Goal: Task Accomplishment & Management: Use online tool/utility

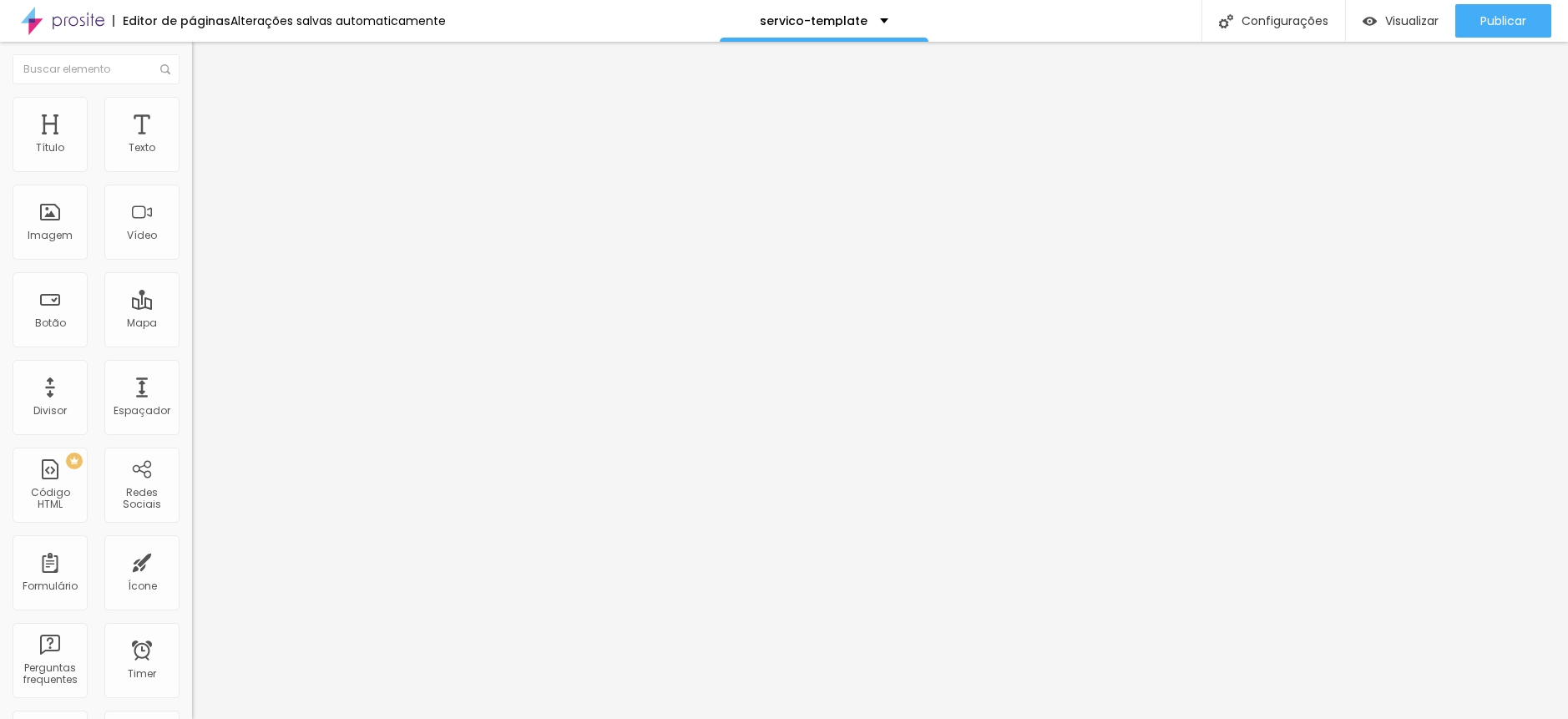
click at [192, 109] on li "Estilo" at bounding box center [288, 104] width 192 height 16
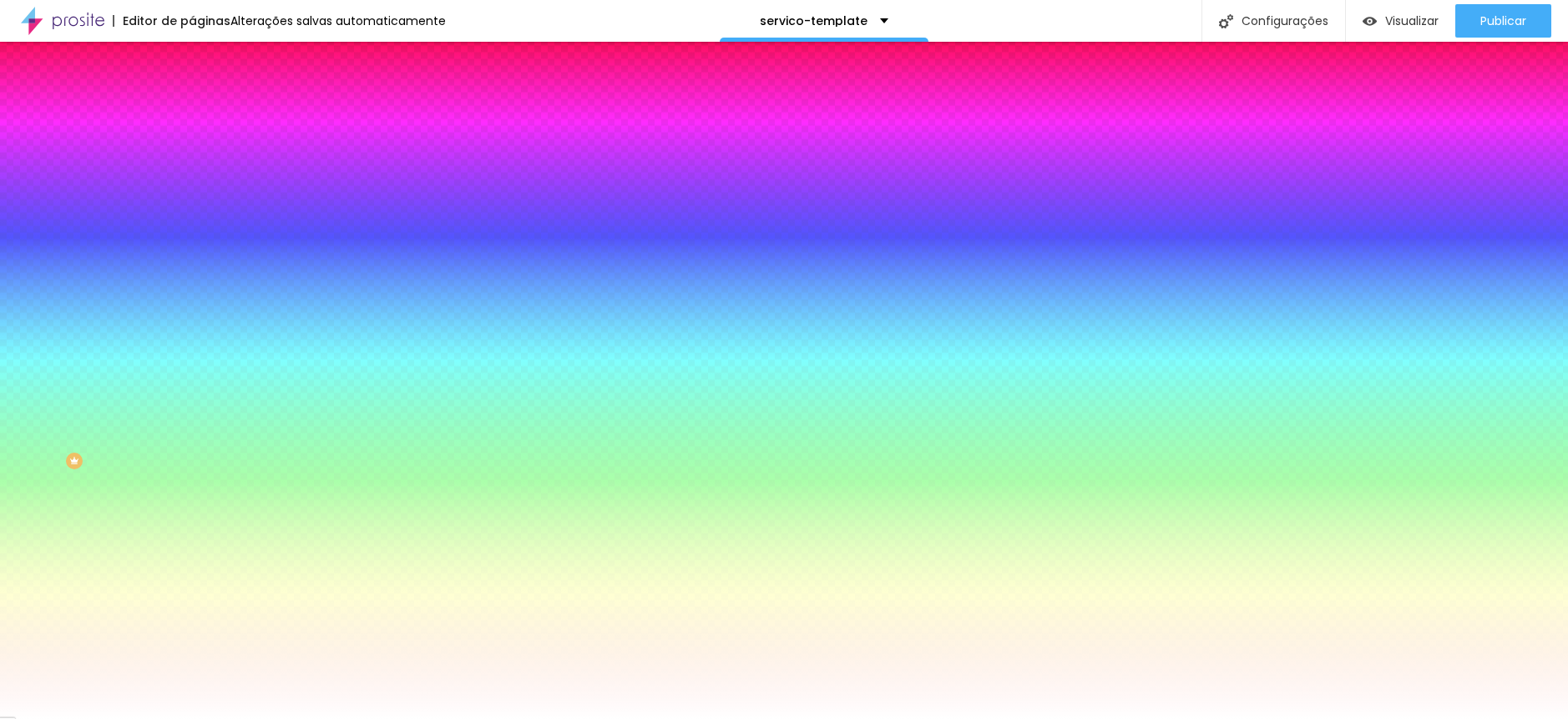
click at [192, 96] on img at bounding box center [200, 88] width 15 height 15
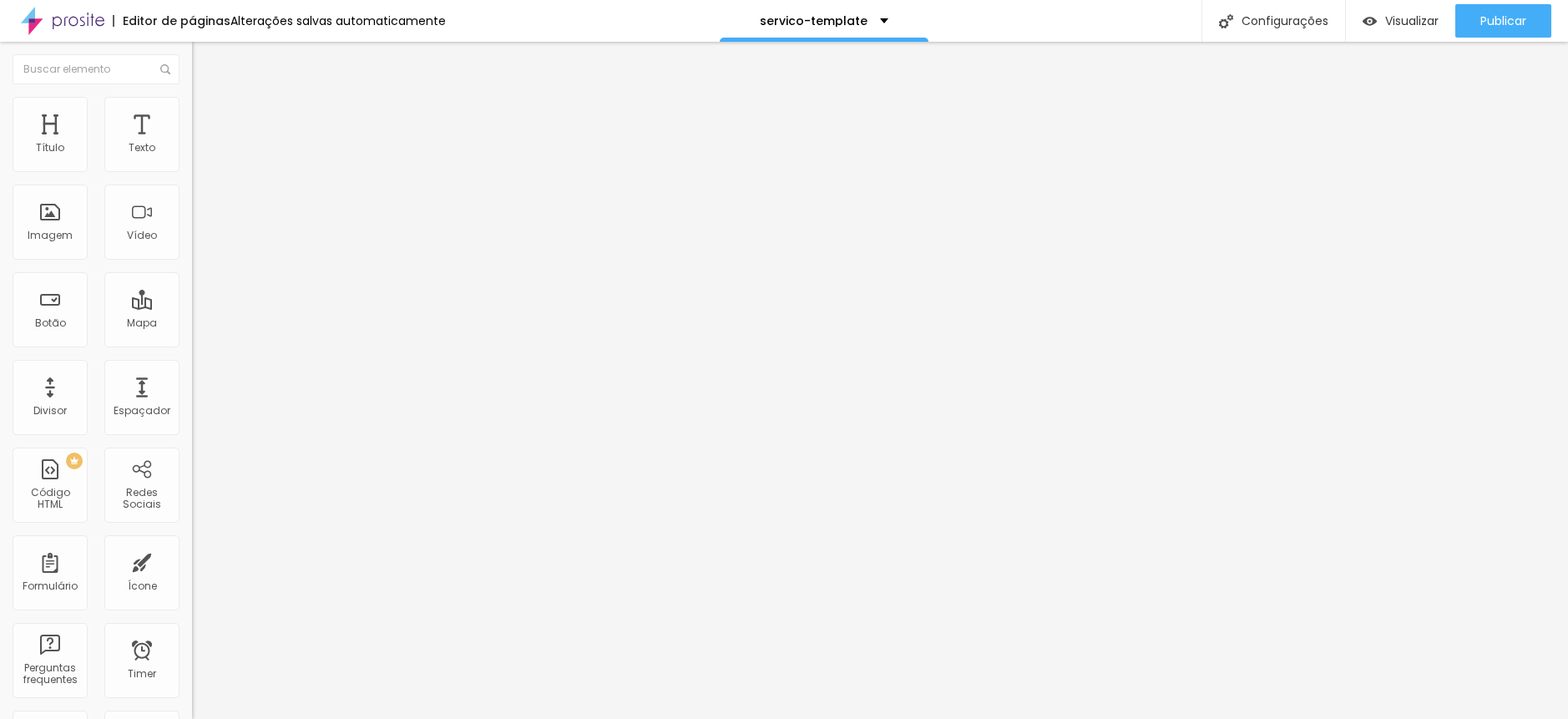
click at [192, 111] on li "Estilo" at bounding box center [288, 104] width 192 height 16
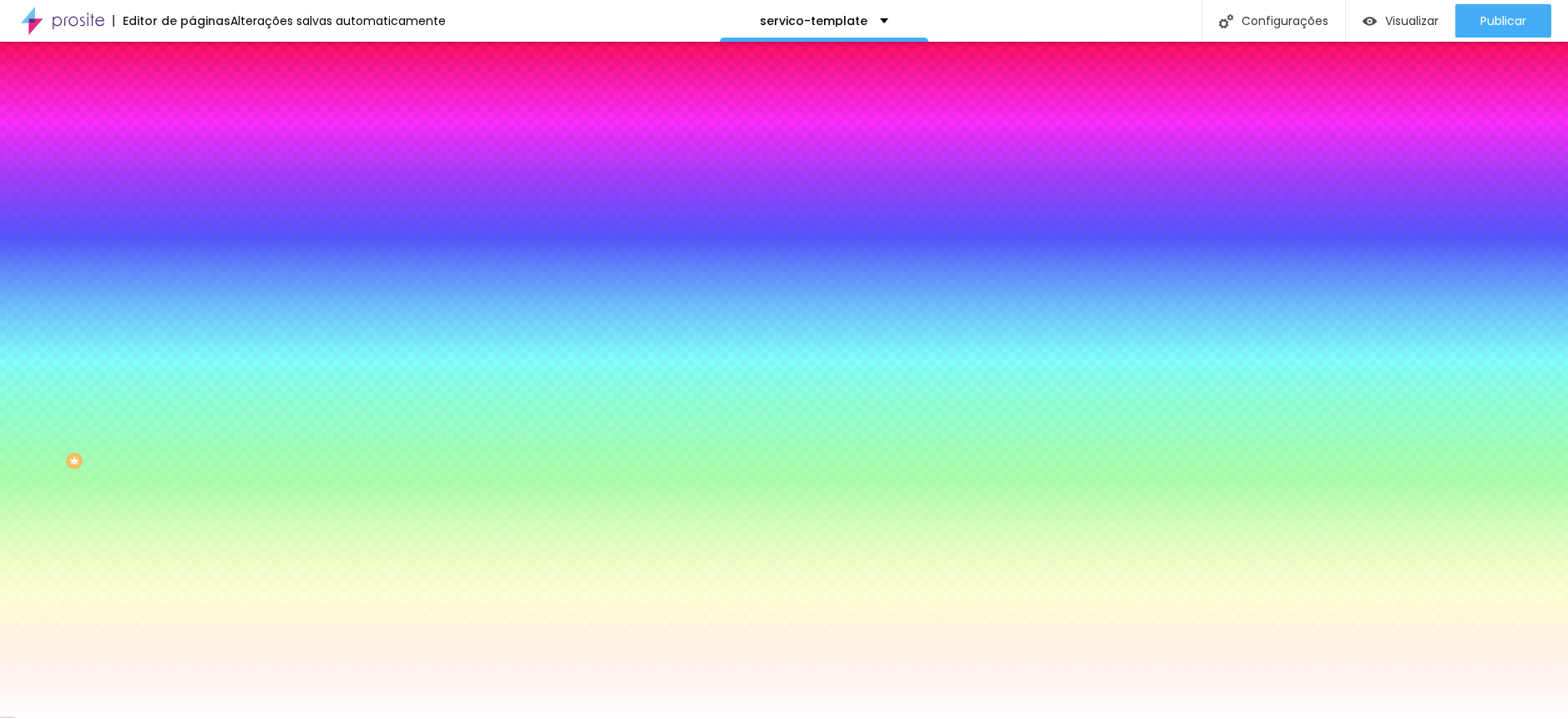
click at [192, 198] on div "Efeito da Imagem Nenhum Nenhum Parallax" at bounding box center [288, 175] width 192 height 46
click at [192, 154] on span "Adicionar imagem" at bounding box center [245, 146] width 107 height 14
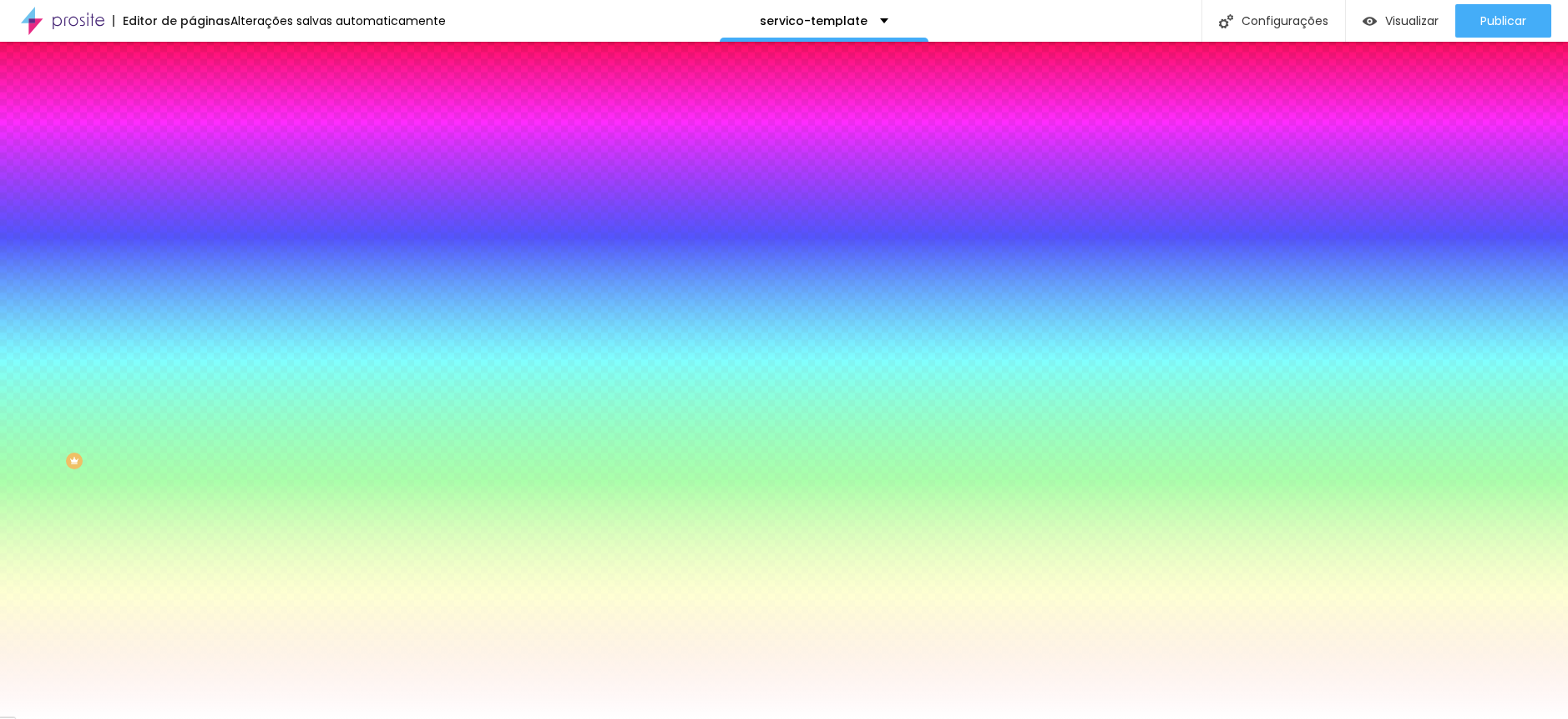
click at [192, 97] on li "Conteúdo" at bounding box center [288, 88] width 192 height 16
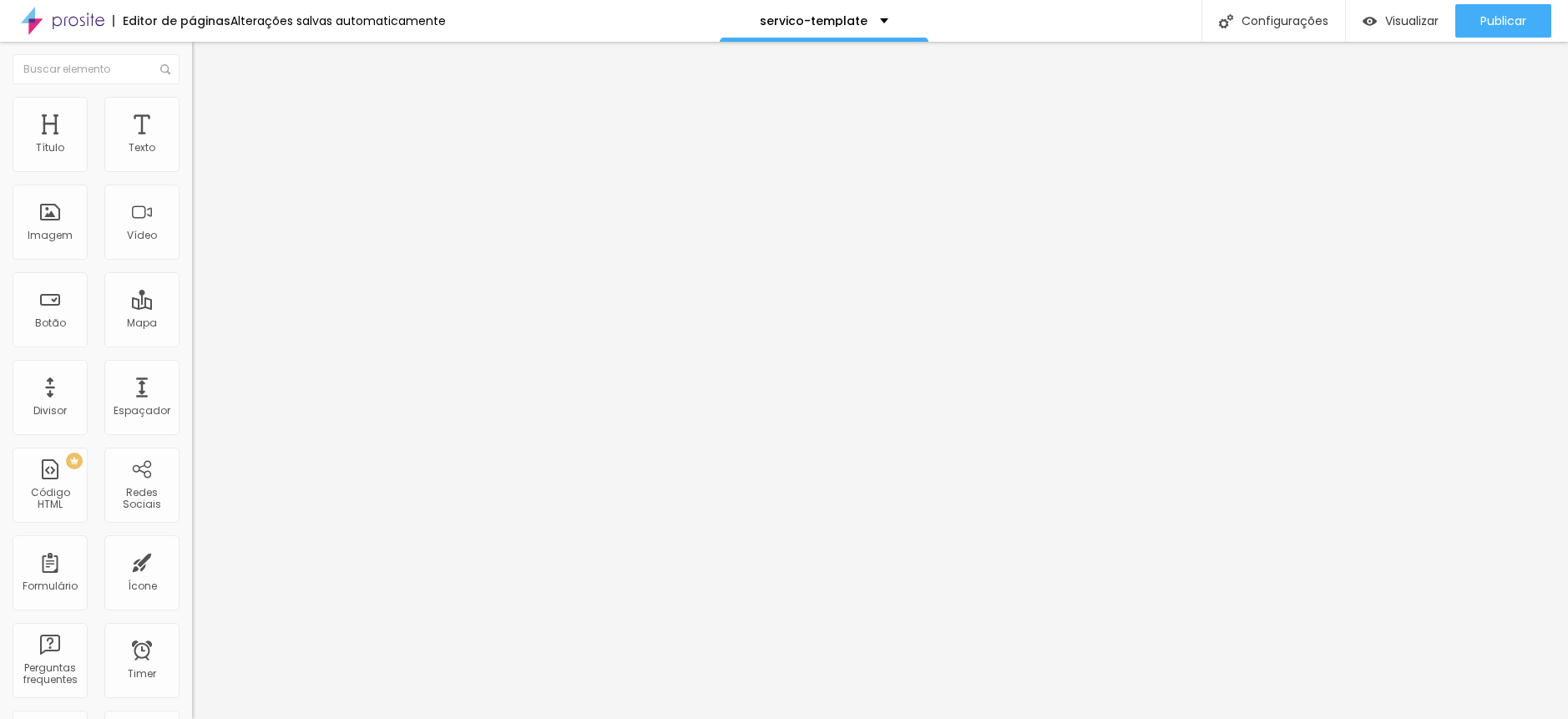
click at [192, 114] on li "Estilo" at bounding box center [288, 104] width 192 height 16
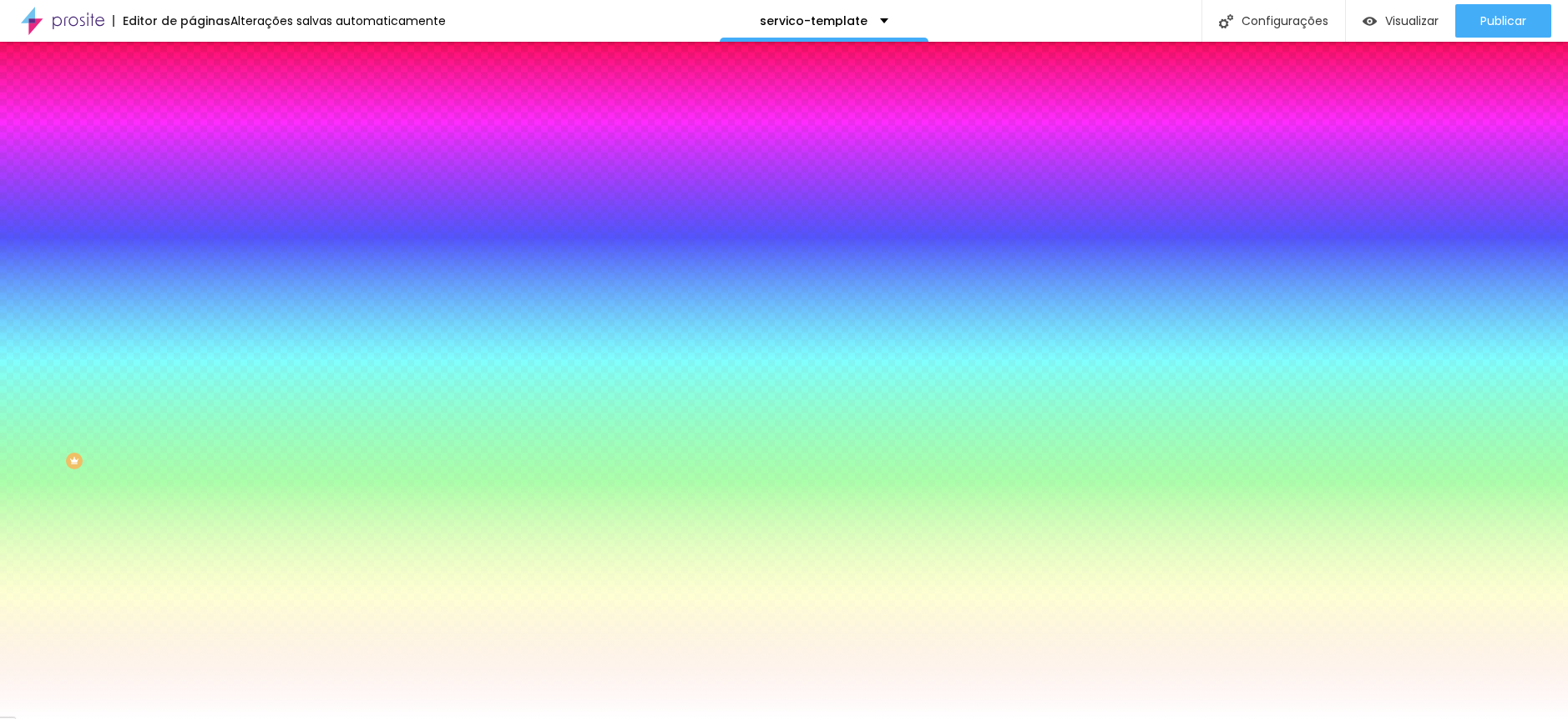
click at [207, 121] on span "Avançado" at bounding box center [234, 125] width 55 height 14
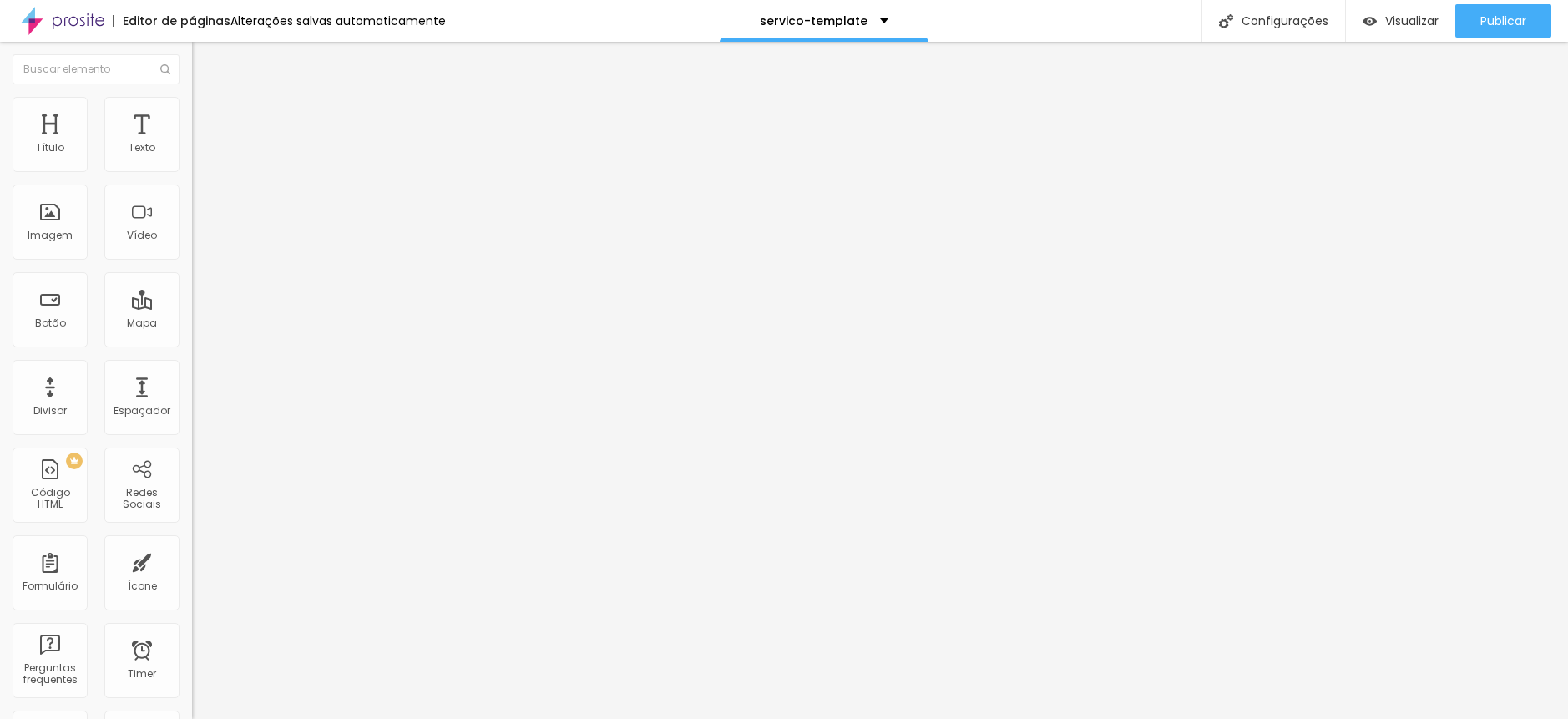
click at [192, 97] on li "Conteúdo" at bounding box center [288, 88] width 192 height 16
click at [192, 70] on button "Editar Seção" at bounding box center [288, 61] width 192 height 39
click at [192, 101] on img at bounding box center [200, 104] width 15 height 15
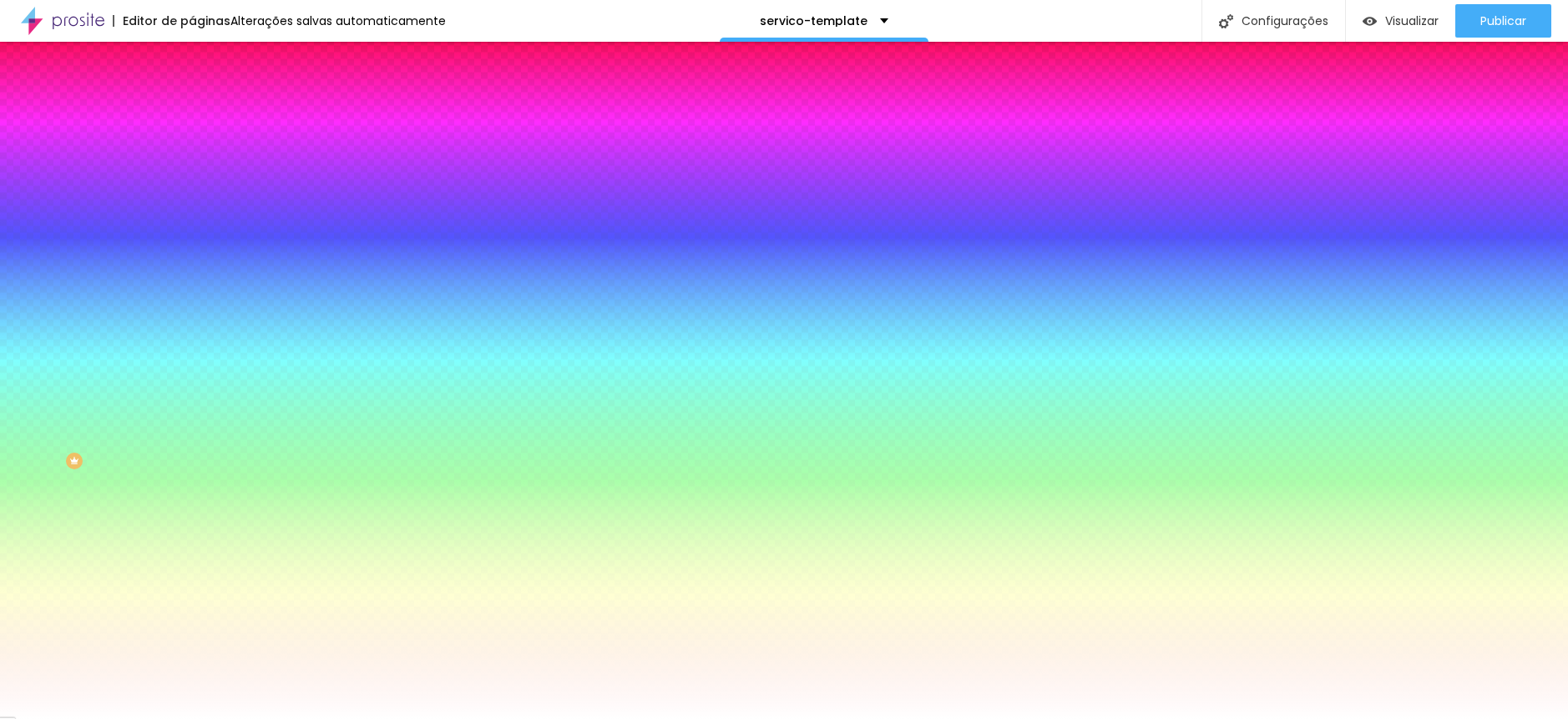
click at [192, 227] on div at bounding box center [288, 227] width 192 height 0
type input "#000000"
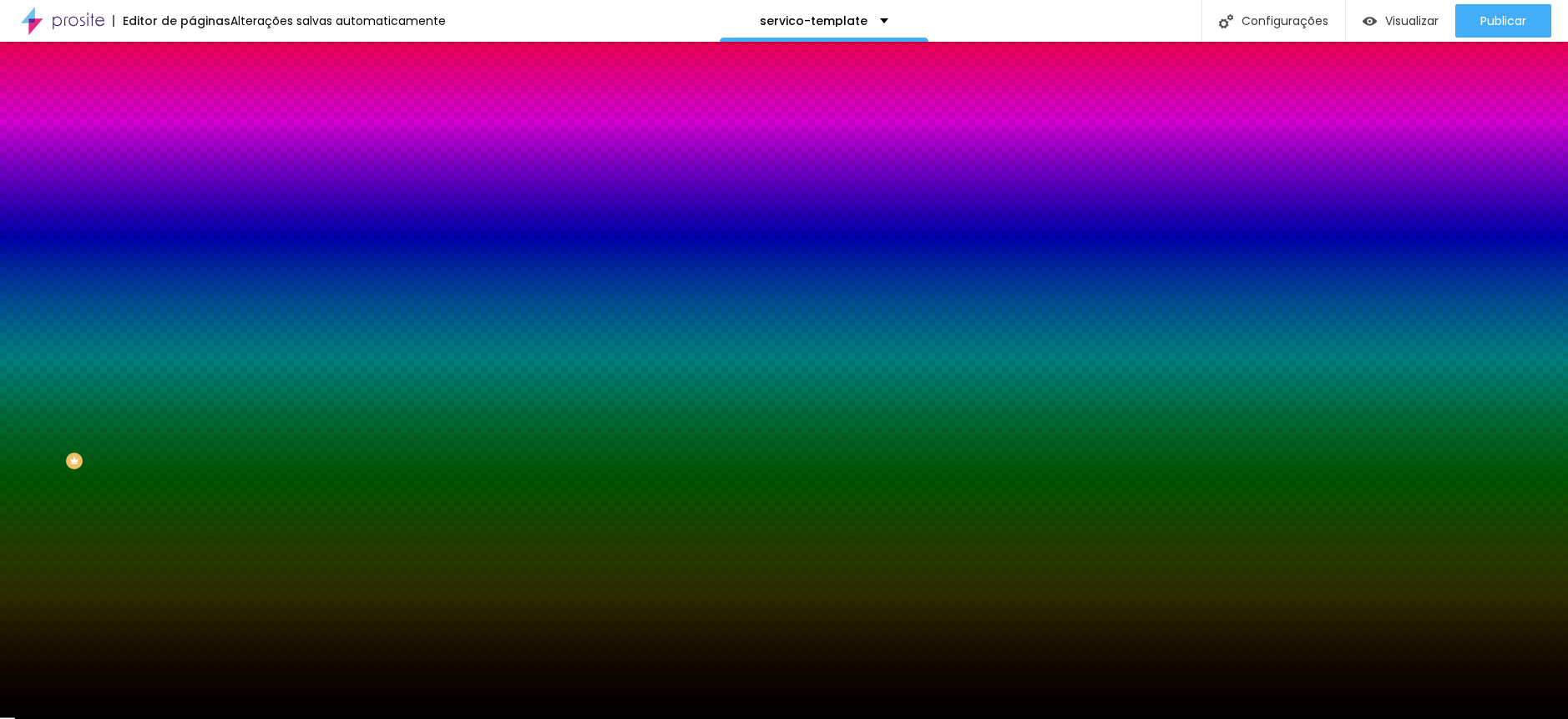
drag, startPoint x: 55, startPoint y: 393, endPoint x: -3, endPoint y: 487, distance: 110.5
click at [0, 487] on html "Editor de páginas Alterações salvas automaticamente servico-template Configuraç…" at bounding box center [784, 360] width 1568 height 719
click at [192, 227] on div at bounding box center [288, 227] width 192 height 0
drag, startPoint x: 174, startPoint y: 345, endPoint x: 171, endPoint y: 392, distance: 47.1
click at [171, 392] on div at bounding box center [784, 360] width 1568 height 719
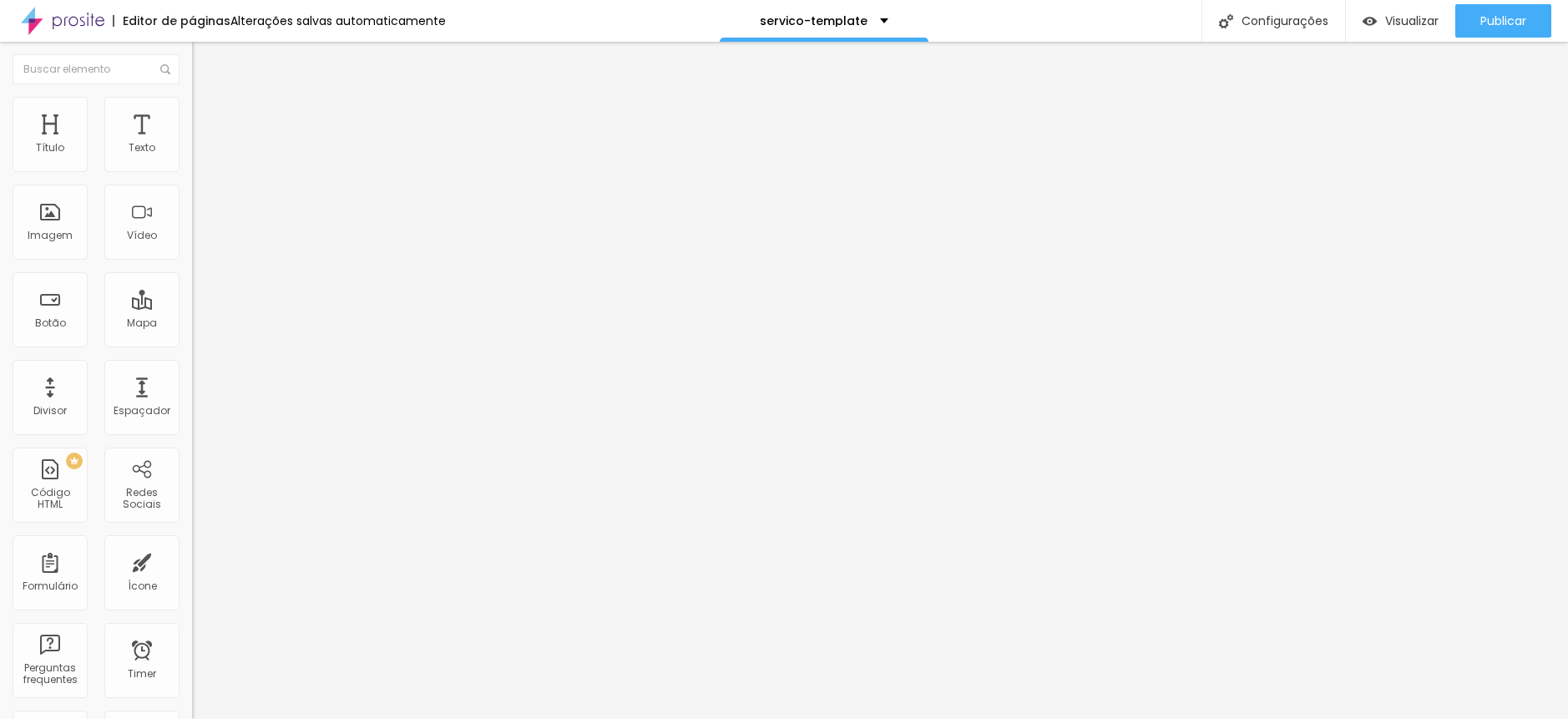
click at [199, 243] on icon "button" at bounding box center [204, 237] width 10 height 10
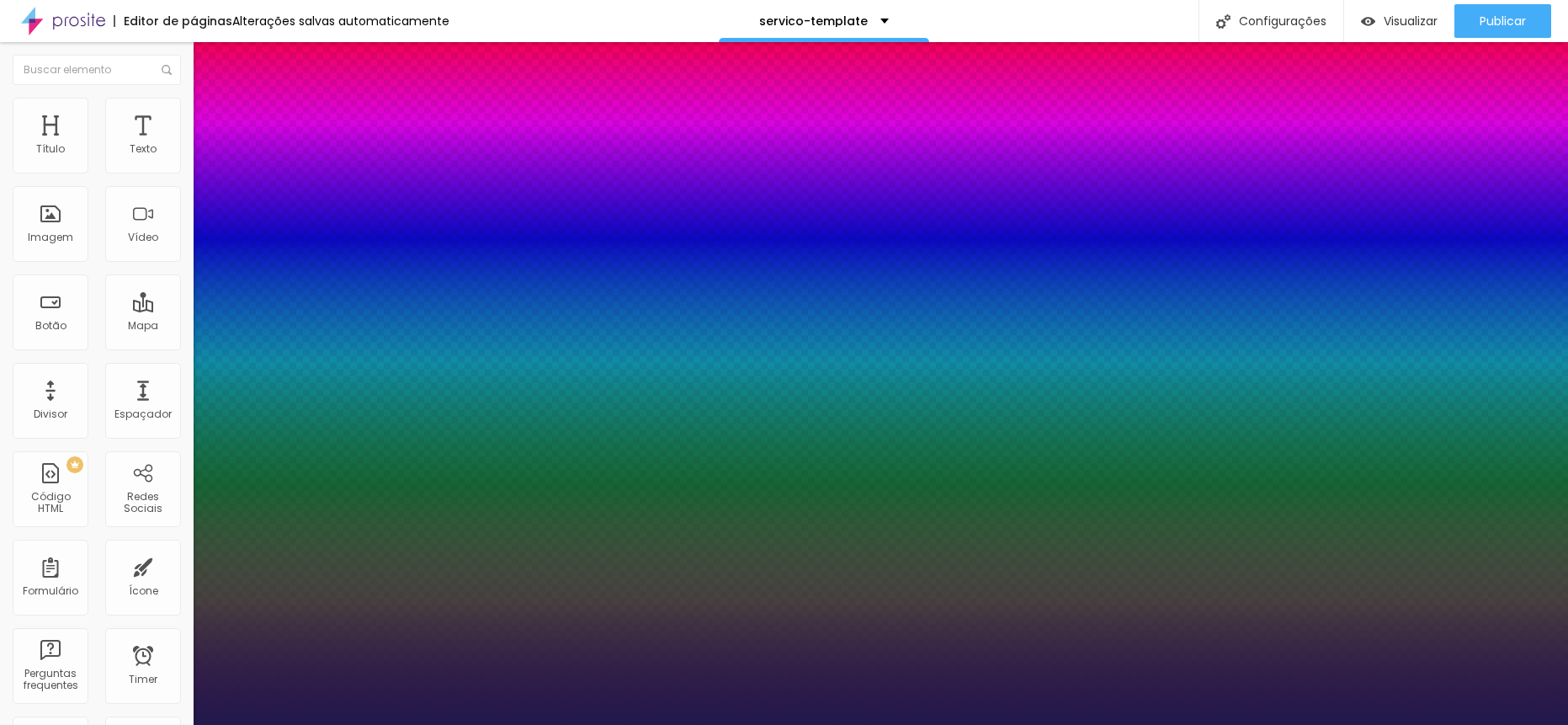
type input "1"
type input "#B6AEDE"
type input "1"
type input "#D0CCE6"
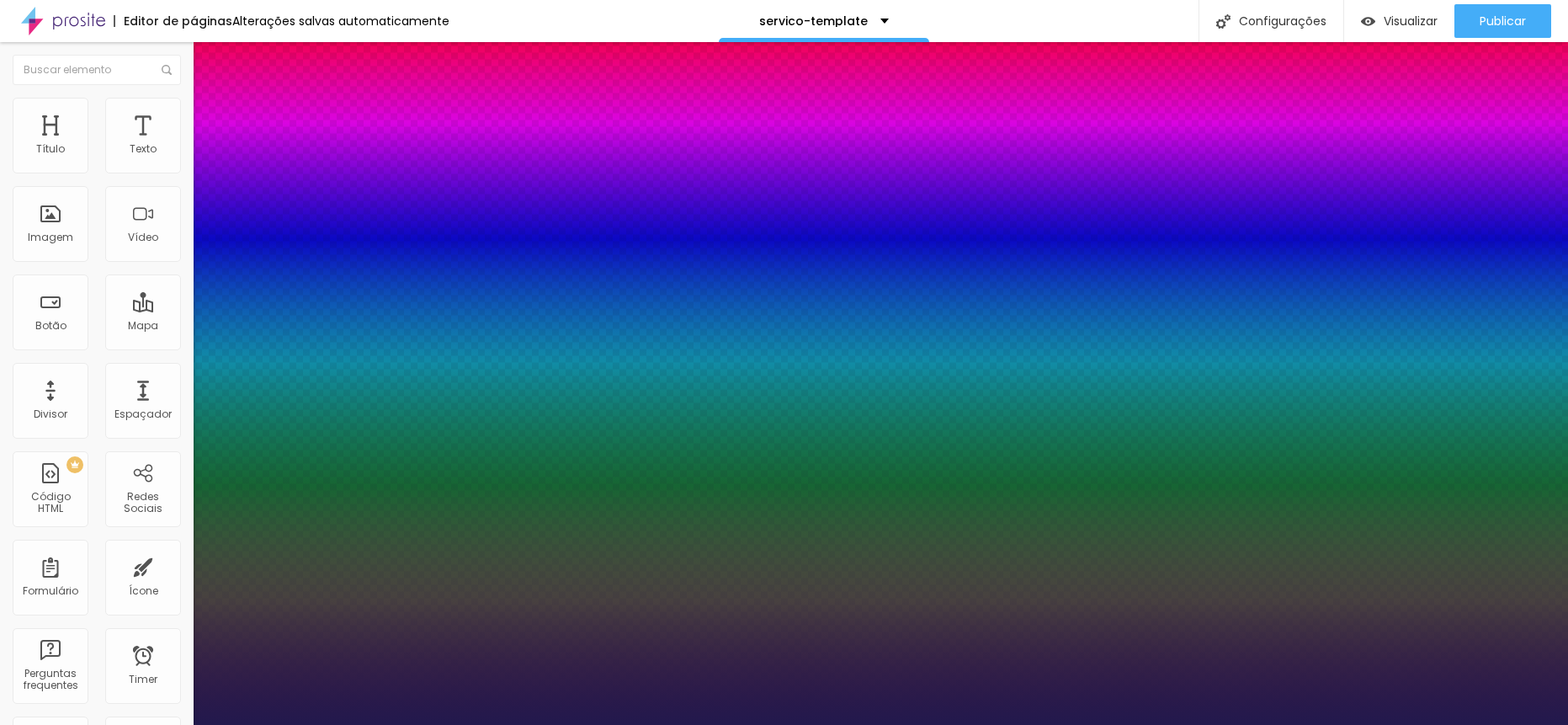
type input "1"
type input "#FCFCFC"
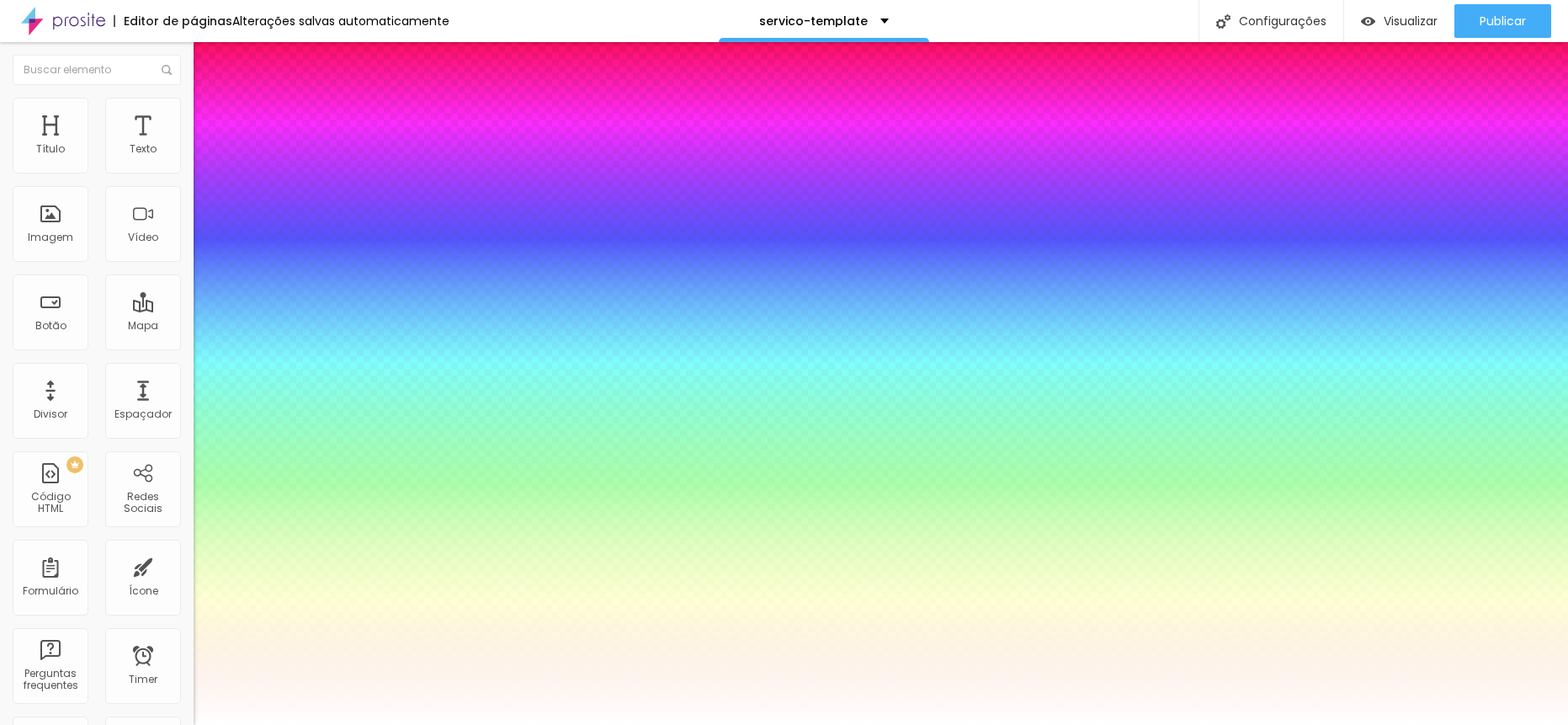
type input "1"
type input "#FFFFFF"
drag, startPoint x: 257, startPoint y: 664, endPoint x: 212, endPoint y: 636, distance: 53.0
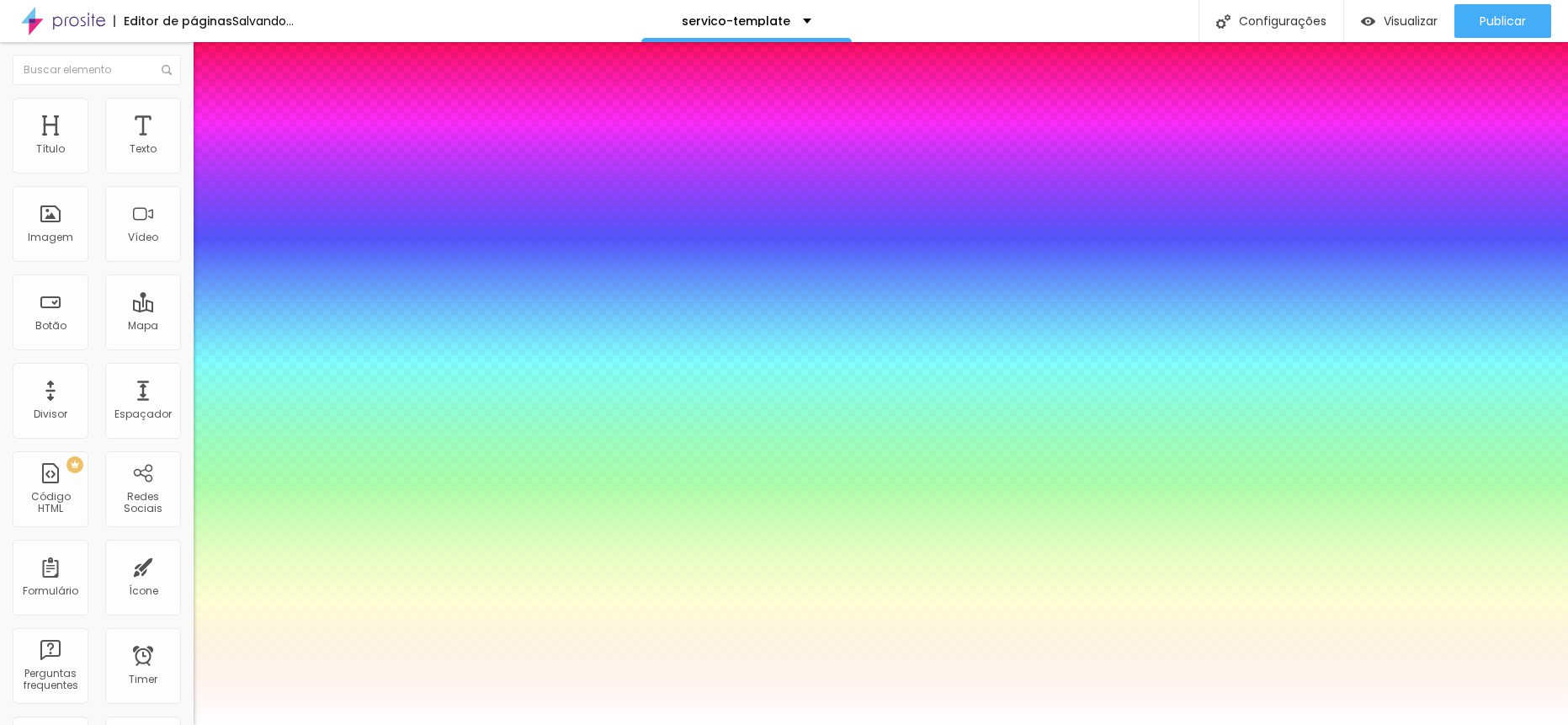
type input "1"
click at [507, 725] on div at bounding box center [784, 725] width 1568 height 0
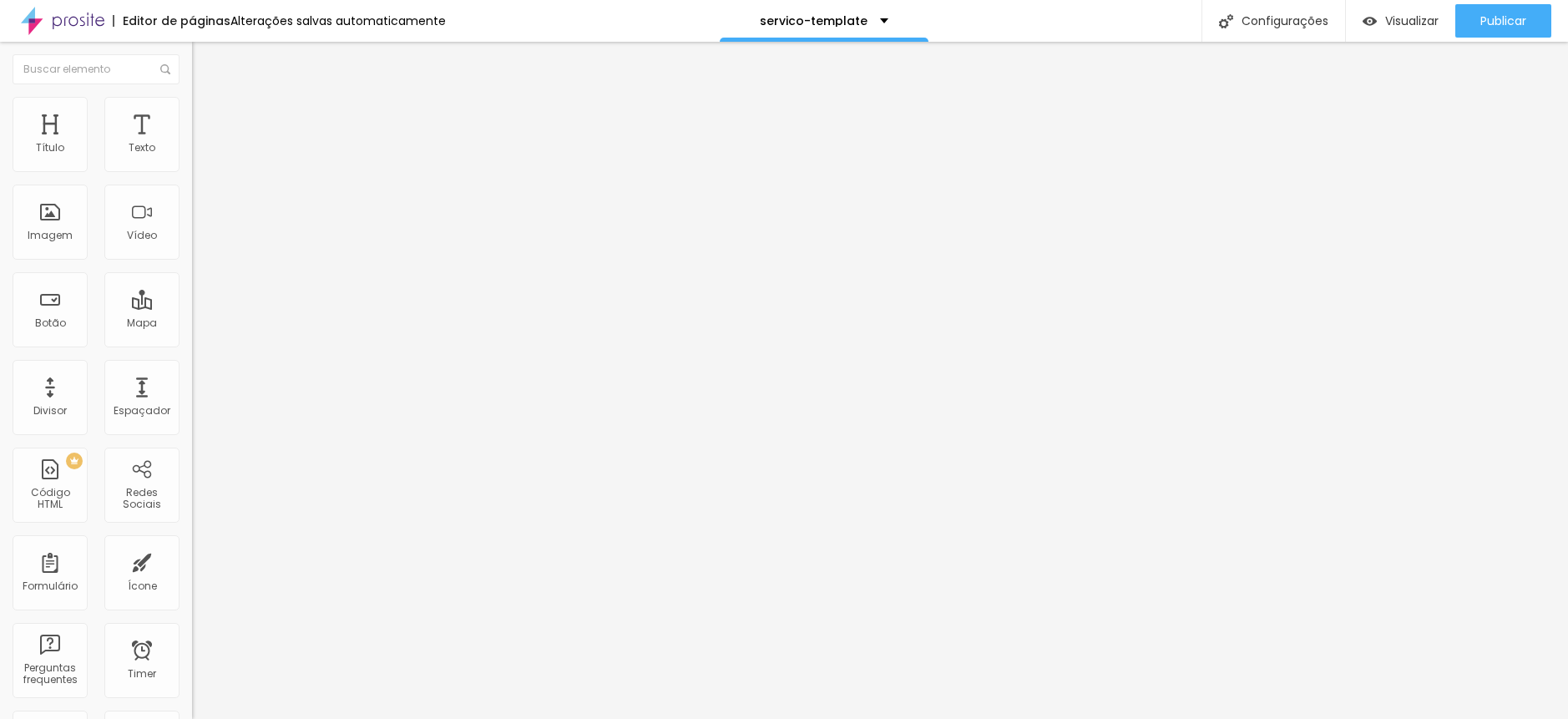
click at [192, 97] on img at bounding box center [200, 104] width 15 height 15
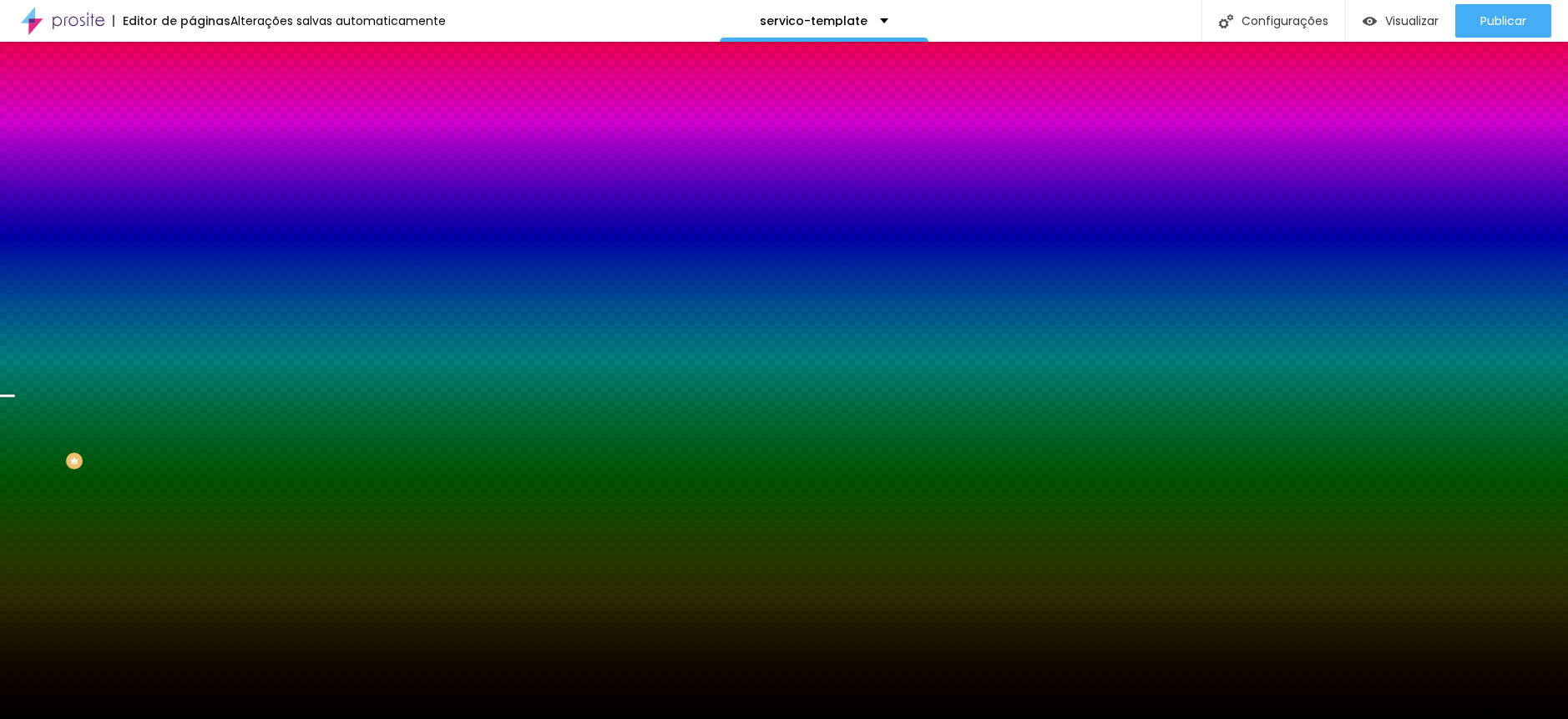
click at [207, 99] on span "Conteúdo" at bounding box center [233, 91] width 52 height 14
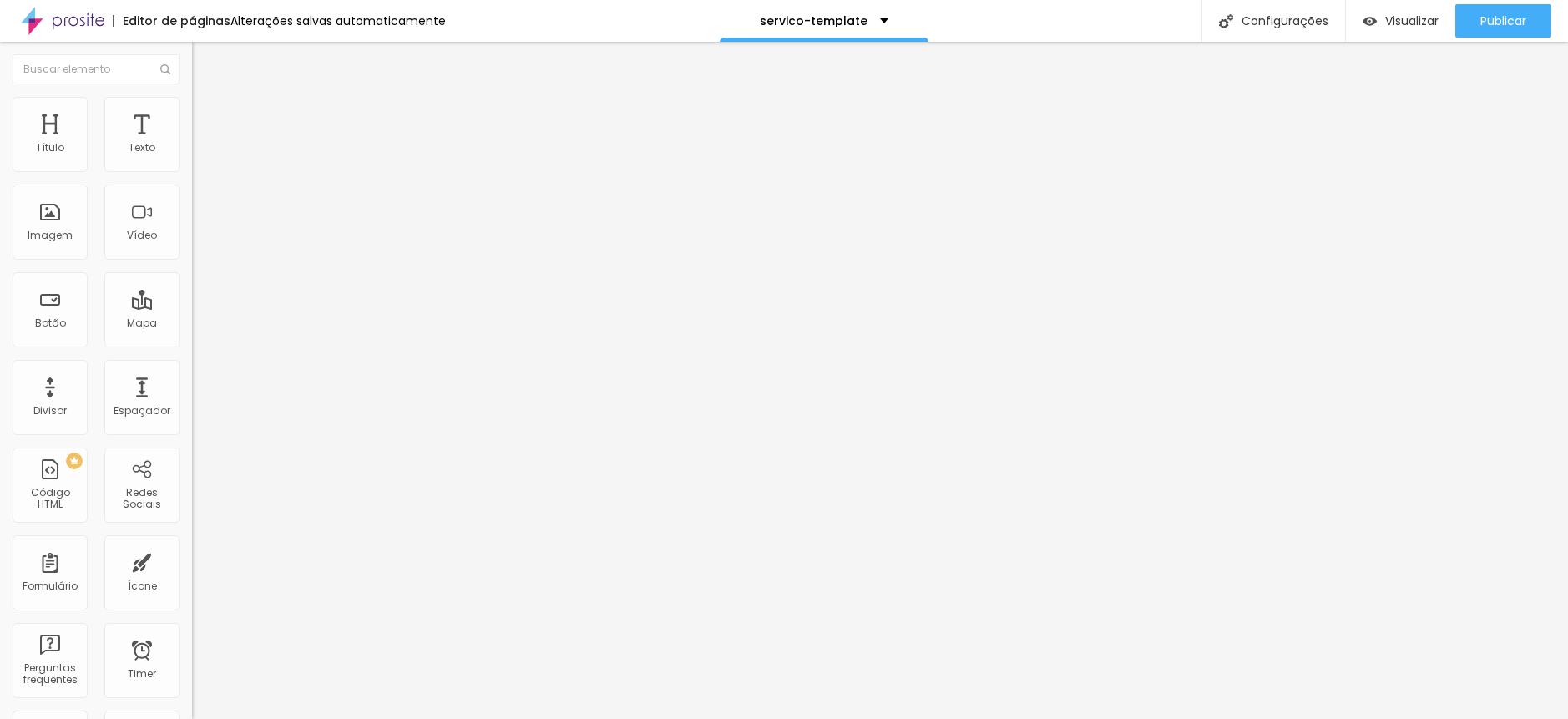
click at [207, 118] on span "Avançado" at bounding box center [234, 125] width 55 height 14
click at [192, 114] on li "Avançado" at bounding box center [288, 122] width 192 height 16
click at [192, 109] on ul "Conteúdo Estilo Avançado" at bounding box center [288, 105] width 192 height 50
click at [200, 241] on icon "button" at bounding box center [203, 237] width 7 height 7
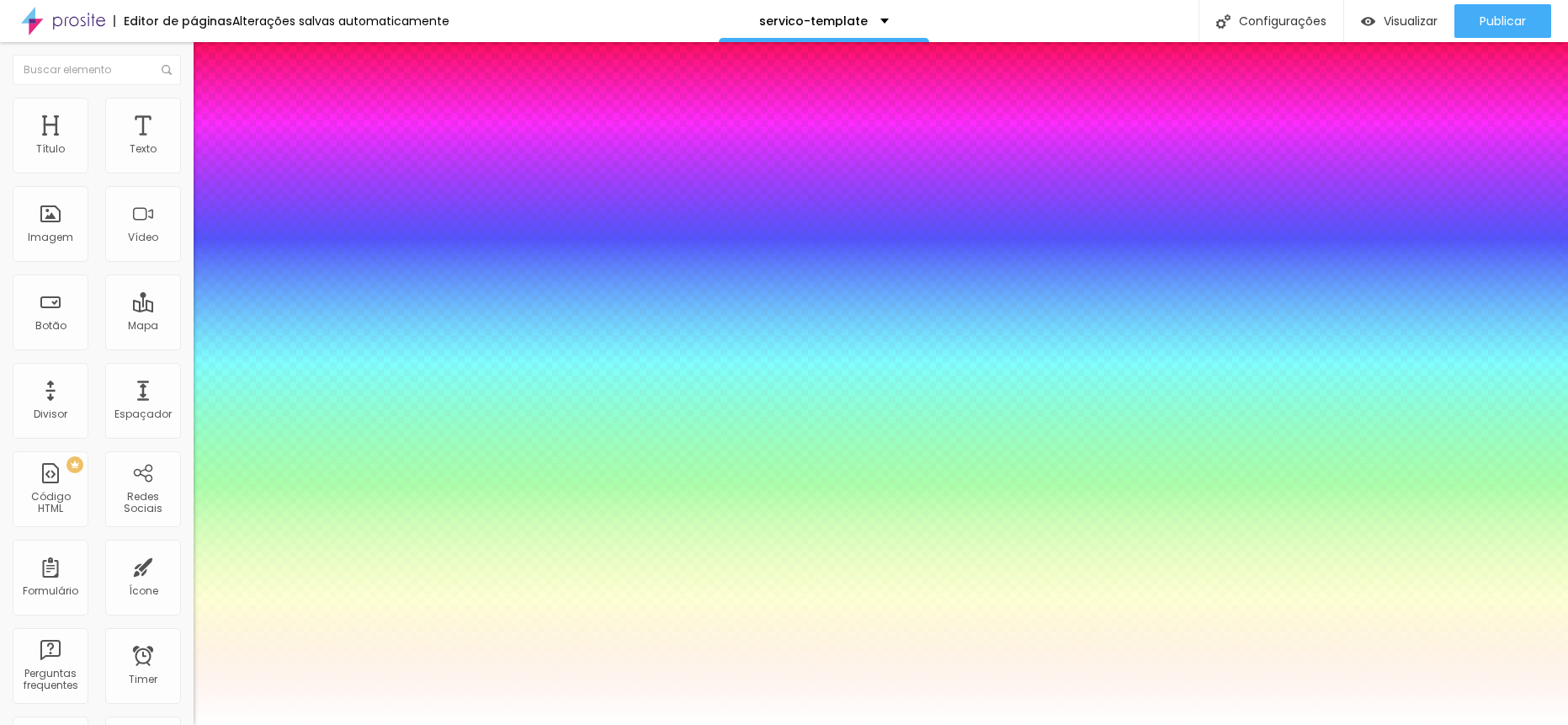
type input "1"
type input "14"
type input "1"
type input "15"
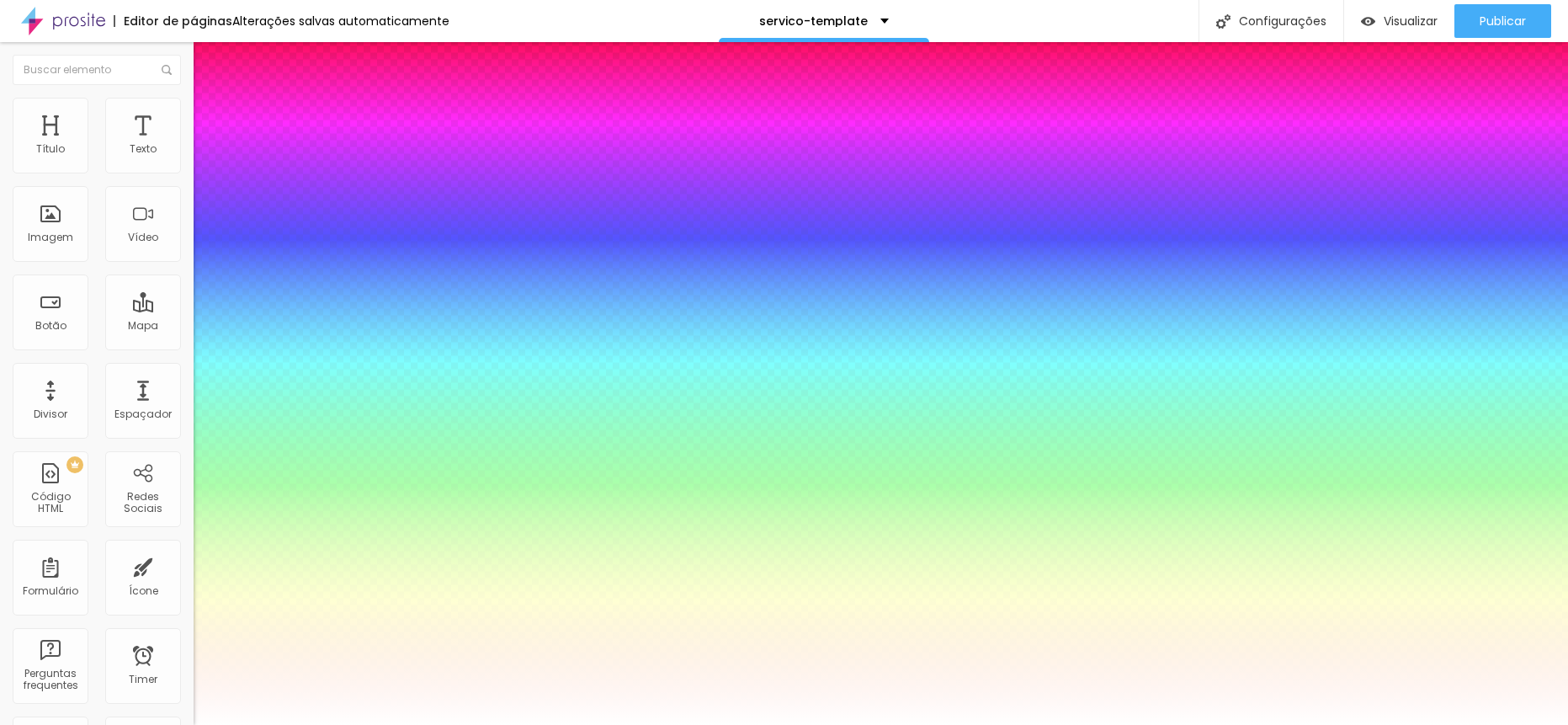
type input "15"
type input "1"
type input "16"
type input "1"
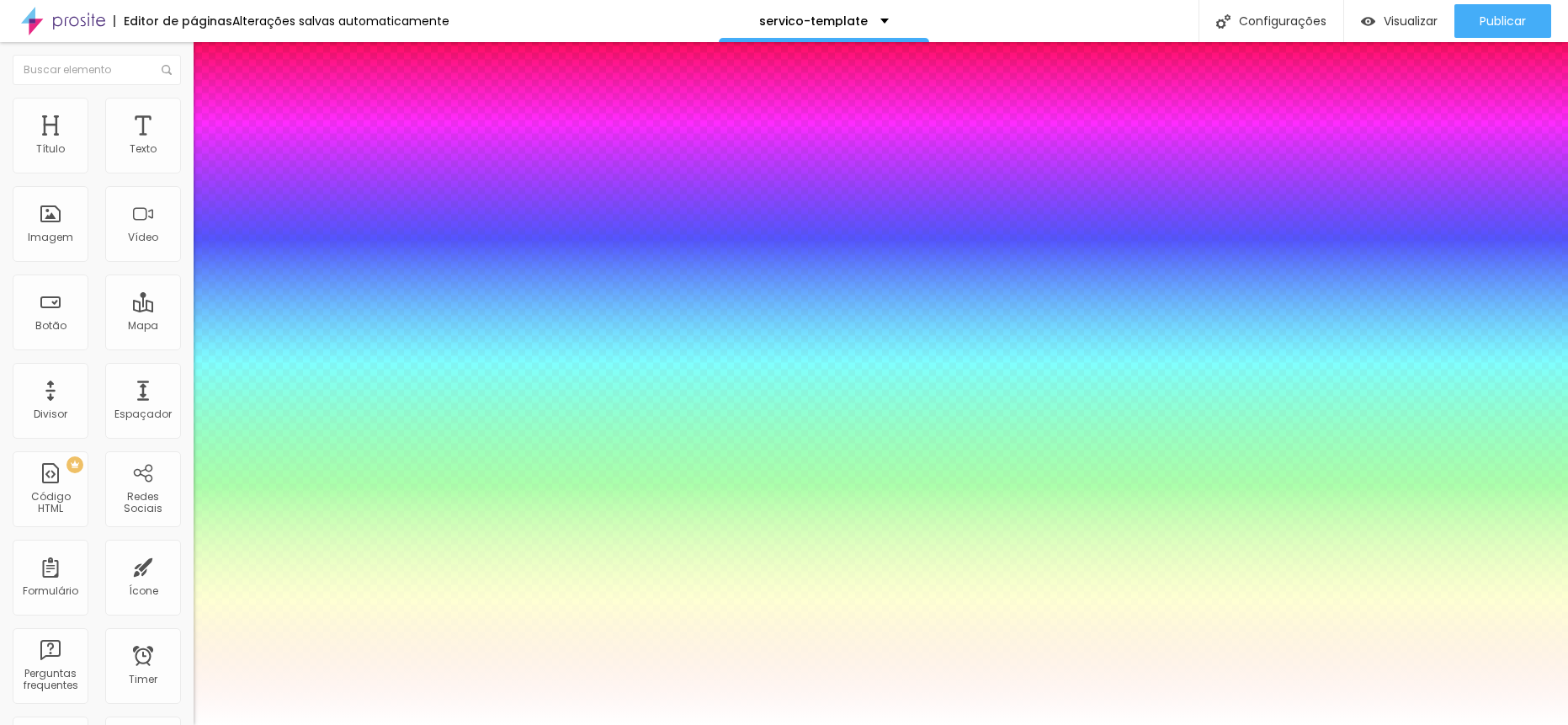
type input "17"
type input "1"
type input "18"
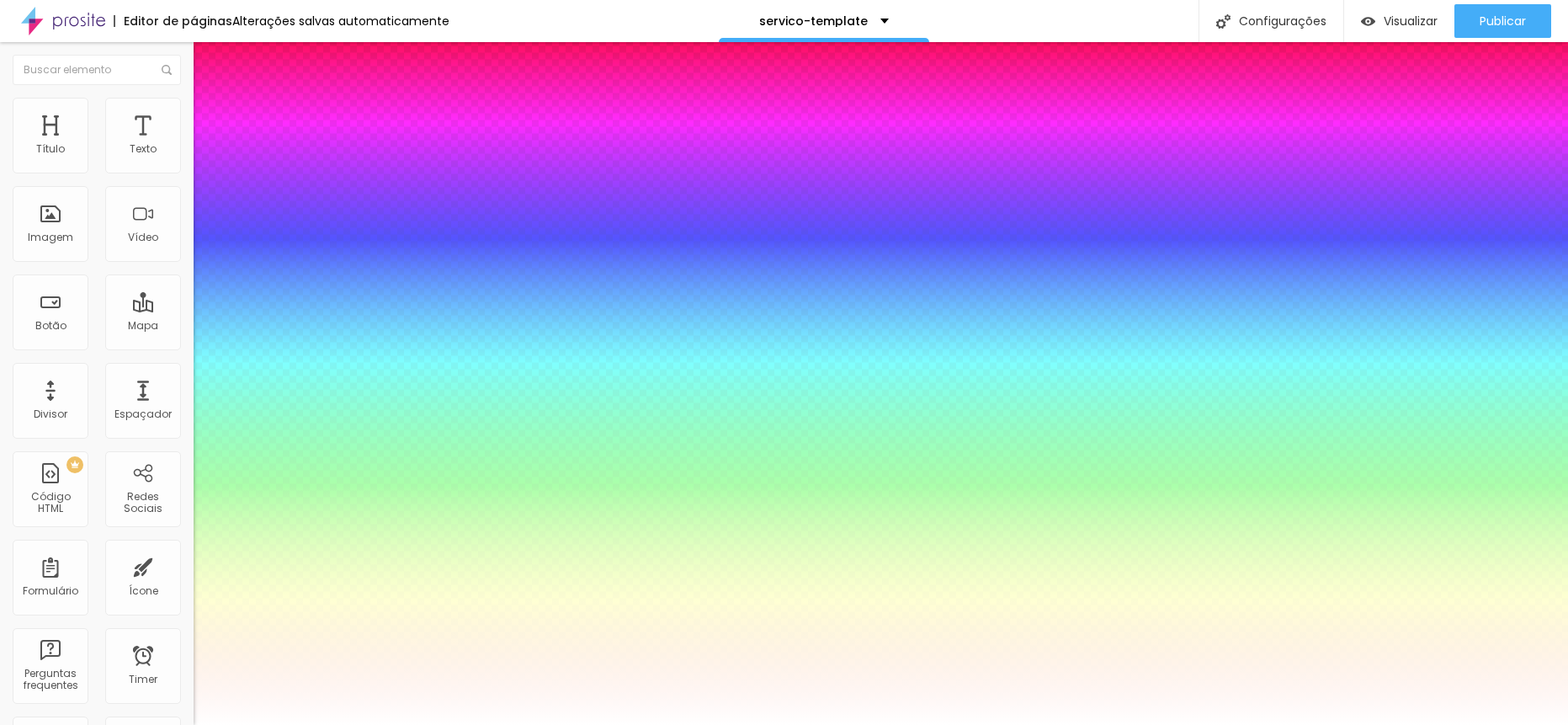
type input "1"
type input "19"
type input "1"
type input "20"
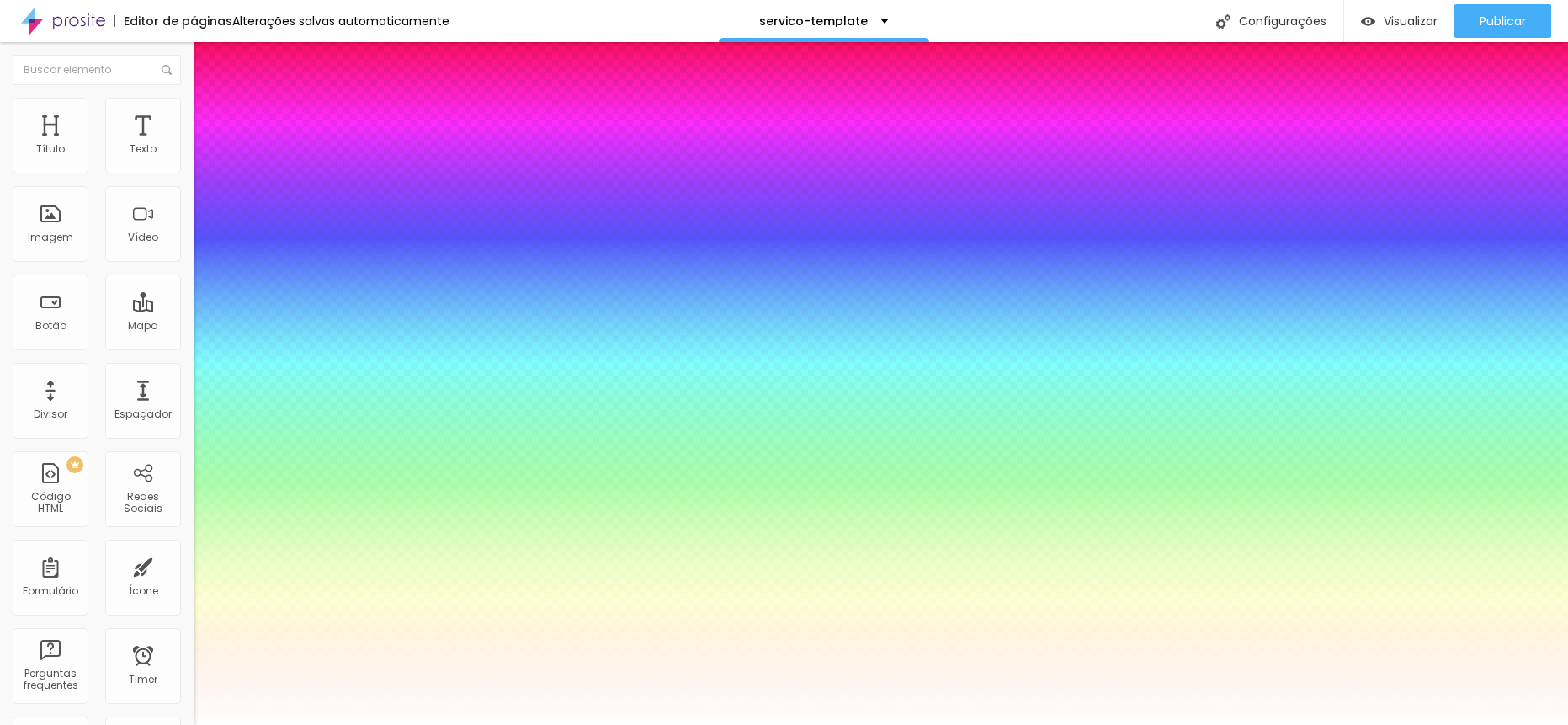
type input "20"
type input "1"
type input "22"
type input "1"
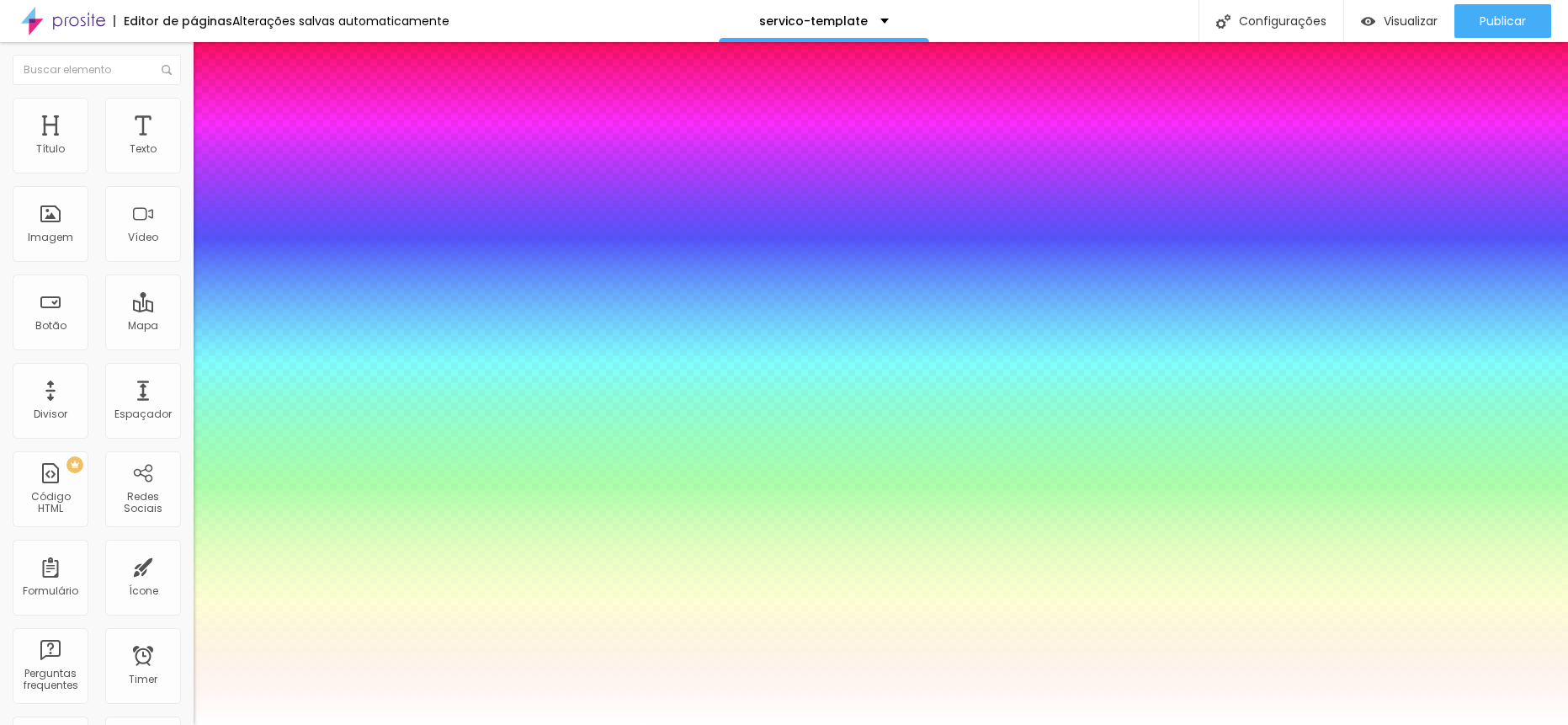
type input "24"
type input "1"
type input "25"
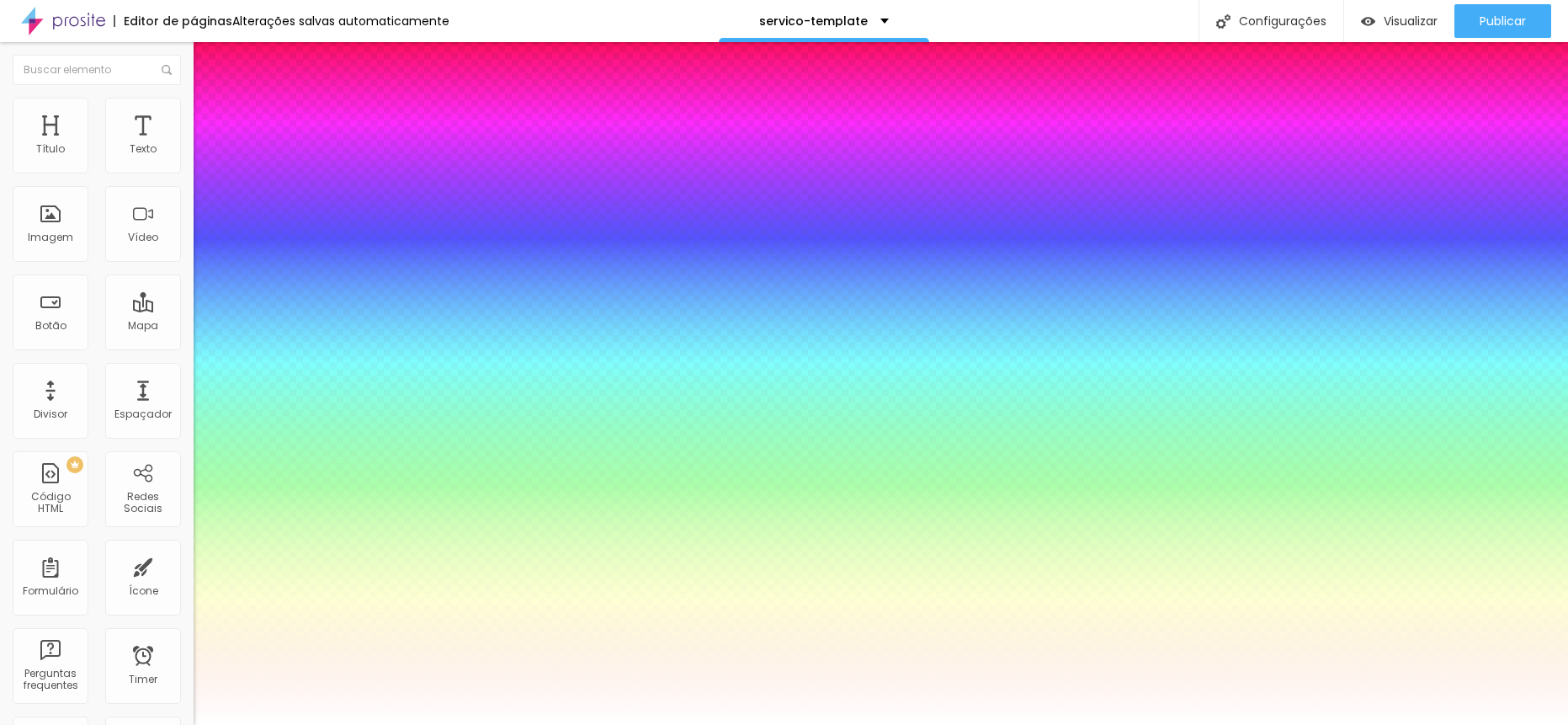
type input "1"
type input "26"
type input "1"
type input "27"
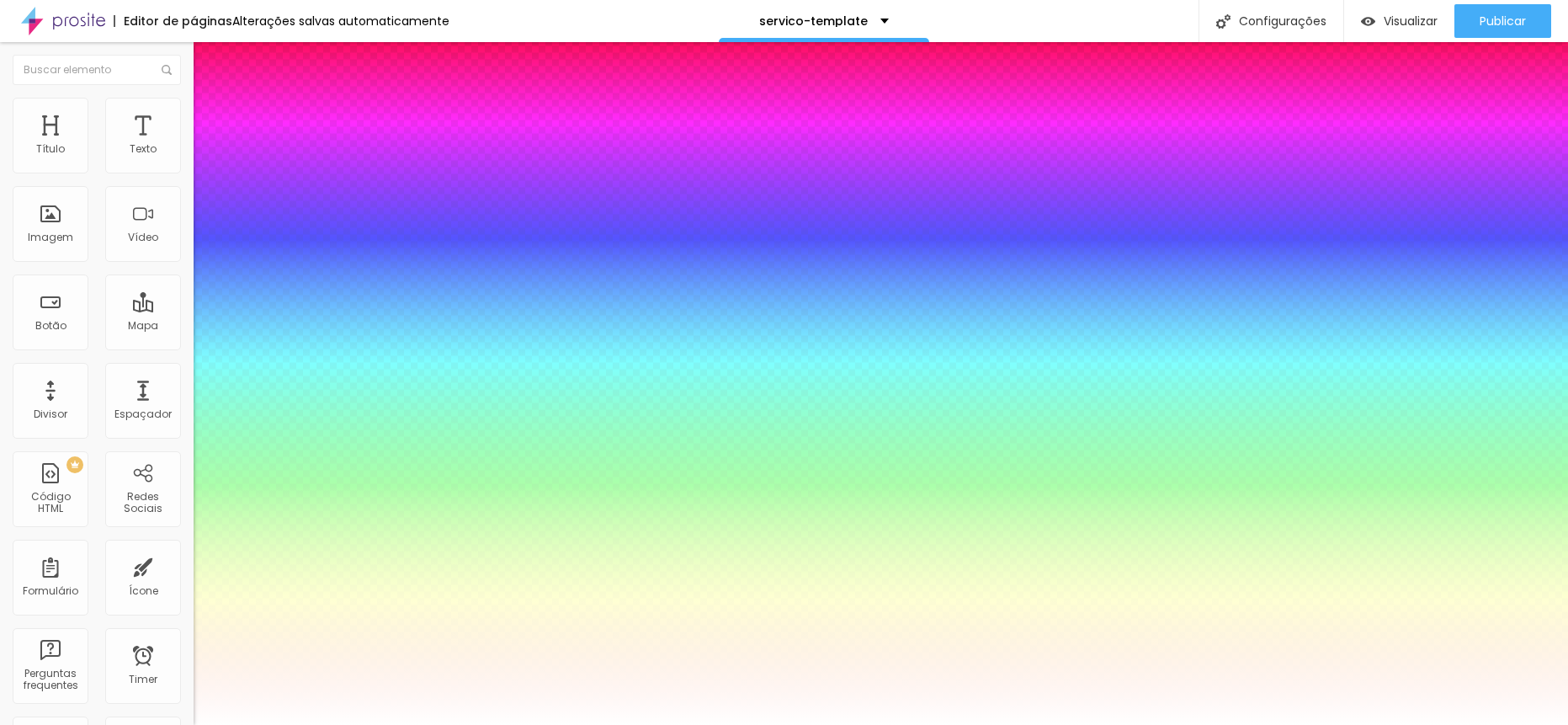
type input "27"
type input "1"
type input "28"
type input "1"
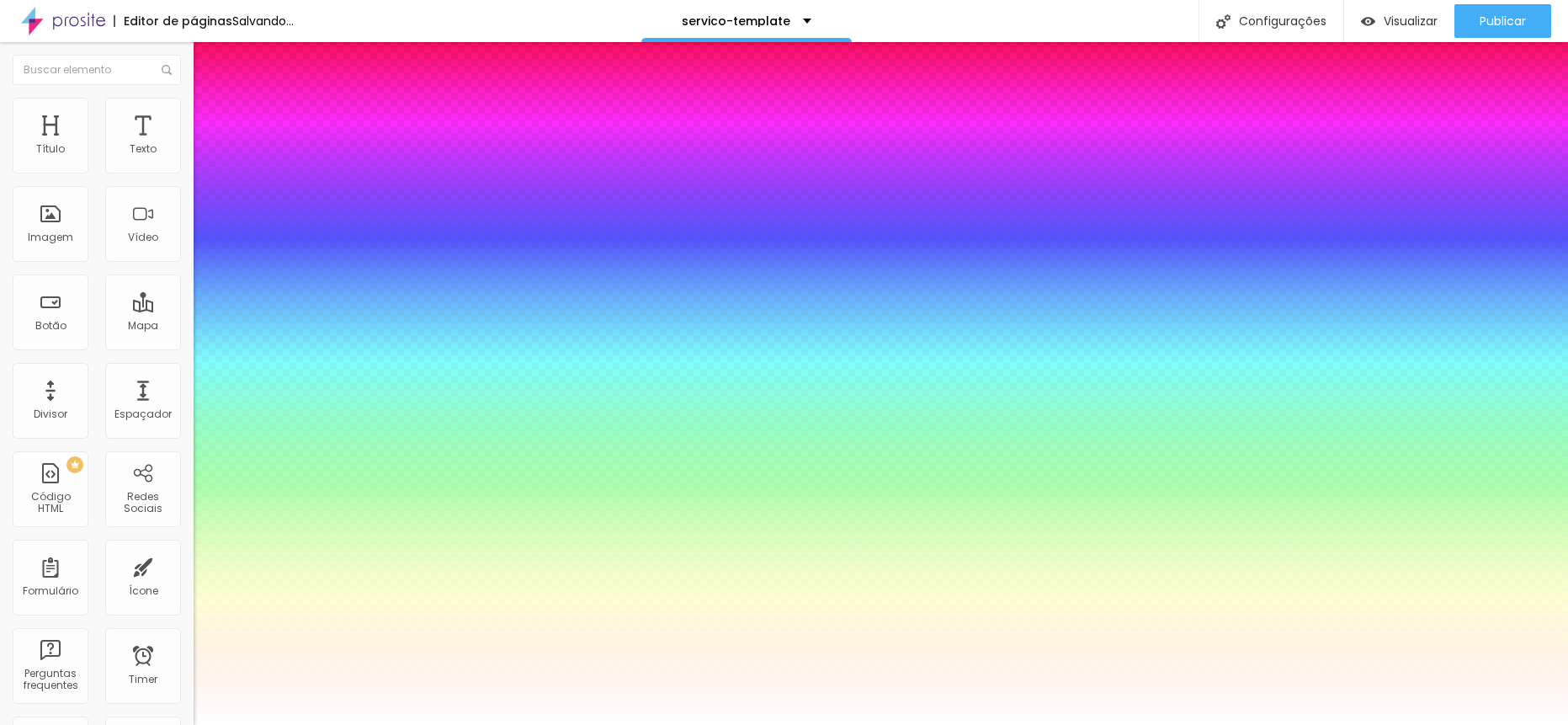
type input "29"
type input "1"
type input "30"
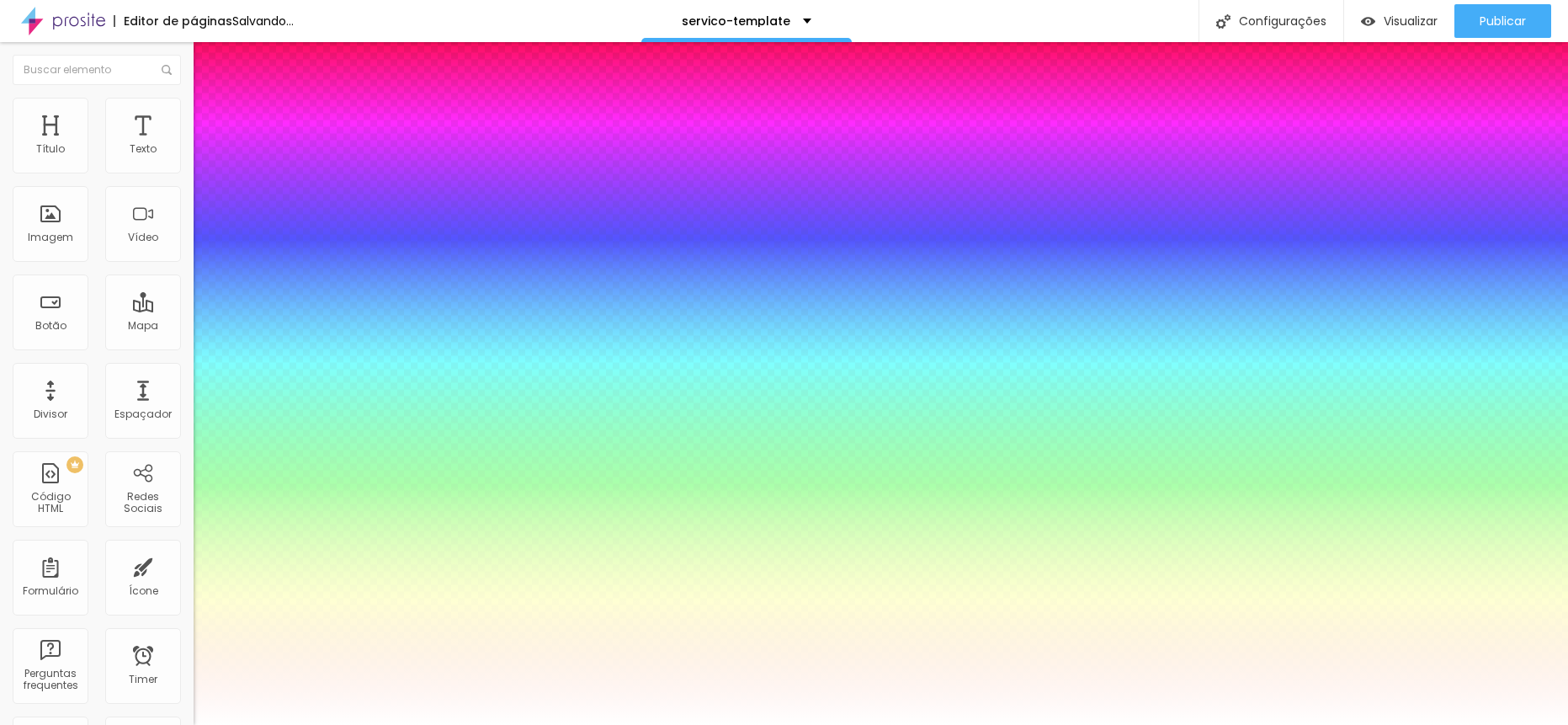
type input "1"
type input "31"
type input "1"
type input "32"
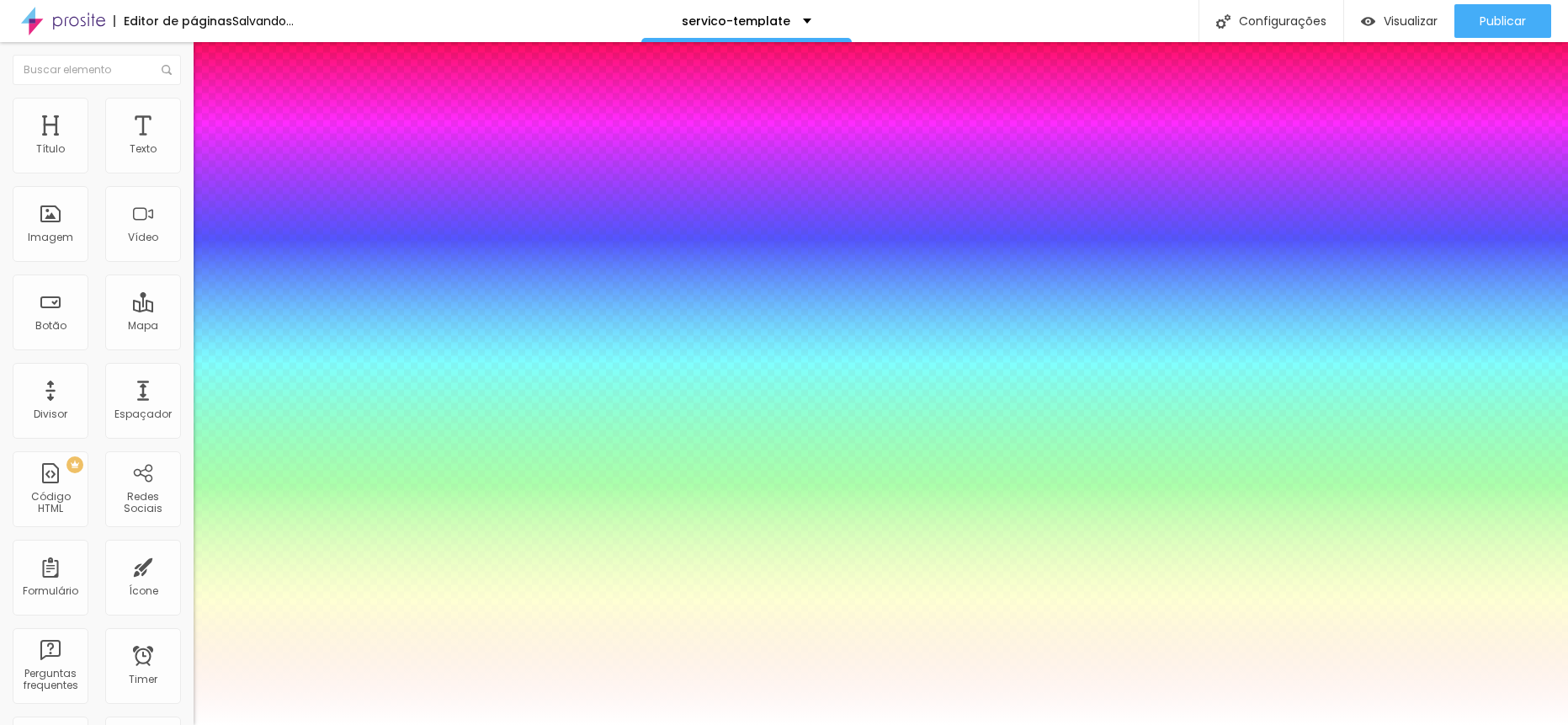
type input "32"
type input "1"
type input "33"
type input "1"
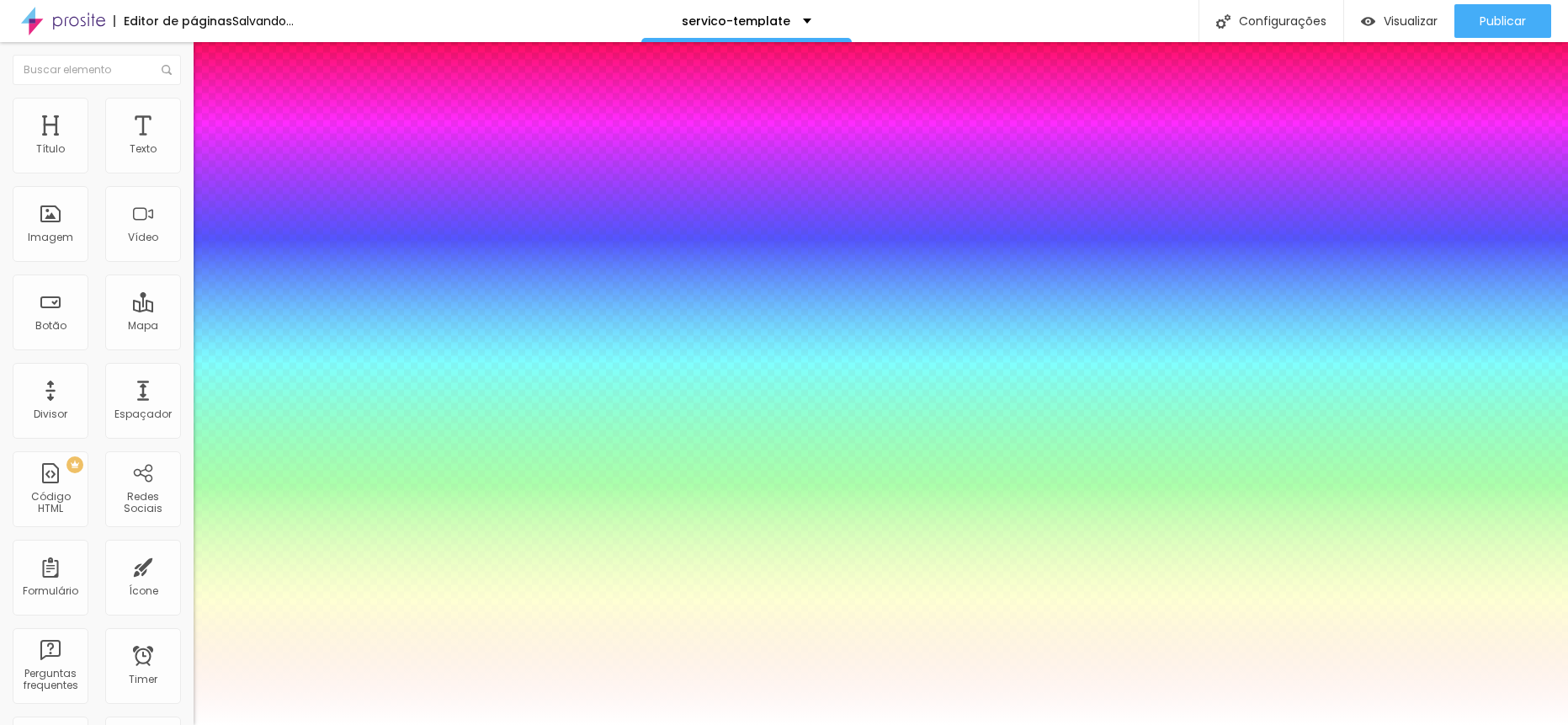
type input "34"
type input "1"
type input "35"
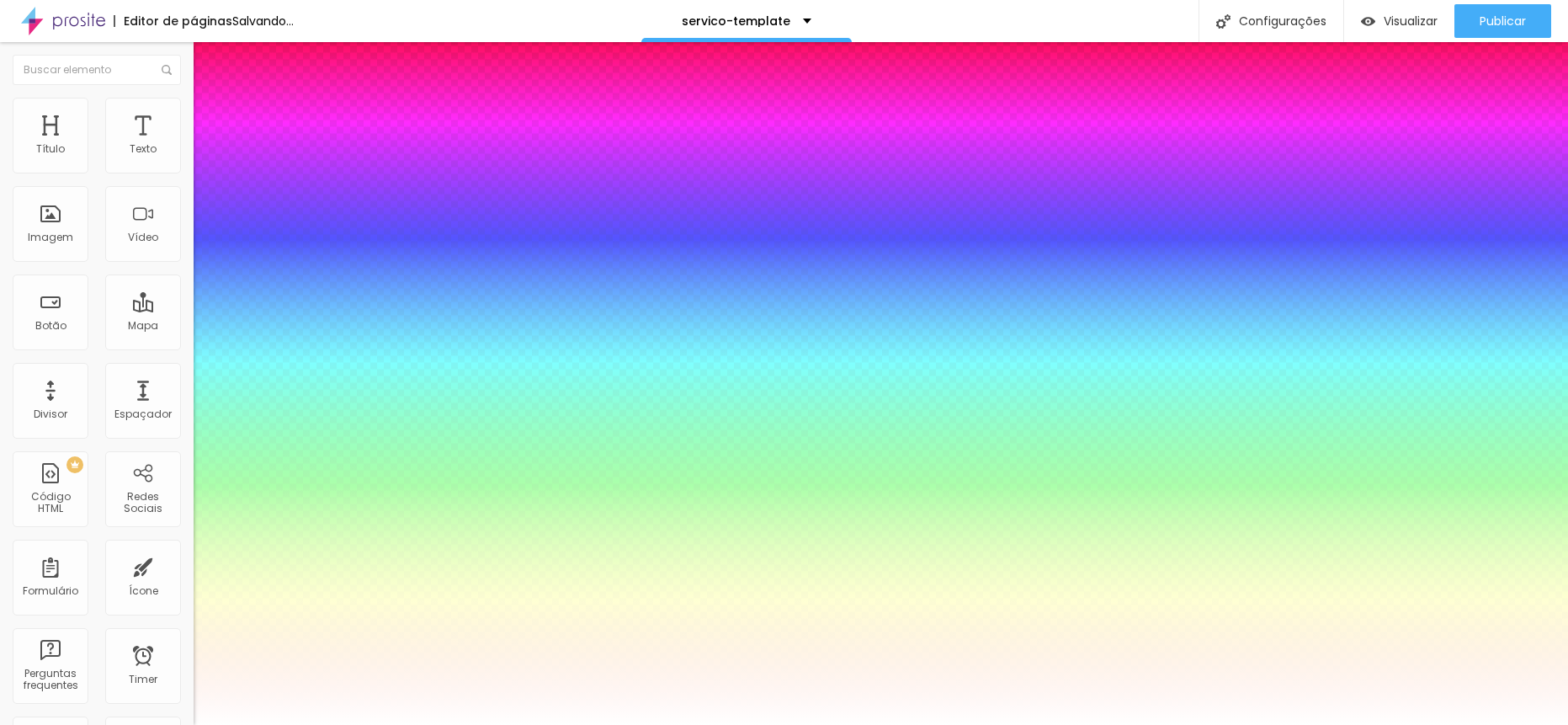
type input "1"
type input "36"
type input "1"
type input "37"
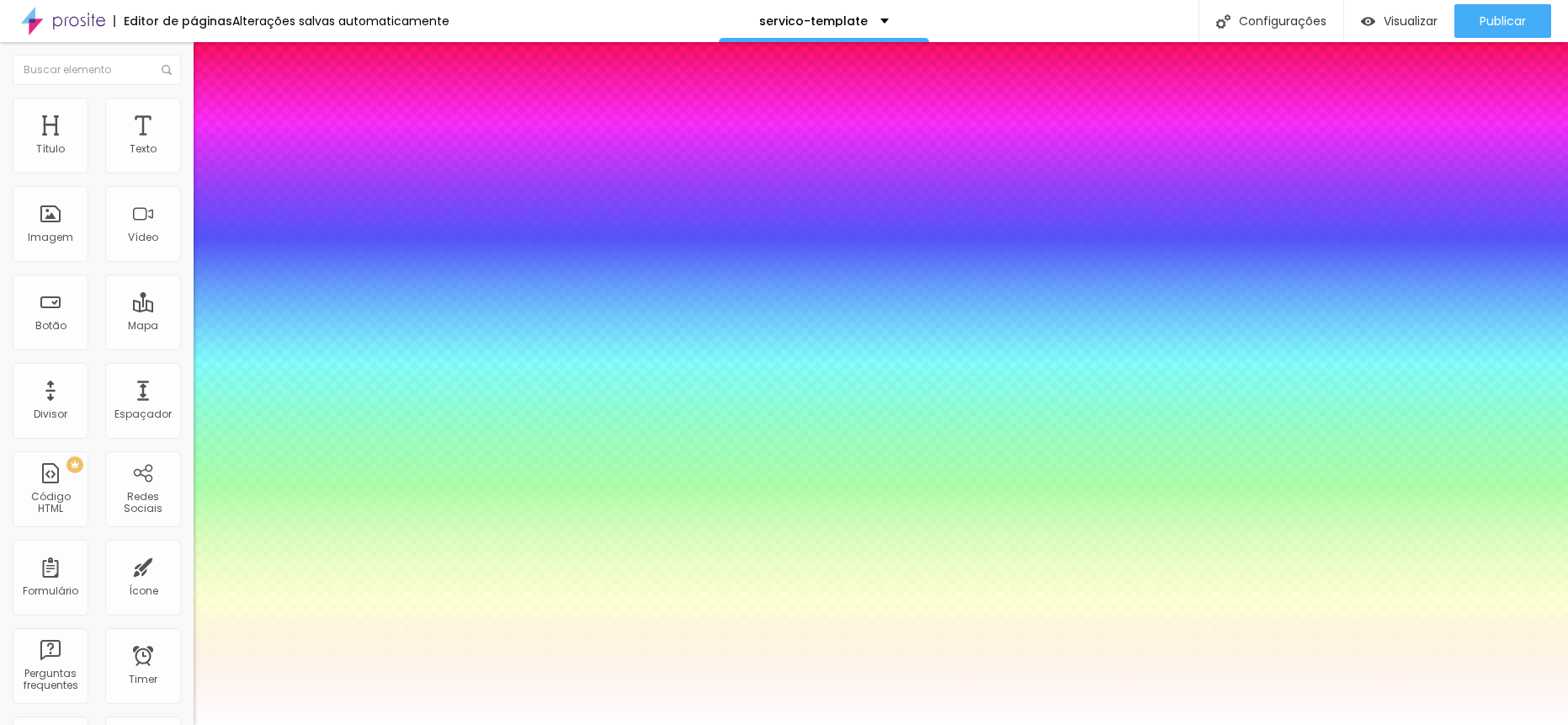
type input "37"
type input "1"
type input "38"
type input "1"
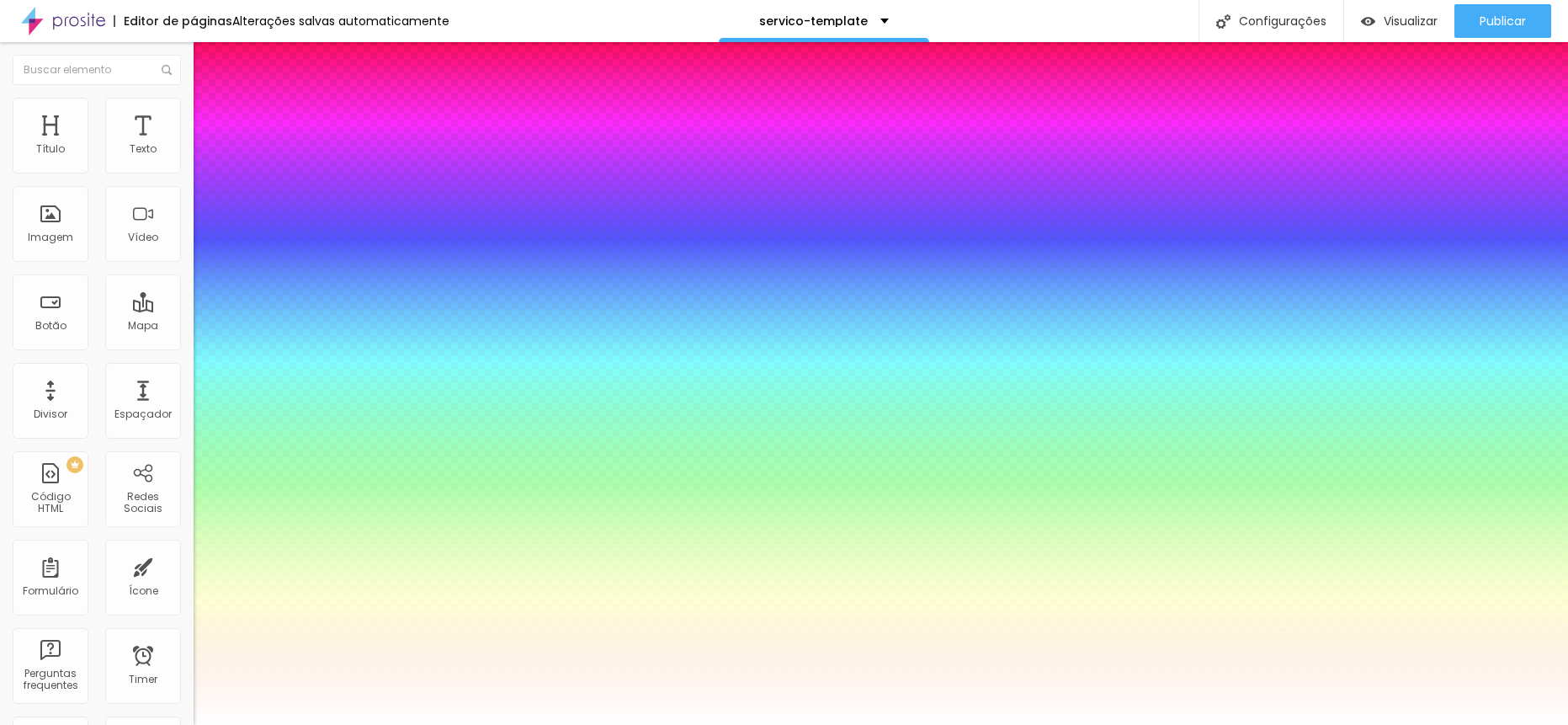
type input "39"
type input "1"
type input "40"
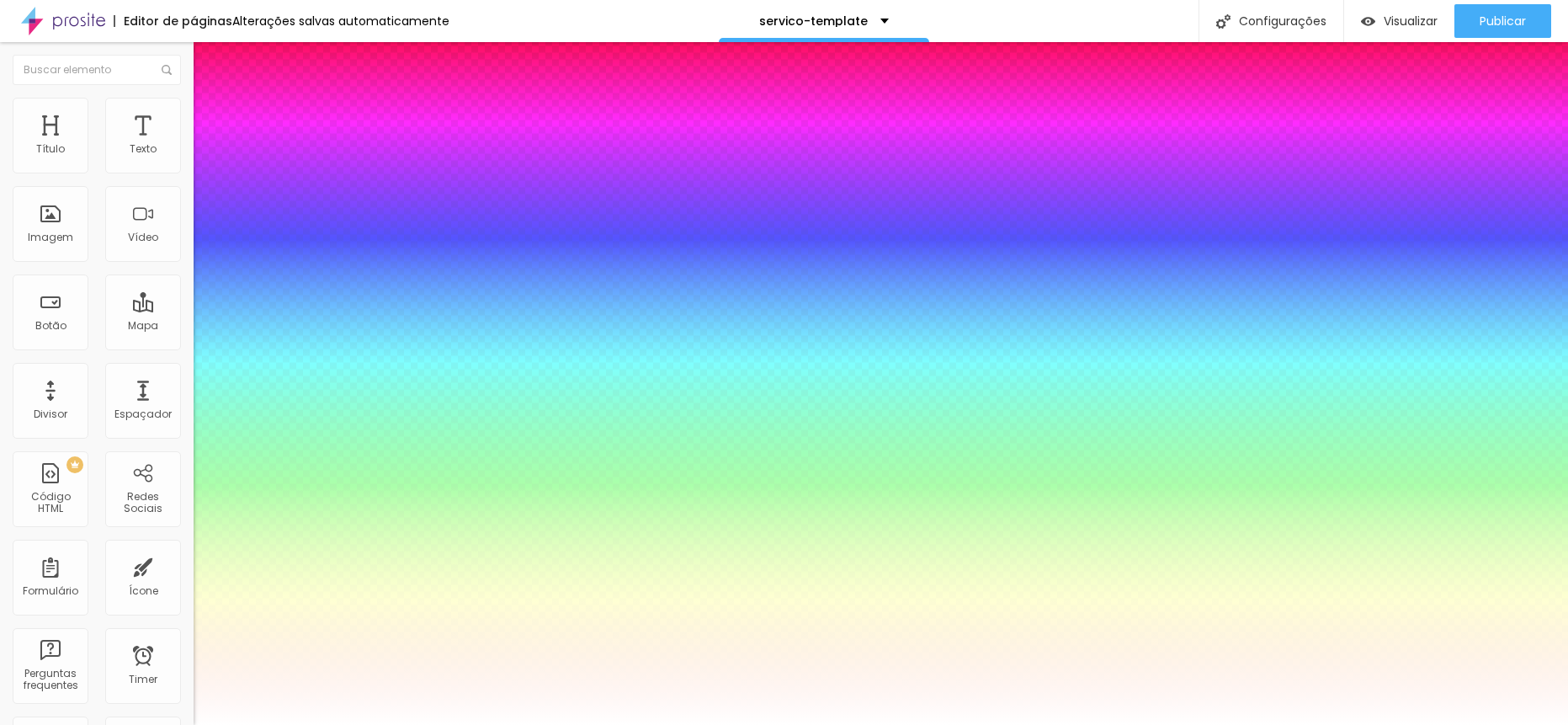
type input "1"
type input "41"
type input "1"
type input "42"
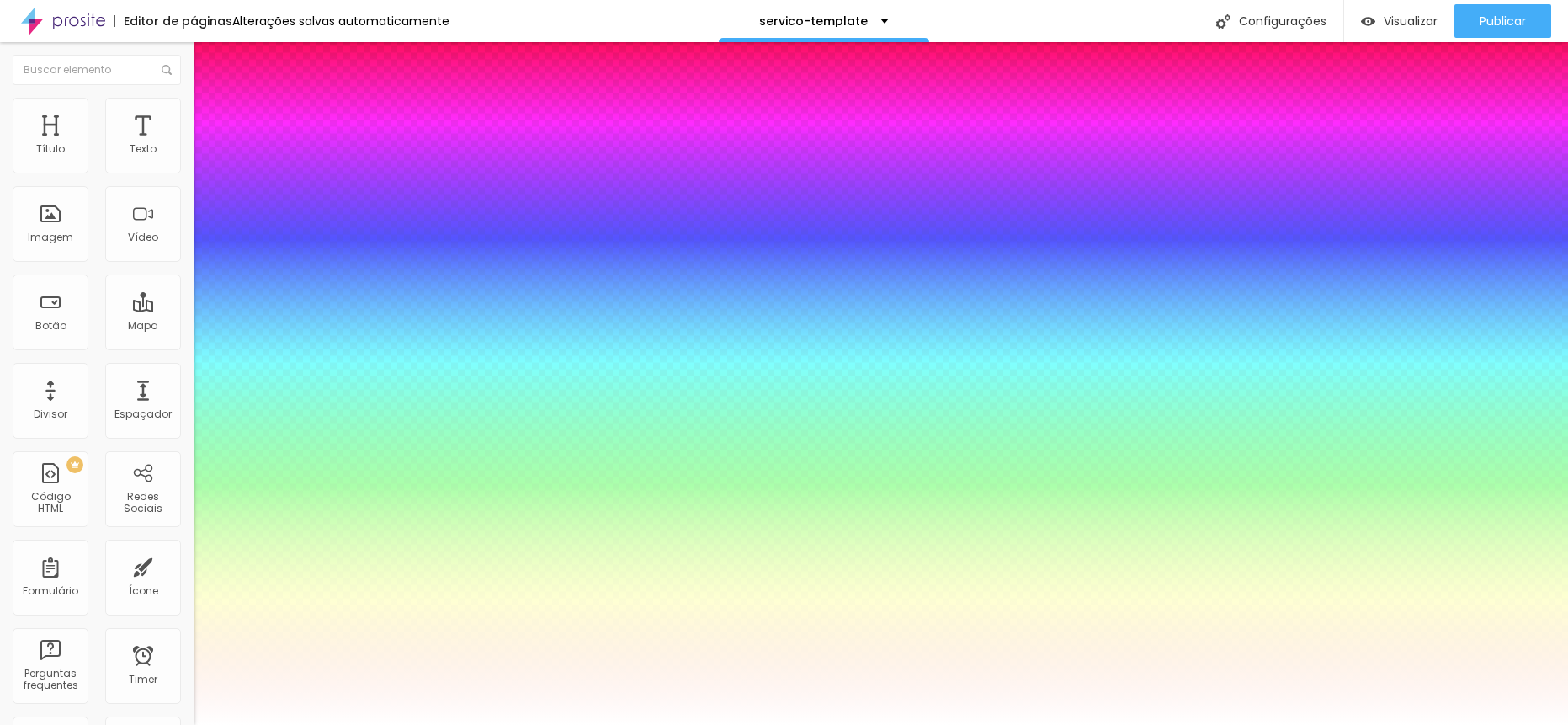
type input "42"
type input "1"
type input "43"
type input "1"
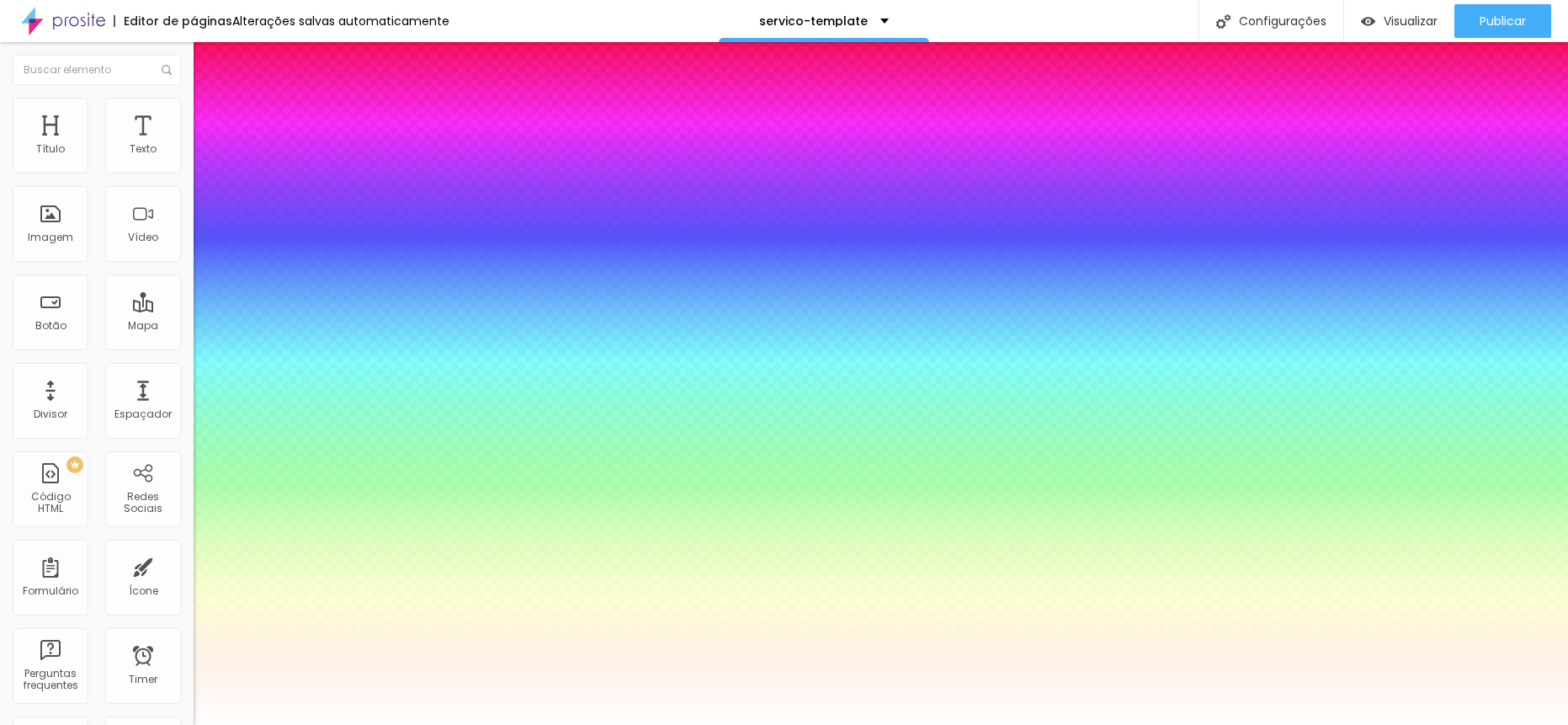
type input "44"
type input "1"
type input "45"
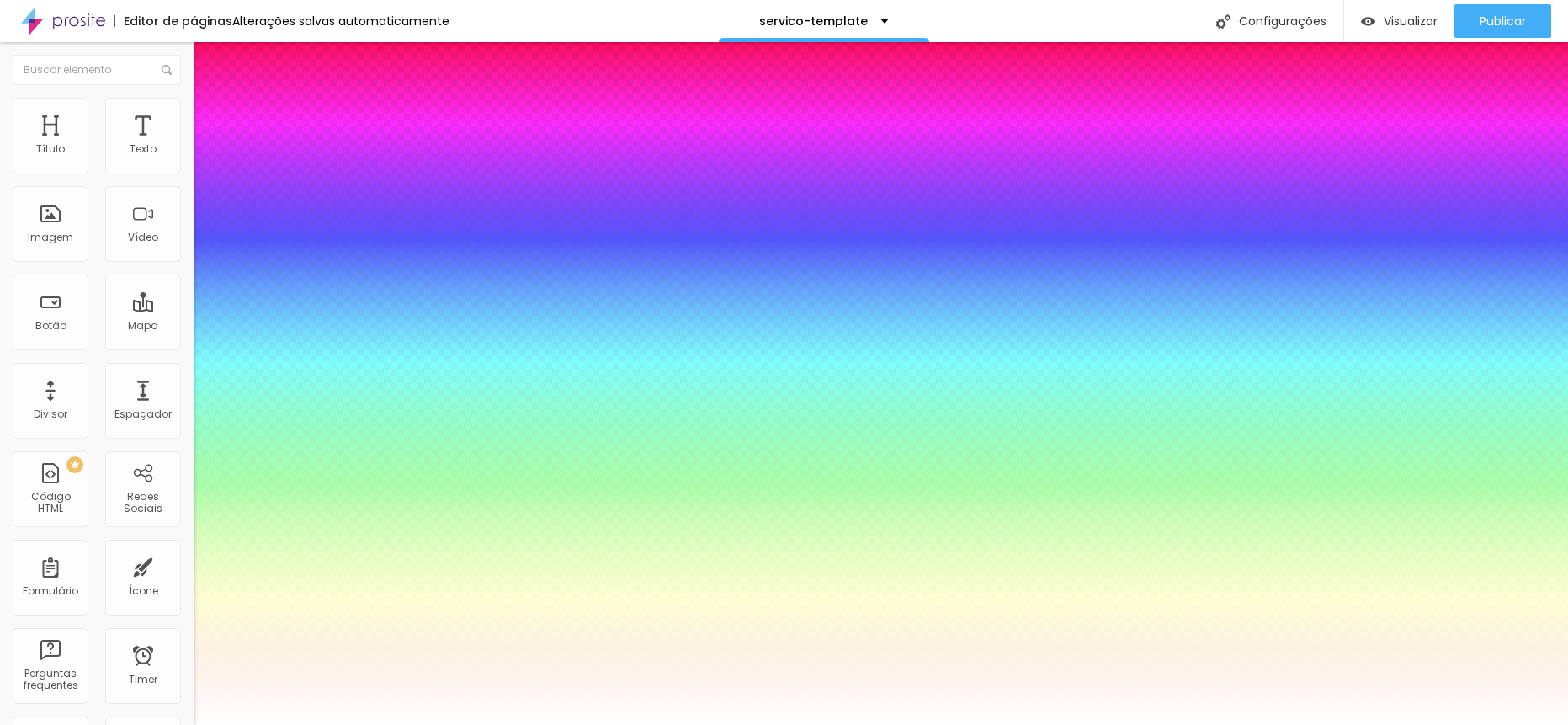
type input "1"
type input "46"
type input "1"
type input "47"
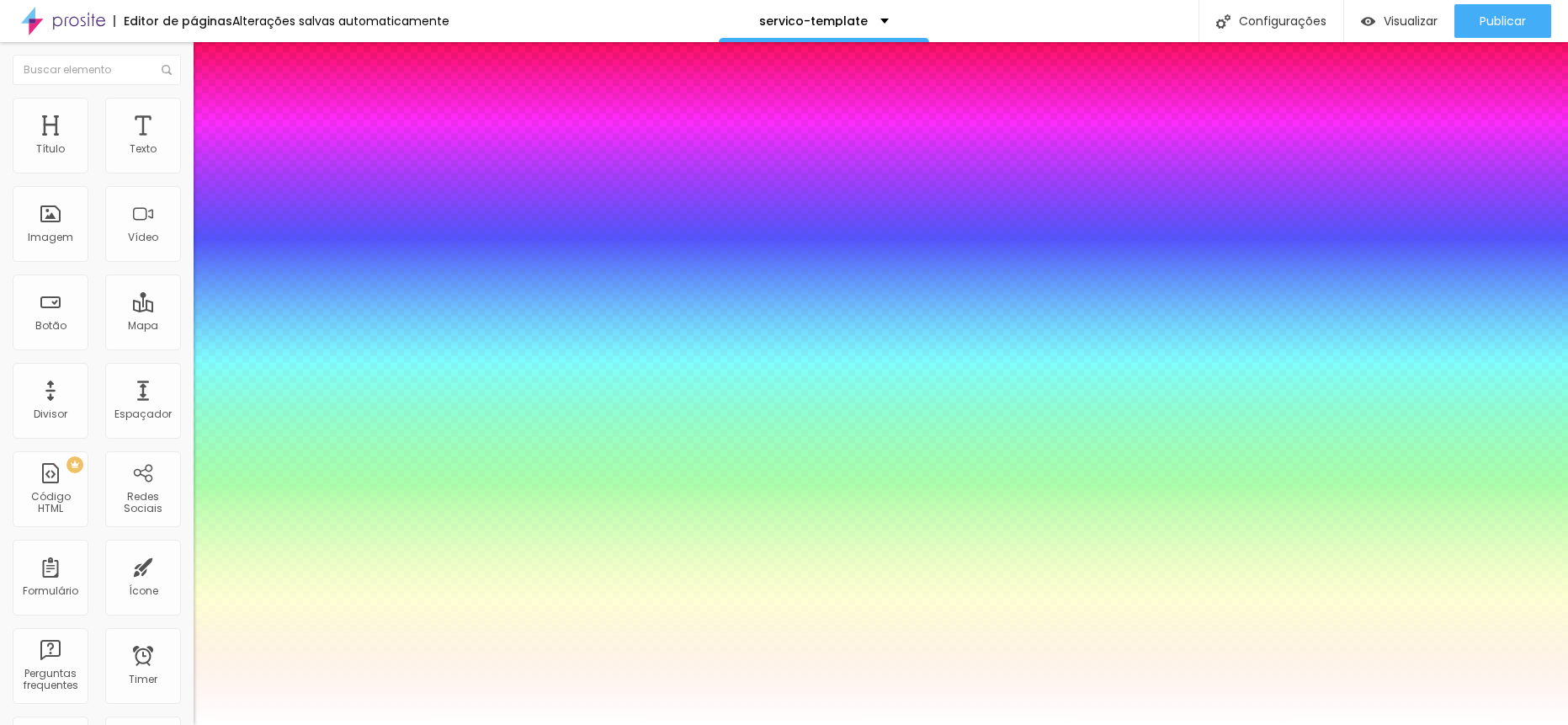
type input "47"
type input "1"
type input "48"
type input "1"
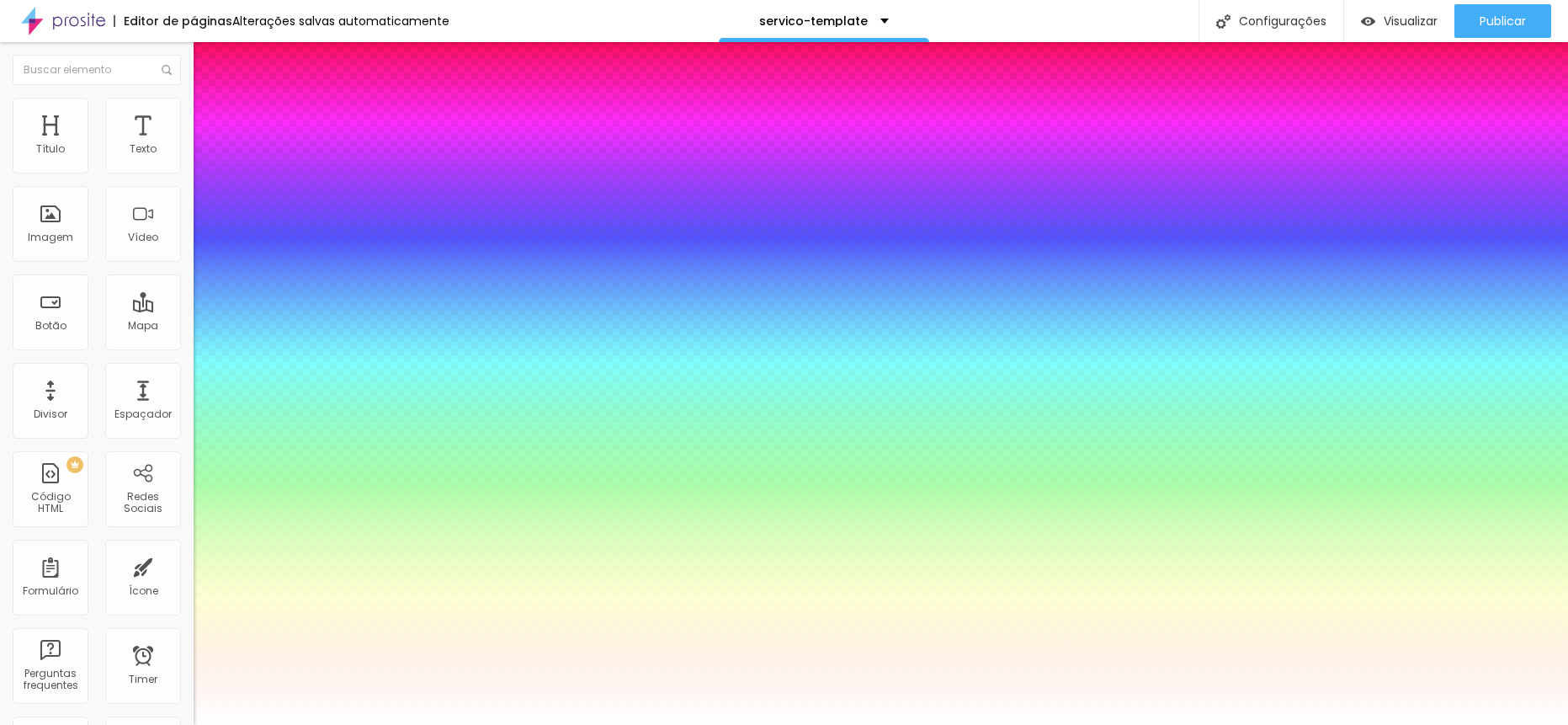
type input "49"
type input "1"
type input "50"
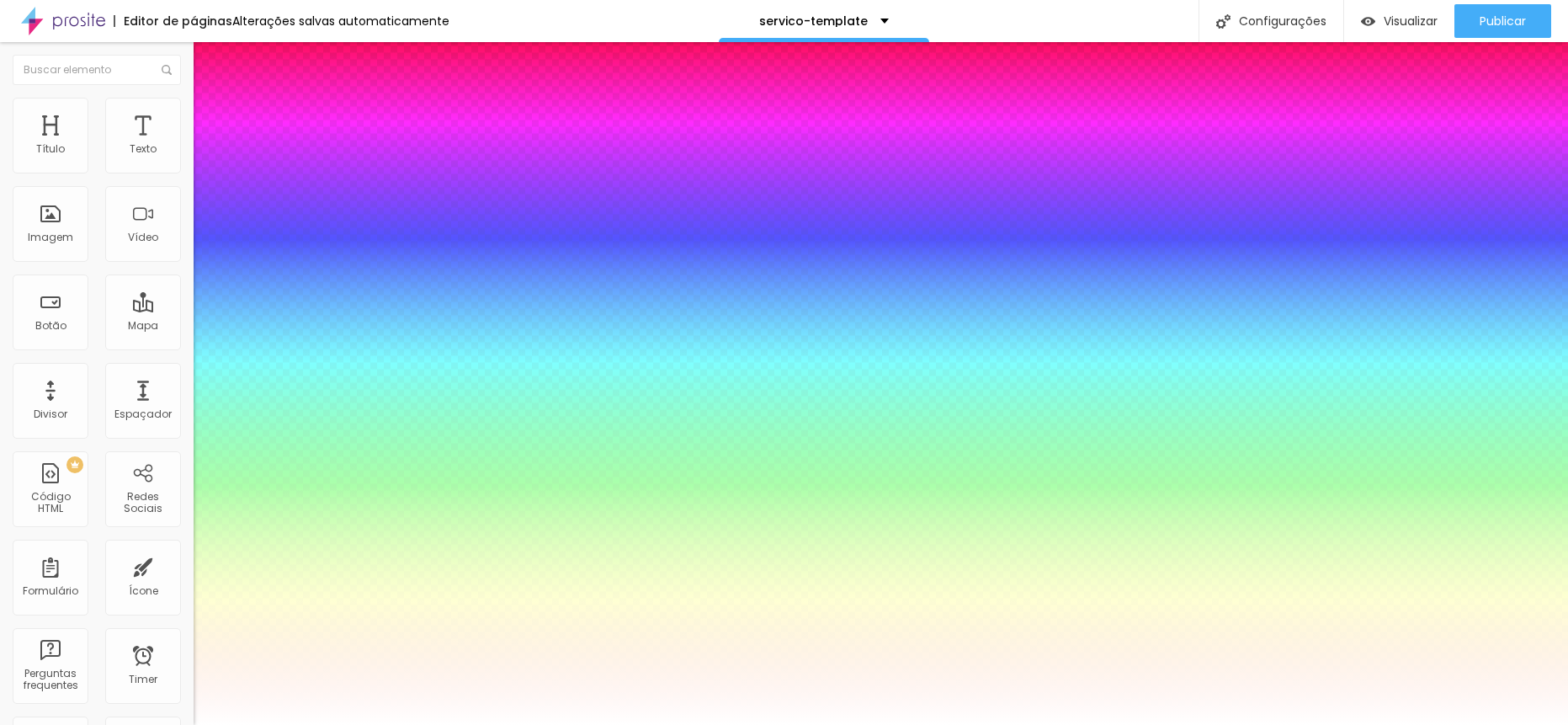
type input "1"
type input "51"
type input "1"
type input "52"
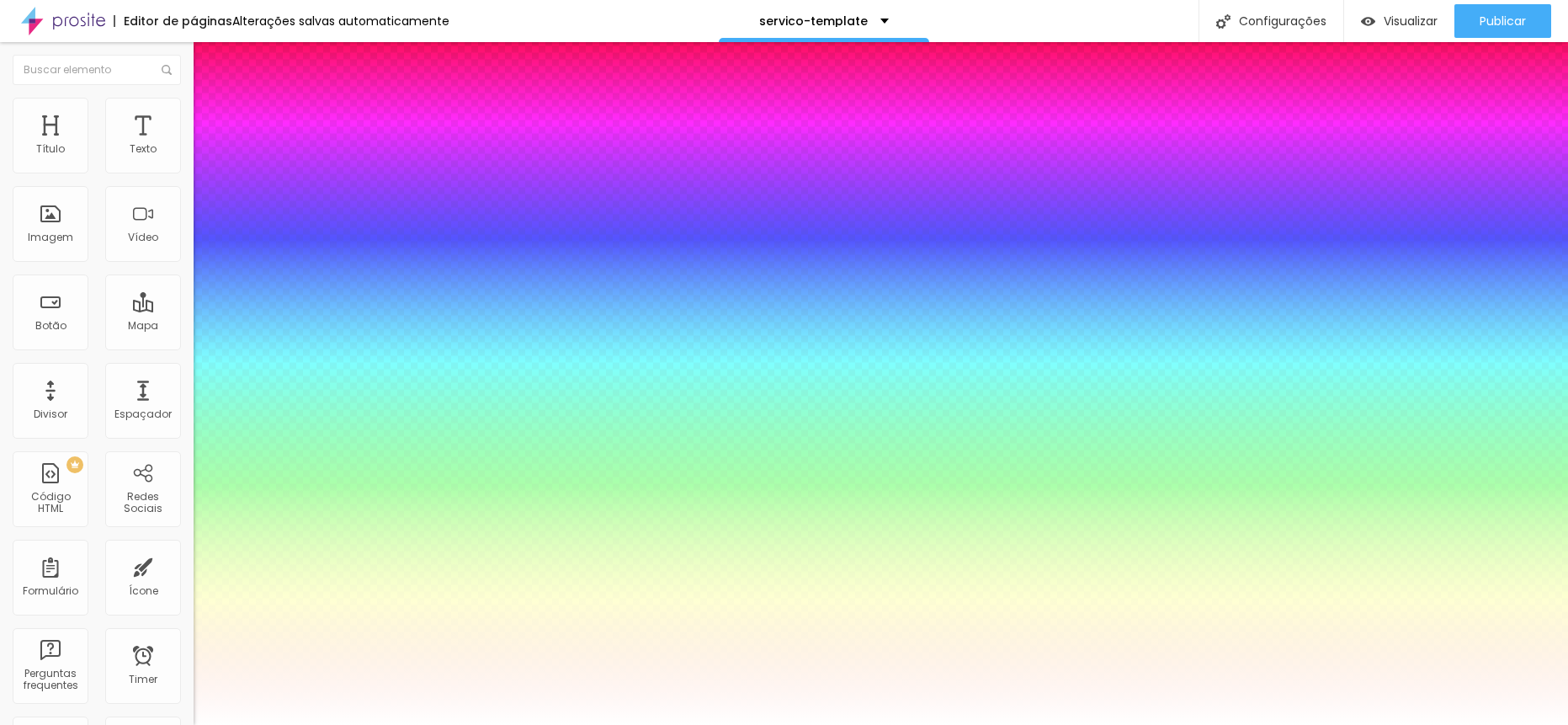
type input "52"
type input "1"
type input "53"
type input "1"
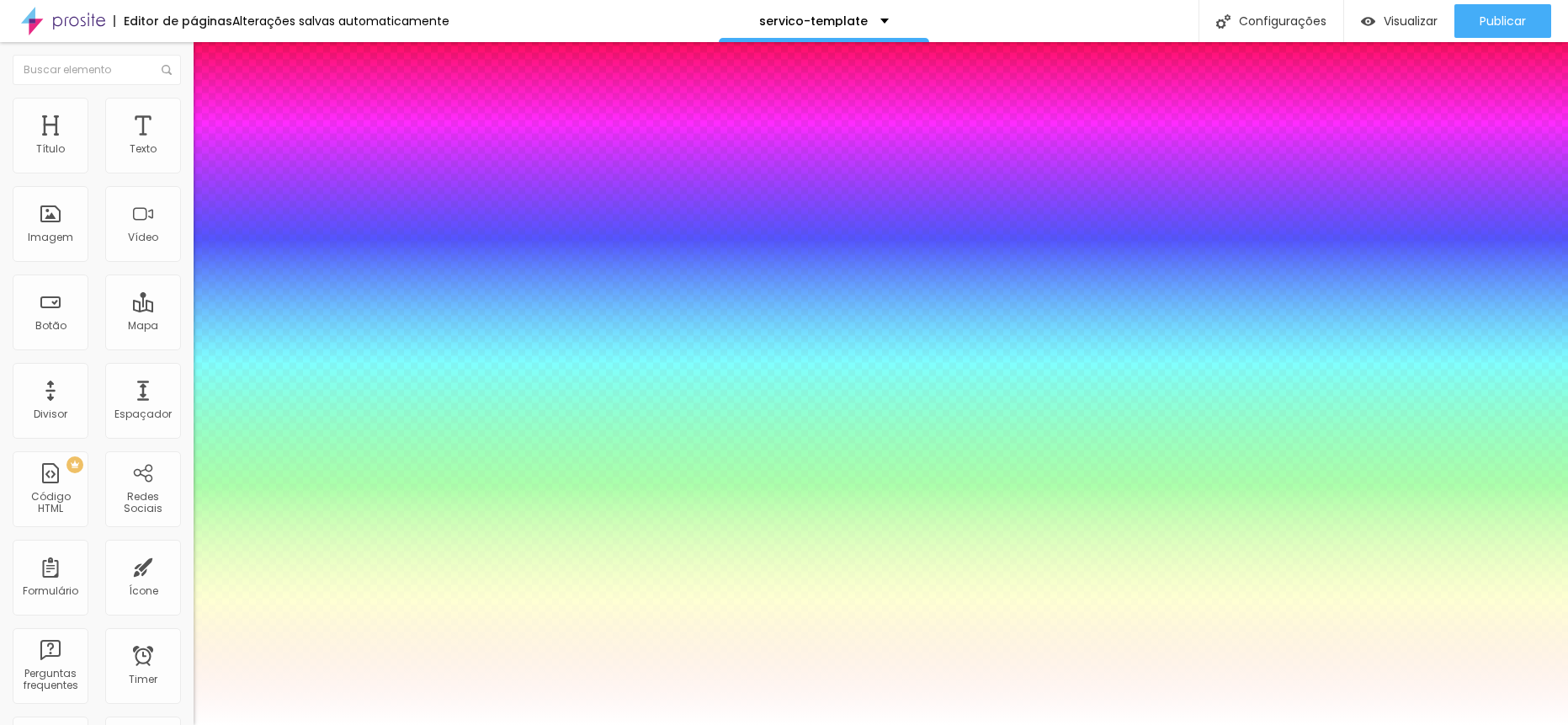
drag, startPoint x: 223, startPoint y: 477, endPoint x: 276, endPoint y: 482, distance: 53.2
type input "53"
click at [620, 725] on div at bounding box center [784, 725] width 1568 height 0
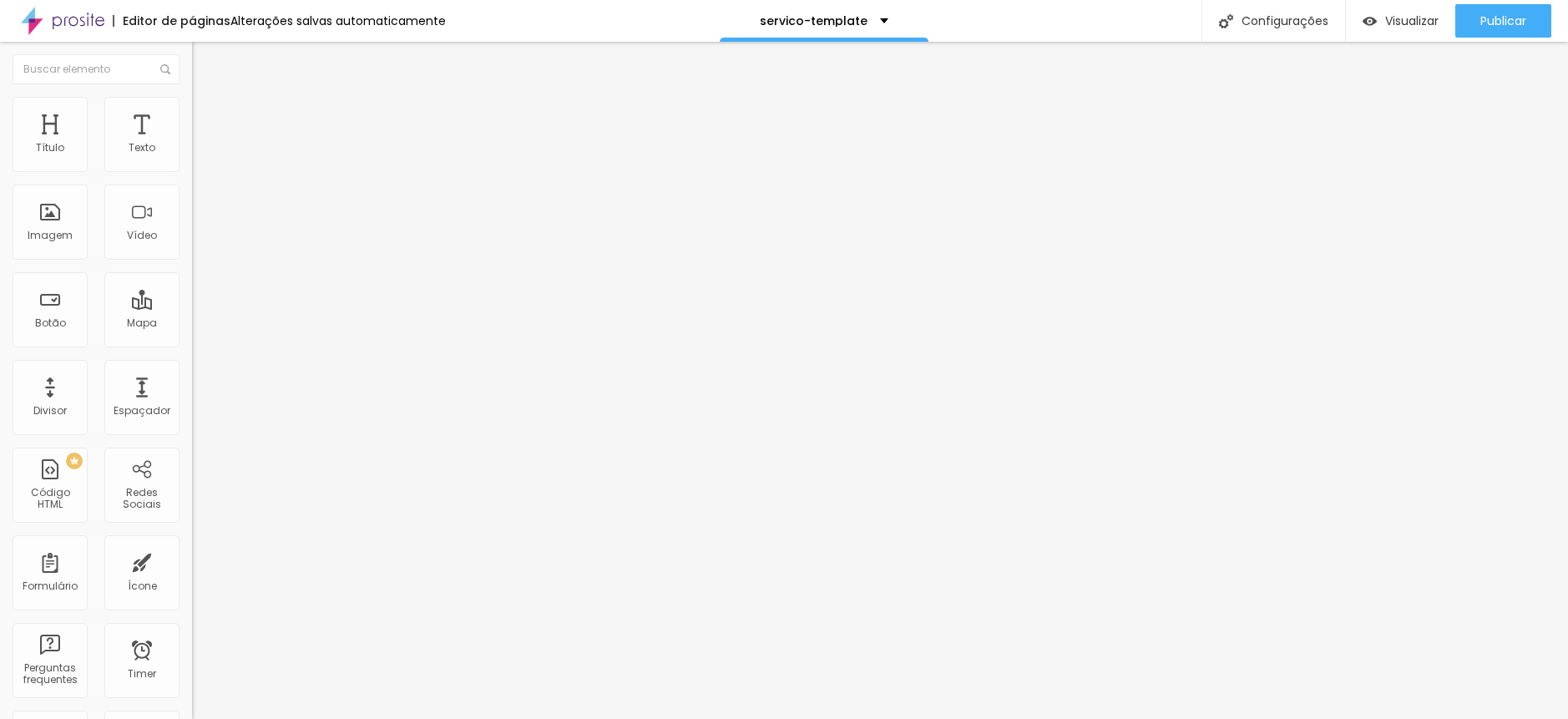
click at [192, 160] on button "button" at bounding box center [204, 152] width 23 height 17
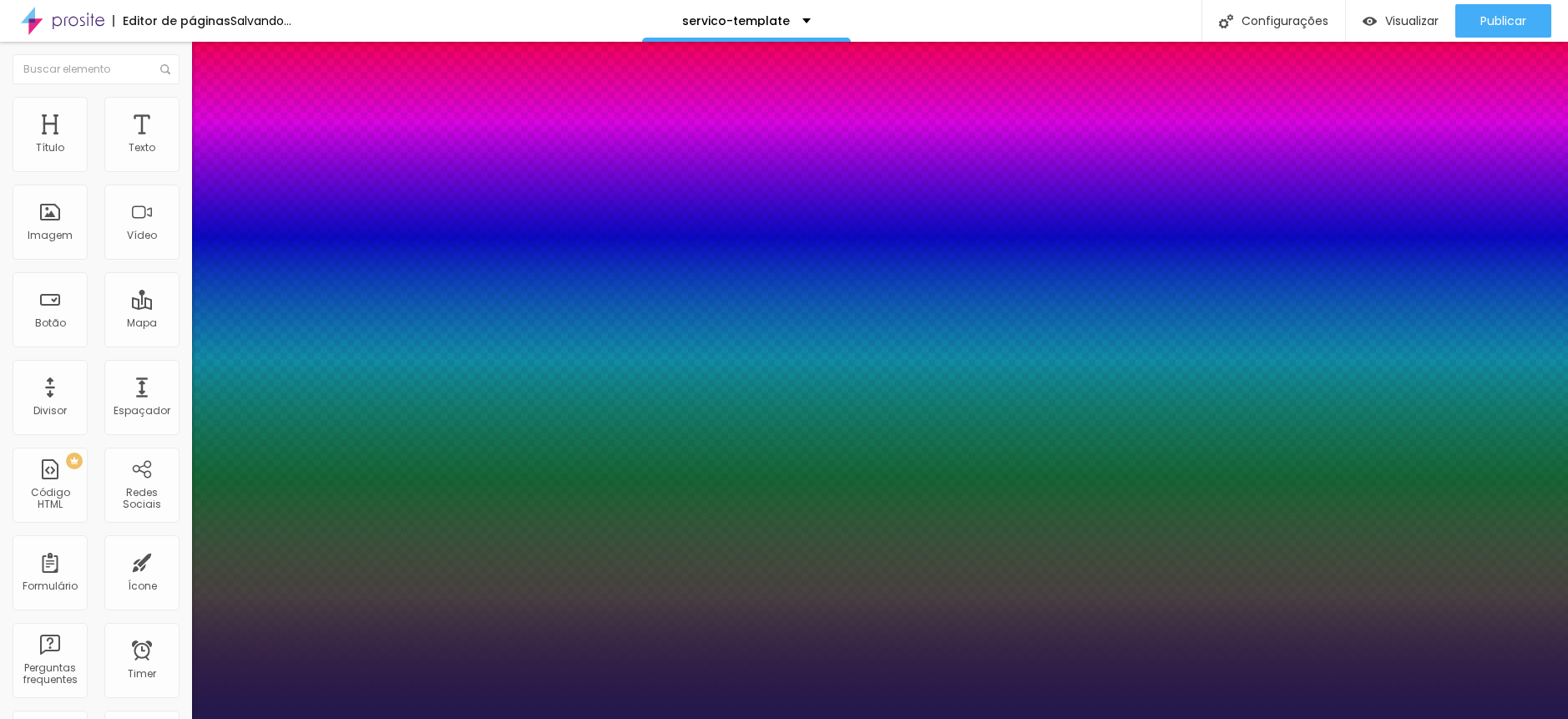
type input "1"
type input "17"
type input "1"
type input "17"
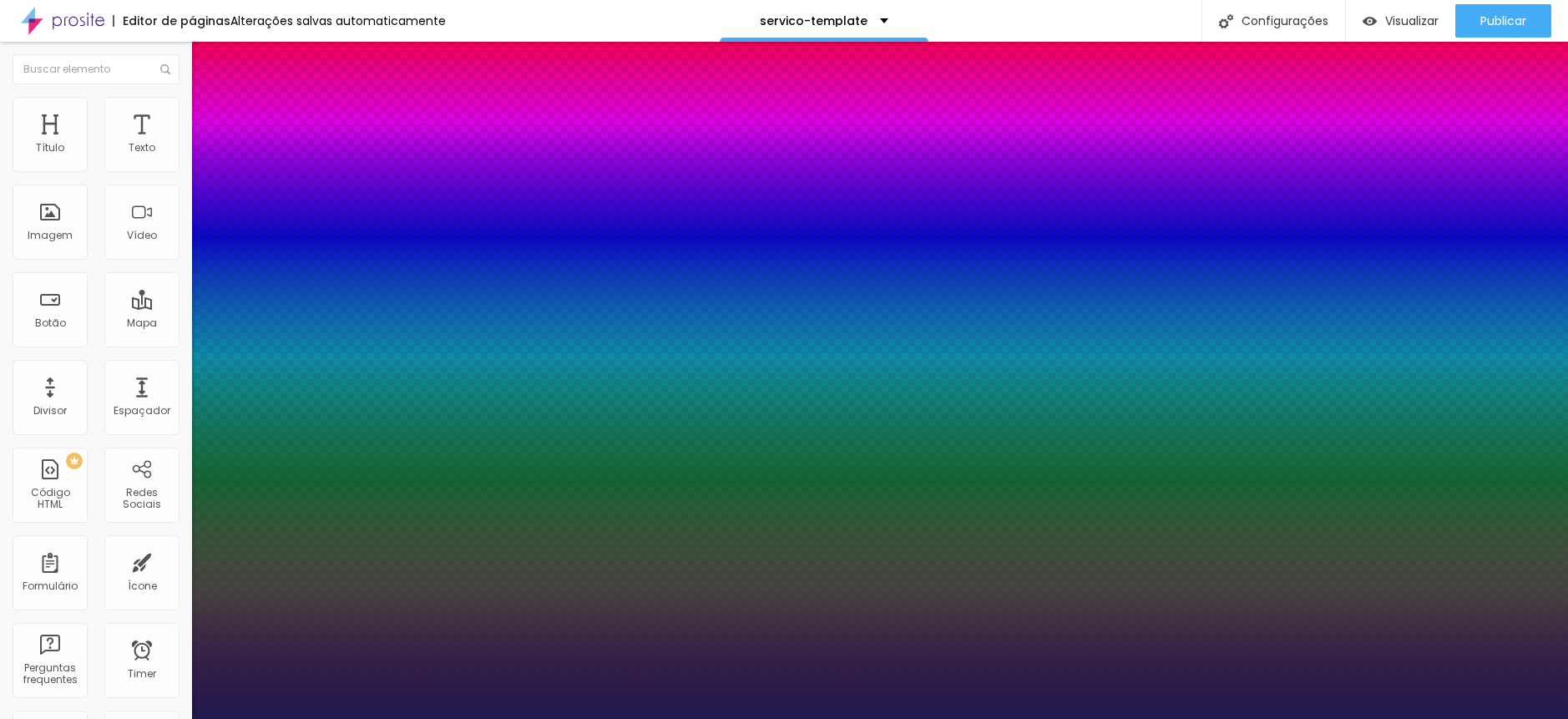
type input "1"
type input "1.4"
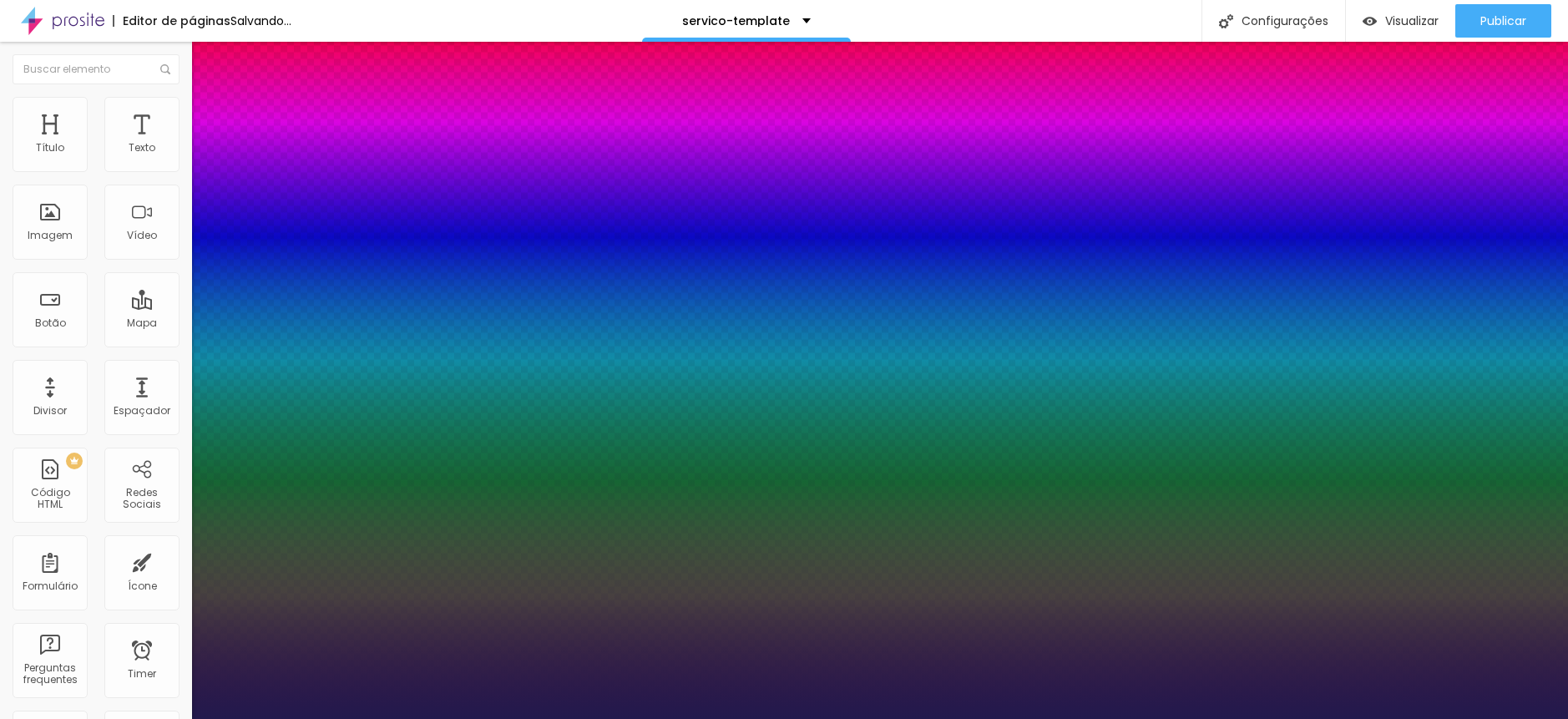
type input "1"
type input "1.4"
type input "1"
type input "1.5"
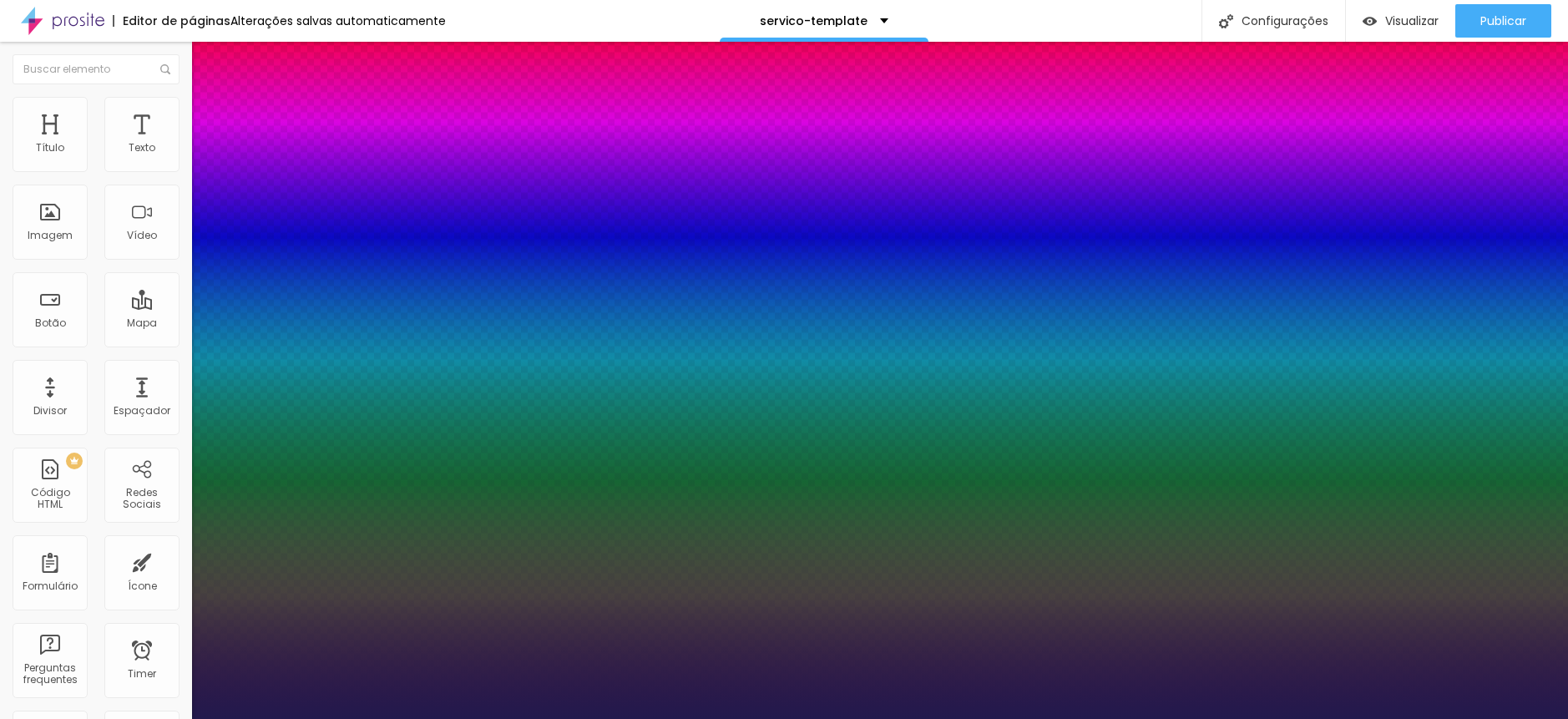
type input "1.5"
click at [622, 719] on div at bounding box center [784, 719] width 1568 height 0
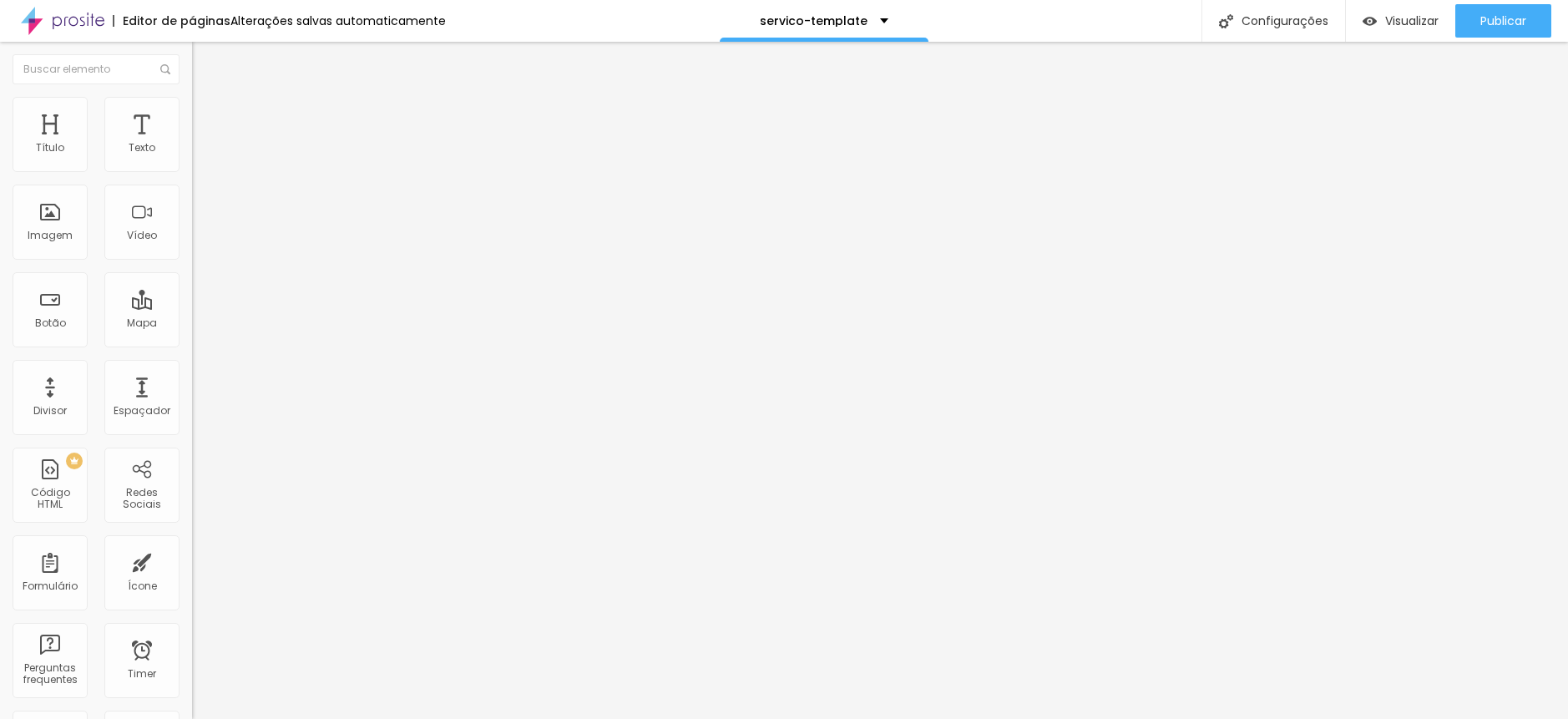
click at [192, 111] on li "Estilo" at bounding box center [288, 104] width 192 height 16
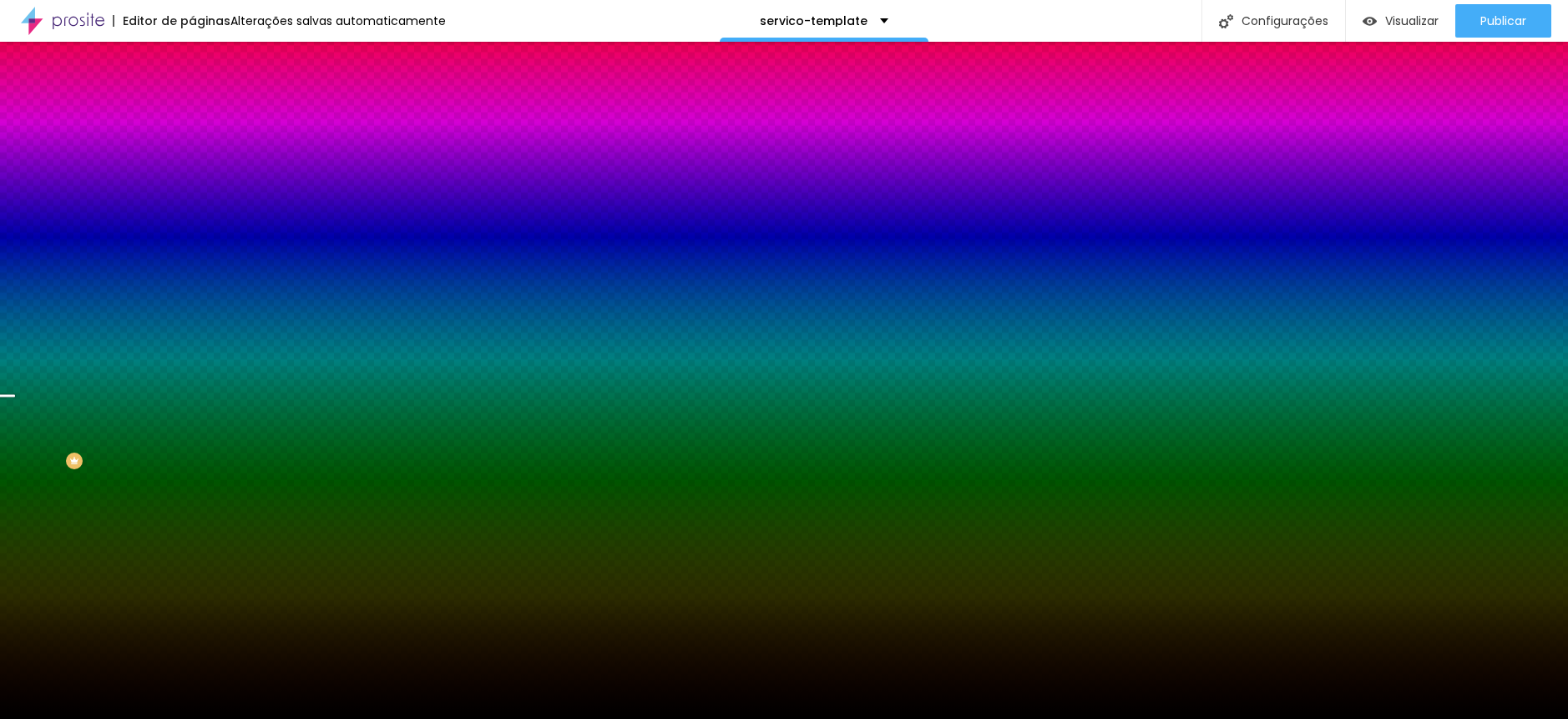
click at [207, 120] on span "Avançado" at bounding box center [234, 125] width 55 height 14
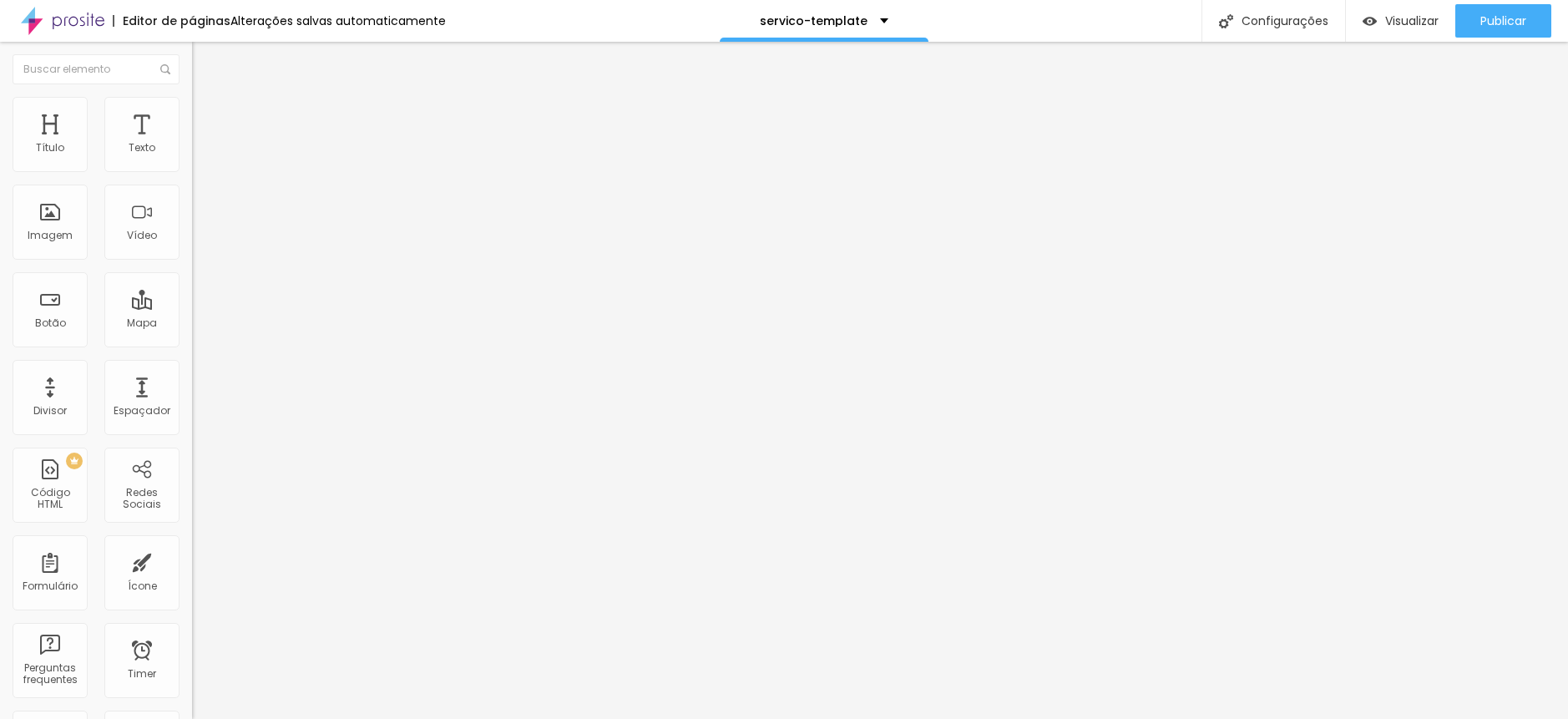
type input "2"
type input "7"
type input "13"
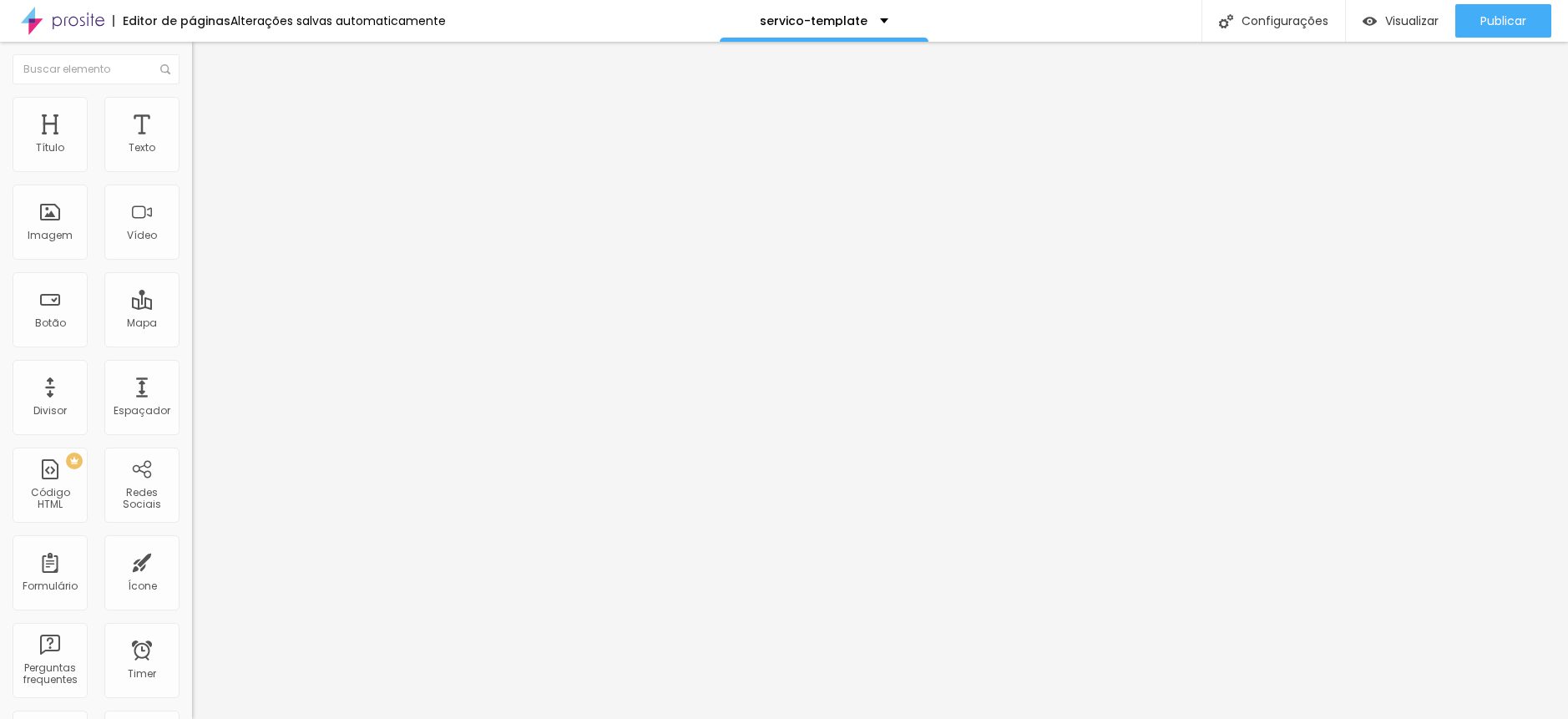
type input "13"
type input "18"
type input "23"
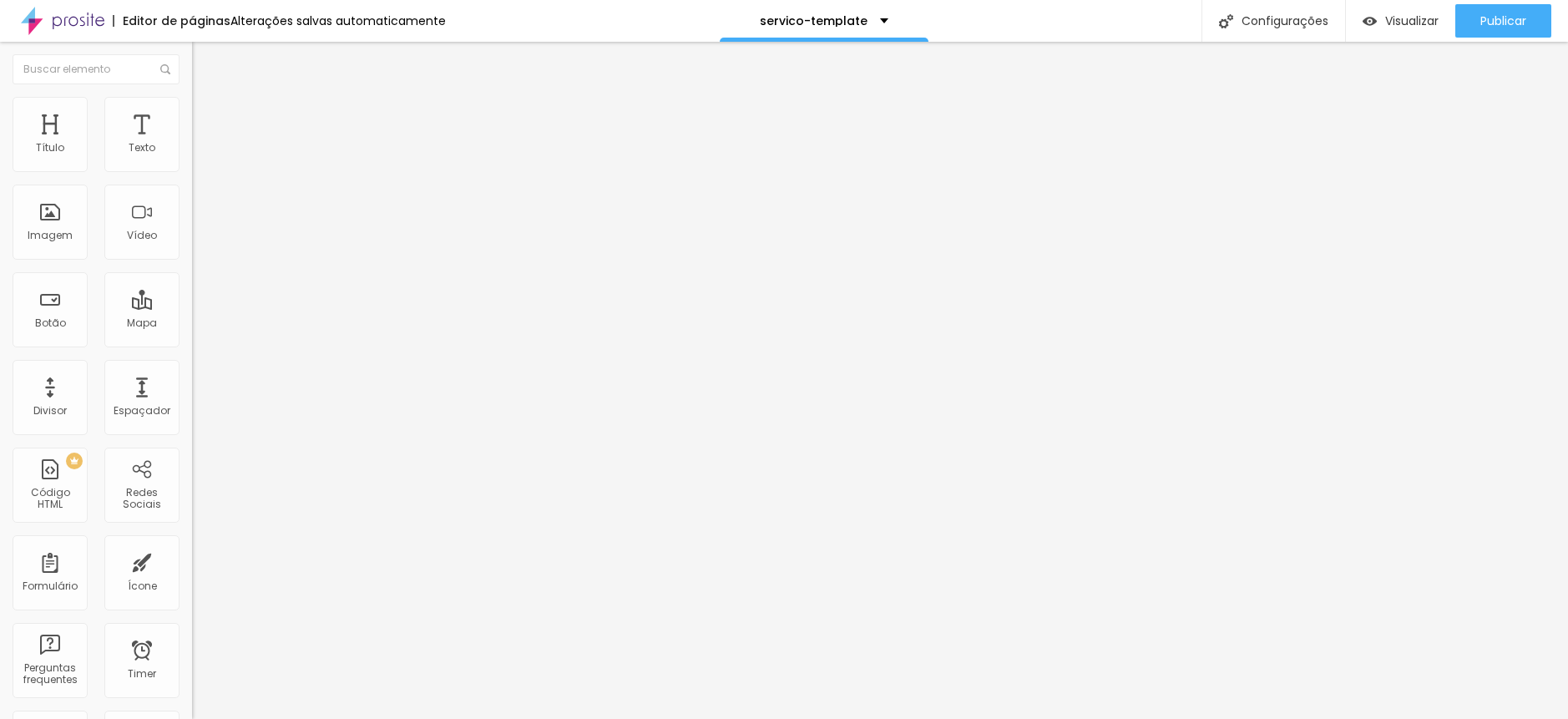
type input "28"
type input "34"
type input "39"
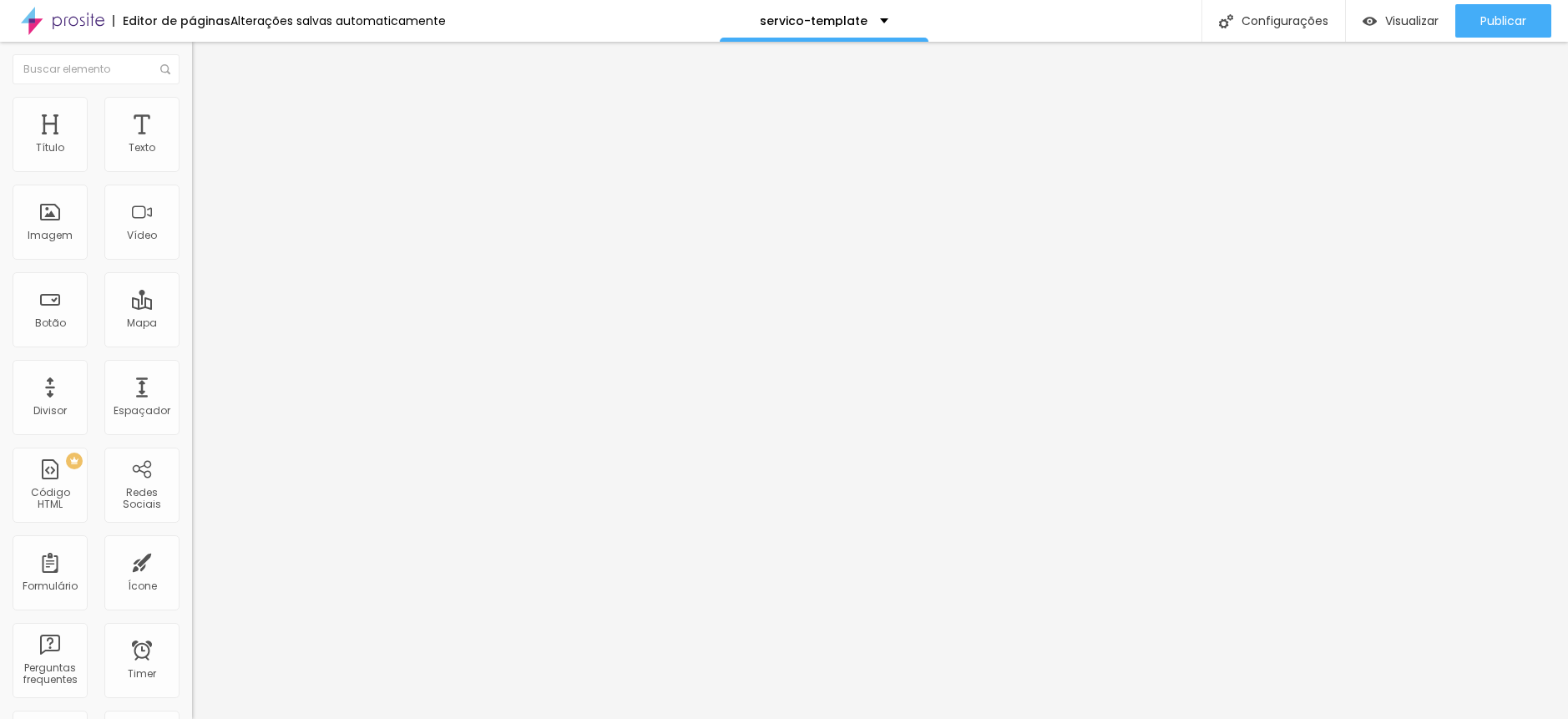
type input "39"
type input "44"
type input "50"
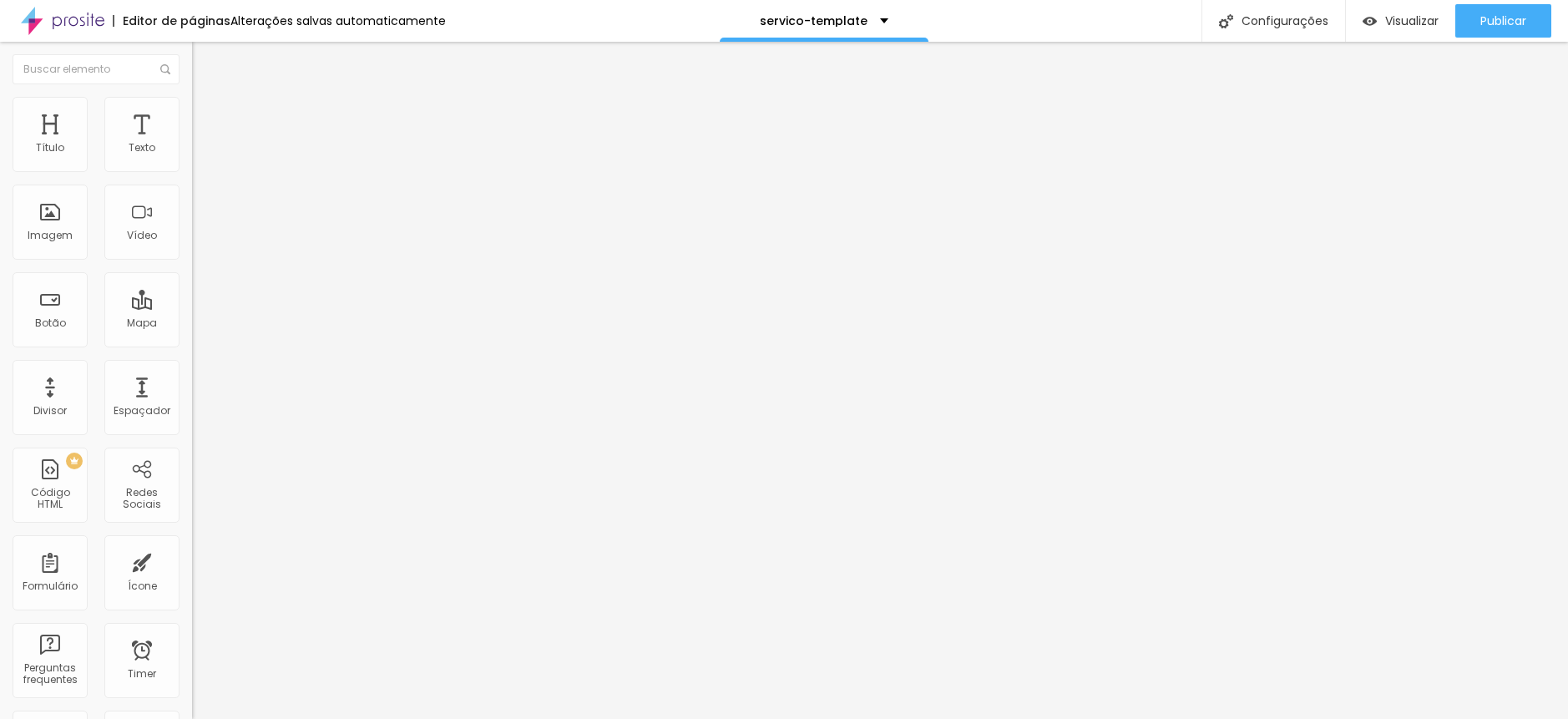
type input "55"
type input "60"
type input "65"
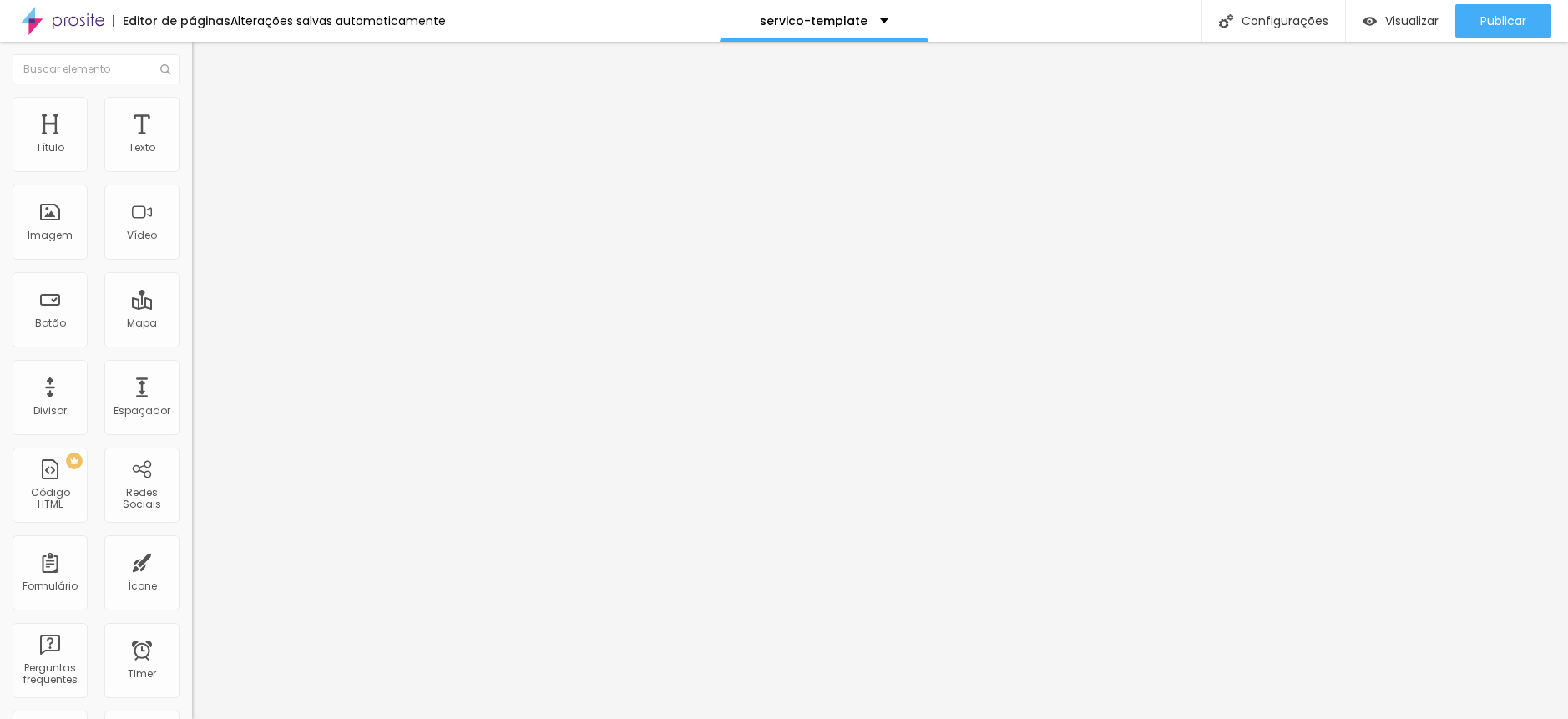
type input "65"
type input "71"
type input "76"
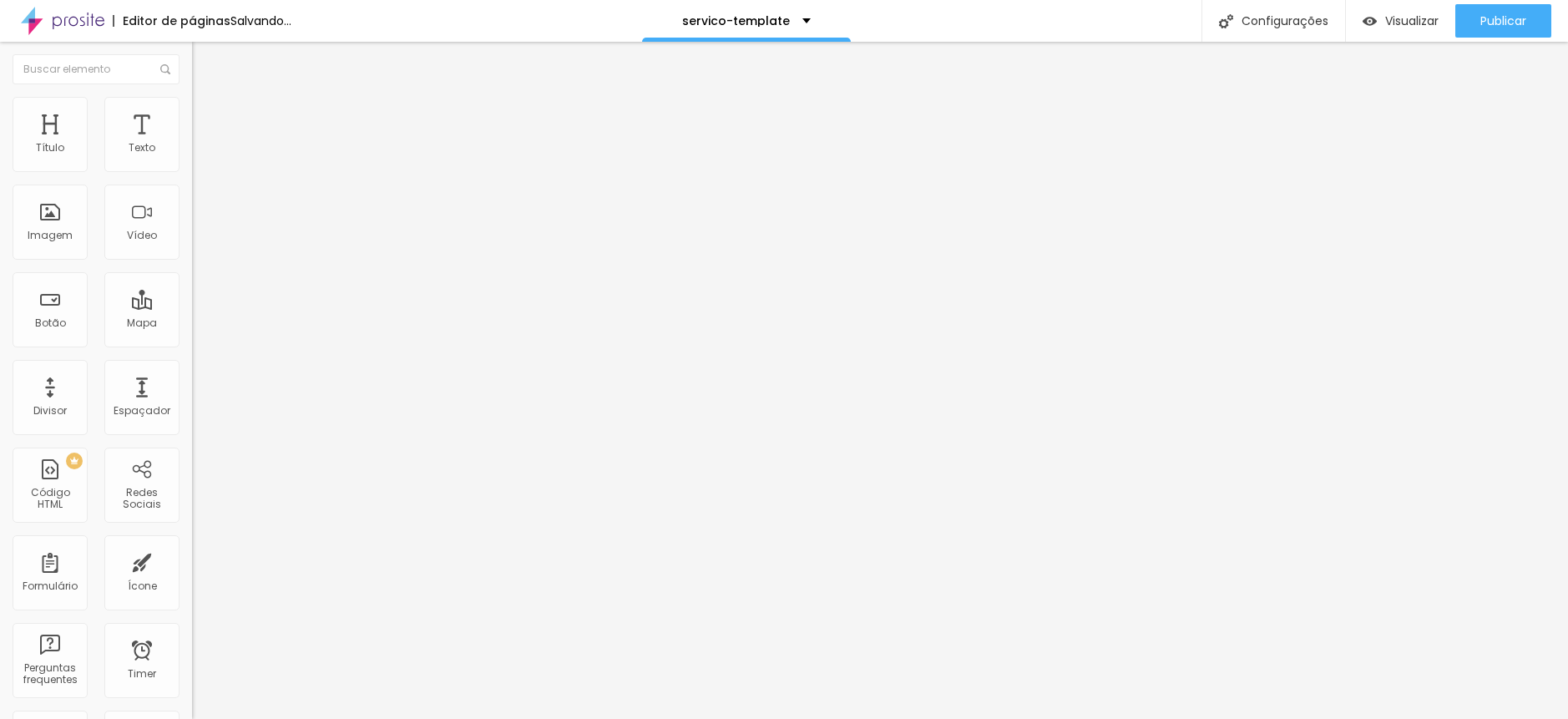
type input "81"
drag, startPoint x: 34, startPoint y: 195, endPoint x: 50, endPoint y: 197, distance: 16.1
type input "81"
click at [192, 561] on input "range" at bounding box center [245, 567] width 107 height 14
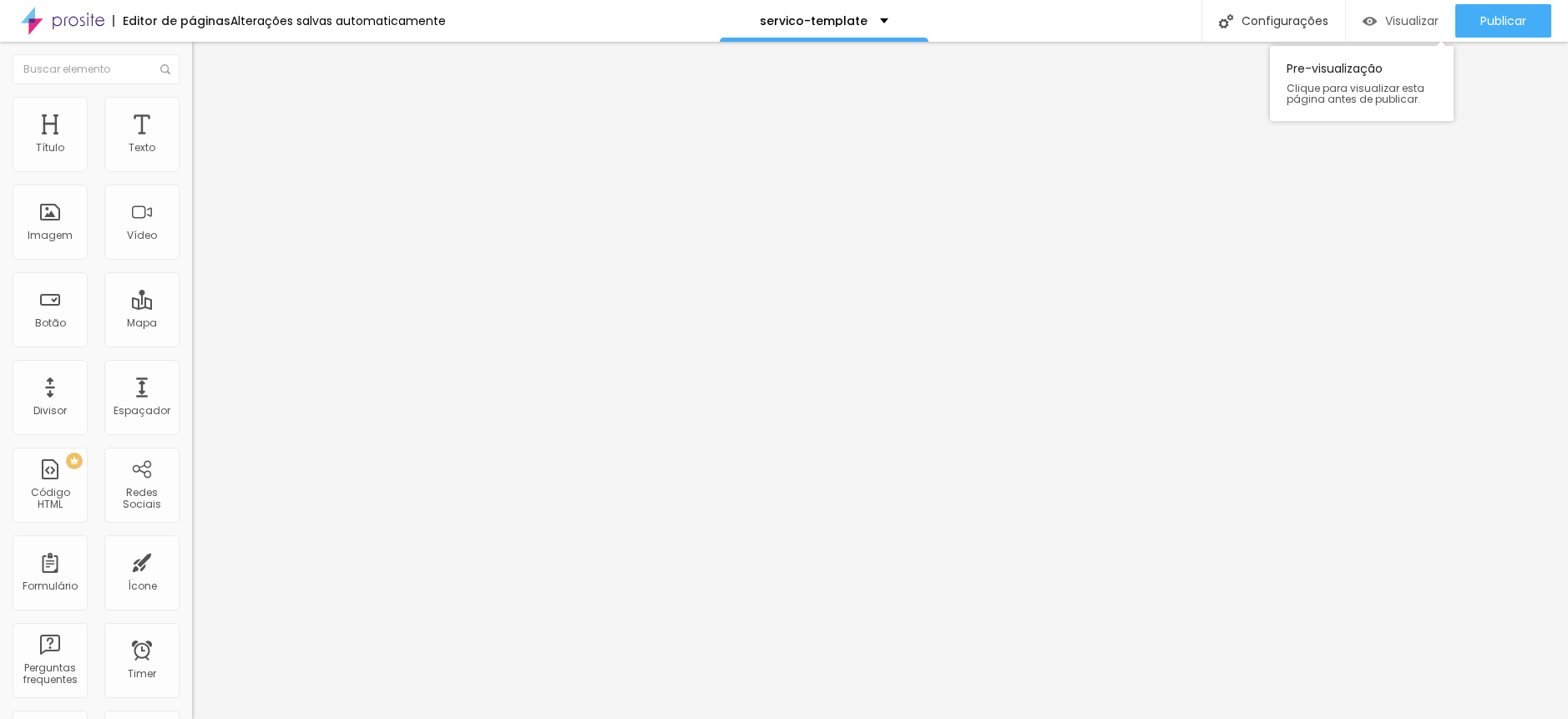
click at [1380, 10] on div "Visualizar" at bounding box center [1401, 20] width 76 height 34
click at [192, 107] on ul "Conteúdo Estilo Avançado" at bounding box center [288, 105] width 192 height 50
click at [192, 97] on li "Conteúdo" at bounding box center [288, 88] width 192 height 16
click at [192, 104] on ul "Conteúdo Estilo Avançado" at bounding box center [288, 105] width 192 height 50
click at [192, 107] on li "Estilo" at bounding box center [288, 104] width 192 height 16
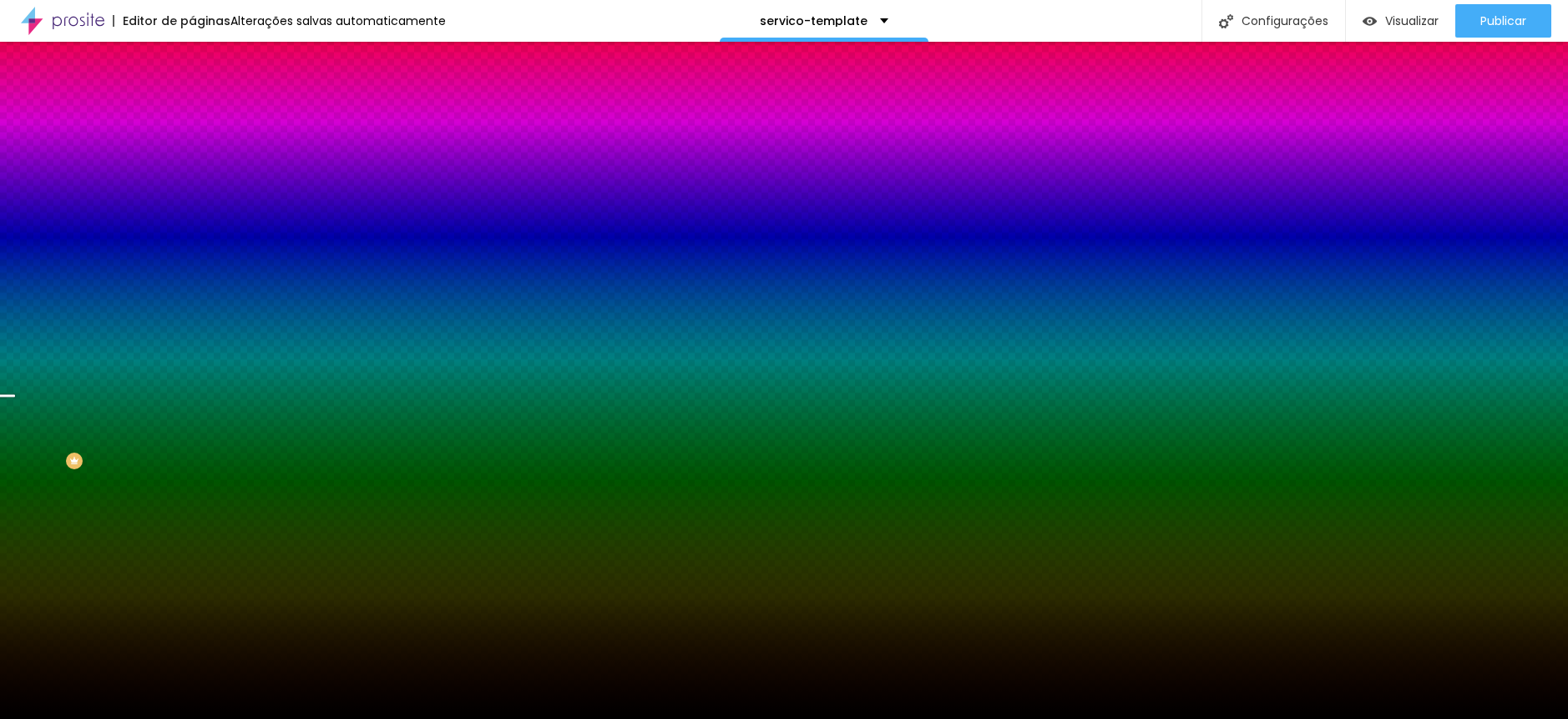
click at [192, 227] on div at bounding box center [288, 227] width 192 height 0
click at [16, 439] on div at bounding box center [8, 440] width 16 height 3
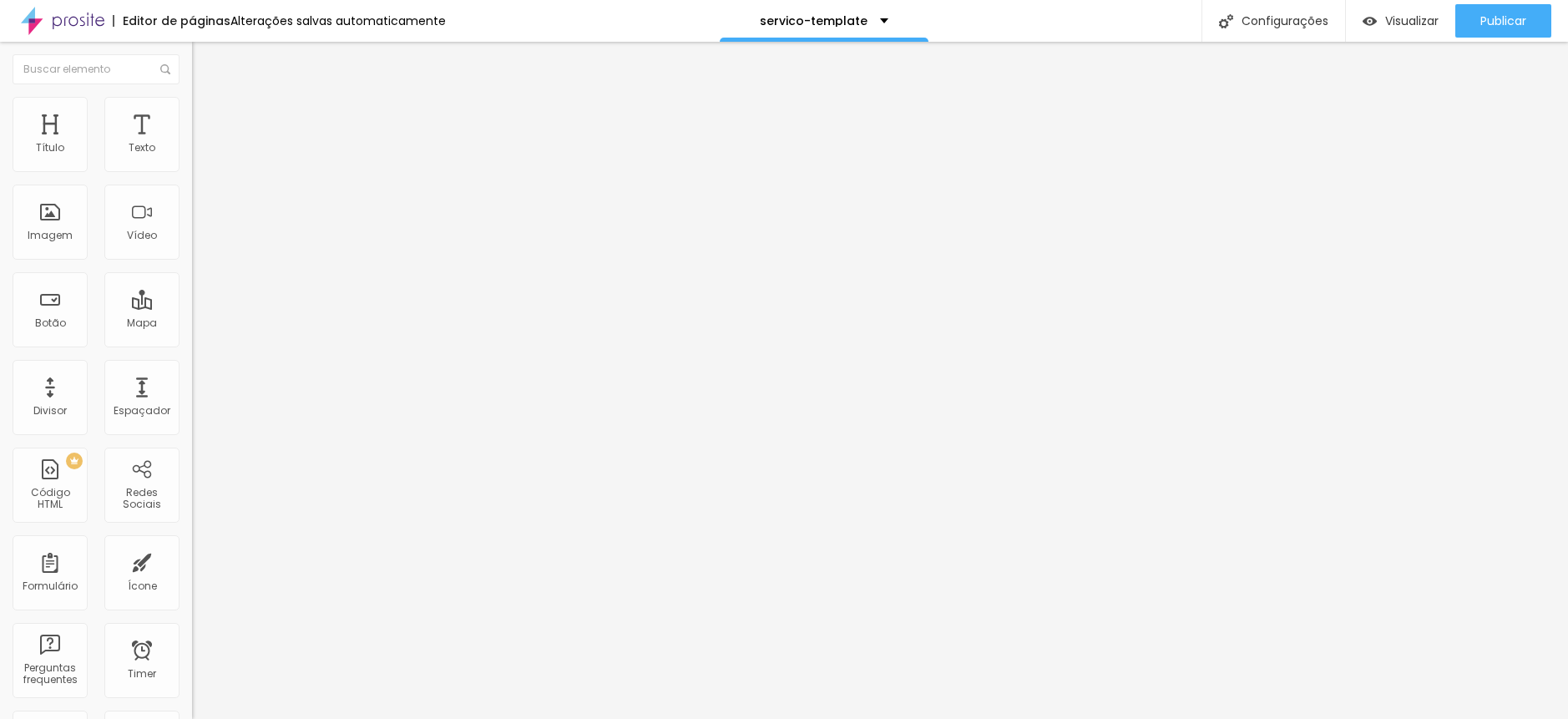
click at [207, 115] on span "Estilo" at bounding box center [219, 108] width 26 height 14
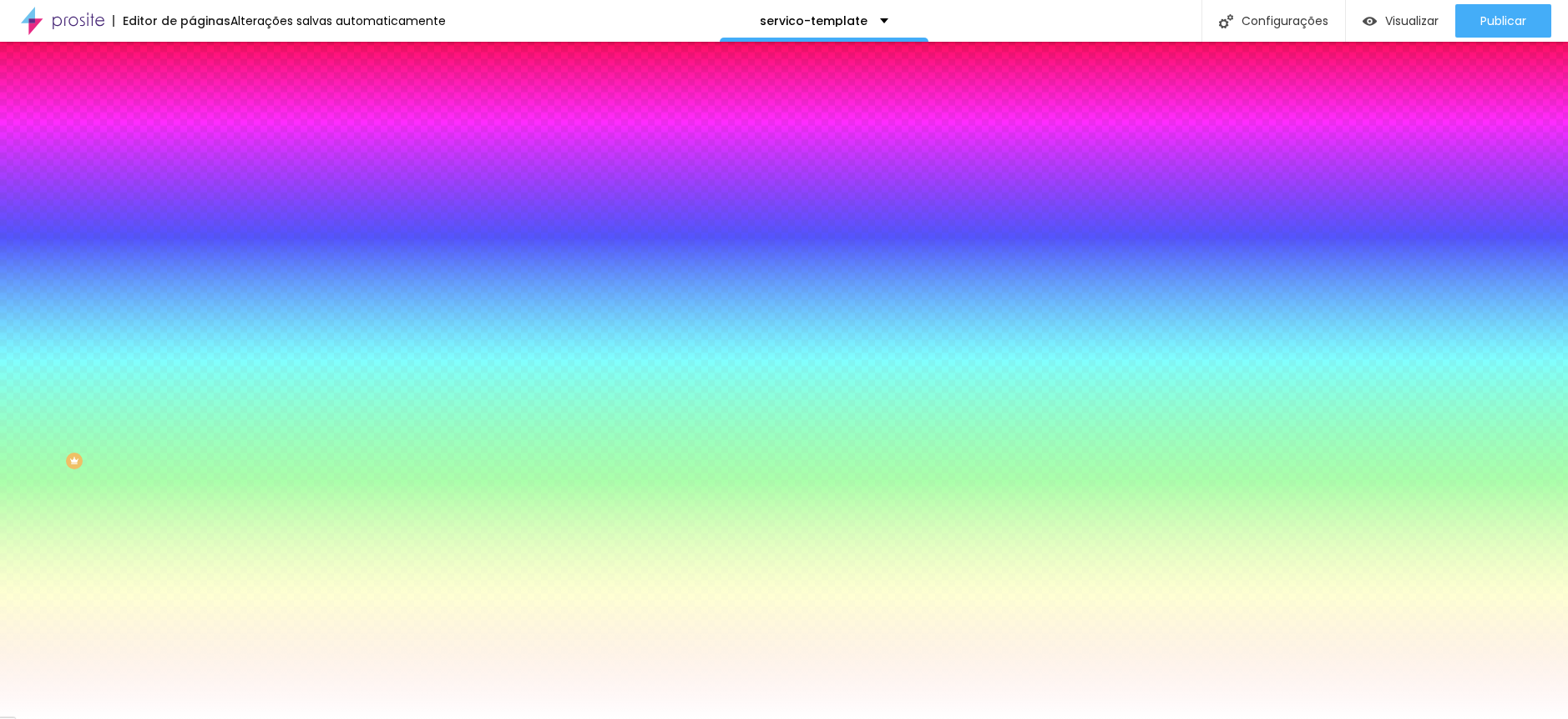
click at [192, 244] on input "#FFFFFF" at bounding box center [292, 235] width 200 height 16
paste input "73947D"
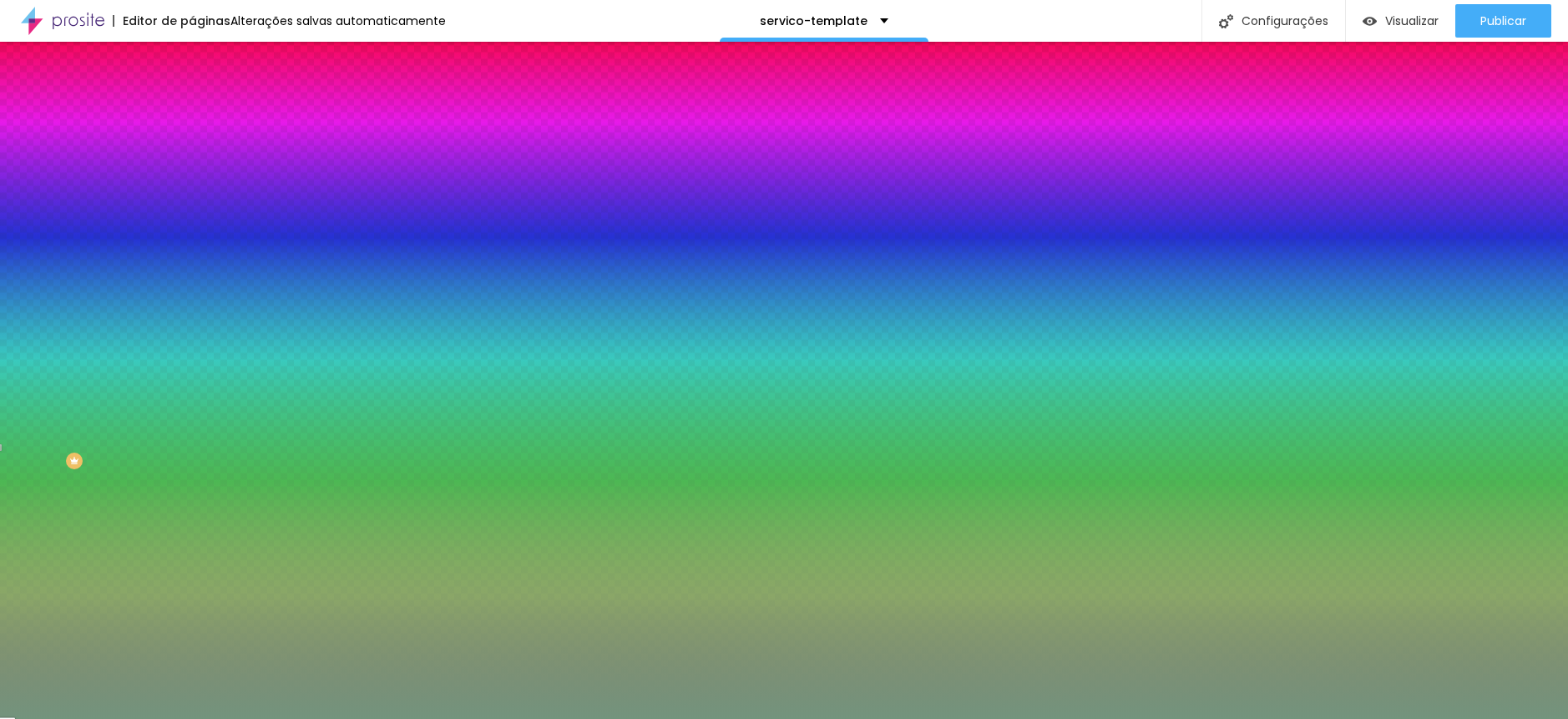
type input "#73947D"
click at [207, 99] on span "Conteúdo" at bounding box center [233, 91] width 52 height 14
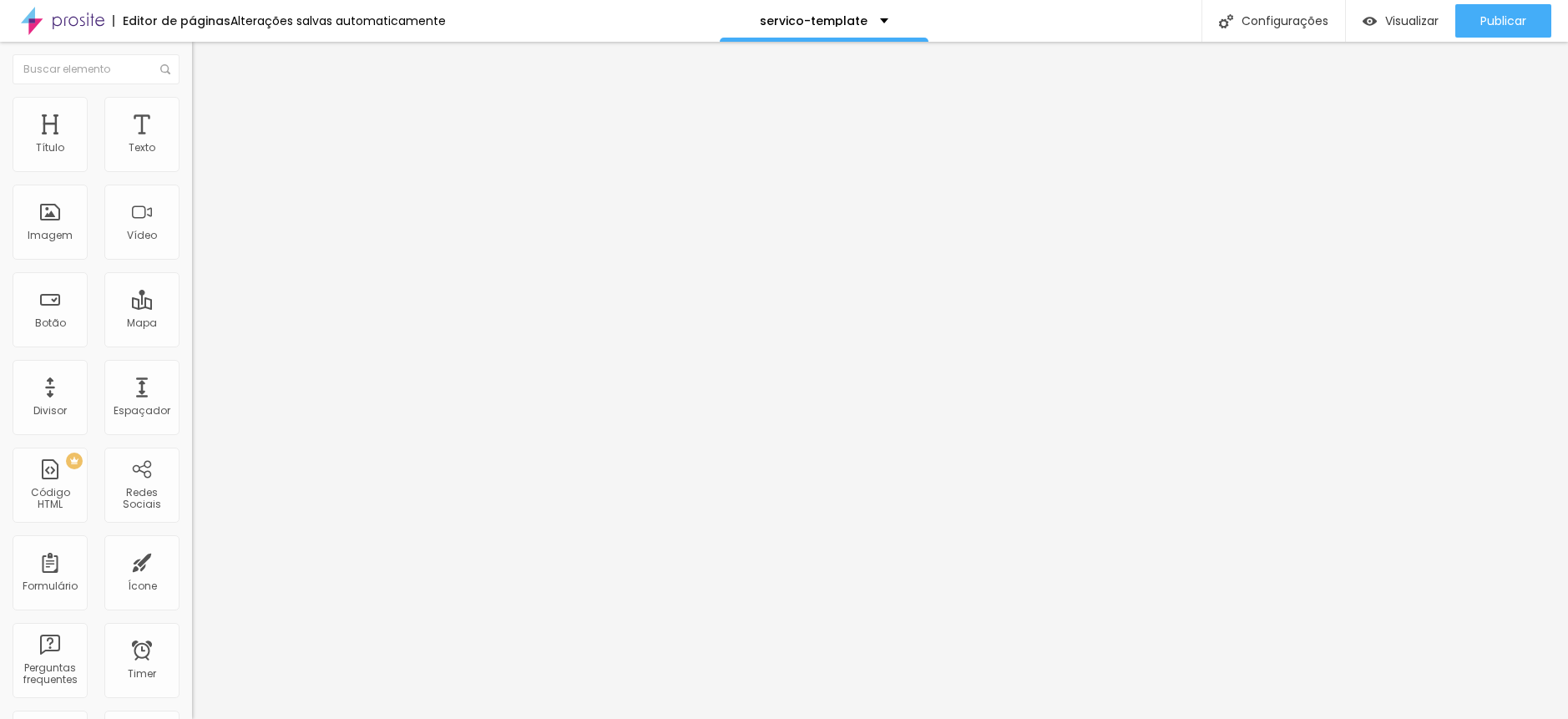
click at [207, 113] on span "Estilo" at bounding box center [219, 108] width 26 height 14
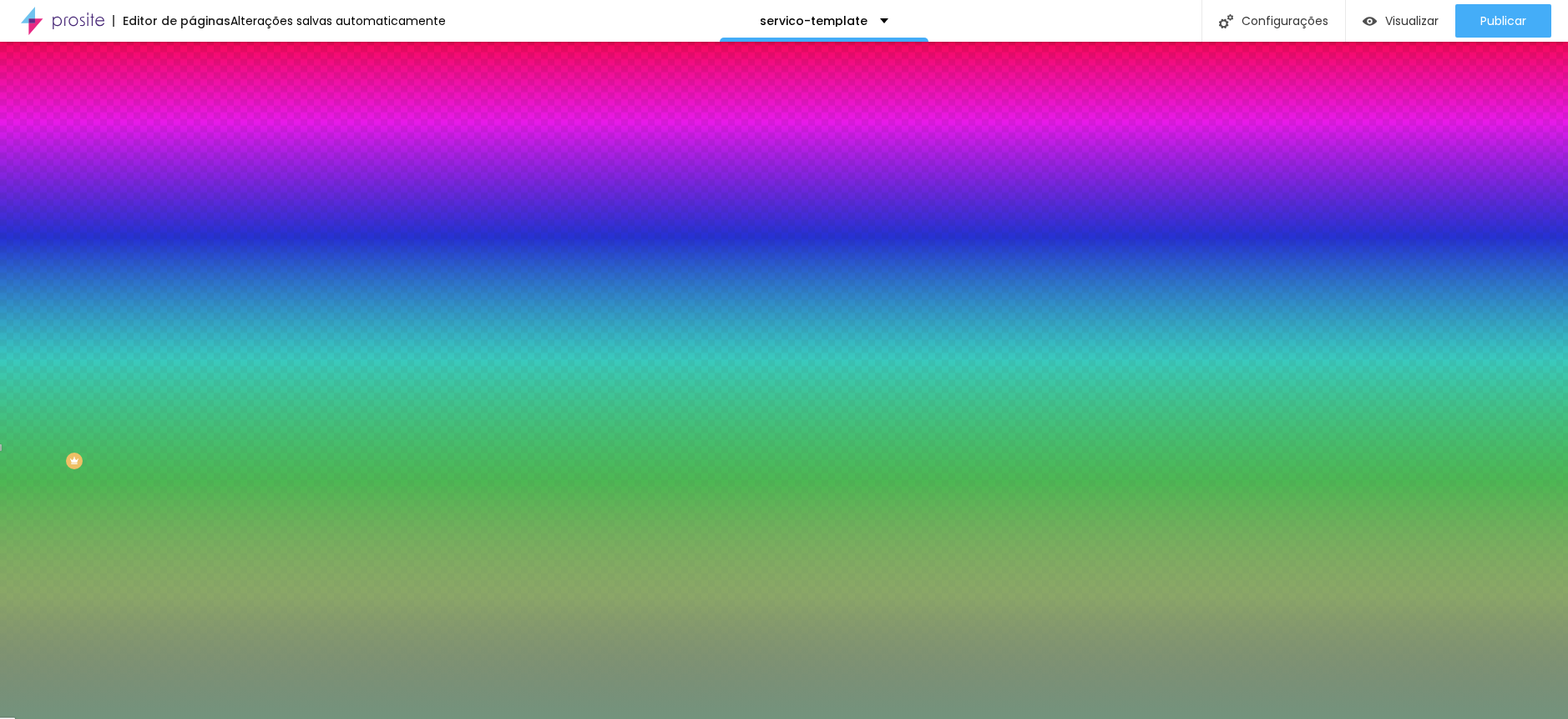
click at [207, 99] on span "Conteúdo" at bounding box center [233, 91] width 52 height 14
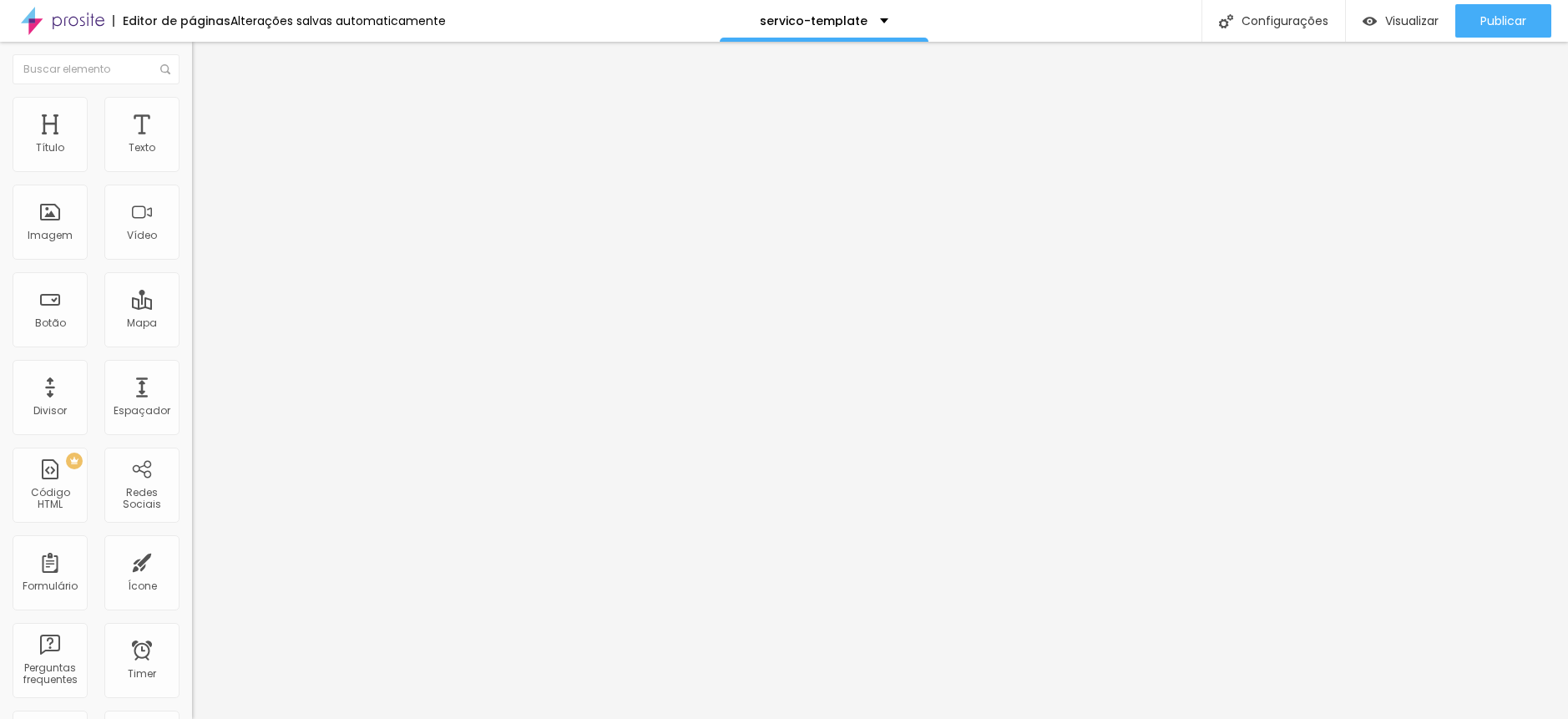
click at [205, 56] on img "button" at bounding box center [212, 61] width 14 height 14
click at [192, 160] on button "button" at bounding box center [204, 152] width 23 height 17
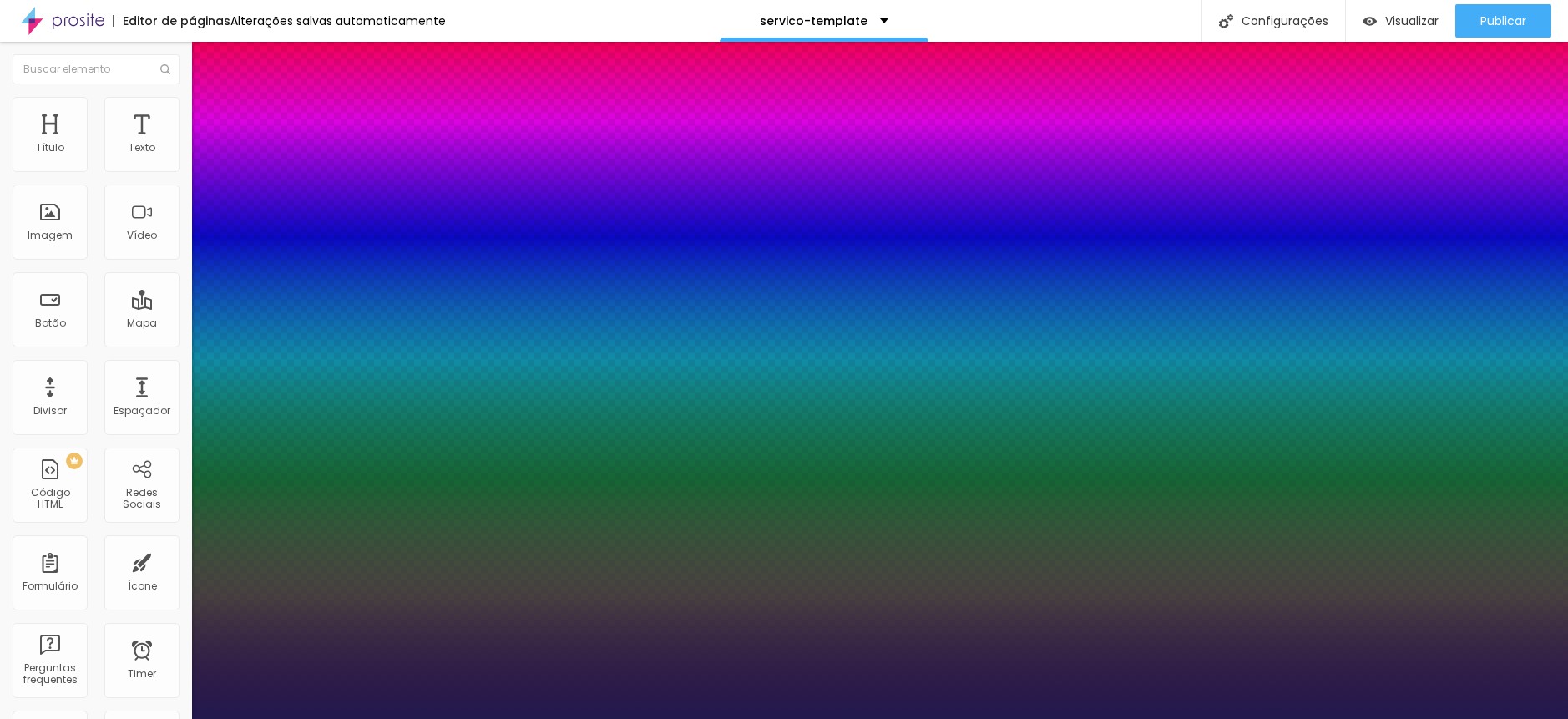
type input "15"
type input "1"
type input "16"
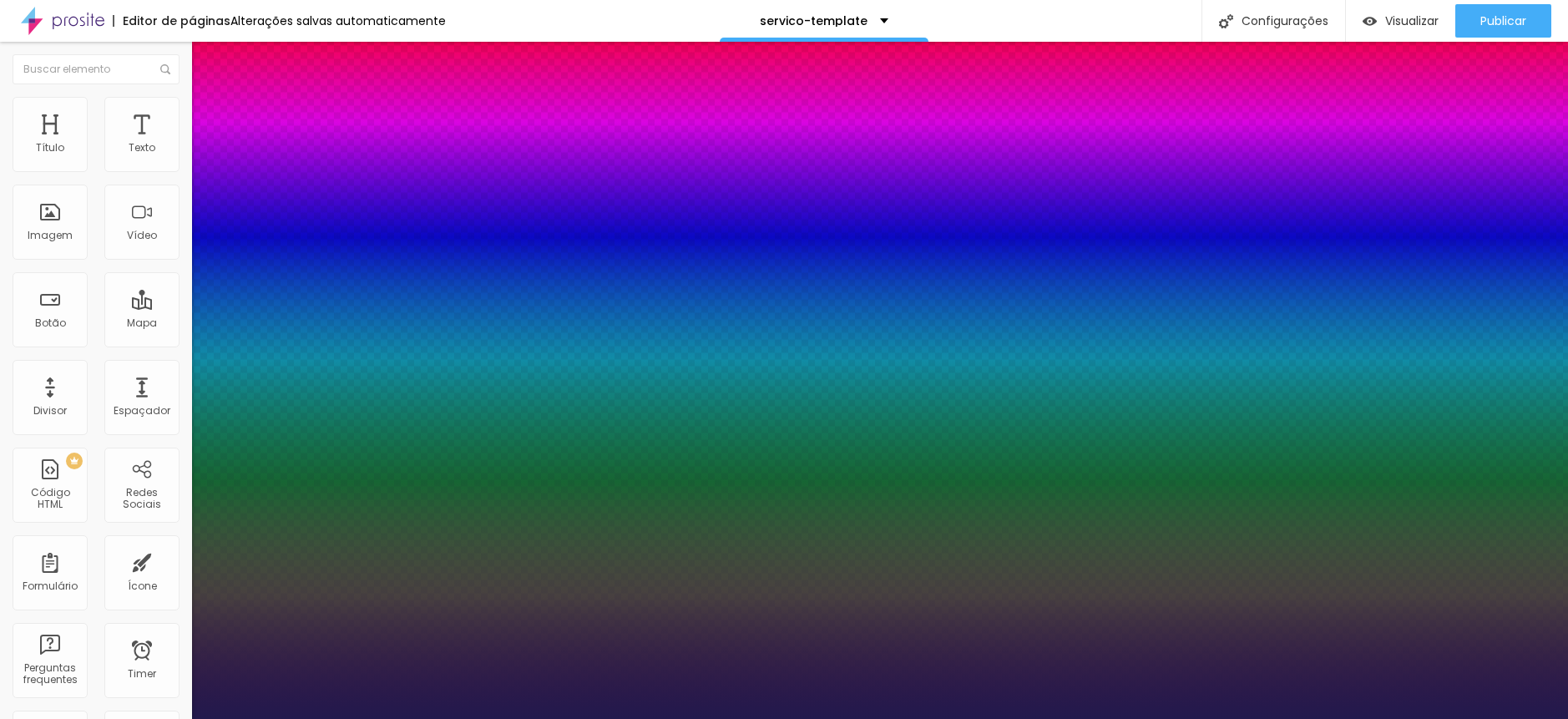
type input "1"
type input "17"
type input "1"
type input "18"
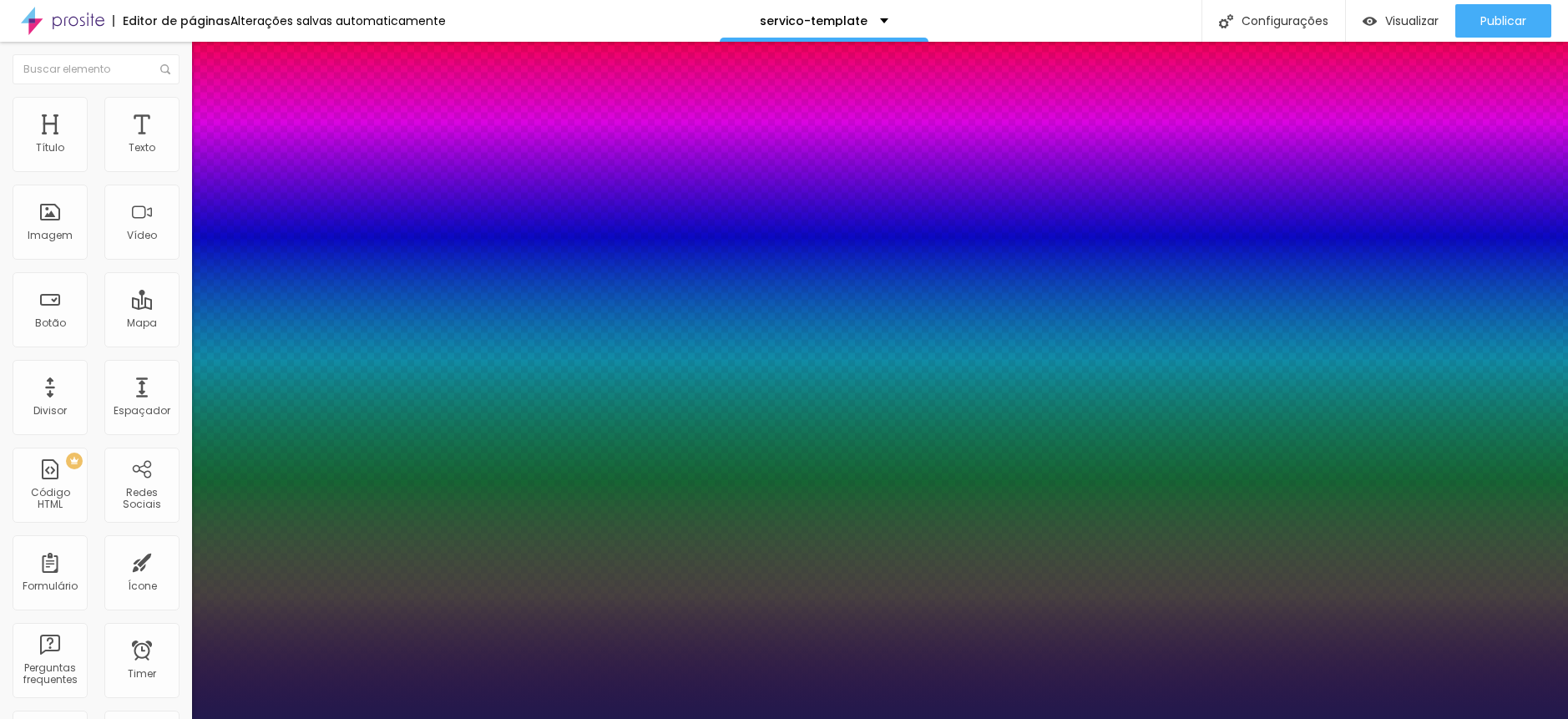
type input "18"
type input "1"
type input "19"
type input "1"
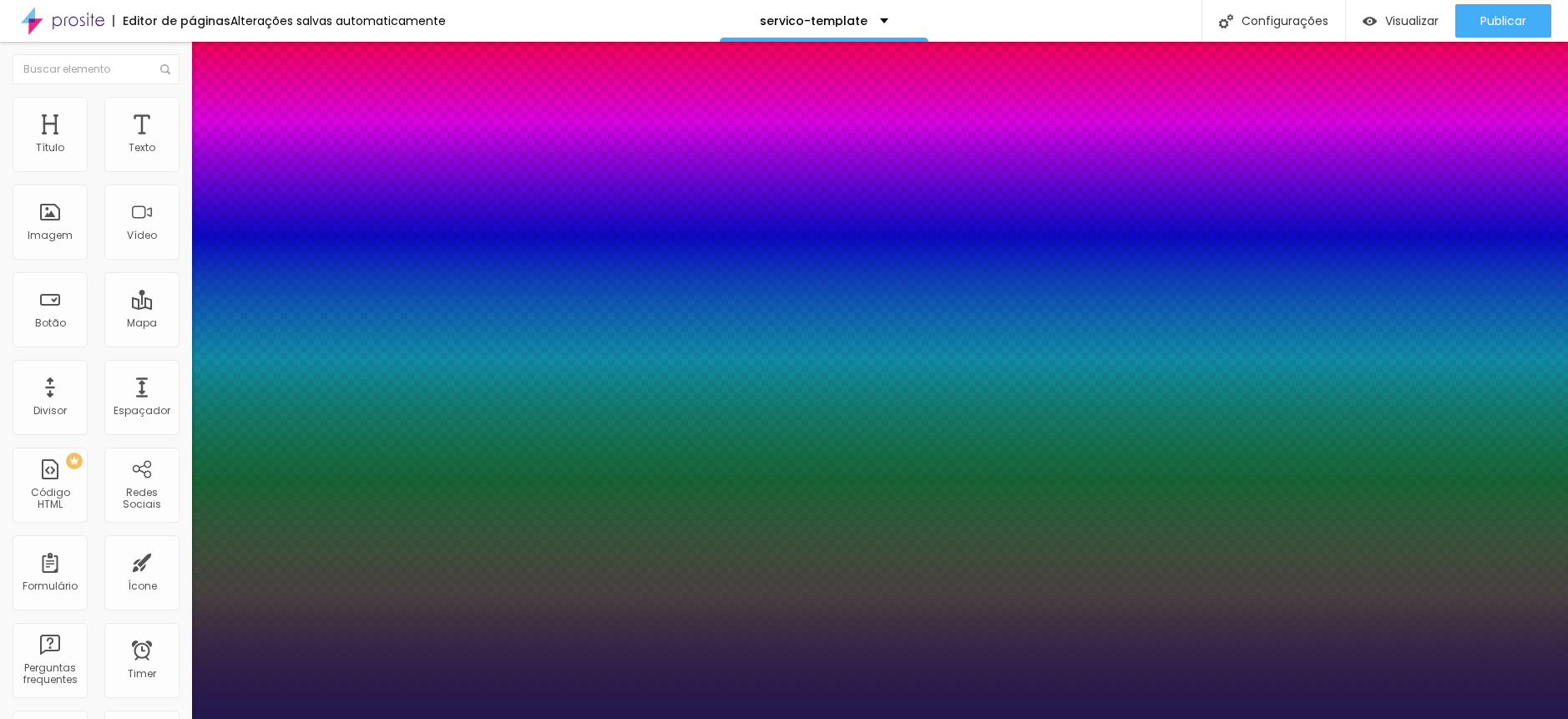
type input "20"
type input "1"
type input "21"
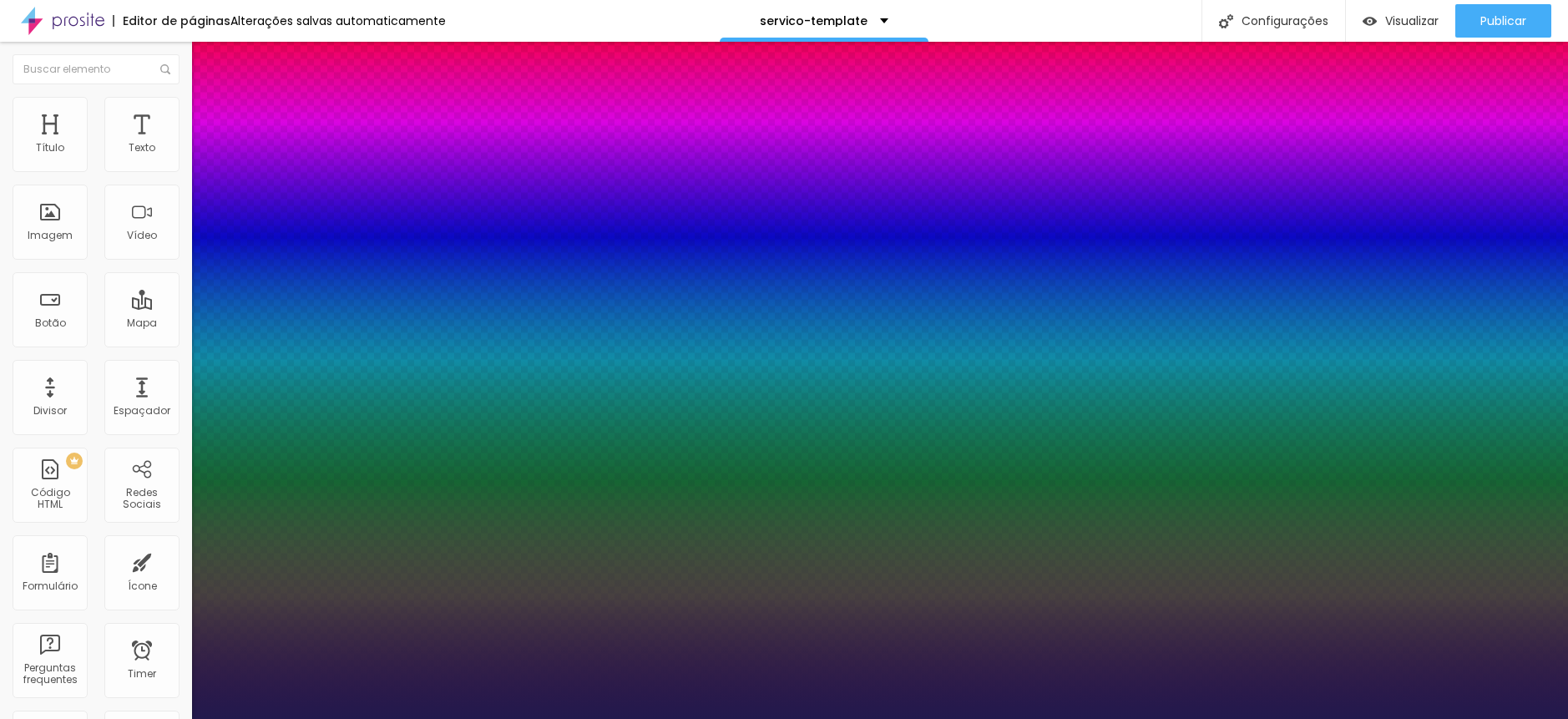
type input "1"
type input "22"
type input "1"
type input "23"
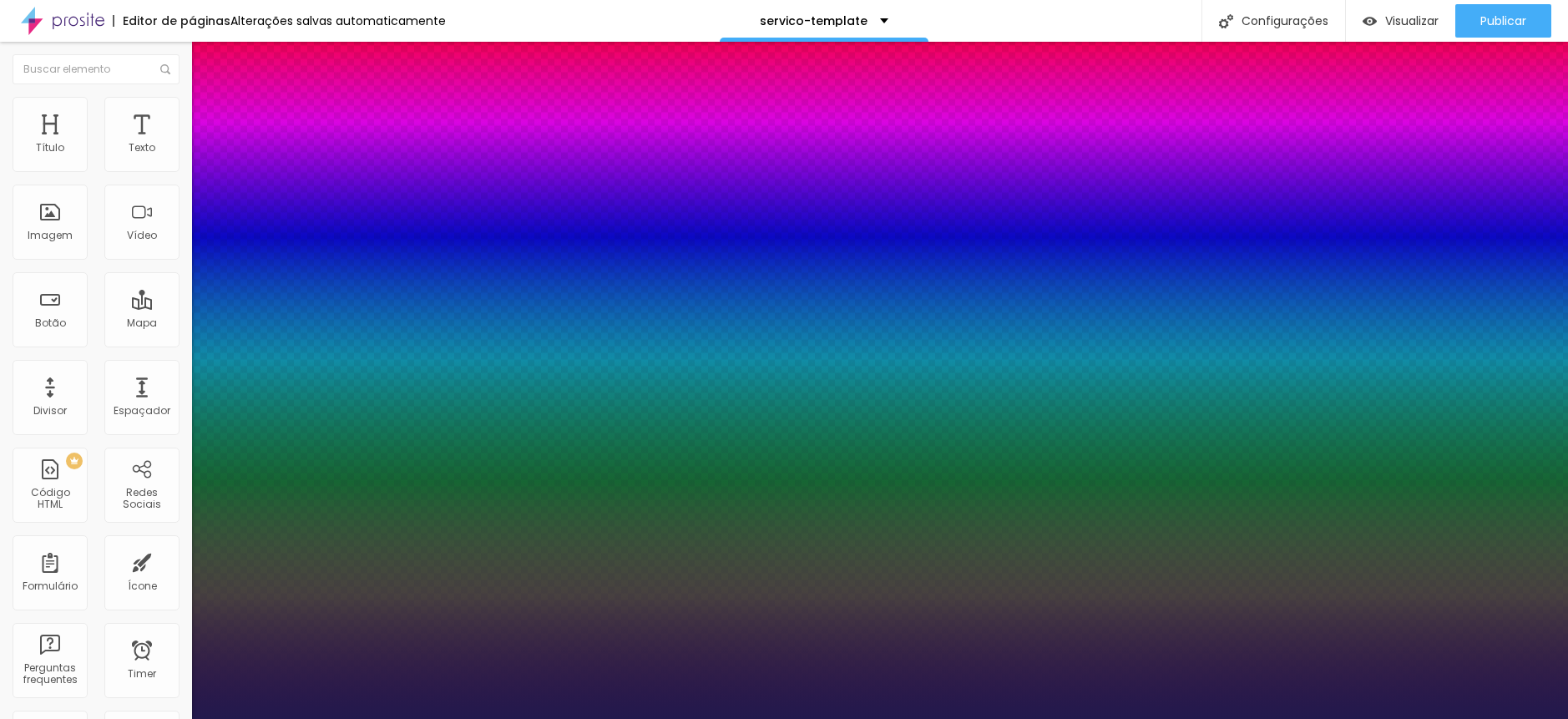
type input "23"
drag, startPoint x: 224, startPoint y: 282, endPoint x: 241, endPoint y: 284, distance: 17.1
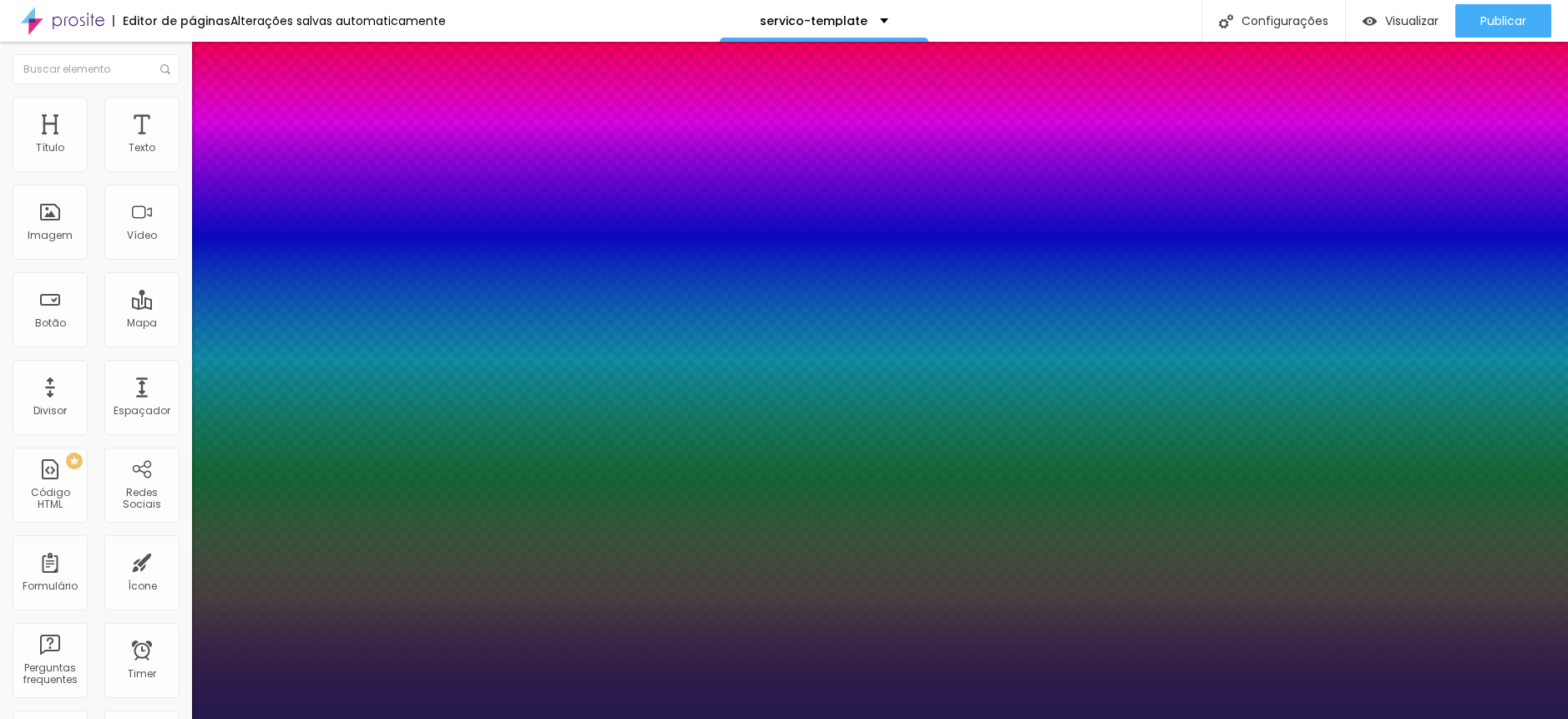
click at [534, 719] on div at bounding box center [784, 719] width 1568 height 0
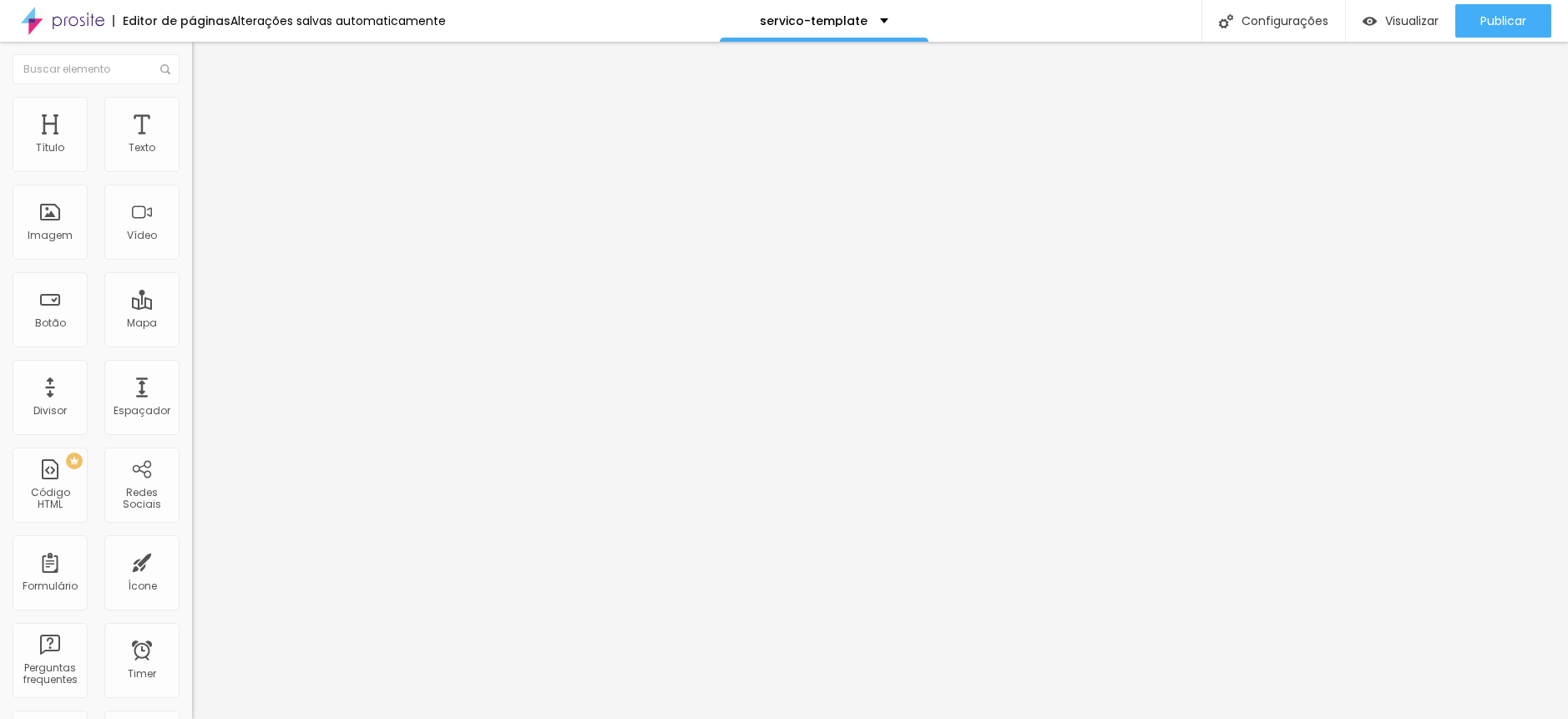
click at [192, 69] on button "Editar Texto" at bounding box center [288, 61] width 192 height 39
click at [199, 156] on icon "button" at bounding box center [204, 150] width 10 height 10
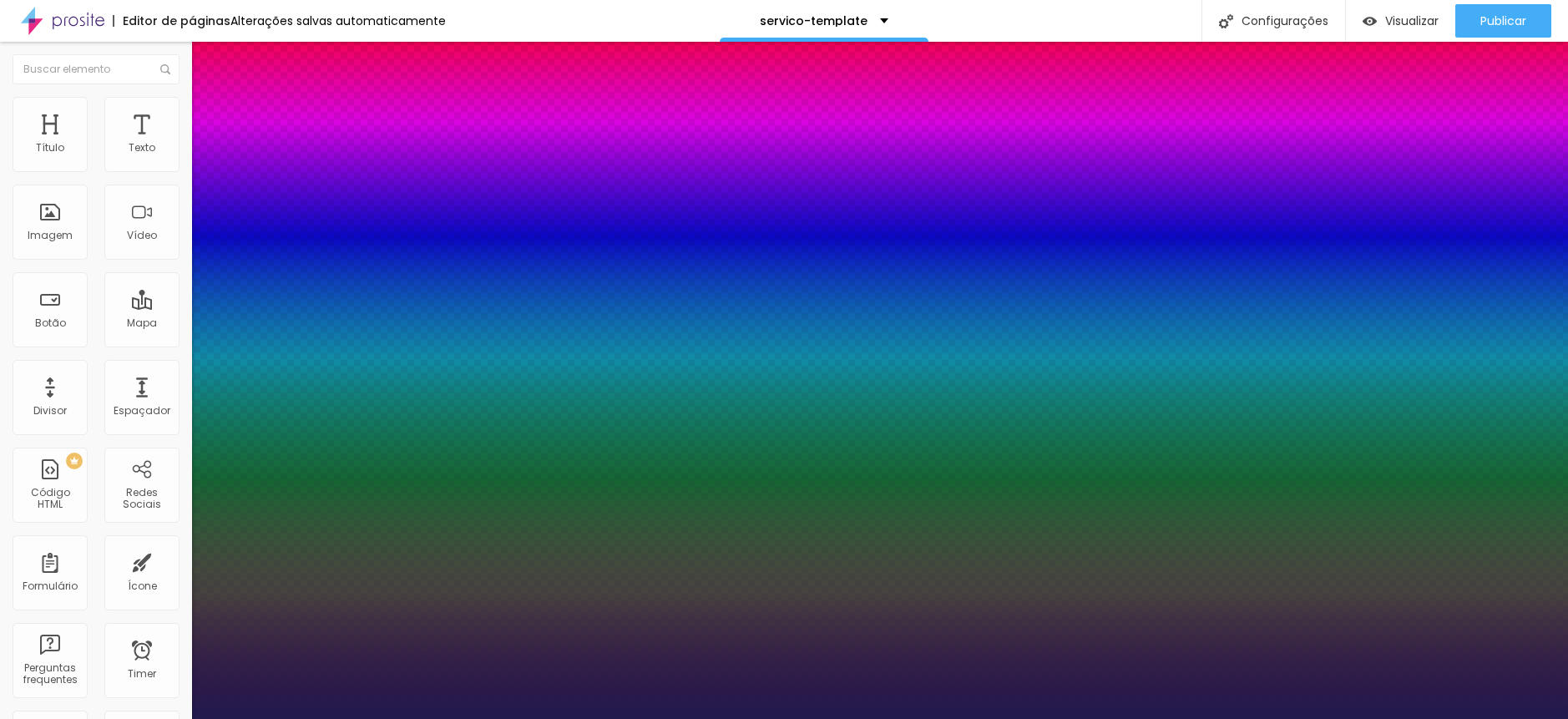
click at [733, 719] on div at bounding box center [784, 719] width 1568 height 0
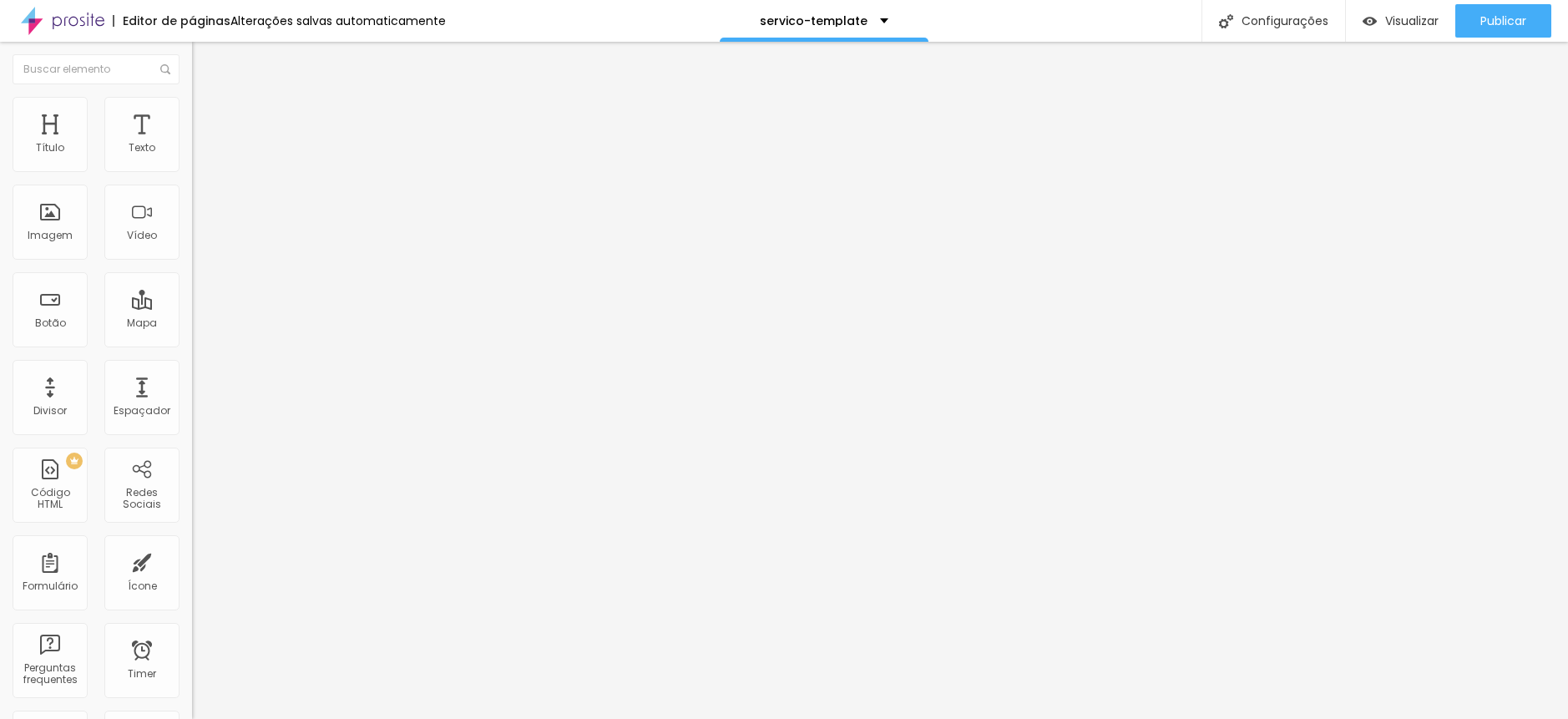
click at [192, 160] on button "button" at bounding box center [204, 152] width 23 height 17
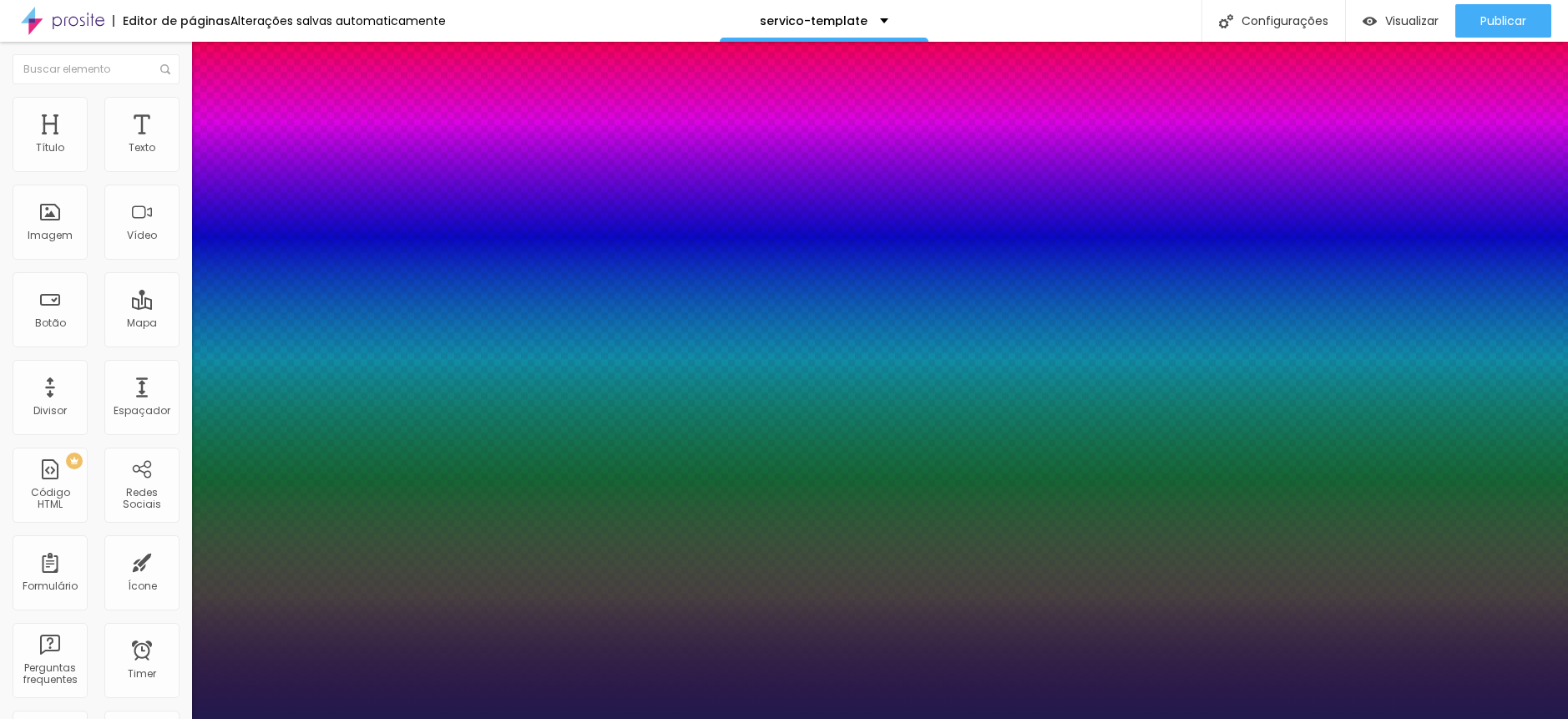
drag, startPoint x: 225, startPoint y: 278, endPoint x: 234, endPoint y: 279, distance: 9.1
drag, startPoint x: 230, startPoint y: 285, endPoint x: 242, endPoint y: 285, distance: 12.0
click at [548, 719] on div at bounding box center [784, 719] width 1568 height 0
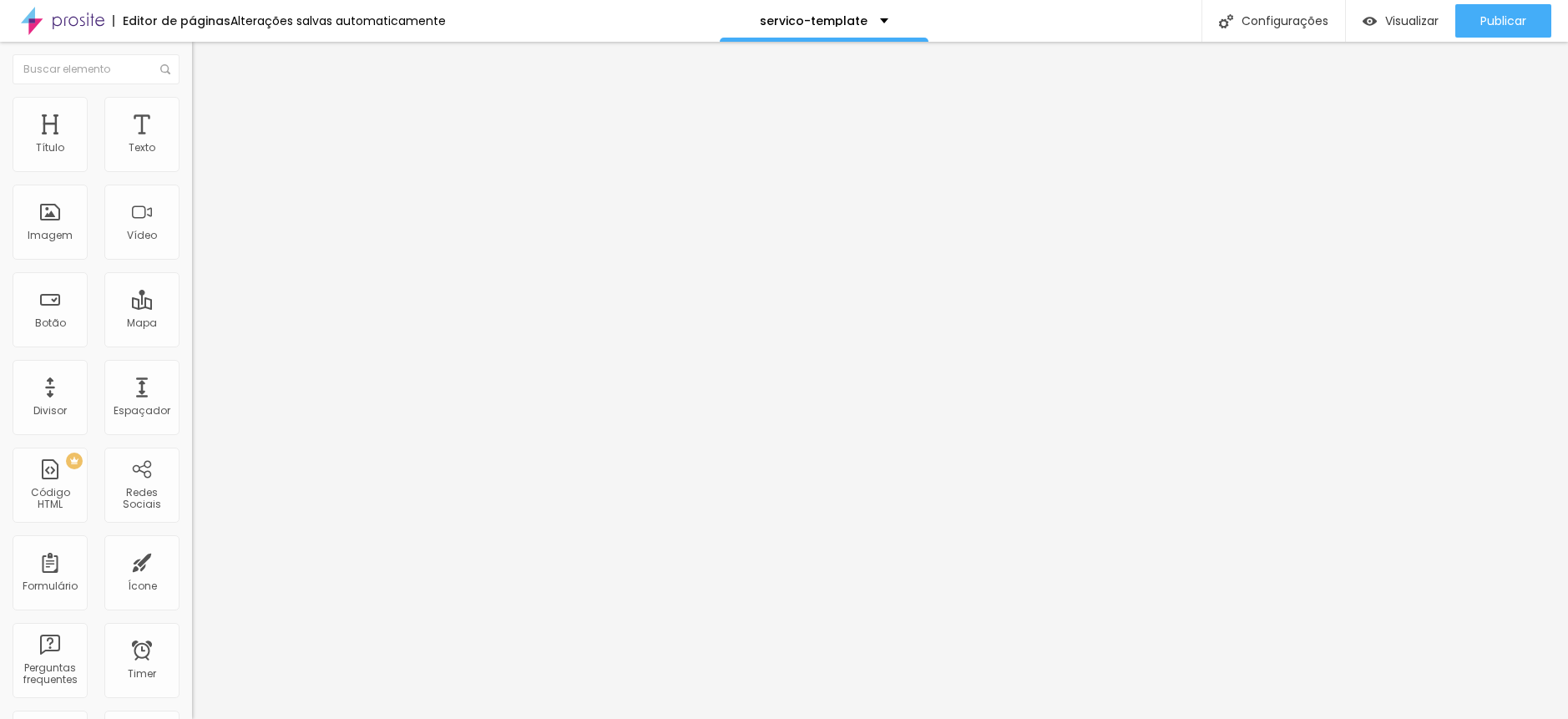
click at [192, 175] on div "Tipografia Voltar ao padrão Sombra DESATIVADO Voltar ao padrão" at bounding box center [288, 165] width 192 height 102
click at [192, 160] on button "button" at bounding box center [204, 152] width 23 height 17
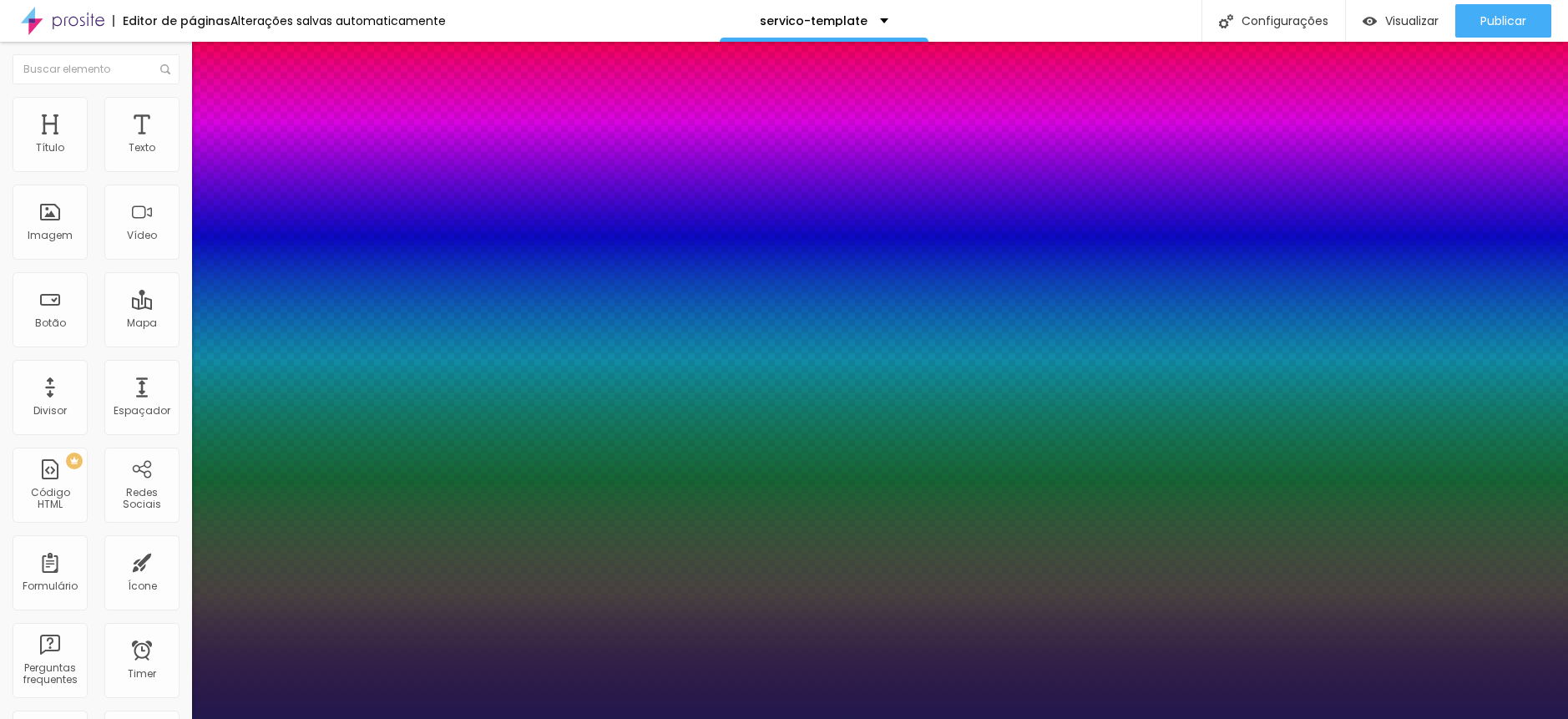
click at [698, 719] on div at bounding box center [784, 719] width 1568 height 0
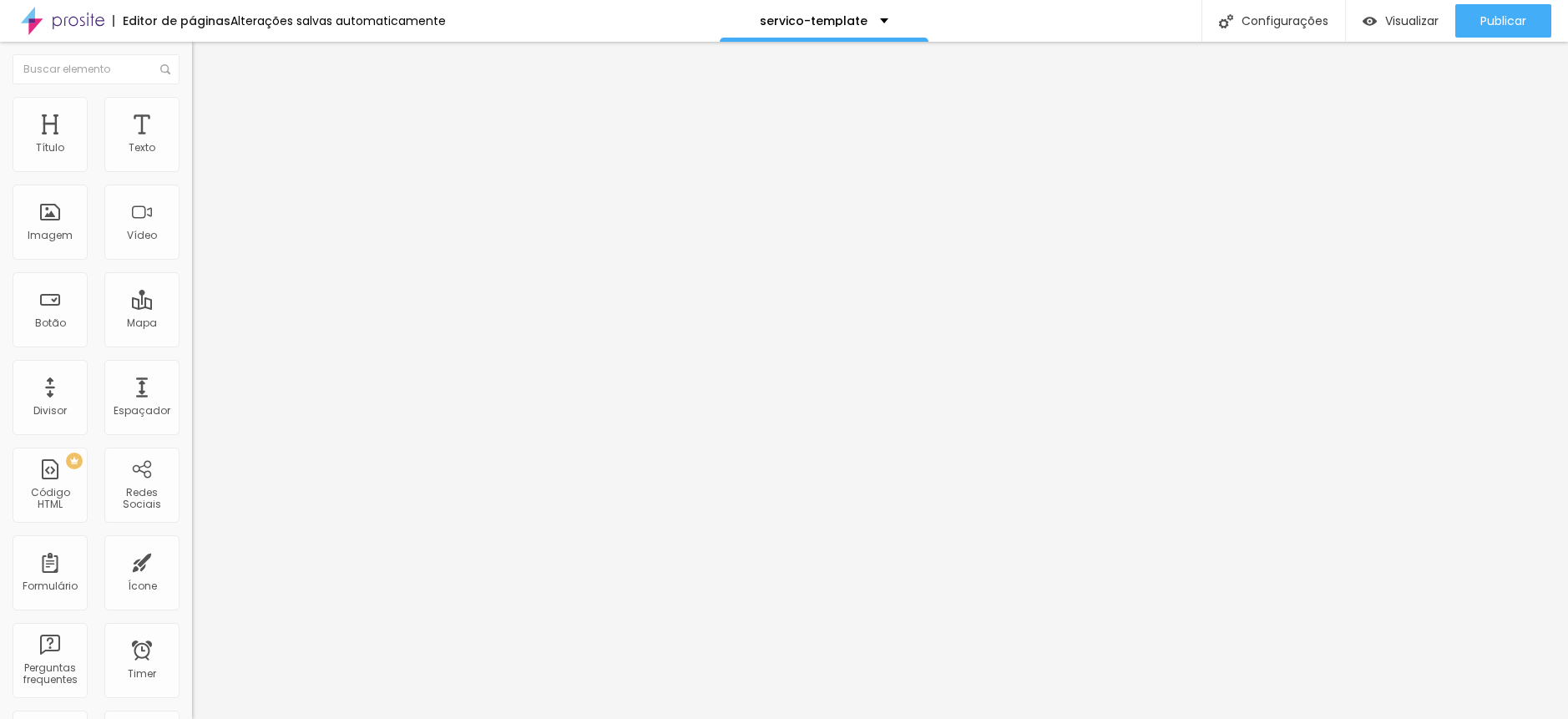
click at [199, 156] on icon "button" at bounding box center [204, 150] width 10 height 10
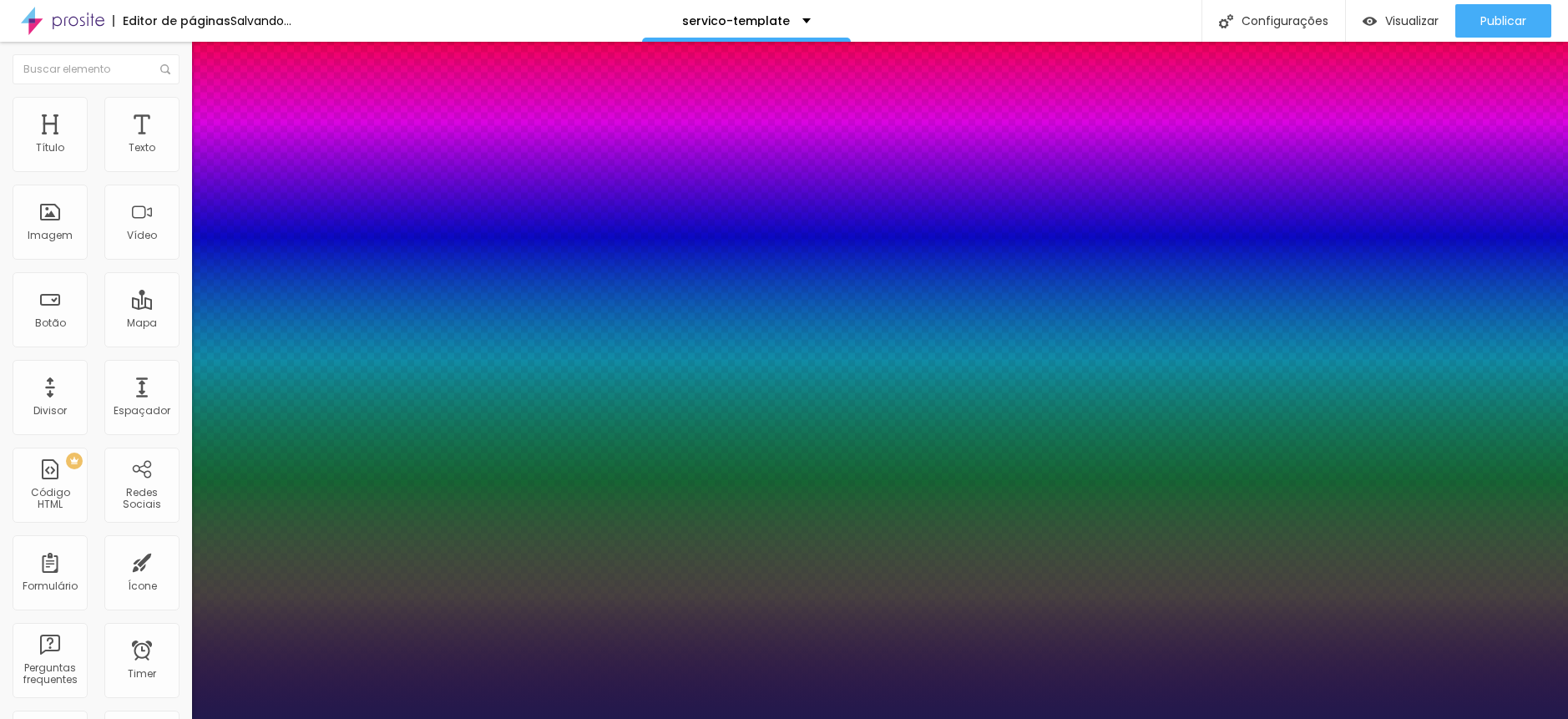
click at [135, 719] on div at bounding box center [784, 719] width 1568 height 0
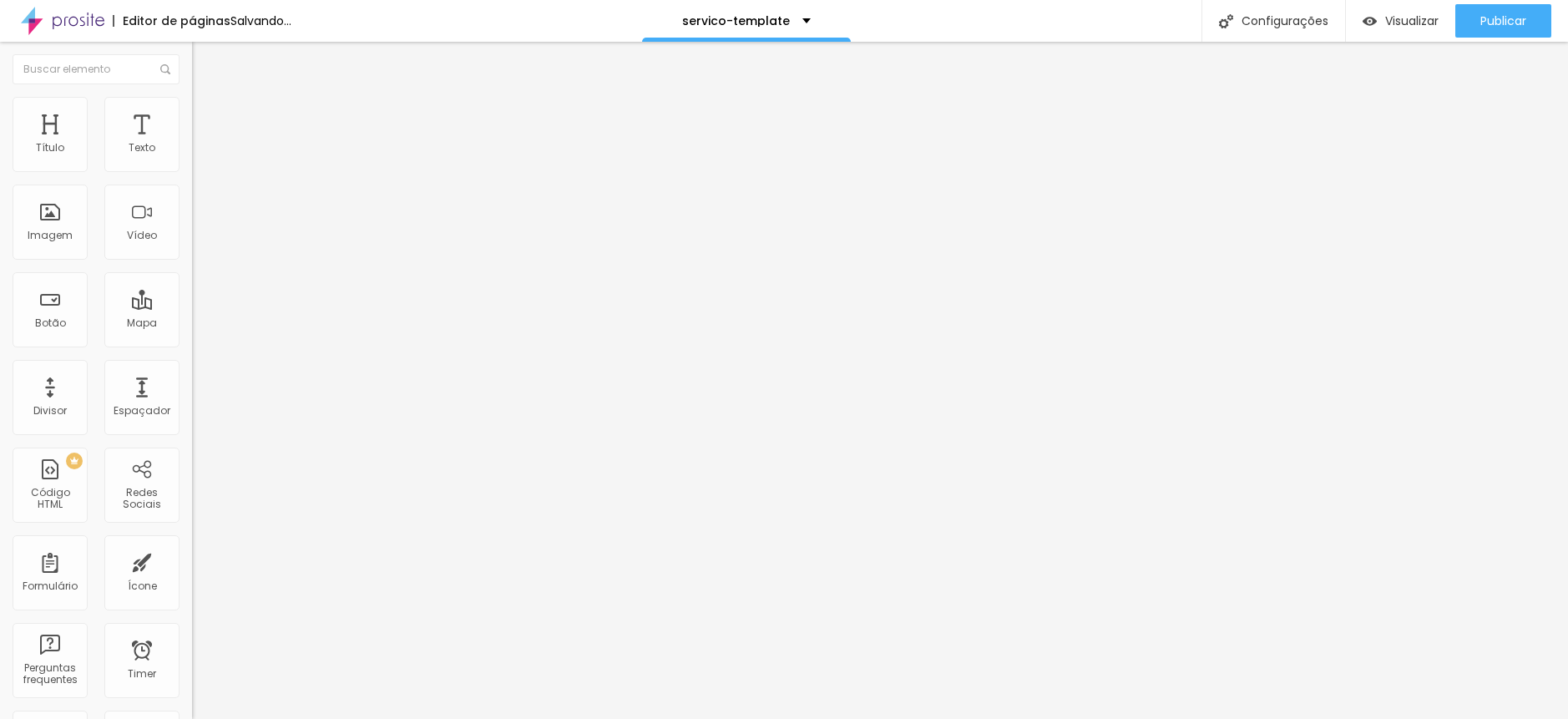
click at [192, 114] on li "Avançado" at bounding box center [288, 104] width 192 height 16
drag, startPoint x: 52, startPoint y: 168, endPoint x: 14, endPoint y: 167, distance: 38.0
click at [192, 307] on input "range" at bounding box center [245, 314] width 107 height 14
click at [207, 115] on span "Avançado" at bounding box center [234, 108] width 55 height 14
click at [192, 307] on input "range" at bounding box center [245, 314] width 107 height 14
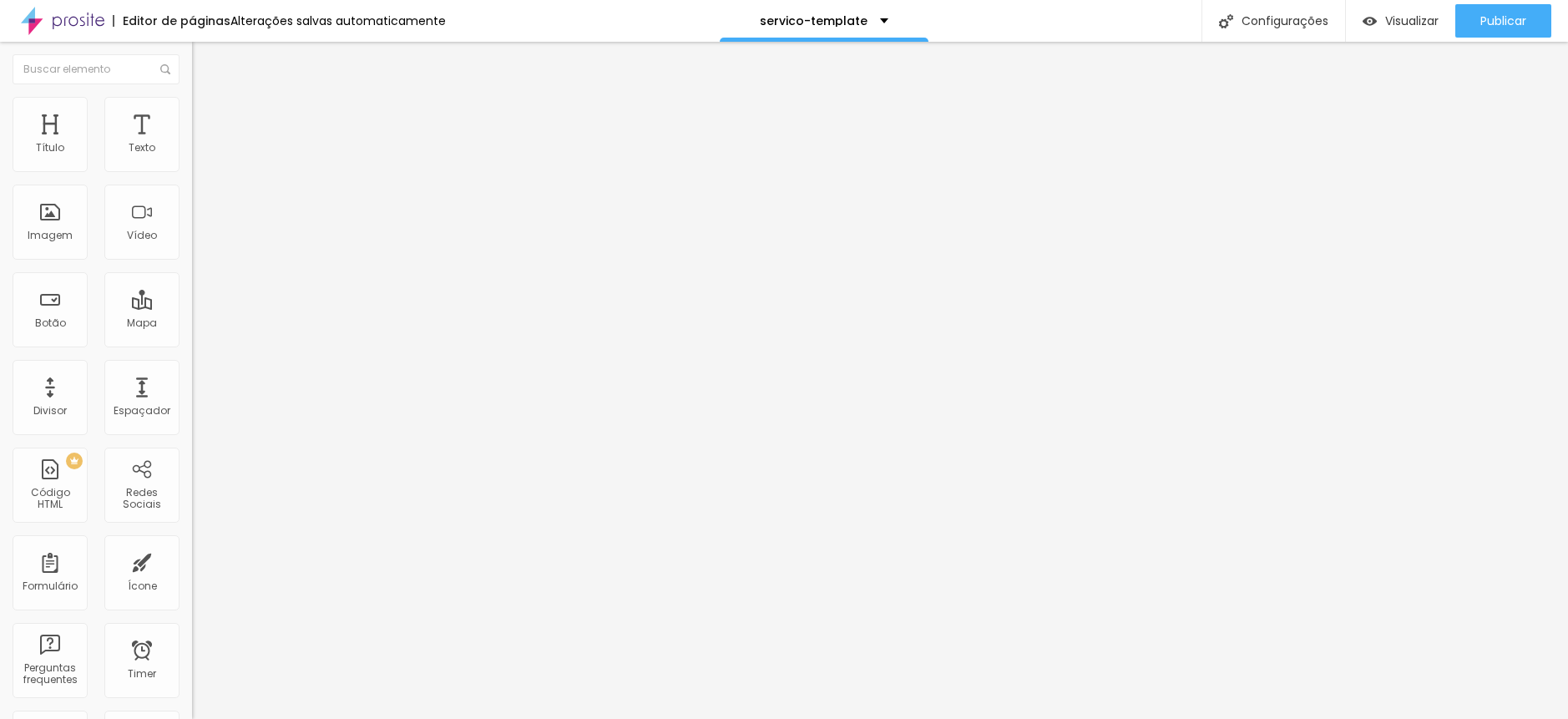
click at [192, 307] on input "range" at bounding box center [245, 314] width 107 height 14
click at [192, 307] on div at bounding box center [288, 315] width 192 height 15
click at [192, 307] on input "range" at bounding box center [245, 314] width 107 height 14
click at [192, 544] on input "range" at bounding box center [245, 551] width 107 height 14
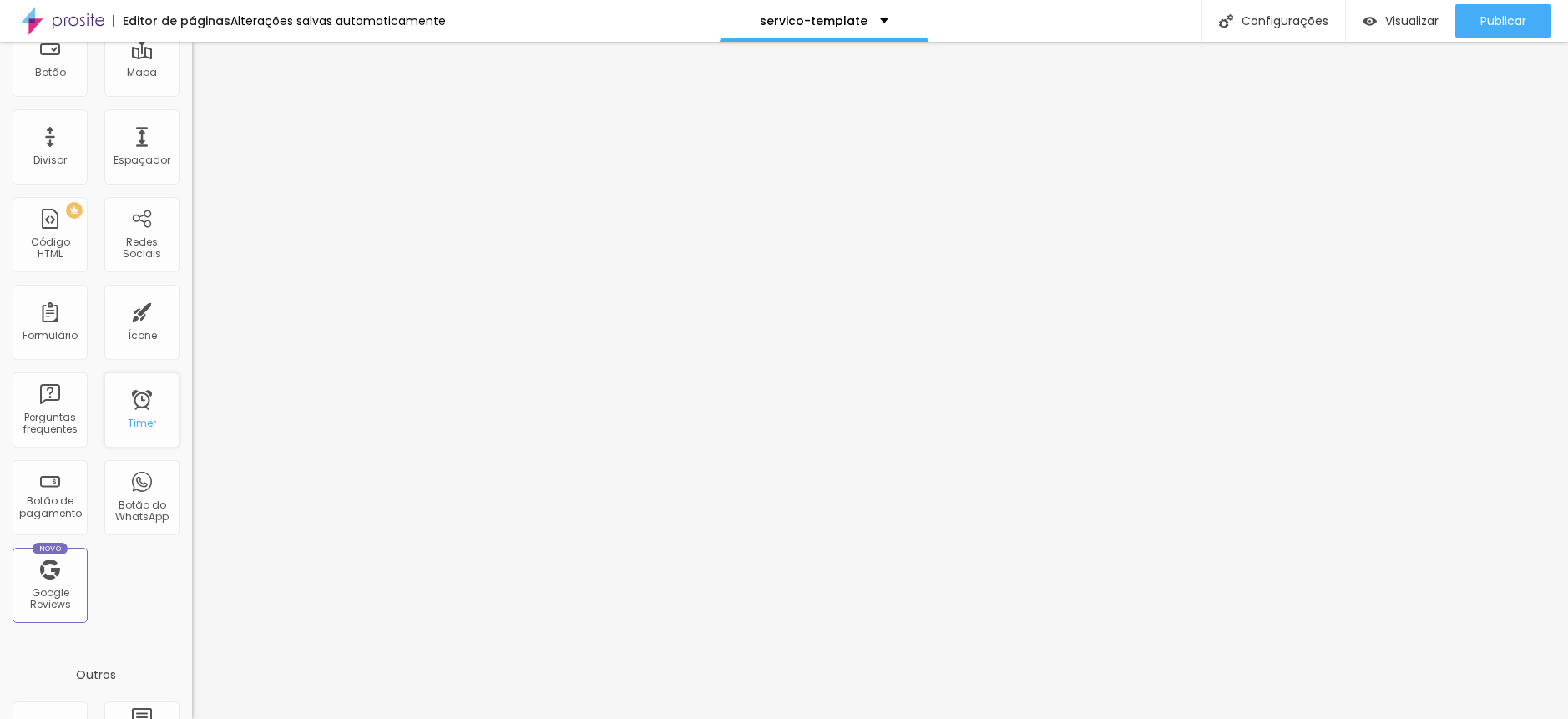
scroll to position [0, 0]
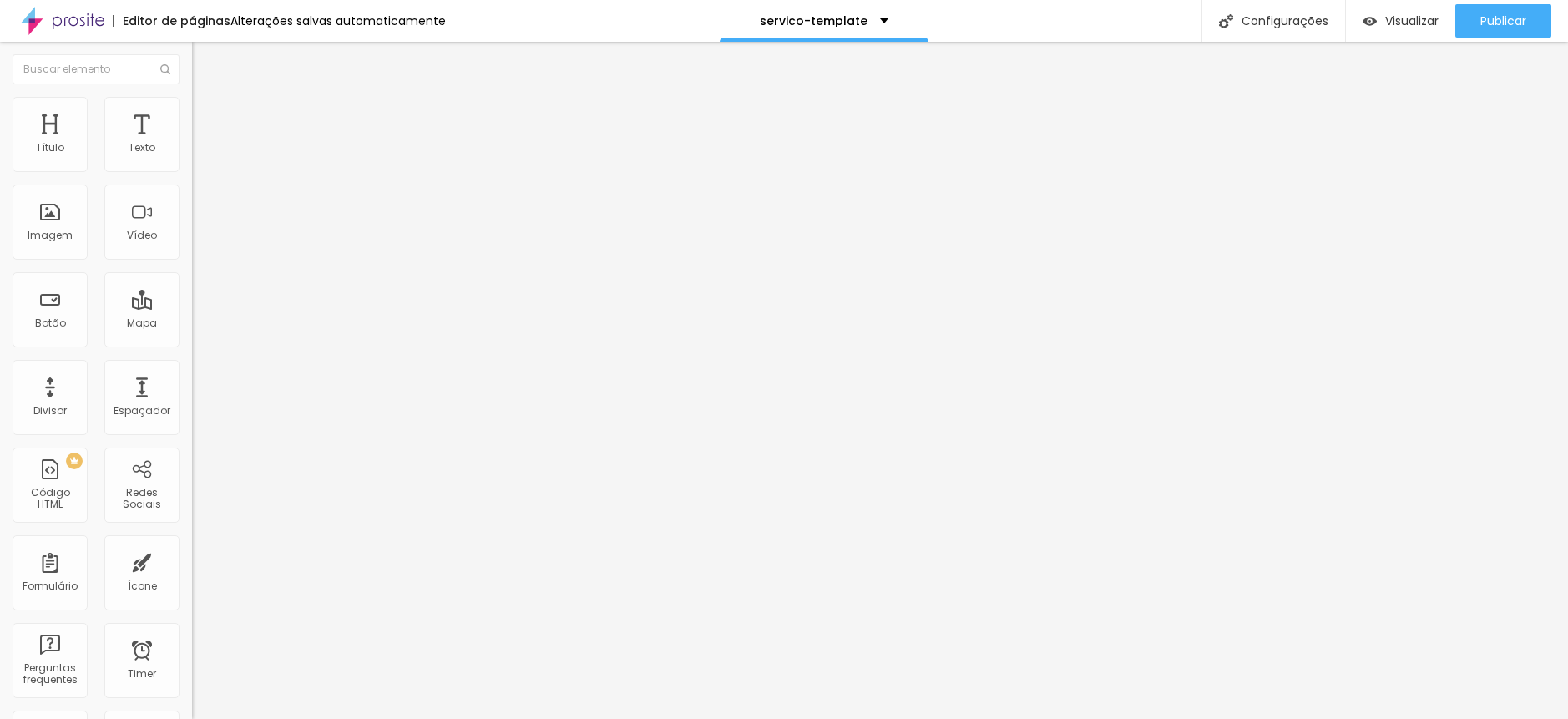
click at [192, 71] on button "Editar Seção" at bounding box center [288, 61] width 192 height 39
click at [207, 115] on span "Estilo" at bounding box center [219, 108] width 26 height 14
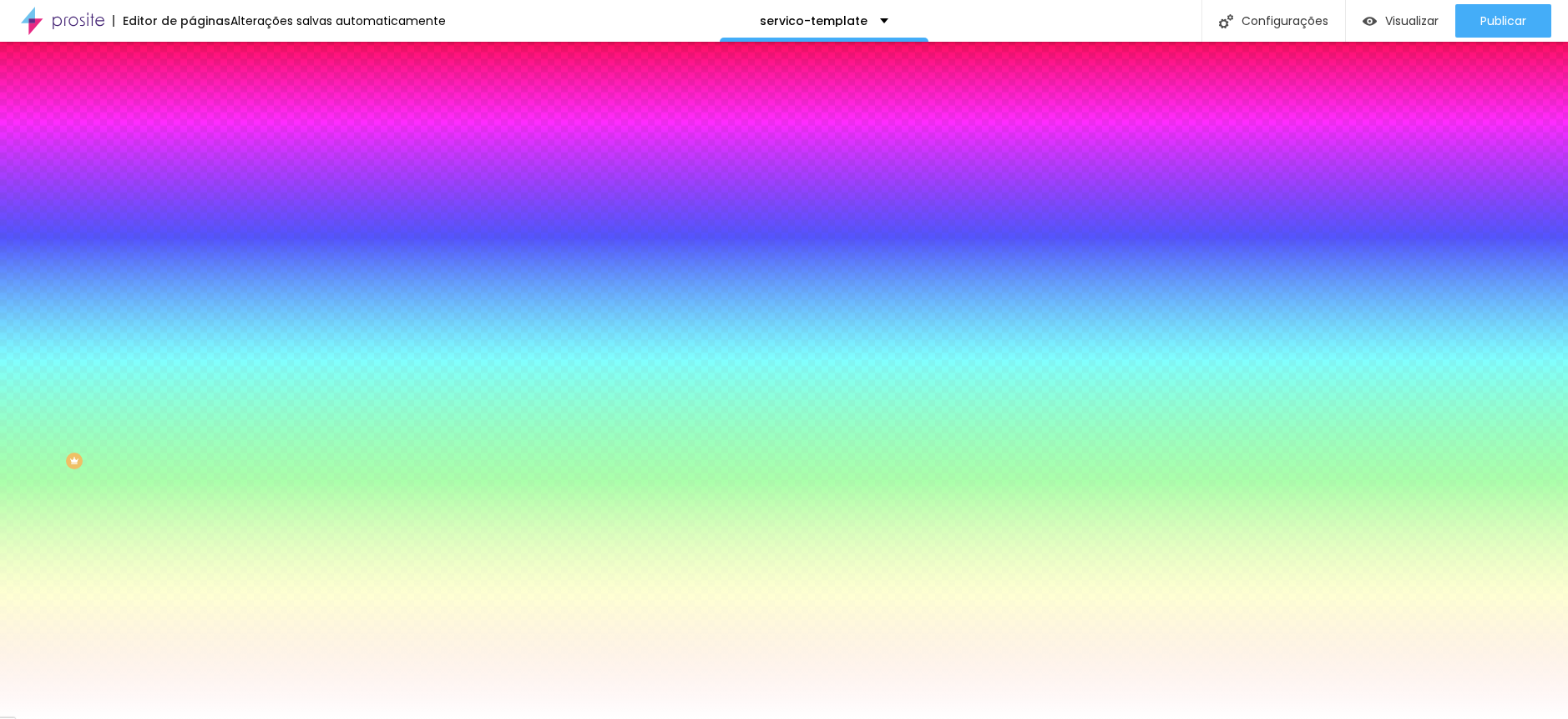
click at [192, 154] on span "Adicionar imagem" at bounding box center [245, 146] width 107 height 14
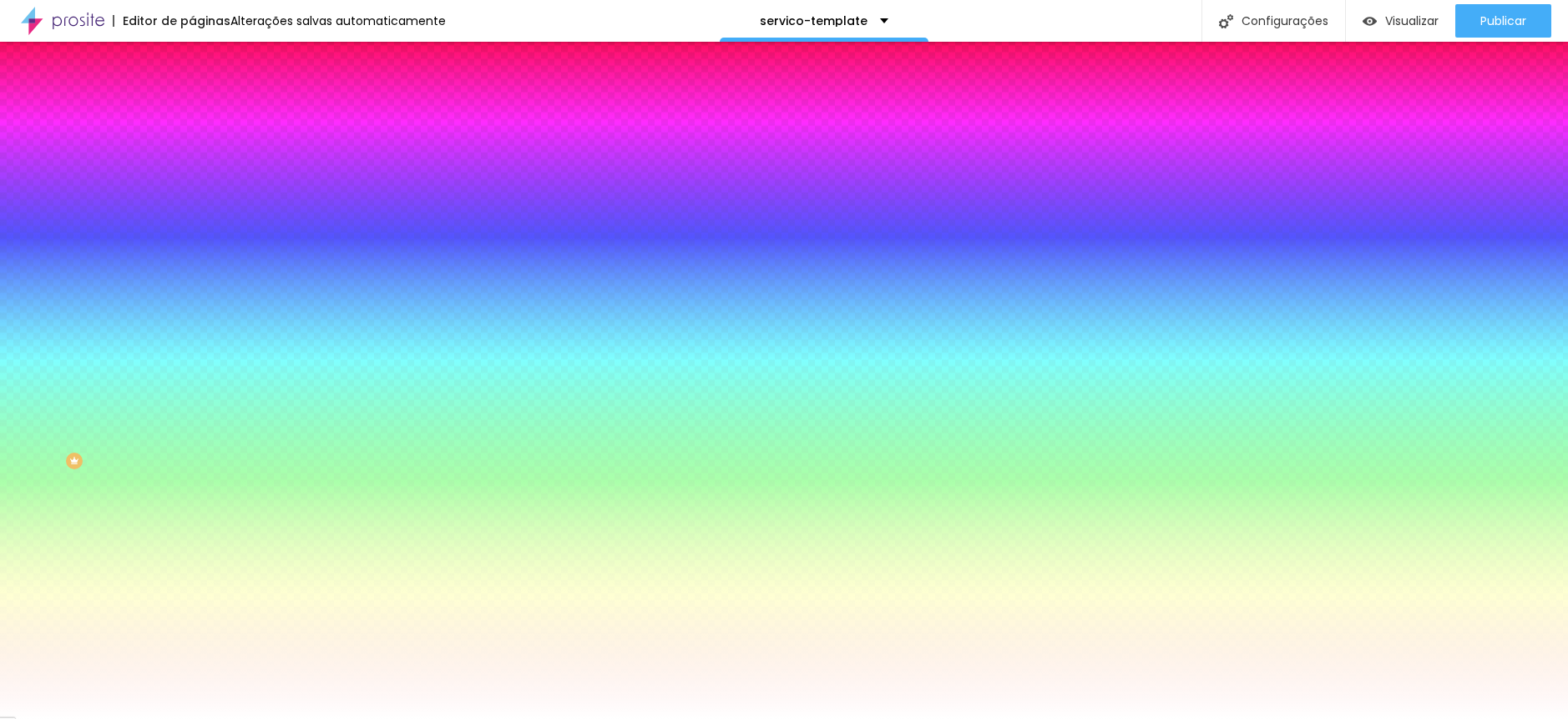
click at [207, 122] on span "Avançado" at bounding box center [234, 125] width 55 height 14
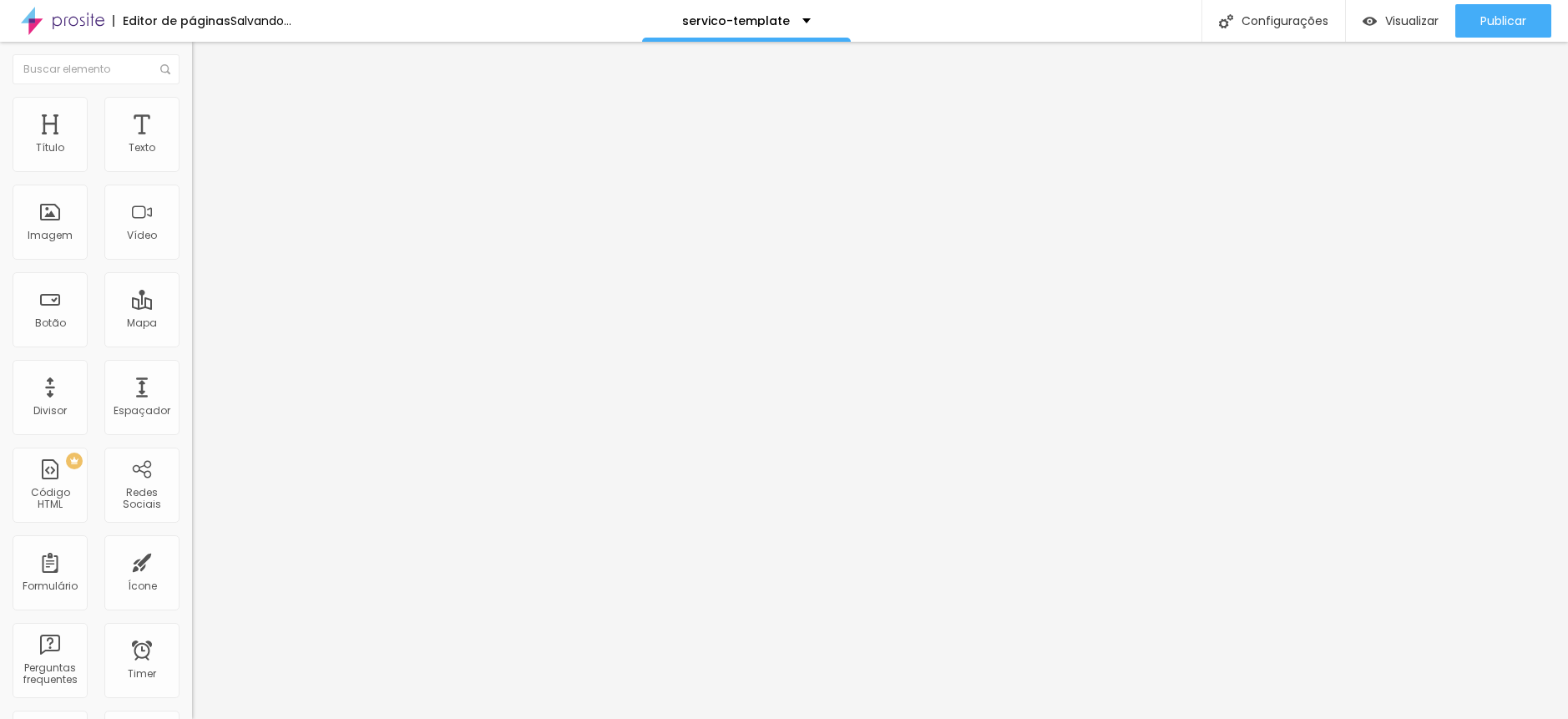
drag, startPoint x: 35, startPoint y: 194, endPoint x: 60, endPoint y: 194, distance: 25.0
click at [192, 561] on input "range" at bounding box center [245, 567] width 107 height 14
click at [1385, 18] on span "Visualizar" at bounding box center [1411, 21] width 53 height 14
click at [192, 107] on img at bounding box center [200, 104] width 15 height 15
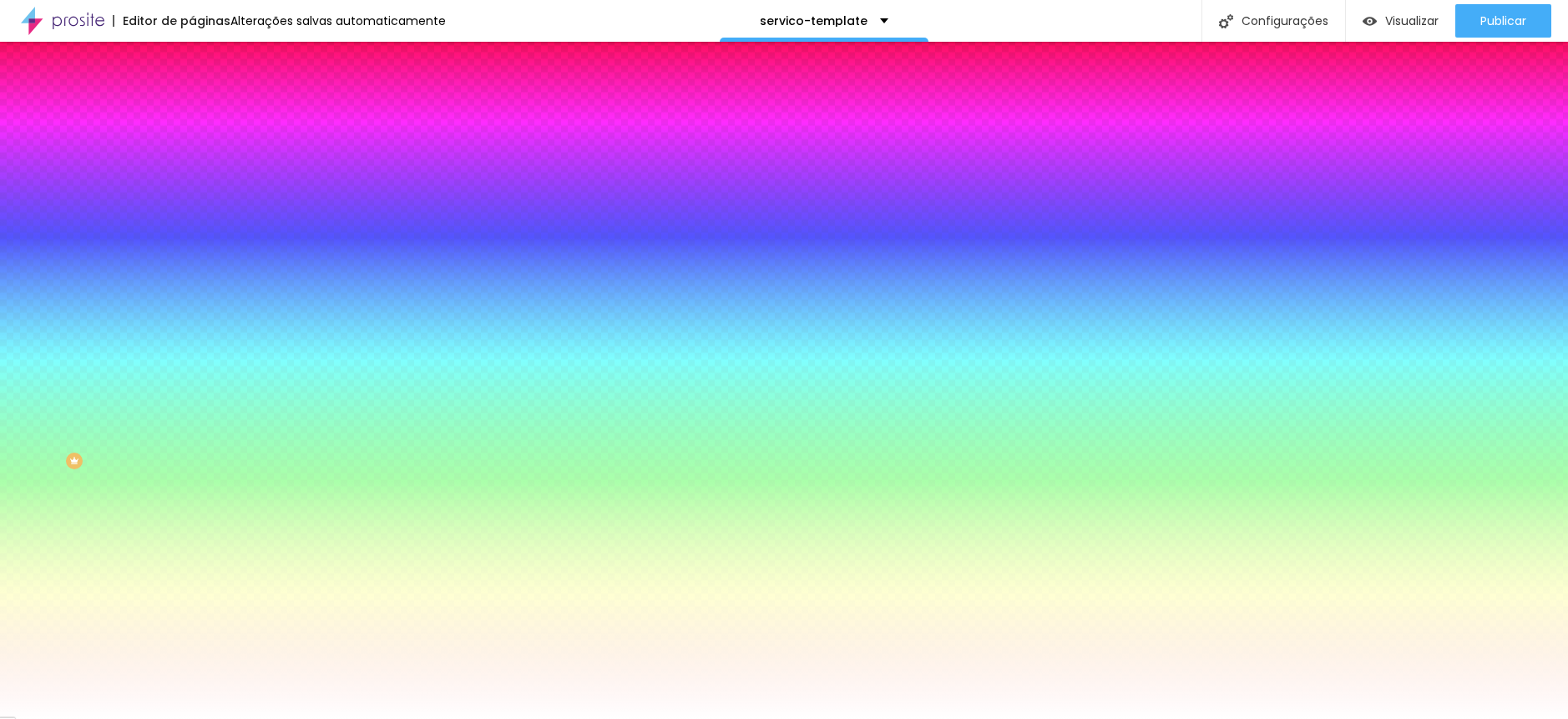
click at [207, 118] on span "Avançado" at bounding box center [234, 125] width 55 height 14
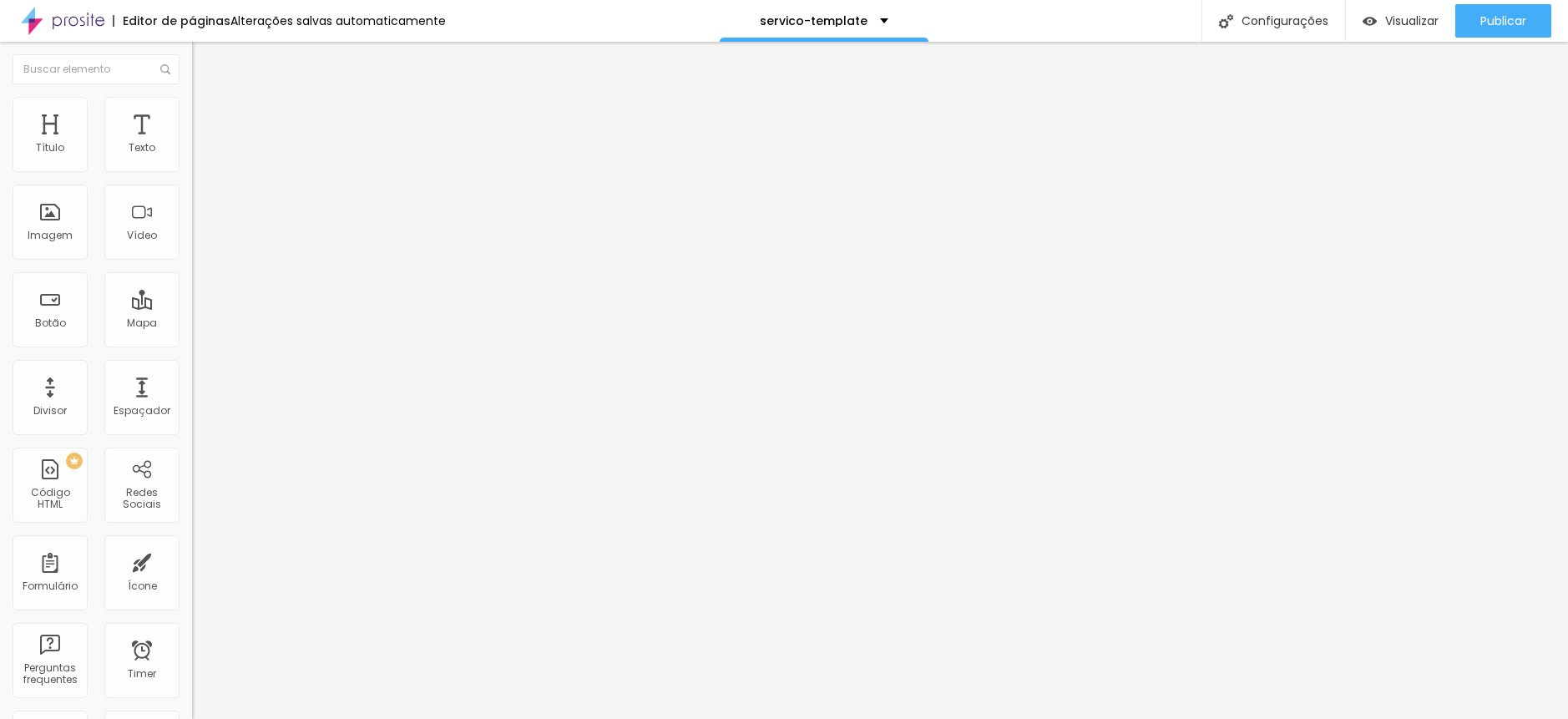
drag, startPoint x: 59, startPoint y: 197, endPoint x: 84, endPoint y: 199, distance: 25.1
click at [192, 561] on input "range" at bounding box center [245, 567] width 107 height 14
click at [192, 576] on div "297 px" at bounding box center [288, 585] width 192 height 17
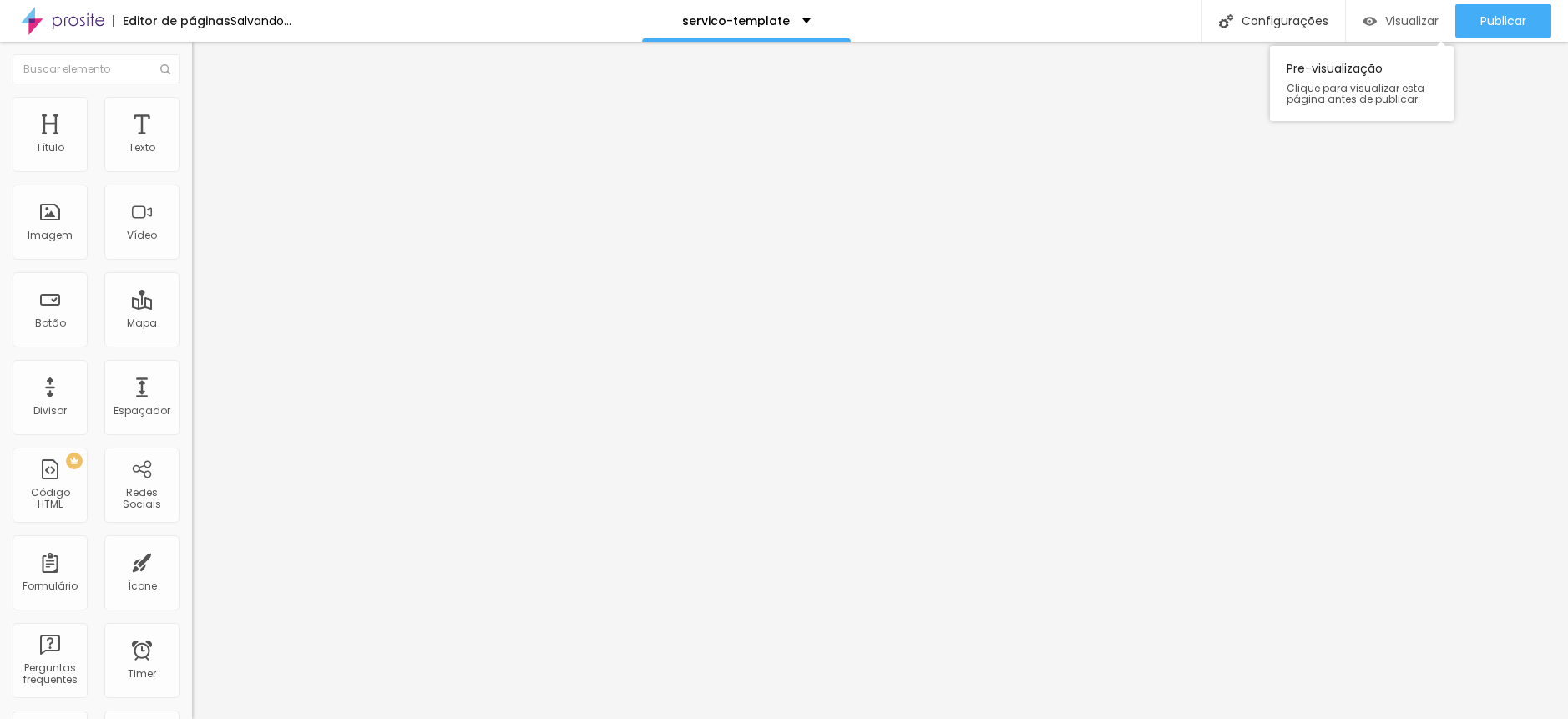
click at [1395, 17] on span "Visualizar" at bounding box center [1411, 21] width 53 height 14
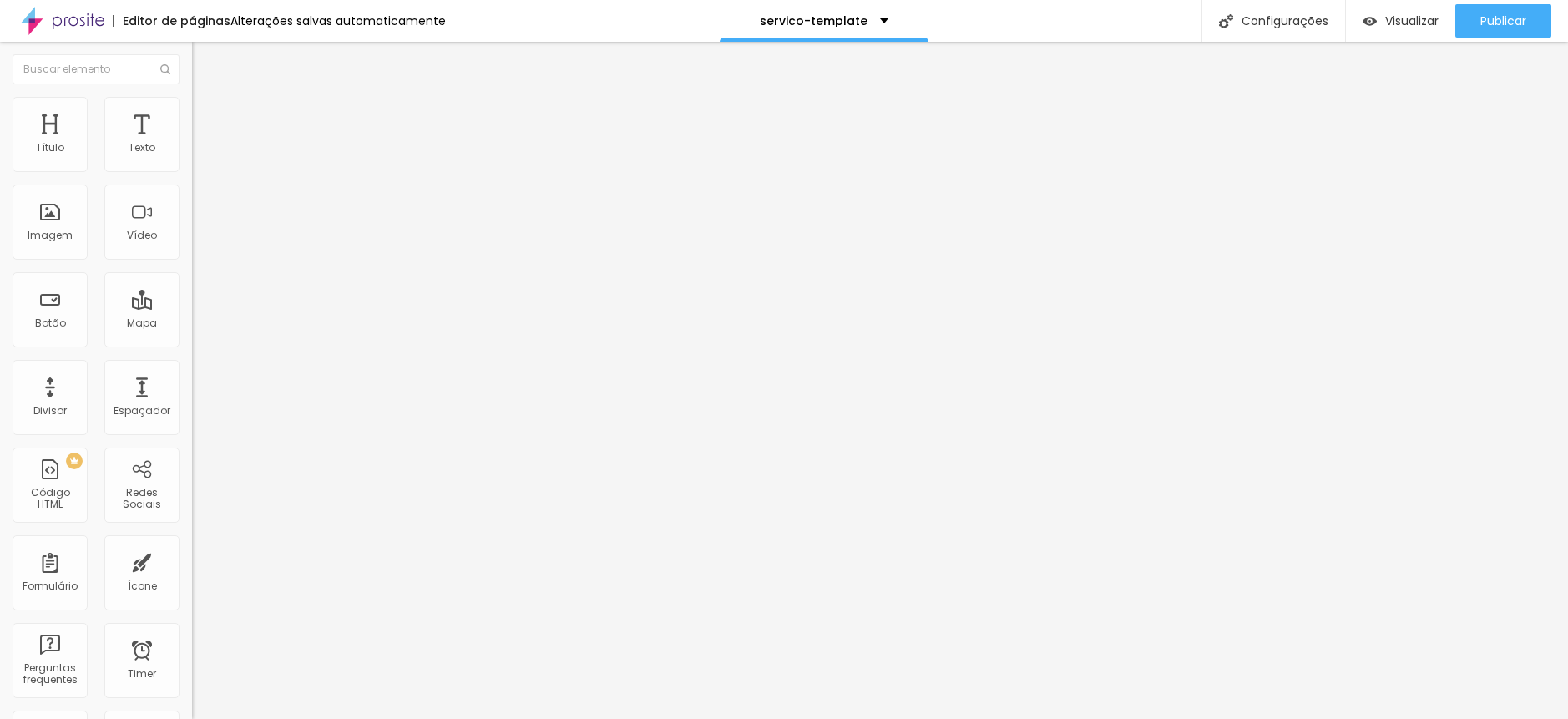
click at [192, 114] on li "Estilo" at bounding box center [288, 104] width 192 height 16
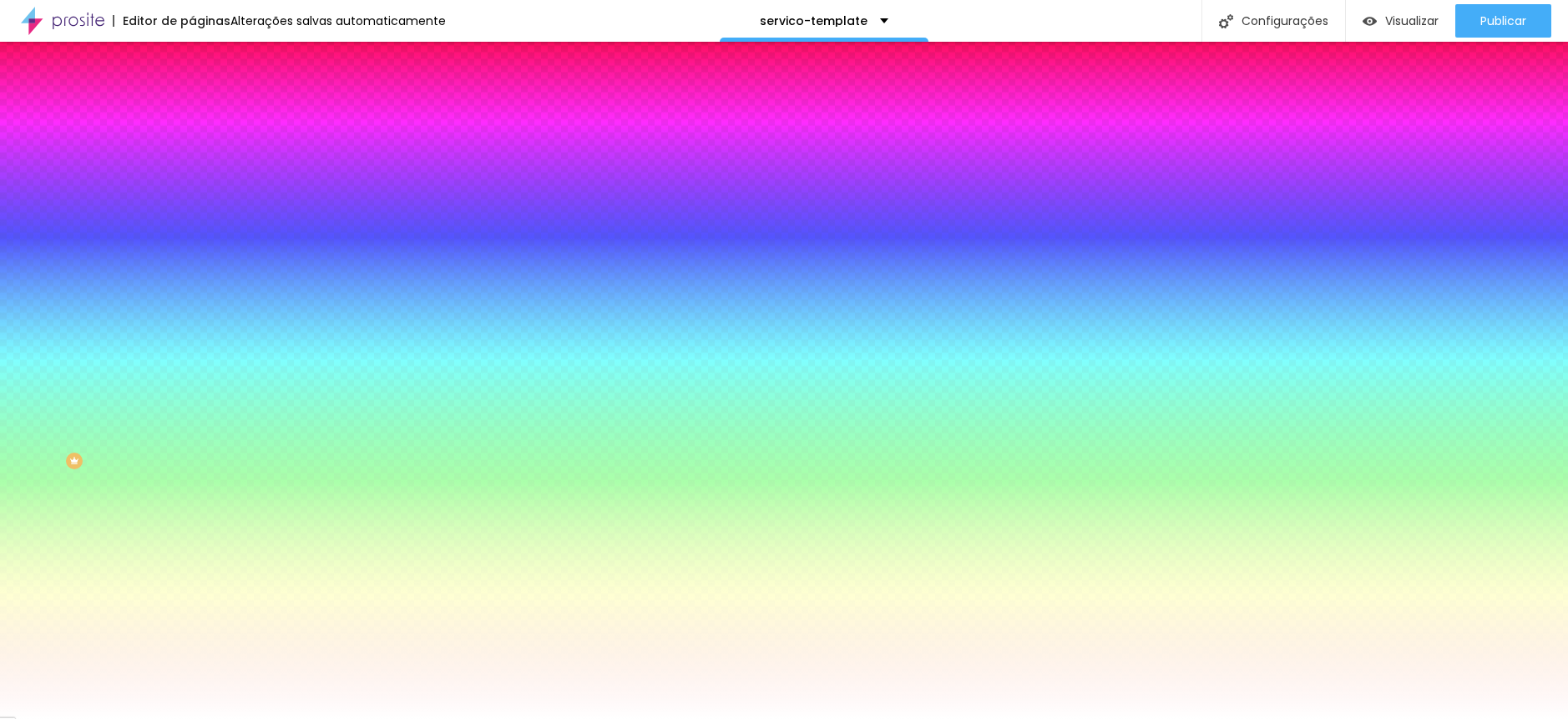
click at [192, 114] on ul "Conteúdo Estilo Avançado" at bounding box center [288, 105] width 192 height 50
click at [207, 99] on span "Conteúdo" at bounding box center [233, 91] width 52 height 14
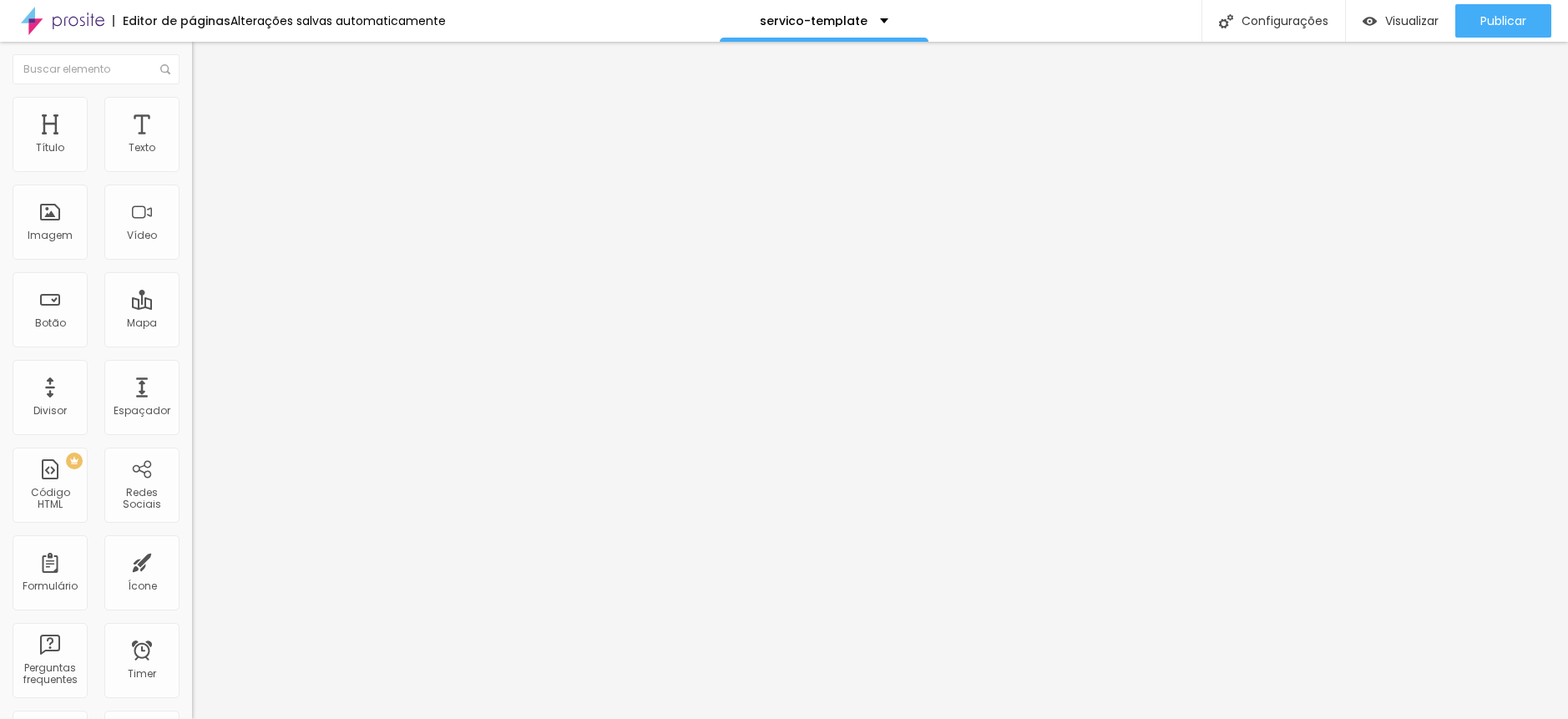
click at [192, 152] on span "Encaixotado" at bounding box center [224, 145] width 65 height 14
click at [192, 178] on span "Completo" at bounding box center [217, 170] width 51 height 14
click at [192, 152] on span "Completo" at bounding box center [217, 145] width 51 height 14
click at [192, 162] on span "Encaixotado" at bounding box center [224, 155] width 65 height 14
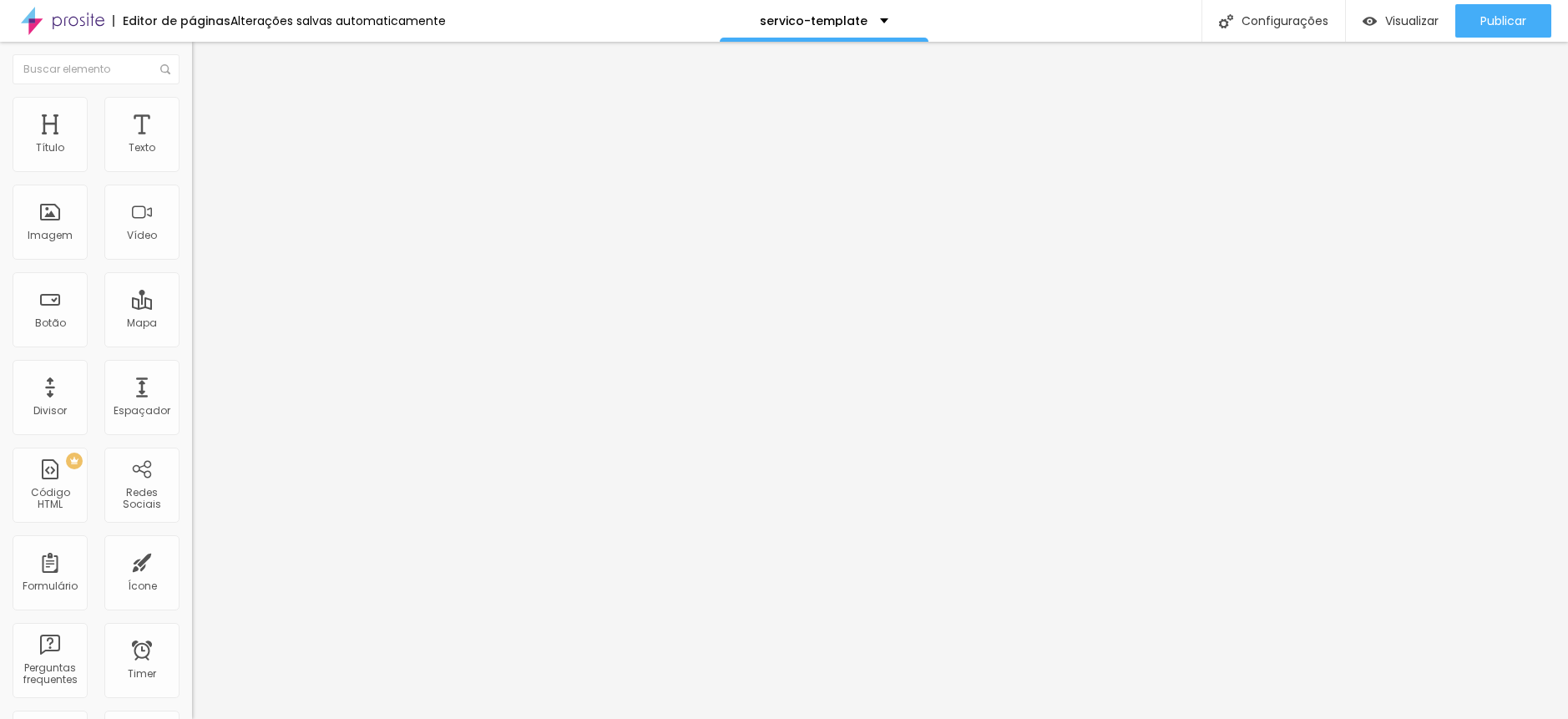
click at [192, 52] on button "Editar Seção" at bounding box center [288, 61] width 192 height 39
click at [202, 154] on span "Trocar icone" at bounding box center [239, 146] width 74 height 14
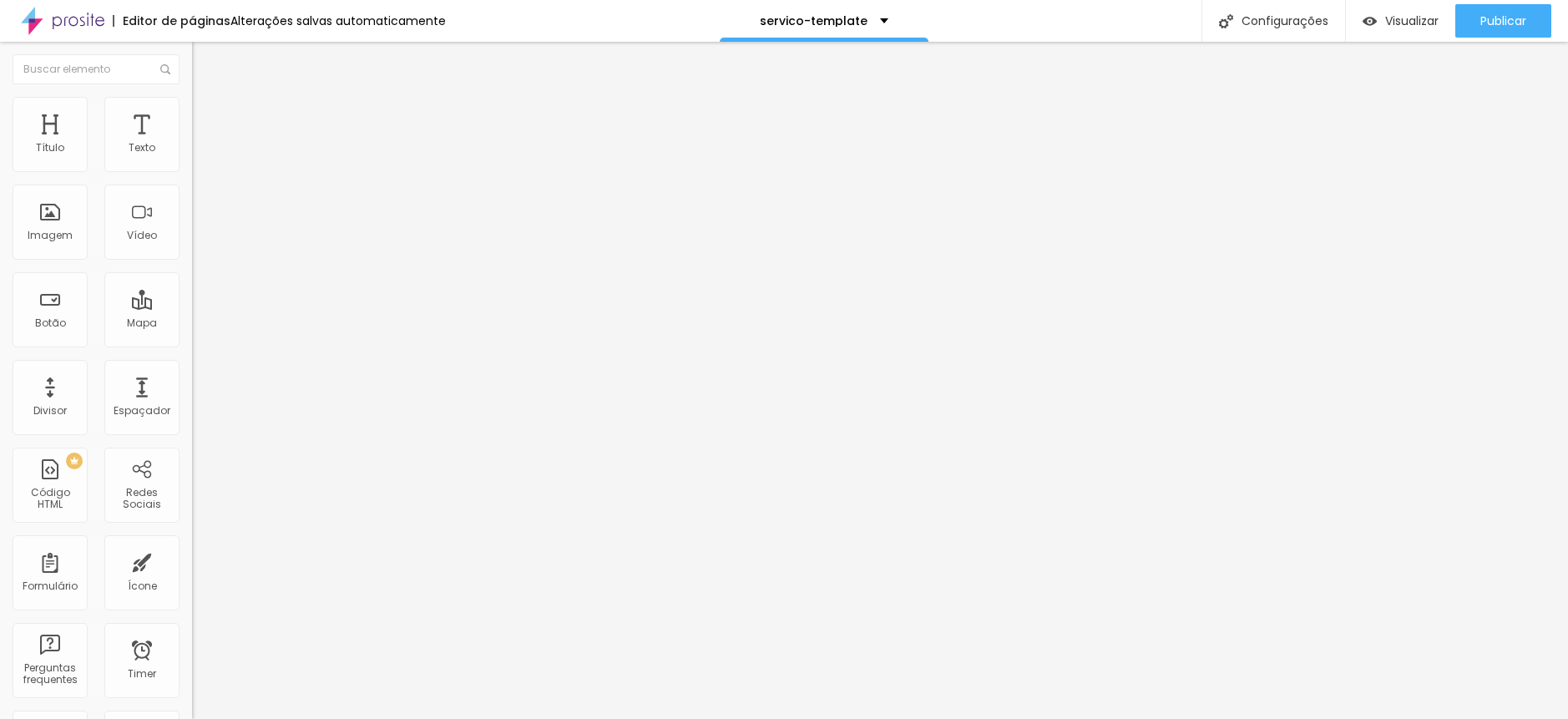
click at [207, 115] on span "Avançado" at bounding box center [234, 108] width 55 height 14
click at [192, 97] on li "Estilo" at bounding box center [288, 88] width 192 height 16
click at [192, 247] on button "button" at bounding box center [204, 239] width 23 height 17
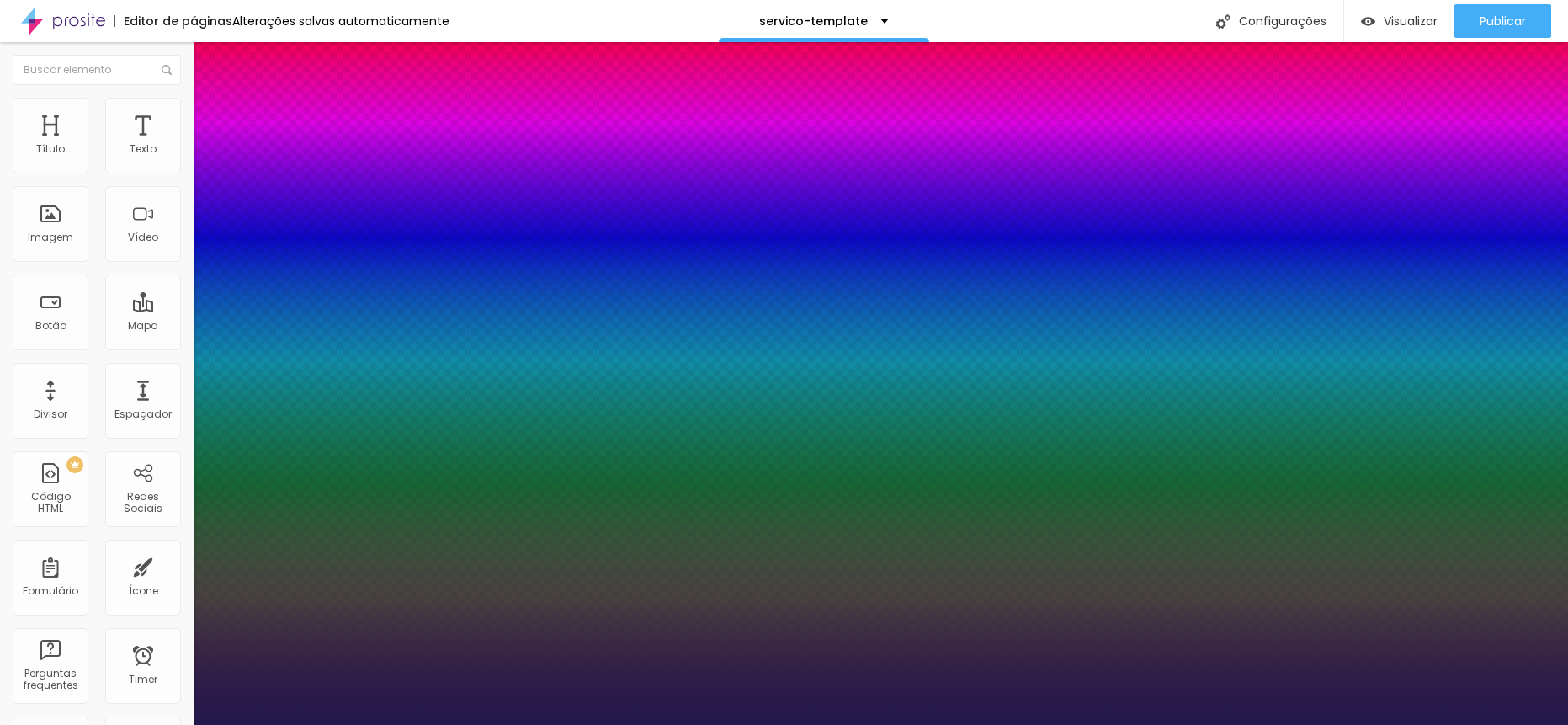
drag, startPoint x: 229, startPoint y: 477, endPoint x: 243, endPoint y: 478, distance: 14.0
click at [589, 725] on div at bounding box center [784, 725] width 1568 height 0
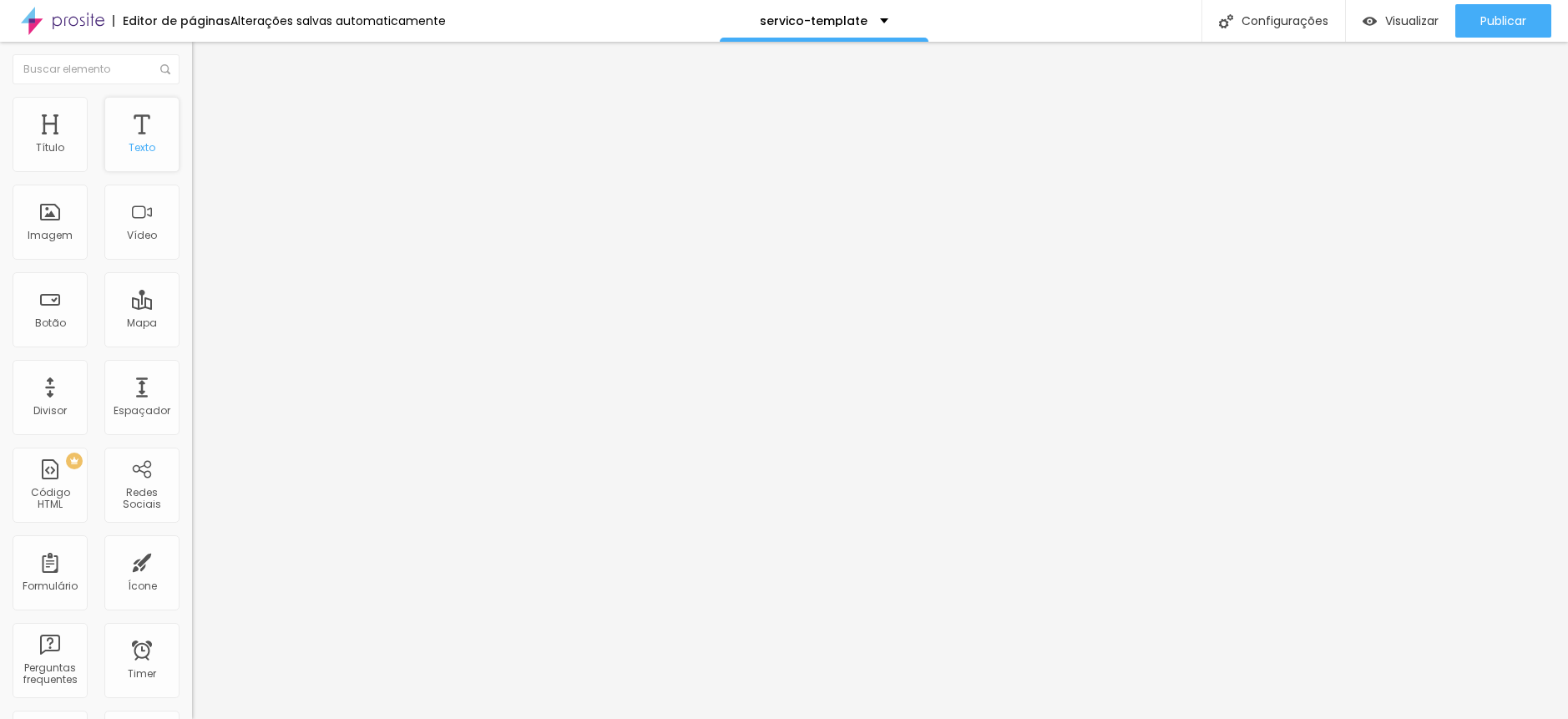
click at [150, 154] on div "Texto" at bounding box center [142, 134] width 75 height 75
click at [114, 158] on div "Texto" at bounding box center [142, 134] width 75 height 75
click at [192, 160] on button "button" at bounding box center [204, 152] width 23 height 17
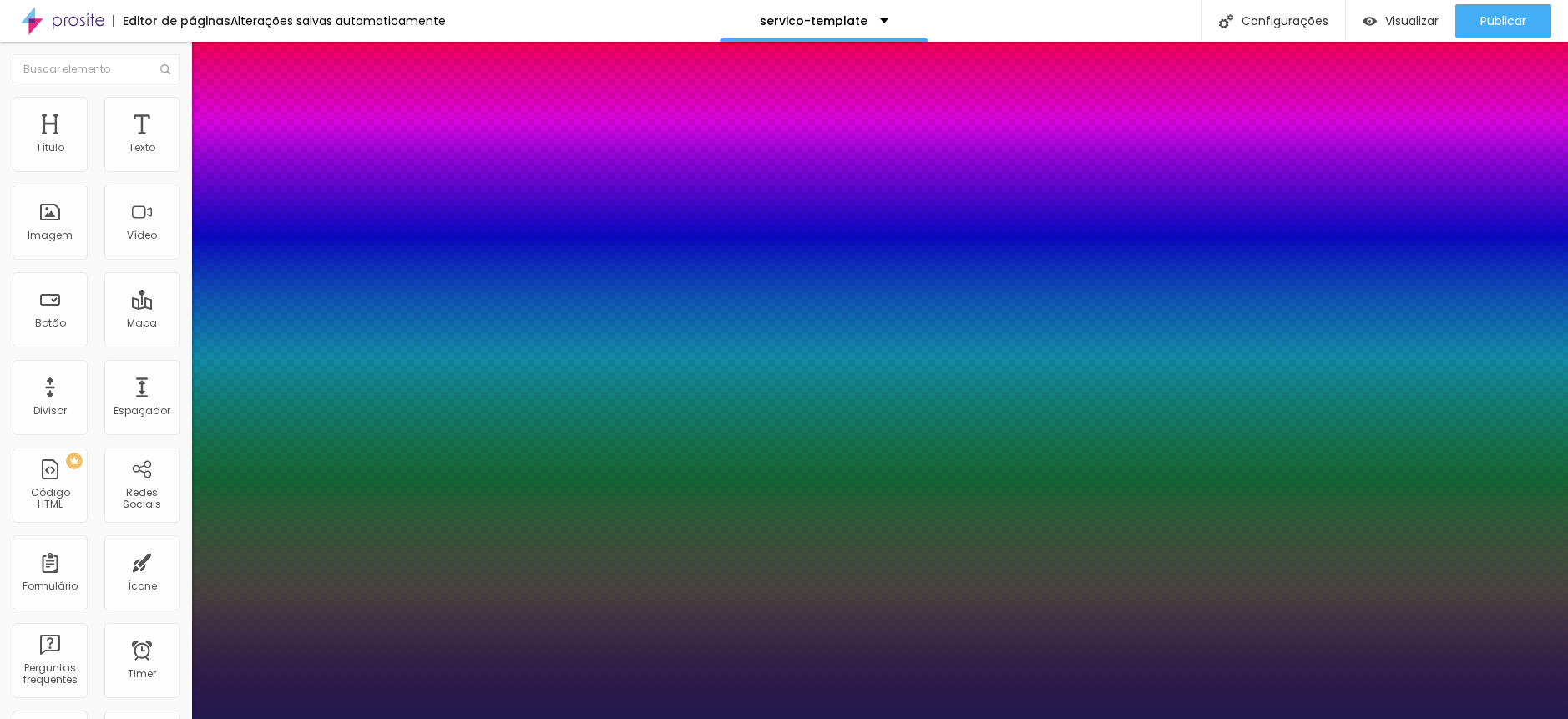
drag, startPoint x: 367, startPoint y: 286, endPoint x: 379, endPoint y: 285, distance: 12.0
click at [634, 719] on div at bounding box center [784, 719] width 1568 height 0
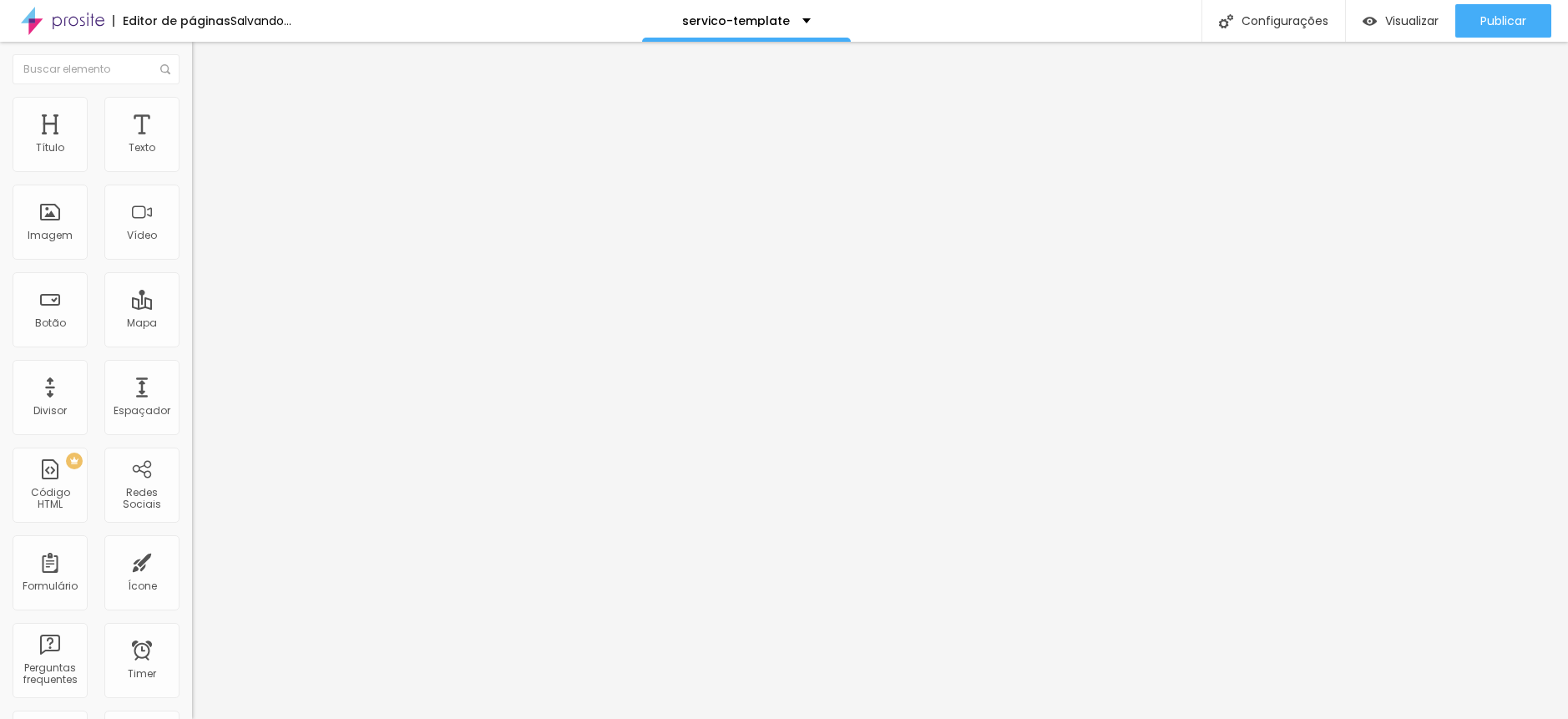
click at [192, 152] on div "Trocar icone" at bounding box center [288, 146] width 192 height 12
click at [202, 154] on span "Trocar icone" at bounding box center [239, 146] width 74 height 14
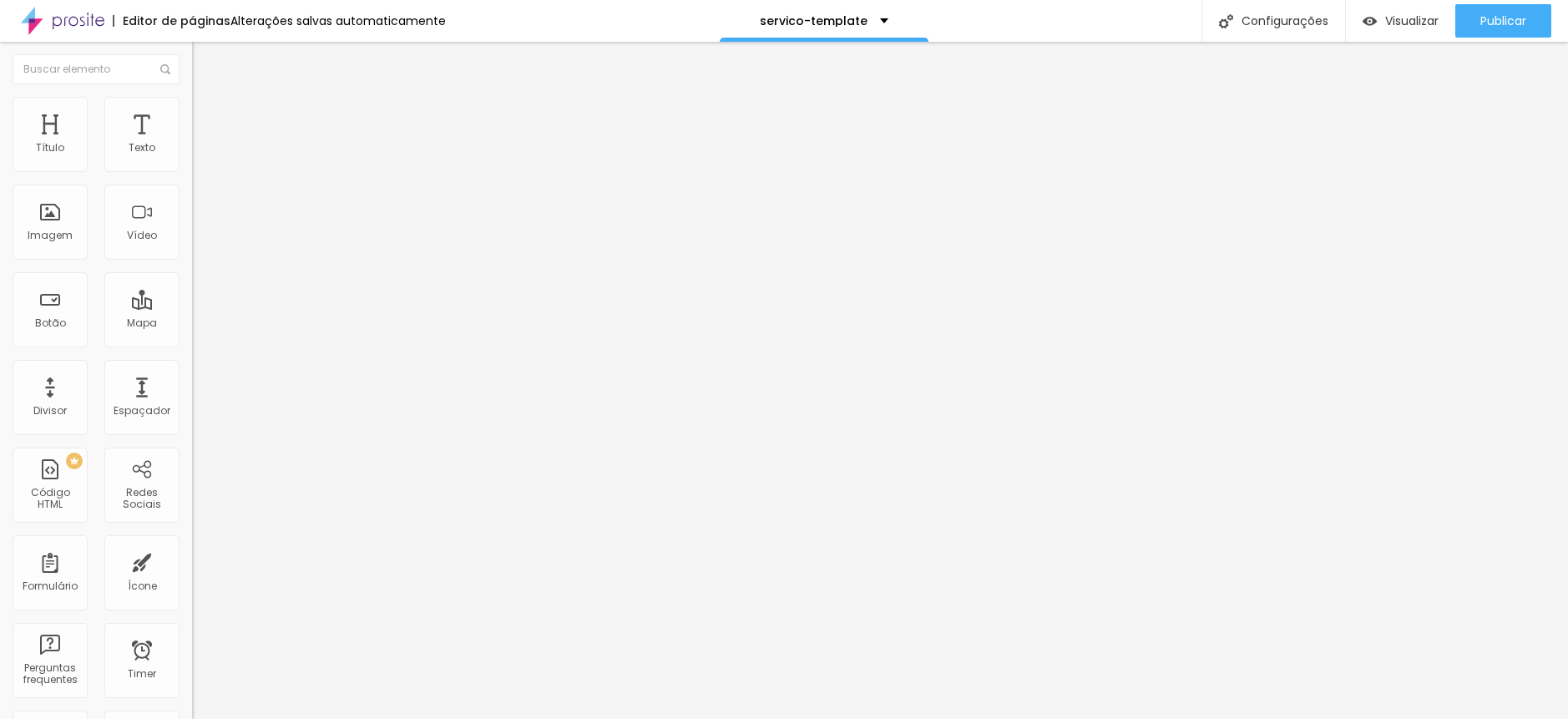
click at [202, 154] on span "Trocar icone" at bounding box center [239, 146] width 74 height 14
drag, startPoint x: 597, startPoint y: 147, endPoint x: 433, endPoint y: 151, distance: 164.0
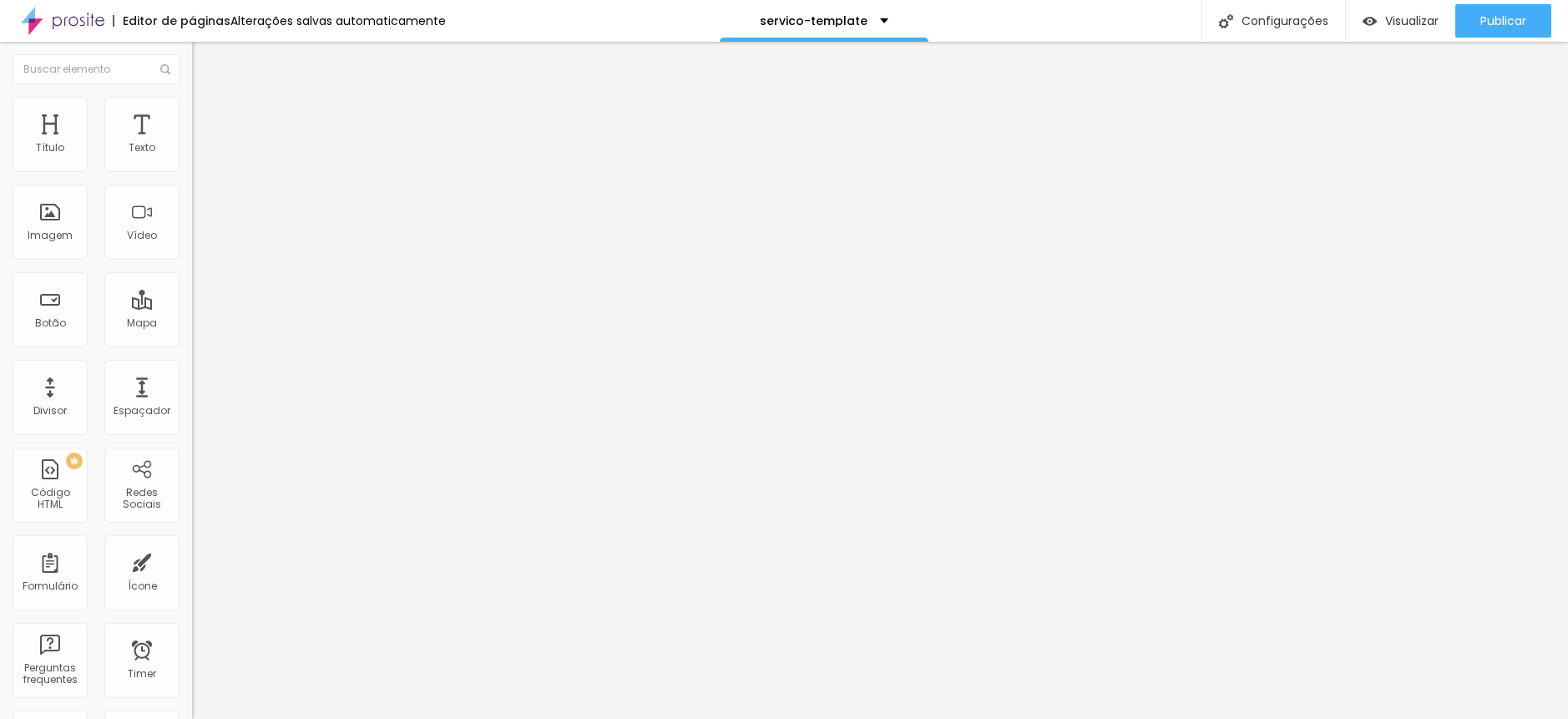
click at [202, 154] on span "Trocar icone" at bounding box center [239, 146] width 74 height 14
drag, startPoint x: 613, startPoint y: 138, endPoint x: 442, endPoint y: 141, distance: 171.0
click at [202, 154] on span "Trocar icone" at bounding box center [239, 146] width 74 height 14
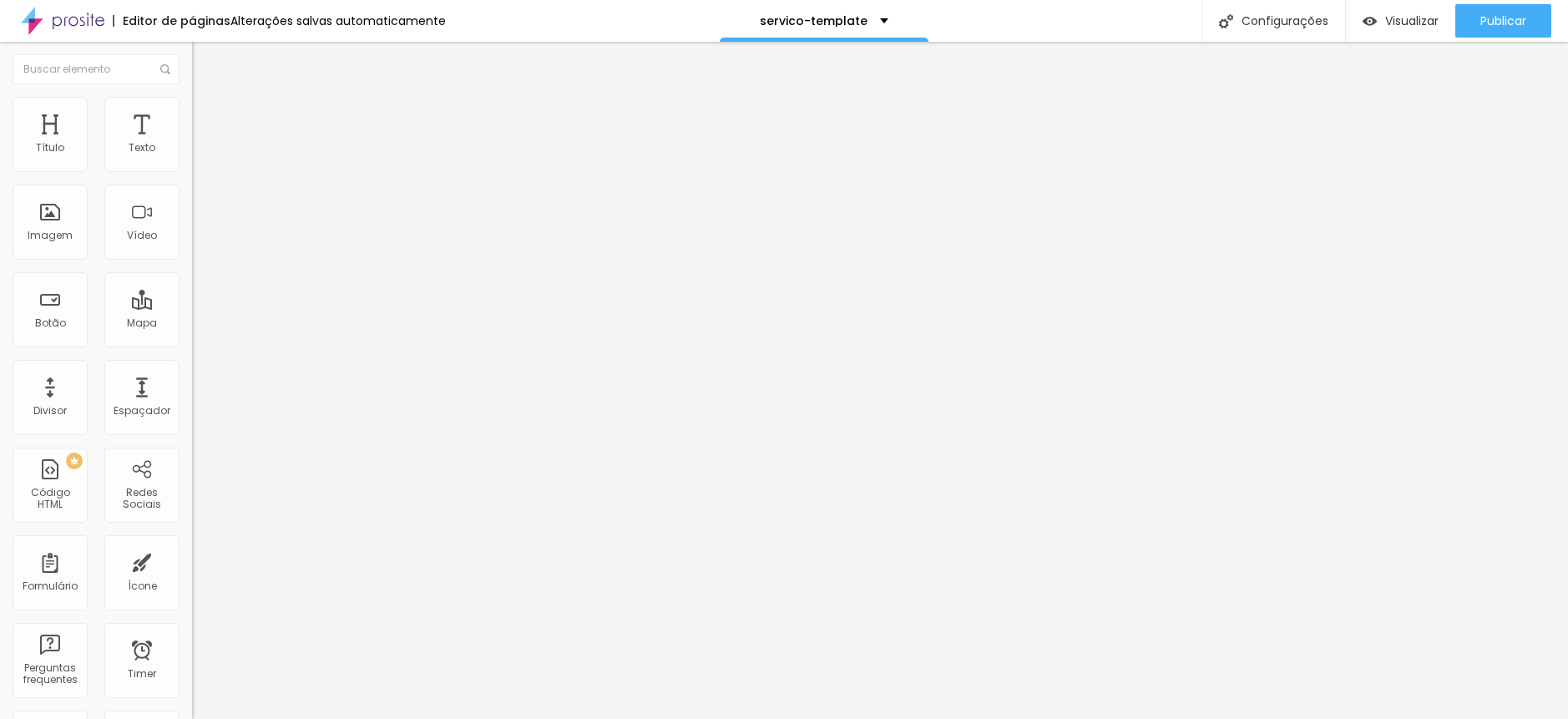
click at [207, 115] on span "Estilo" at bounding box center [219, 108] width 26 height 14
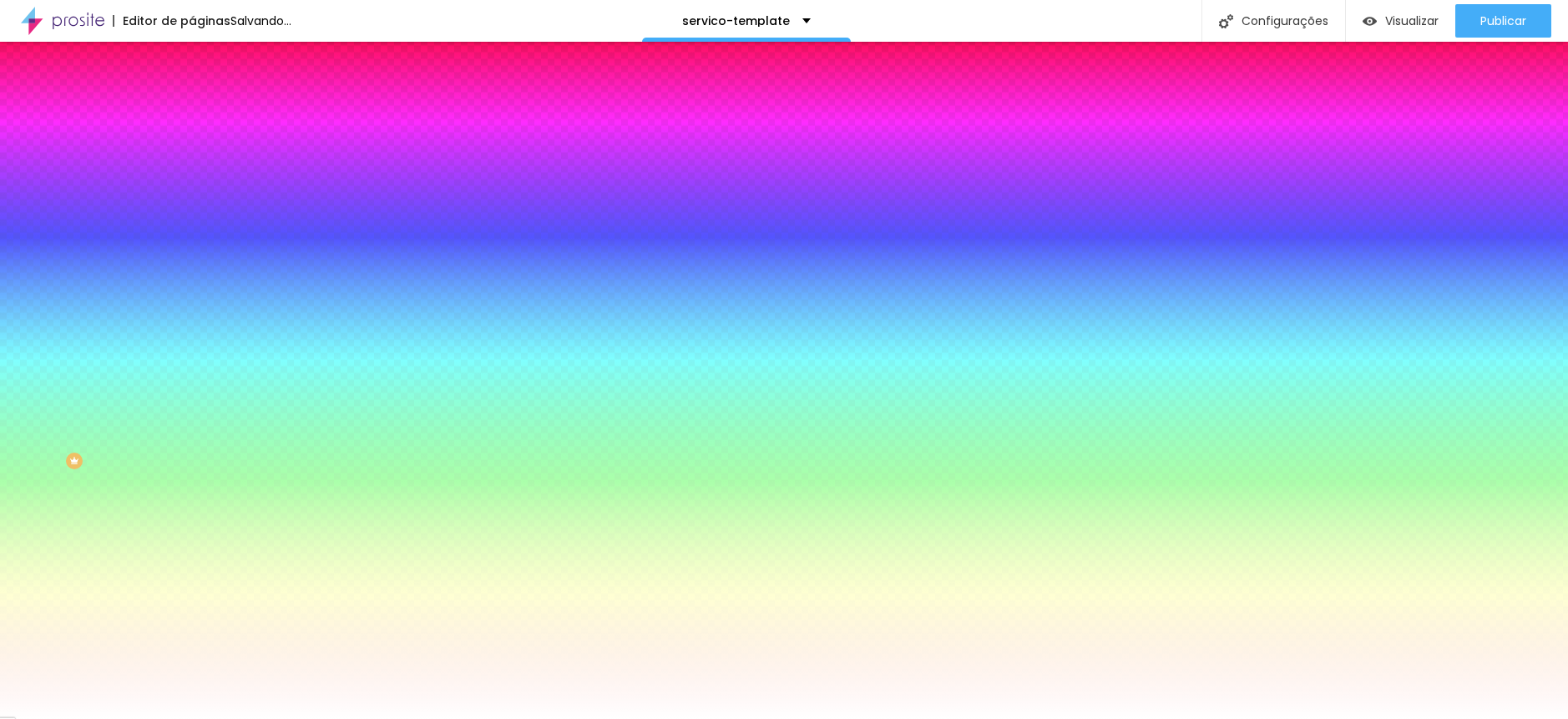
click at [207, 119] on span "Avançado" at bounding box center [234, 125] width 55 height 14
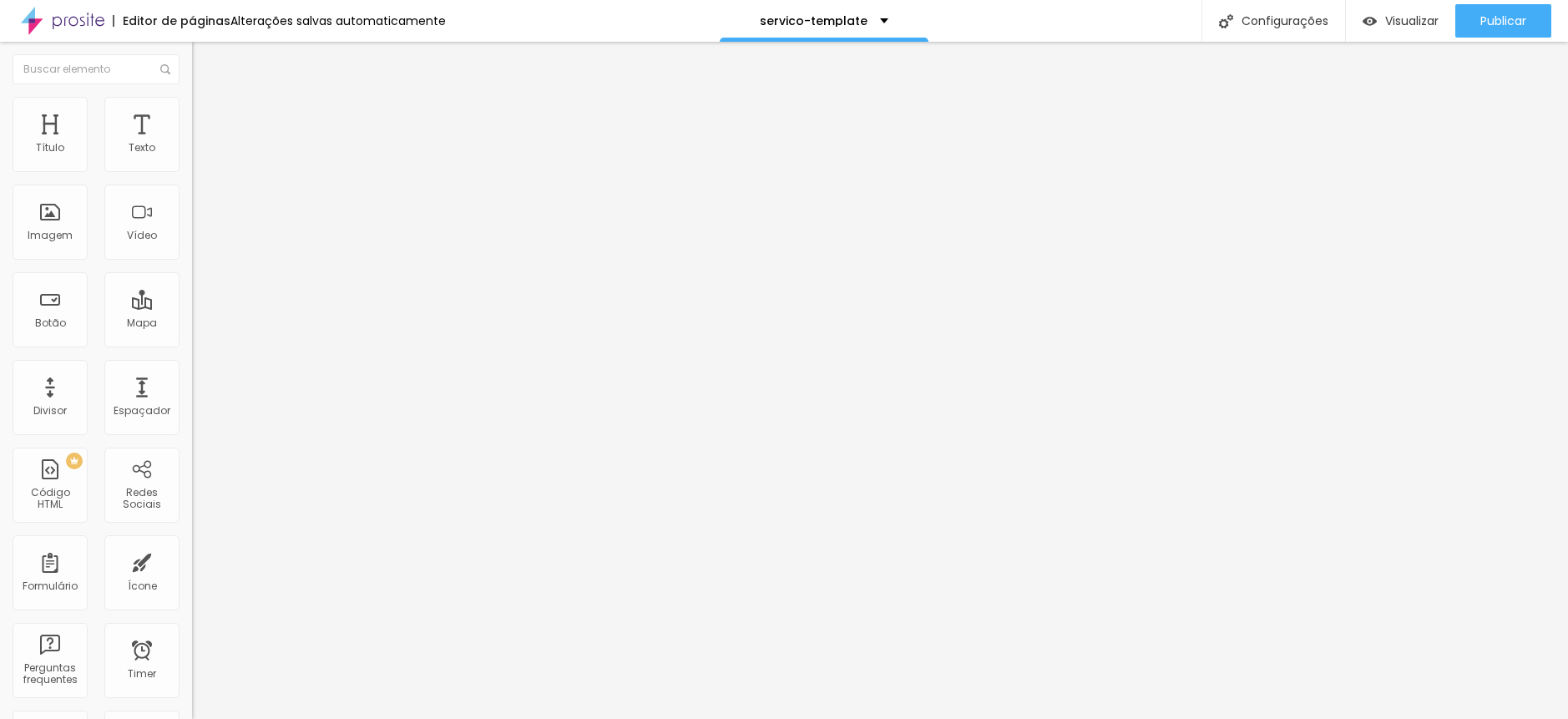
click at [192, 96] on img at bounding box center [200, 88] width 15 height 15
click at [192, 152] on span "Encaixotado" at bounding box center [224, 145] width 65 height 14
click at [192, 178] on span "Completo" at bounding box center [217, 170] width 51 height 14
click at [192, 57] on button "Editar Título" at bounding box center [288, 61] width 192 height 39
click at [205, 58] on img "button" at bounding box center [212, 61] width 14 height 14
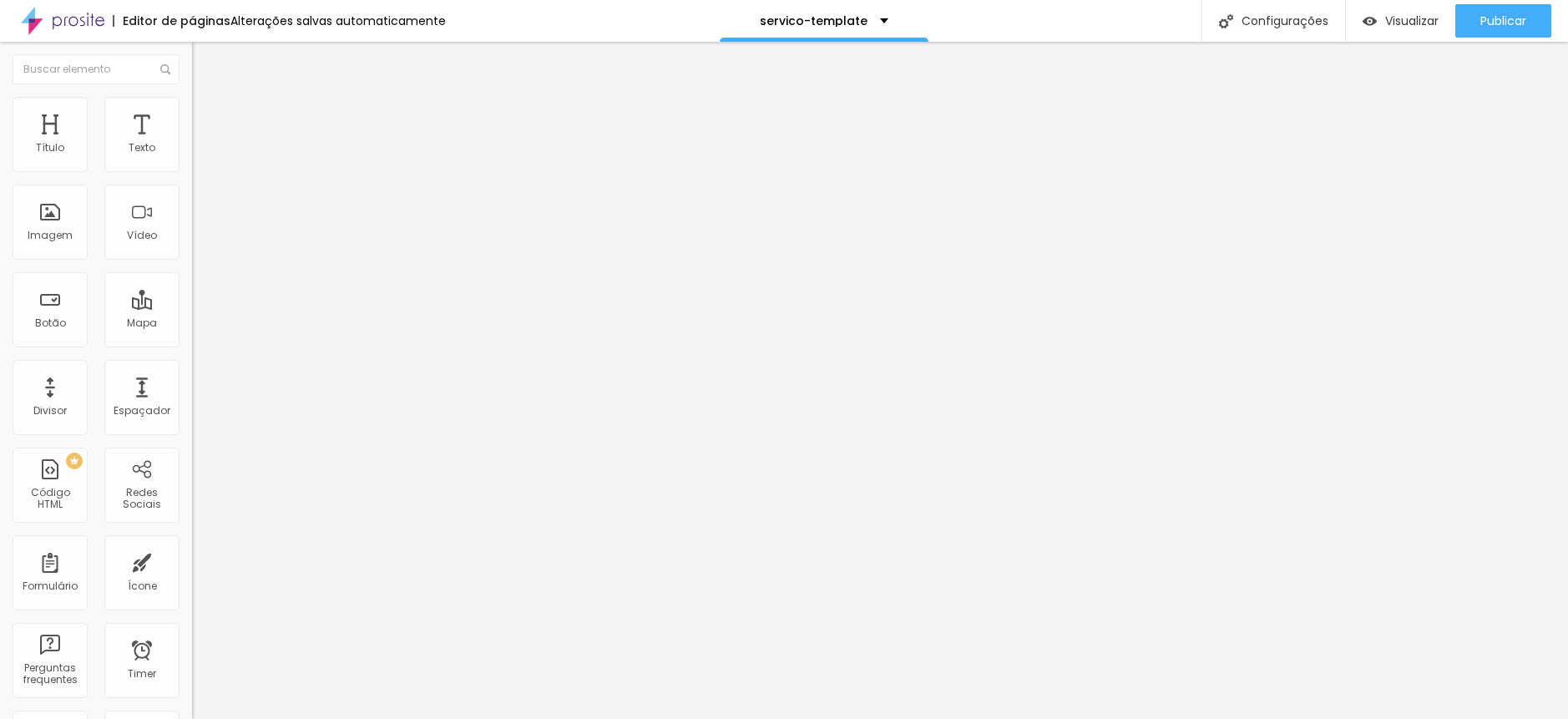
click at [200, 241] on icon "button" at bounding box center [203, 237] width 7 height 7
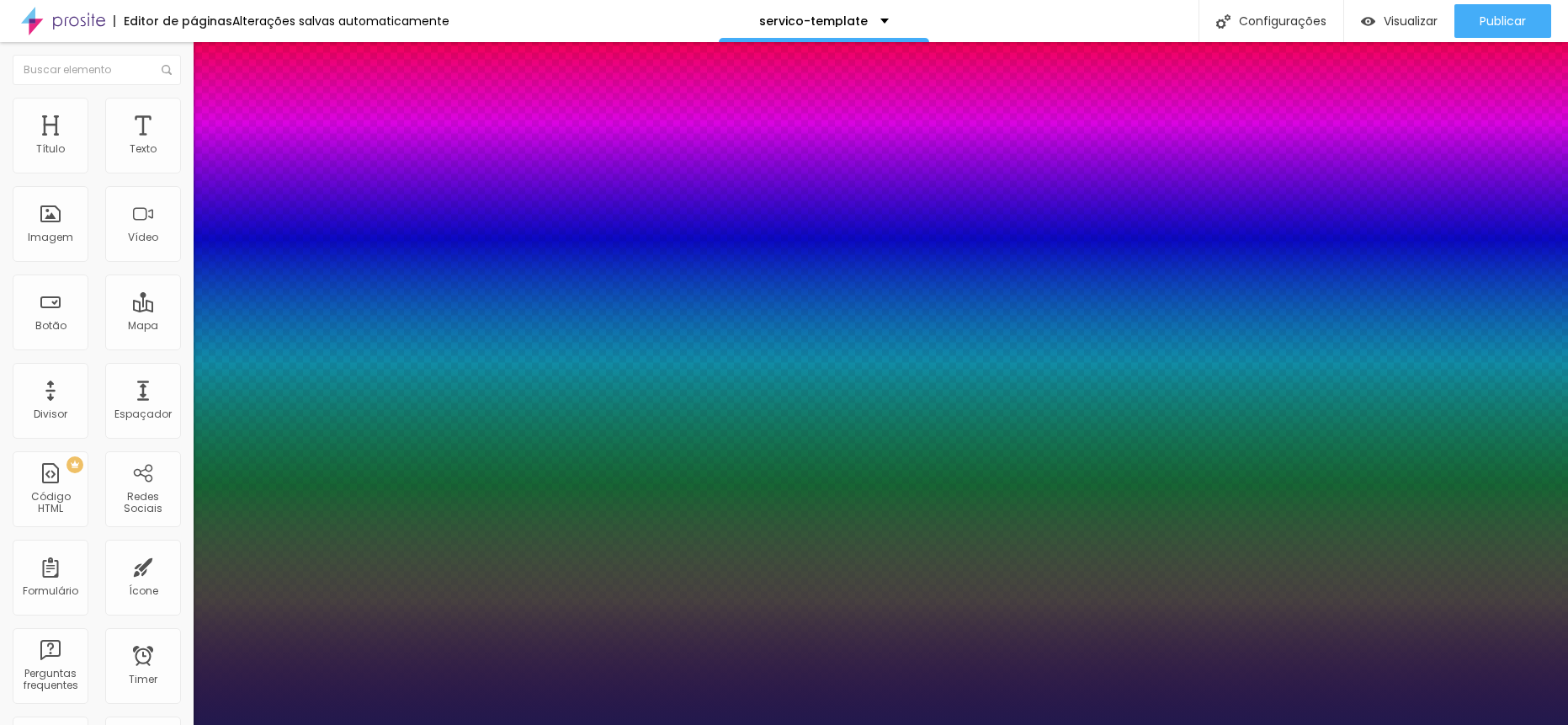
drag, startPoint x: 229, startPoint y: 476, endPoint x: 245, endPoint y: 476, distance: 16.0
click at [642, 725] on div at bounding box center [784, 725] width 1568 height 0
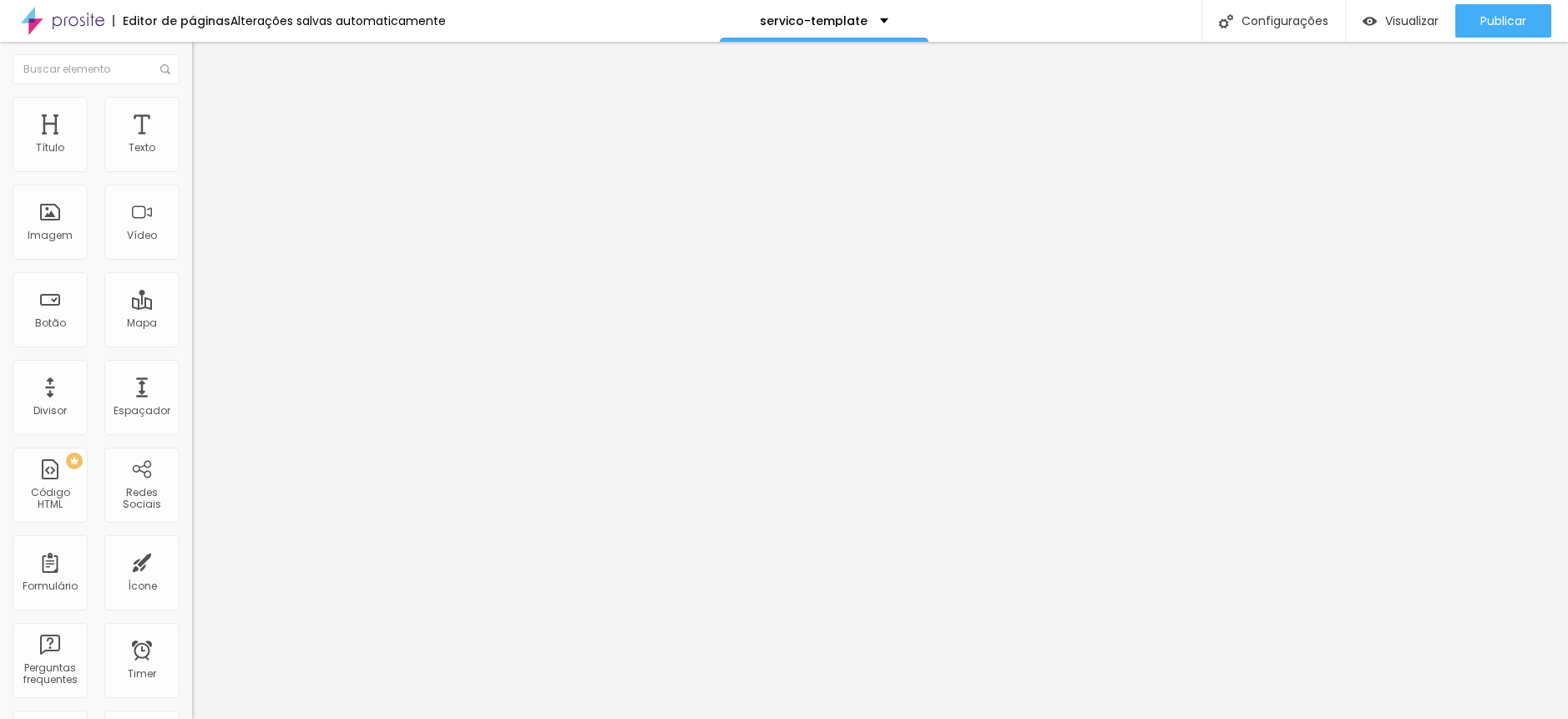
click at [200, 241] on icon "button" at bounding box center [203, 237] width 7 height 7
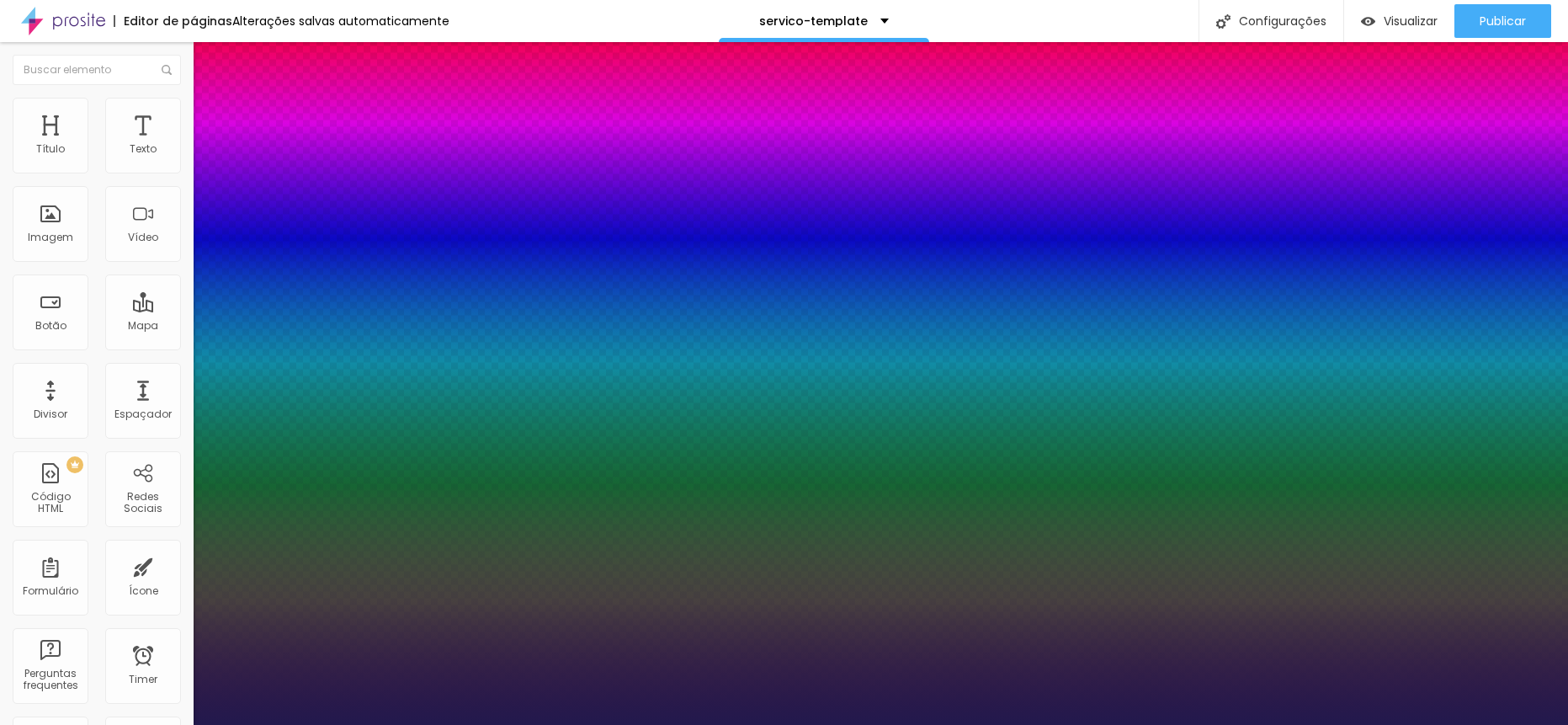
drag, startPoint x: 370, startPoint y: 482, endPoint x: 398, endPoint y: 482, distance: 28.0
click at [799, 725] on div at bounding box center [784, 725] width 1568 height 0
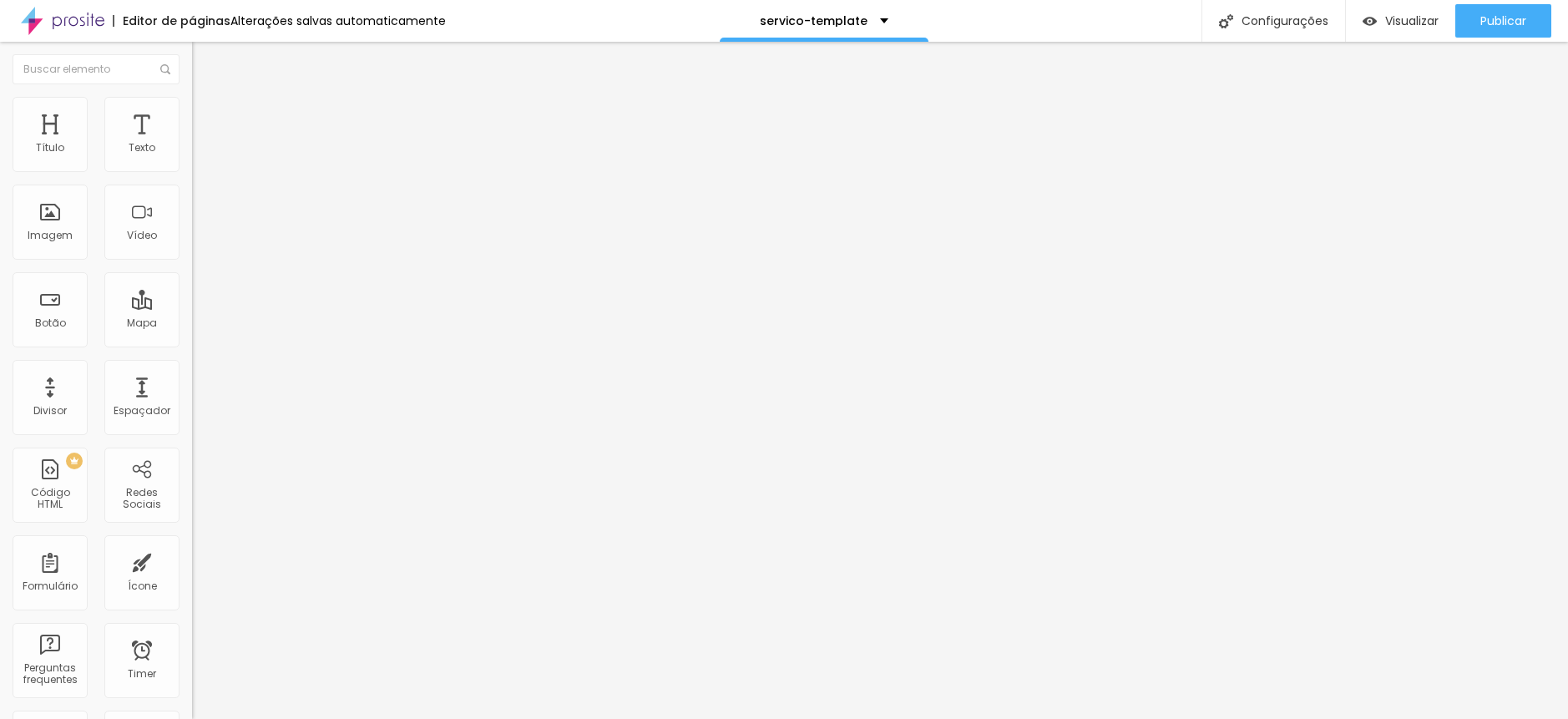
click at [192, 111] on li "Estilo" at bounding box center [288, 104] width 192 height 16
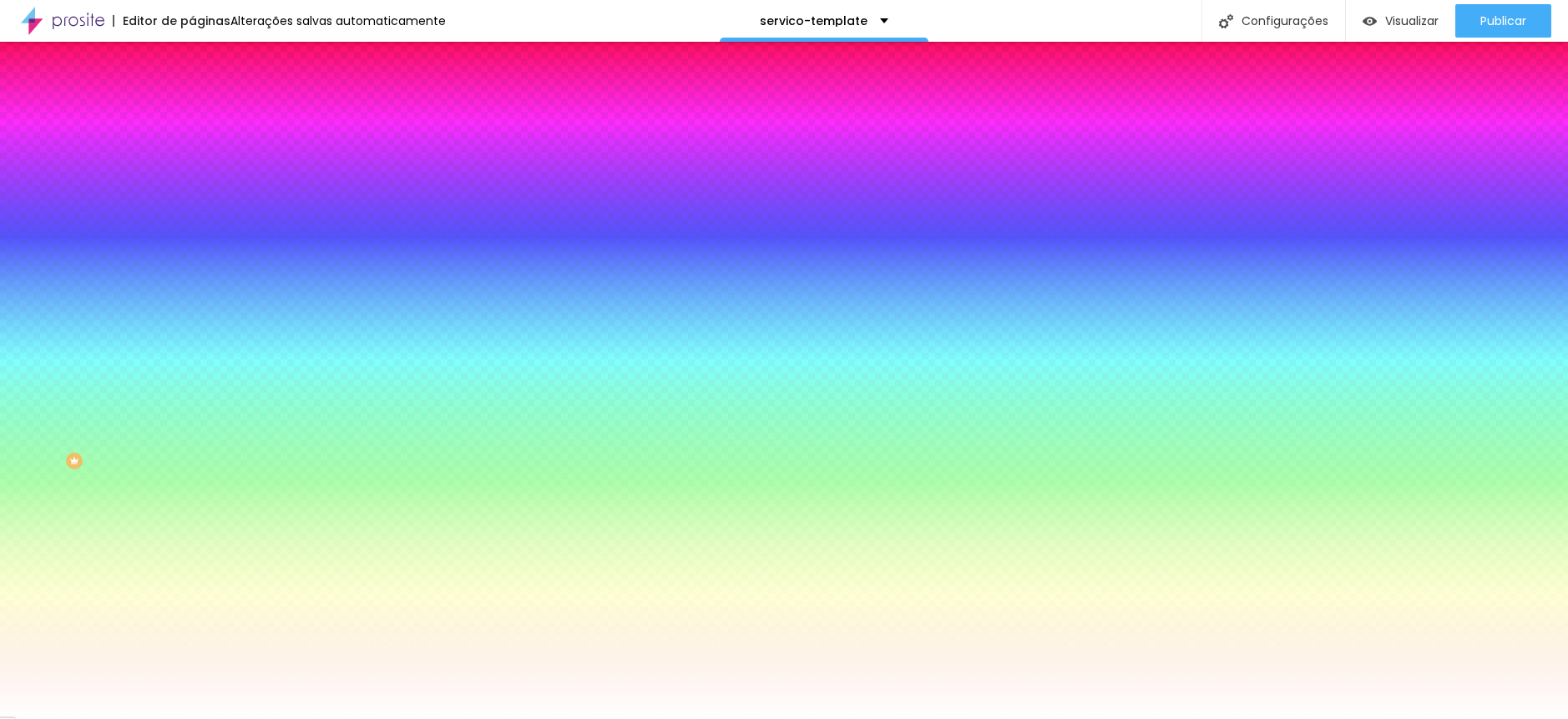
click at [192, 127] on li "Avançado" at bounding box center [288, 122] width 192 height 16
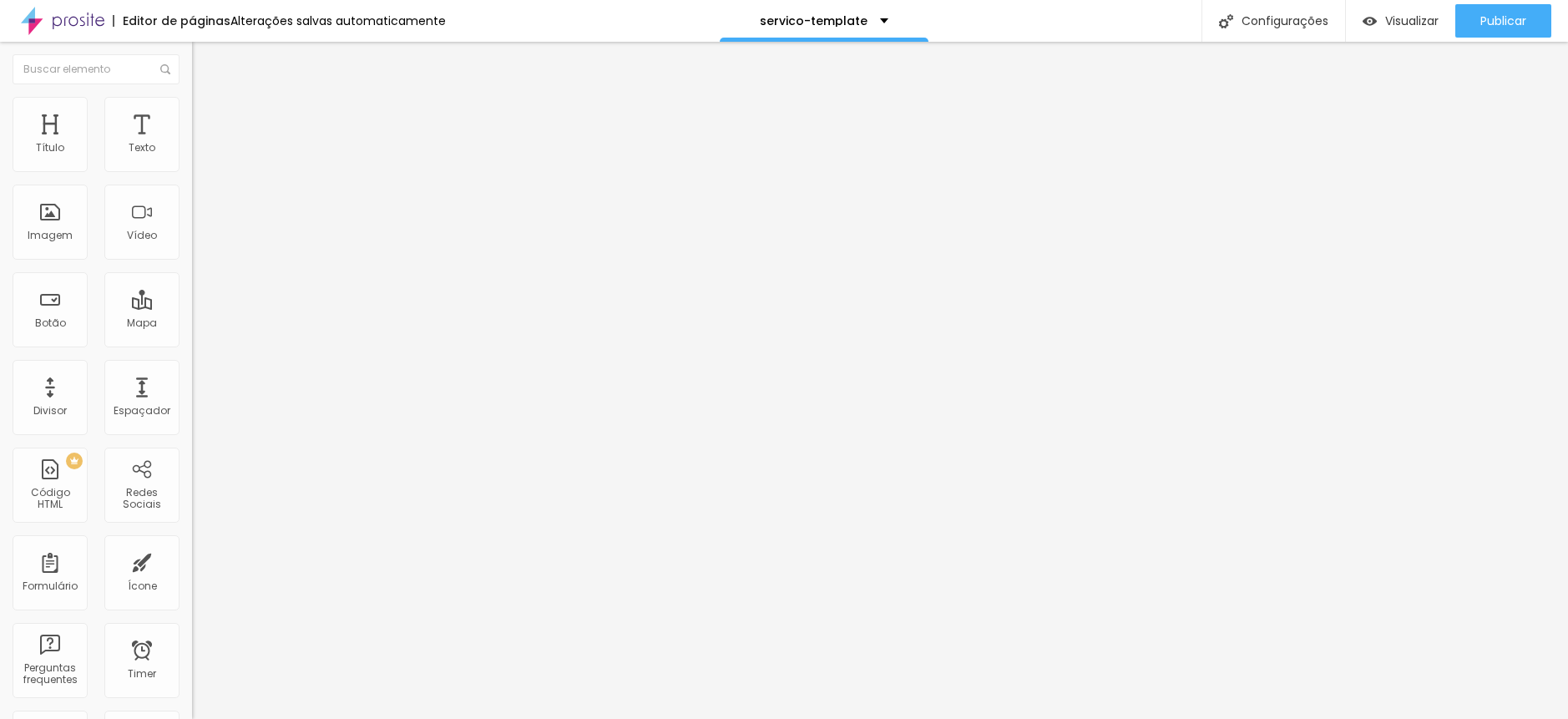
drag, startPoint x: 111, startPoint y: 167, endPoint x: -15, endPoint y: 166, distance: 126.0
click at [192, 324] on input "range" at bounding box center [245, 331] width 107 height 14
drag, startPoint x: 40, startPoint y: 195, endPoint x: 8, endPoint y: 153, distance: 52.8
click at [192, 561] on input "range" at bounding box center [245, 567] width 107 height 14
click at [192, 97] on li "Conteúdo" at bounding box center [288, 88] width 192 height 16
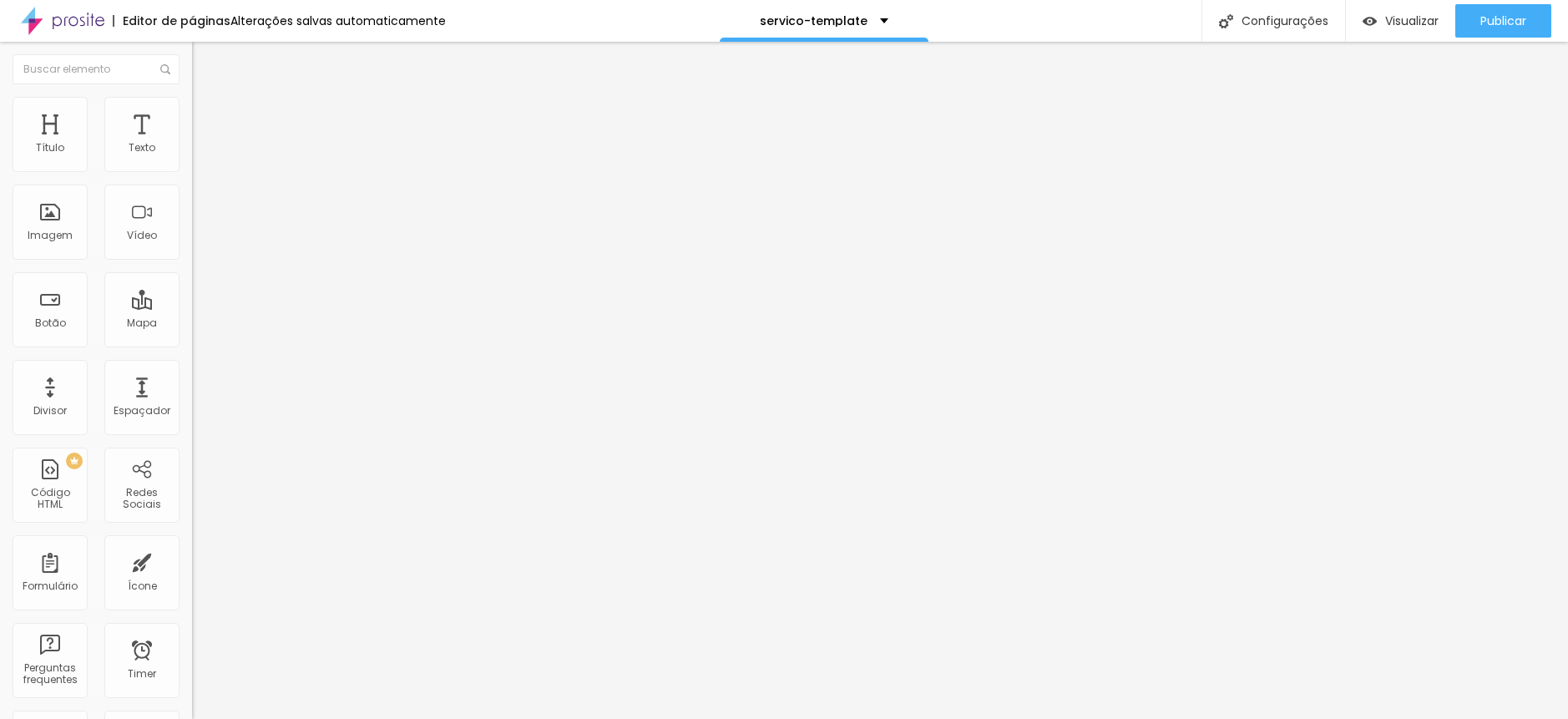
click at [192, 152] on span "Encaixotado" at bounding box center [224, 145] width 65 height 14
click at [192, 178] on span "Completo" at bounding box center [217, 170] width 51 height 14
click at [207, 113] on span "Estilo" at bounding box center [219, 108] width 26 height 14
click at [207, 118] on span "Avançado" at bounding box center [234, 125] width 55 height 14
drag, startPoint x: 48, startPoint y: 167, endPoint x: 20, endPoint y: 166, distance: 28.0
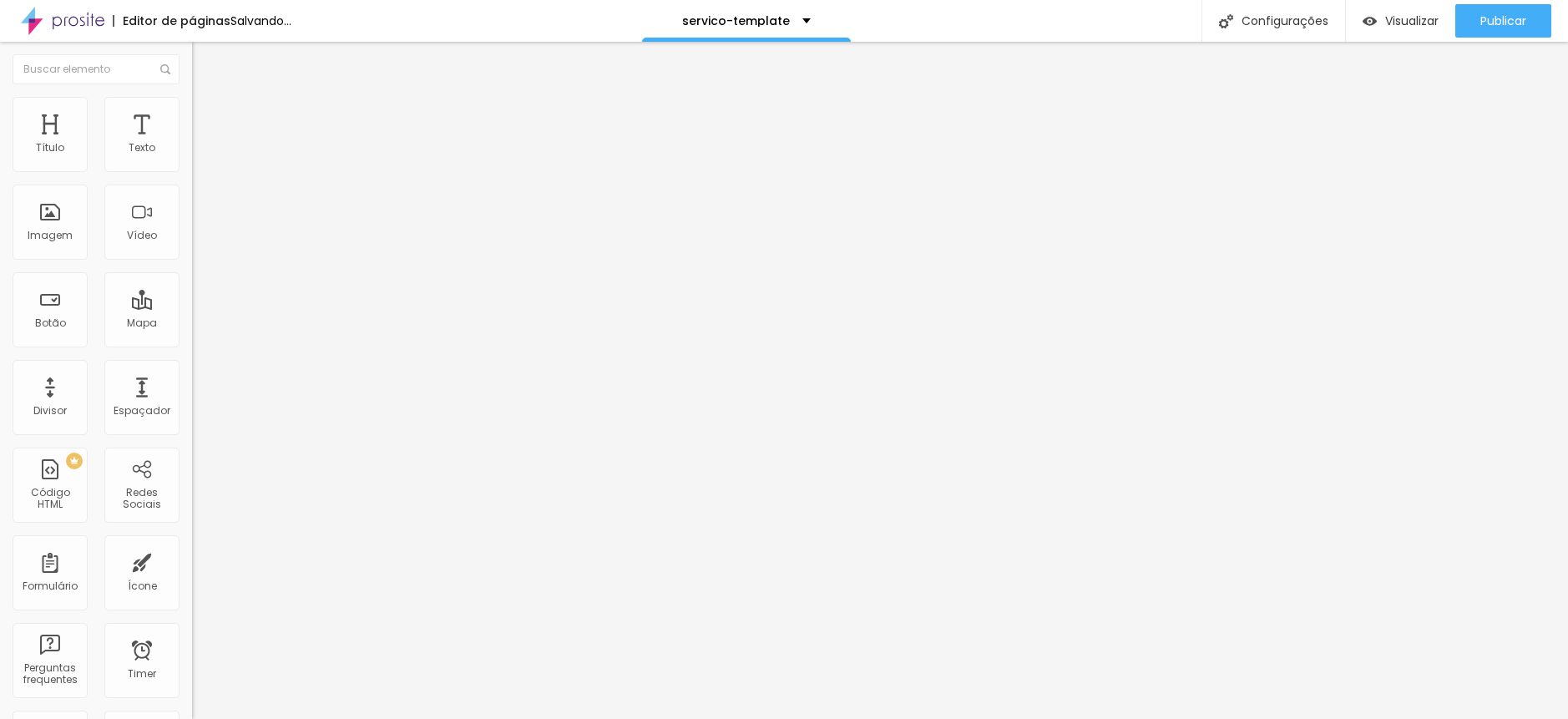
click at [192, 324] on input "range" at bounding box center [245, 331] width 107 height 14
drag, startPoint x: 47, startPoint y: 188, endPoint x: 31, endPoint y: 197, distance: 18.4
click at [192, 366] on div "10 Espaço de baixo" at bounding box center [288, 484] width 192 height 237
drag, startPoint x: 45, startPoint y: 198, endPoint x: 146, endPoint y: 273, distance: 125.8
click at [192, 561] on input "range" at bounding box center [245, 567] width 107 height 14
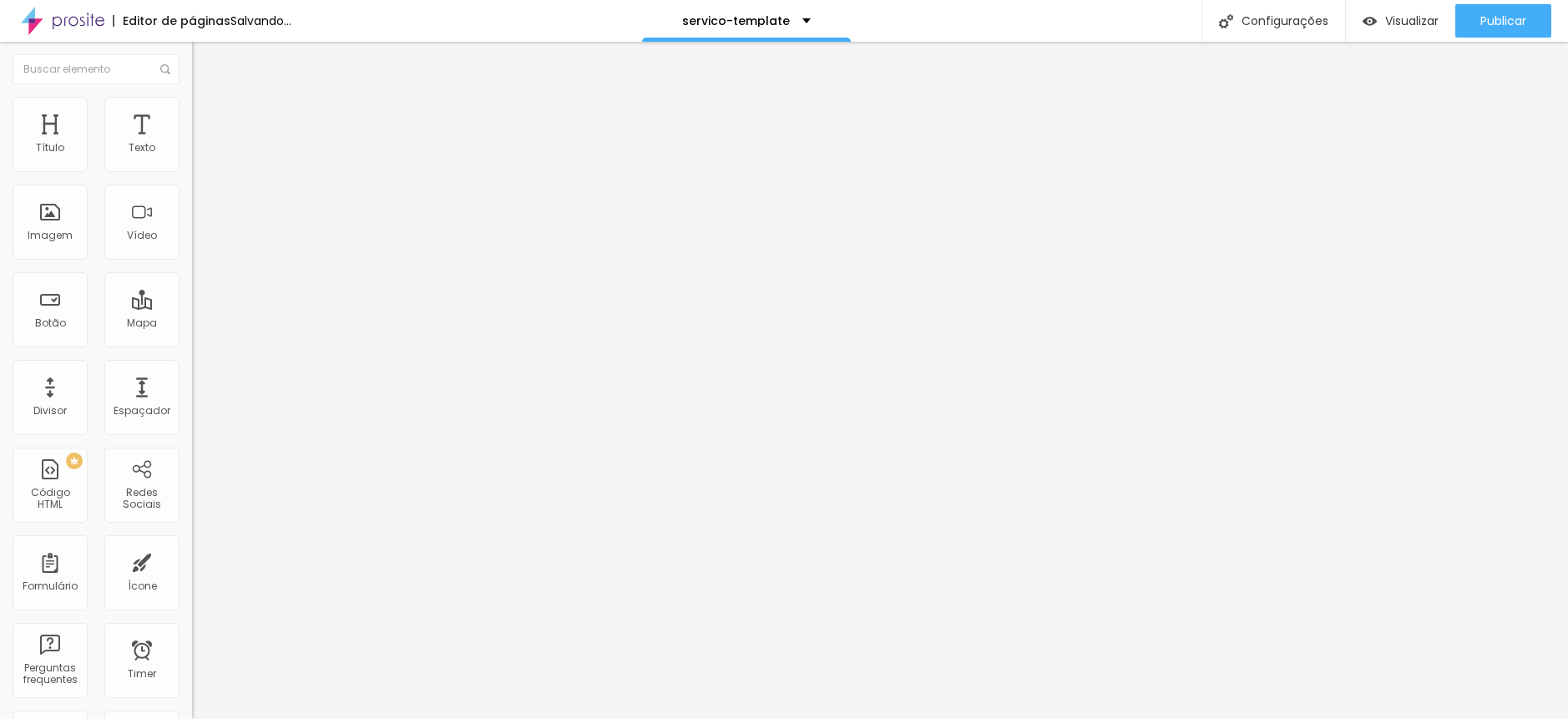
click at [192, 101] on ul "Conteúdo Estilo Avançado" at bounding box center [288, 105] width 192 height 50
click at [192, 114] on li "Avançado" at bounding box center [288, 122] width 192 height 16
drag, startPoint x: 77, startPoint y: 165, endPoint x: 3, endPoint y: 165, distance: 74.0
click at [192, 324] on input "range" at bounding box center [245, 331] width 107 height 14
click at [192, 144] on span "Adicionar imagem" at bounding box center [245, 136] width 107 height 14
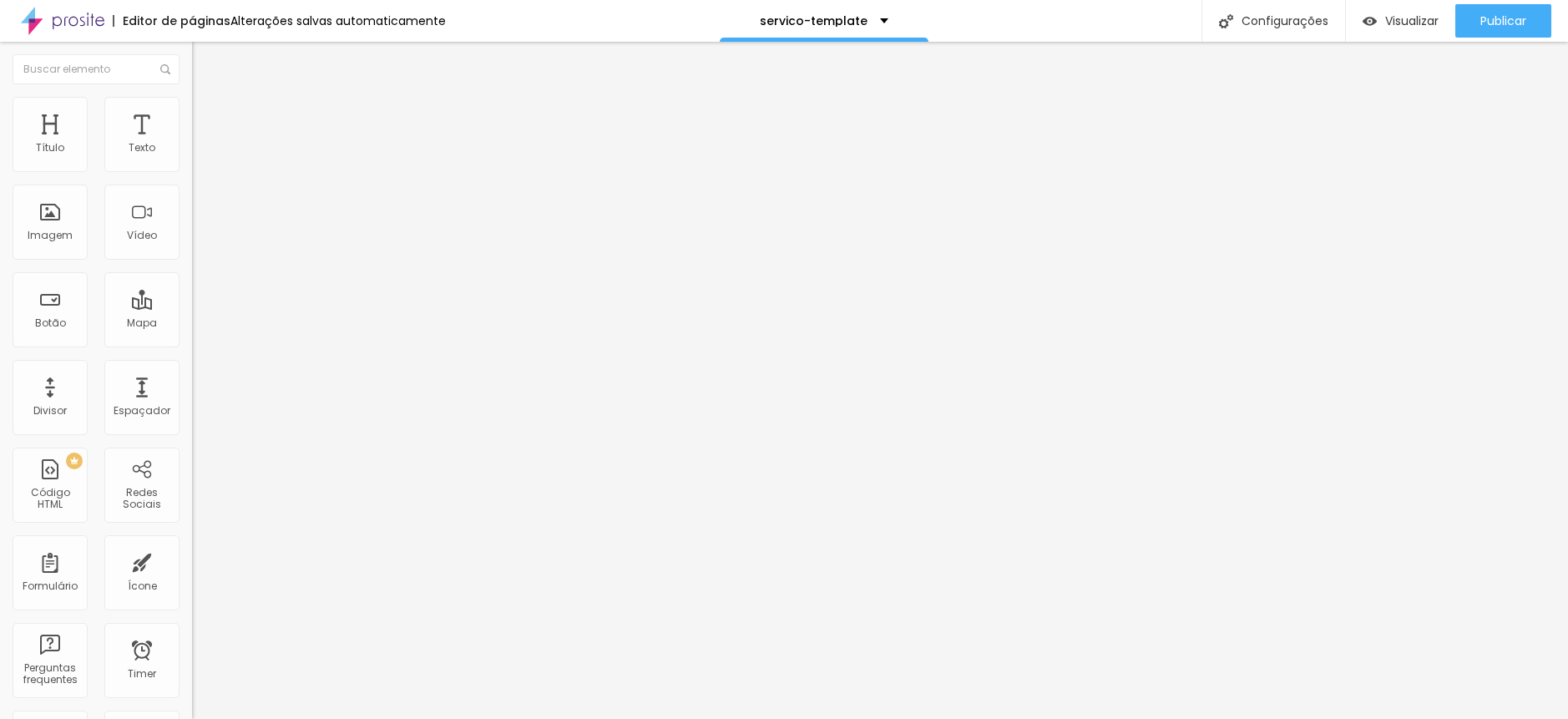
scroll to position [417, 0]
click at [207, 118] on span "Avançado" at bounding box center [234, 125] width 55 height 14
click at [192, 114] on li "Avançado" at bounding box center [288, 122] width 192 height 16
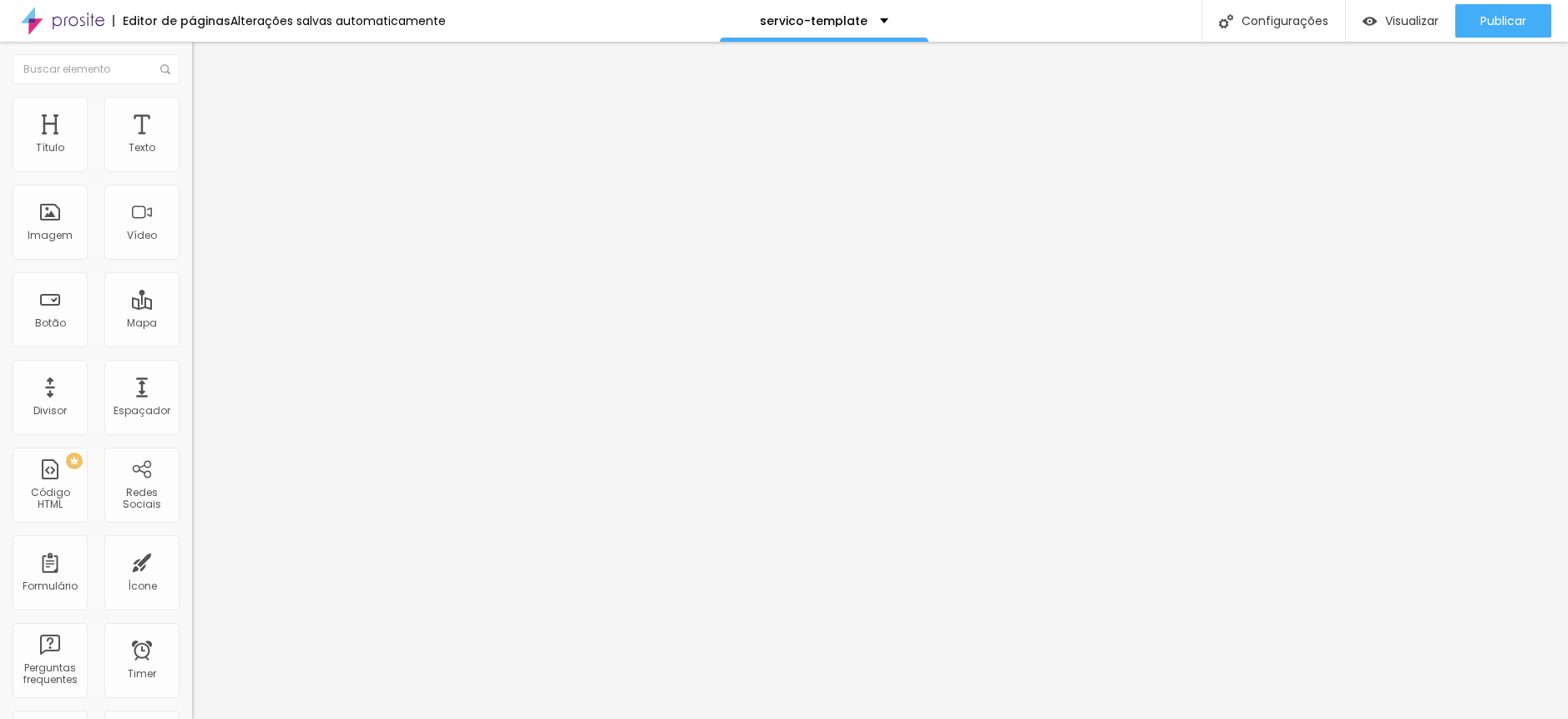
drag, startPoint x: 36, startPoint y: 167, endPoint x: 183, endPoint y: 235, distance: 162.0
click at [192, 324] on input "range" at bounding box center [245, 331] width 107 height 14
drag, startPoint x: 145, startPoint y: 127, endPoint x: 152, endPoint y: 138, distance: 13.0
click at [192, 127] on li "Avançado" at bounding box center [288, 122] width 192 height 16
drag, startPoint x: 40, startPoint y: 166, endPoint x: 52, endPoint y: 166, distance: 12.0
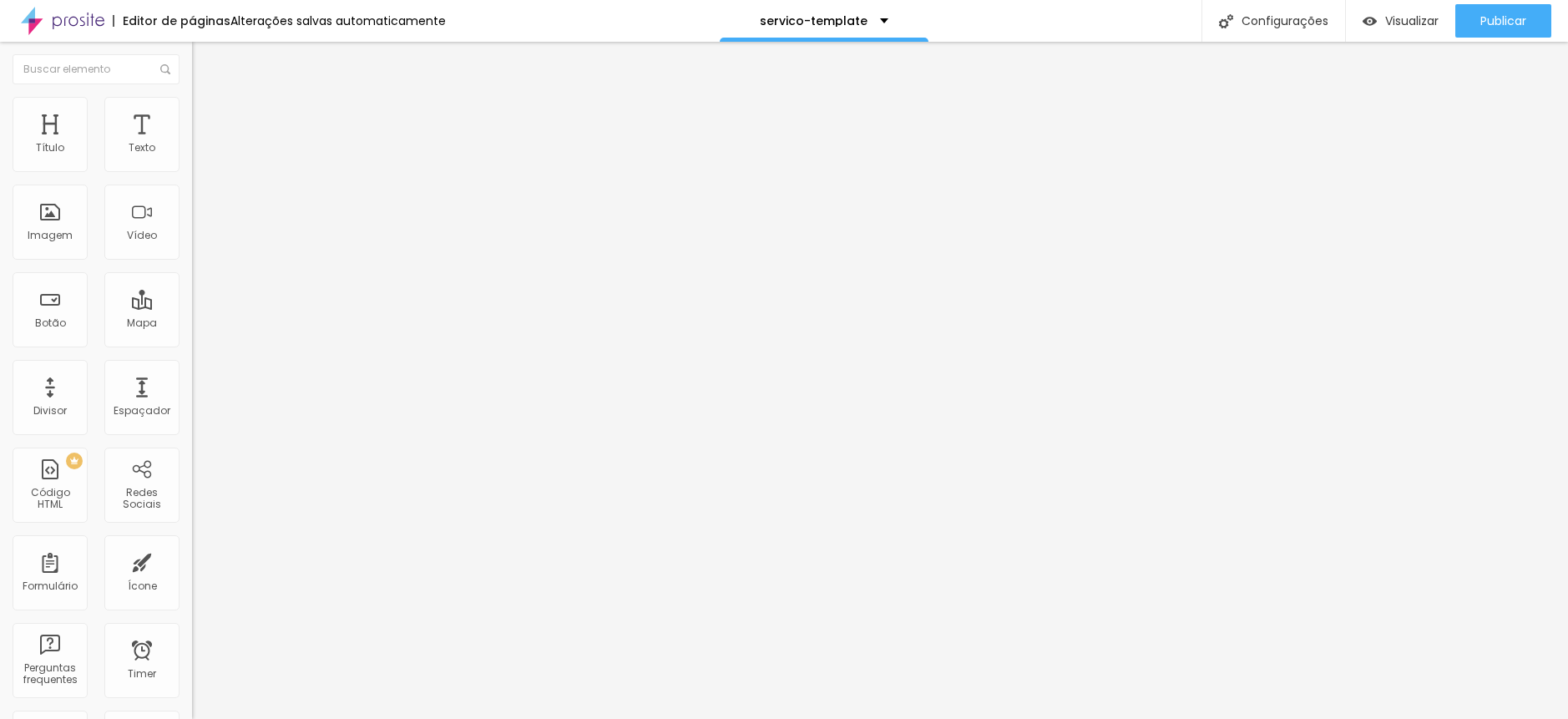
click at [192, 324] on input "range" at bounding box center [245, 331] width 107 height 14
drag, startPoint x: 40, startPoint y: 193, endPoint x: 50, endPoint y: 192, distance: 10.0
click at [192, 561] on input "range" at bounding box center [245, 567] width 107 height 14
click at [192, 113] on ul "Conteúdo Estilo Avançado" at bounding box center [288, 105] width 192 height 50
click at [207, 118] on span "Avançado" at bounding box center [234, 125] width 55 height 14
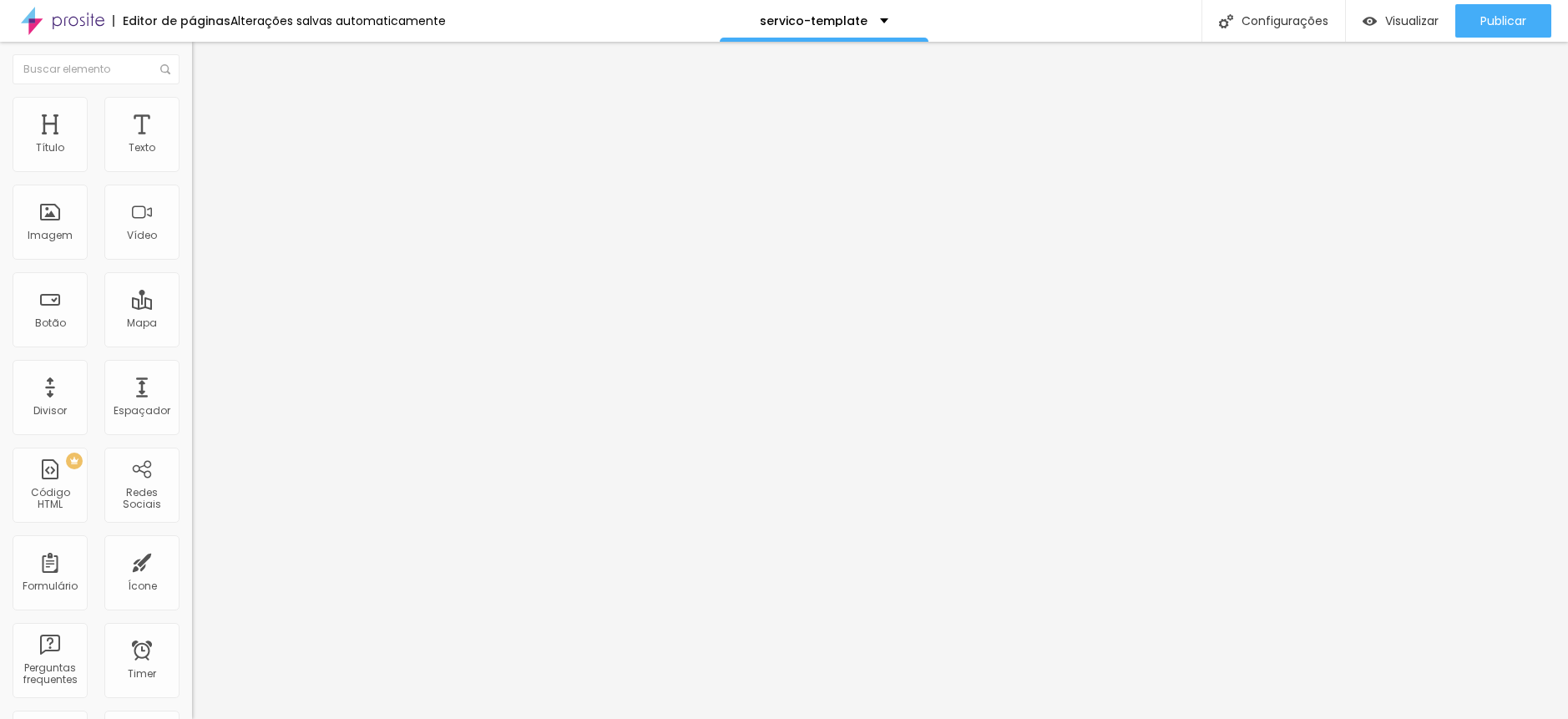
drag, startPoint x: 49, startPoint y: 163, endPoint x: 1, endPoint y: 164, distance: 48.0
click at [192, 324] on input "range" at bounding box center [245, 331] width 107 height 14
drag, startPoint x: 52, startPoint y: 197, endPoint x: -20, endPoint y: 196, distance: 72.0
click at [192, 561] on input "range" at bounding box center [245, 567] width 107 height 14
click at [207, 114] on span "Estilo" at bounding box center [219, 108] width 26 height 14
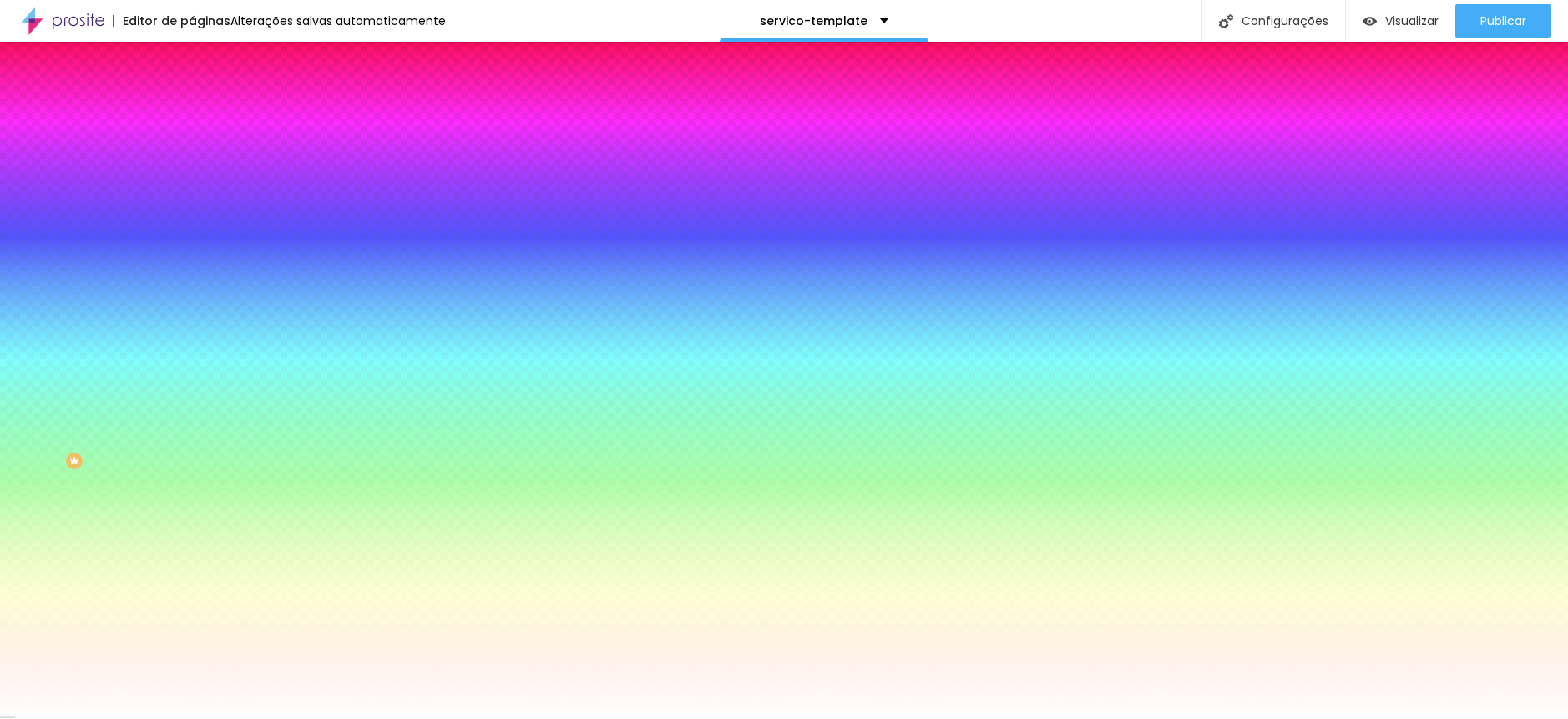
click at [207, 118] on span "Avançado" at bounding box center [234, 125] width 55 height 14
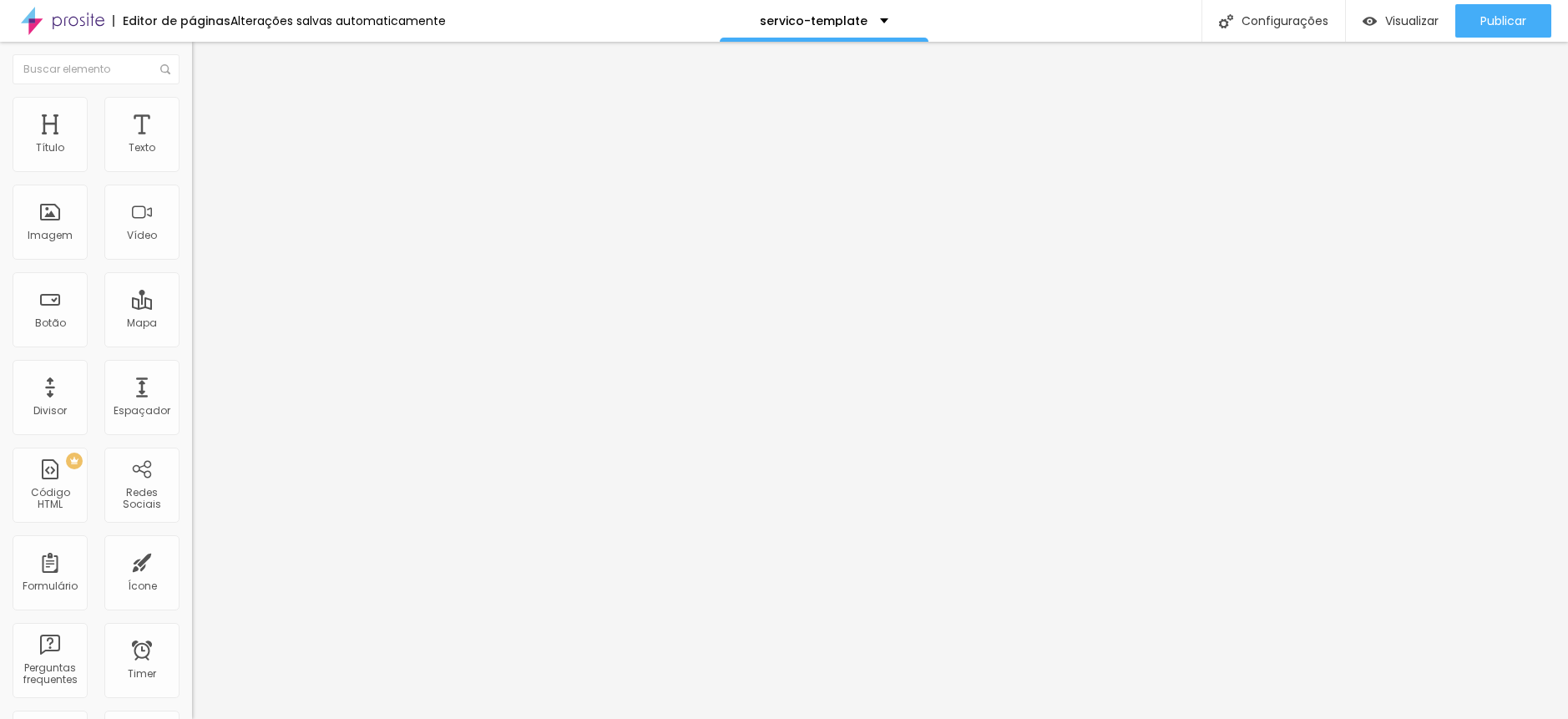
drag, startPoint x: 71, startPoint y: 163, endPoint x: -28, endPoint y: 167, distance: 99.1
click at [192, 324] on input "range" at bounding box center [245, 331] width 107 height 14
click at [207, 118] on span "Avançado" at bounding box center [234, 125] width 55 height 14
drag, startPoint x: 86, startPoint y: 164, endPoint x: 4, endPoint y: 166, distance: 82.0
click at [192, 324] on input "range" at bounding box center [245, 331] width 107 height 14
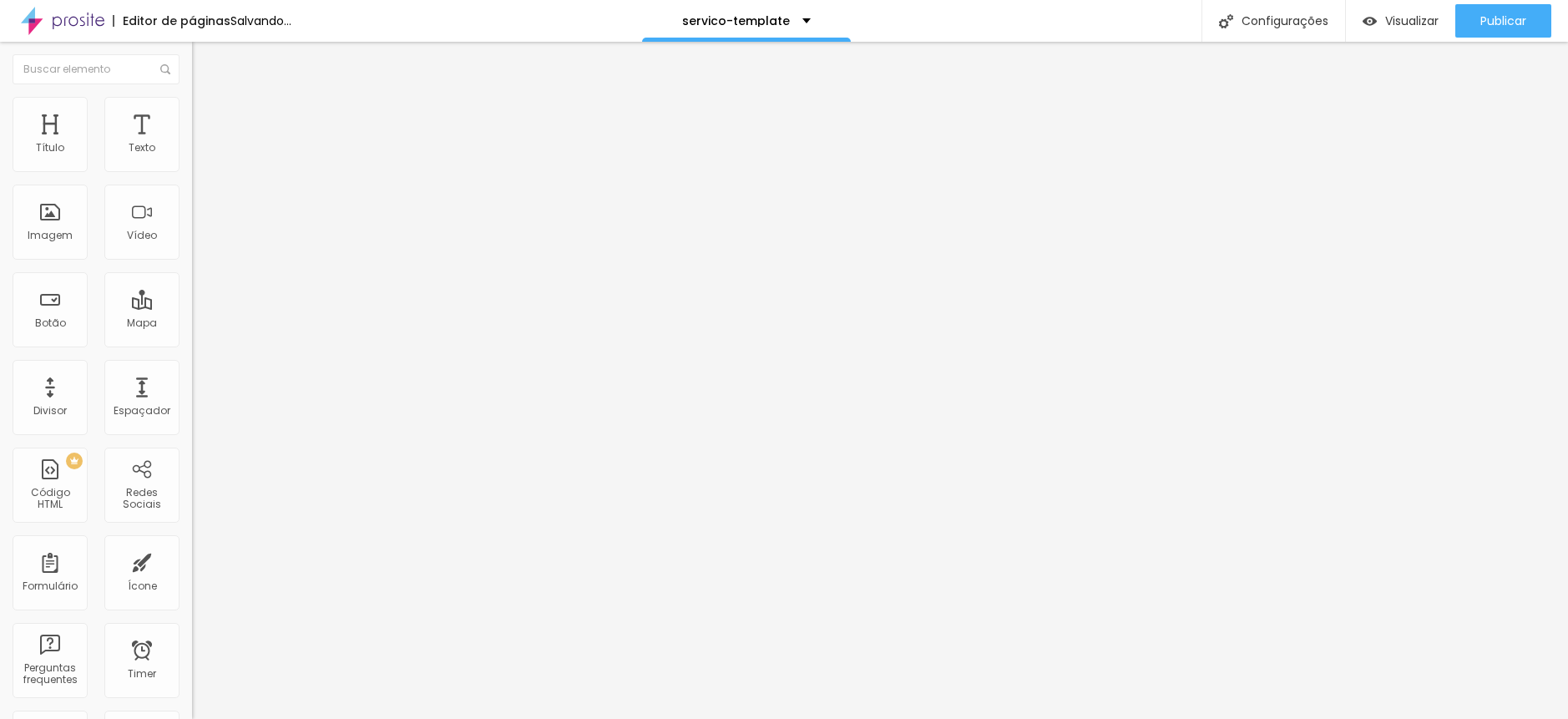
click at [207, 118] on span "Avançado" at bounding box center [234, 125] width 55 height 14
drag, startPoint x: 52, startPoint y: 162, endPoint x: 33, endPoint y: 166, distance: 19.4
click at [0, 163] on html "Editor de páginas Salvando... servico-template Configurações Configurações da p…" at bounding box center [784, 360] width 1568 height 719
drag, startPoint x: 67, startPoint y: 167, endPoint x: -10, endPoint y: 163, distance: 77.1
click at [192, 324] on input "range" at bounding box center [245, 331] width 107 height 14
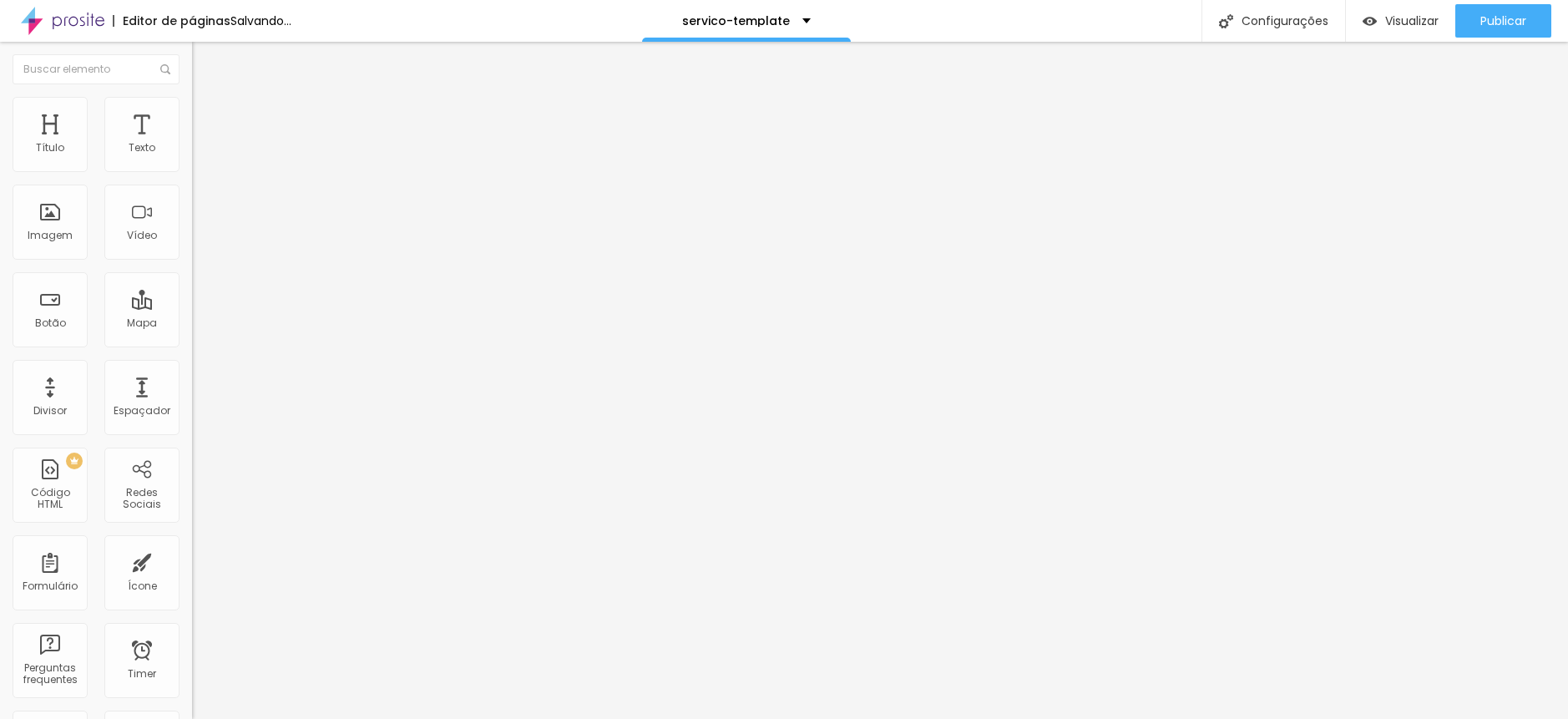
click at [192, 262] on span "Original" at bounding box center [212, 254] width 40 height 14
click at [192, 281] on span "Padrão" at bounding box center [211, 274] width 38 height 14
click at [192, 298] on span "Quadrado" at bounding box center [219, 290] width 54 height 14
click at [192, 262] on span "Original" at bounding box center [212, 254] width 40 height 14
click at [192, 270] on div "Cinema 16:9" at bounding box center [288, 265] width 192 height 10
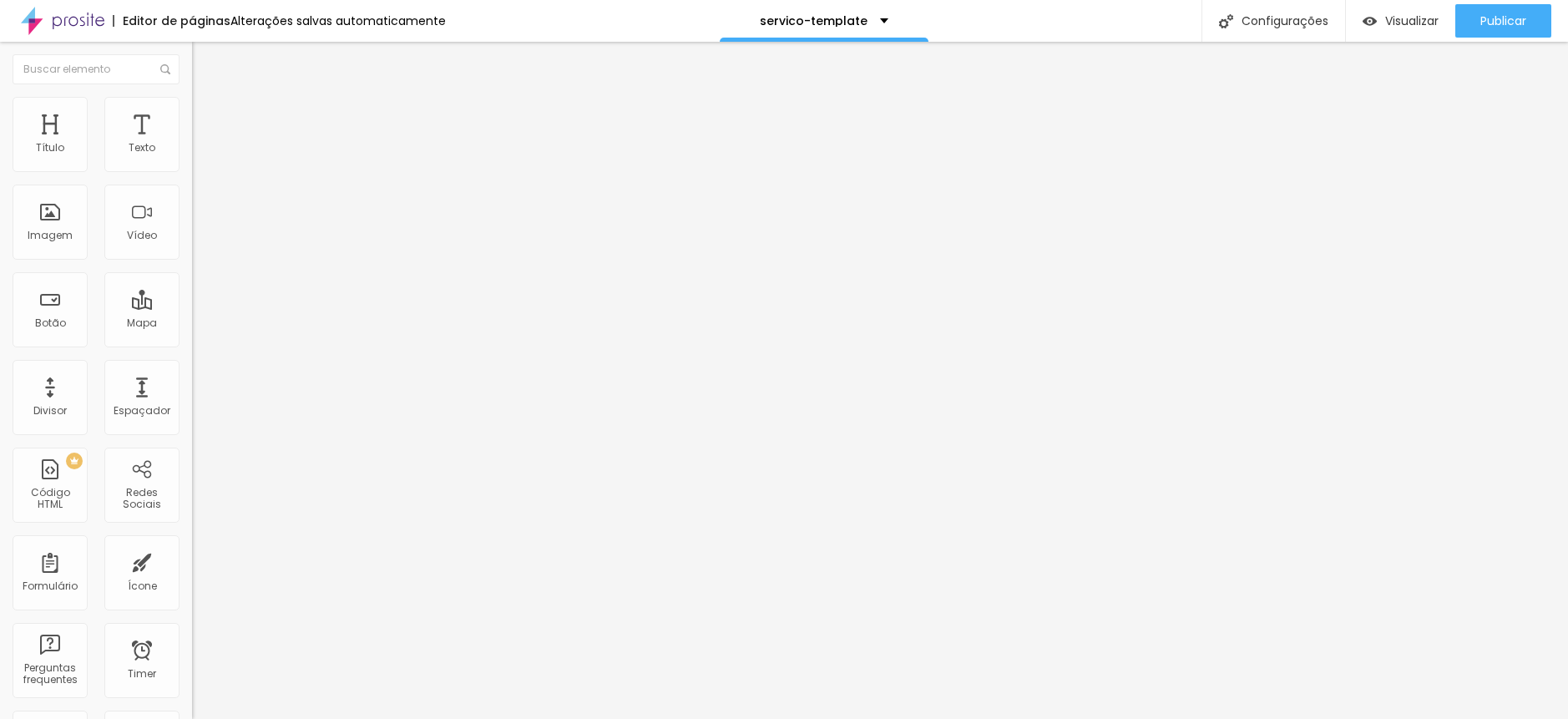
click at [192, 262] on span "16:9 Cinema" at bounding box center [224, 254] width 64 height 14
click at [192, 305] on div "Proporção 16:9 Cinema Cinema 16:9 Padrão 4:3 Quadrado 1:1 Original" at bounding box center [288, 273] width 192 height 66
click at [192, 262] on span "16:9 Cinema" at bounding box center [224, 254] width 64 height 14
click at [192, 262] on span "Original" at bounding box center [212, 254] width 40 height 14
click at [192, 292] on span "Quadrado" at bounding box center [219, 284] width 54 height 14
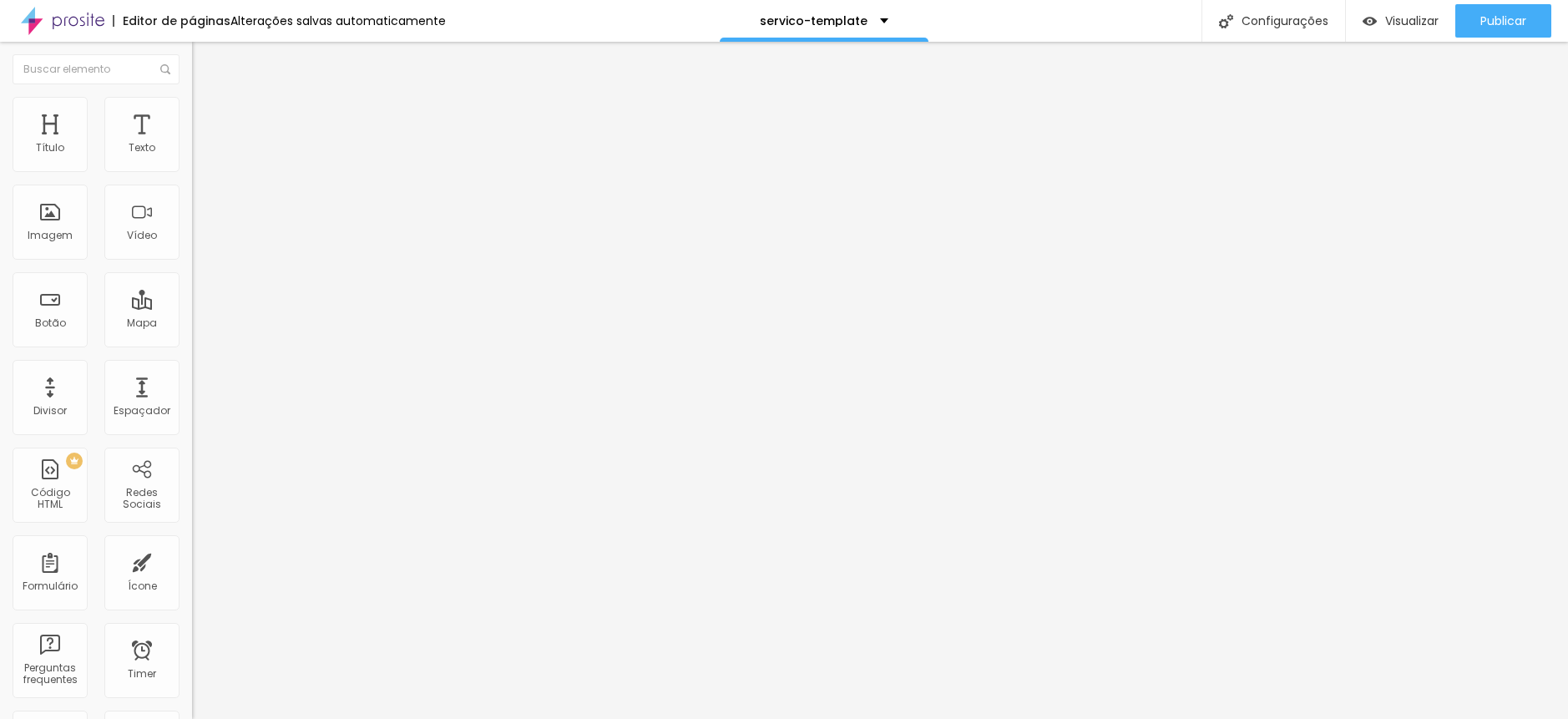
click at [192, 144] on span "Trocar imagem" at bounding box center [238, 136] width 91 height 14
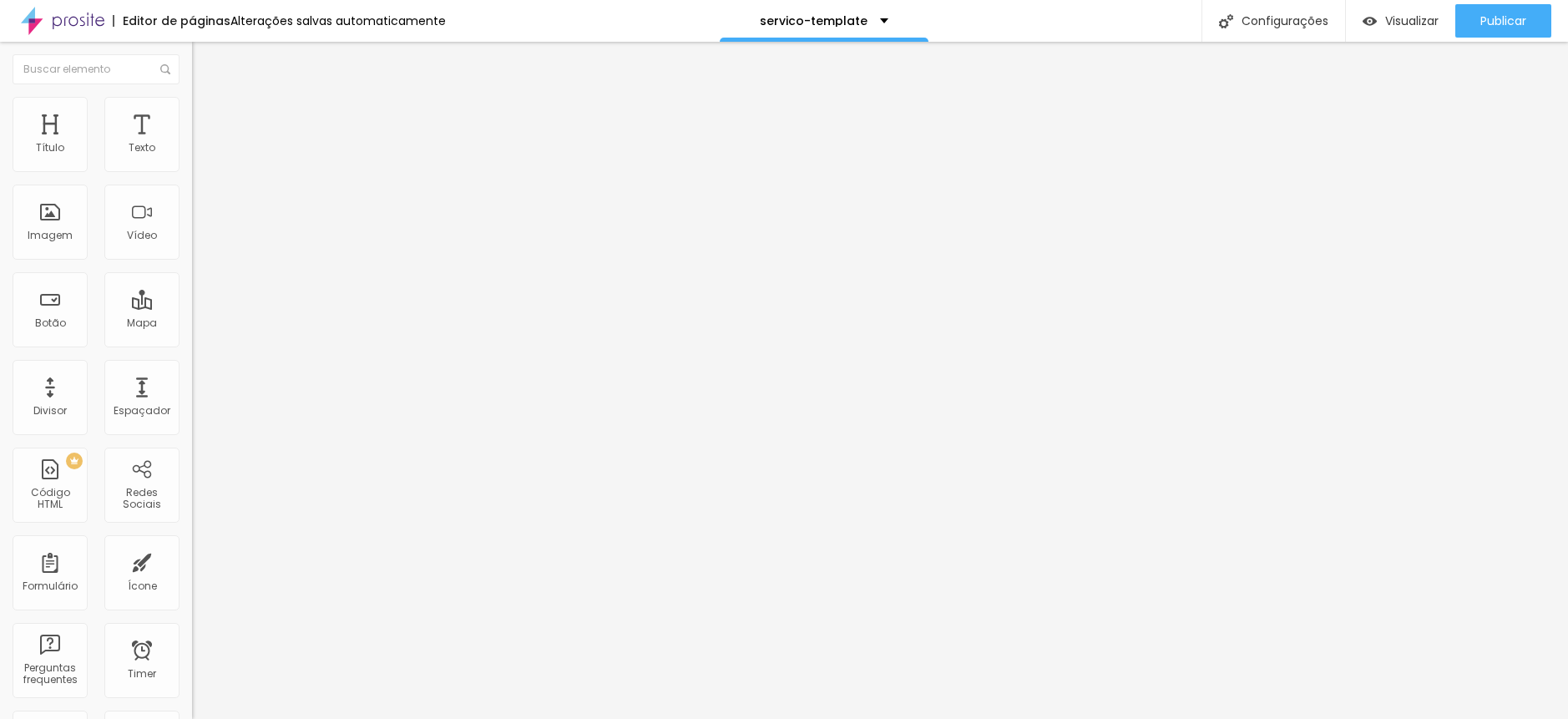
click at [192, 144] on span "Trocar imagem" at bounding box center [238, 136] width 91 height 14
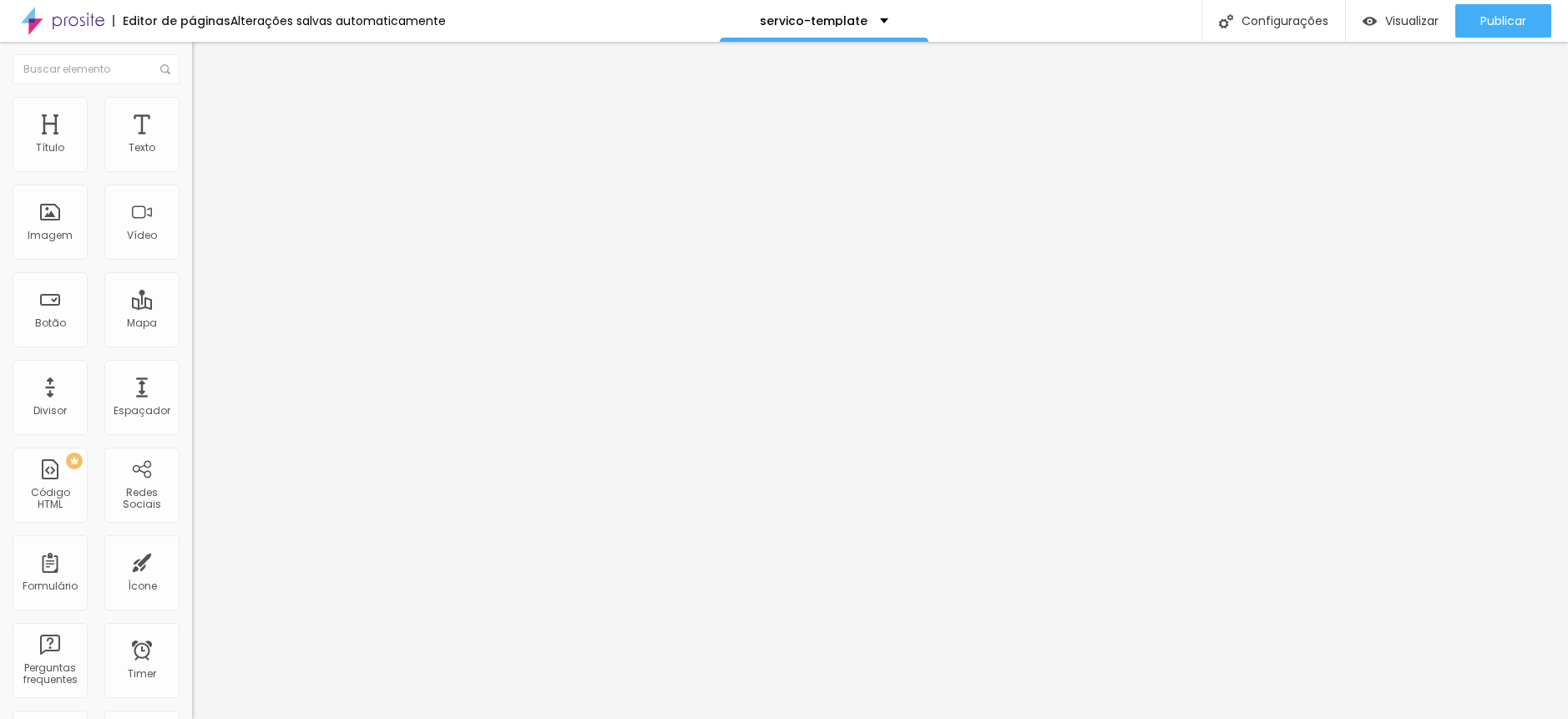
scroll to position [334, 0]
click at [192, 144] on span "Trocar imagem" at bounding box center [238, 136] width 91 height 14
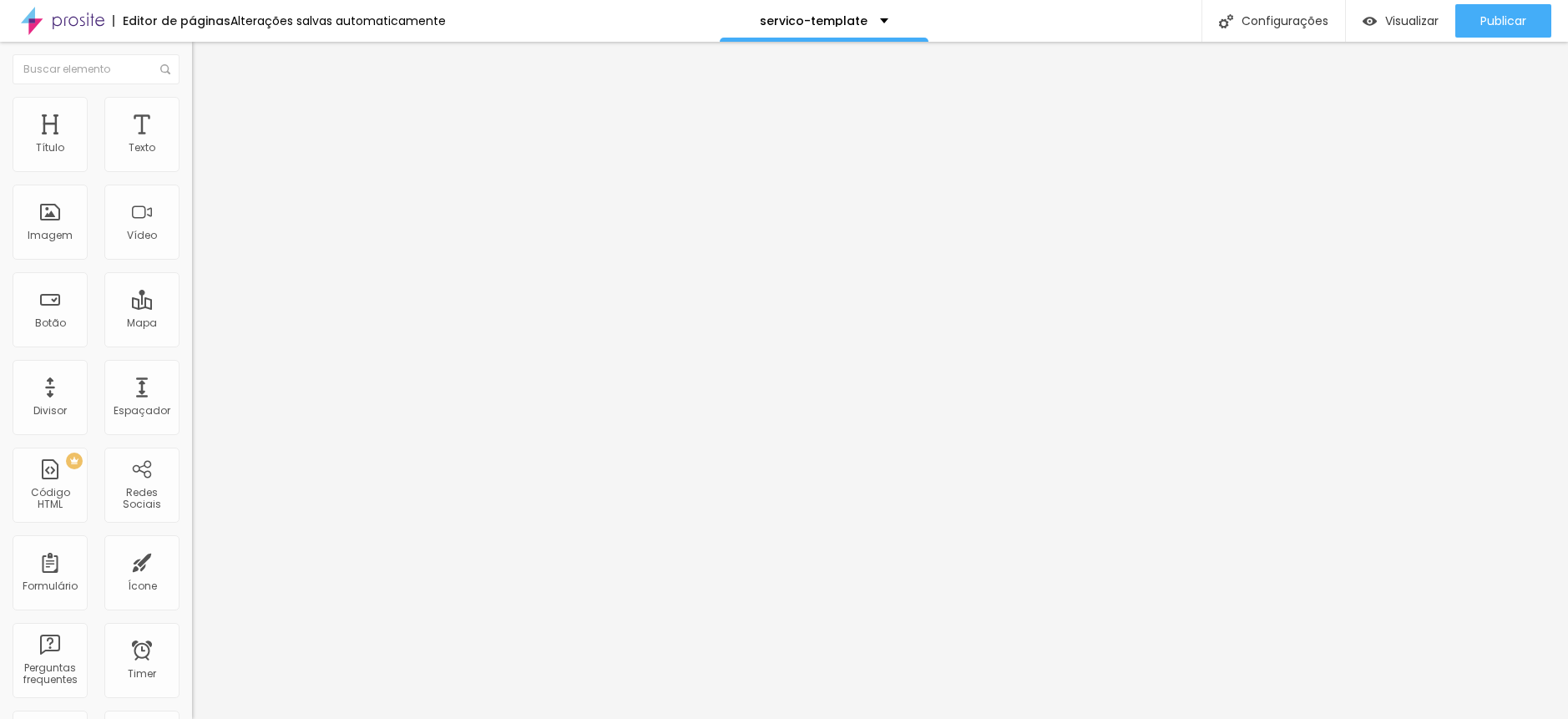
click at [192, 144] on span "Trocar imagem" at bounding box center [238, 136] width 91 height 14
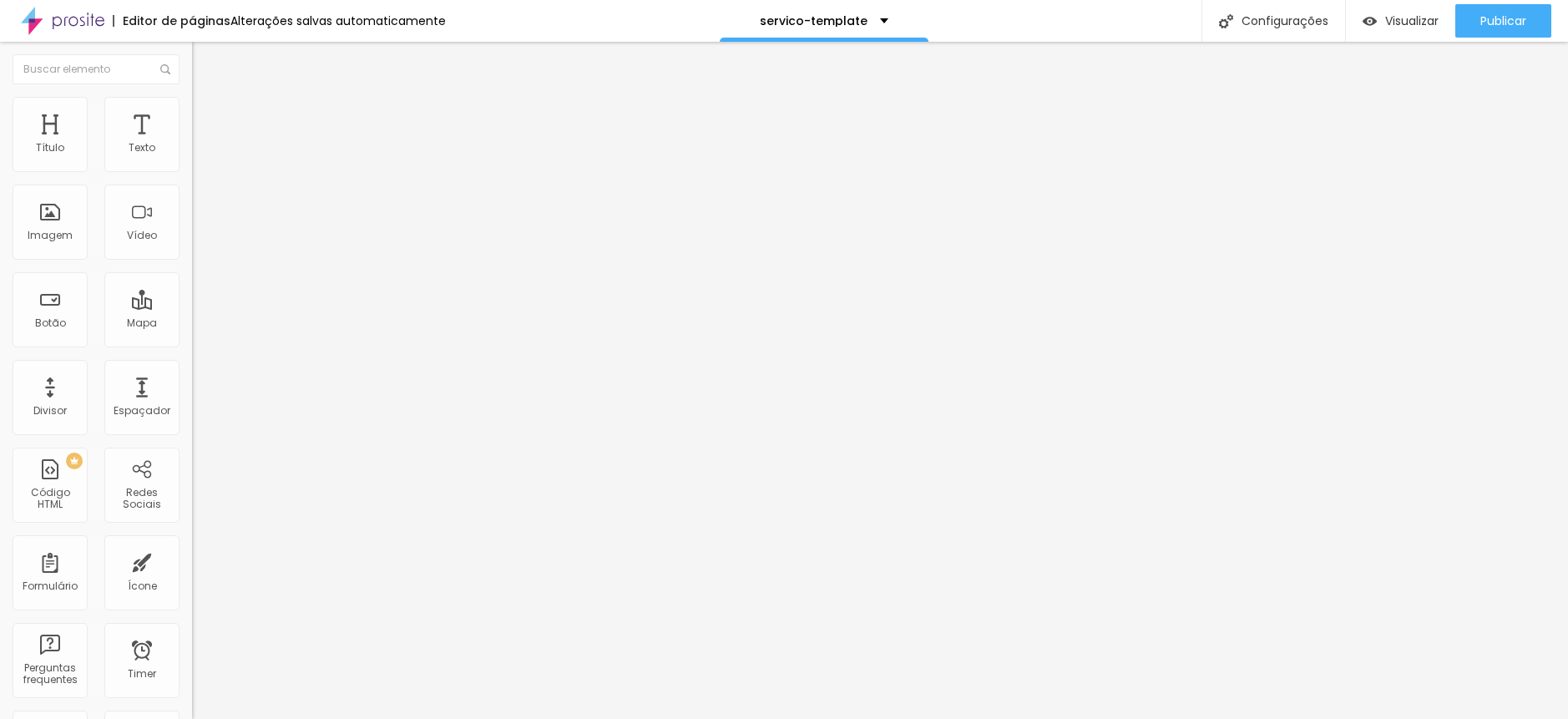
click at [1370, 28] on img "button" at bounding box center [1370, 21] width 14 height 14
click at [65, 231] on div "Imagem" at bounding box center [50, 236] width 45 height 12
click at [192, 115] on ul "Conteúdo Estilo Avançado" at bounding box center [288, 105] width 192 height 50
click at [192, 110] on li "Estilo" at bounding box center [288, 104] width 192 height 16
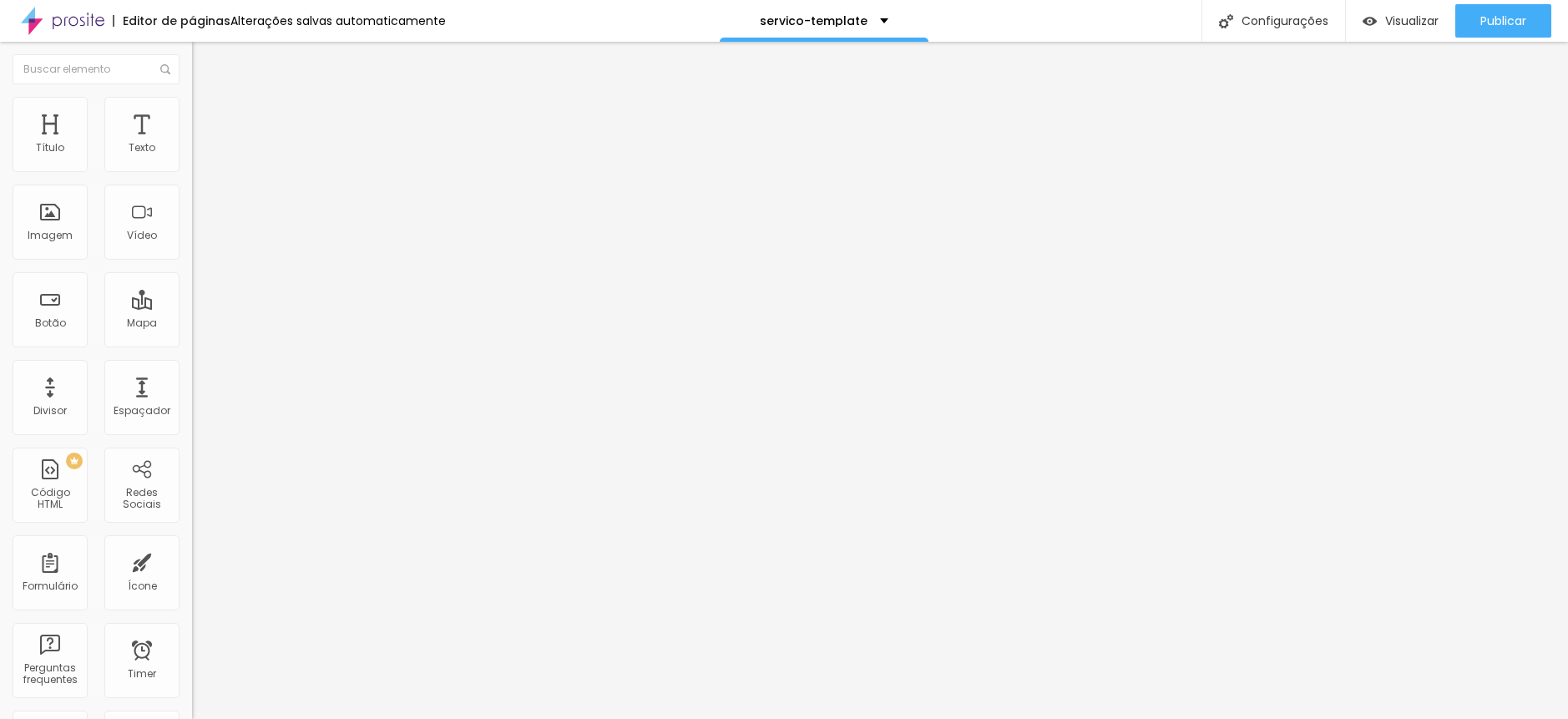
click at [192, 114] on li "Avançado" at bounding box center [288, 122] width 192 height 16
click at [207, 112] on span "Estilo" at bounding box center [219, 108] width 26 height 14
drag, startPoint x: 120, startPoint y: 160, endPoint x: 148, endPoint y: 162, distance: 28.1
click at [192, 158] on div "100 px %" at bounding box center [288, 149] width 192 height 17
click at [192, 110] on li "Estilo" at bounding box center [288, 104] width 192 height 16
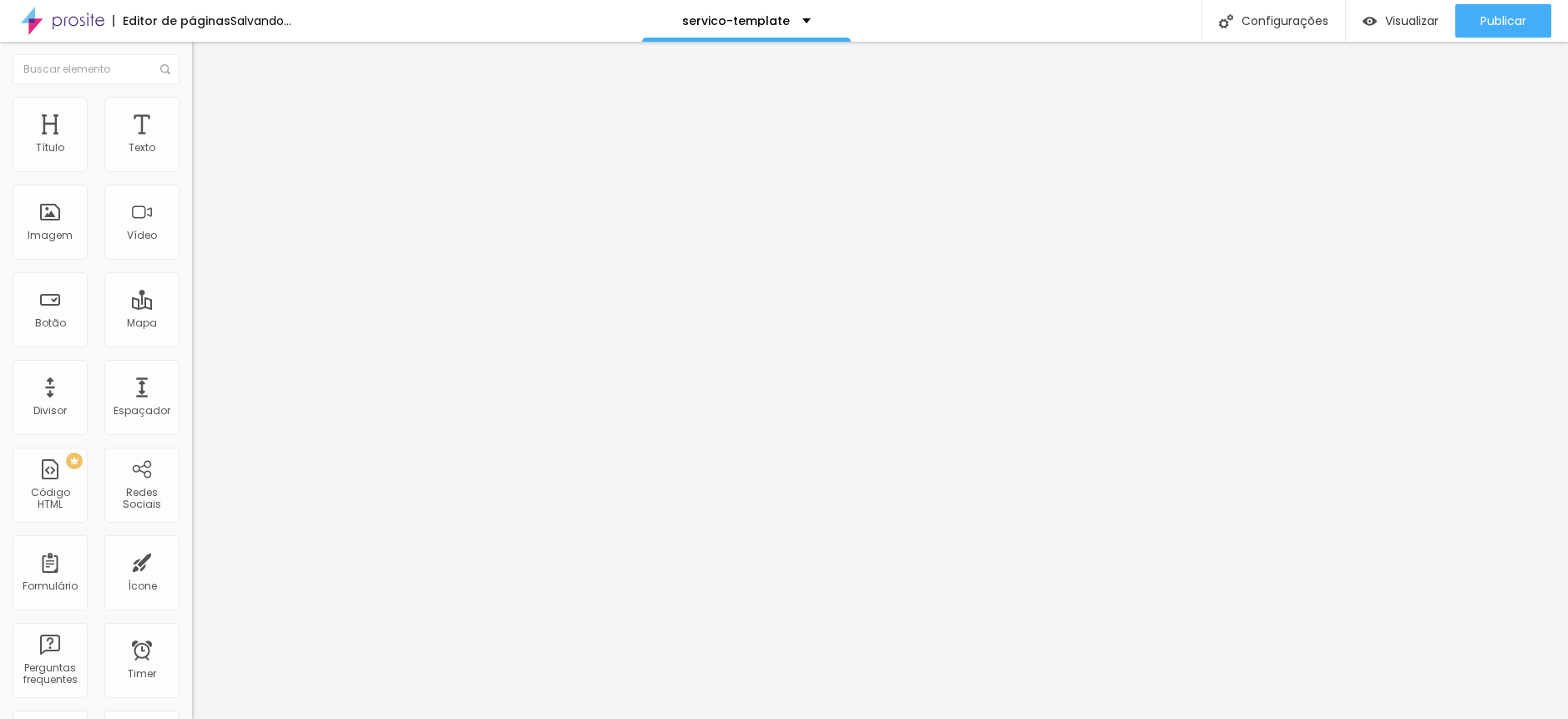
drag, startPoint x: 129, startPoint y: 161, endPoint x: 163, endPoint y: 168, distance: 34.7
click at [192, 158] on div "100 px %" at bounding box center [288, 149] width 192 height 17
click at [207, 114] on span "Estilo" at bounding box center [219, 108] width 26 height 14
click at [192, 158] on input "100" at bounding box center [228, 149] width 71 height 17
drag, startPoint x: 114, startPoint y: 163, endPoint x: 159, endPoint y: 164, distance: 45.0
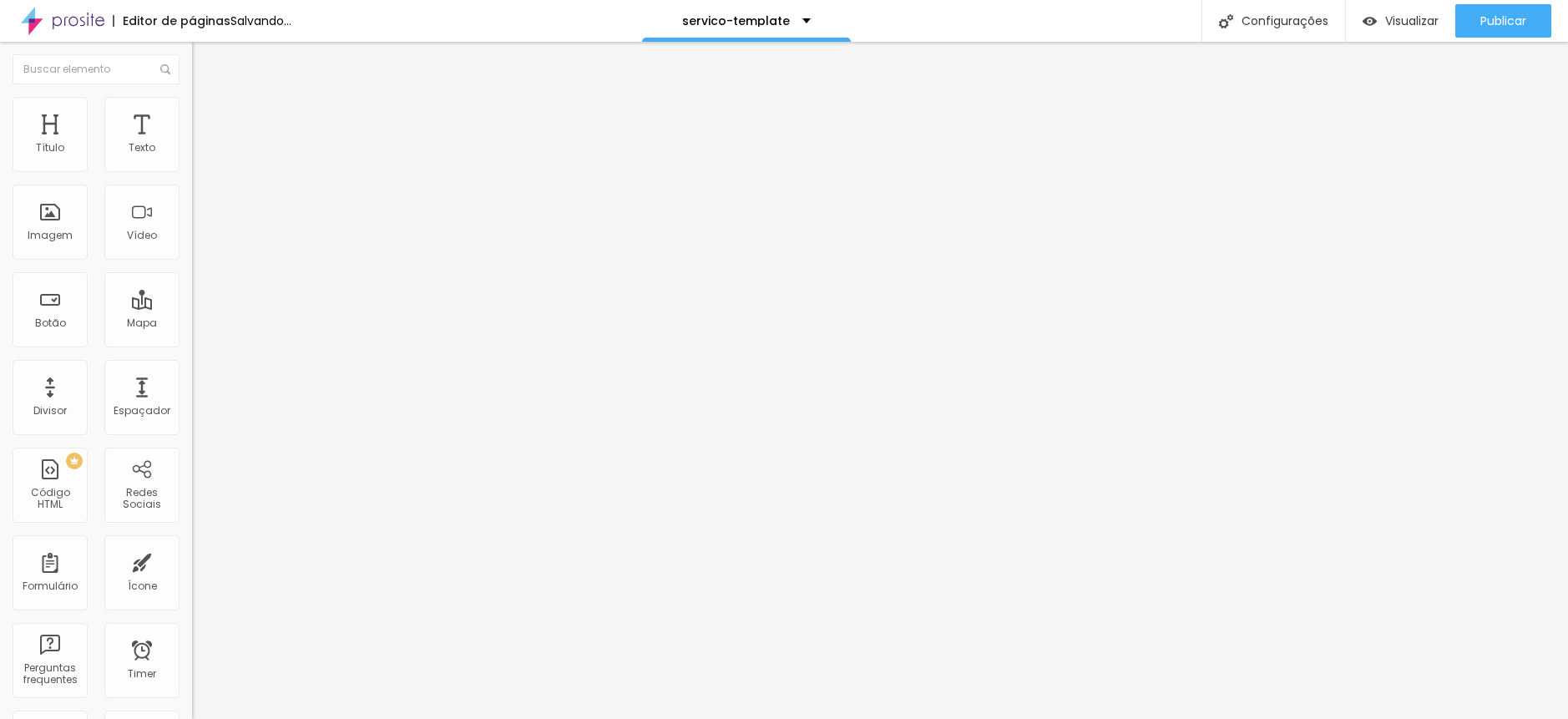
click at [192, 158] on div "100 px %" at bounding box center [288, 149] width 192 height 17
click at [192, 114] on li "Avançado" at bounding box center [288, 122] width 192 height 16
click at [207, 115] on span "Estilo" at bounding box center [219, 108] width 26 height 14
click at [192, 262] on span "1:1 Quadrado" at bounding box center [225, 254] width 66 height 14
click at [192, 281] on span "Padrão" at bounding box center [211, 274] width 38 height 14
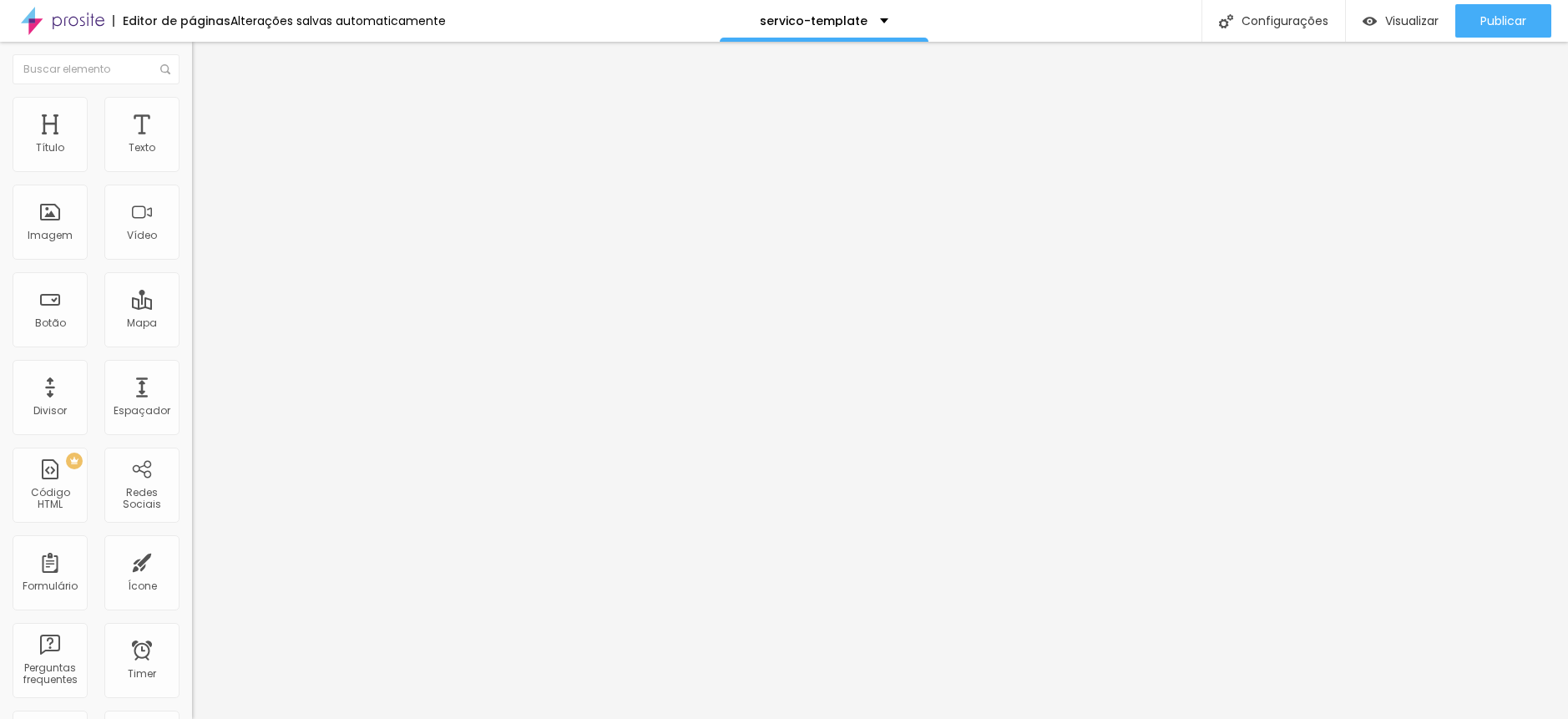
click at [192, 298] on span "Quadrado" at bounding box center [219, 290] width 54 height 14
click at [192, 114] on li "Avançado" at bounding box center [288, 122] width 192 height 16
click at [1399, 22] on span "Visualizar" at bounding box center [1411, 21] width 53 height 14
click at [192, 120] on ul "Conteúdo Estilo Avançado" at bounding box center [288, 105] width 192 height 50
click at [207, 115] on span "Estilo" at bounding box center [219, 108] width 26 height 14
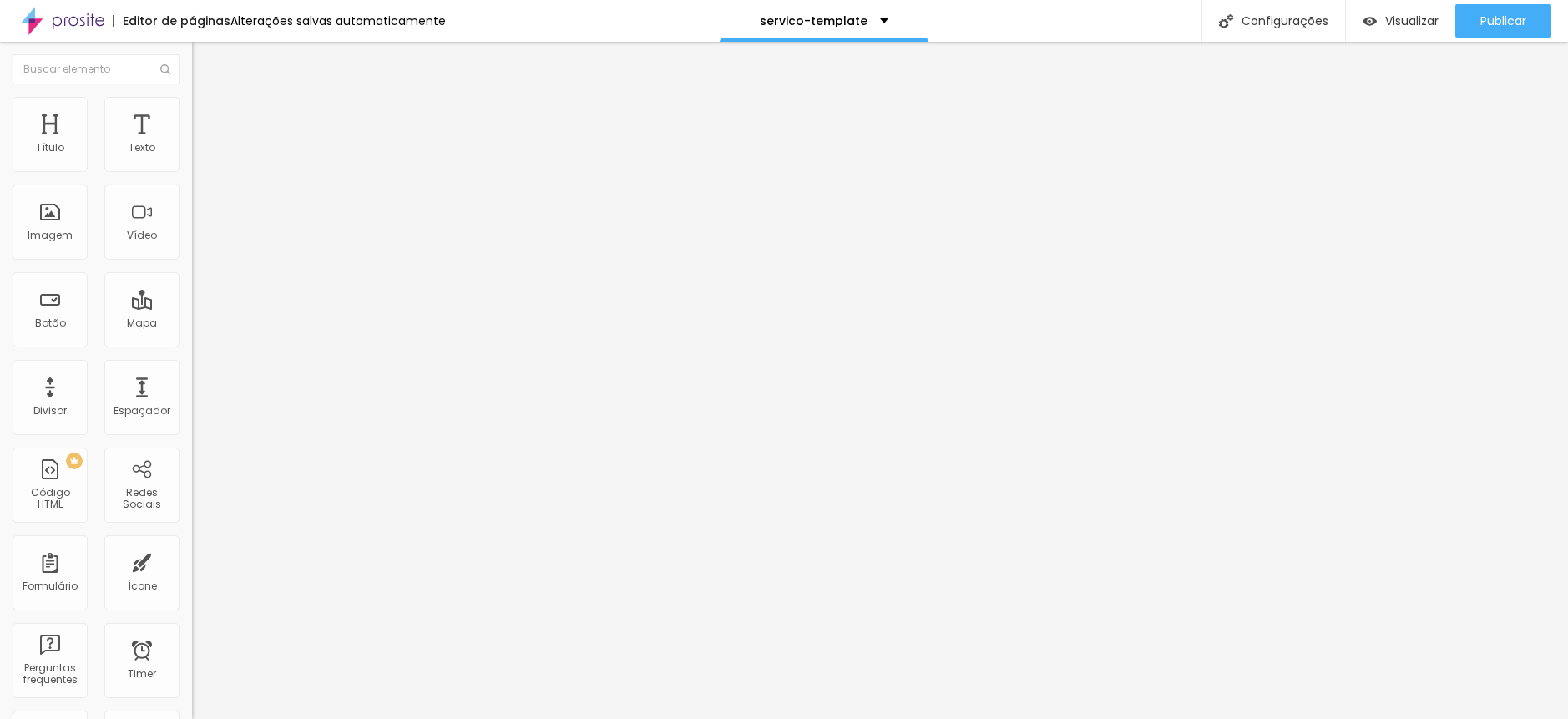
drag, startPoint x: 195, startPoint y: 181, endPoint x: 317, endPoint y: 187, distance: 122.1
click at [299, 171] on input "range" at bounding box center [245, 164] width 107 height 14
click at [207, 115] on span "Estilo" at bounding box center [219, 108] width 26 height 14
drag, startPoint x: 138, startPoint y: 178, endPoint x: 317, endPoint y: 184, distance: 179.1
click at [299, 171] on input "range" at bounding box center [245, 164] width 107 height 14
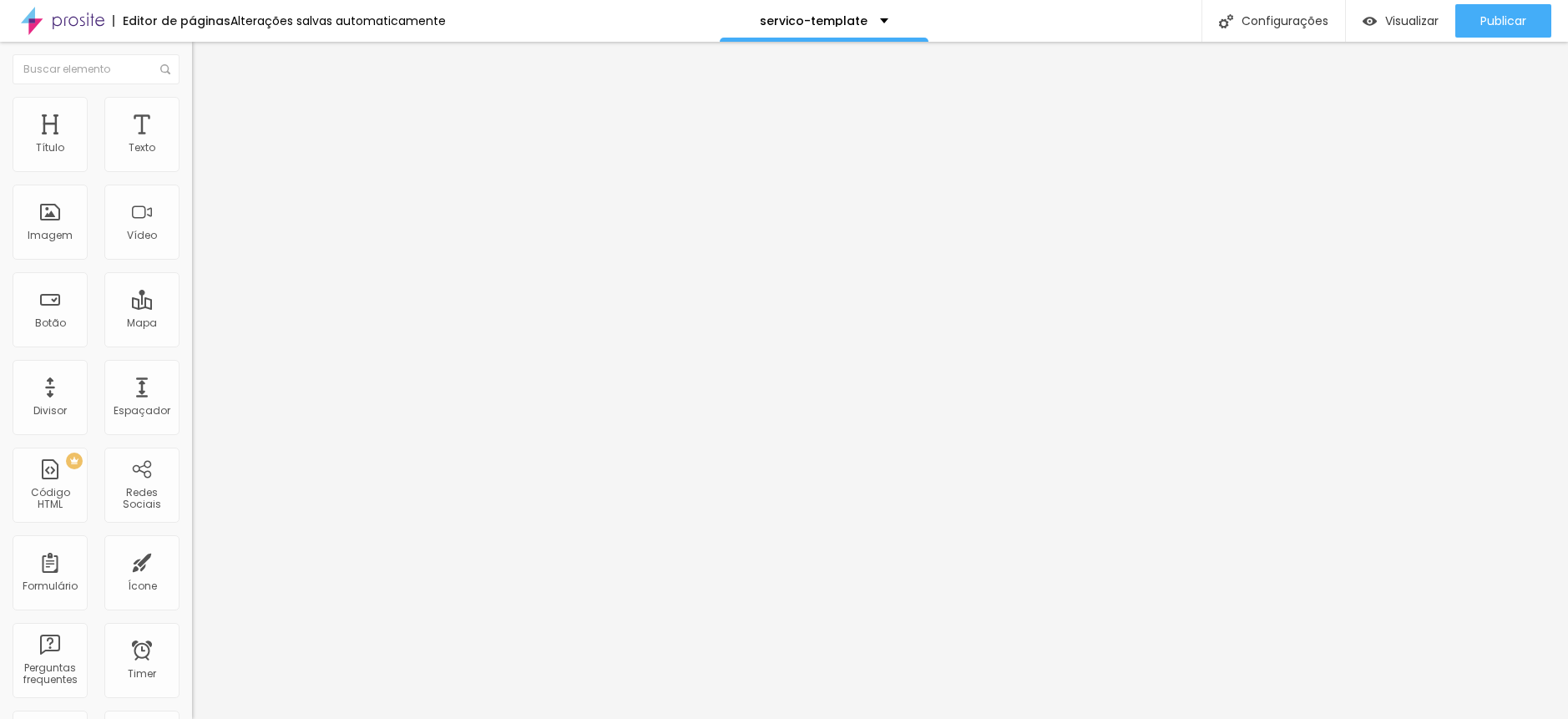
click at [192, 114] on li "Avançado" at bounding box center [288, 122] width 192 height 16
click at [207, 115] on span "Estilo" at bounding box center [219, 108] width 26 height 14
drag, startPoint x: 144, startPoint y: 178, endPoint x: 333, endPoint y: 194, distance: 189.7
click at [299, 171] on input "range" at bounding box center [245, 164] width 107 height 14
click at [192, 98] on ul "Conteúdo Estilo Avançado" at bounding box center [288, 105] width 192 height 50
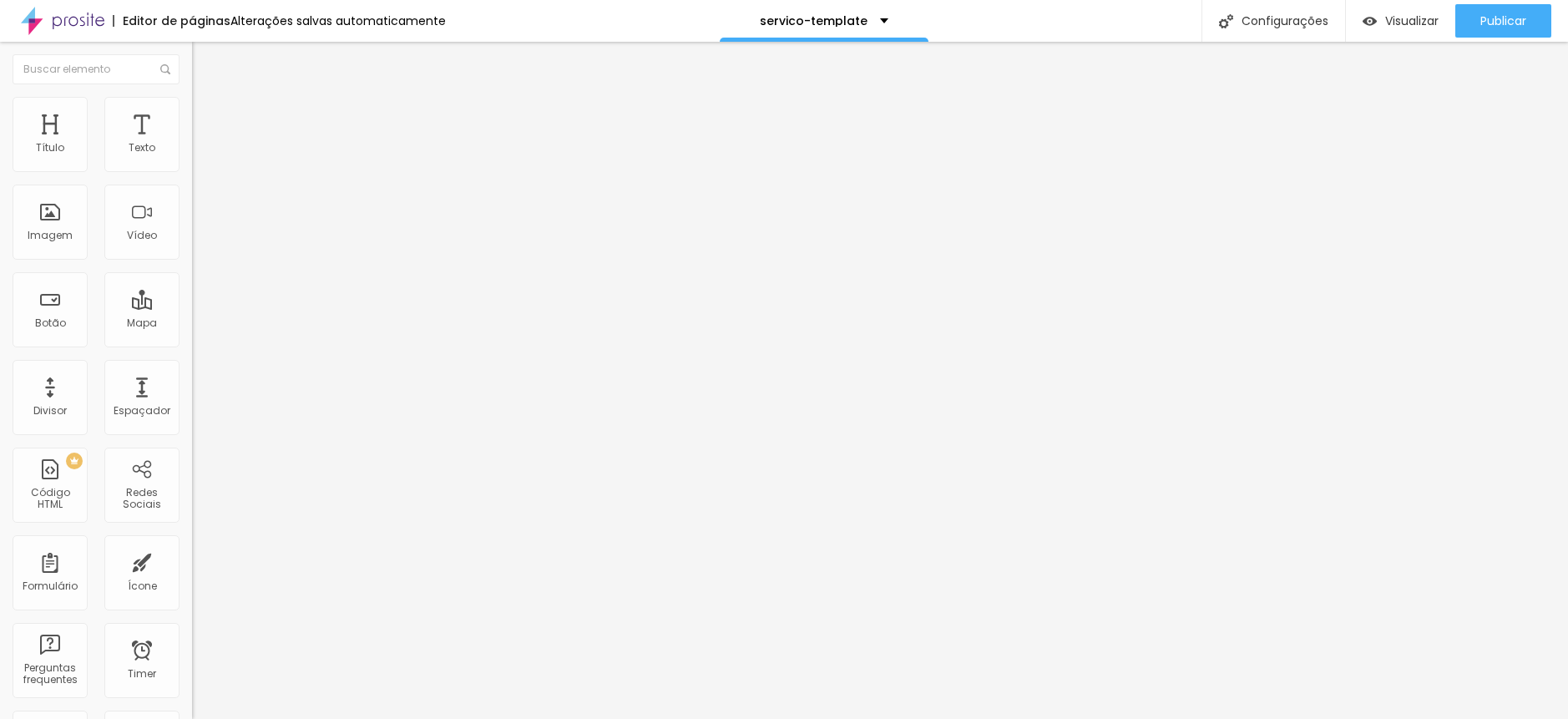
click at [192, 114] on li "Avançado" at bounding box center [288, 122] width 192 height 16
click at [207, 115] on span "Estilo" at bounding box center [219, 108] width 26 height 14
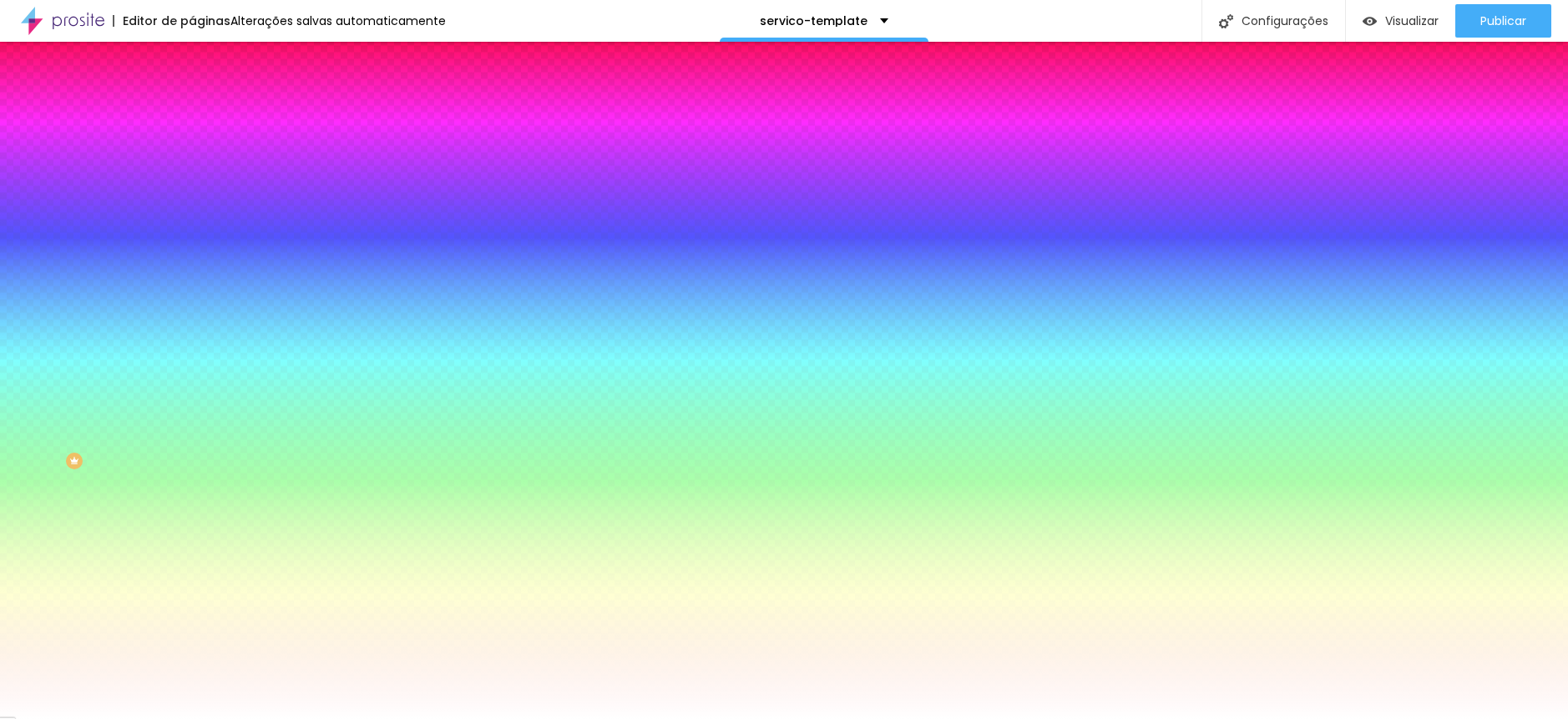
click at [207, 99] on span "Conteúdo" at bounding box center [233, 91] width 52 height 14
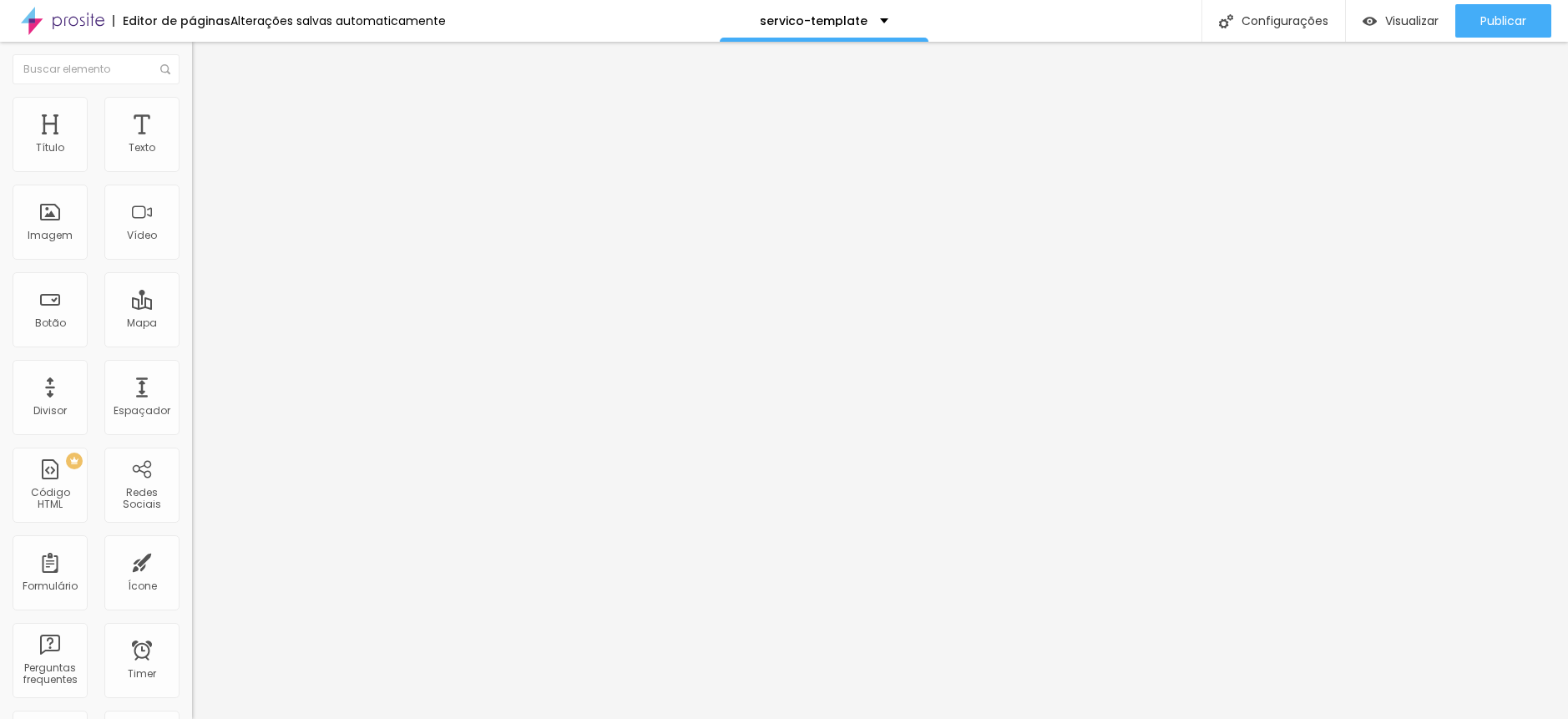
click at [192, 111] on ul "Conteúdo Estilo Avançado" at bounding box center [288, 105] width 192 height 50
click at [192, 114] on li "Avançado" at bounding box center [288, 122] width 192 height 16
click at [192, 104] on img at bounding box center [200, 104] width 15 height 15
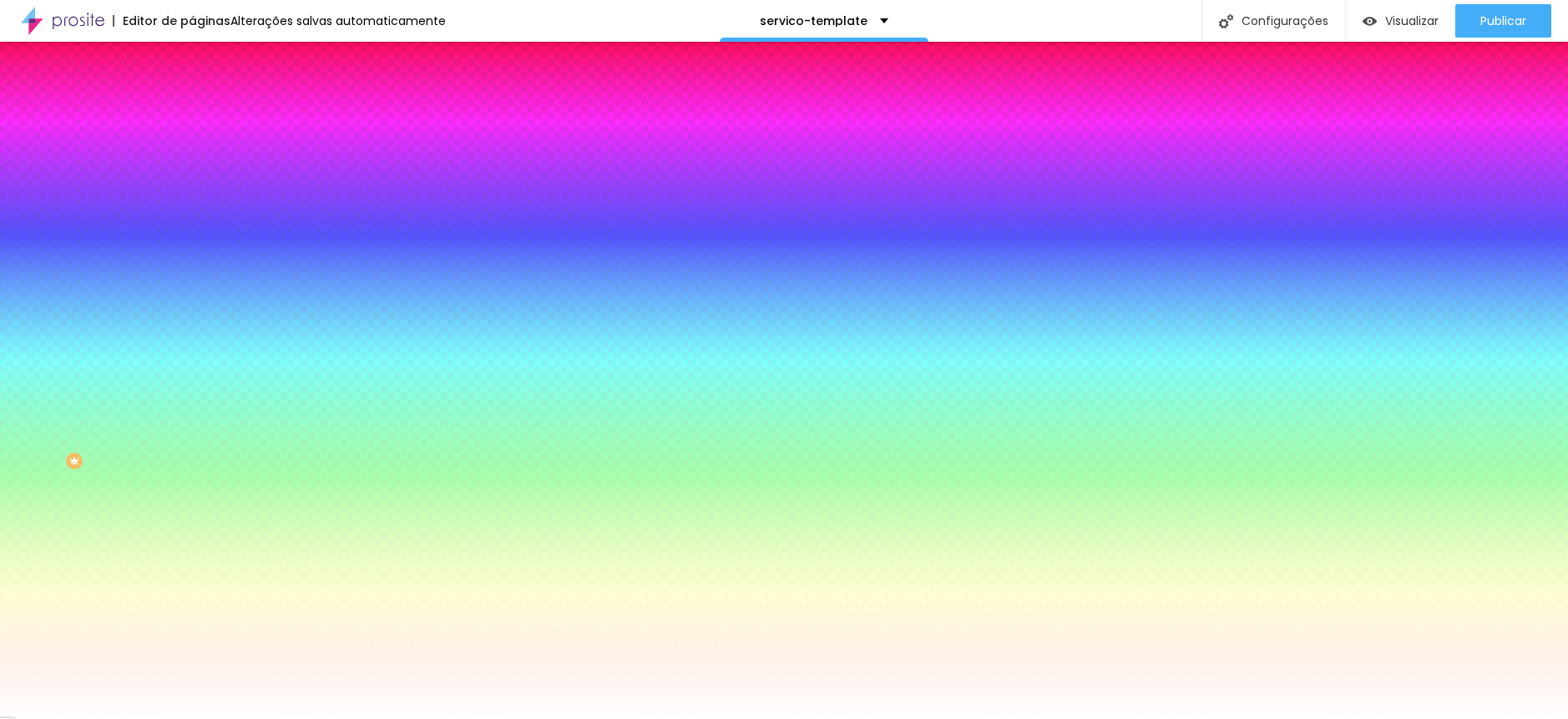
click at [192, 97] on li "Conteúdo" at bounding box center [288, 88] width 192 height 16
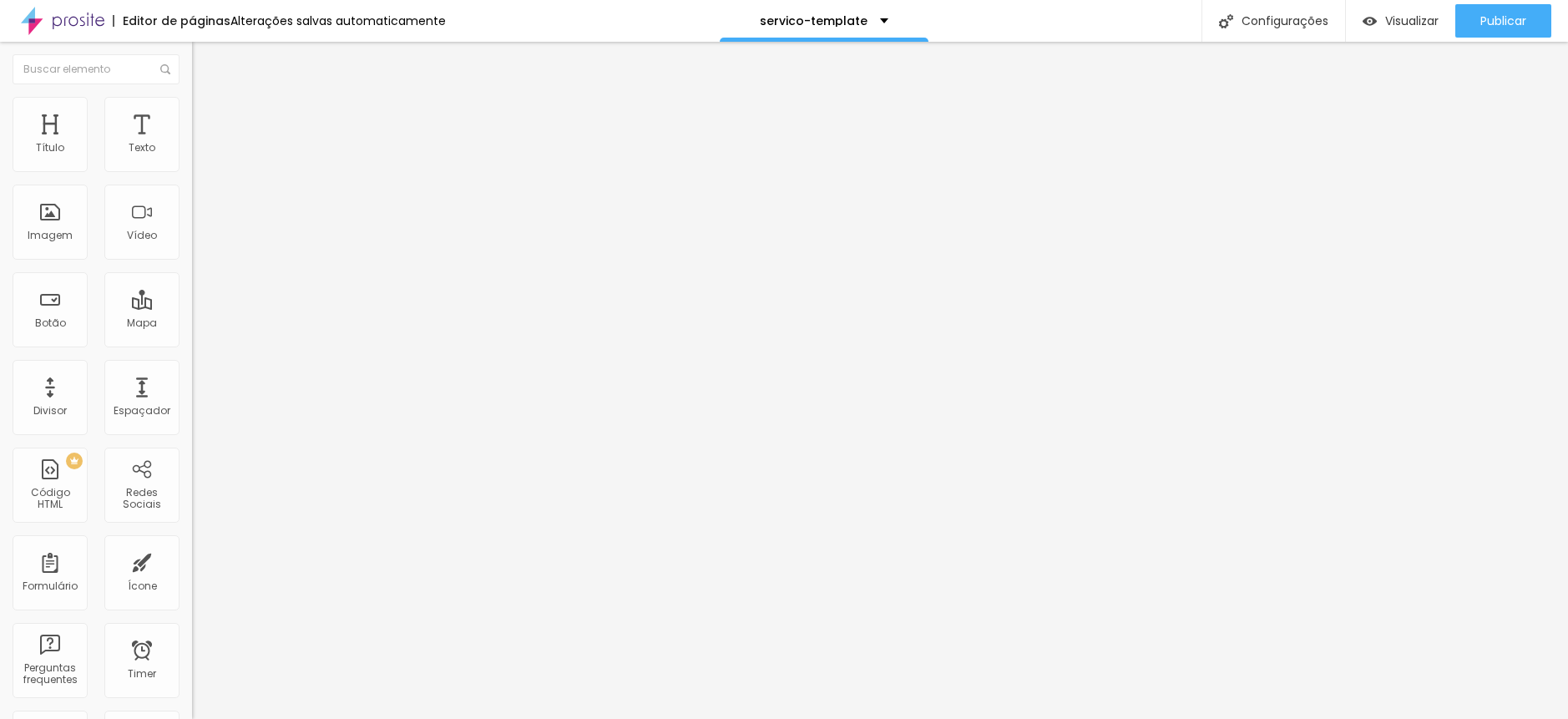
click at [192, 109] on li "Estilo" at bounding box center [288, 104] width 192 height 16
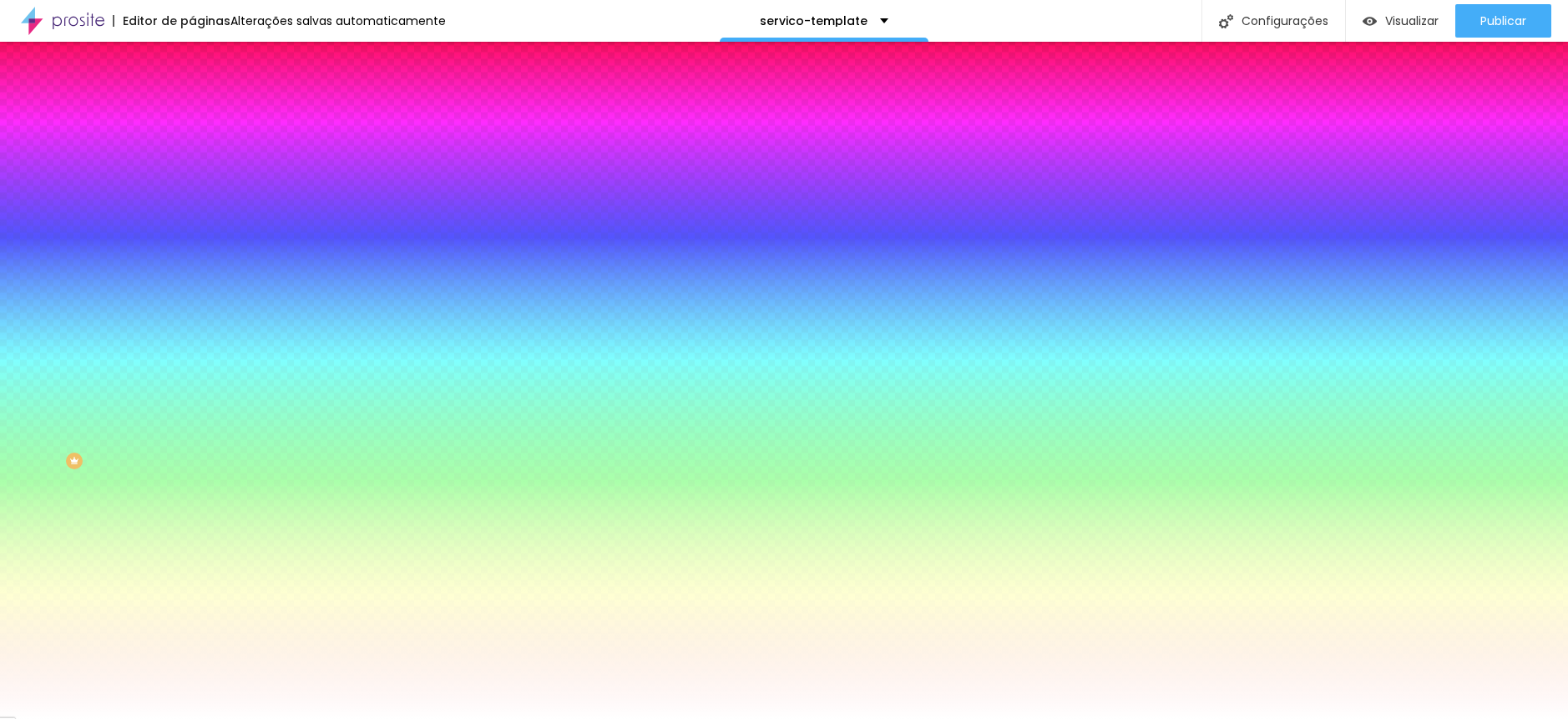
click at [207, 118] on span "Avançado" at bounding box center [234, 125] width 55 height 14
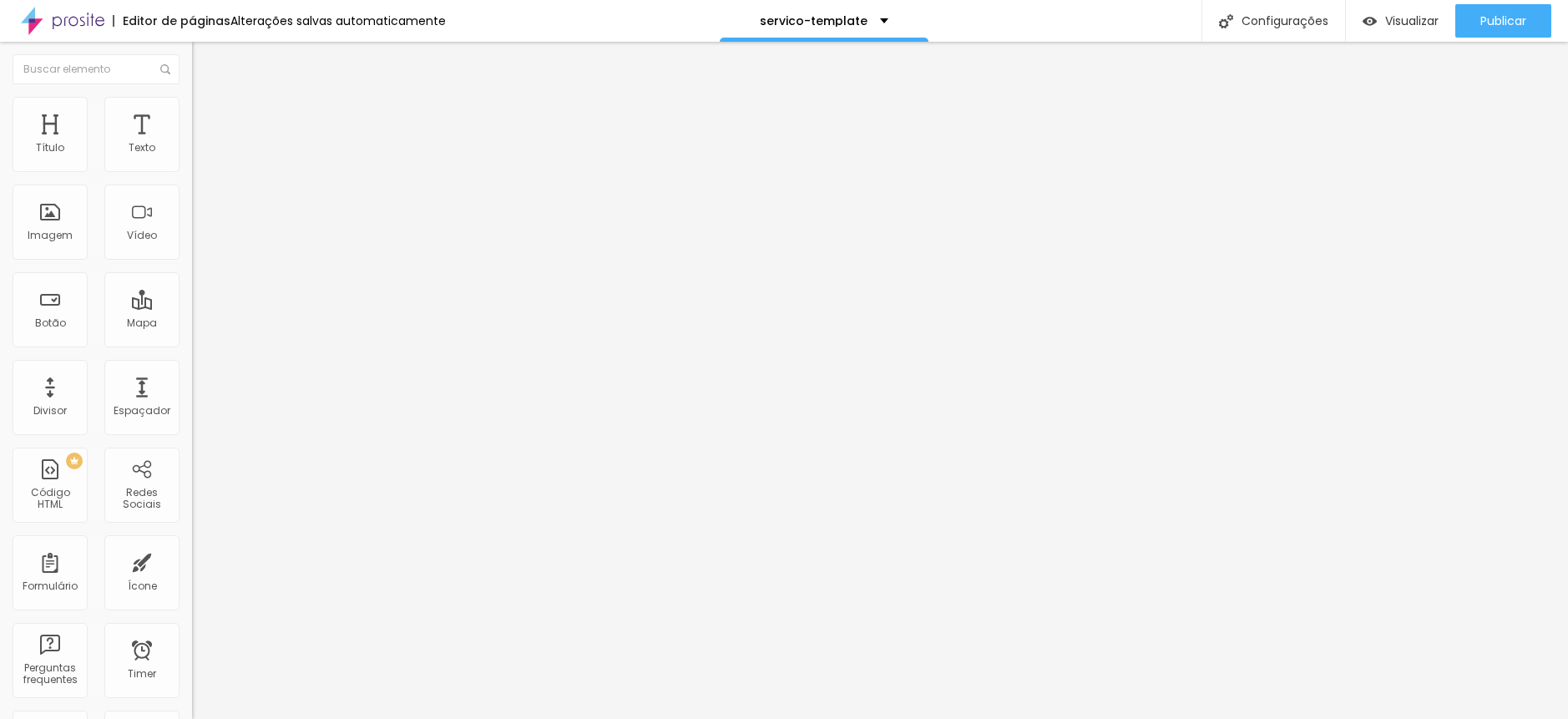
click at [205, 68] on img "button" at bounding box center [212, 61] width 14 height 14
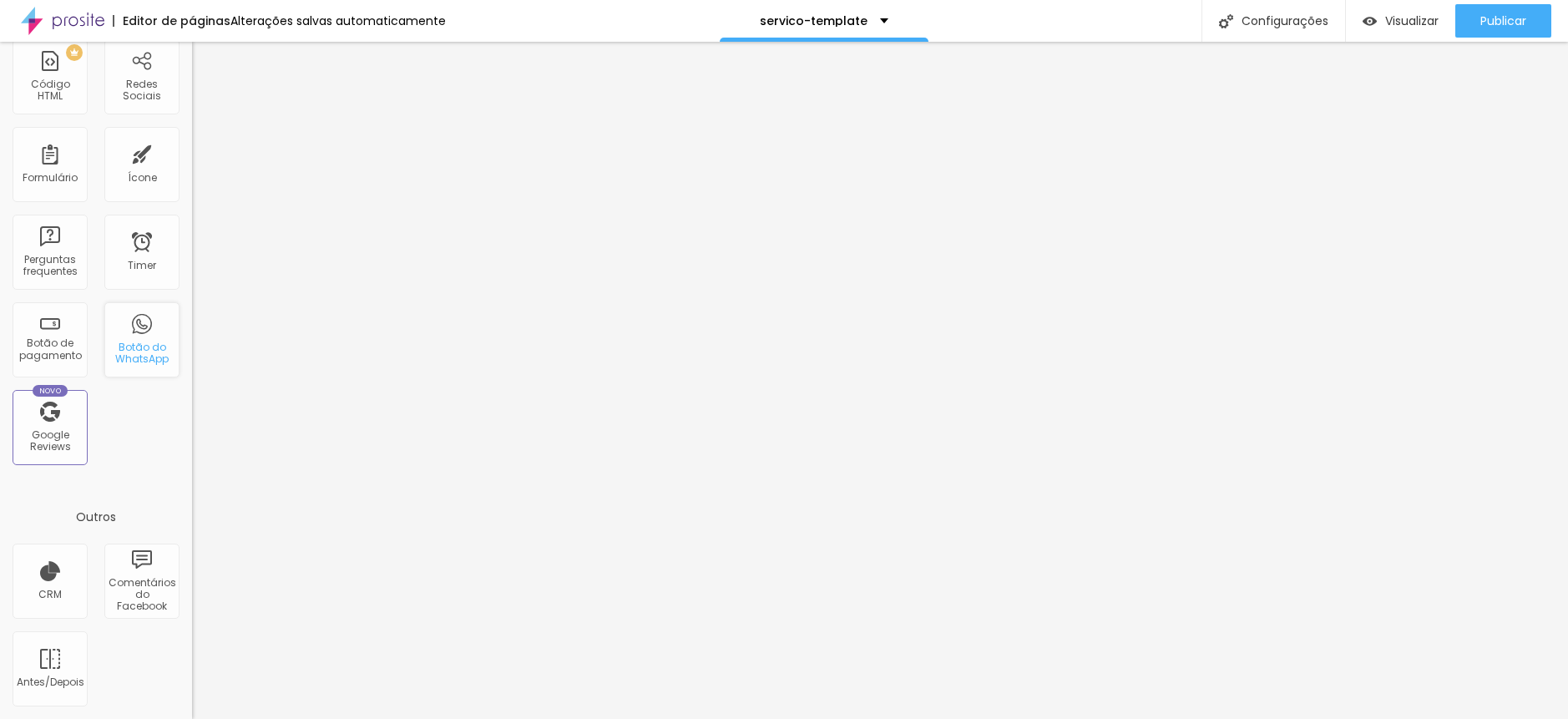
scroll to position [0, 0]
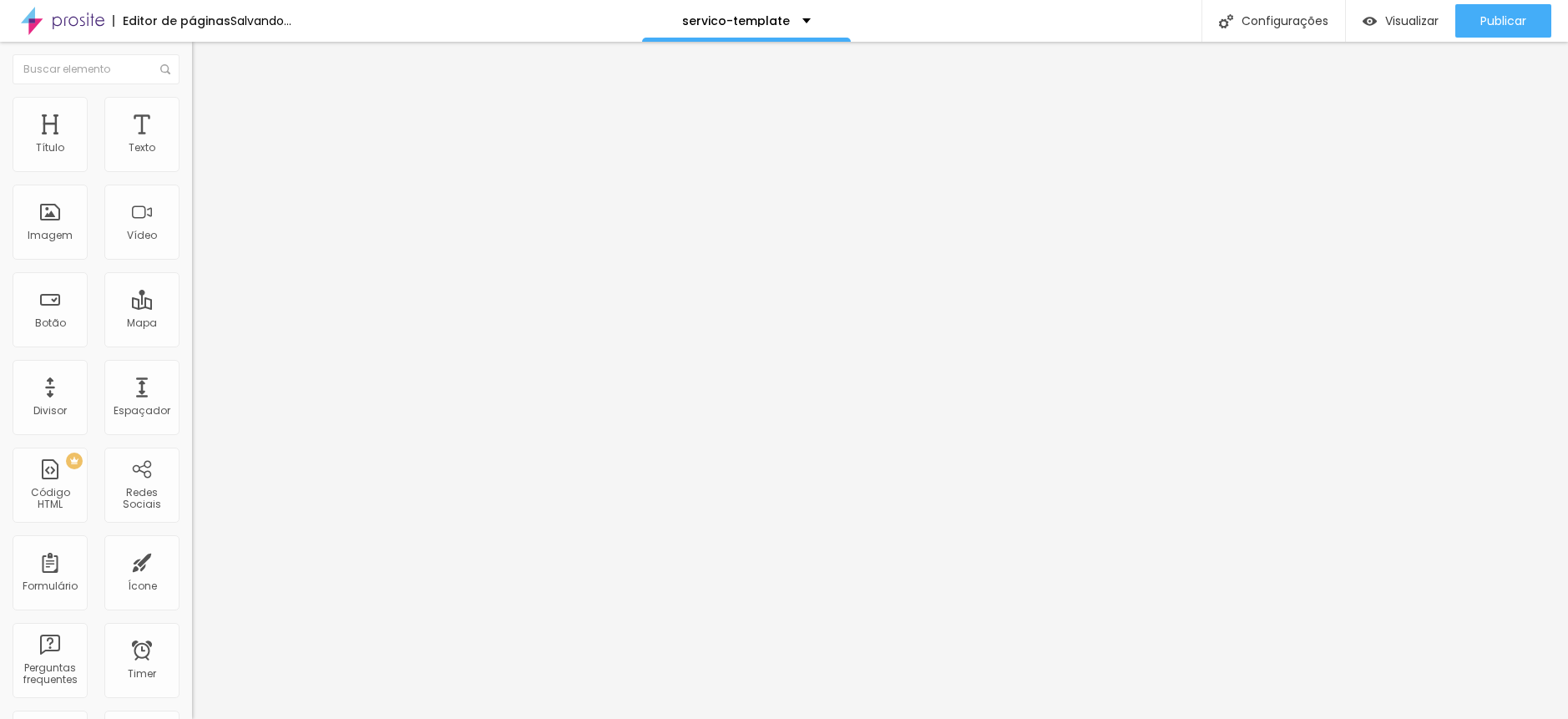
click at [192, 127] on li "Estilo" at bounding box center [288, 118] width 192 height 16
click at [192, 274] on button at bounding box center [204, 283] width 23 height 17
click at [192, 548] on span "Verde claro" at bounding box center [221, 555] width 59 height 14
click at [192, 574] on span "Verde escuro" at bounding box center [225, 581] width 67 height 14
click at [192, 418] on div "Editar Botão do WhatsApp Conteúdo Estilo Avançado Visual 14 Tamanho do texto Co…" at bounding box center [288, 380] width 192 height 677
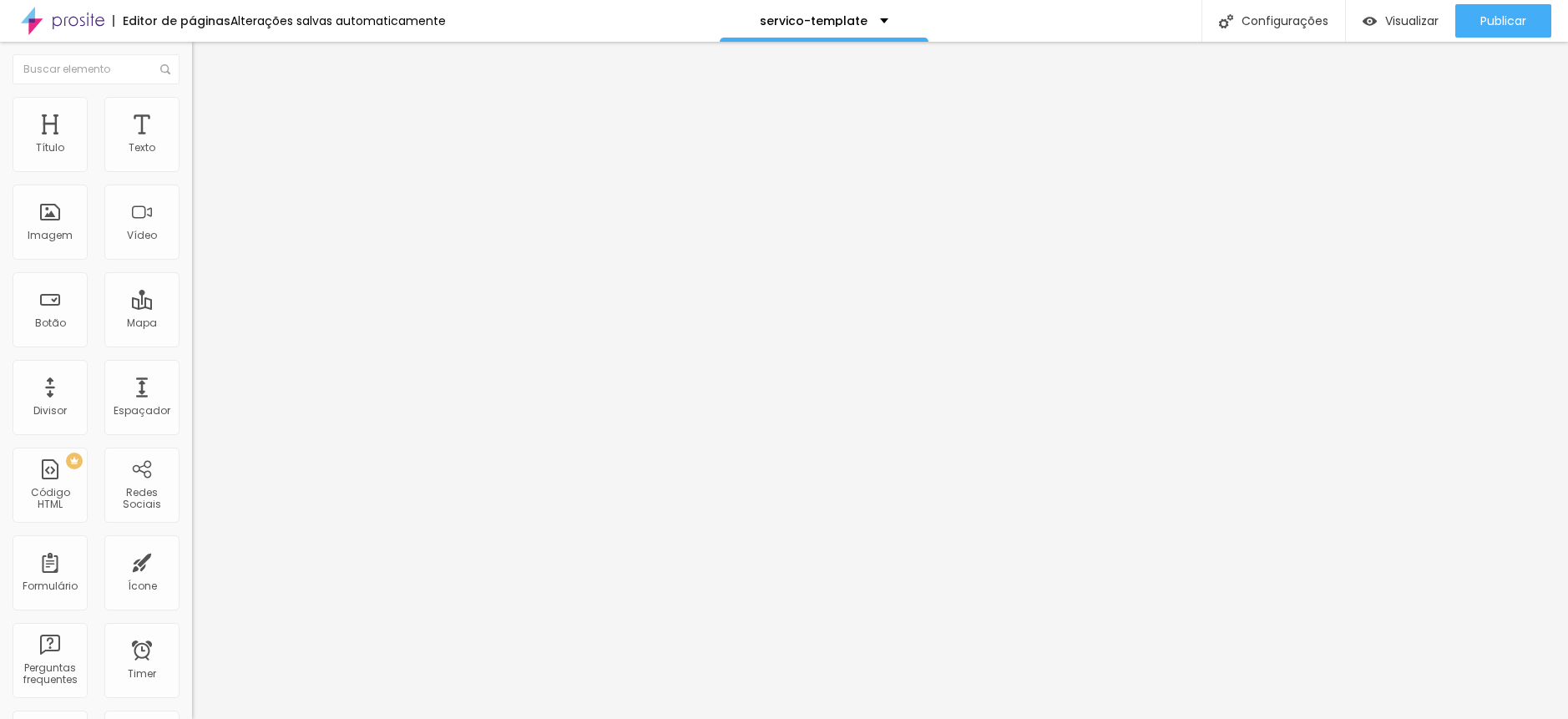
click at [192, 594] on span "Arredondada" at bounding box center [227, 601] width 71 height 14
click at [192, 614] on span "Curvada" at bounding box center [215, 620] width 46 height 14
click at [192, 604] on span "Reta" at bounding box center [204, 611] width 23 height 14
click at [192, 594] on span "Reta" at bounding box center [204, 601] width 23 height 14
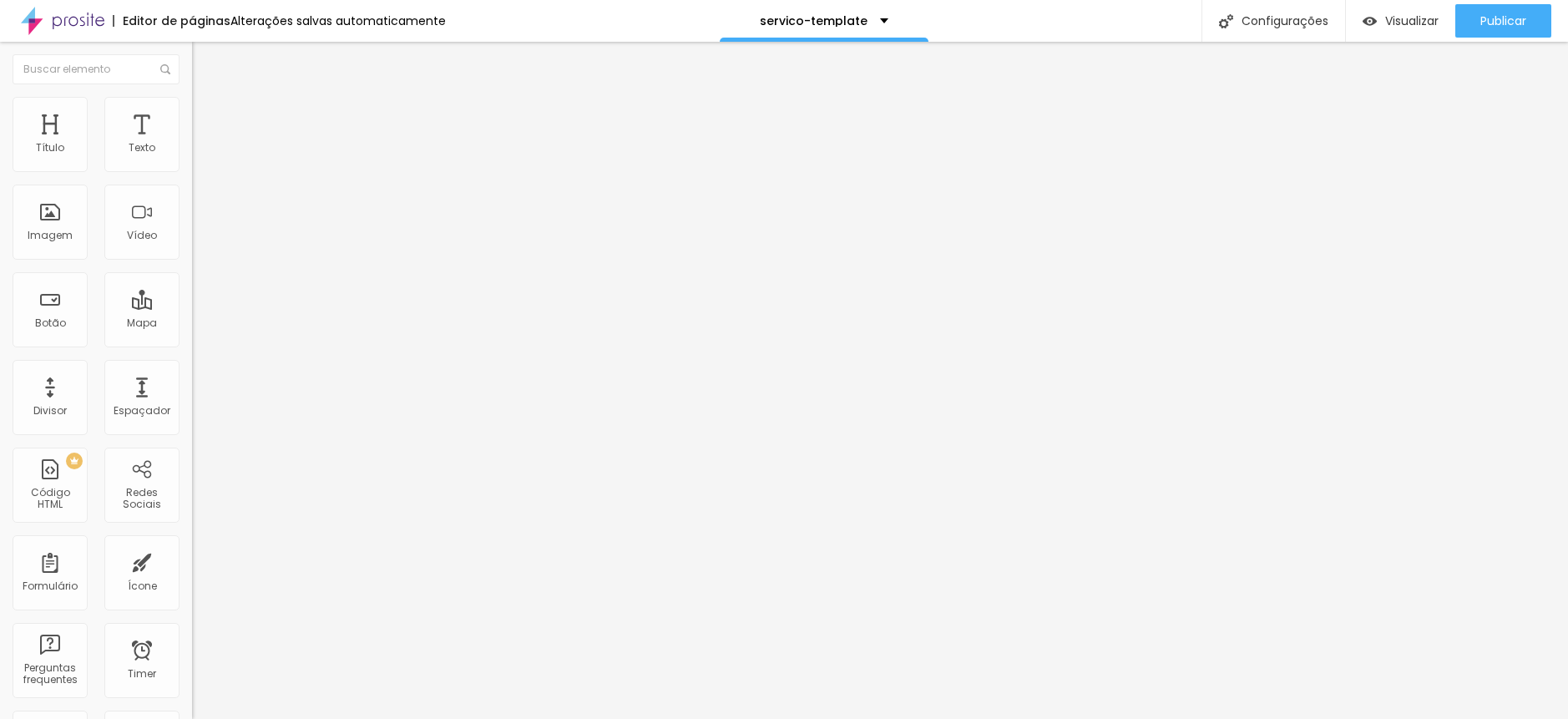
click at [192, 630] on span "Arredondada" at bounding box center [227, 637] width 71 height 14
click at [207, 112] on span "Conteúdo" at bounding box center [233, 104] width 52 height 14
drag, startPoint x: 149, startPoint y: 244, endPoint x: -33, endPoint y: 241, distance: 182.0
click at [0, 241] on html "Editor de páginas Alterações salvas automaticamente servico-template Configuraç…" at bounding box center [784, 360] width 1568 height 719
click at [192, 127] on li "Avançado" at bounding box center [288, 134] width 192 height 16
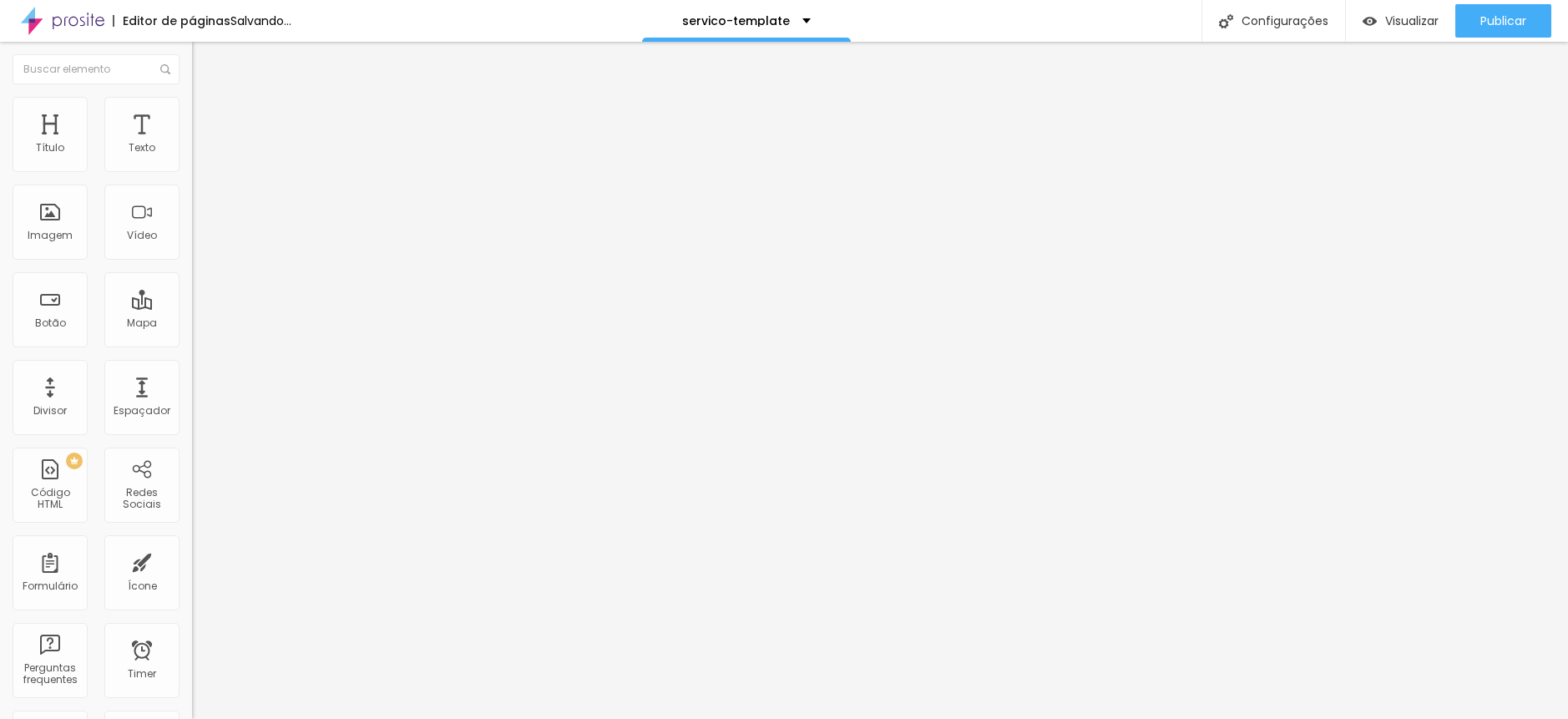
click at [205, 65] on img "button" at bounding box center [212, 61] width 14 height 14
click at [28, 144] on div "Título" at bounding box center [50, 134] width 75 height 75
click at [52, 169] on div "Título" at bounding box center [50, 134] width 75 height 75
click at [140, 162] on div "Texto" at bounding box center [142, 134] width 75 height 75
click at [52, 154] on div "Título" at bounding box center [49, 148] width 28 height 12
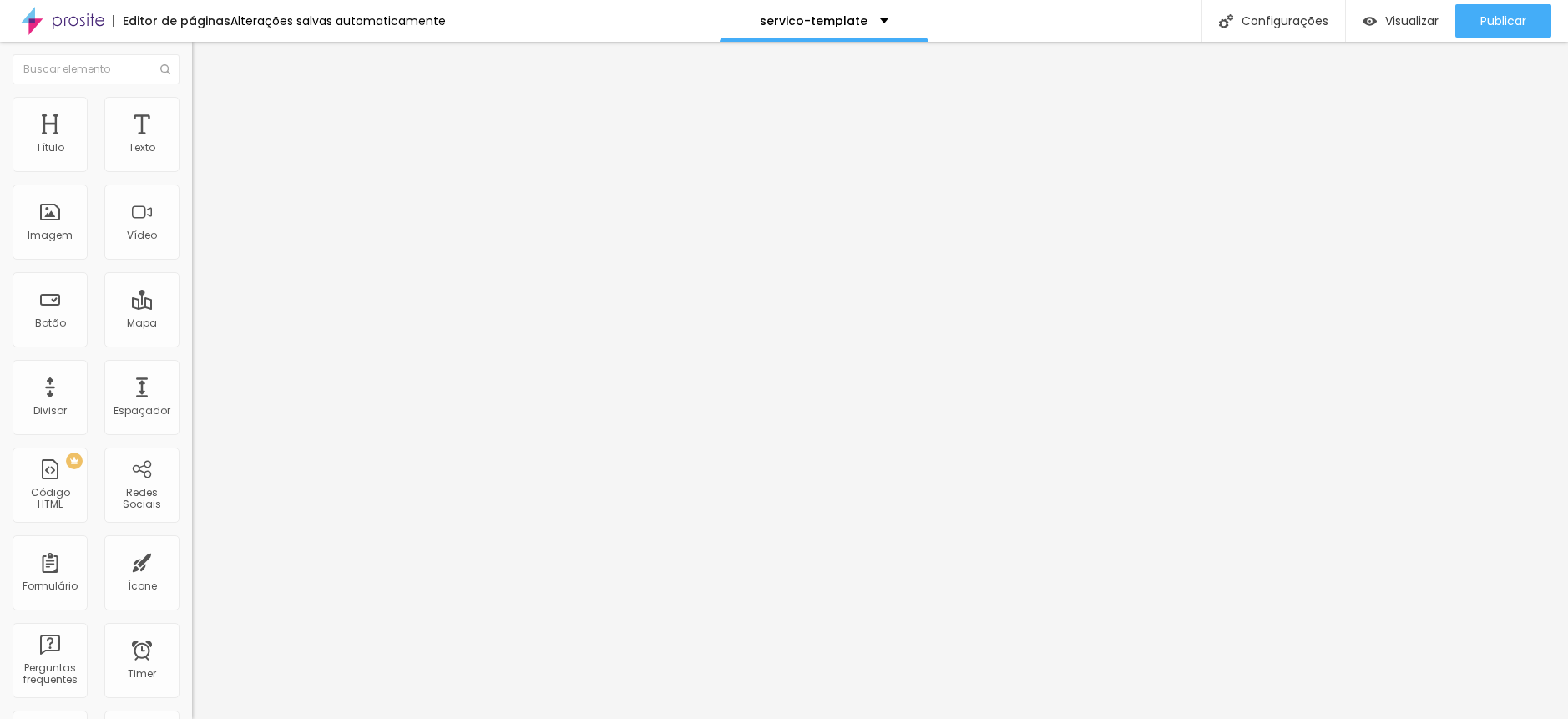
click at [192, 247] on button "button" at bounding box center [204, 239] width 23 height 17
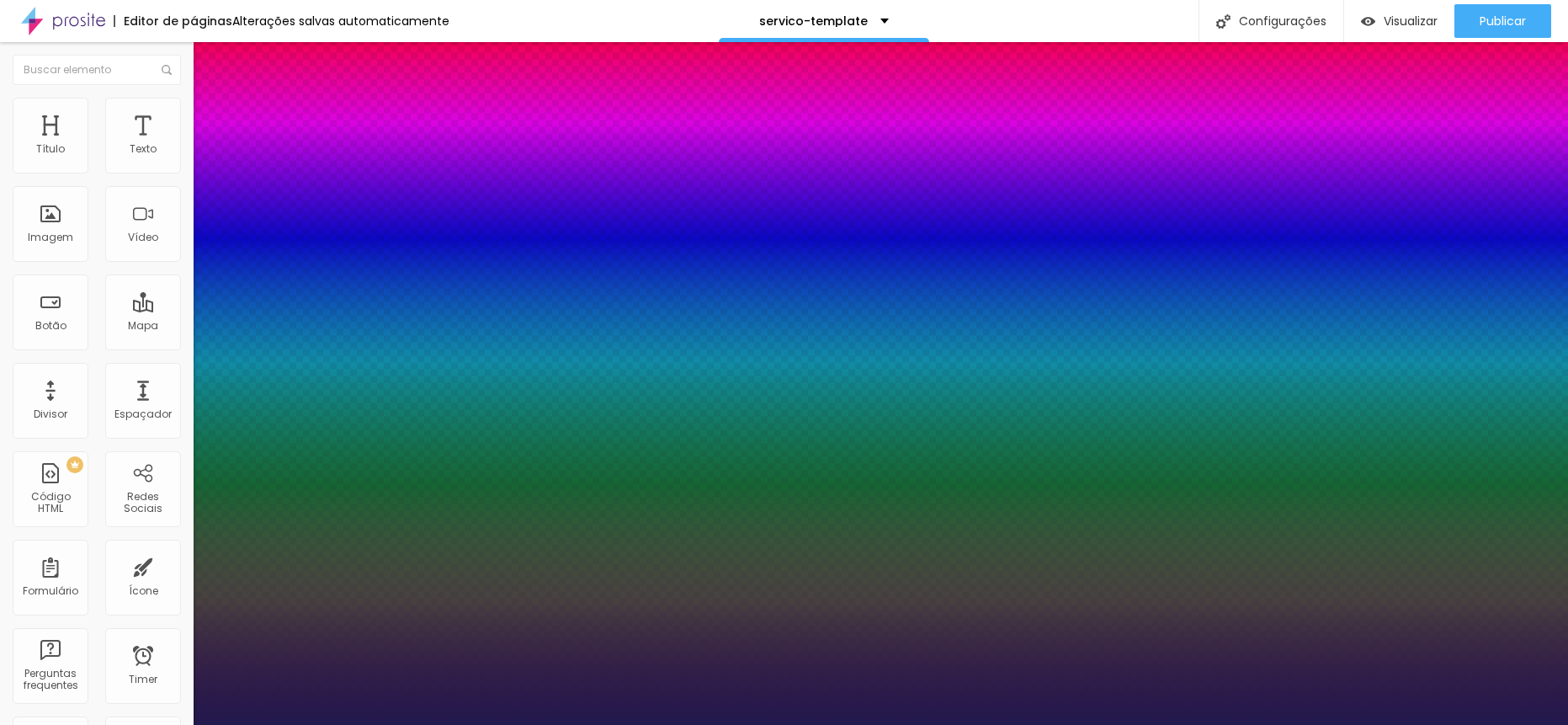
drag, startPoint x: 229, startPoint y: 472, endPoint x: 251, endPoint y: 473, distance: 22.0
click at [548, 725] on div at bounding box center [784, 725] width 1568 height 0
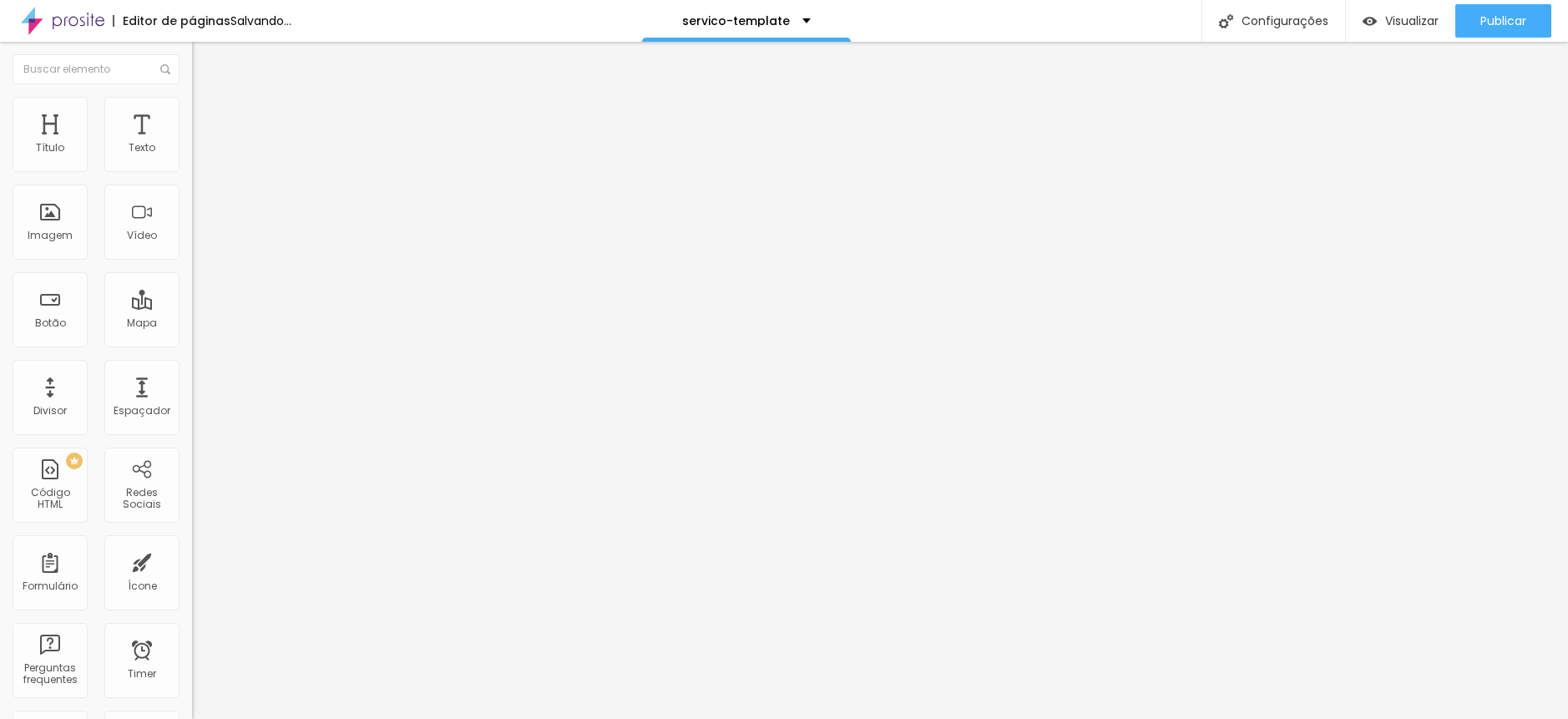
click at [192, 110] on li "Estilo" at bounding box center [288, 104] width 192 height 16
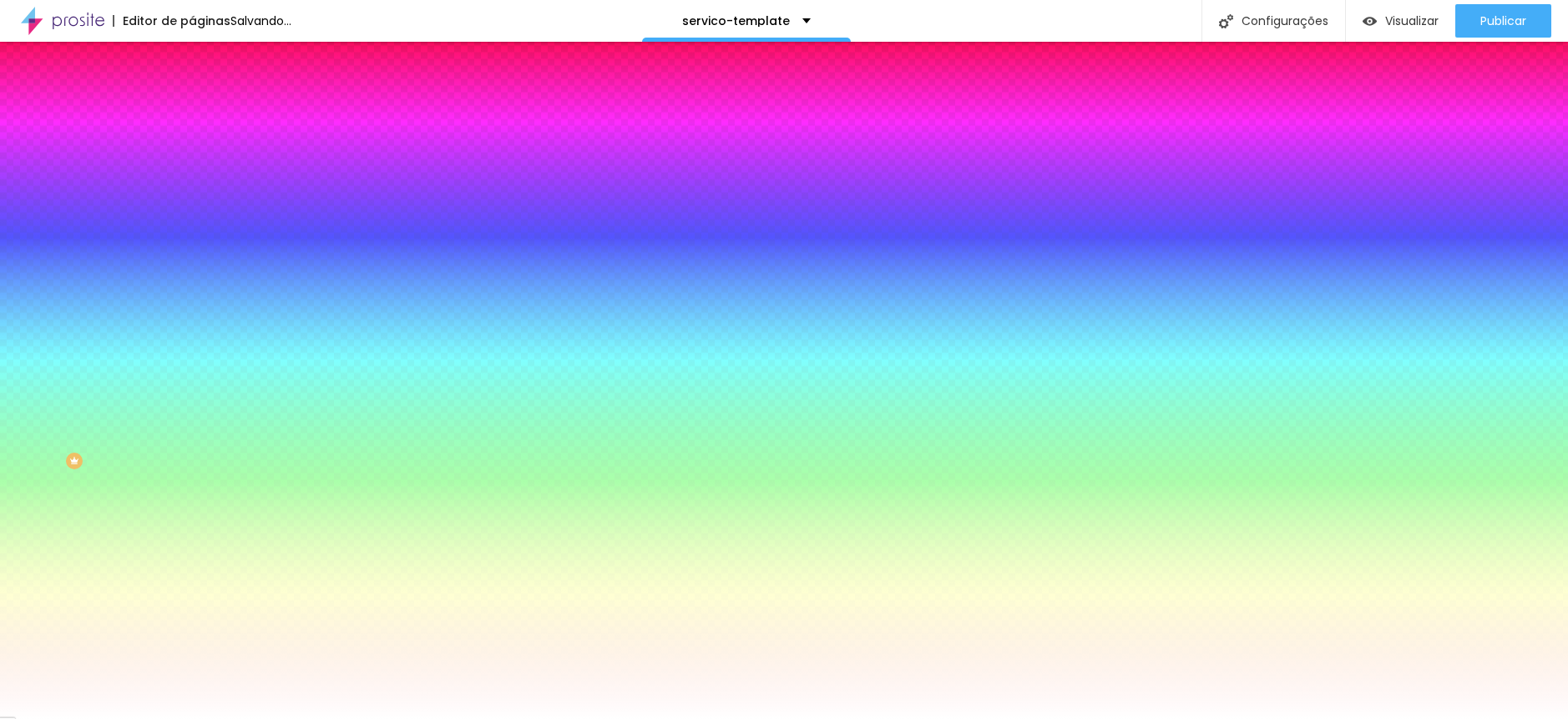
click at [207, 122] on span "Avançado" at bounding box center [234, 125] width 55 height 14
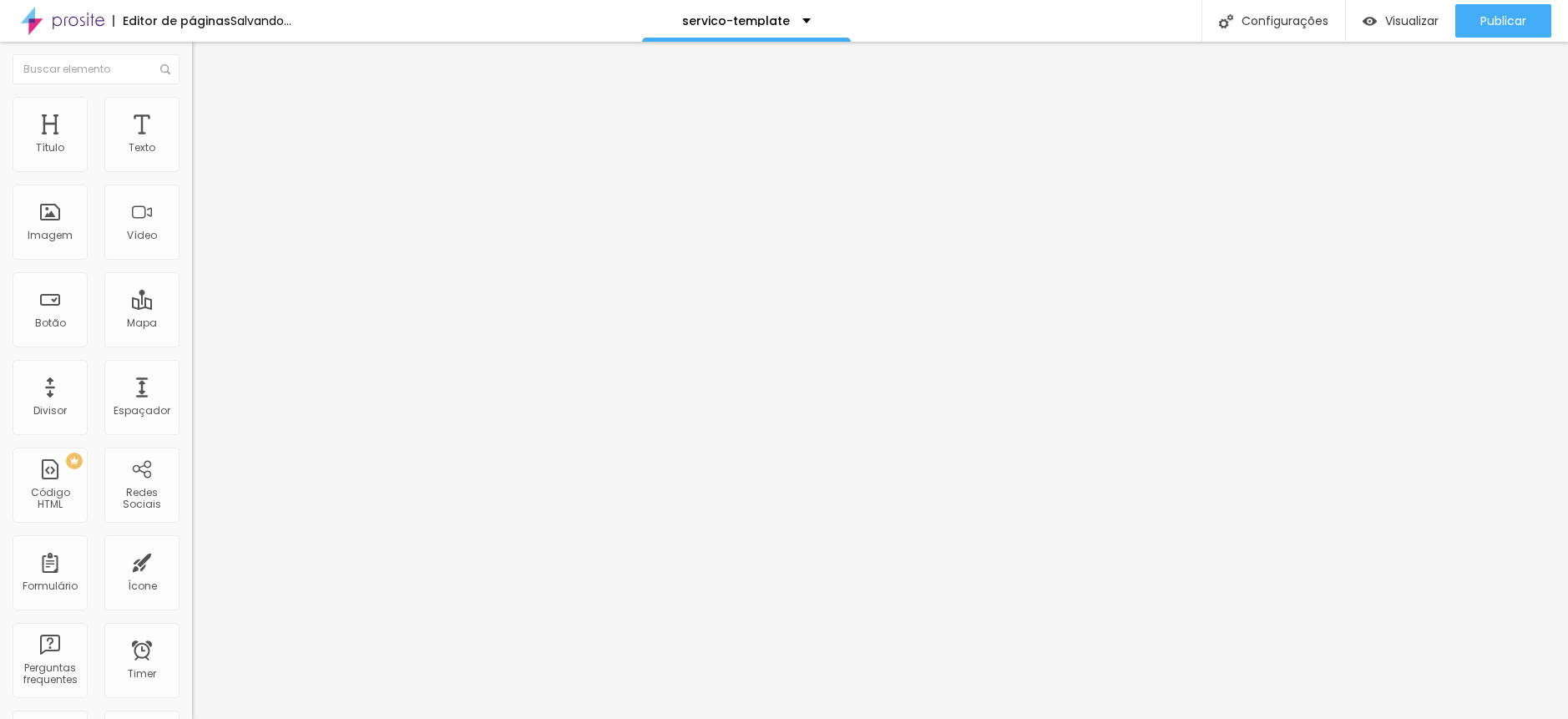
drag, startPoint x: 40, startPoint y: 199, endPoint x: 8, endPoint y: 200, distance: 32.0
click at [192, 561] on input "range" at bounding box center [245, 567] width 107 height 14
click at [192, 144] on span "Adicionar imagem" at bounding box center [245, 136] width 107 height 14
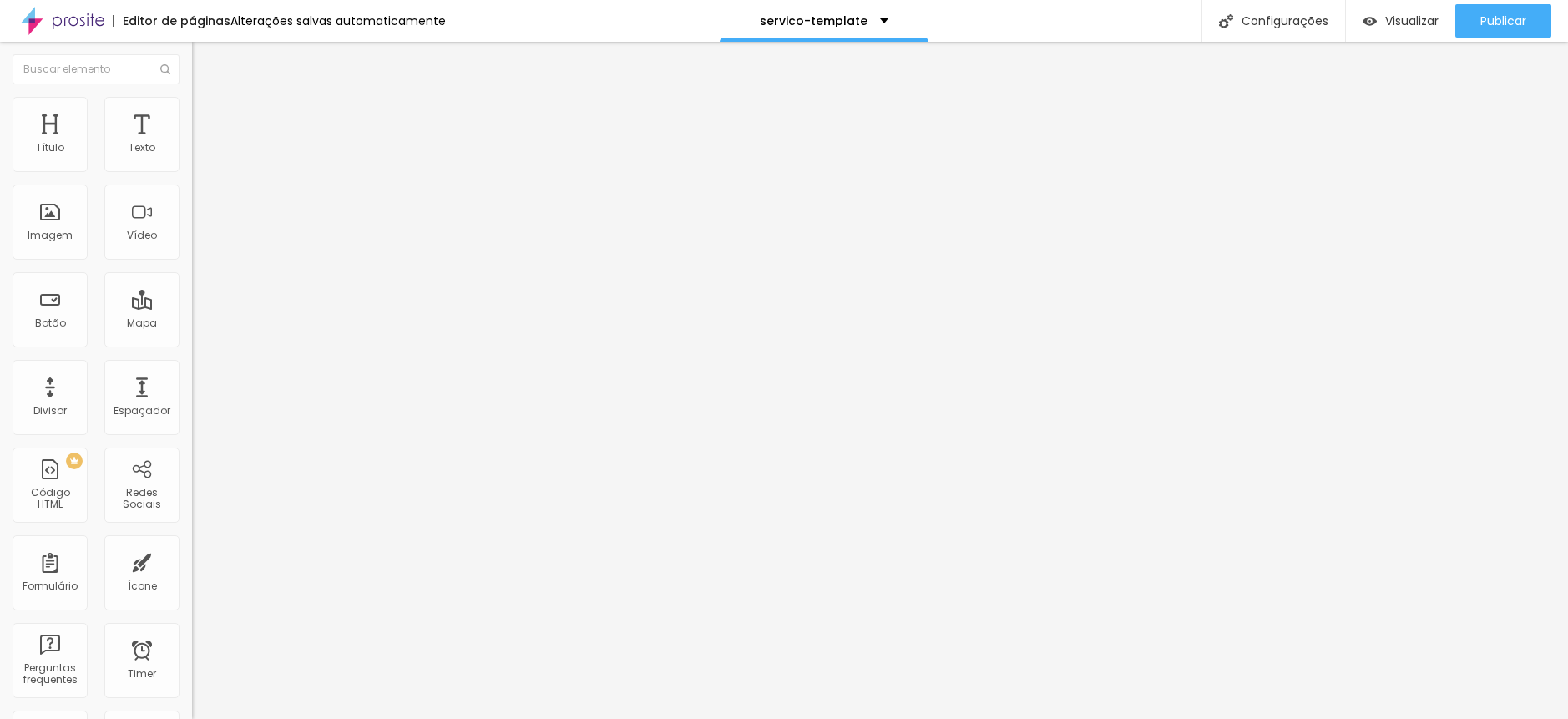
click at [192, 262] on span "Original" at bounding box center [212, 254] width 40 height 14
click at [192, 292] on span "Quadrado" at bounding box center [219, 284] width 54 height 14
click at [192, 262] on span "Original" at bounding box center [212, 254] width 40 height 14
click at [192, 292] on span "Quadrado" at bounding box center [219, 284] width 54 height 14
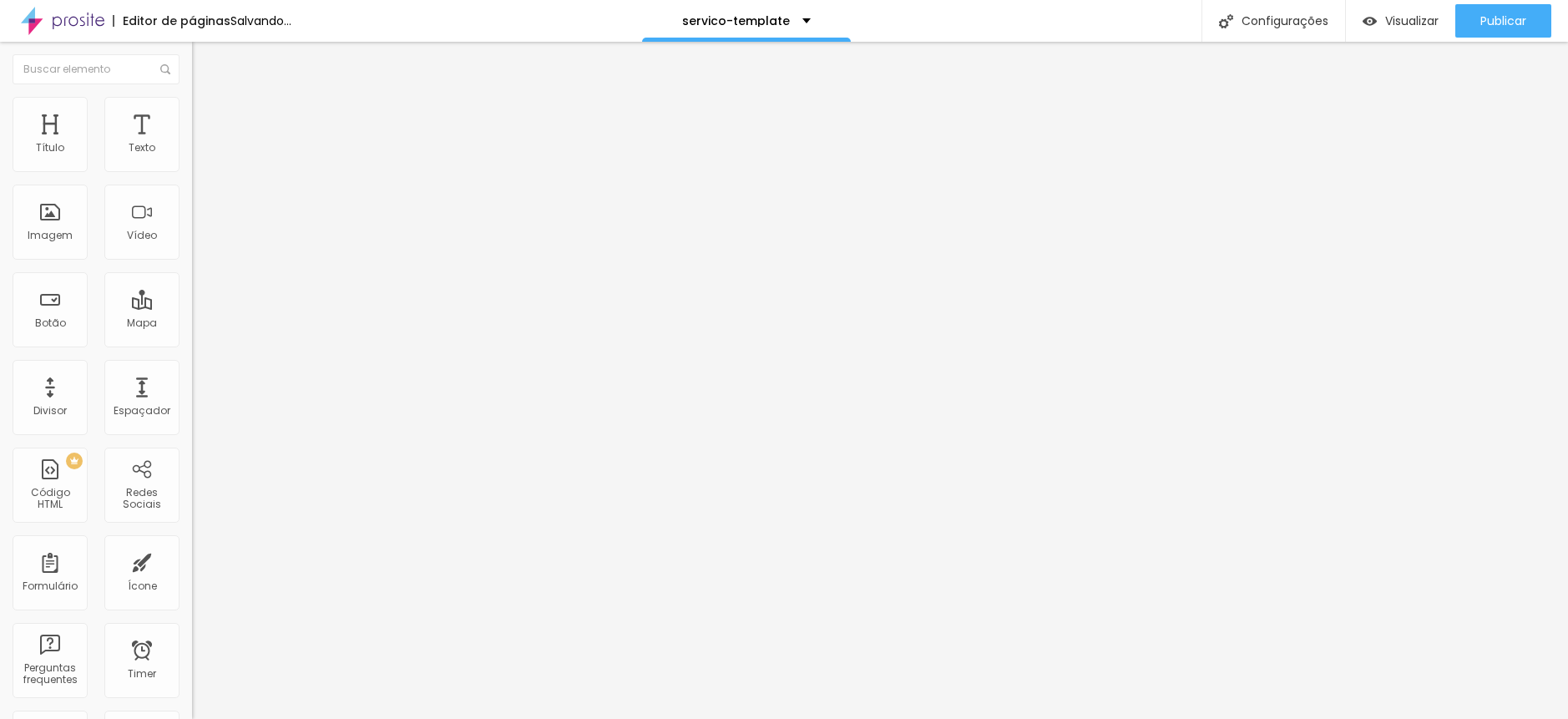
click at [192, 262] on span "Original" at bounding box center [212, 254] width 40 height 14
click at [192, 292] on span "Quadrado" at bounding box center [219, 284] width 54 height 14
click at [192, 119] on ul "Conteúdo Estilo Avançado" at bounding box center [288, 105] width 192 height 50
click at [207, 115] on span "Estilo" at bounding box center [219, 108] width 26 height 14
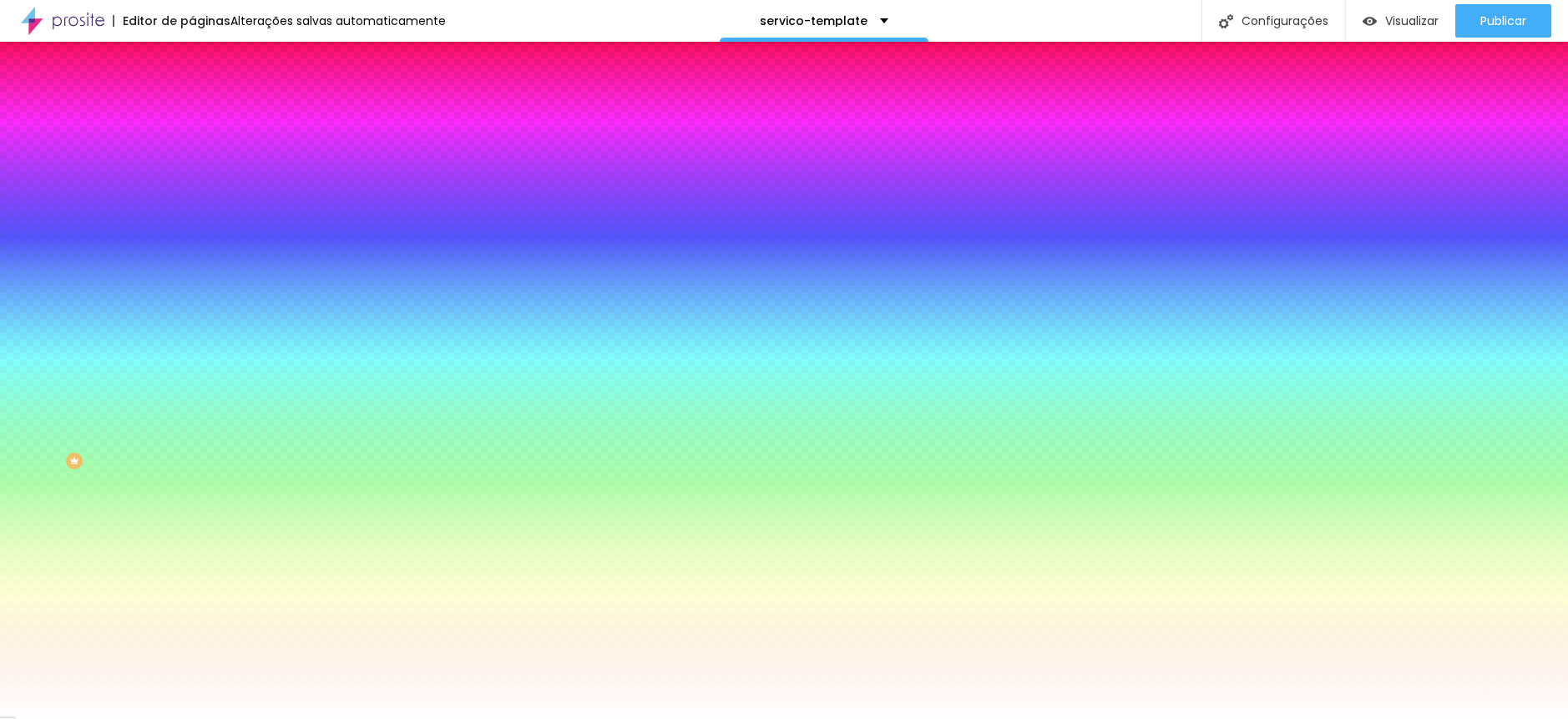
click at [207, 120] on span "Avançado" at bounding box center [234, 125] width 55 height 14
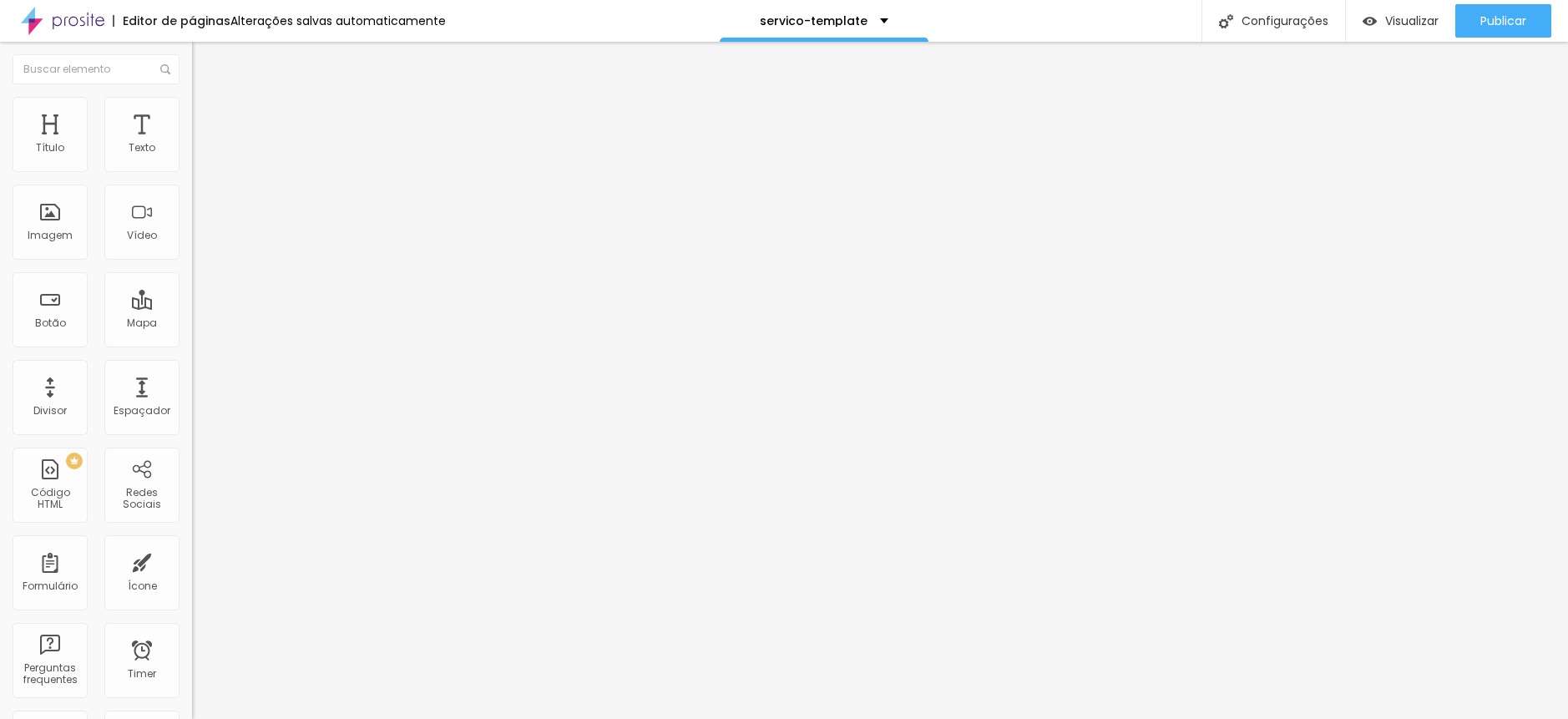
drag, startPoint x: 43, startPoint y: 195, endPoint x: 26, endPoint y: 193, distance: 17.1
click at [192, 561] on input "range" at bounding box center [245, 567] width 107 height 14
click at [192, 144] on span "Trocar imagem" at bounding box center [238, 136] width 91 height 14
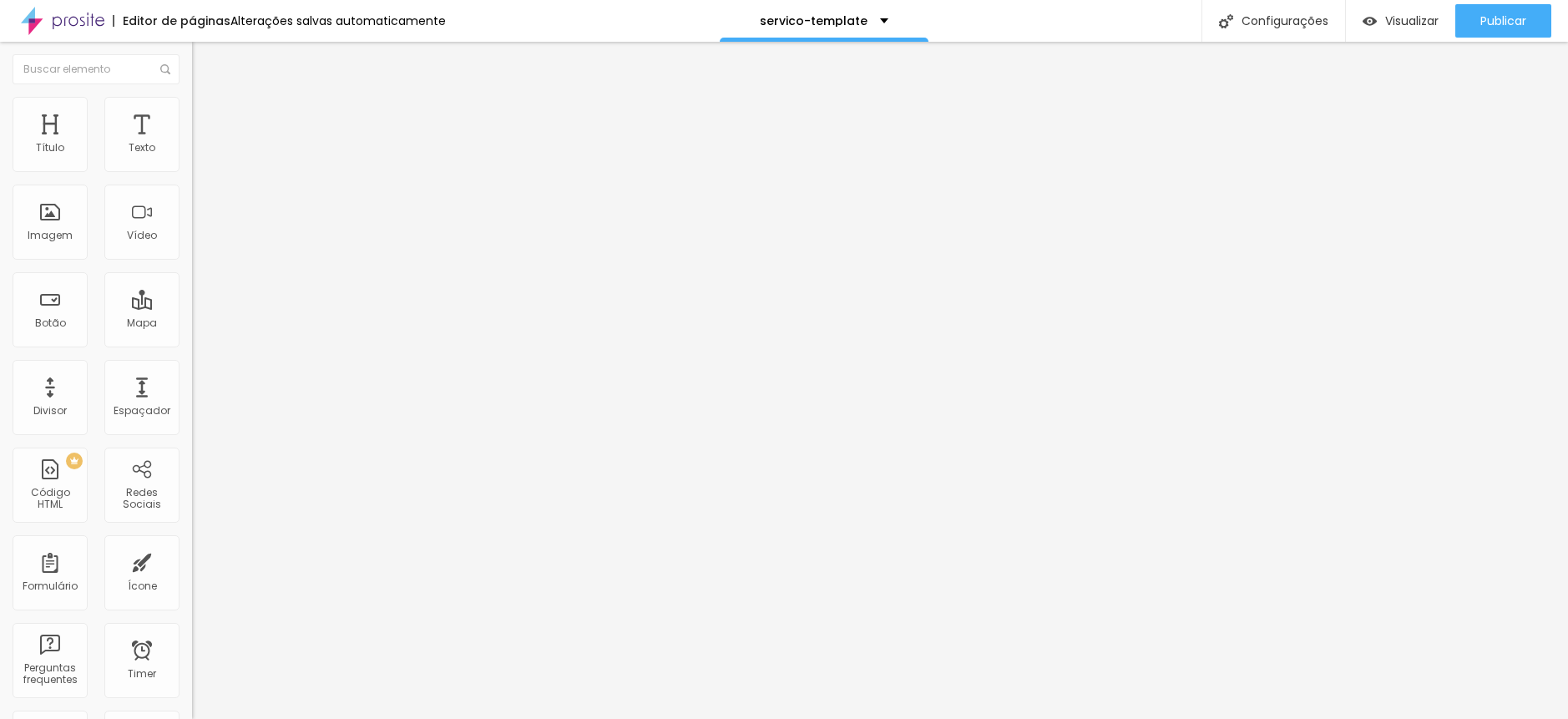
click at [192, 144] on span "Trocar imagem" at bounding box center [238, 136] width 91 height 14
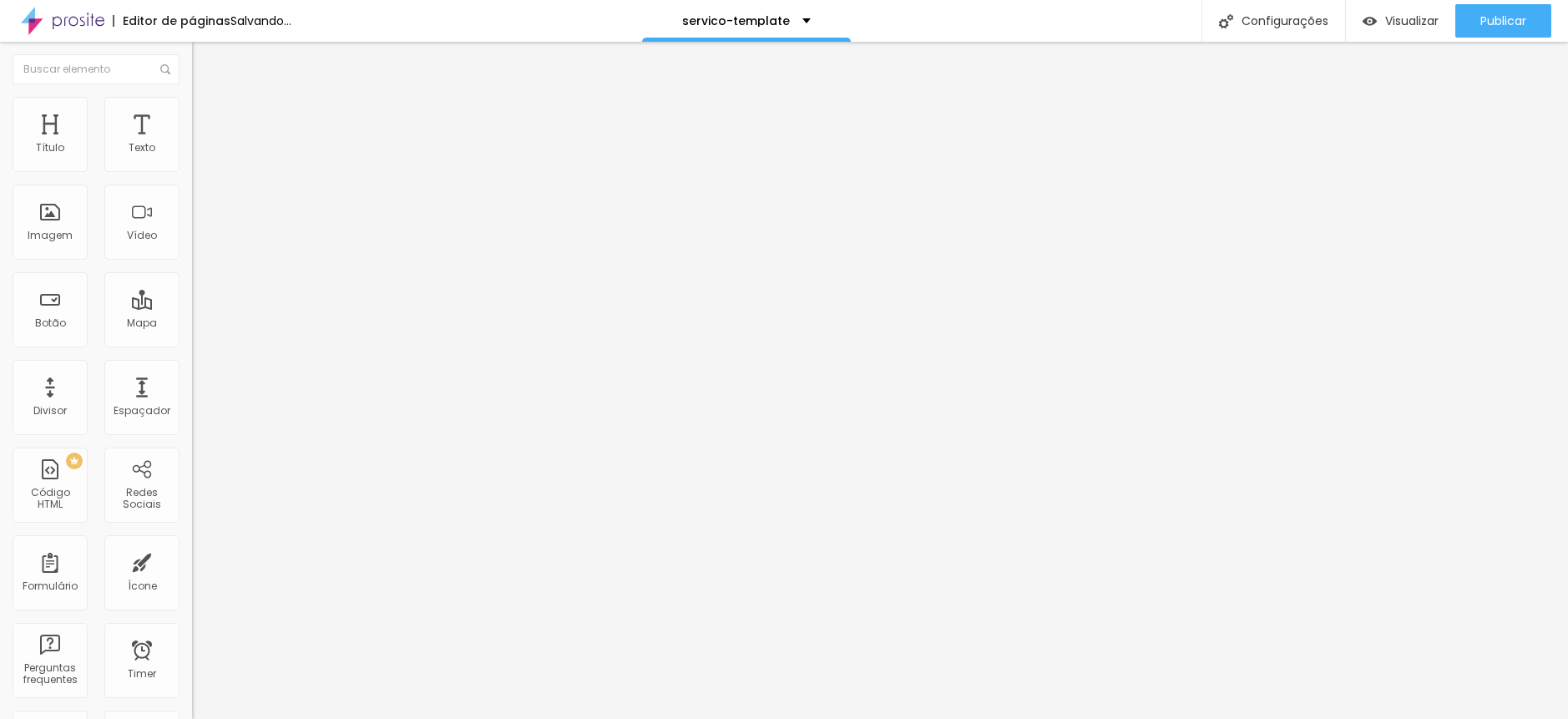
click at [192, 144] on span "Trocar imagem" at bounding box center [238, 136] width 91 height 14
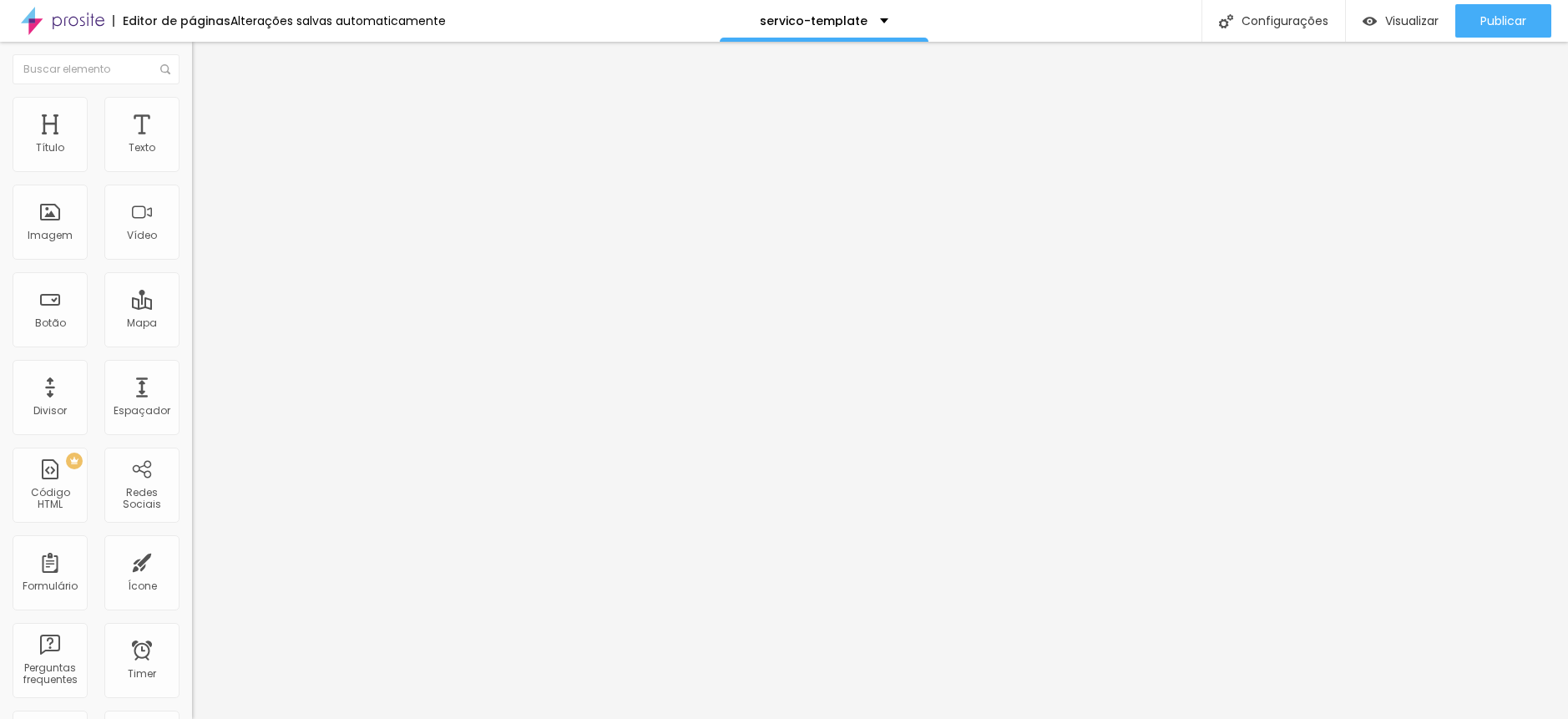
scroll to position [1853, 0]
click at [192, 144] on span "Trocar imagem" at bounding box center [238, 136] width 91 height 14
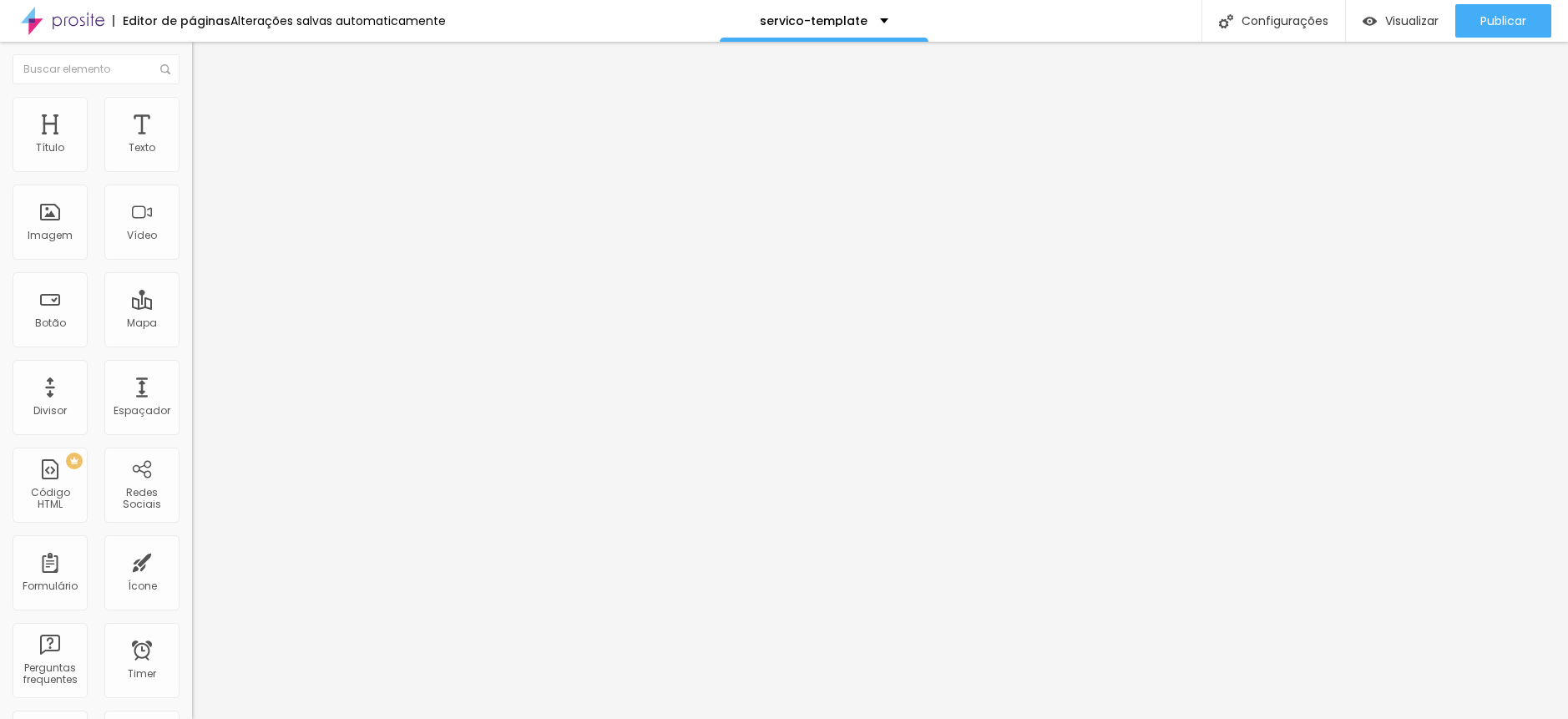
click at [1389, 21] on span "Visualizar" at bounding box center [1411, 21] width 53 height 14
click at [192, 184] on div "Tamanho Titulo 1 H1 Titulo 2 H2 Titulo 3 H3 Titulo 4 H4 Titulo 5 H5 Titulo 6 H6…" at bounding box center [288, 209] width 192 height 189
click at [192, 103] on img at bounding box center [200, 104] width 15 height 15
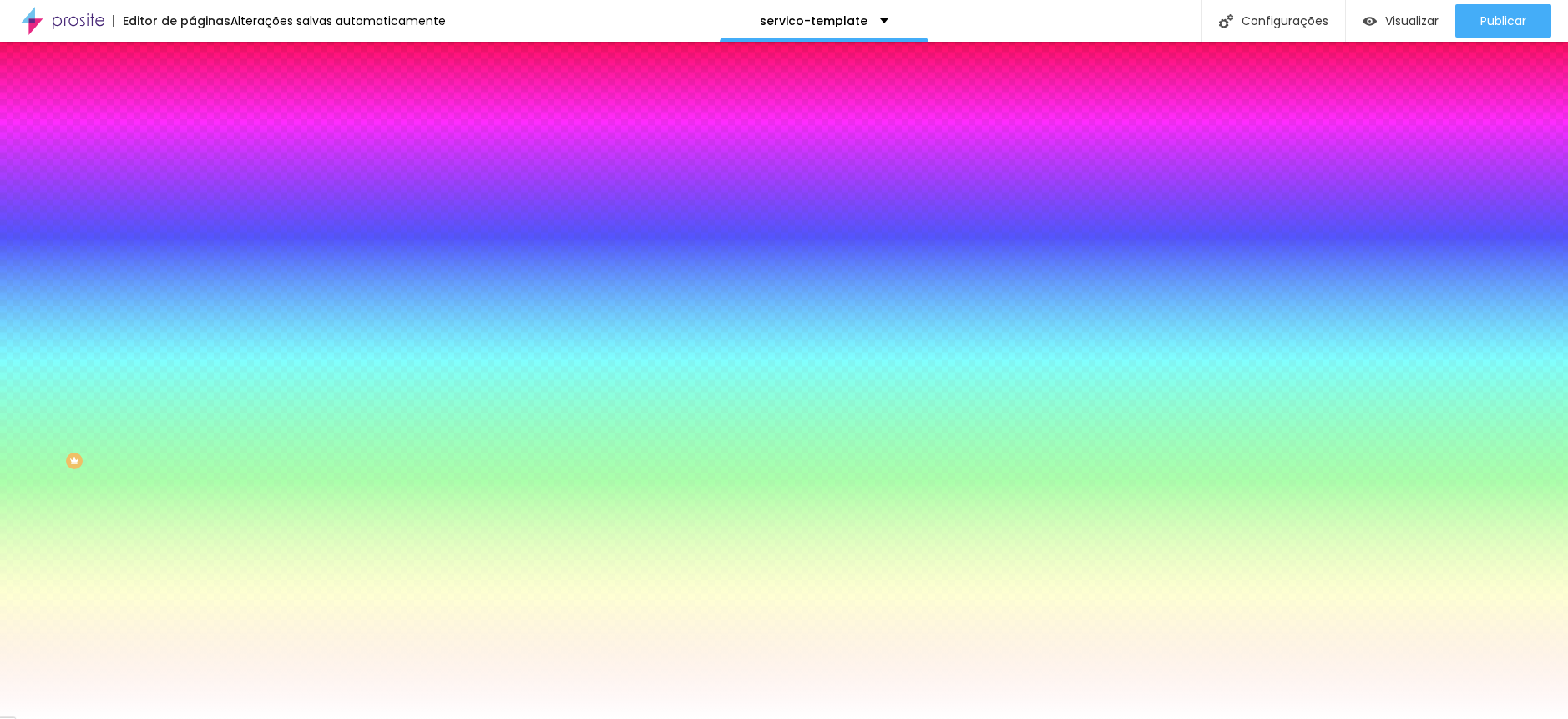
click at [192, 114] on li "Avançado" at bounding box center [288, 122] width 192 height 16
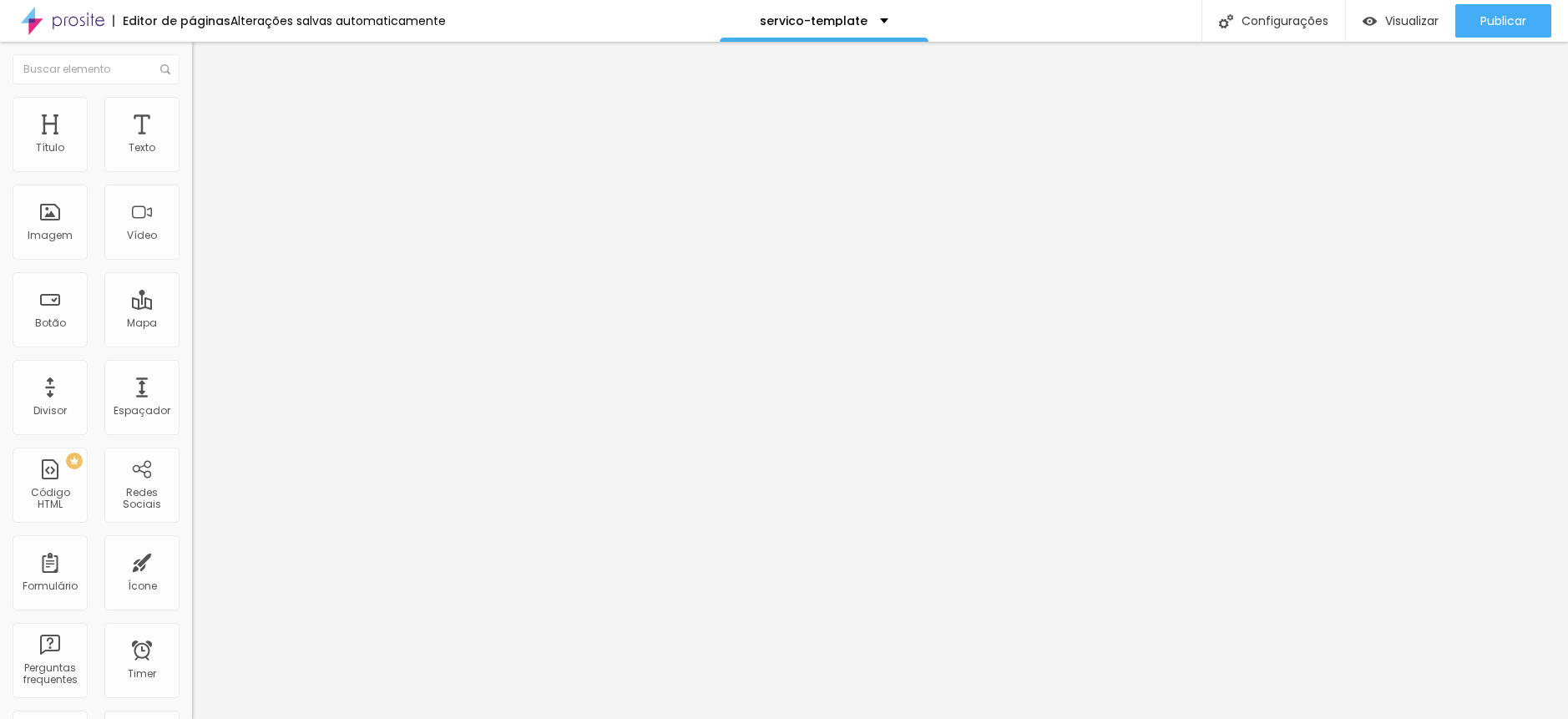
click at [207, 99] on span "Conteúdo" at bounding box center [233, 91] width 52 height 14
click at [205, 67] on img "button" at bounding box center [212, 61] width 14 height 14
click at [192, 152] on span "Completo" at bounding box center [217, 145] width 51 height 14
click at [192, 162] on span "Encaixotado" at bounding box center [224, 155] width 65 height 14
click at [1395, 20] on span "Visualizar" at bounding box center [1411, 21] width 53 height 14
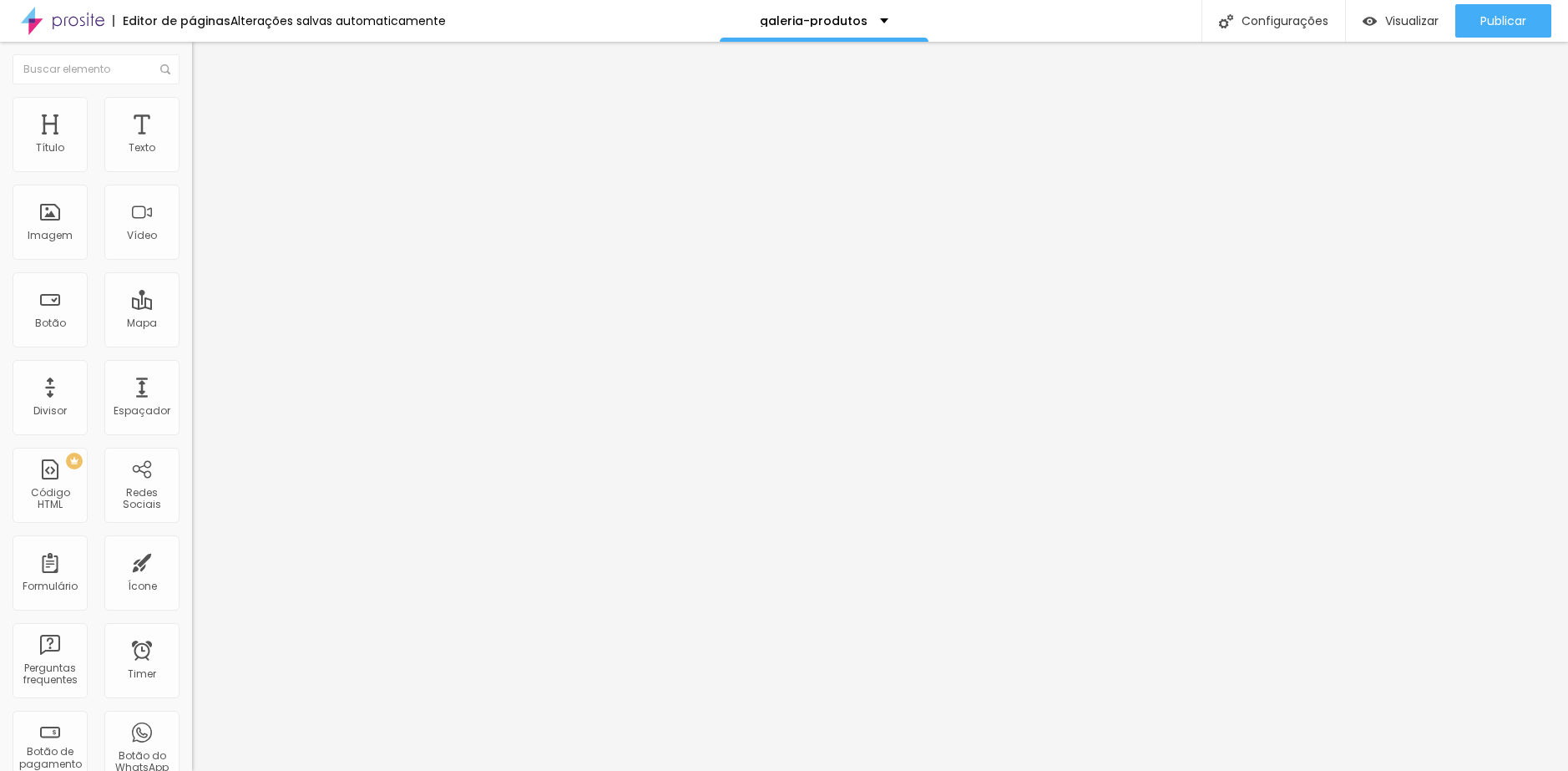
click at [192, 106] on li "Avançado" at bounding box center [288, 104] width 192 height 16
click at [192, 97] on li "Estilo" at bounding box center [288, 88] width 192 height 16
click at [192, 247] on button "button" at bounding box center [204, 239] width 23 height 17
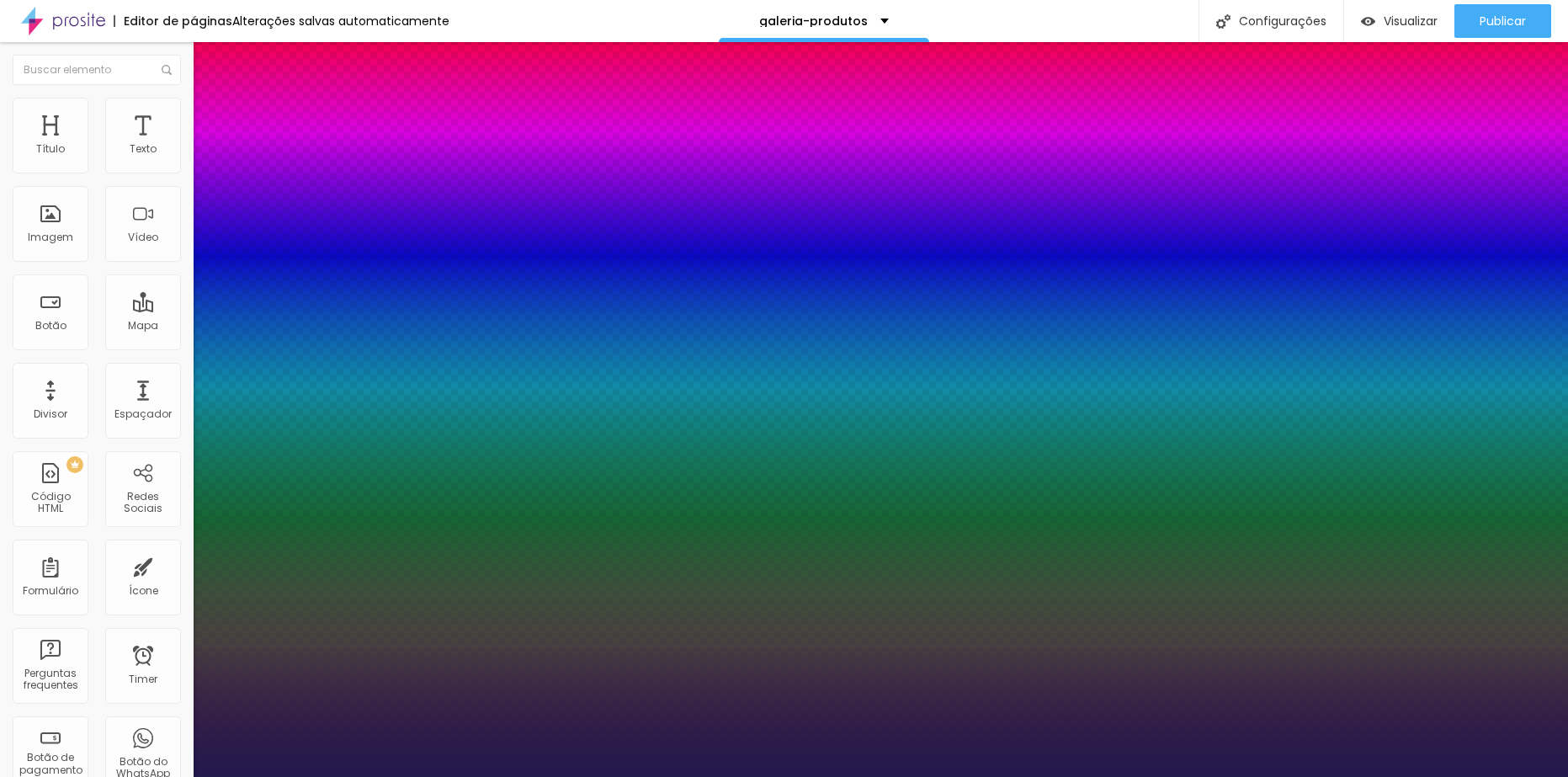
type input "1"
type input "17"
type input "1"
type input "18"
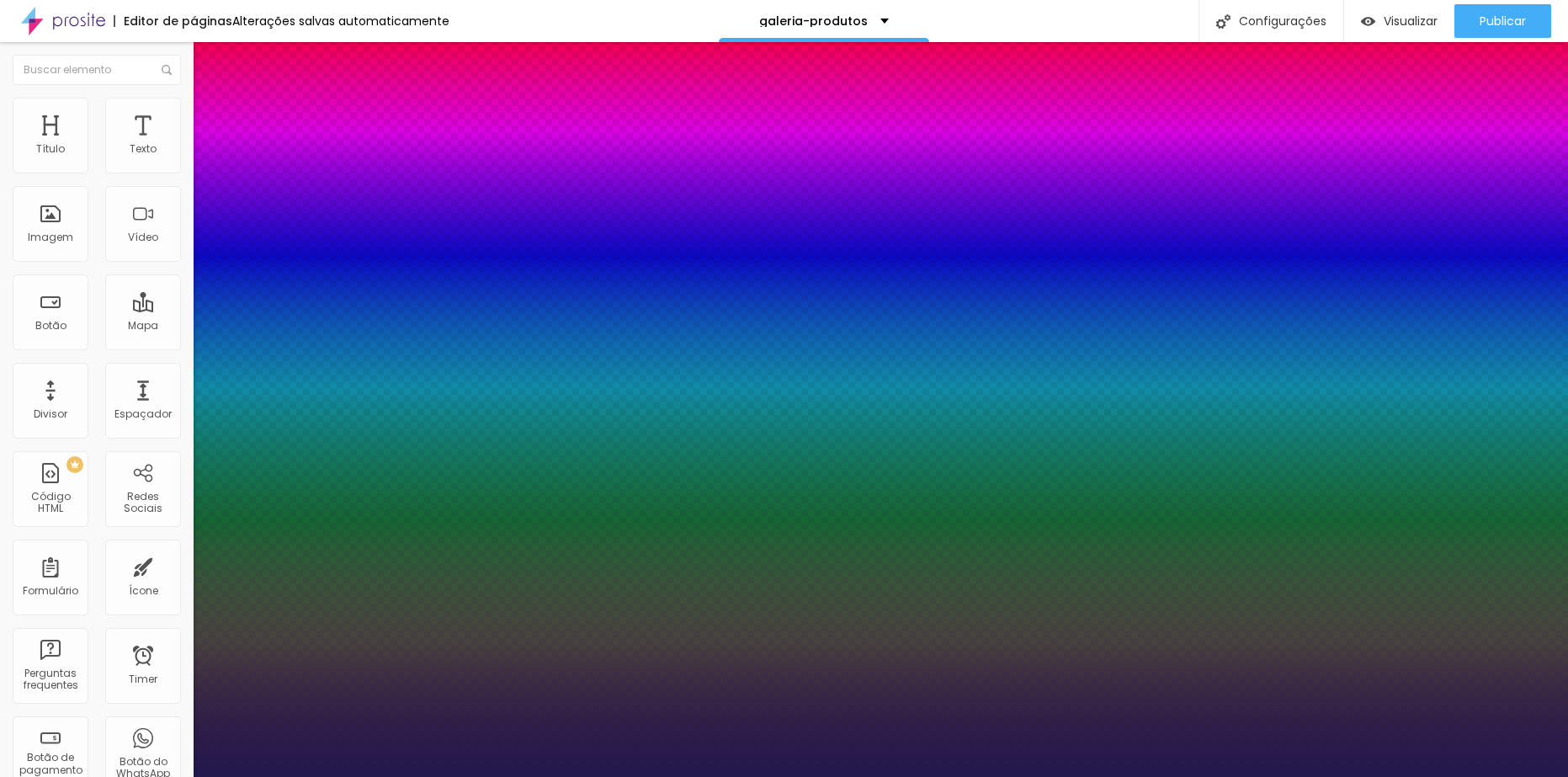
type input "18"
type input "1"
type input "19"
type input "1"
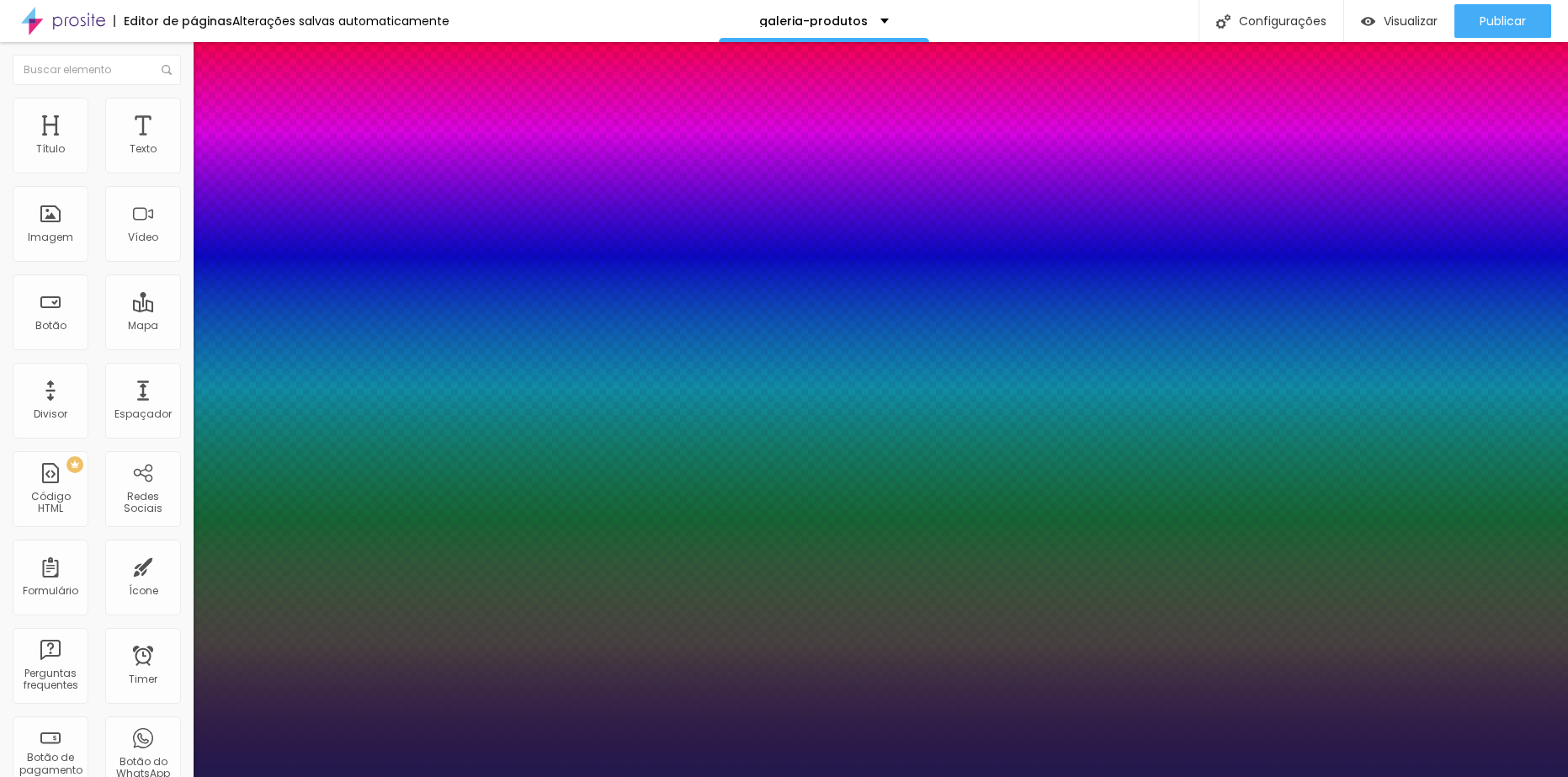
type input "20"
type input "1"
type input "21"
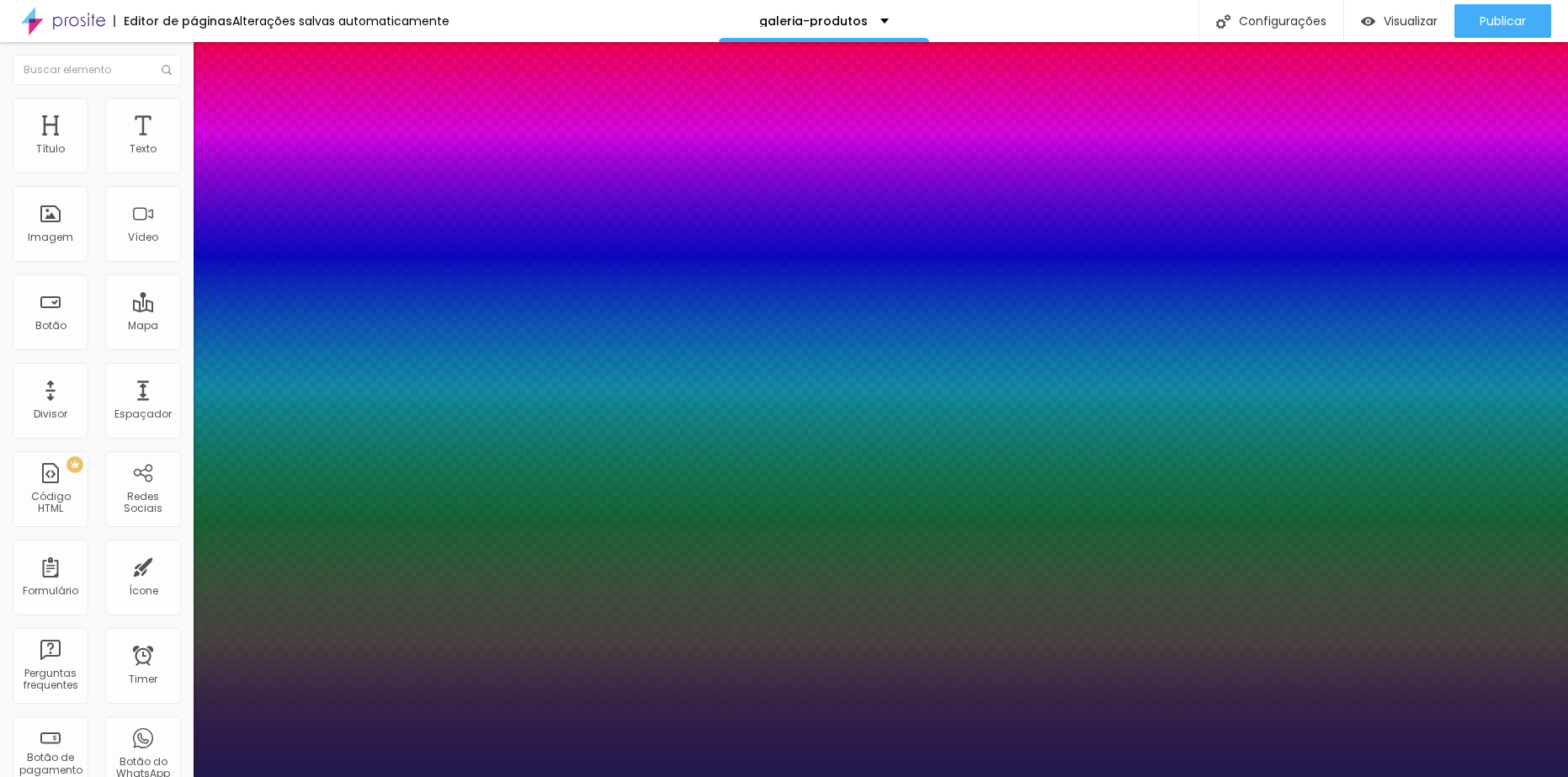
type input "1"
type input "22"
type input "1"
type input "23"
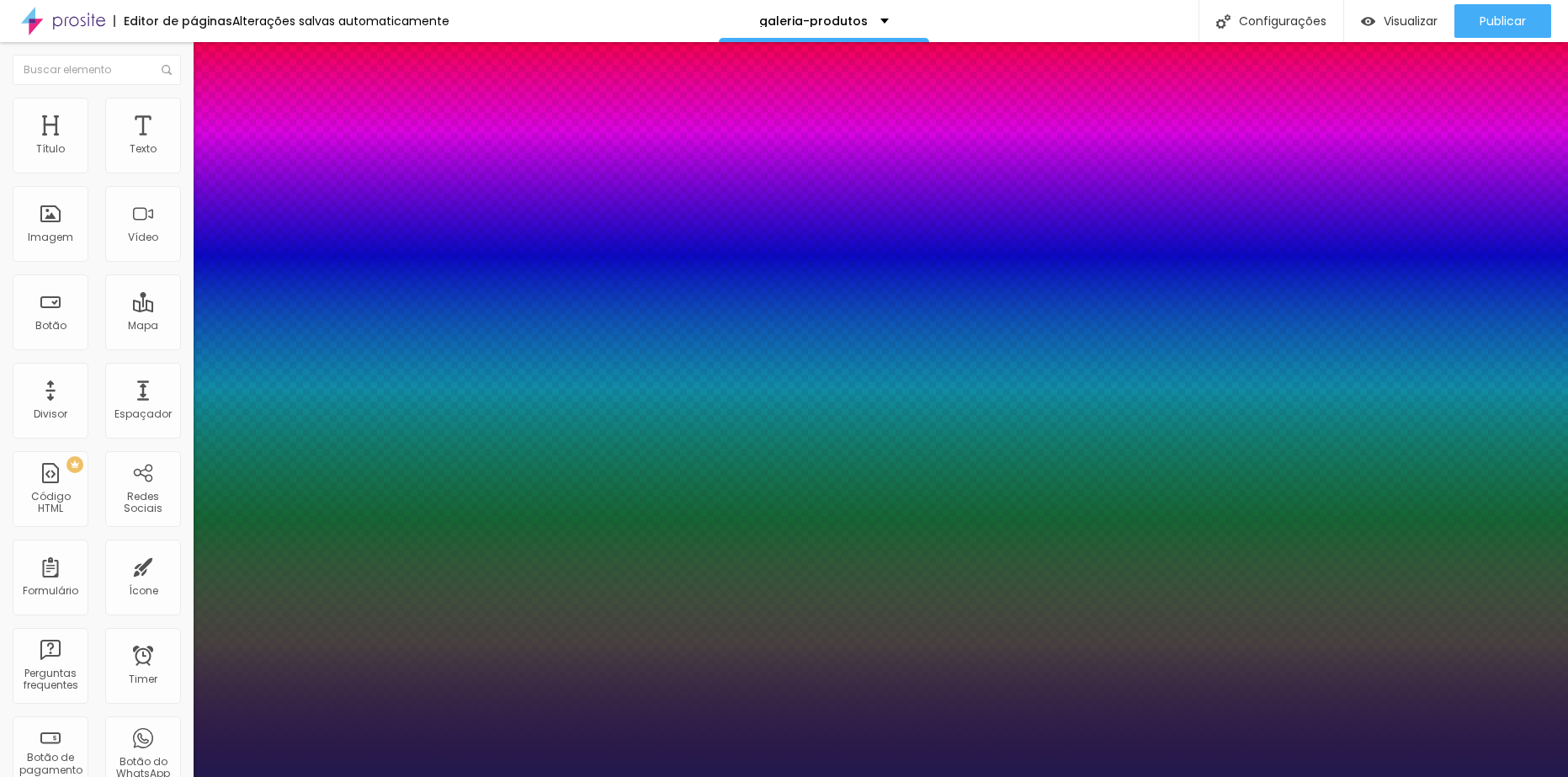
type input "23"
type input "1"
type input "24"
type input "1"
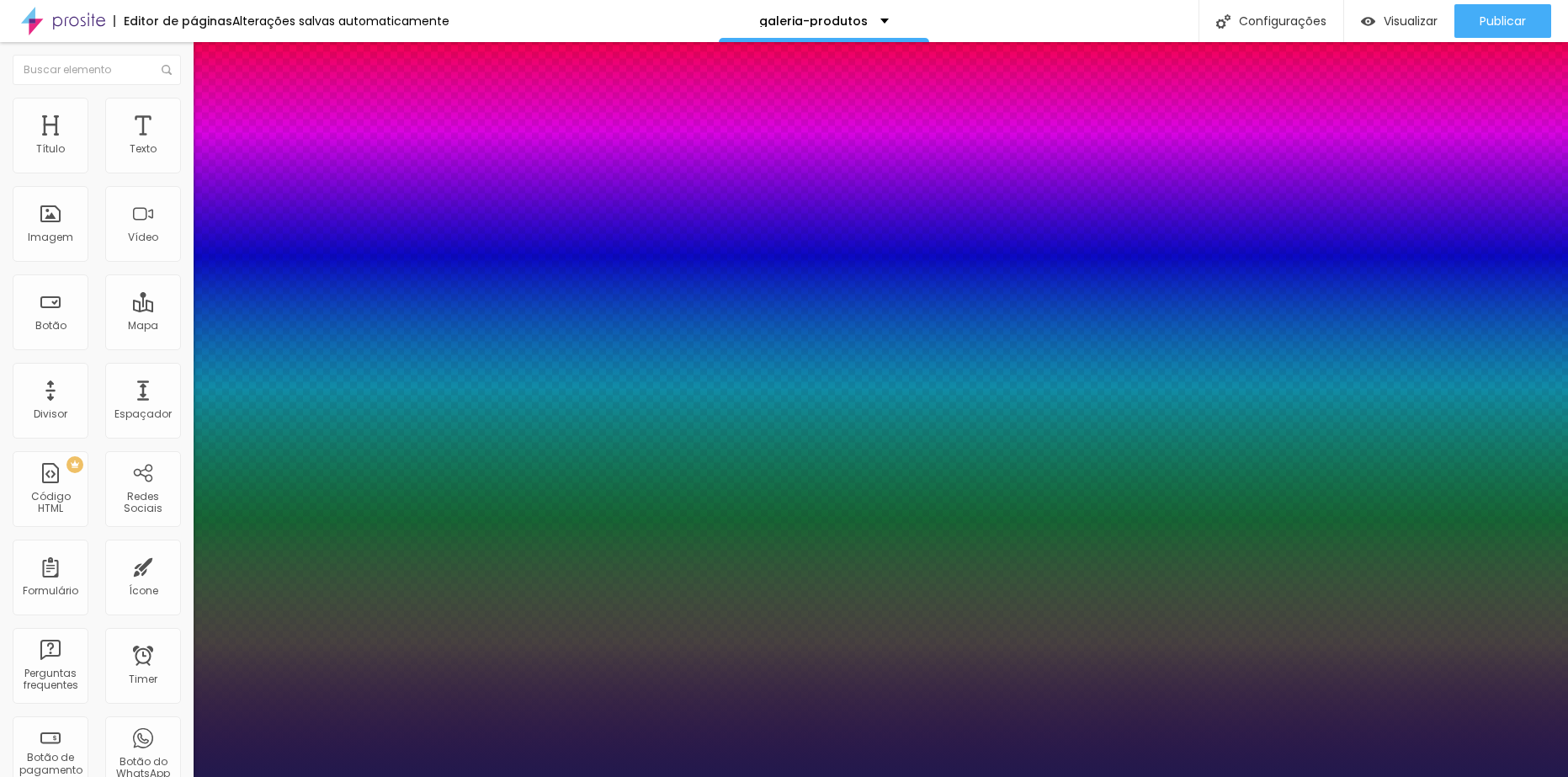
type input "25"
type input "1"
type input "26"
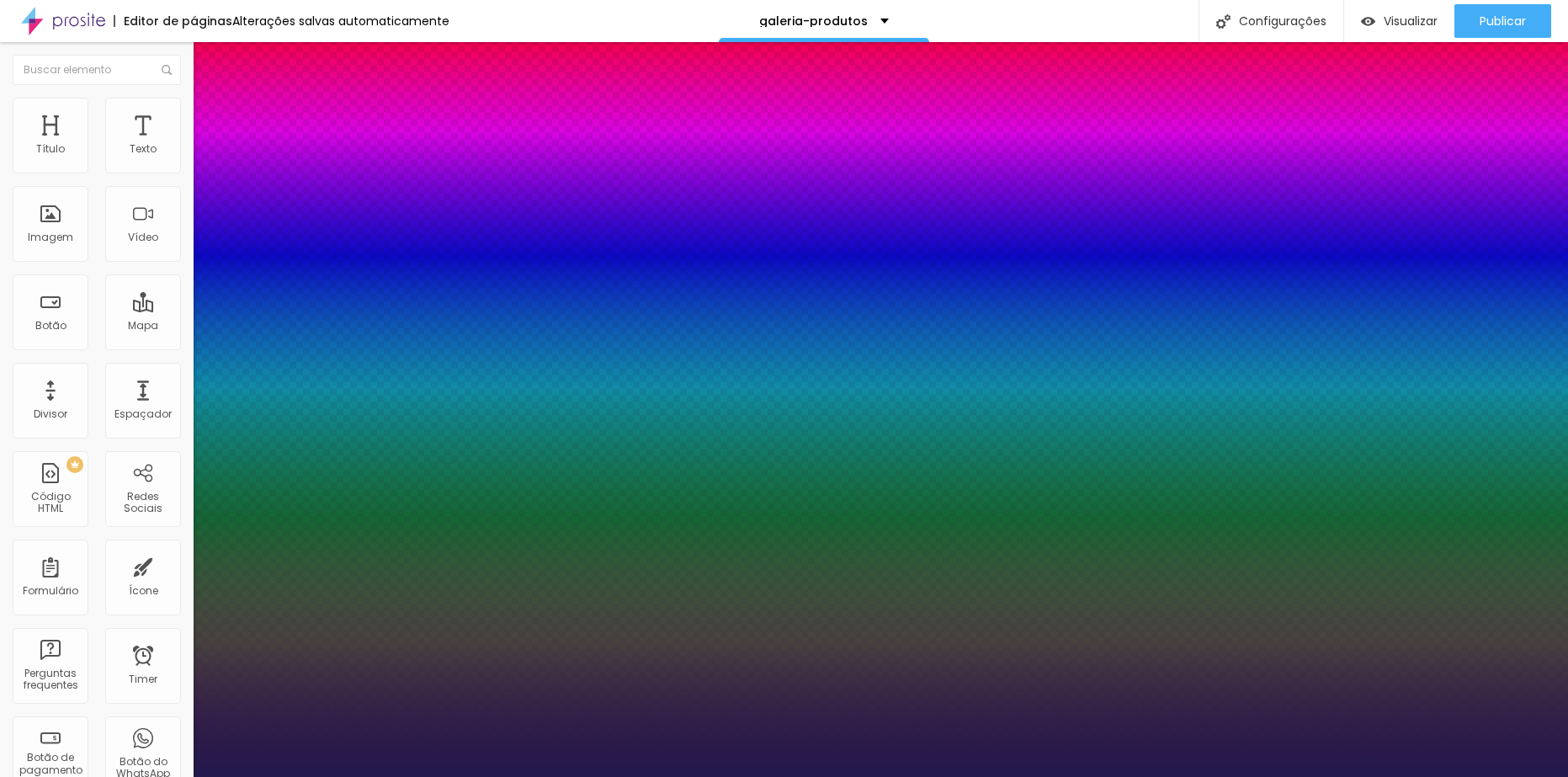
type input "1"
type input "27"
type input "1"
type input "28"
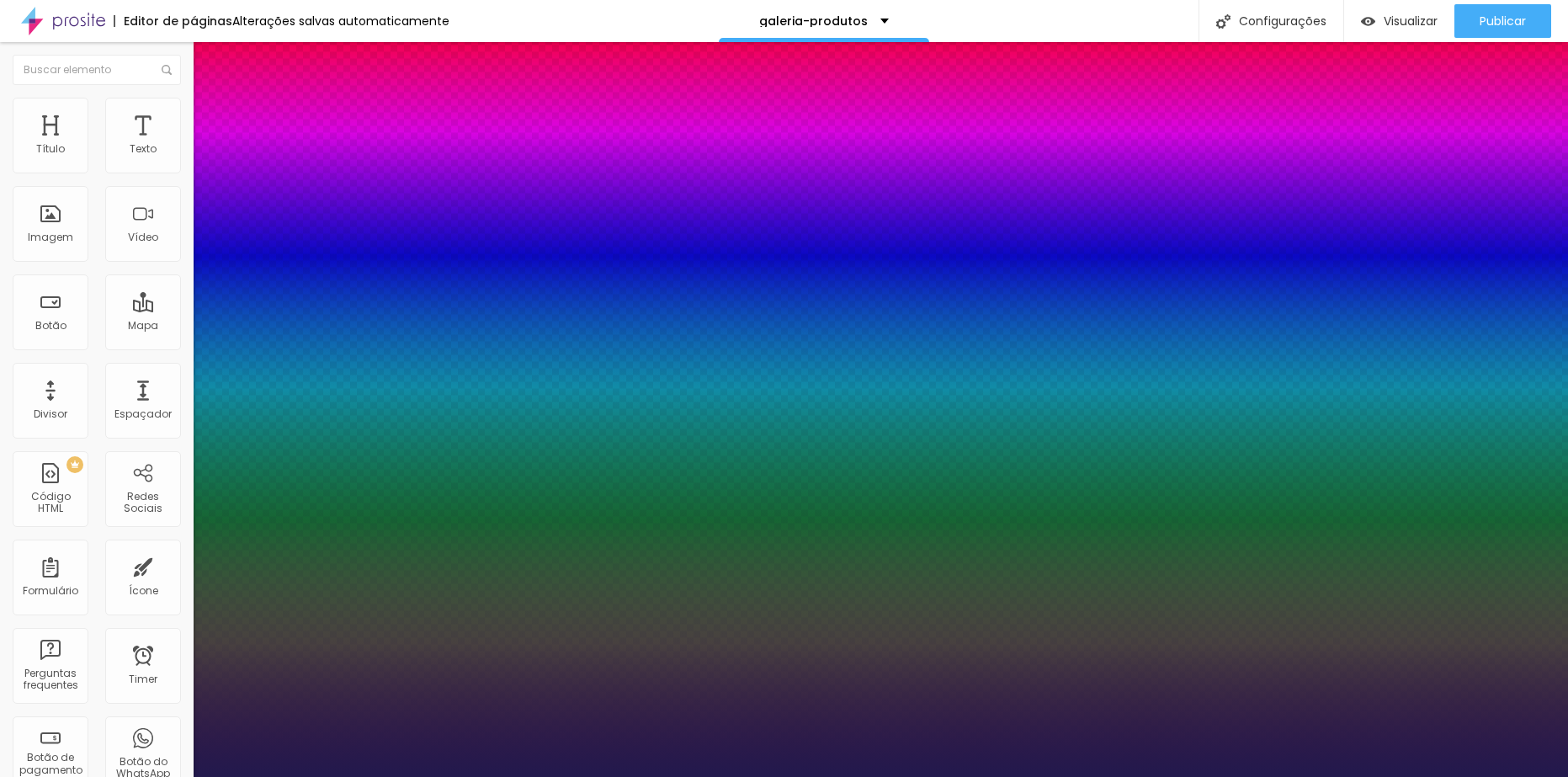
type input "28"
type input "1"
type input "29"
type input "1"
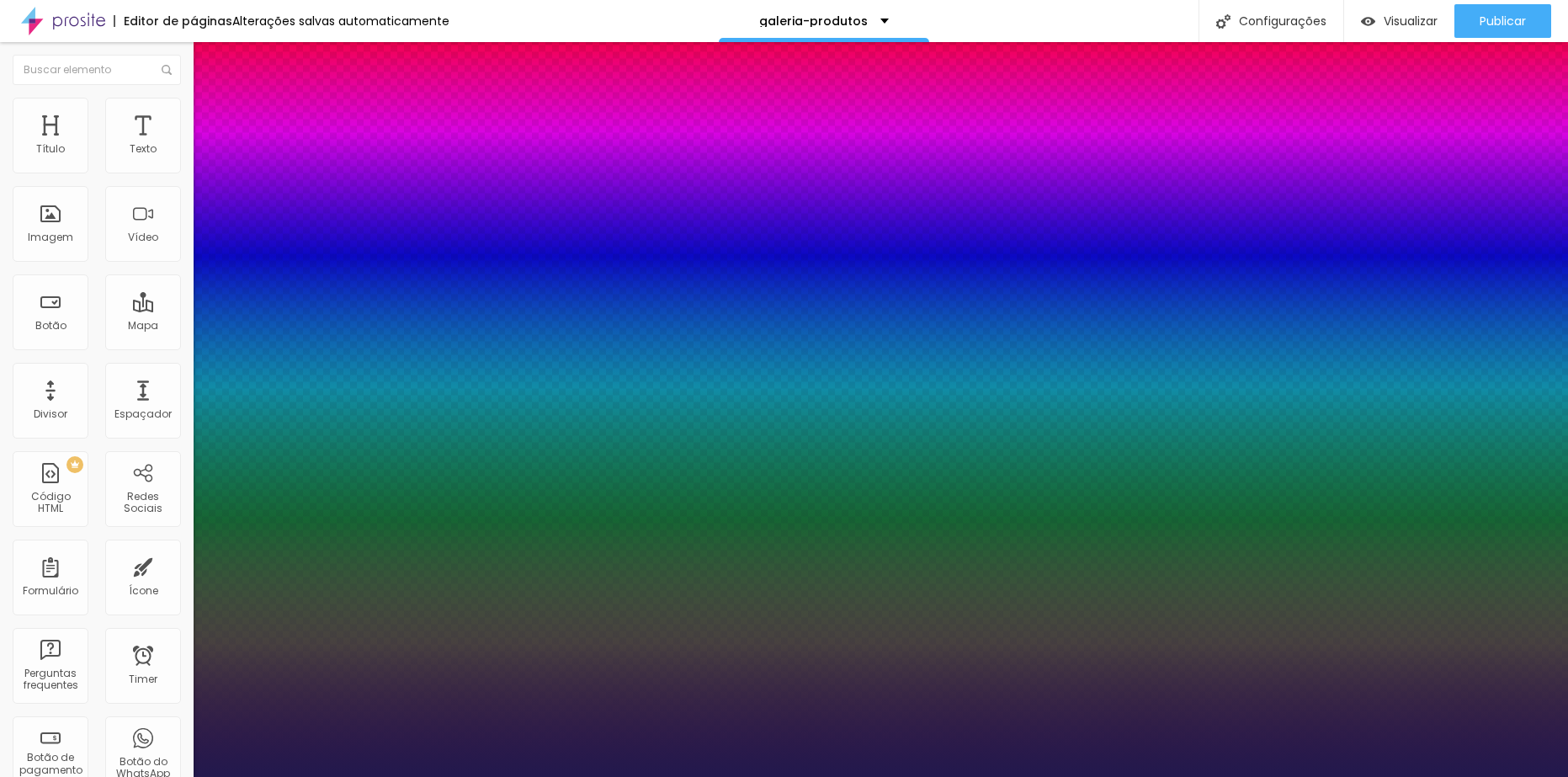
type input "30"
type input "1"
type input "31"
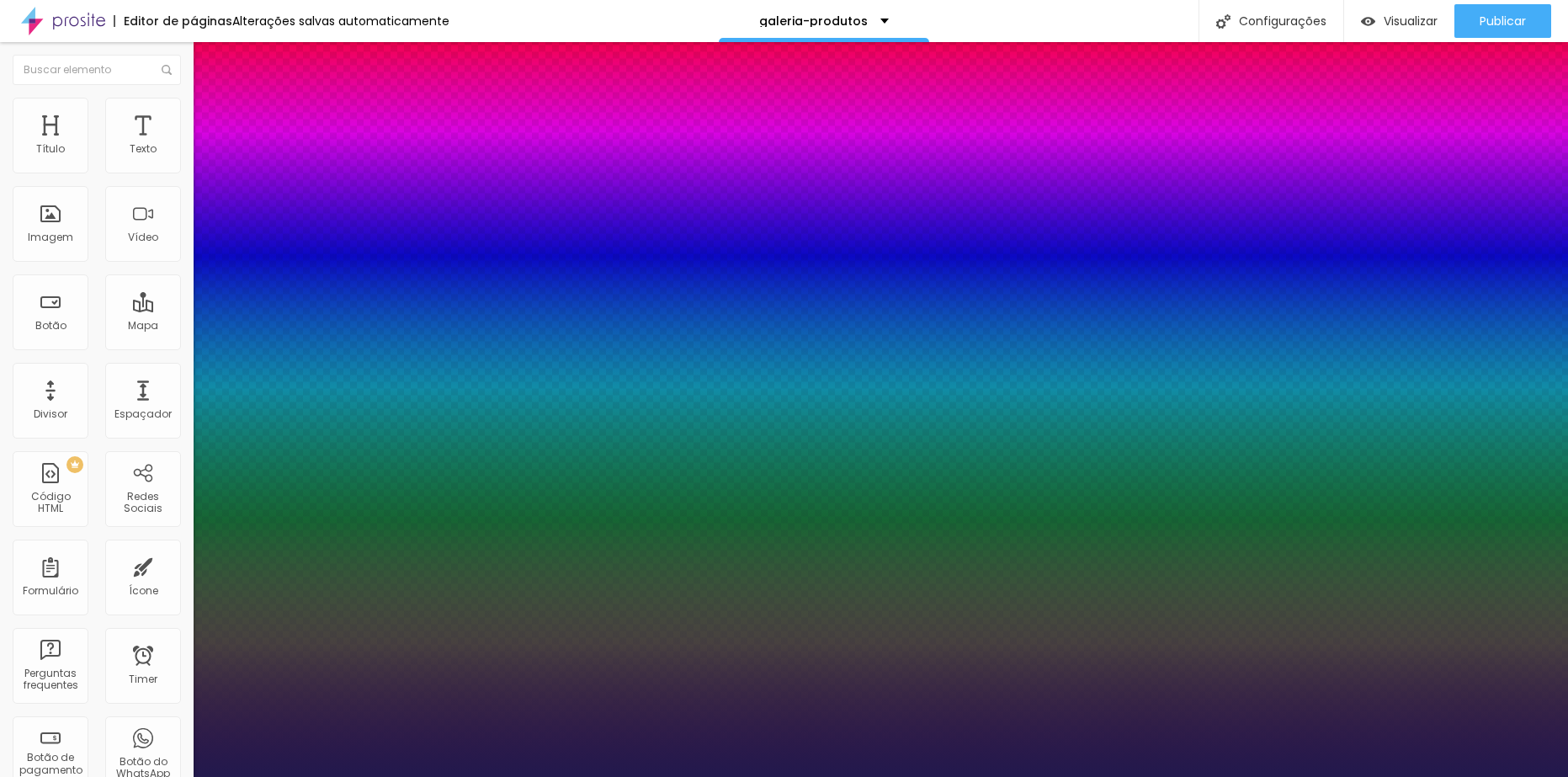
type input "1"
type input "32"
type input "1"
type input "33"
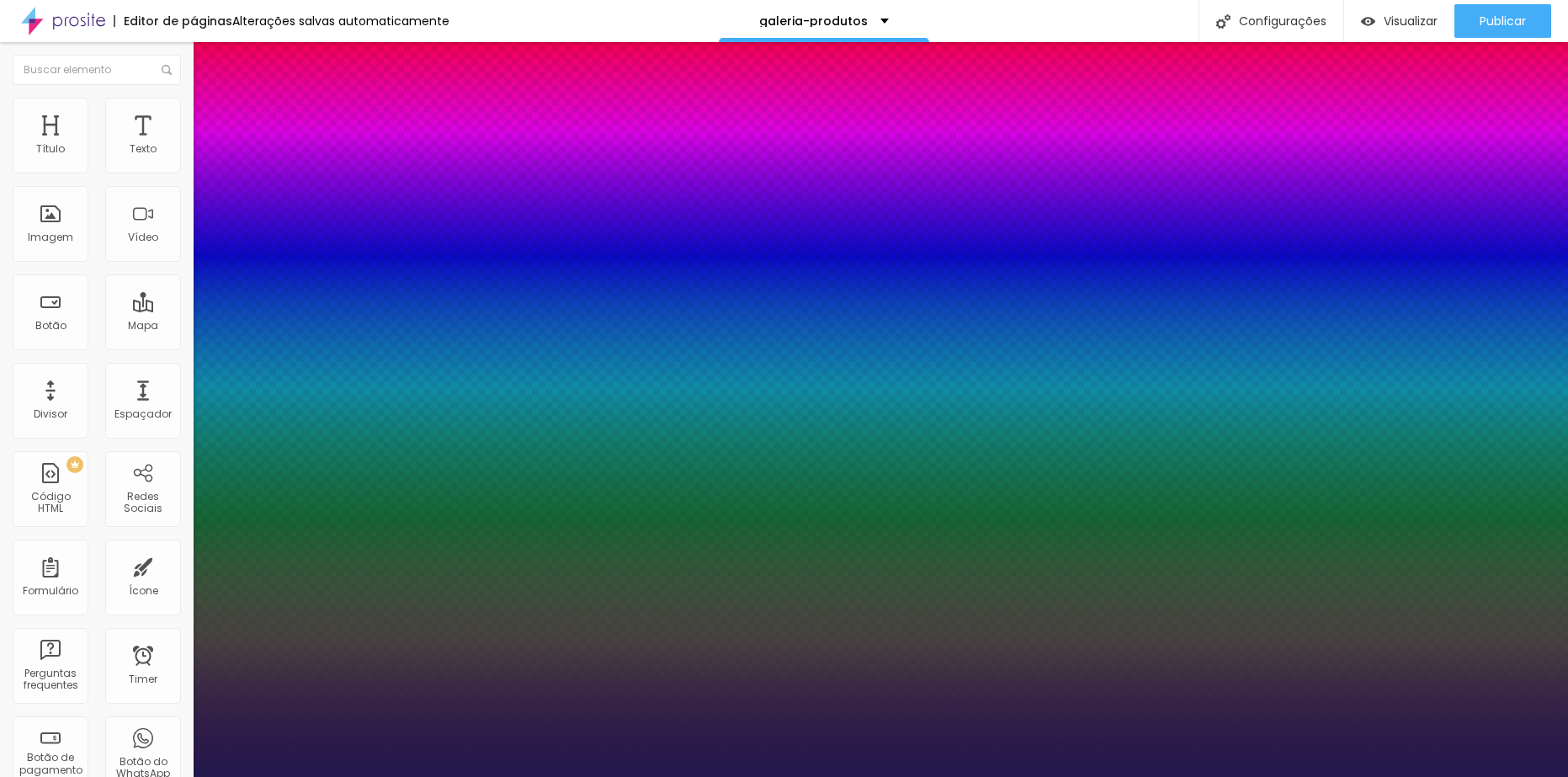
type input "33"
type input "1"
type input "34"
type input "1"
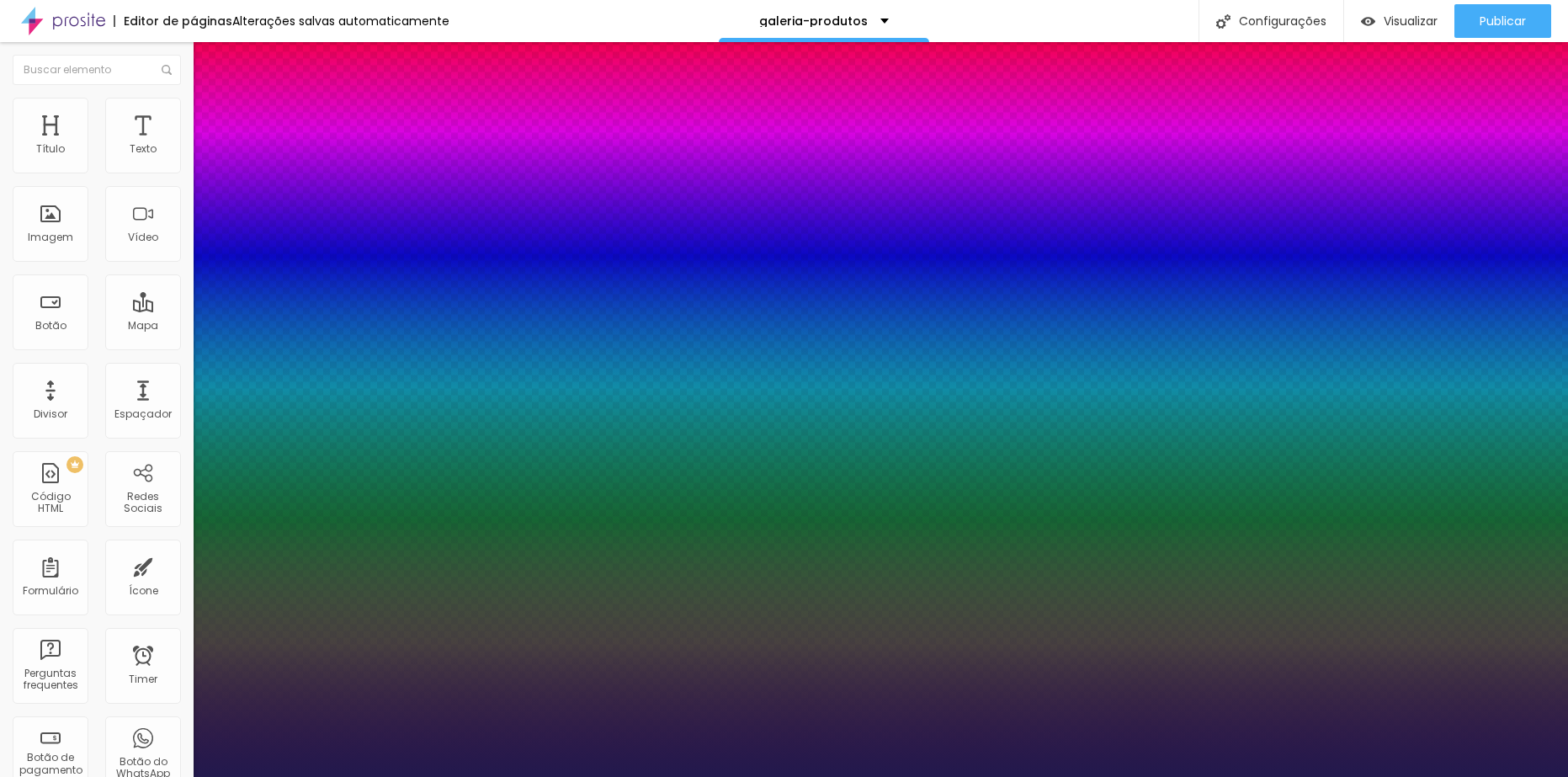
type input "35"
type input "1"
type input "36"
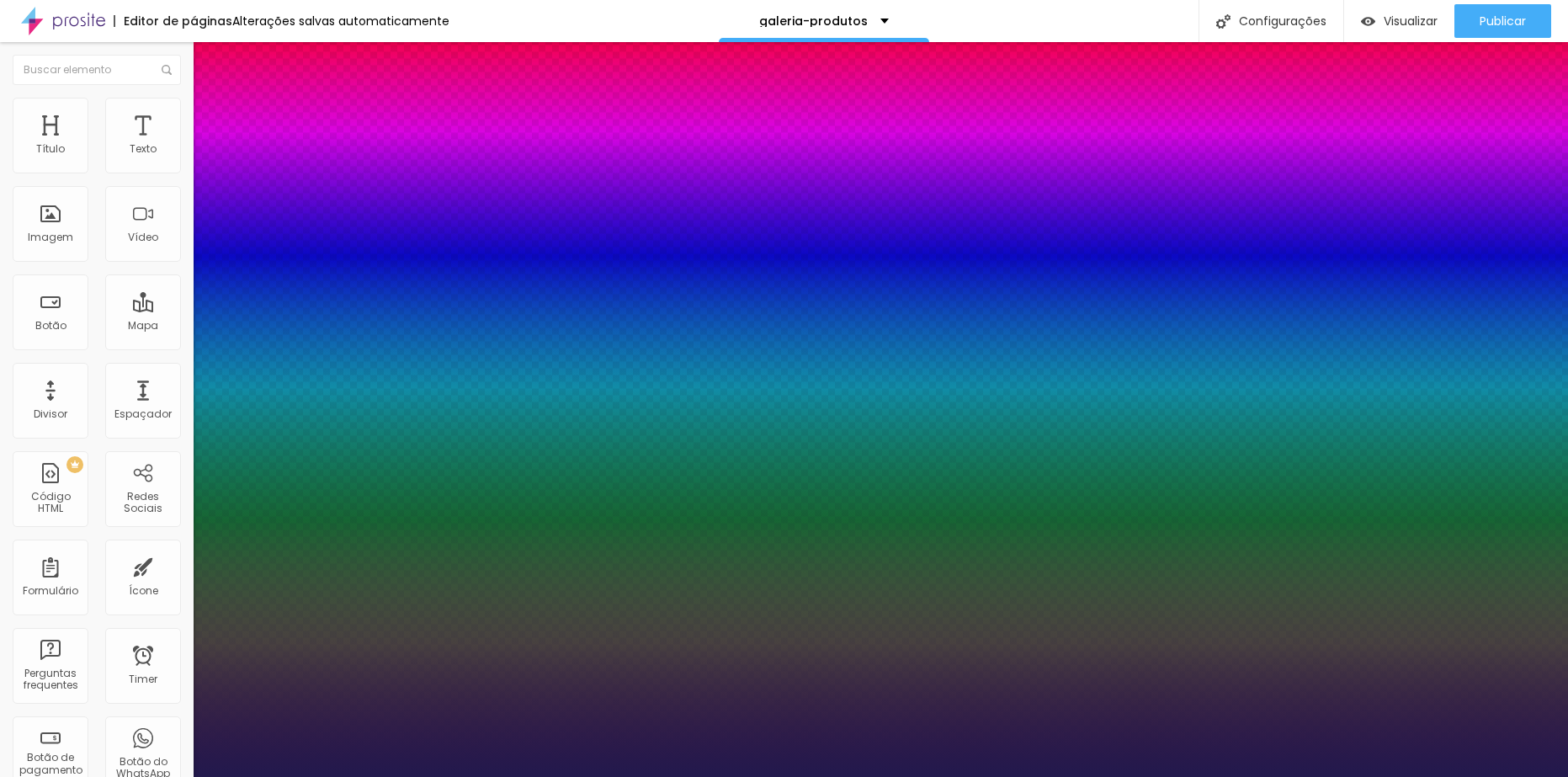
type input "1"
type input "37"
type input "1"
type input "38"
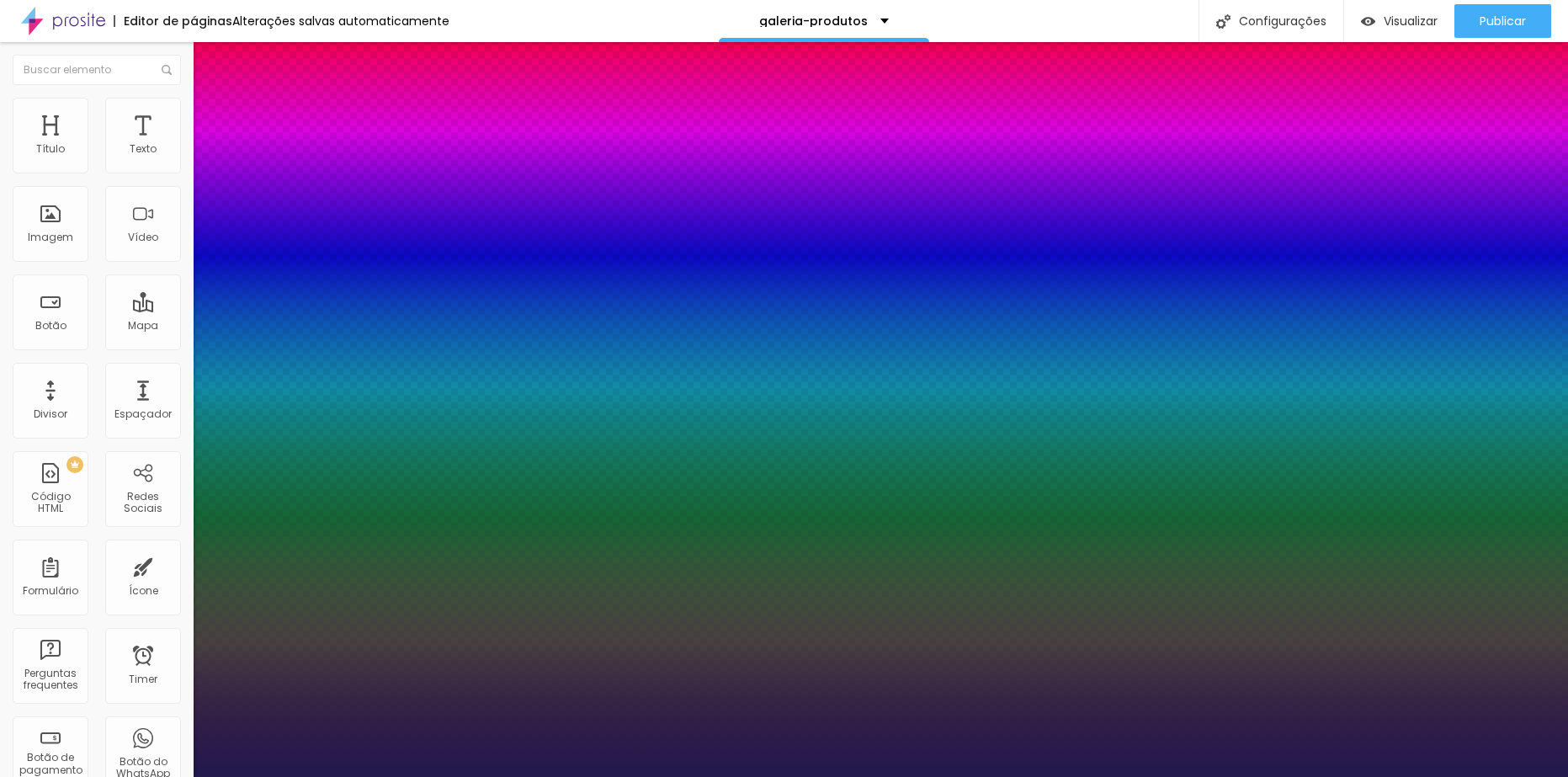
type input "38"
type input "1"
type input "39"
type input "1"
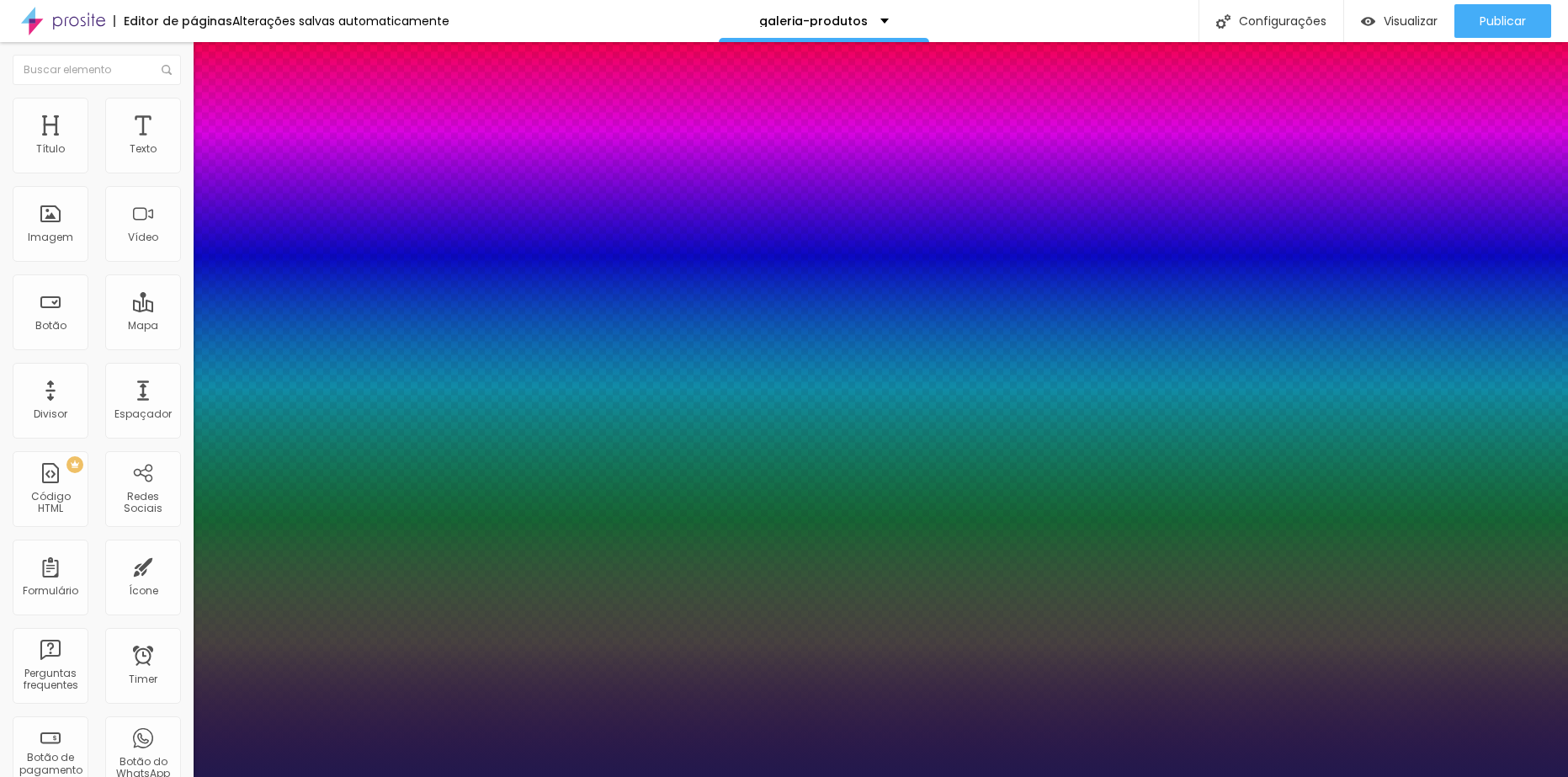
drag, startPoint x: 229, startPoint y: 477, endPoint x: 257, endPoint y: 480, distance: 28.2
drag, startPoint x: 366, startPoint y: 476, endPoint x: 390, endPoint y: 481, distance: 24.5
type input "8"
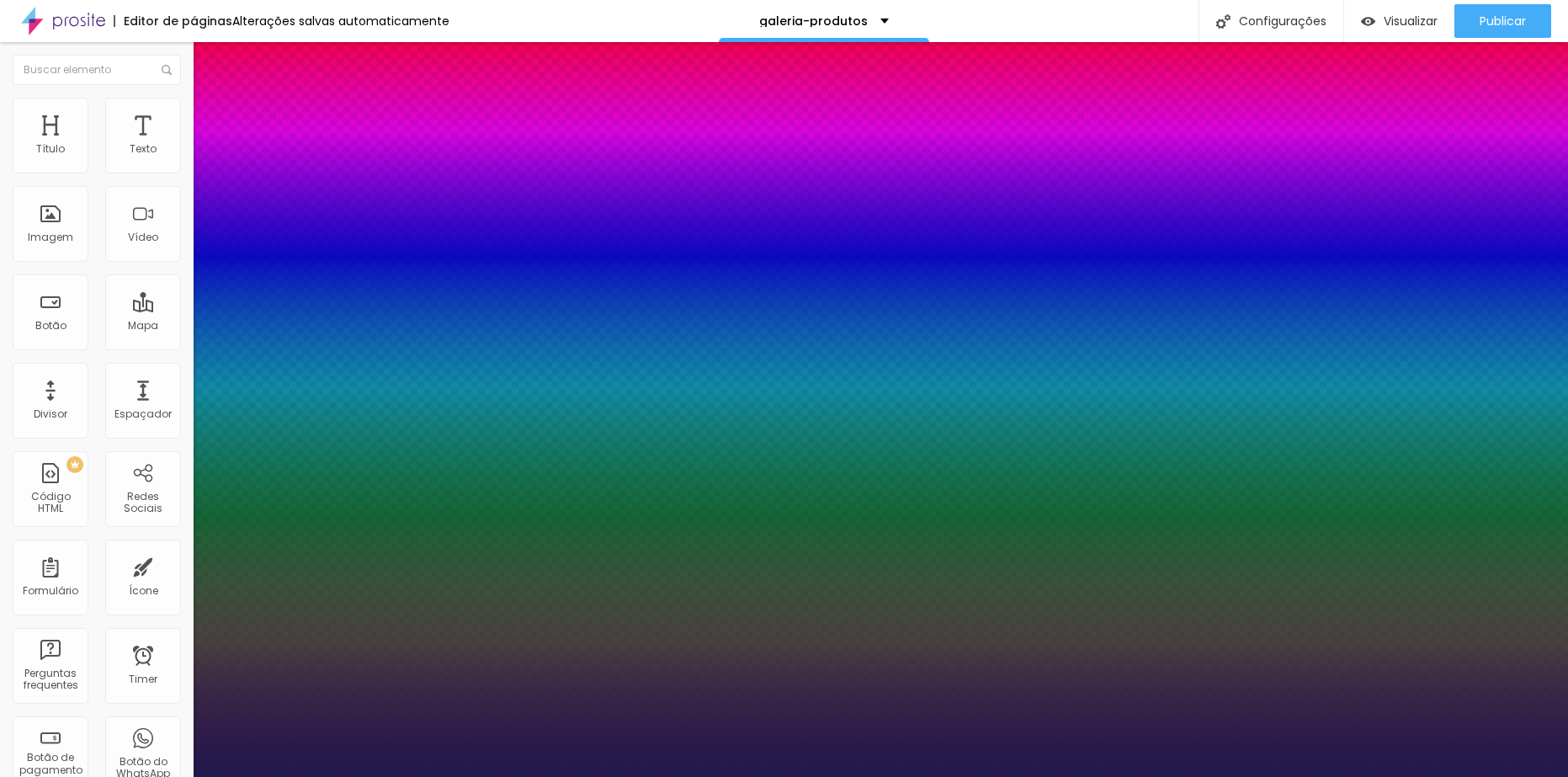
type input "4"
type input "1"
type input "40"
type input "1"
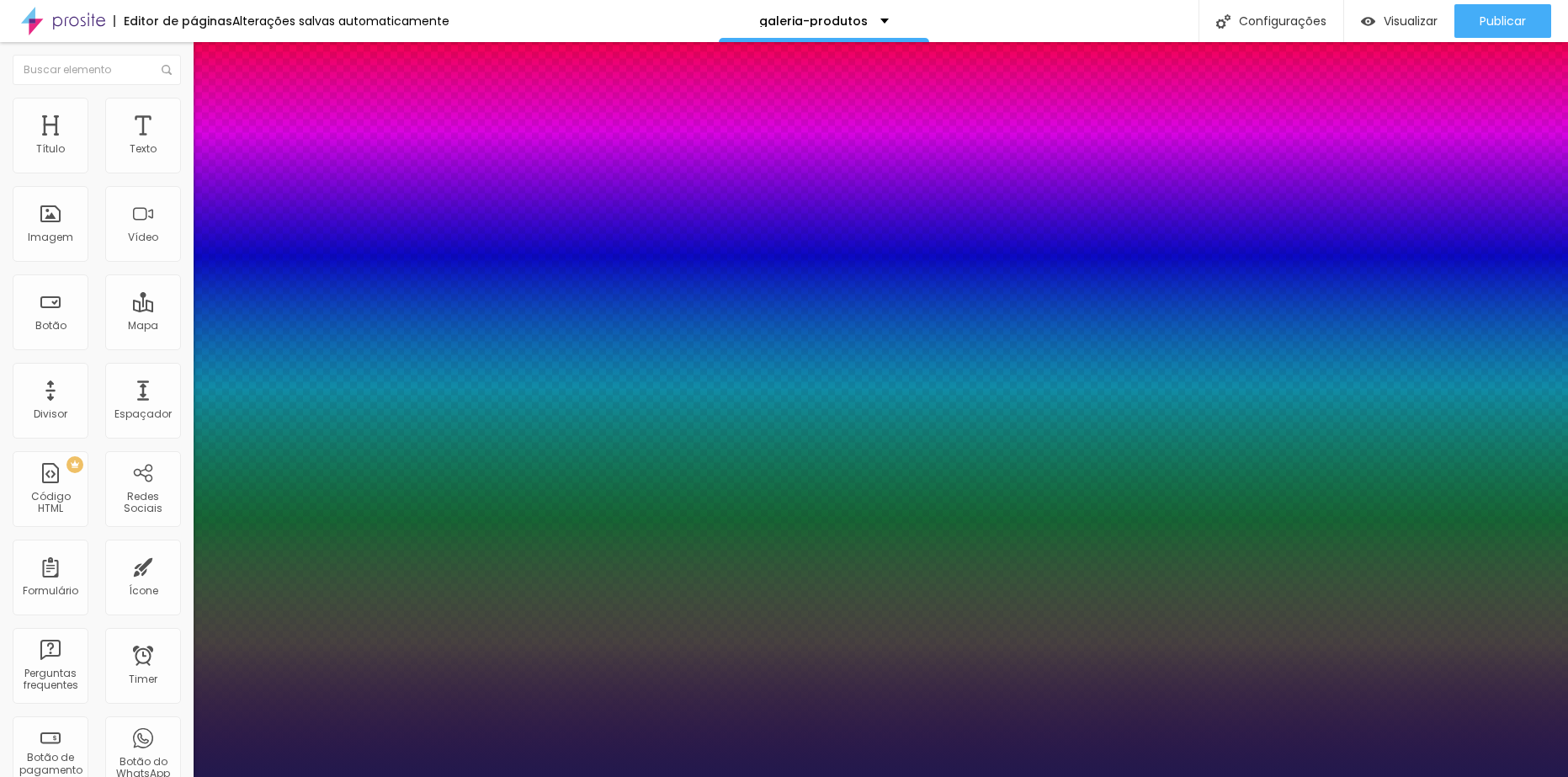
type input "40"
click at [962, 776] on div at bounding box center [784, 777] width 1568 height 0
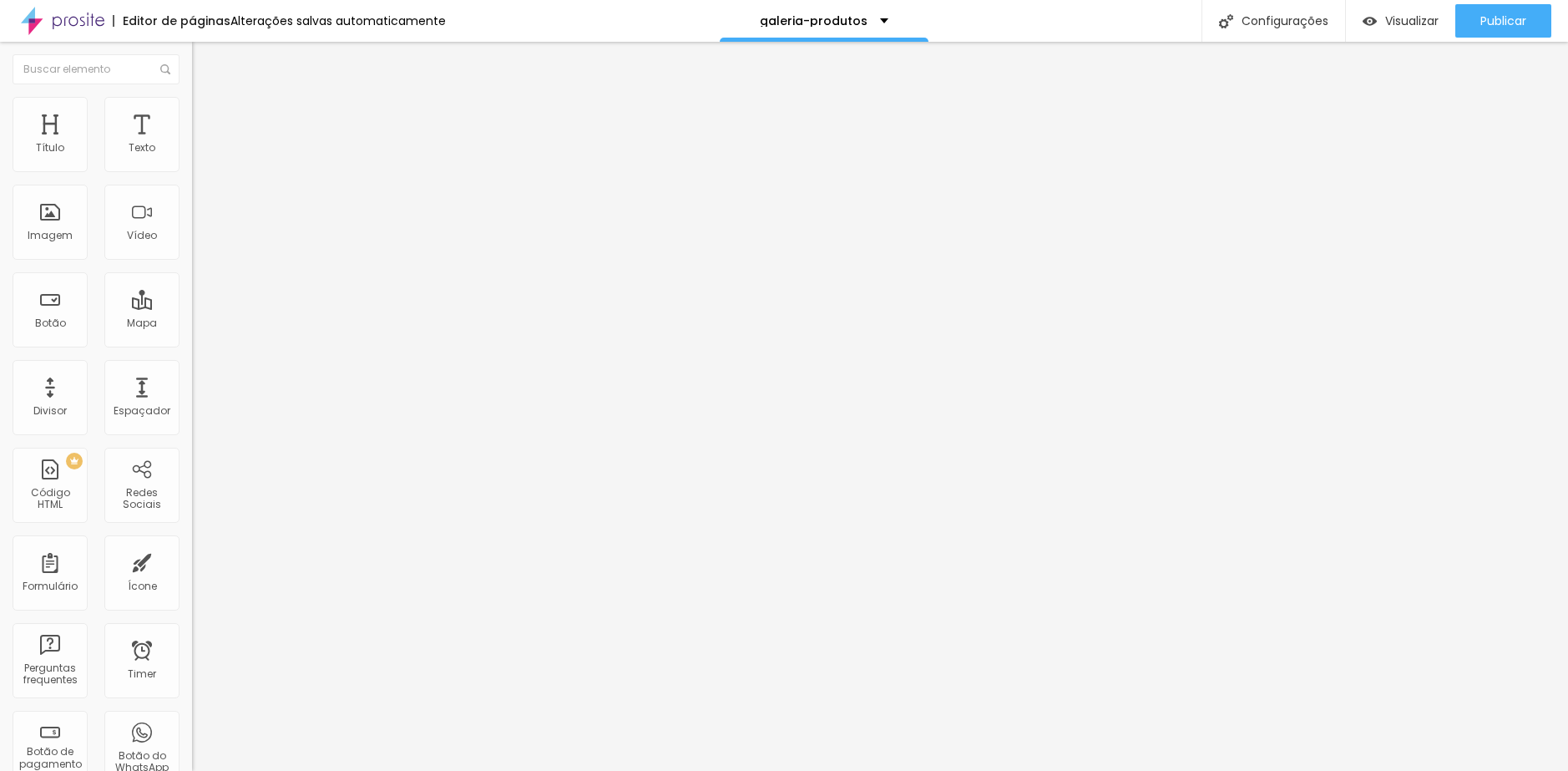
click at [192, 160] on button "button" at bounding box center [204, 152] width 23 height 17
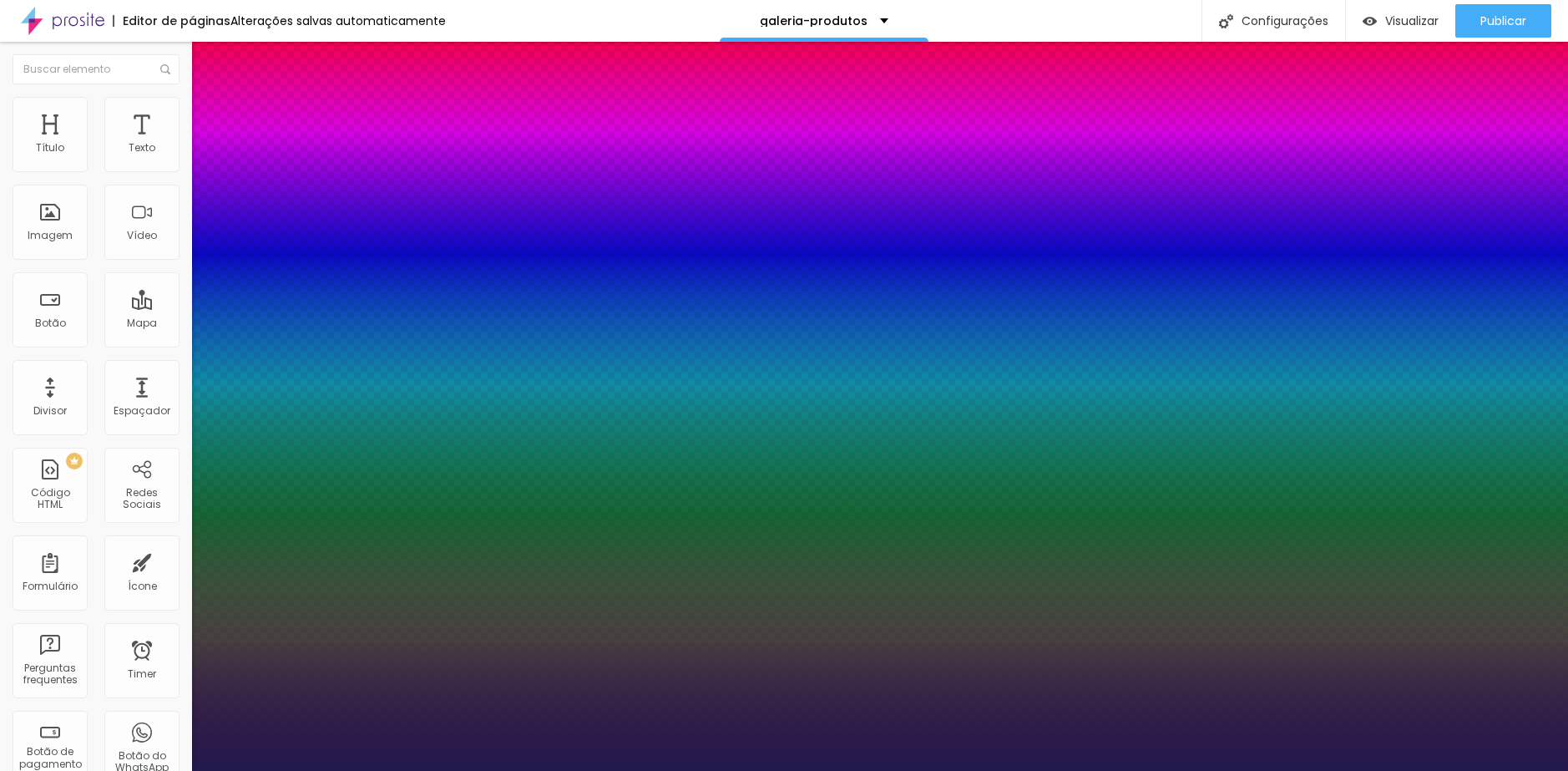
type input "1"
select select "Montserrat"
type input "1"
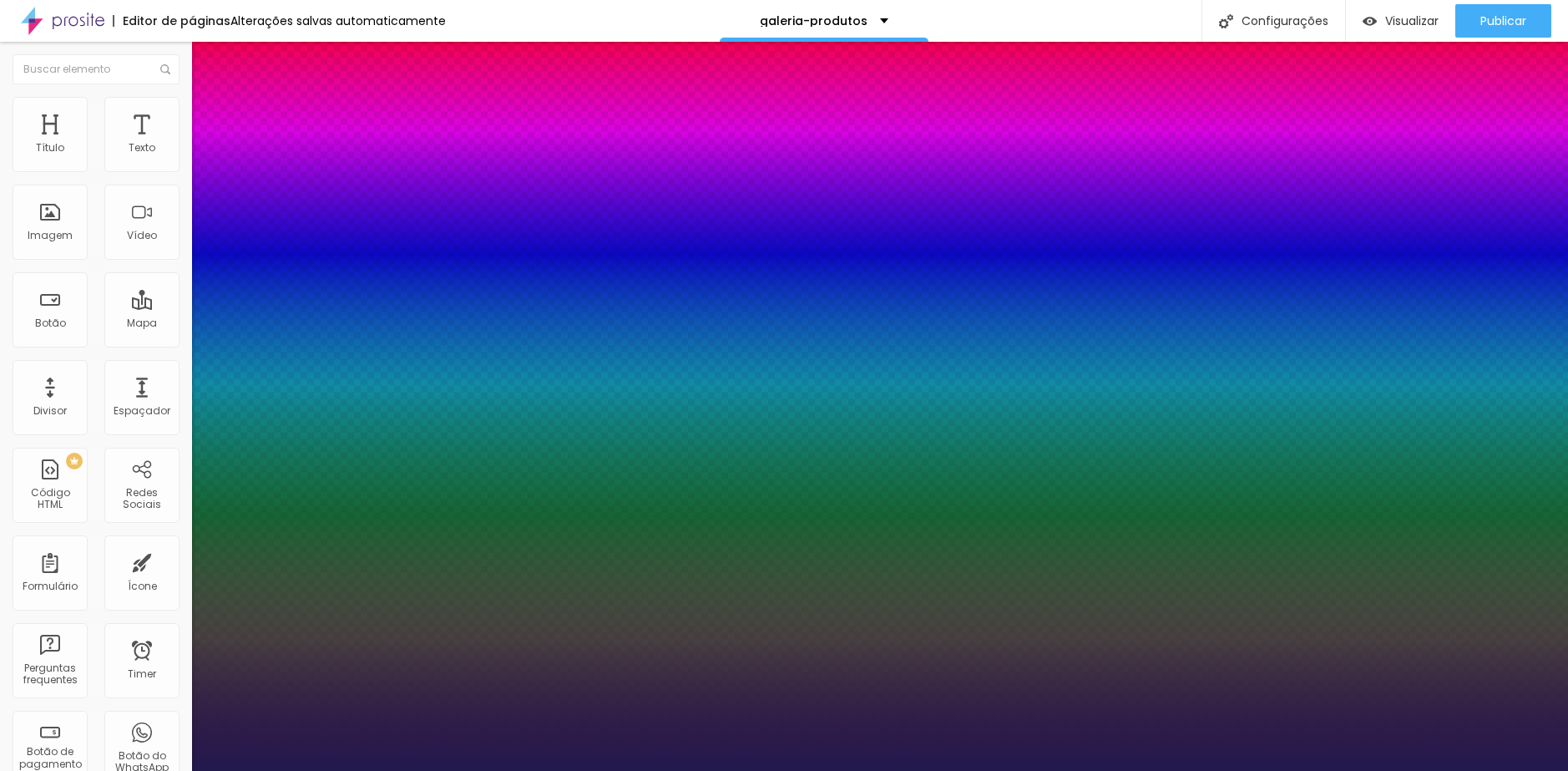
type input "17"
type input "1"
type input "18"
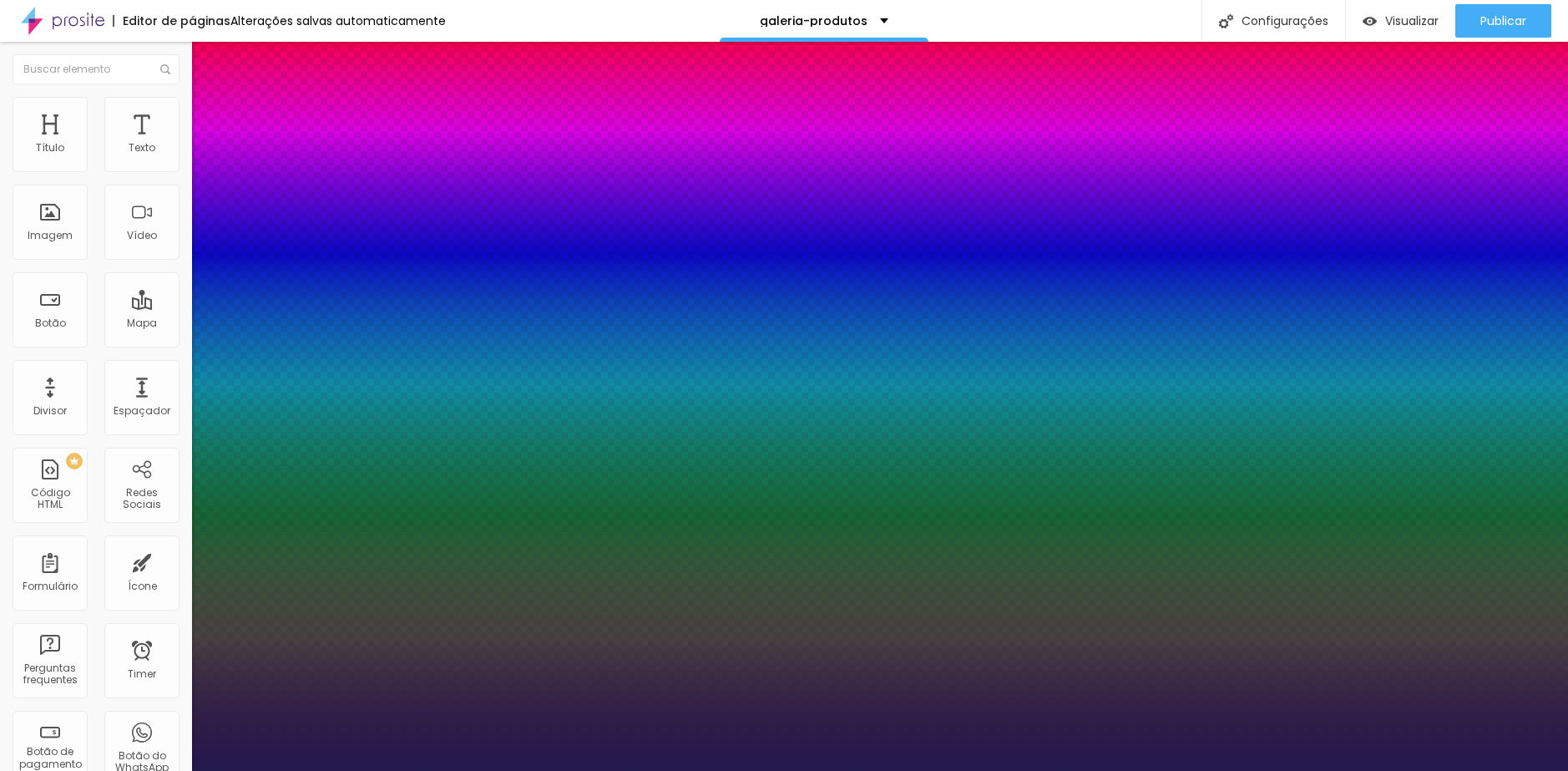
type input "1"
type input "19"
type input "1"
type input "20"
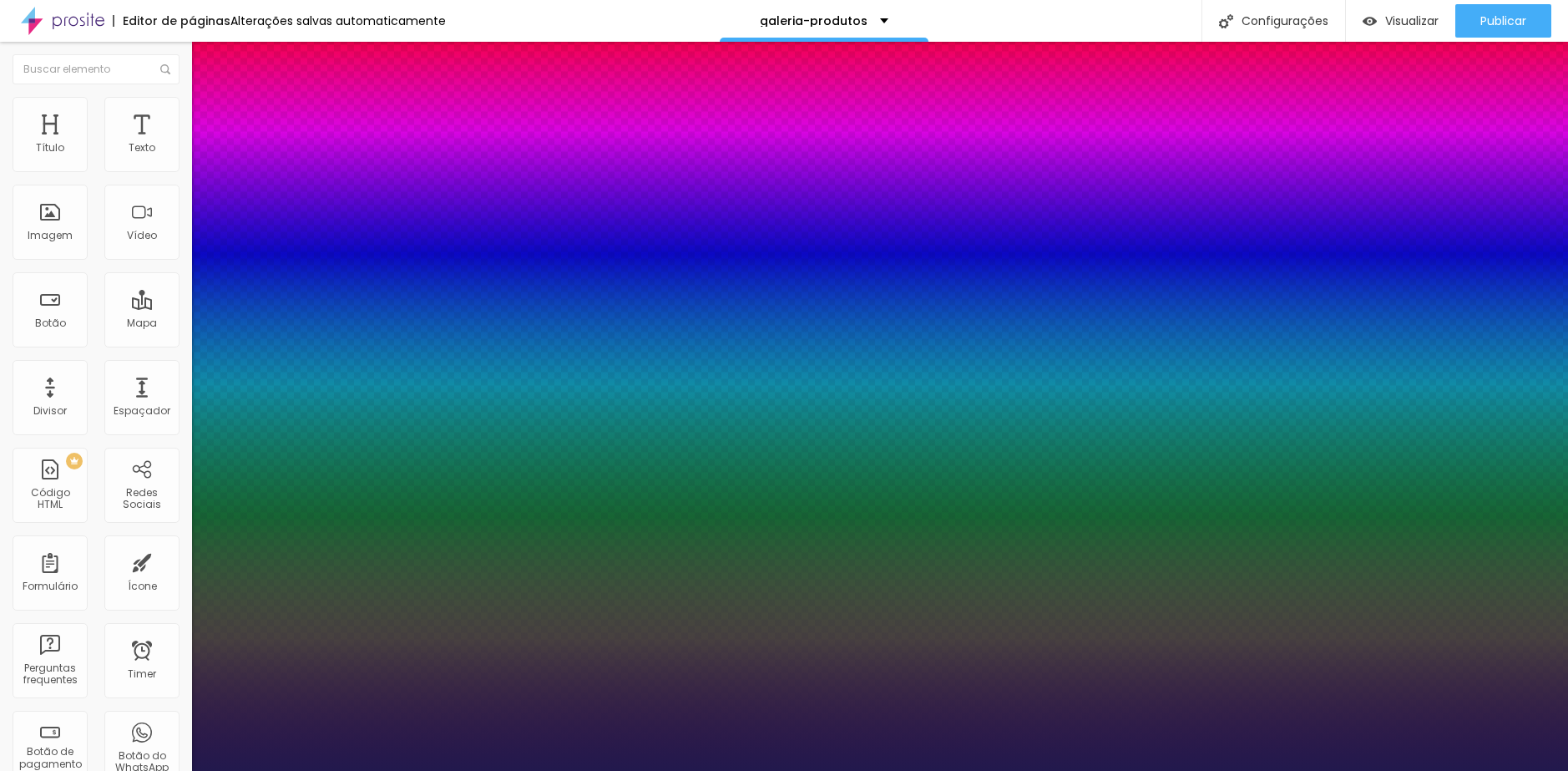
type input "20"
type input "1"
type input "20"
click at [579, 770] on div at bounding box center [784, 771] width 1568 height 0
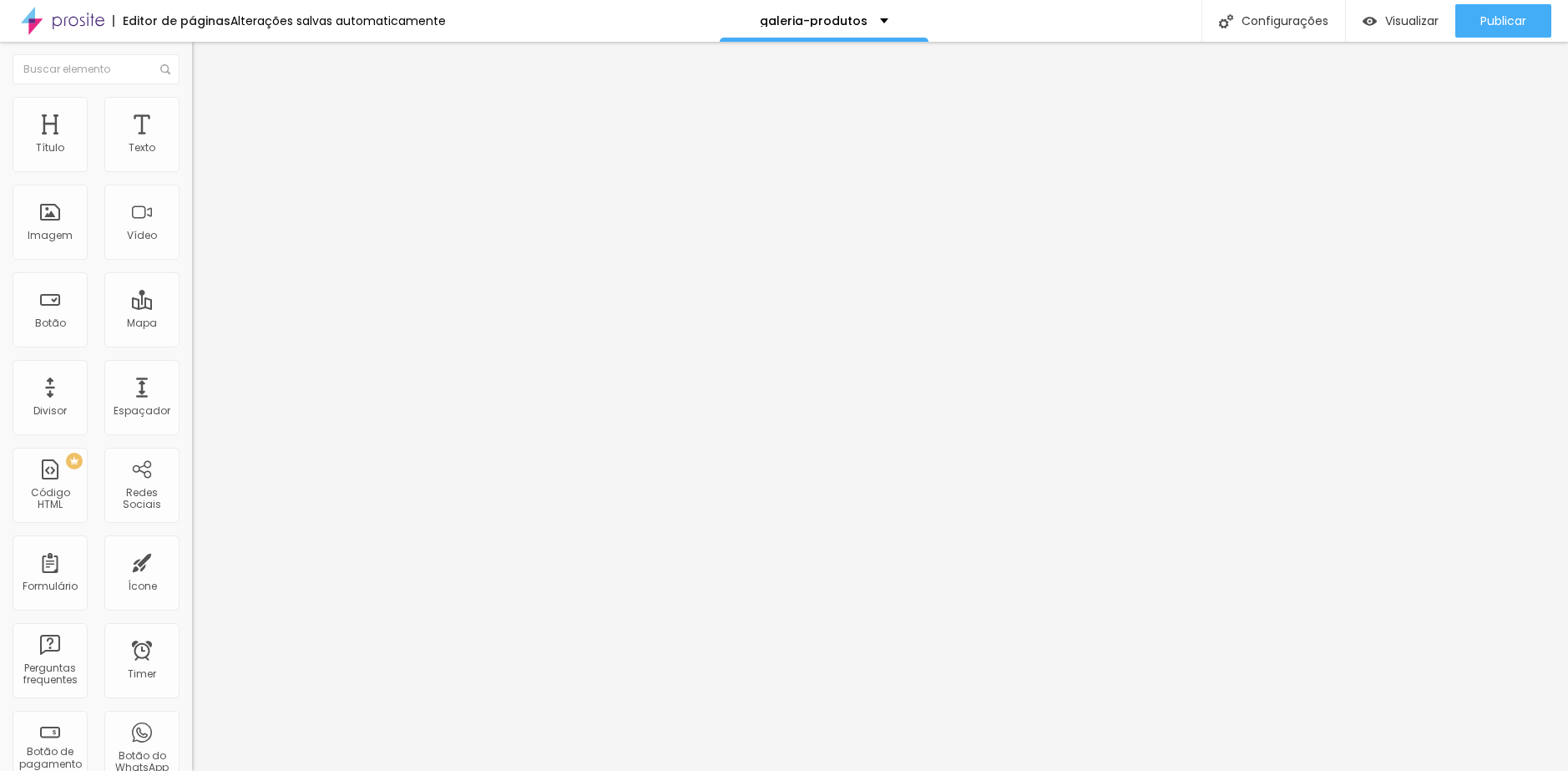
click at [207, 115] on span "Estilo" at bounding box center [219, 108] width 26 height 14
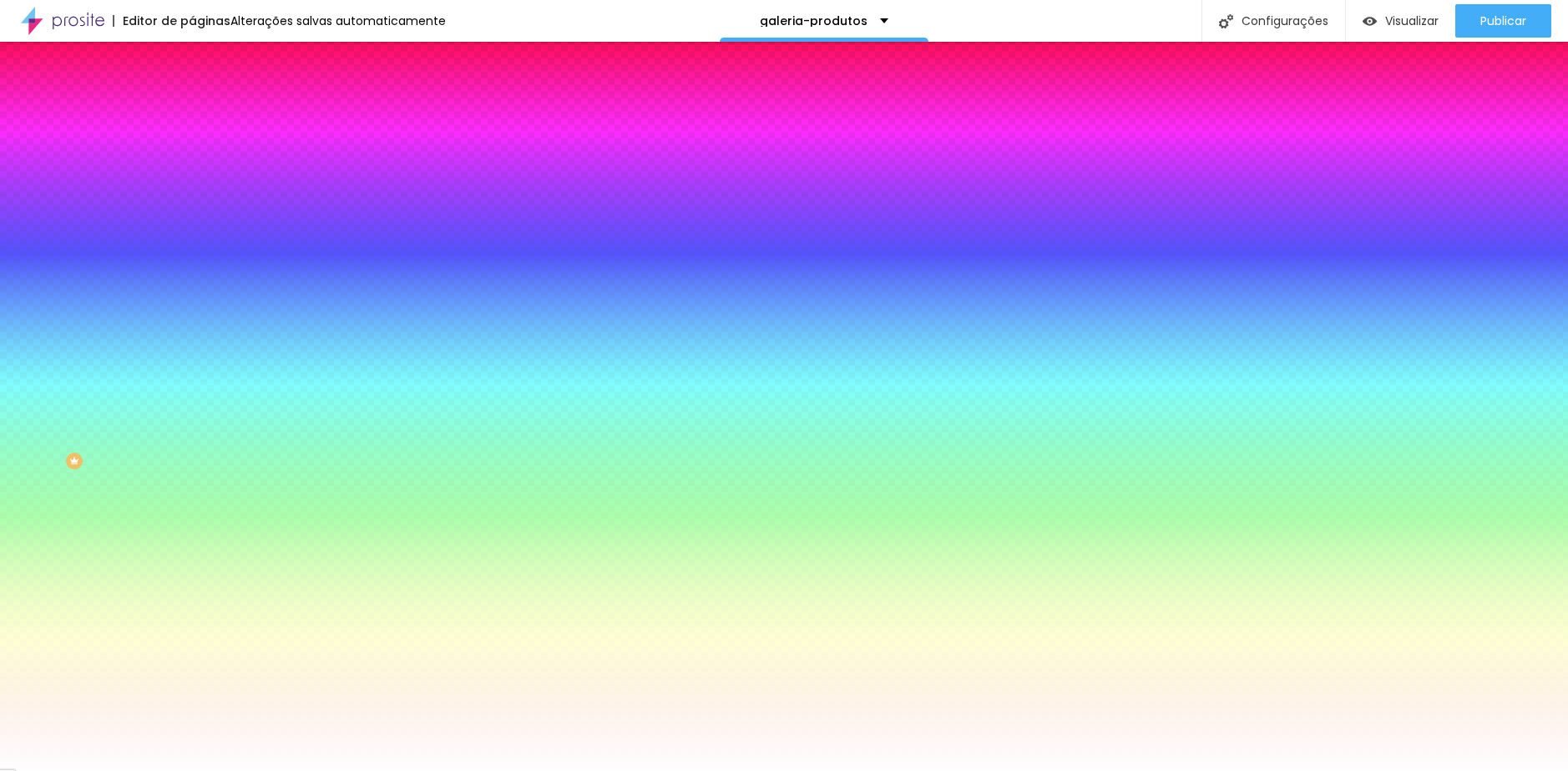
click at [207, 118] on span "Avançado" at bounding box center [234, 125] width 55 height 14
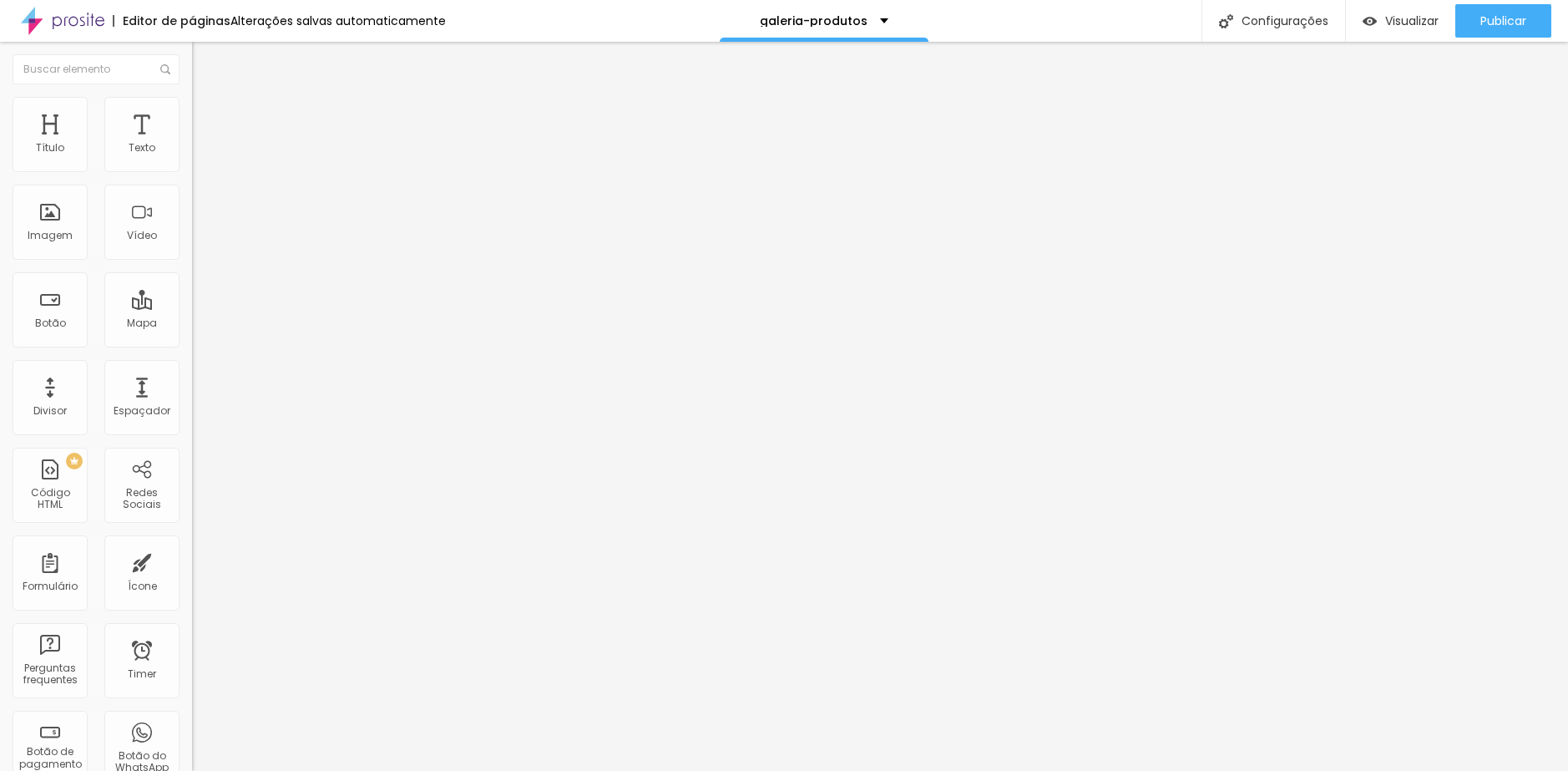
type input "15"
type input "10"
type input "5"
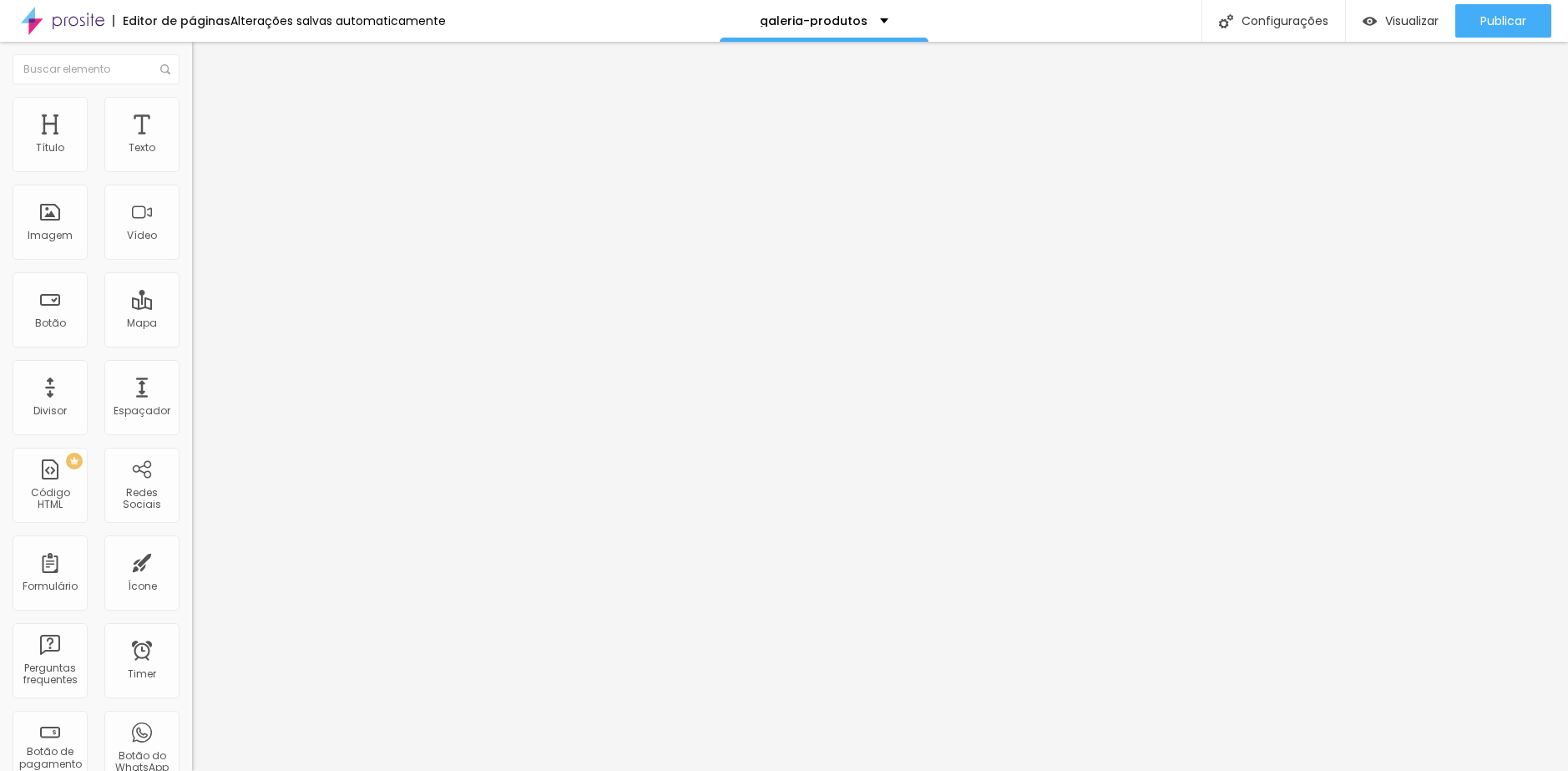
type input "5"
type input "0"
drag, startPoint x: 55, startPoint y: 166, endPoint x: -8, endPoint y: 163, distance: 63.1
type input "0"
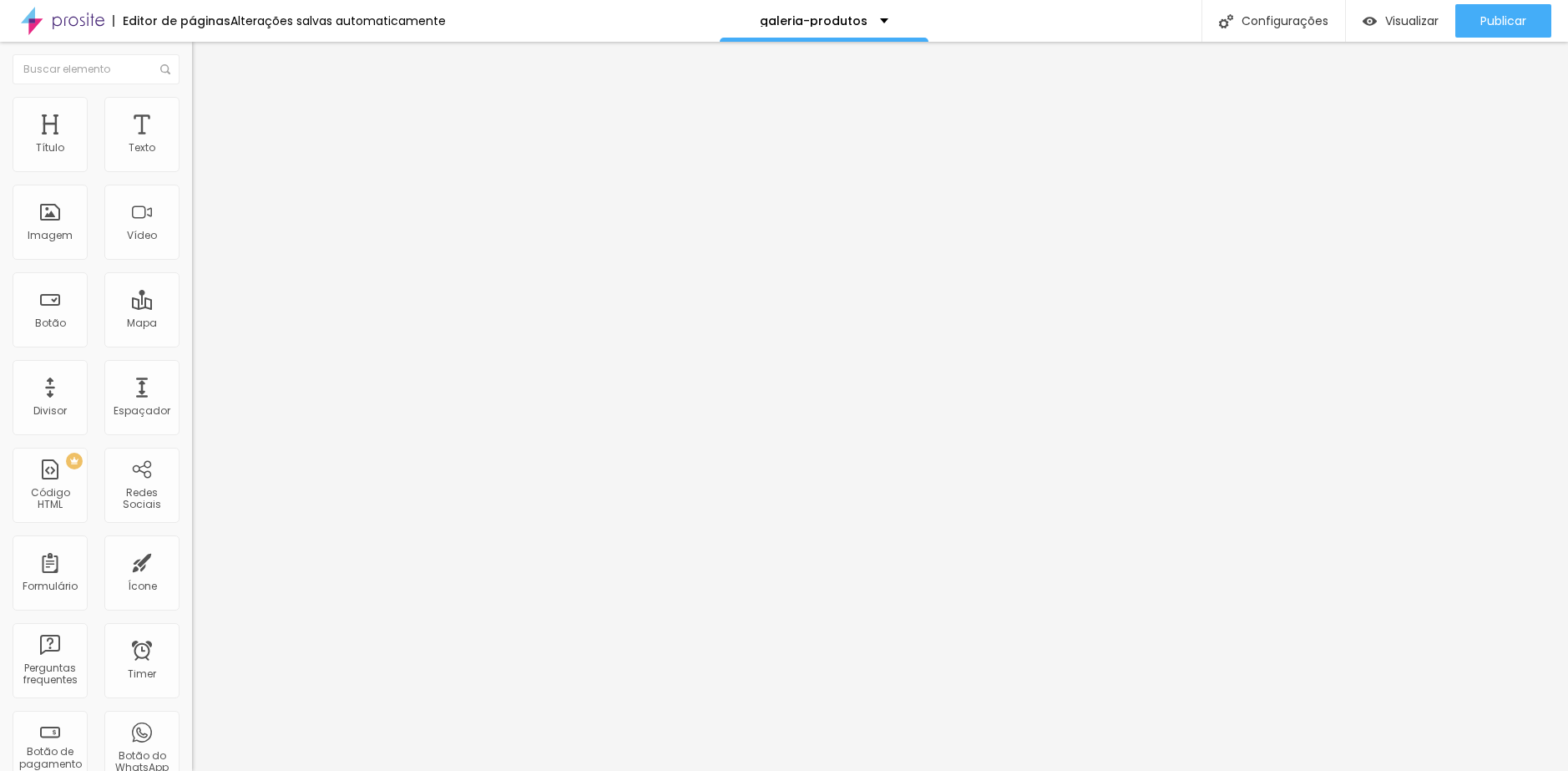
click at [192, 324] on input "range" at bounding box center [245, 330] width 107 height 14
click at [207, 113] on span "Estilo" at bounding box center [219, 108] width 26 height 14
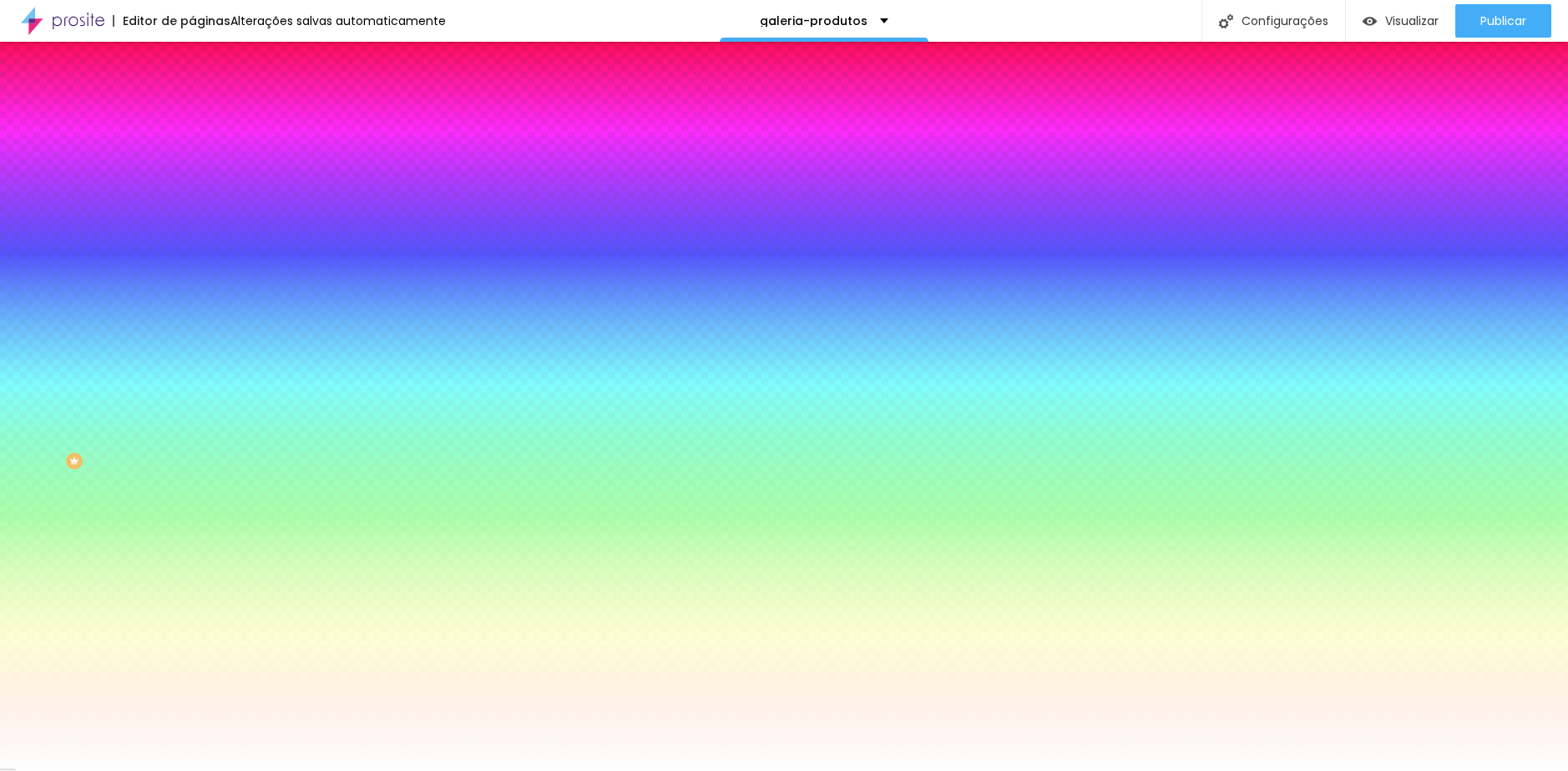
click at [192, 128] on li "Avançado" at bounding box center [288, 122] width 192 height 16
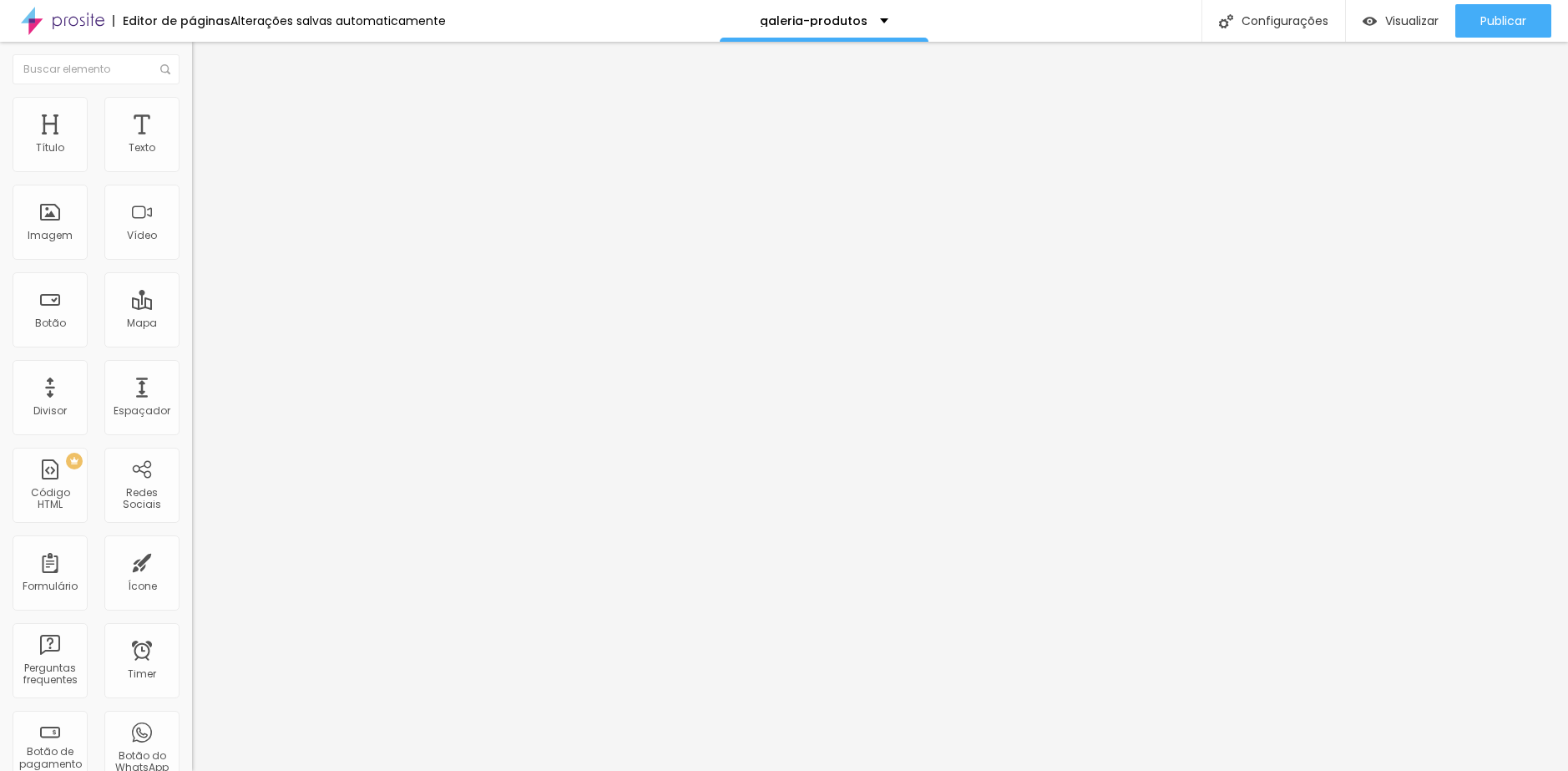
click at [192, 560] on input "range" at bounding box center [245, 567] width 107 height 14
drag, startPoint x: 145, startPoint y: 200, endPoint x: 165, endPoint y: 203, distance: 20.2
click at [192, 576] on div "20 px" at bounding box center [288, 585] width 192 height 17
type input "1"
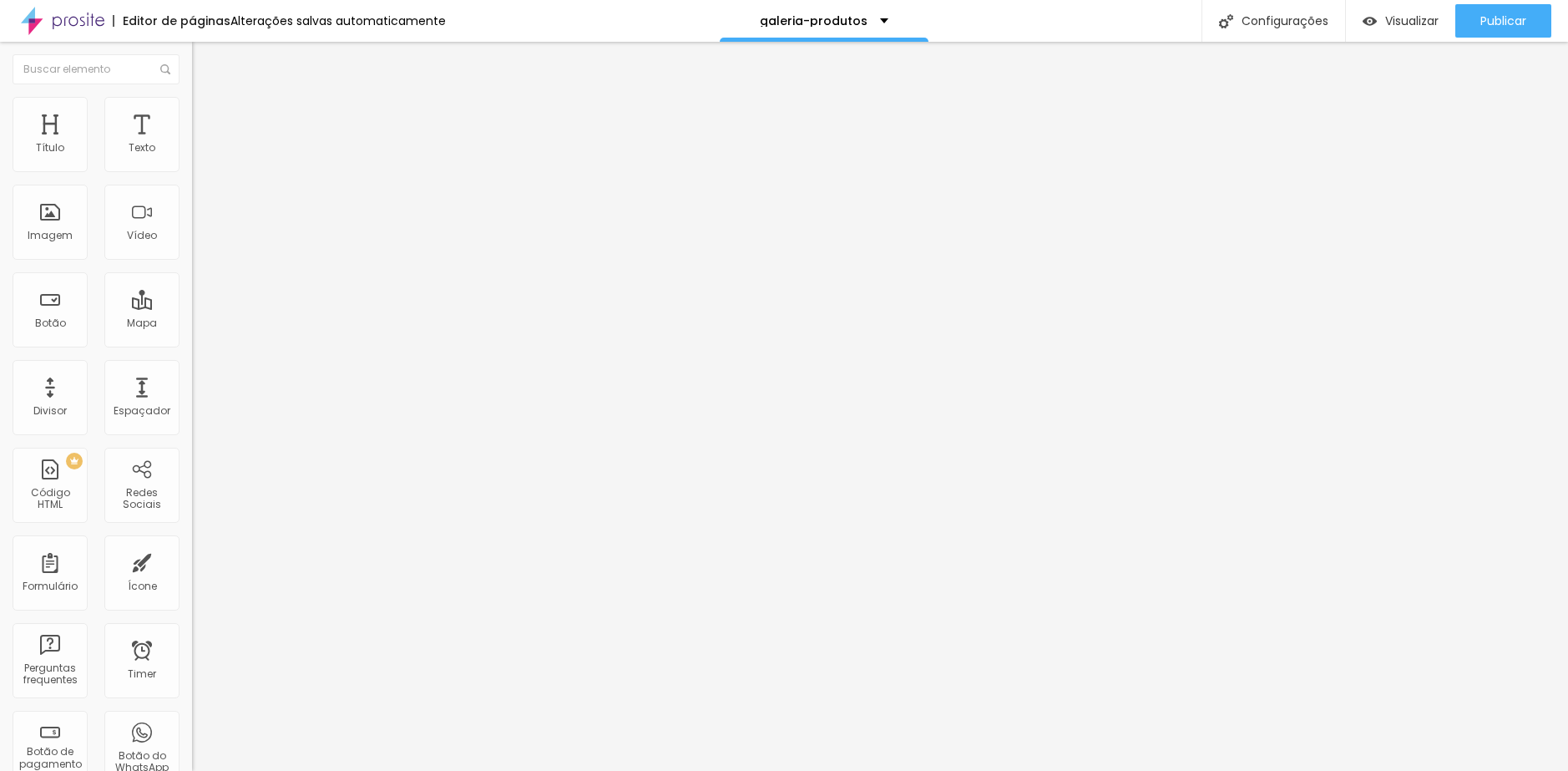
type input "10"
click at [192, 144] on span "Adicionar imagem" at bounding box center [245, 136] width 107 height 14
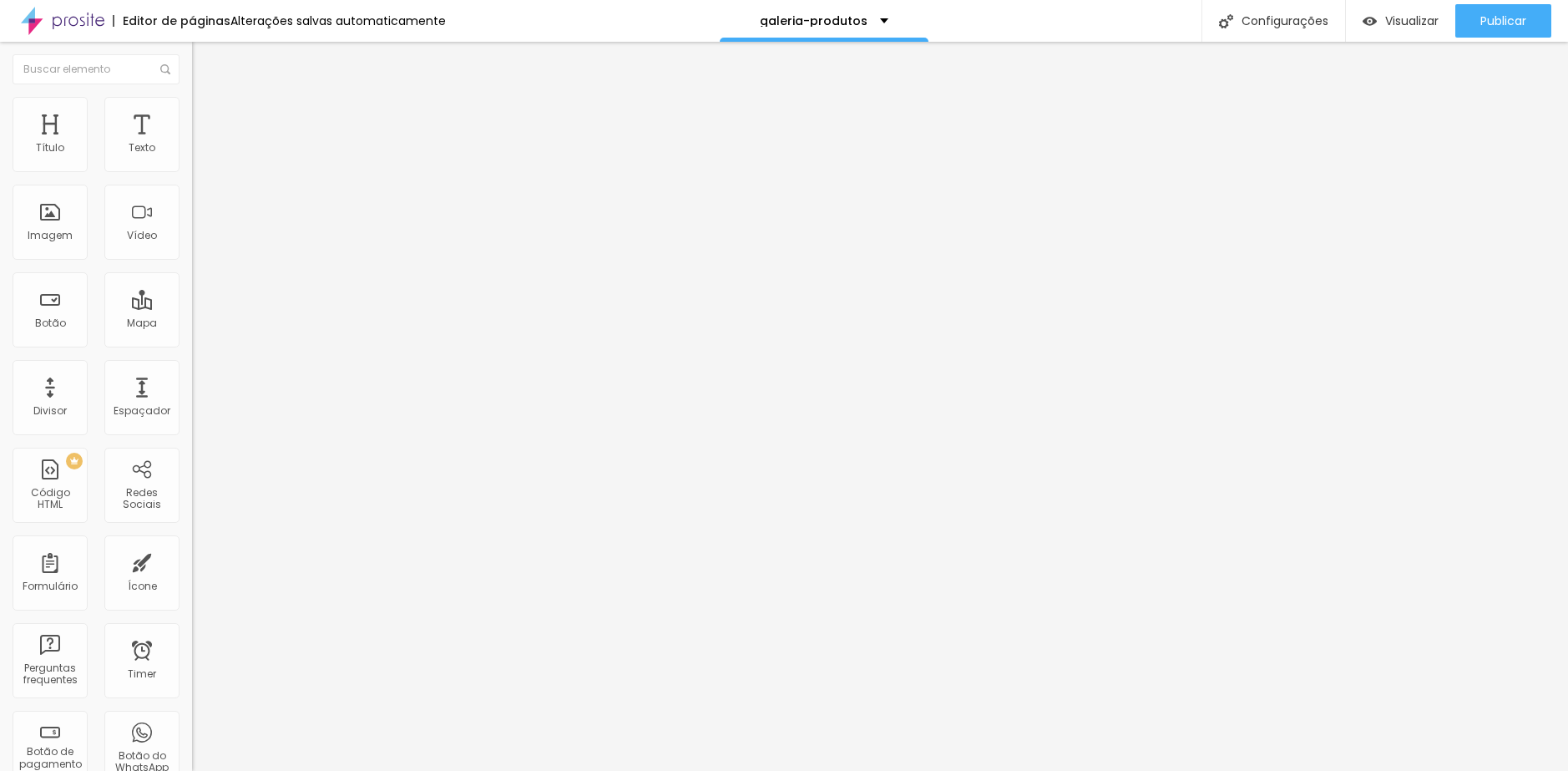
click at [192, 152] on span "Encaixotado" at bounding box center [224, 145] width 65 height 14
click at [192, 178] on span "Completo" at bounding box center [217, 170] width 51 height 14
click at [207, 118] on span "Avançado" at bounding box center [234, 125] width 55 height 14
click at [207, 115] on span "Estilo" at bounding box center [219, 108] width 26 height 14
click at [207, 99] on span "Conteúdo" at bounding box center [233, 91] width 52 height 14
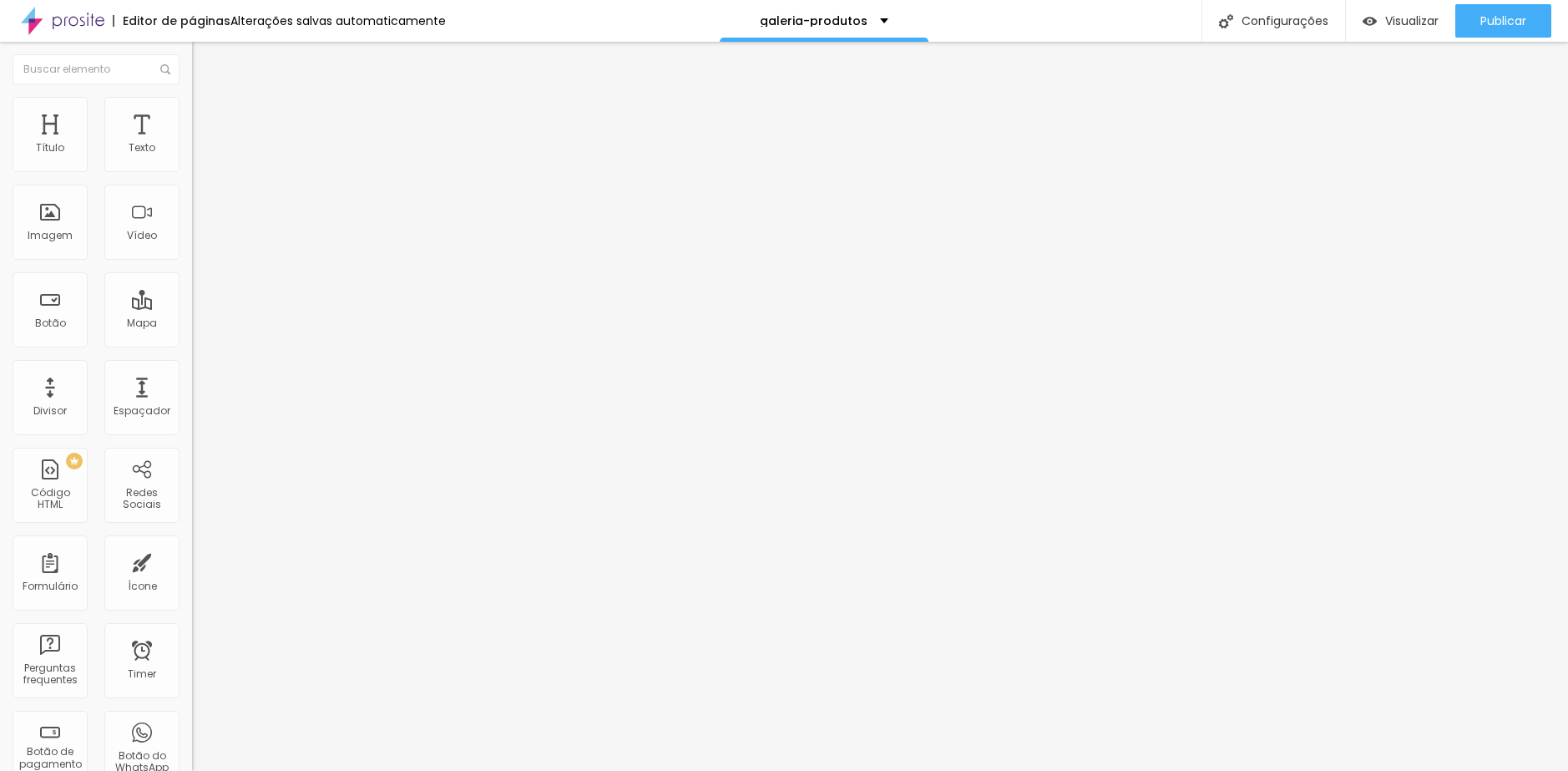
click at [192, 316] on div "Link" at bounding box center [288, 310] width 192 height 10
click at [192, 262] on span "Original" at bounding box center [212, 254] width 40 height 14
click at [192, 292] on span "Quadrado" at bounding box center [219, 284] width 54 height 14
click at [192, 262] on span "Original" at bounding box center [212, 254] width 40 height 14
click at [192, 290] on div "Quadrado 1:1" at bounding box center [288, 285] width 192 height 10
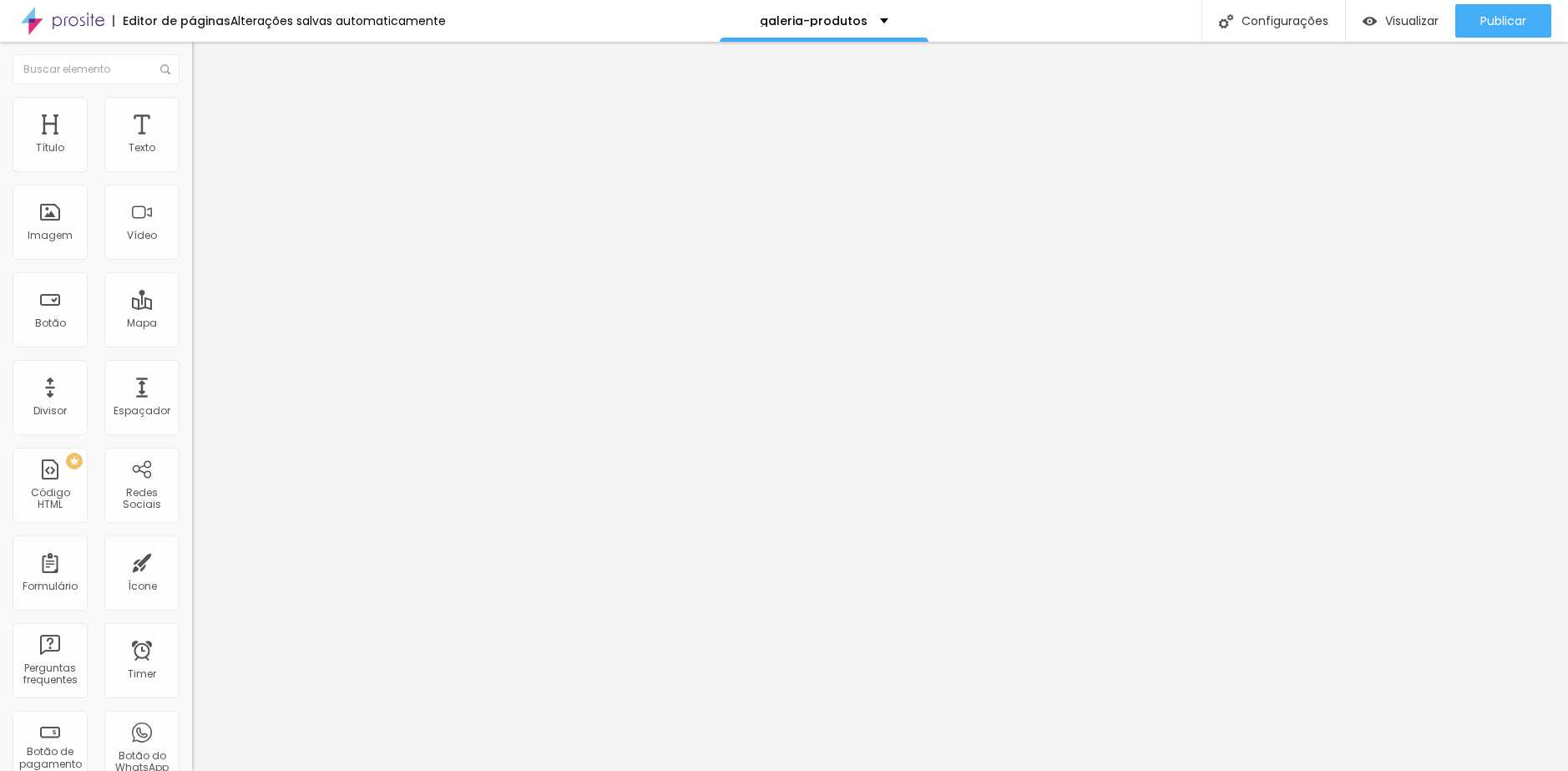
click at [192, 262] on span "Original" at bounding box center [212, 254] width 40 height 14
click at [192, 292] on span "Quadrado" at bounding box center [219, 284] width 54 height 14
click at [192, 366] on div "Trocar imagem Descrição da imagem (Alt) Alinhamento Proporção Original Cinema 1…" at bounding box center [288, 256] width 192 height 251
click at [192, 262] on span "Original" at bounding box center [212, 254] width 40 height 14
click at [192, 290] on div "Quadrado 1:1" at bounding box center [288, 285] width 192 height 10
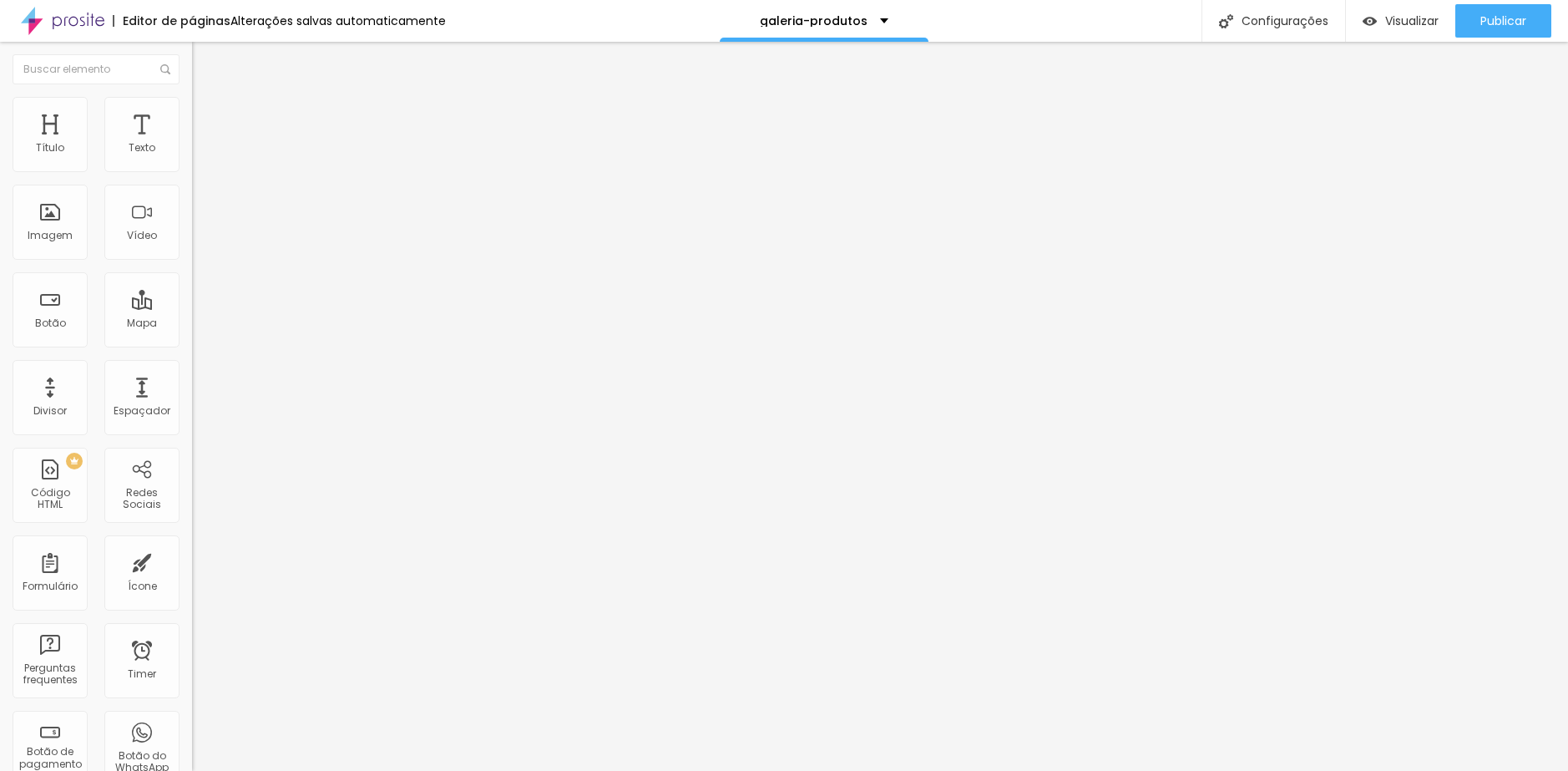
click at [192, 109] on li "Estilo" at bounding box center [288, 104] width 192 height 16
click at [207, 114] on span "Estilo" at bounding box center [219, 108] width 26 height 14
click at [192, 114] on li "Avançado" at bounding box center [288, 122] width 192 height 16
type input "2"
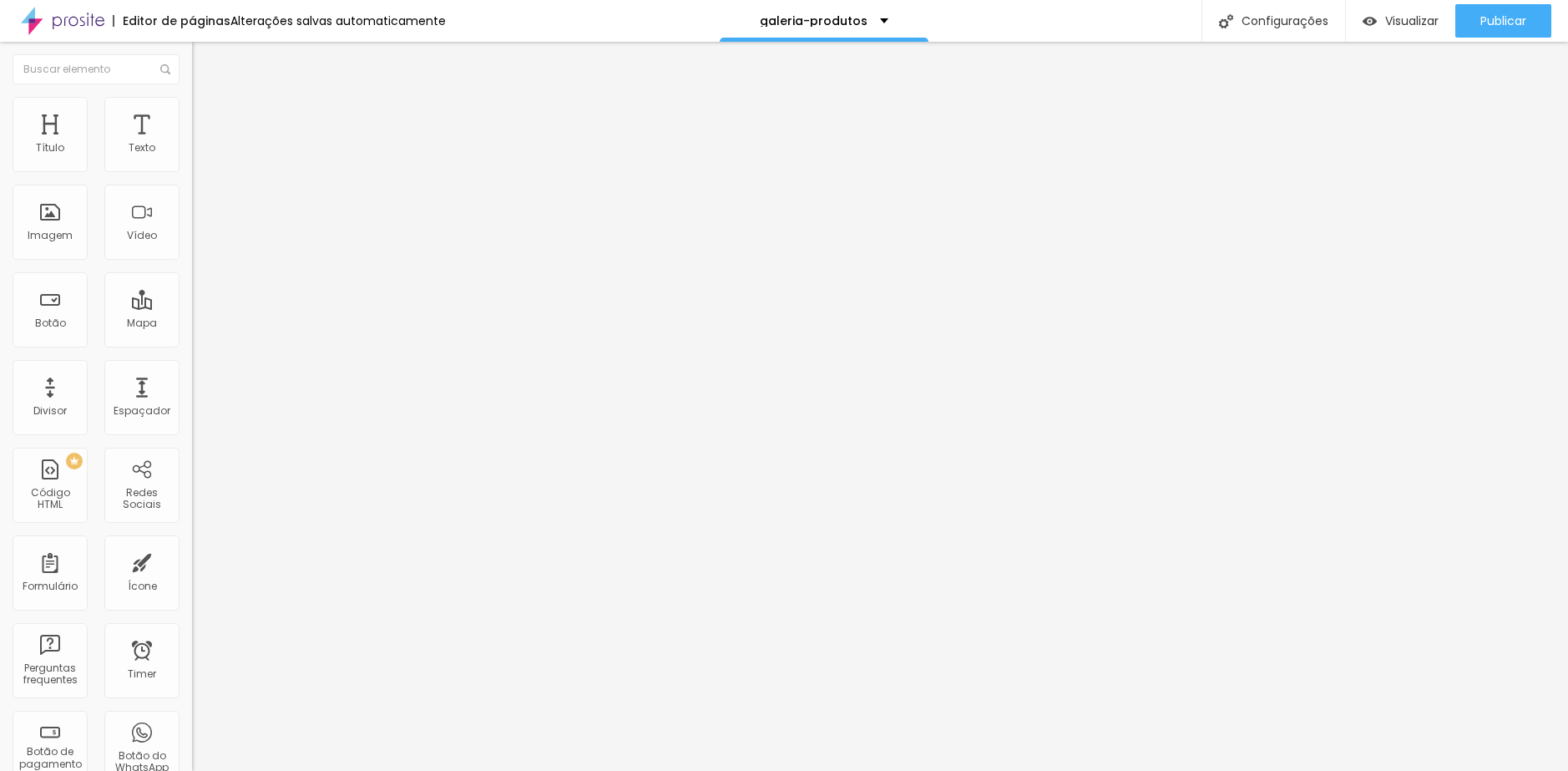
type input "0"
drag, startPoint x: 43, startPoint y: 165, endPoint x: 19, endPoint y: 167, distance: 24.1
type input "0"
click at [192, 324] on input "range" at bounding box center [245, 330] width 107 height 14
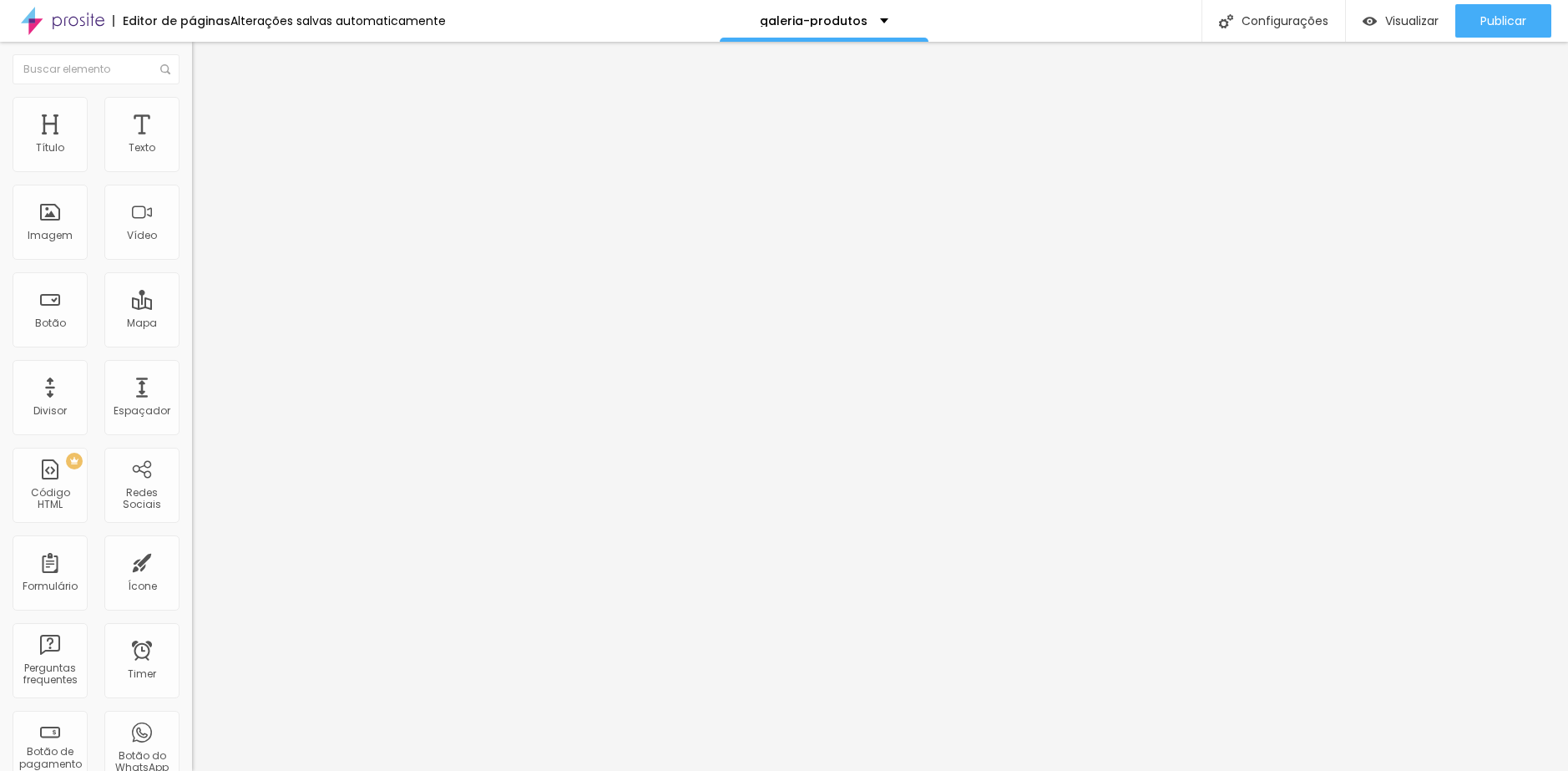
type input "4"
type input "0"
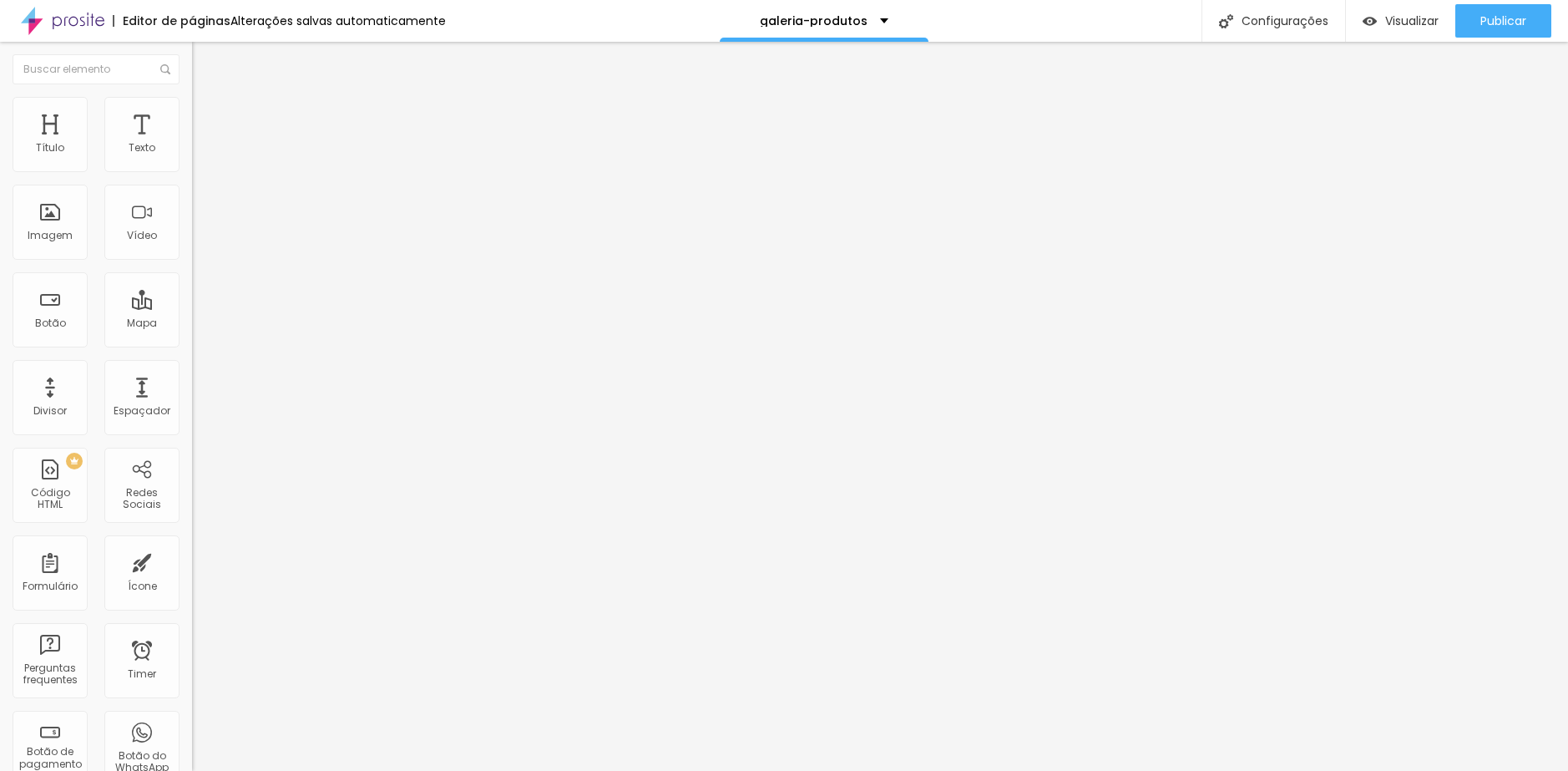
click at [192, 560] on input "range" at bounding box center [245, 567] width 107 height 14
click at [192, 128] on li "Avançado" at bounding box center [288, 122] width 192 height 16
type input "4"
type input "3"
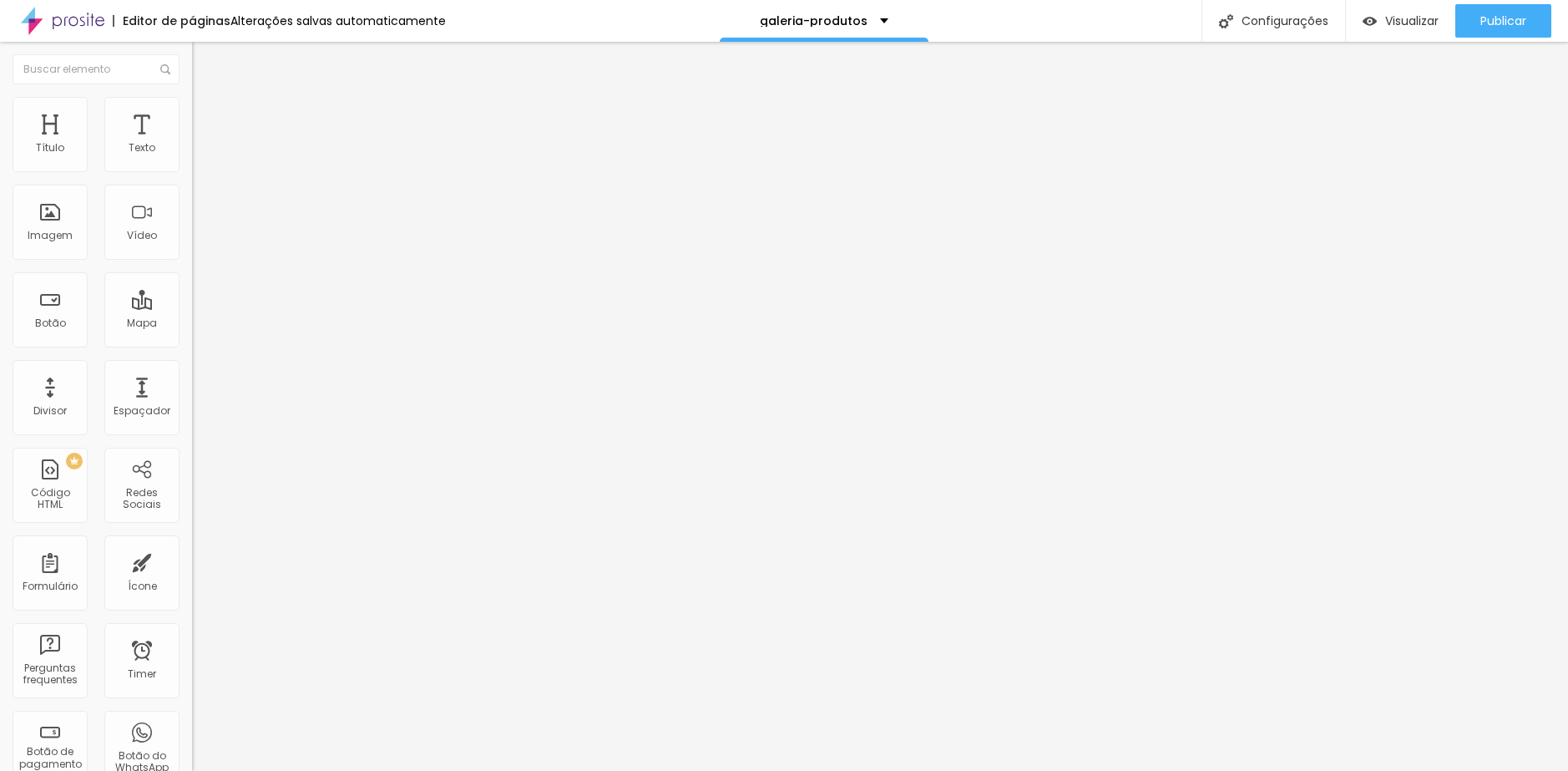
type input "3"
type input "2"
type input "0"
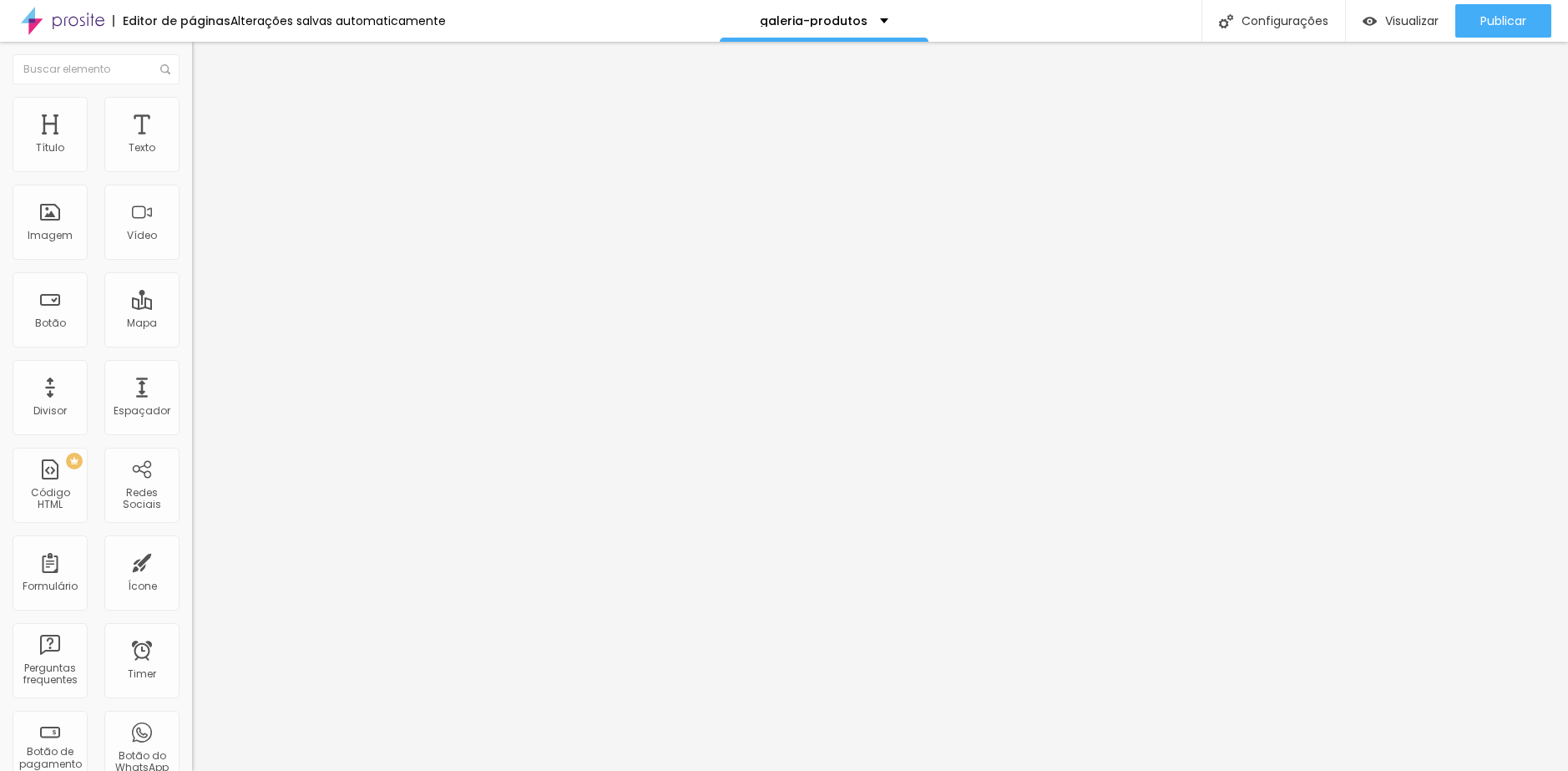
drag, startPoint x: 45, startPoint y: 160, endPoint x: 16, endPoint y: 161, distance: 29.0
type input "0"
click at [192, 324] on input "range" at bounding box center [245, 330] width 107 height 14
type input "11"
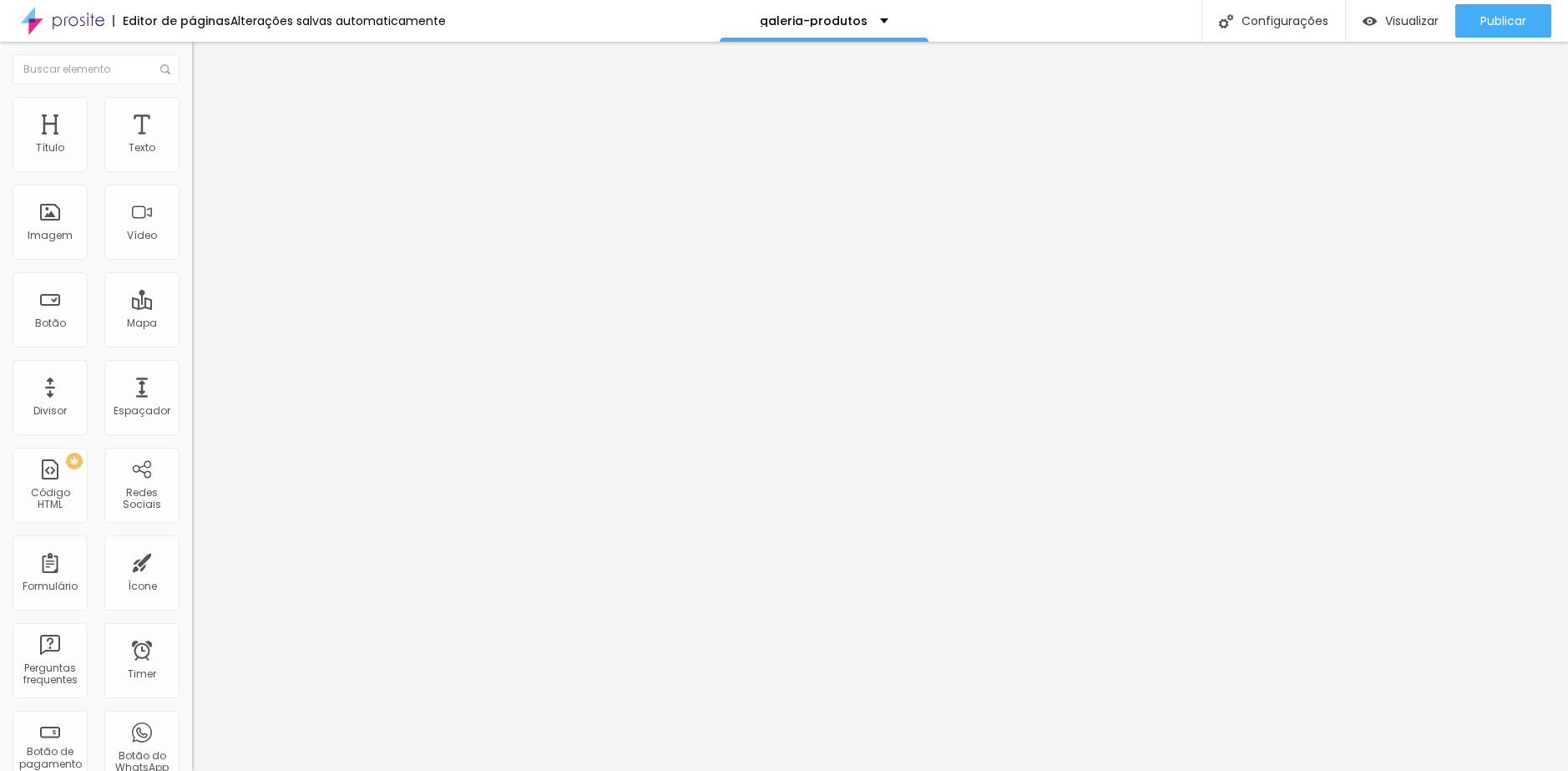
type input "2"
type input "0"
drag, startPoint x: 50, startPoint y: 195, endPoint x: 14, endPoint y: 196, distance: 36.0
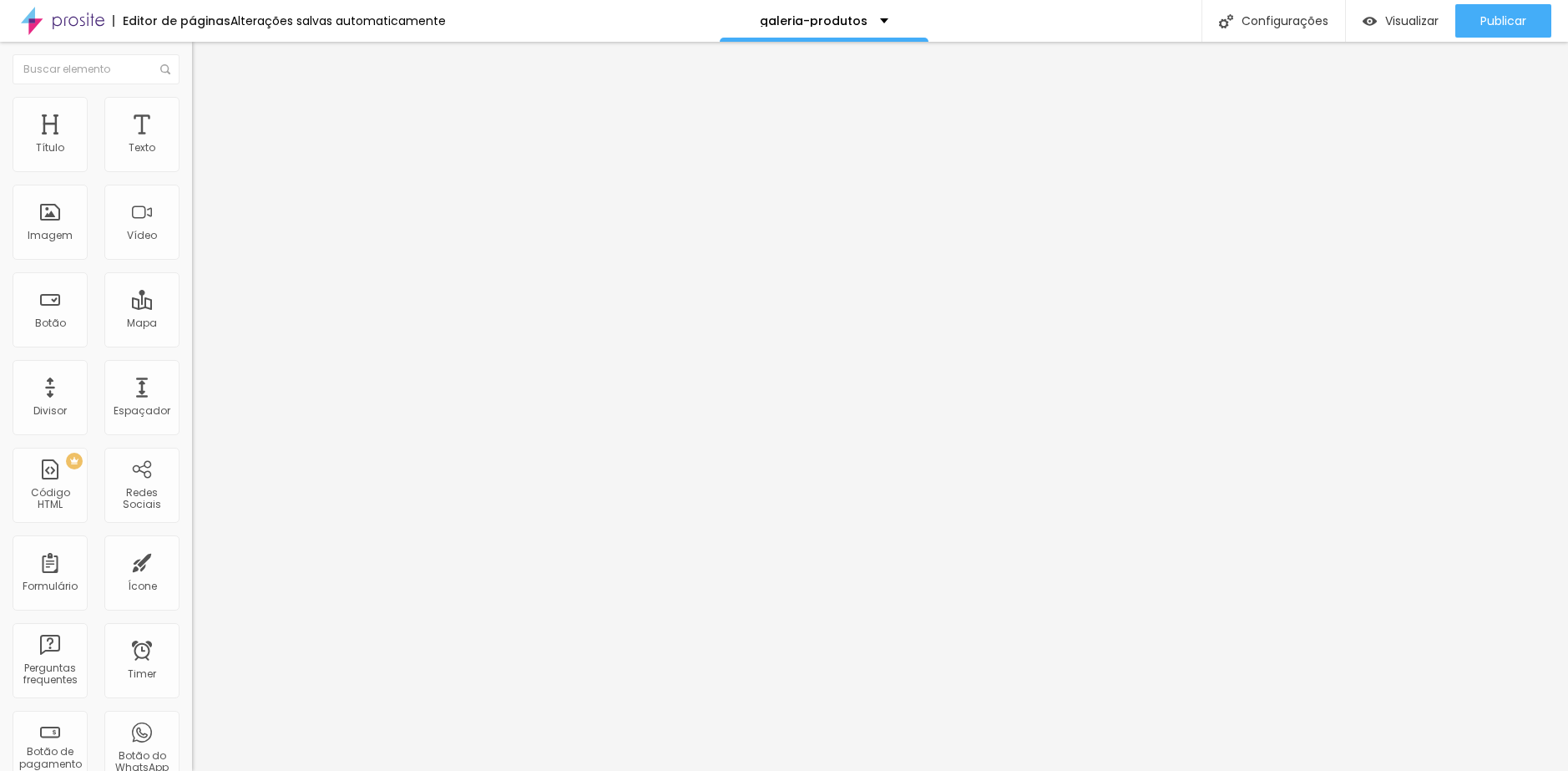
type input "0"
click at [192, 560] on input "range" at bounding box center [245, 567] width 107 height 14
drag, startPoint x: 42, startPoint y: 202, endPoint x: 26, endPoint y: 200, distance: 16.1
click at [192, 366] on div "0 Espaço de baixo" at bounding box center [288, 484] width 192 height 237
click at [207, 121] on span "Avançado" at bounding box center [234, 125] width 55 height 14
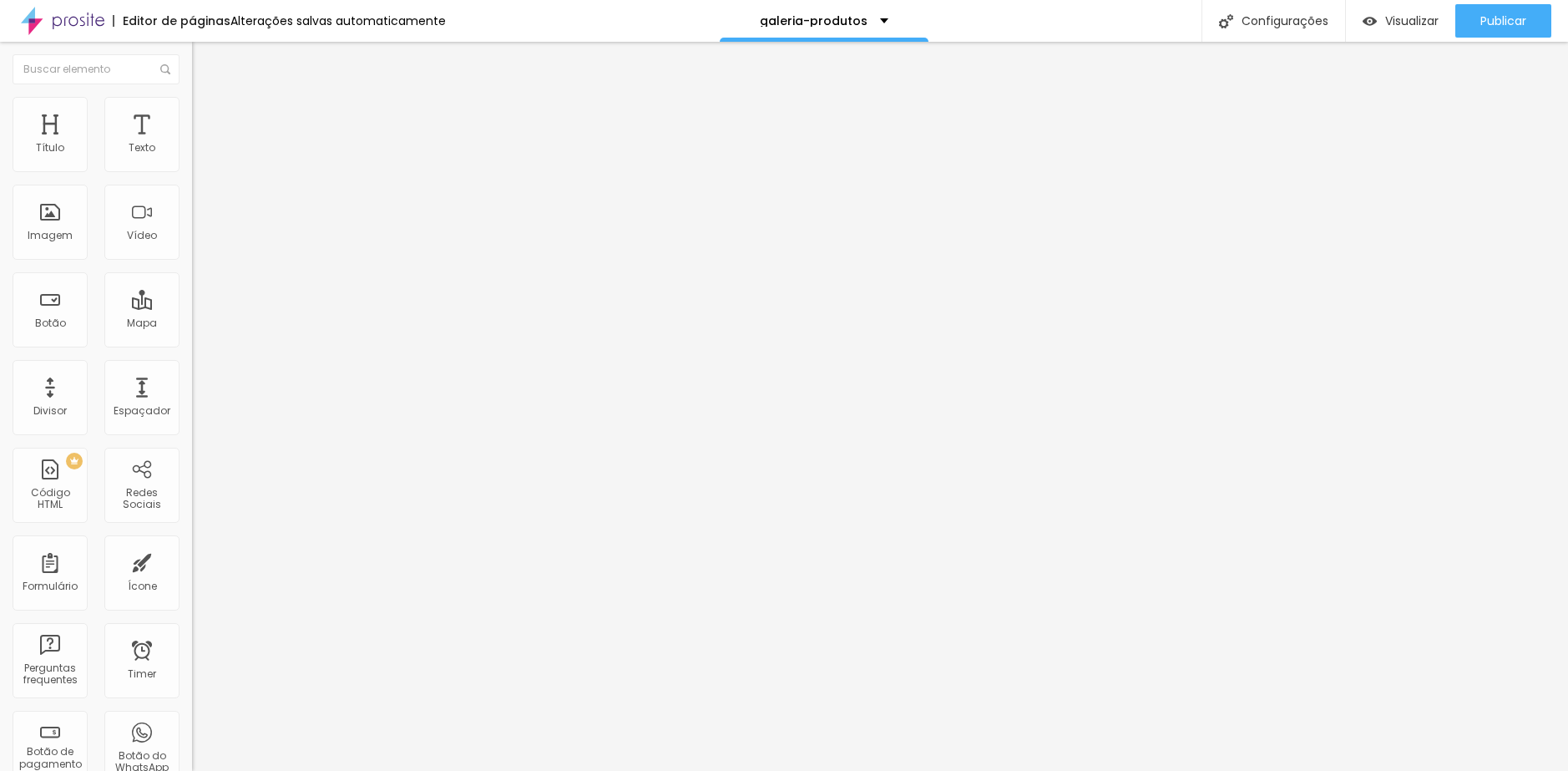
type input "12"
type input "11"
type input "10"
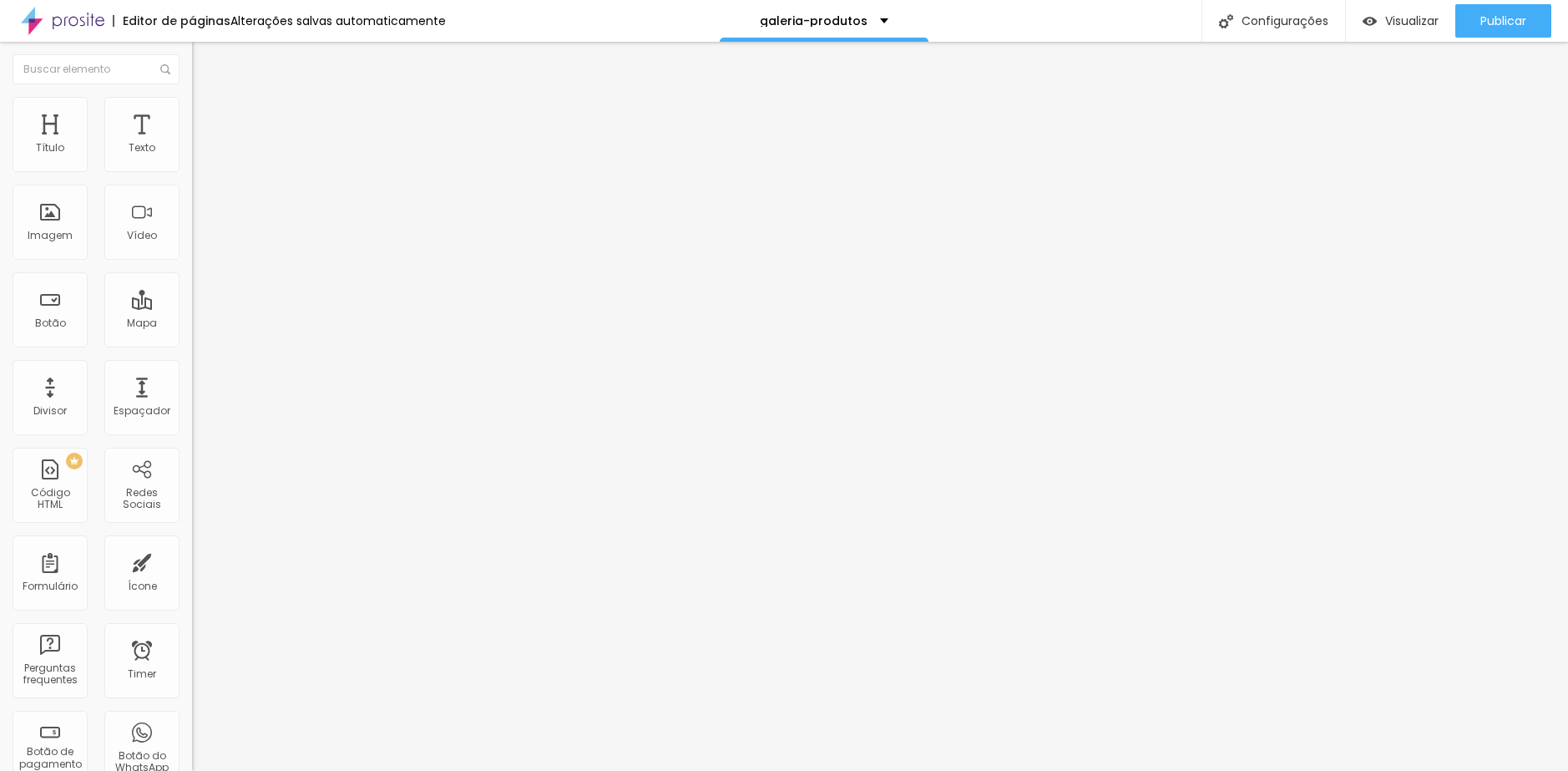
type input "10"
type input "8"
type input "7"
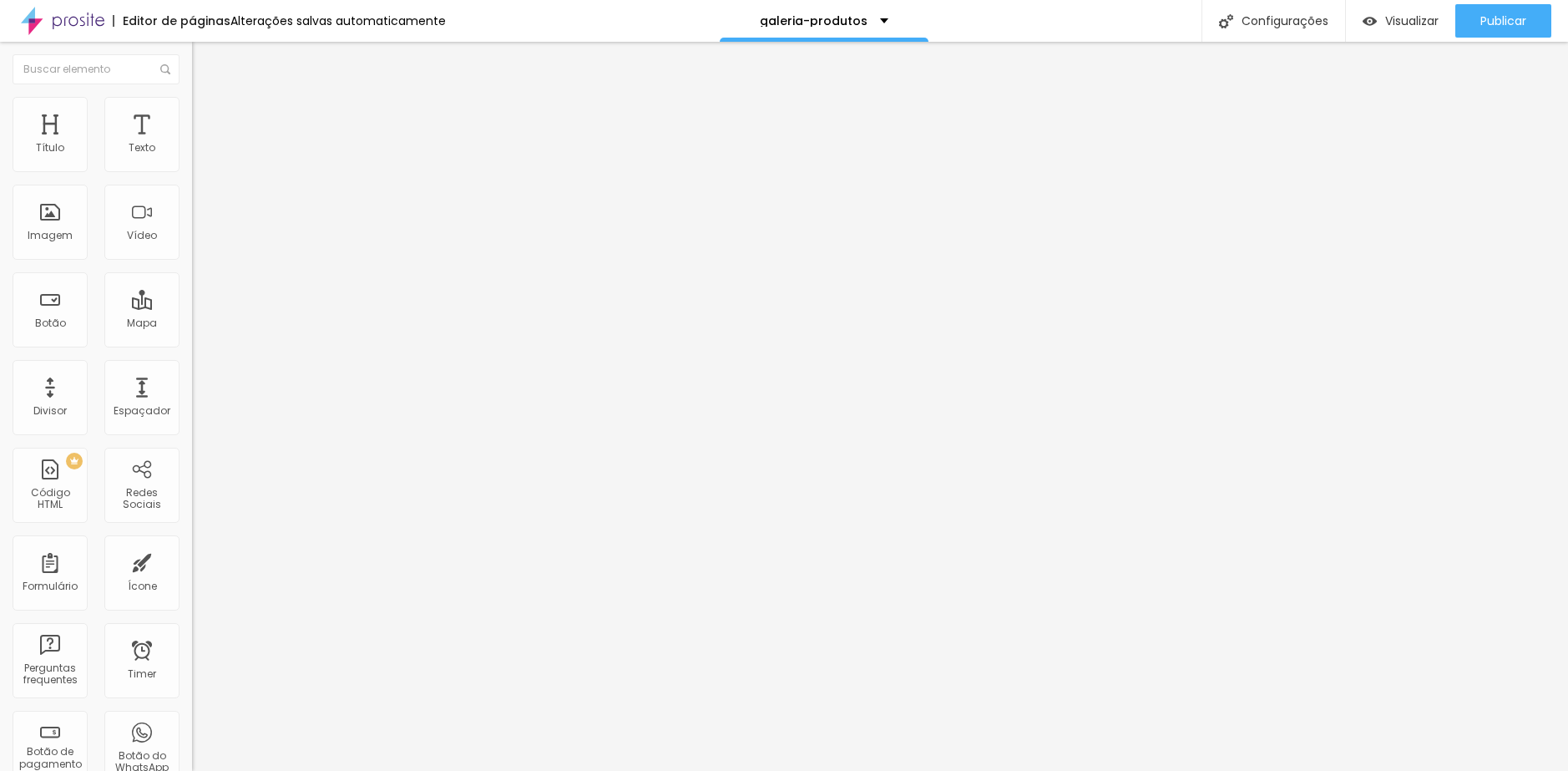
type input "3"
type input "1"
type input "0"
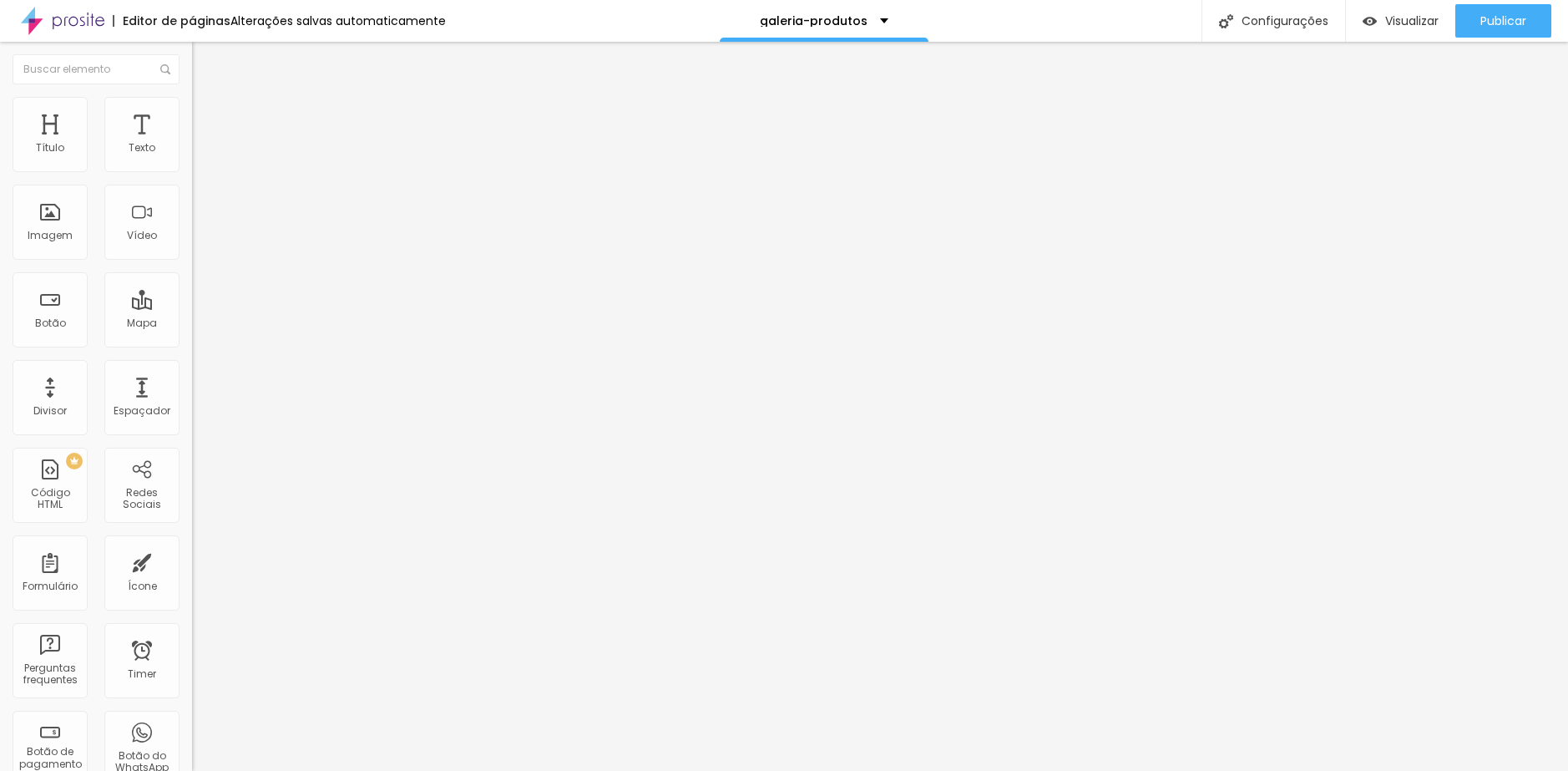
type input "0"
drag, startPoint x: 52, startPoint y: 163, endPoint x: 26, endPoint y: 163, distance: 26.0
type input "0"
click at [192, 324] on input "range" at bounding box center [245, 330] width 107 height 14
type input "4"
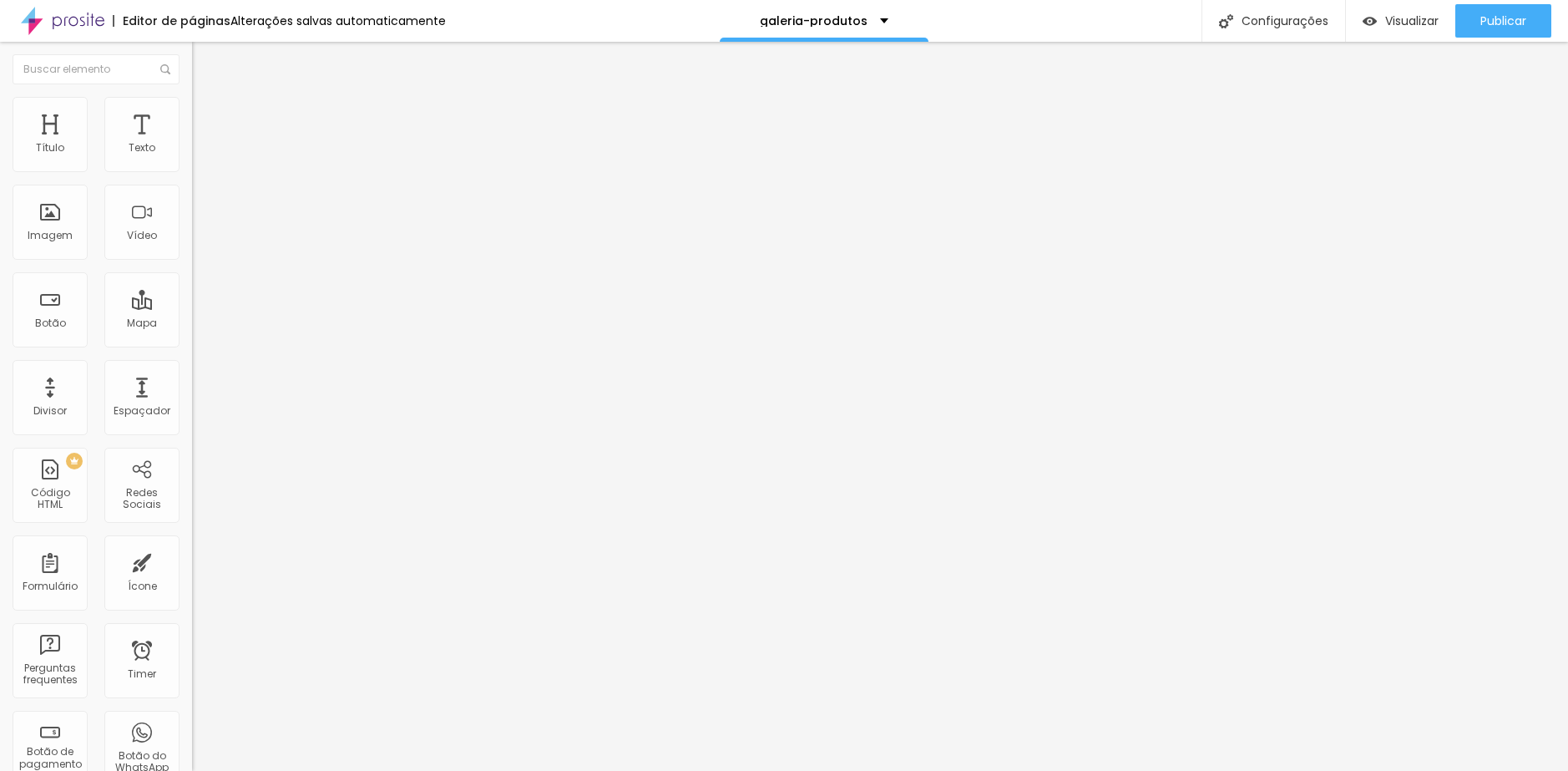
type input "4"
type input "0"
drag, startPoint x: 44, startPoint y: 196, endPoint x: 11, endPoint y: 194, distance: 33.1
type input "0"
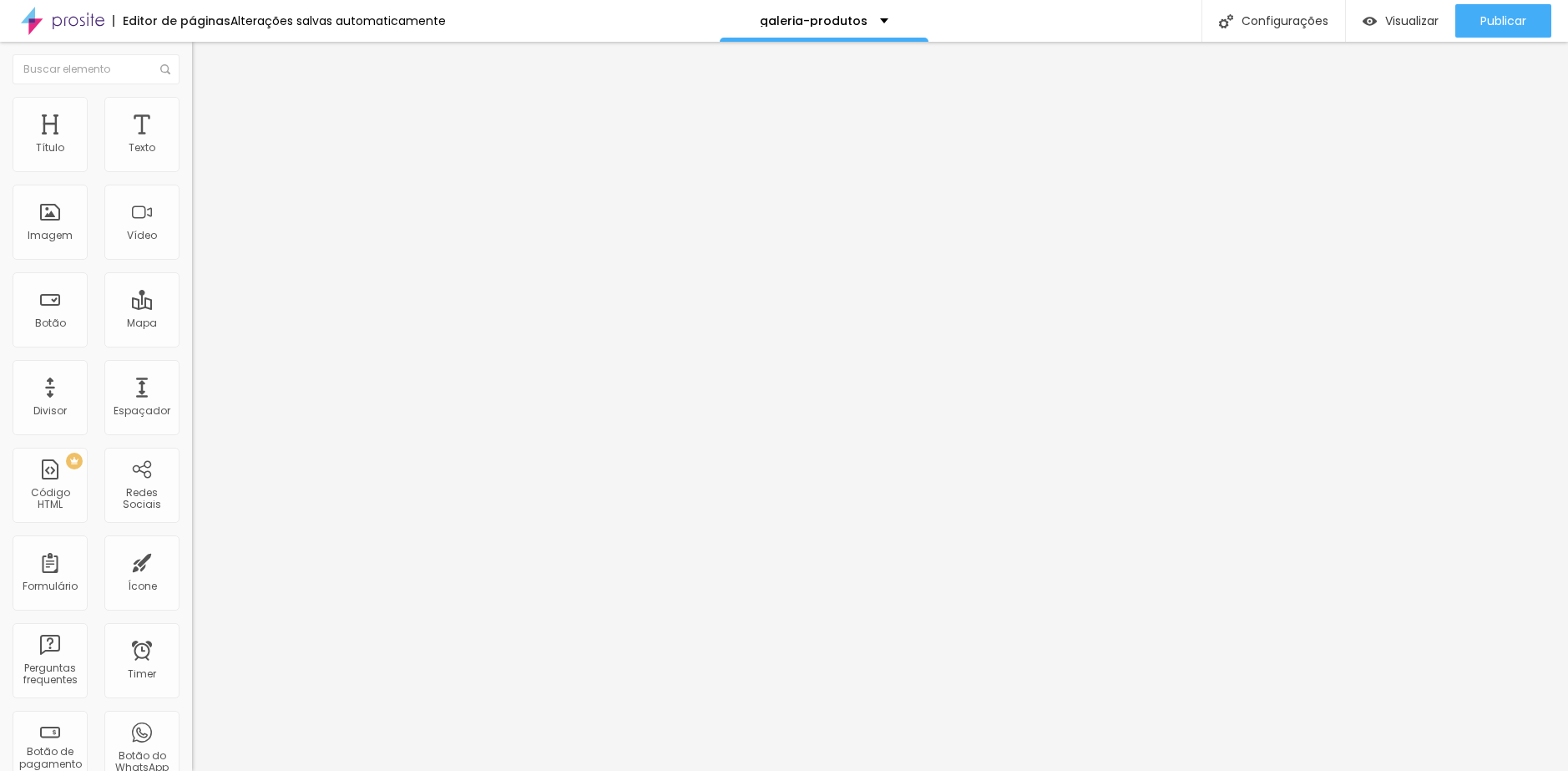
click at [192, 560] on input "range" at bounding box center [245, 567] width 107 height 14
click at [192, 114] on li "Avançado" at bounding box center [288, 122] width 192 height 16
drag, startPoint x: 43, startPoint y: 169, endPoint x: 25, endPoint y: 168, distance: 18.0
click at [192, 168] on div "10 Espaço de cima" at bounding box center [288, 248] width 192 height 237
drag, startPoint x: 56, startPoint y: 169, endPoint x: 19, endPoint y: 169, distance: 37.0
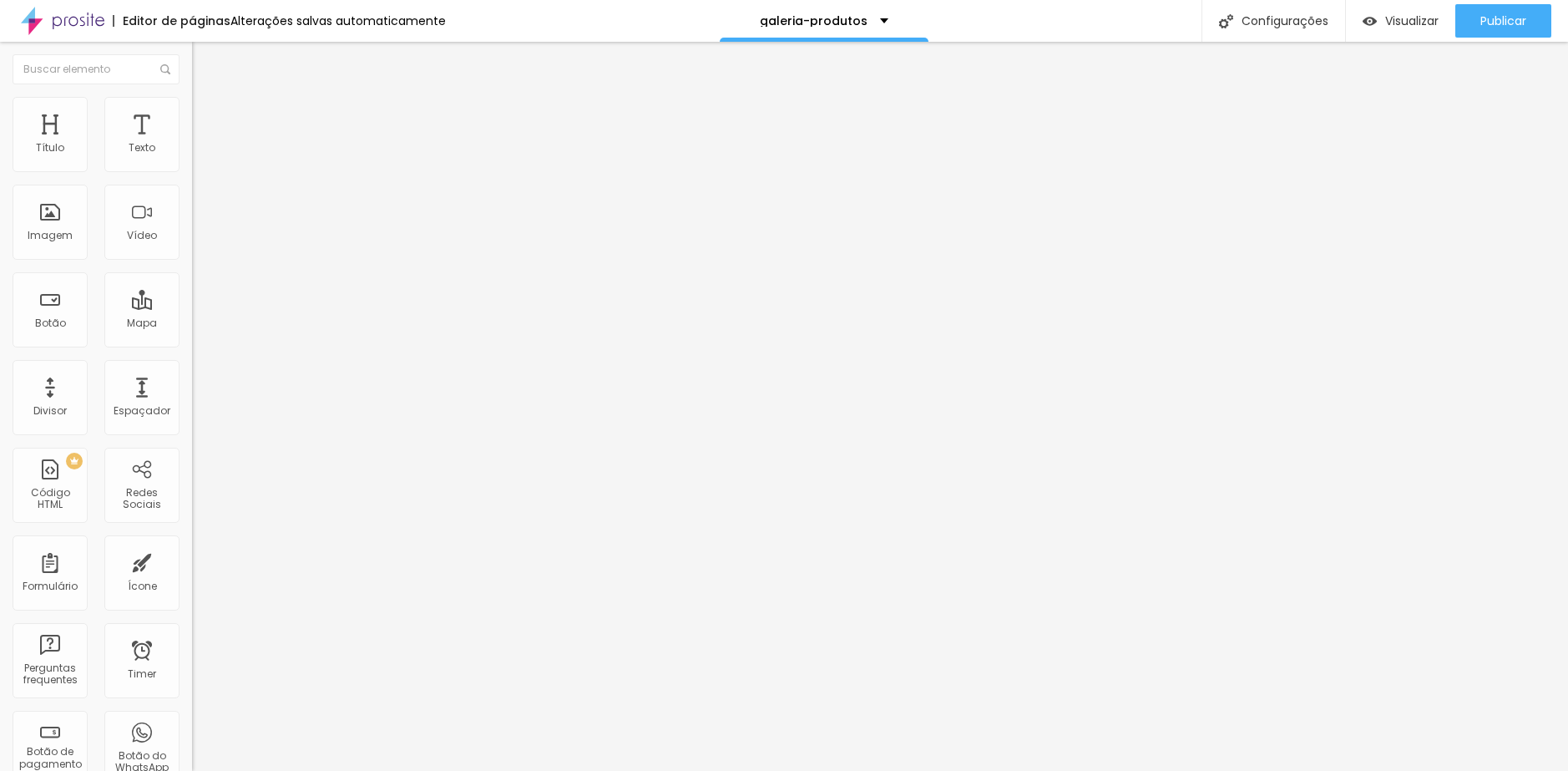
click at [192, 169] on div "10 Espaço de cima" at bounding box center [288, 248] width 192 height 237
type input "9"
type input "7"
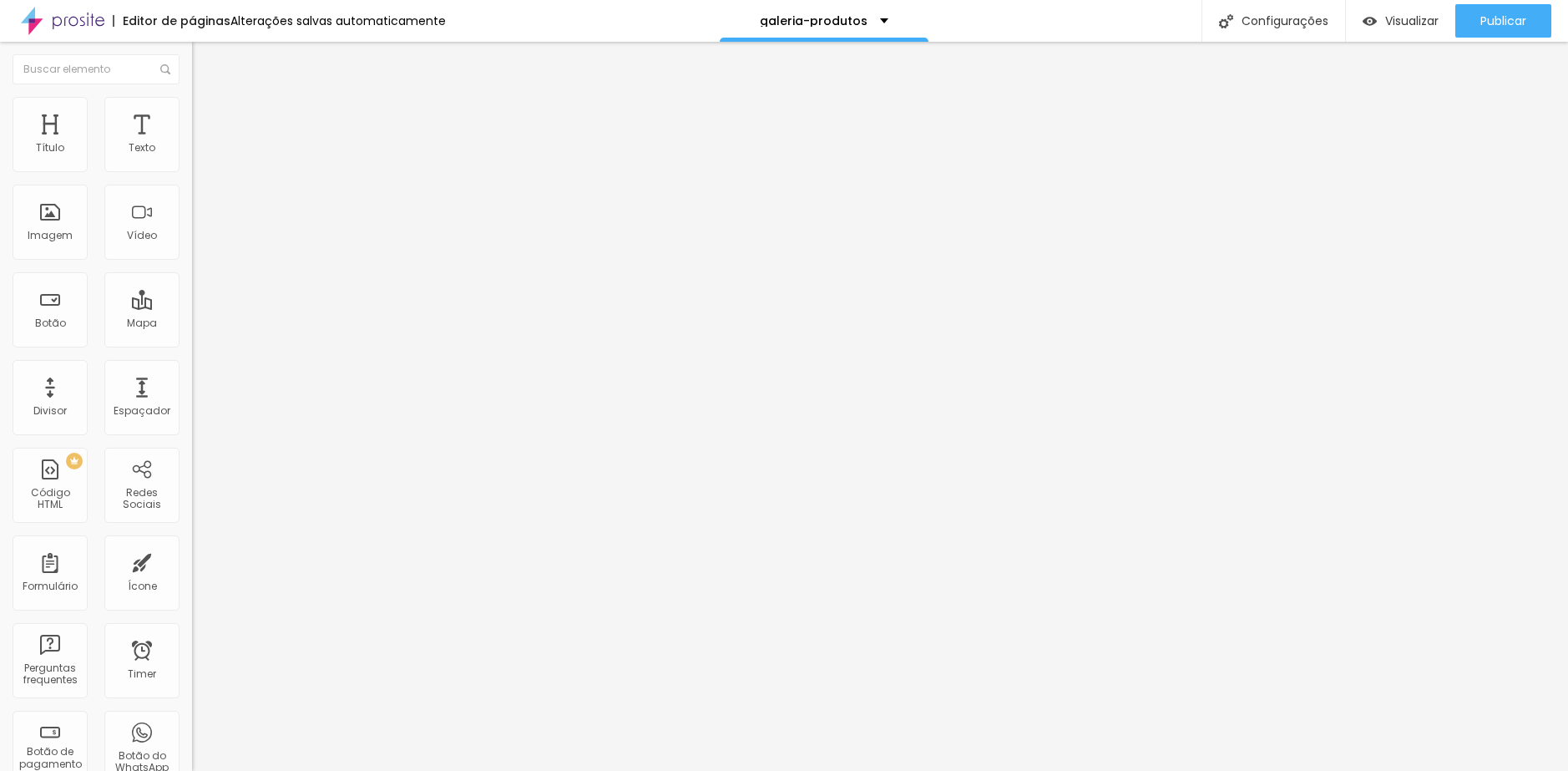
type input "6"
type input "4"
type input "3"
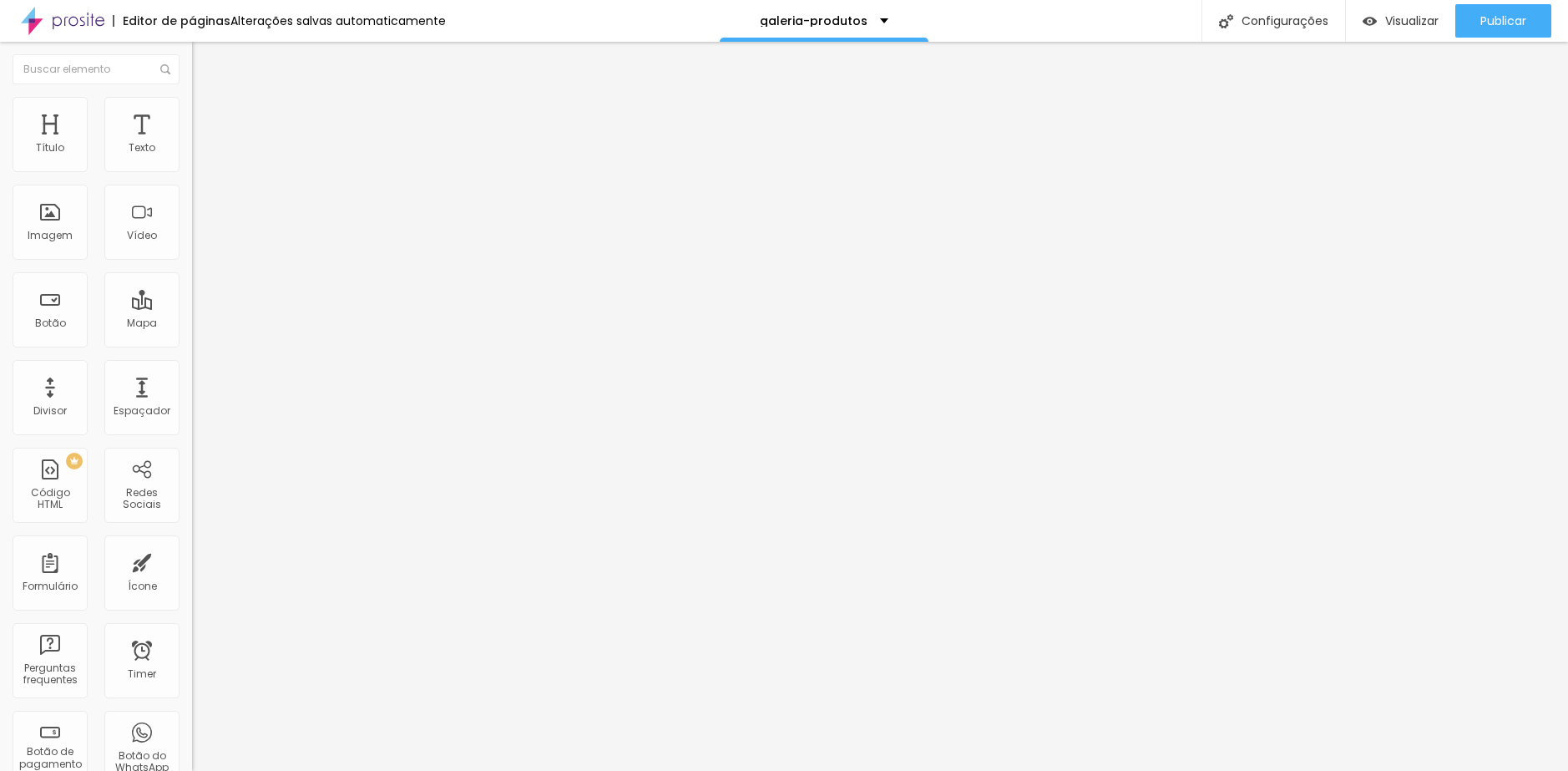
type input "3"
type input "2"
type input "1"
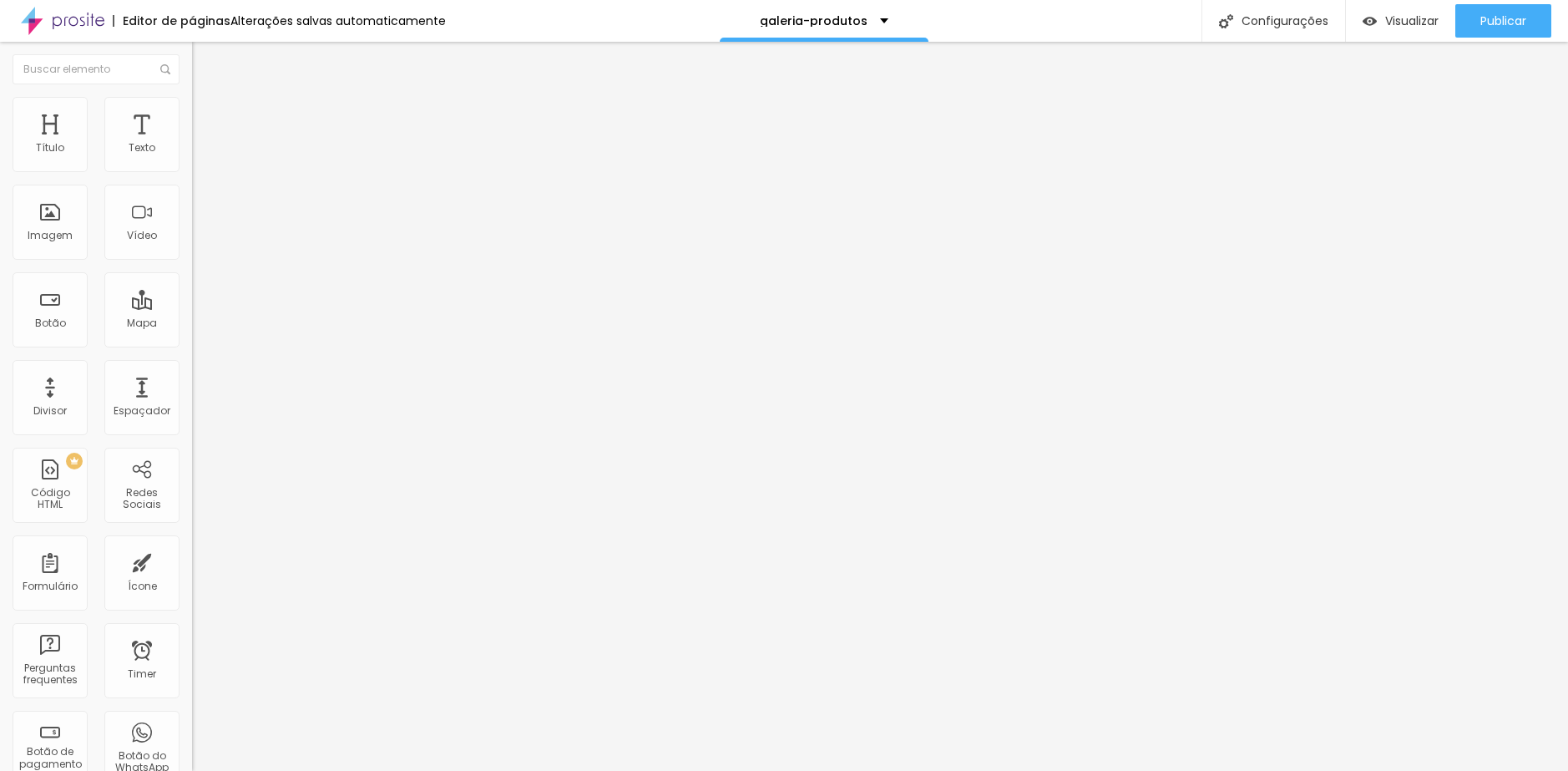
type input "0"
drag, startPoint x: 46, startPoint y: 165, endPoint x: 18, endPoint y: 165, distance: 28.0
type input "0"
click at [192, 324] on input "range" at bounding box center [245, 330] width 107 height 14
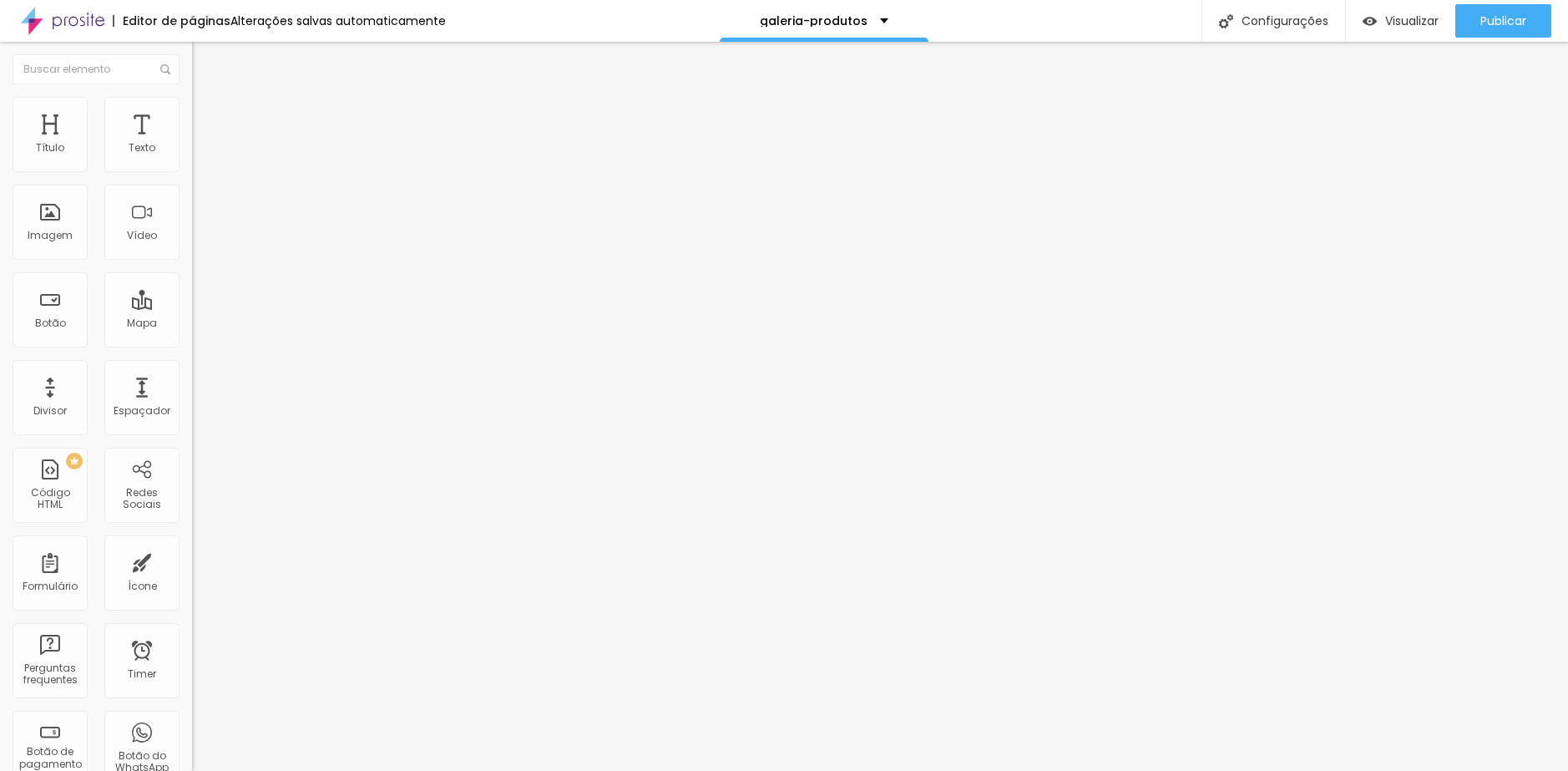
type input "12"
type input "11"
type input "10"
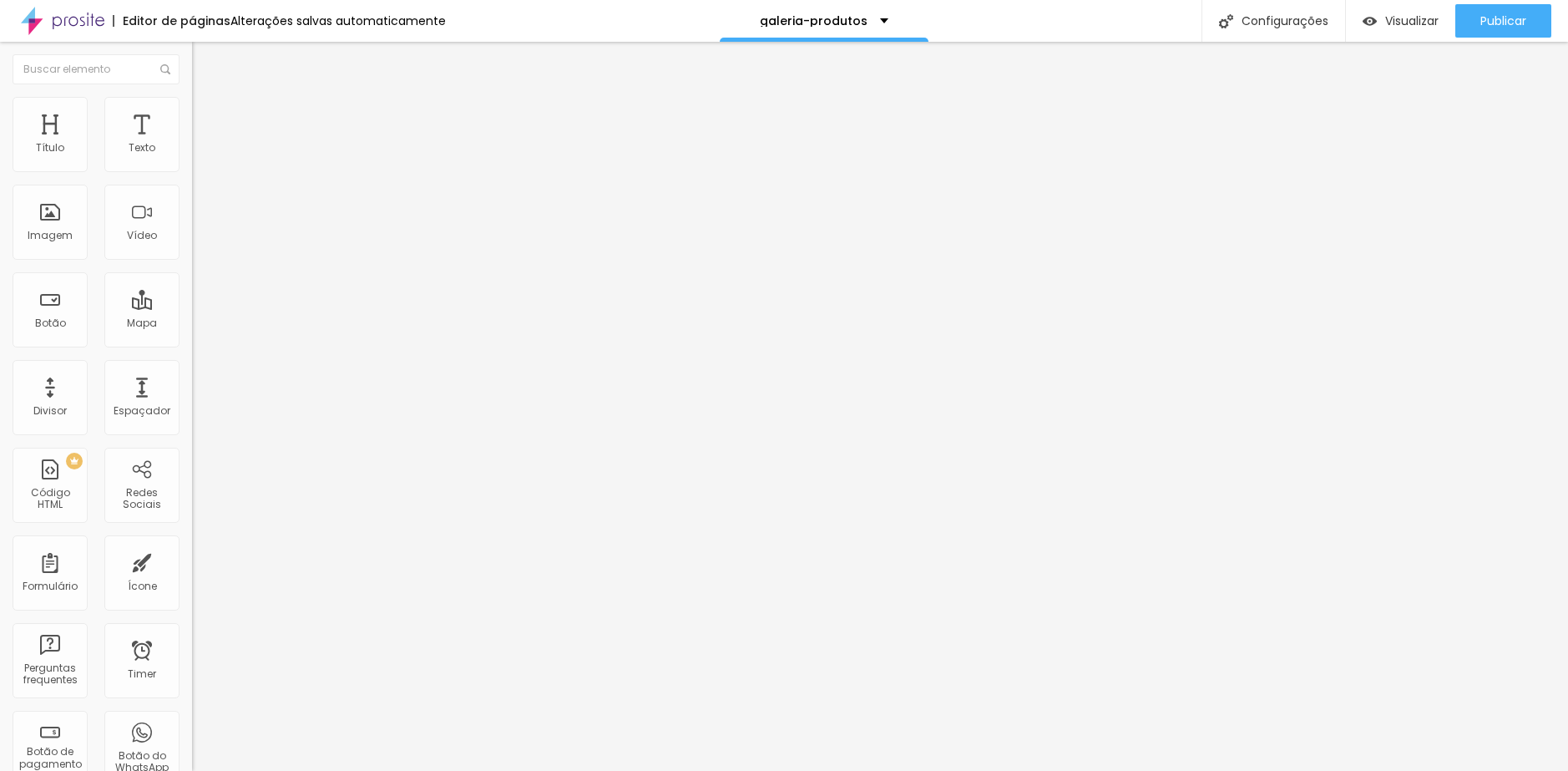
type input "10"
type input "9"
type input "8"
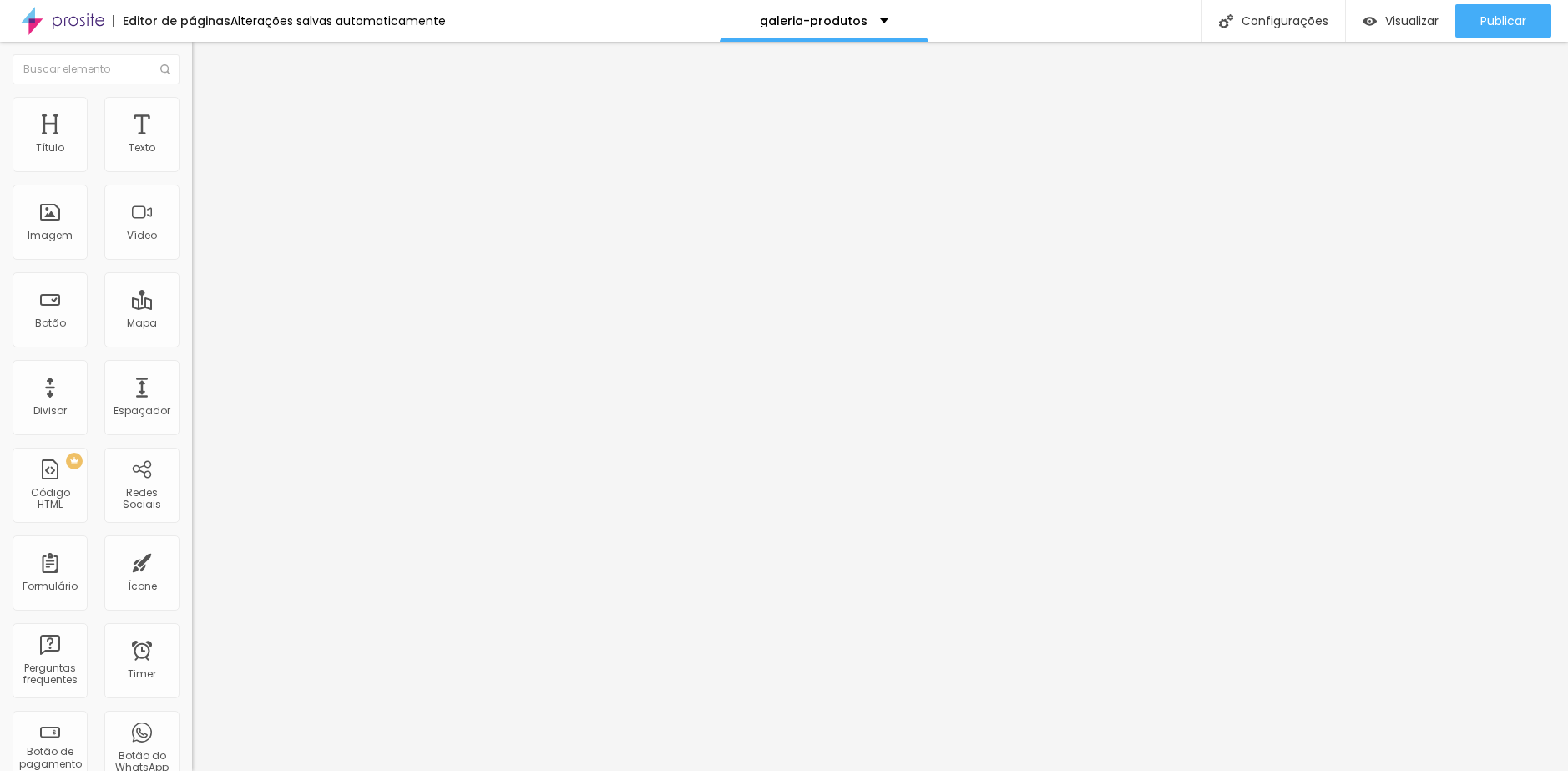
type input "7"
type input "6"
type input "5"
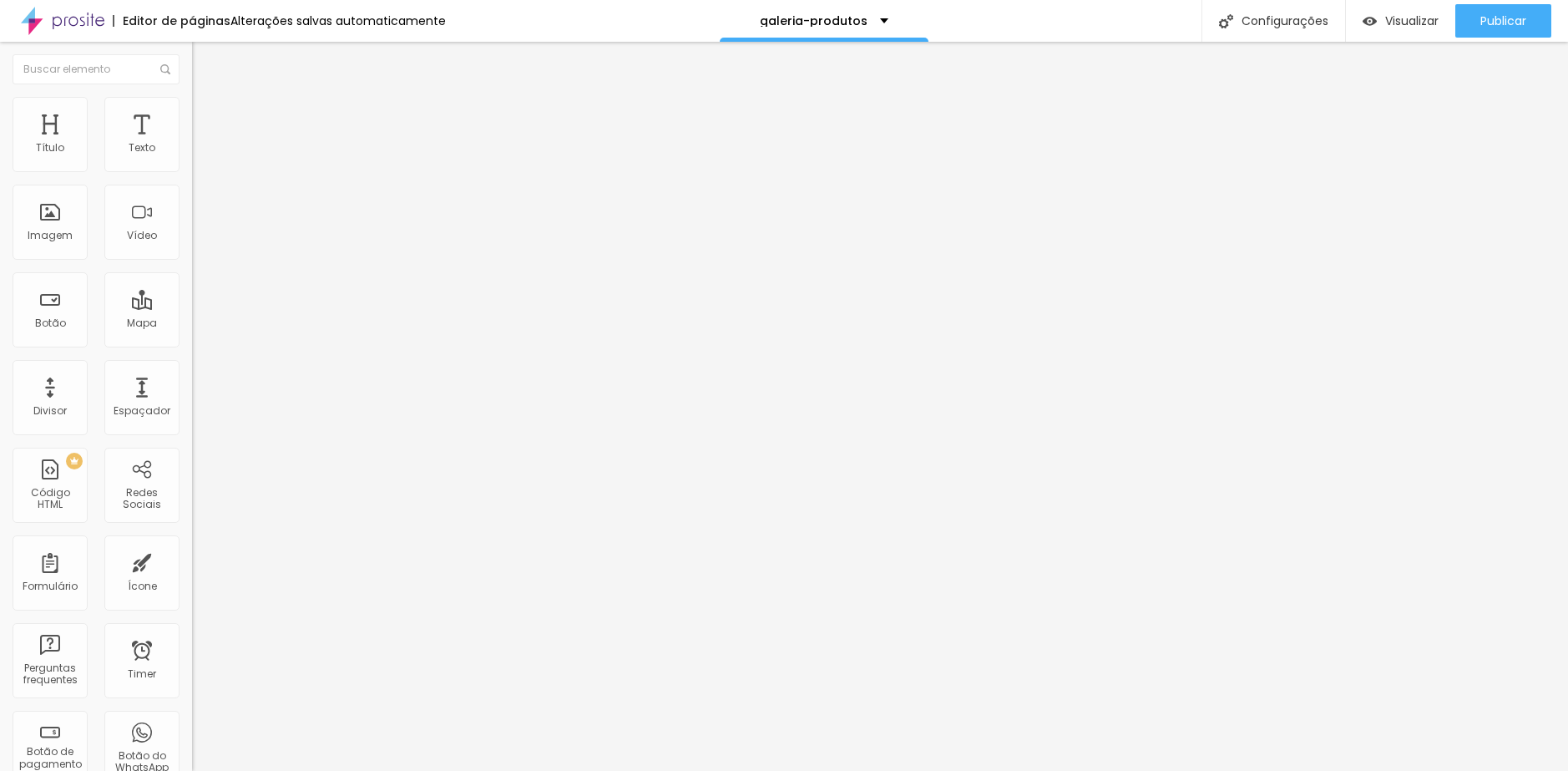
type input "5"
type input "4"
type input "2"
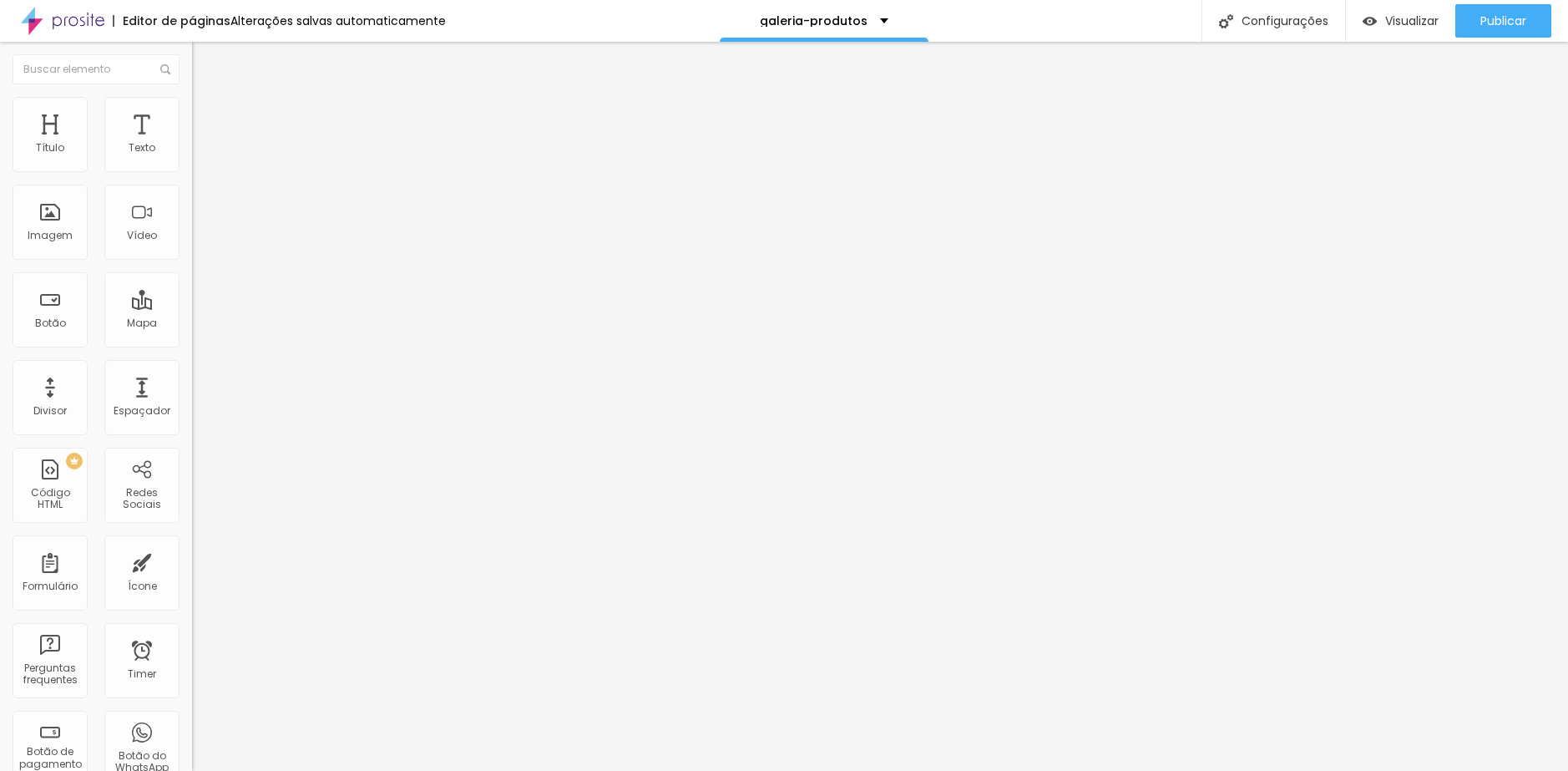
type input "1"
type input "0"
drag, startPoint x: 30, startPoint y: 196, endPoint x: 10, endPoint y: 196, distance: 20.0
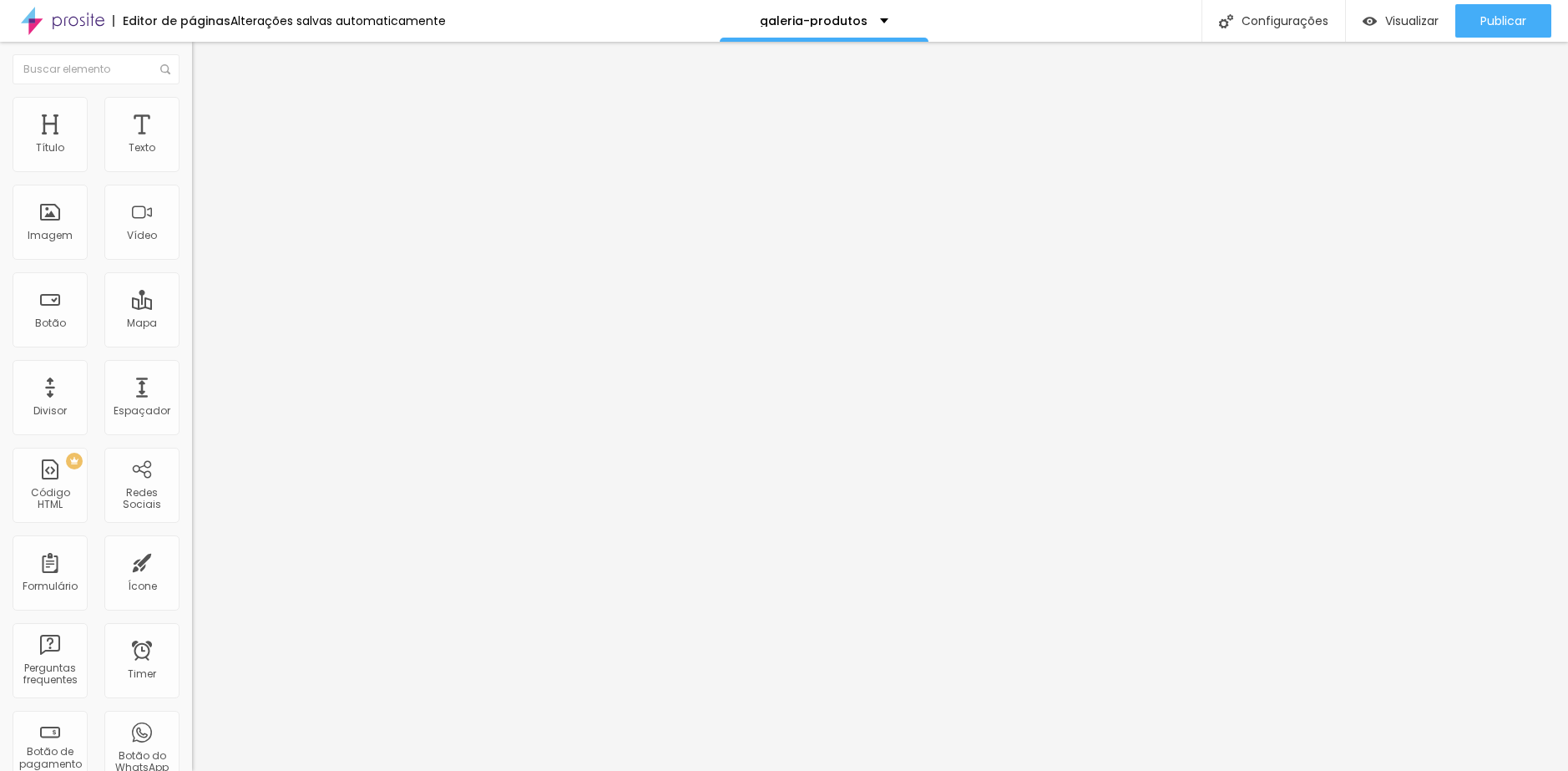
type input "0"
click at [192, 560] on input "range" at bounding box center [245, 567] width 107 height 14
click at [207, 118] on span "Avançado" at bounding box center [234, 125] width 55 height 14
type input "13"
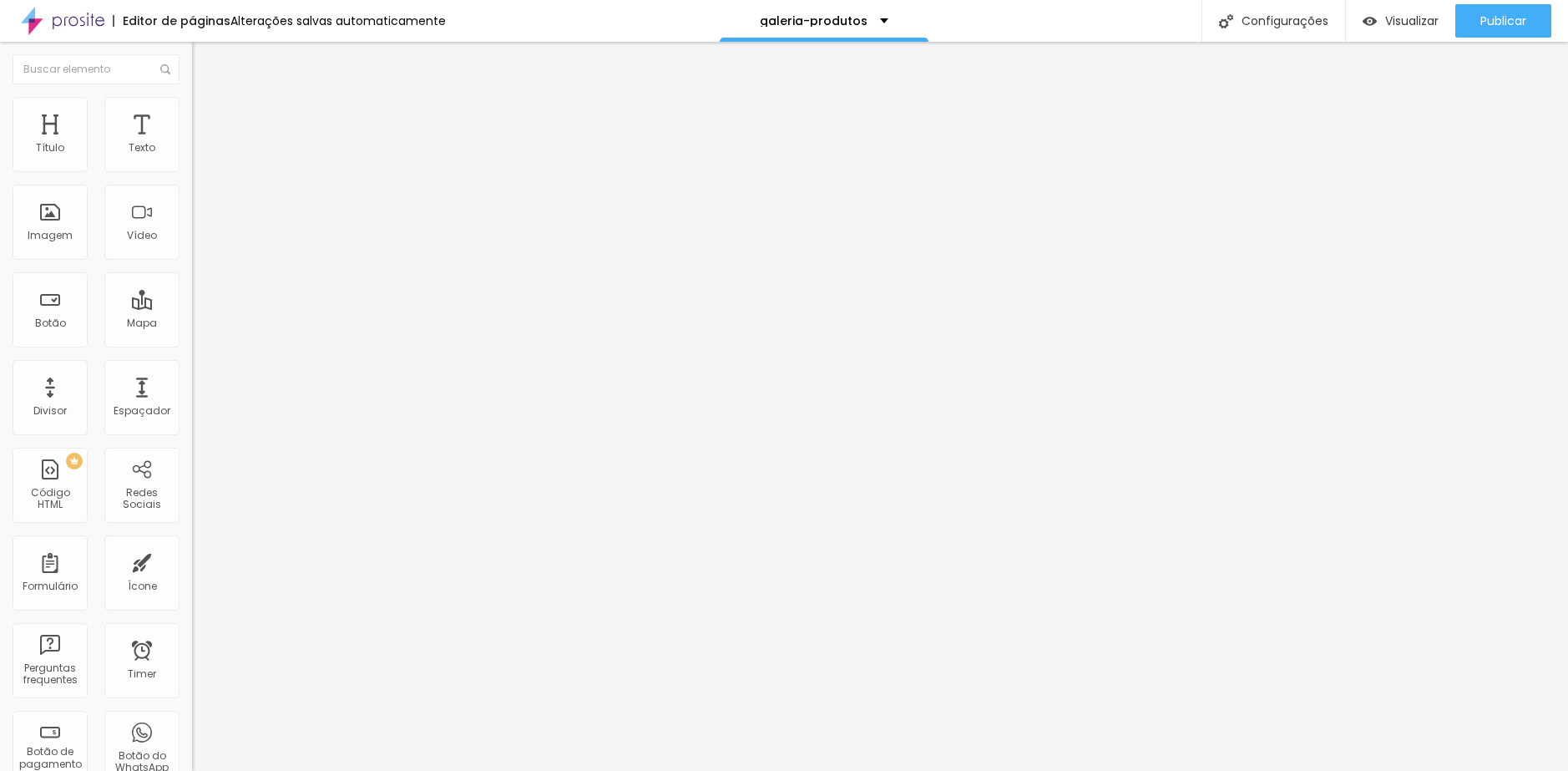
type input "7"
drag, startPoint x: 40, startPoint y: 198, endPoint x: 18, endPoint y: 198, distance: 22.0
click at [192, 560] on input "range" at bounding box center [245, 567] width 107 height 14
click at [1385, 24] on span "Visualizar" at bounding box center [1411, 21] width 53 height 14
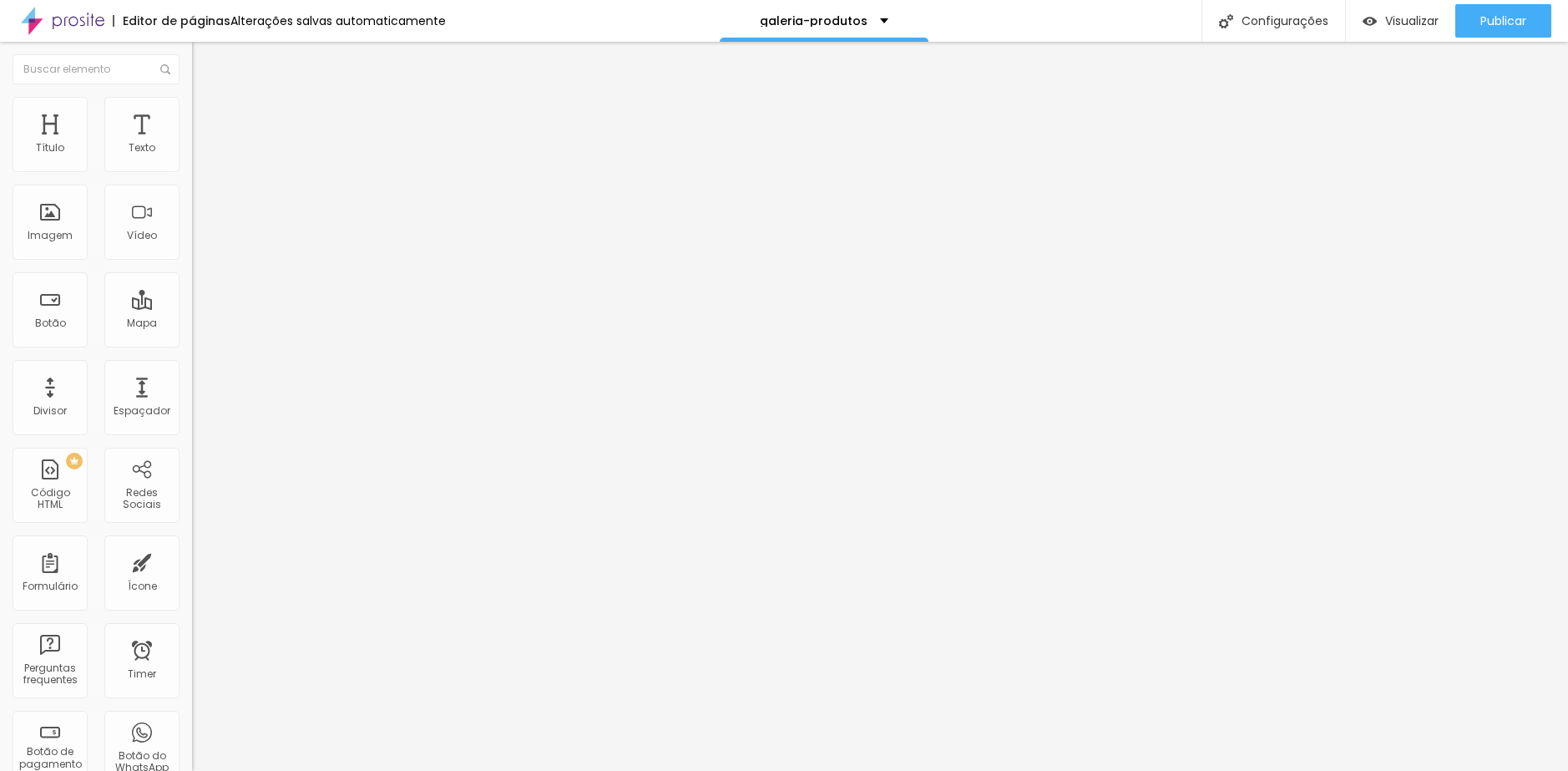
click at [192, 152] on span "Completo" at bounding box center [217, 145] width 51 height 14
click at [192, 162] on span "Encaixotado" at bounding box center [224, 155] width 65 height 14
click at [192, 144] on span "Trocar imagem" at bounding box center [238, 136] width 91 height 14
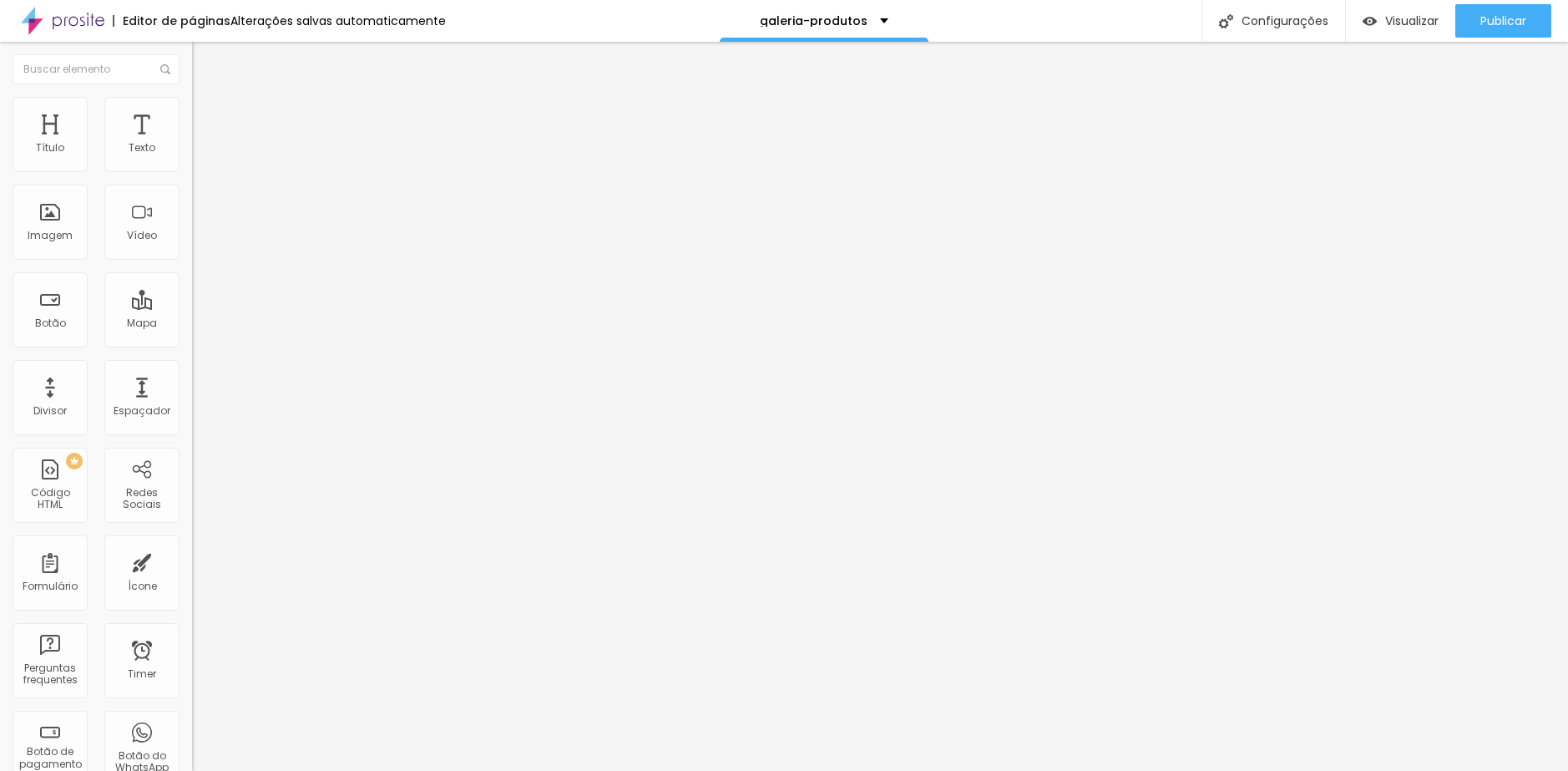
click at [192, 144] on span "Trocar imagem" at bounding box center [238, 136] width 91 height 14
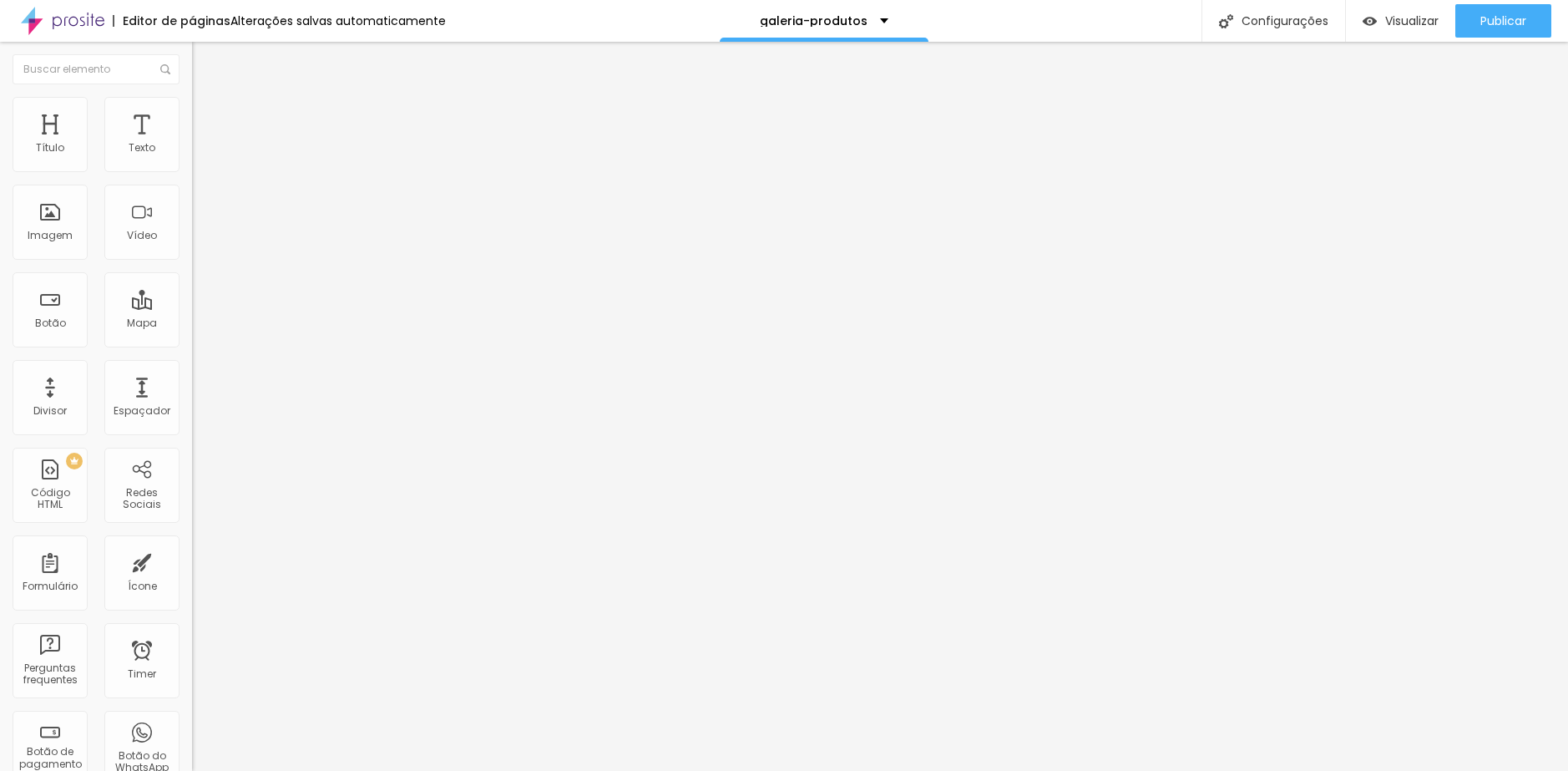
click at [192, 144] on span "Trocar imagem" at bounding box center [238, 136] width 91 height 14
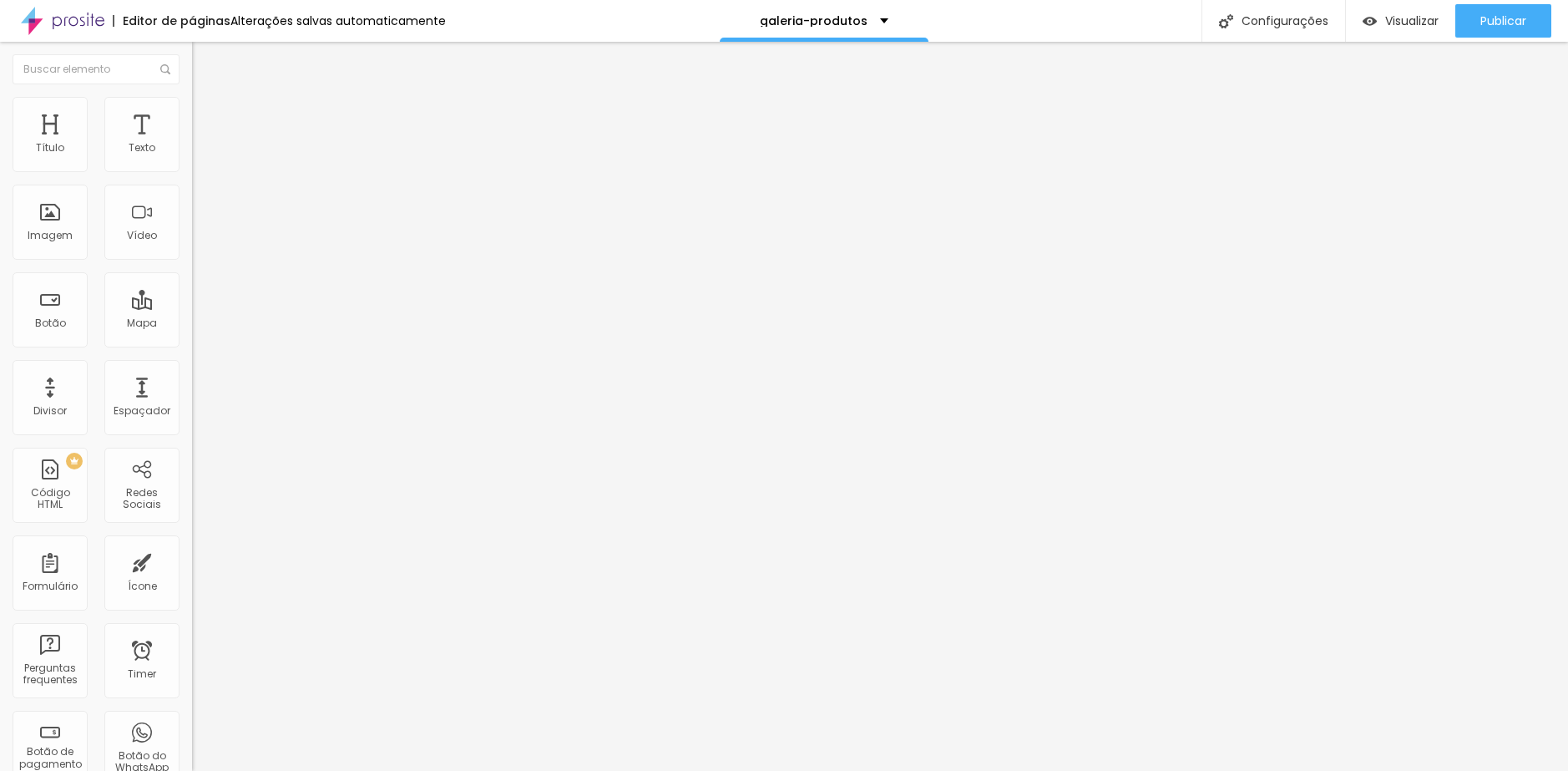
click at [192, 144] on span "Trocar imagem" at bounding box center [238, 136] width 91 height 14
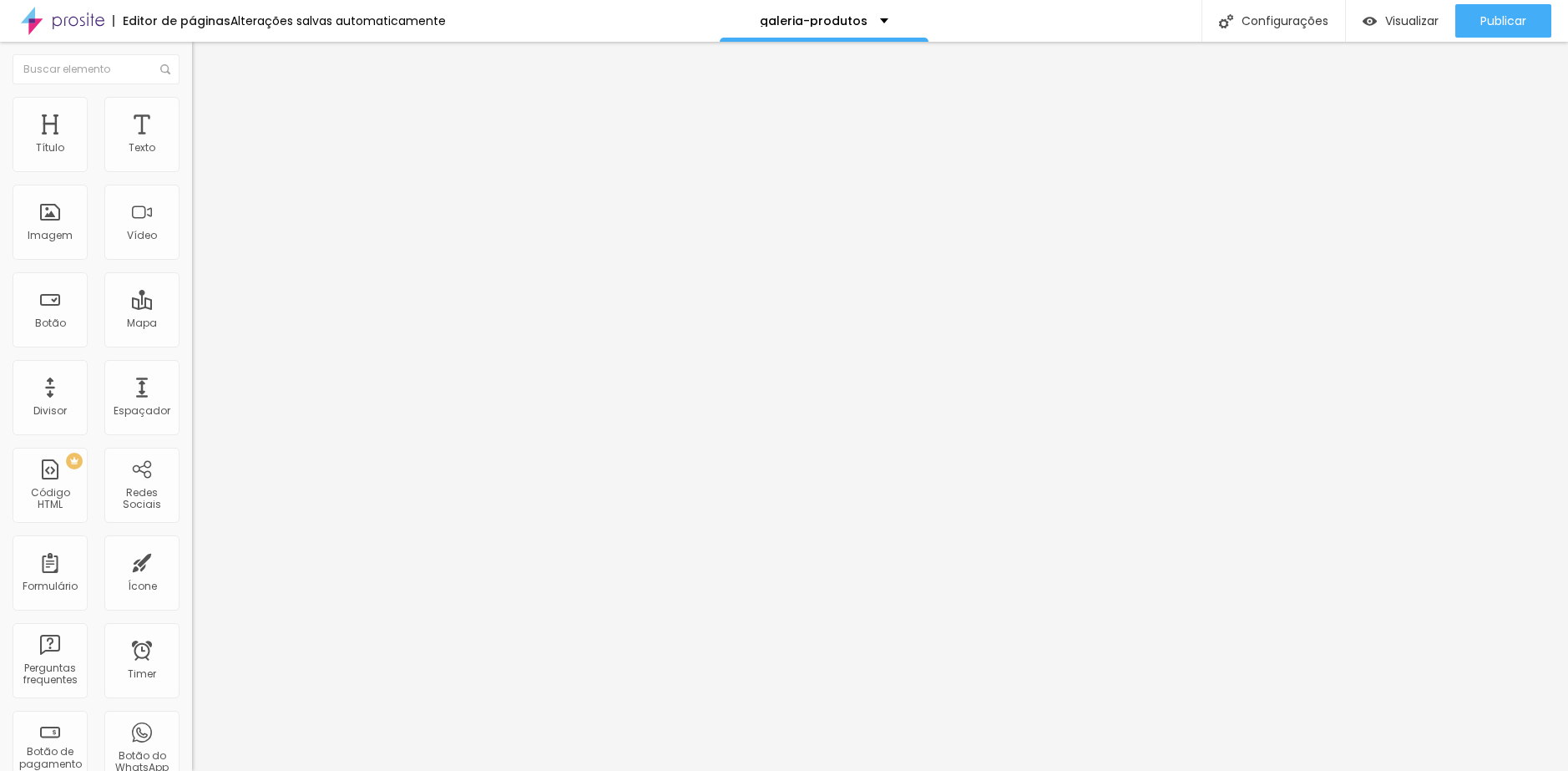
click at [192, 144] on span "Trocar imagem" at bounding box center [238, 136] width 91 height 14
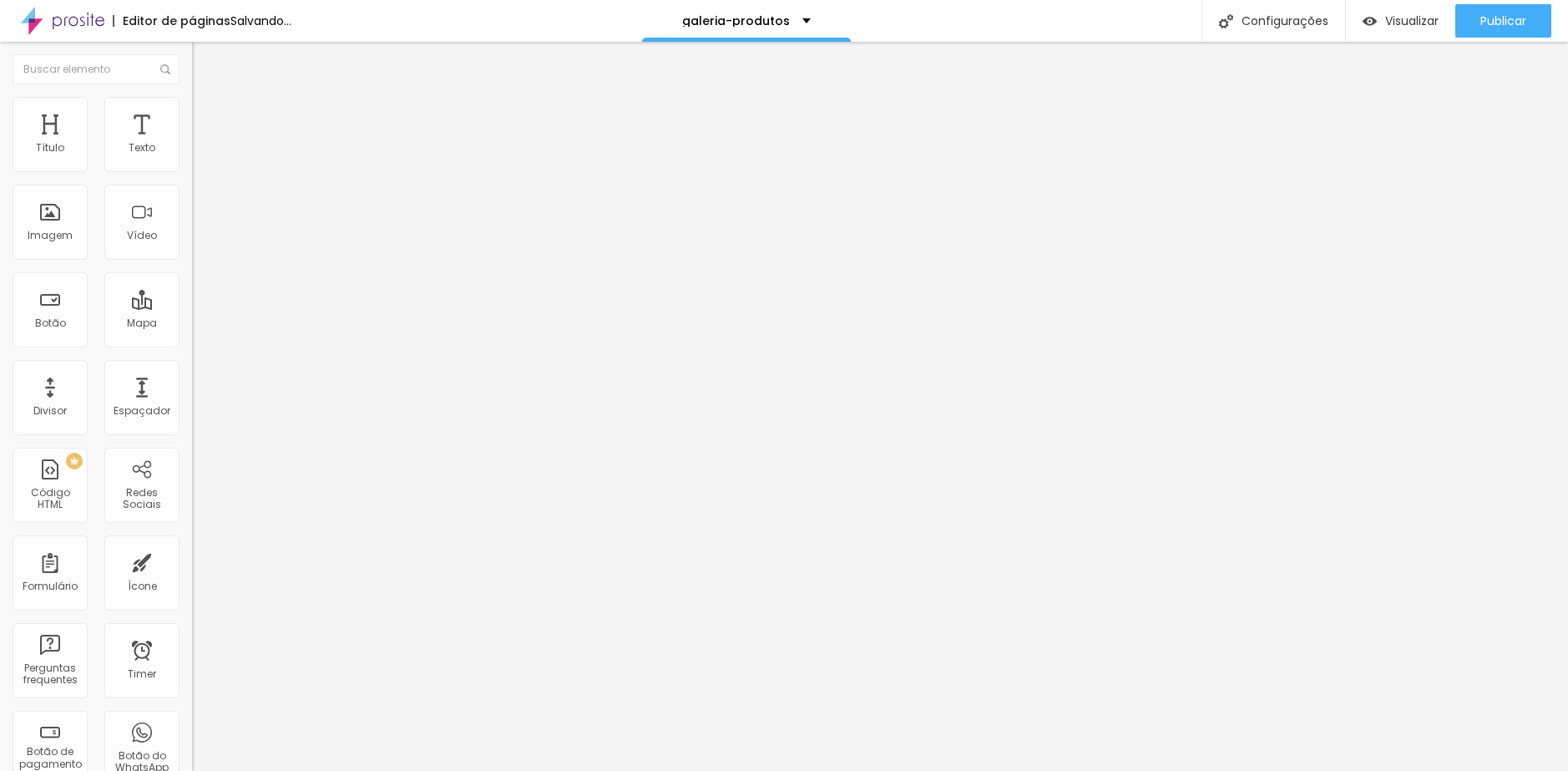
click at [192, 144] on span "Trocar imagem" at bounding box center [238, 136] width 91 height 14
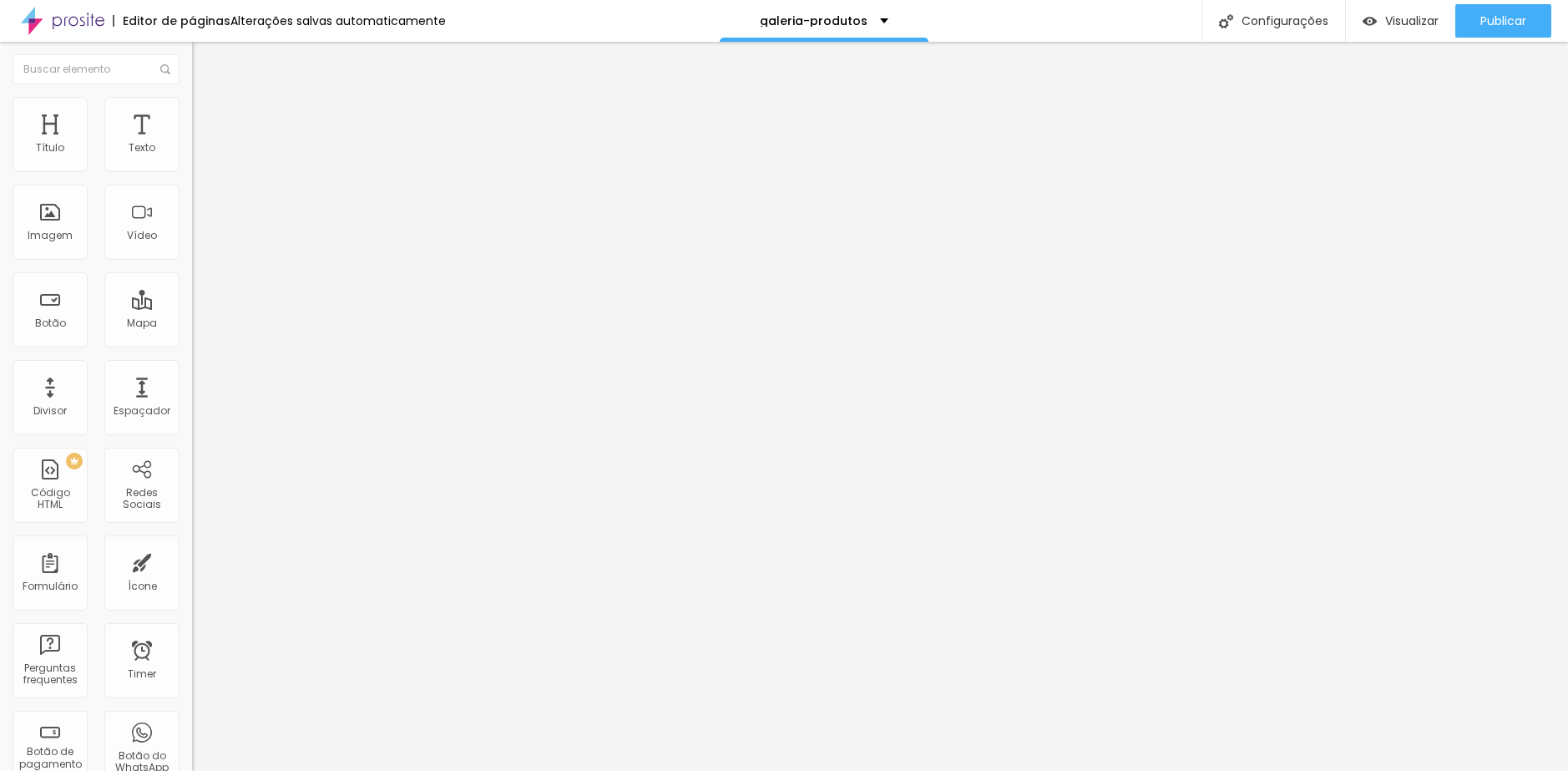
scroll to position [334, 0]
click at [192, 144] on span "Trocar imagem" at bounding box center [238, 136] width 91 height 14
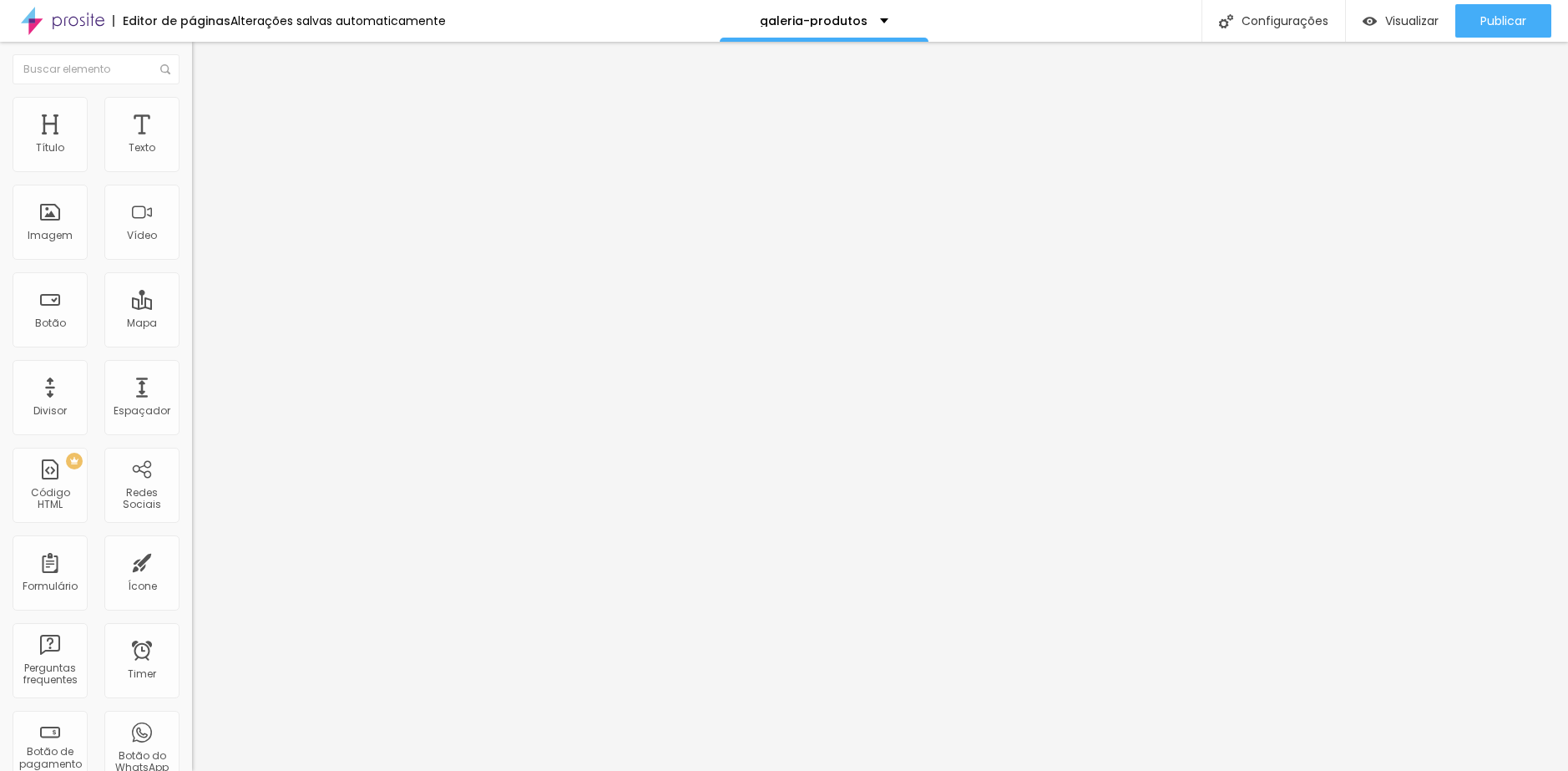
click at [192, 144] on span "Trocar imagem" at bounding box center [238, 136] width 91 height 14
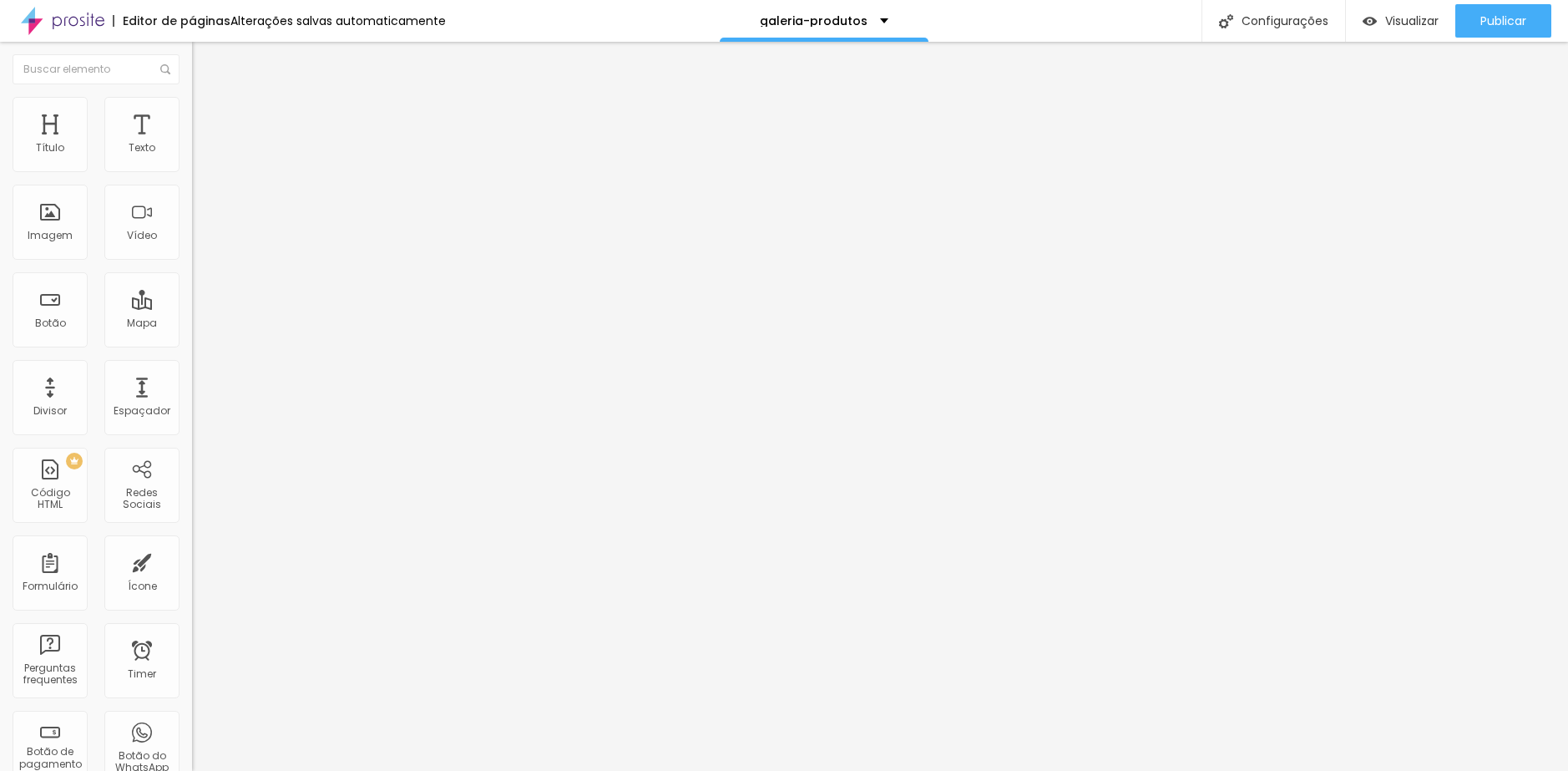
click at [192, 144] on span "Trocar imagem" at bounding box center [238, 136] width 91 height 14
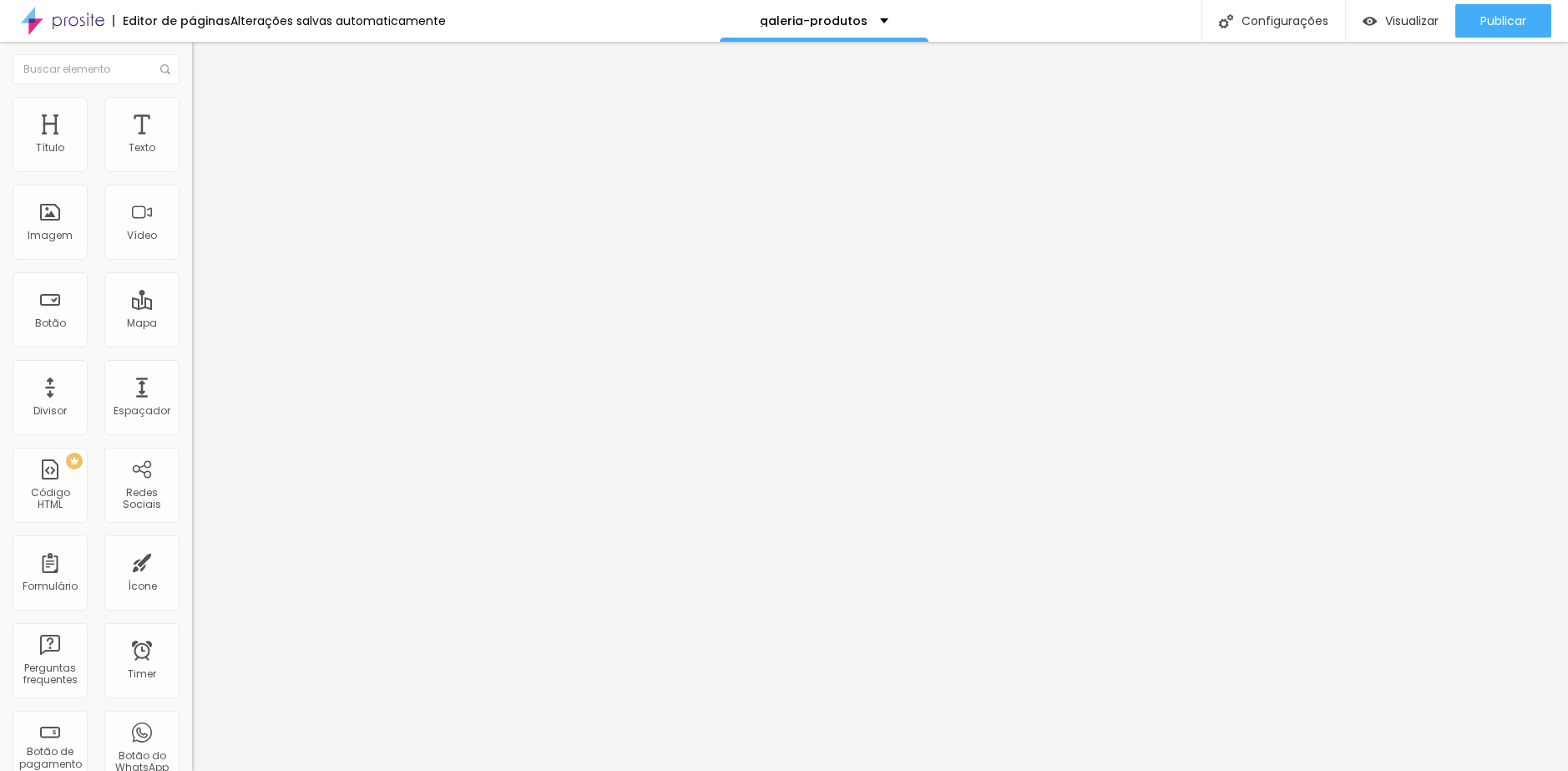
click at [192, 144] on span "Trocar imagem" at bounding box center [238, 136] width 91 height 14
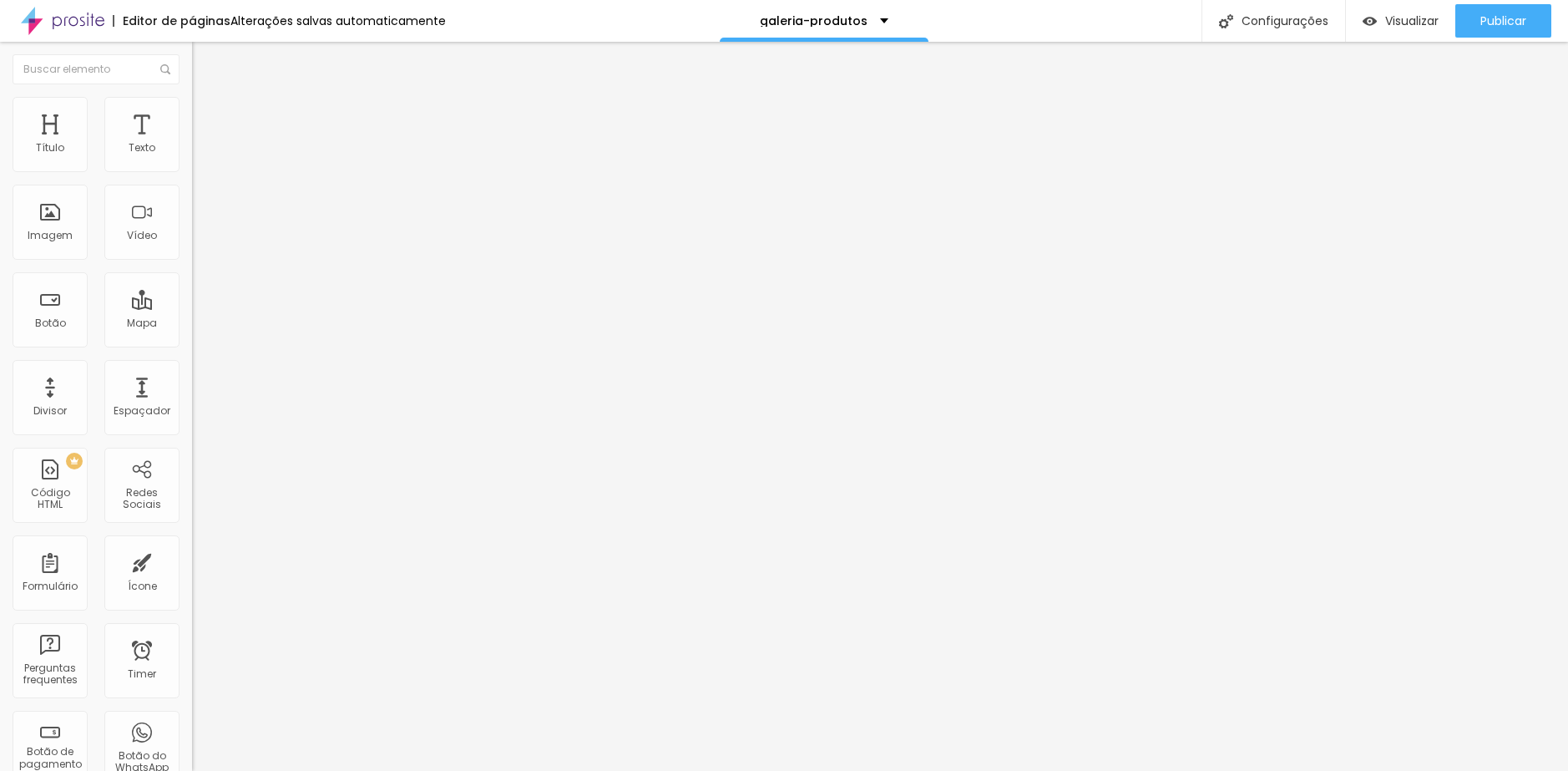
click at [192, 144] on span "Trocar imagem" at bounding box center [238, 136] width 91 height 14
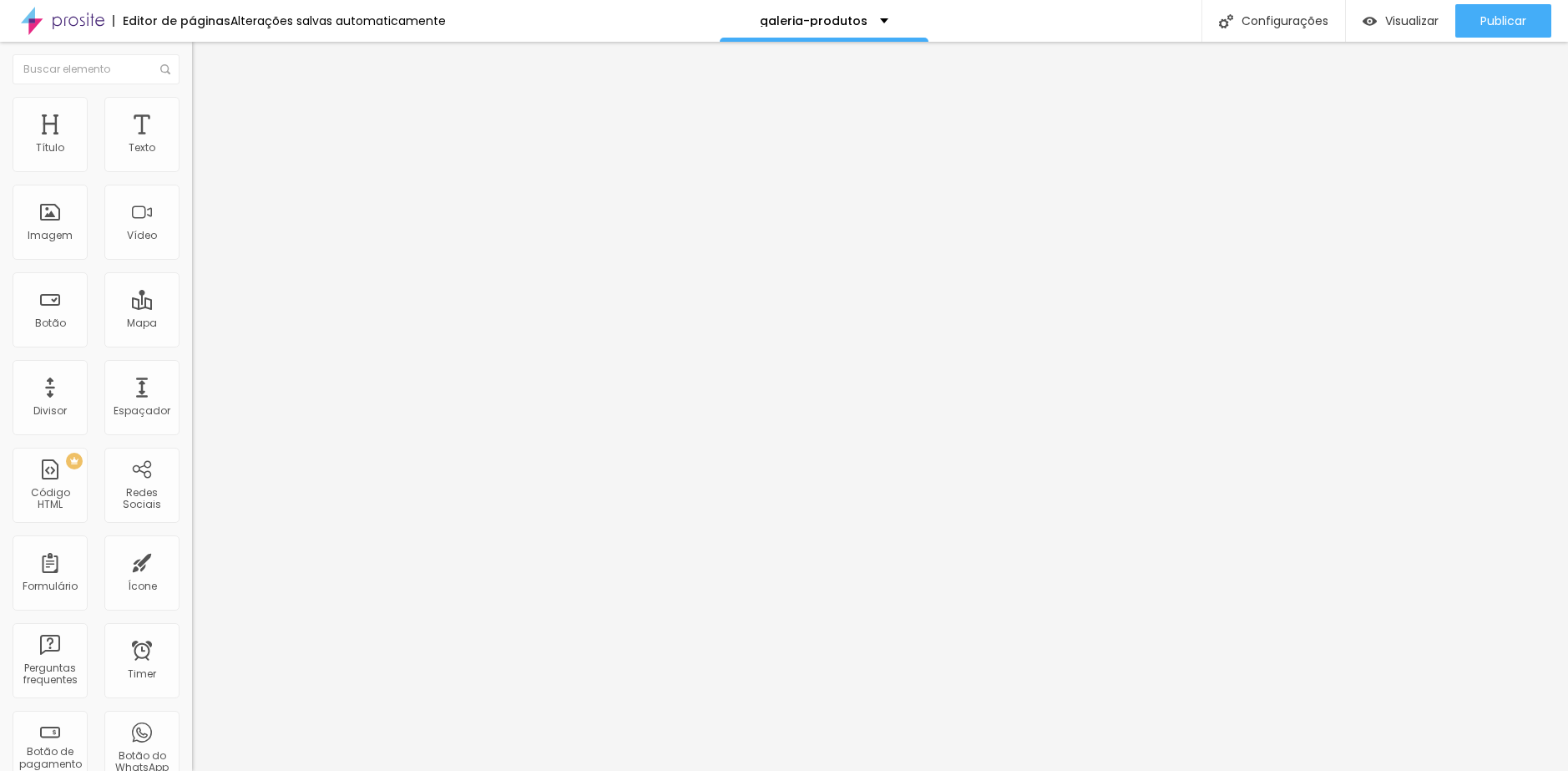
click at [192, 144] on span "Trocar imagem" at bounding box center [238, 136] width 91 height 14
click at [1400, 21] on span "Visualizar" at bounding box center [1411, 21] width 53 height 14
click at [192, 144] on span "Trocar imagem" at bounding box center [238, 136] width 91 height 14
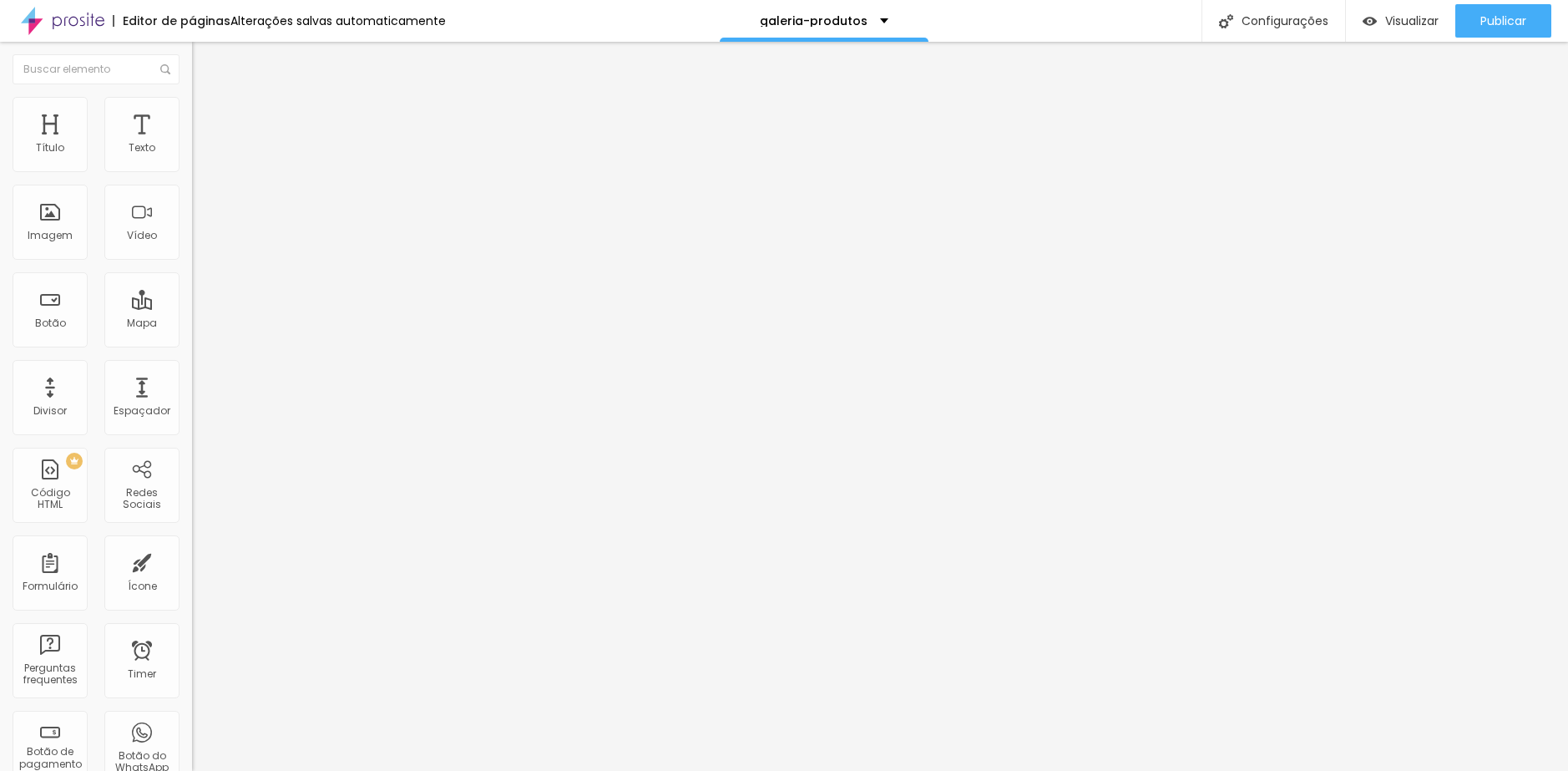
scroll to position [250, 0]
click at [192, 144] on span "Trocar imagem" at bounding box center [238, 136] width 91 height 14
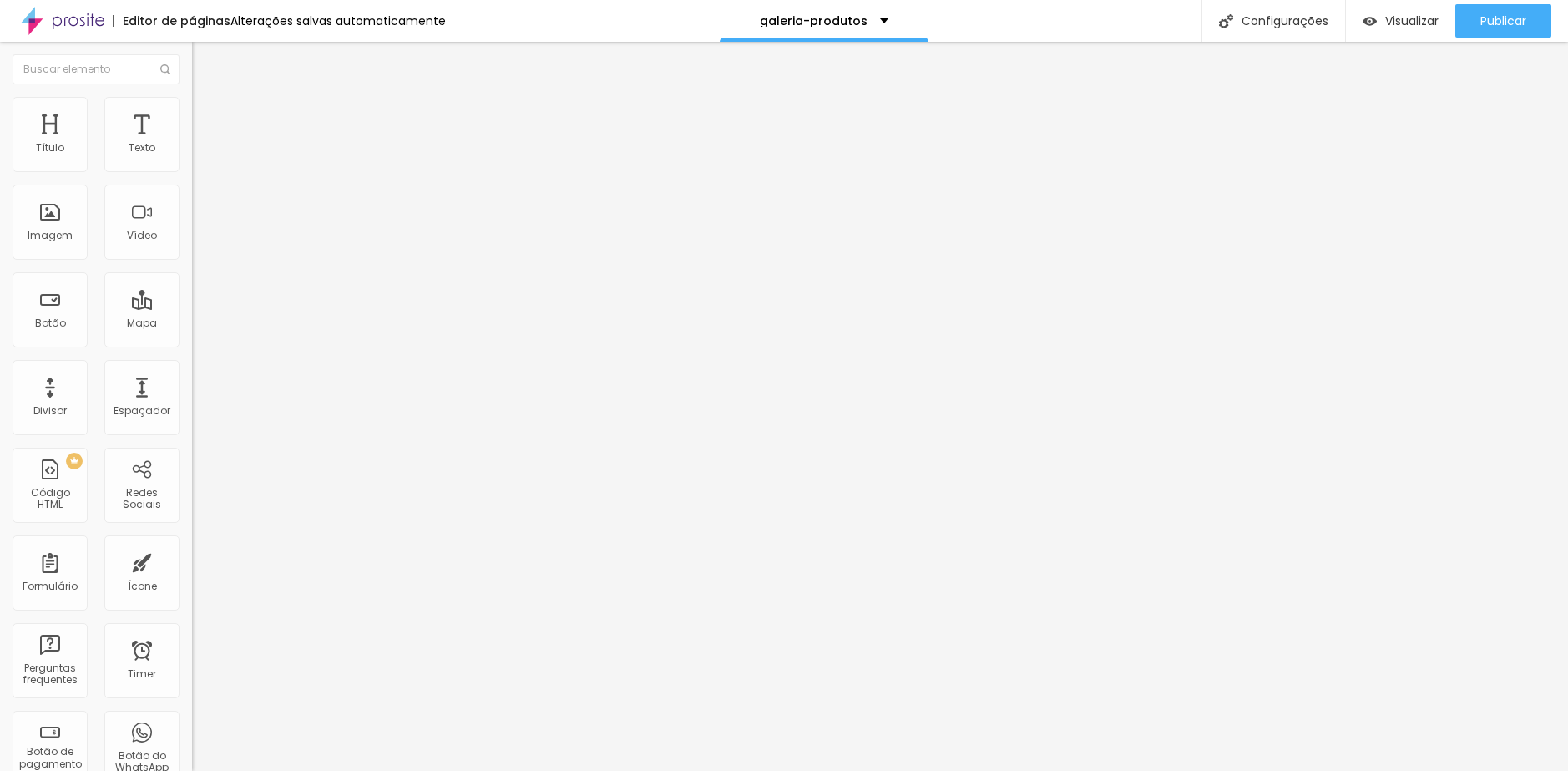
click at [192, 144] on span "Trocar imagem" at bounding box center [238, 136] width 91 height 14
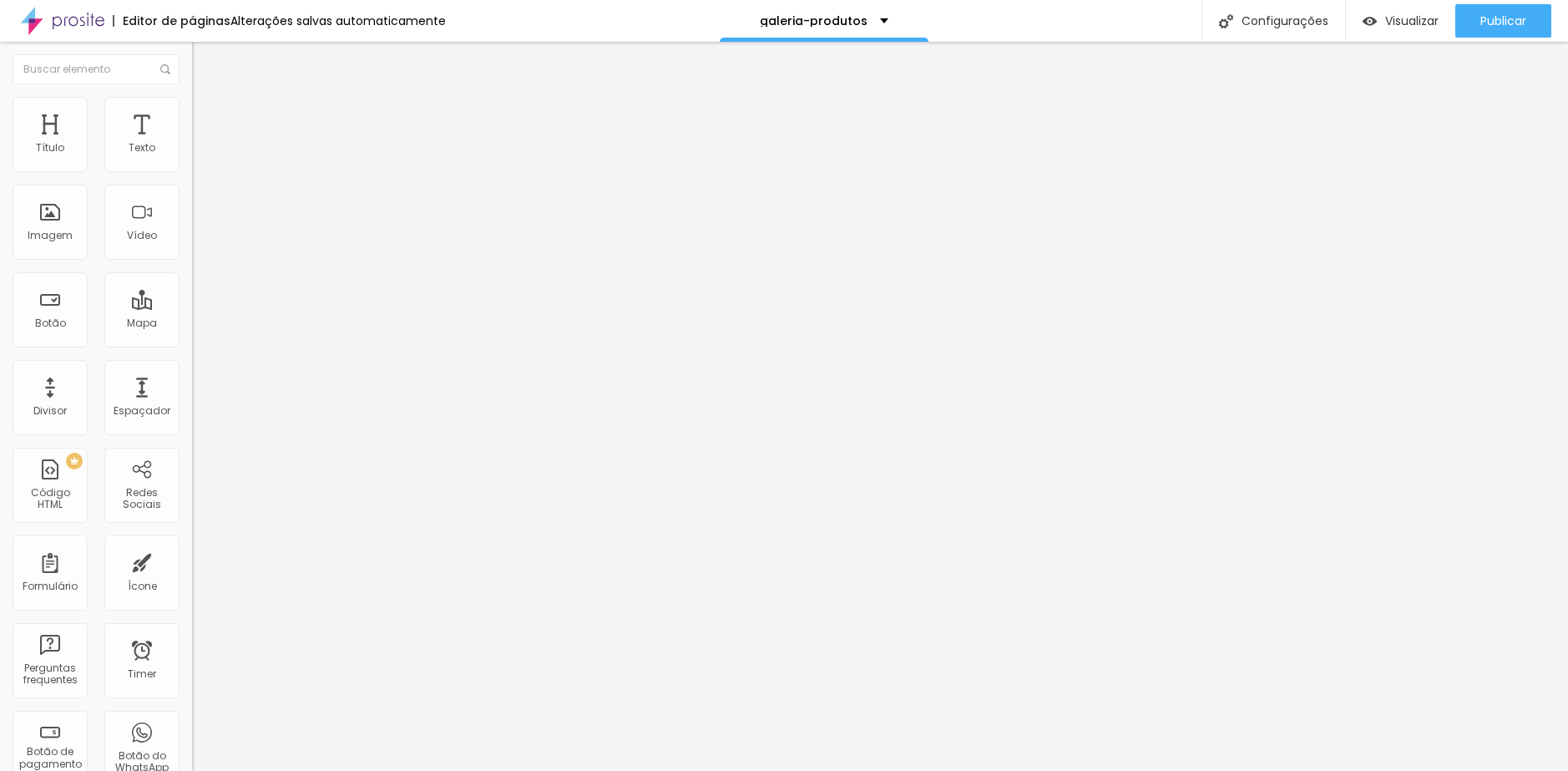
click at [192, 144] on span "Trocar imagem" at bounding box center [238, 136] width 91 height 14
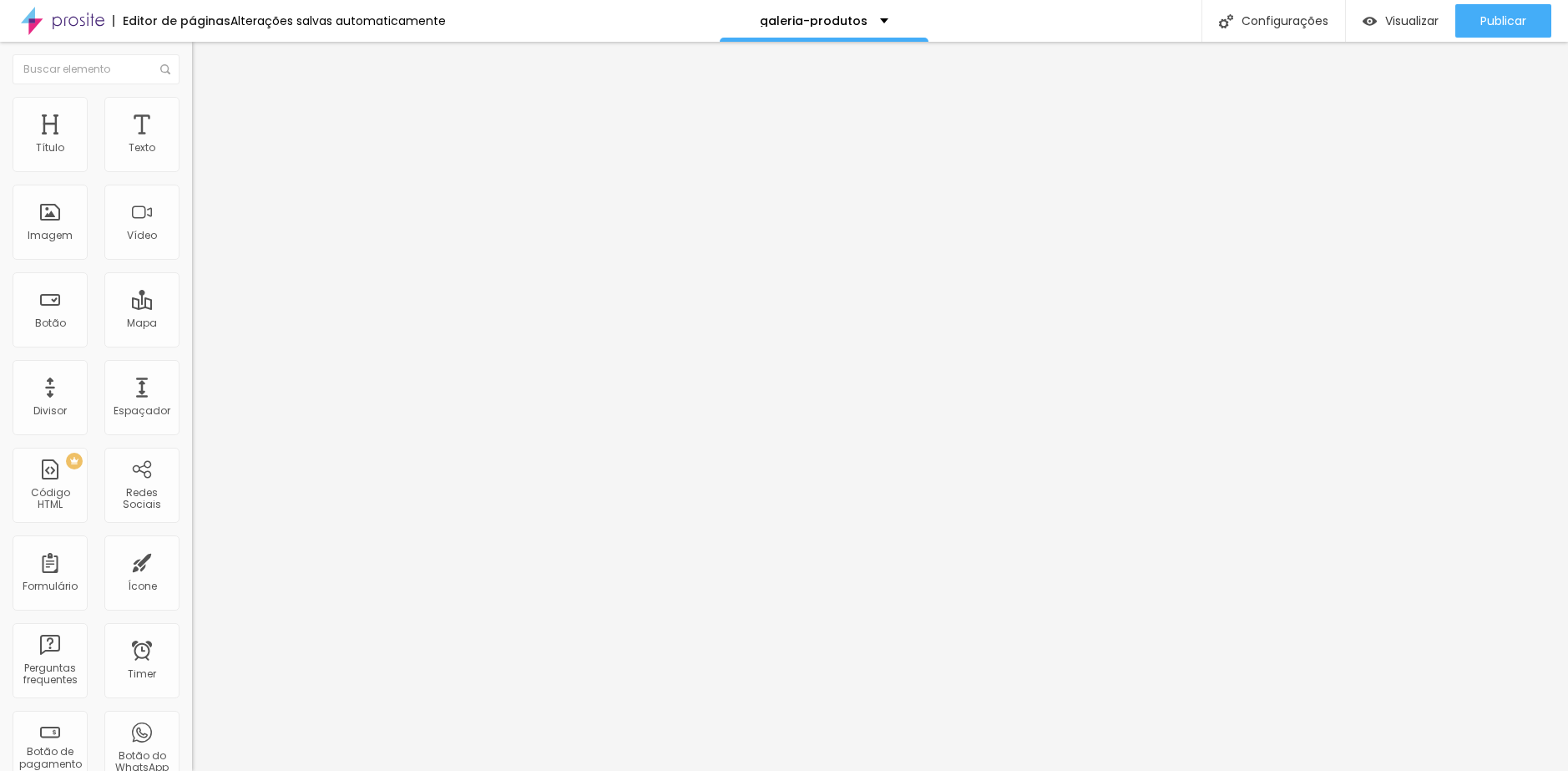
click at [192, 144] on span "Trocar imagem" at bounding box center [238, 136] width 91 height 14
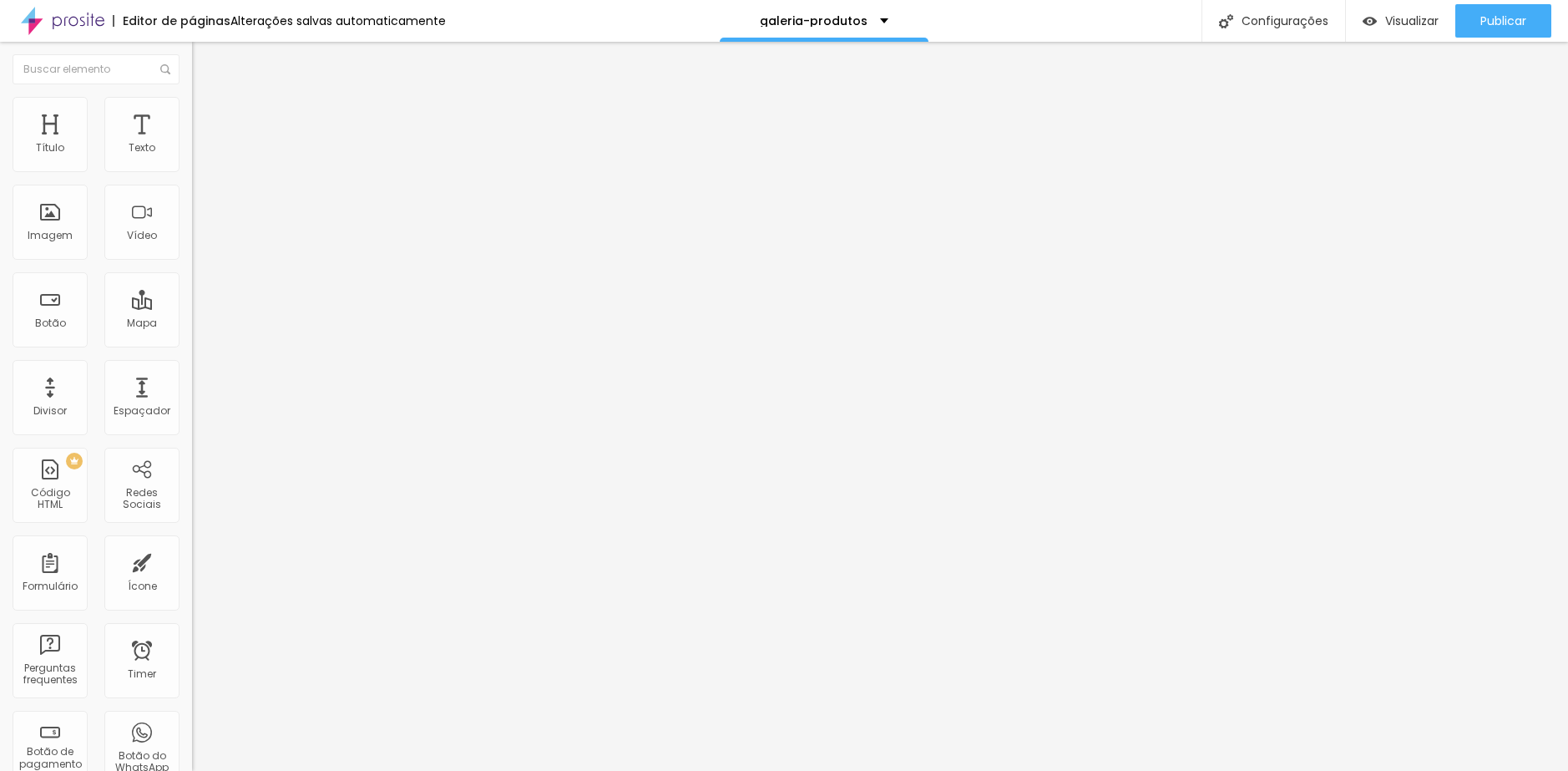
click at [192, 144] on span "Trocar imagem" at bounding box center [238, 136] width 91 height 14
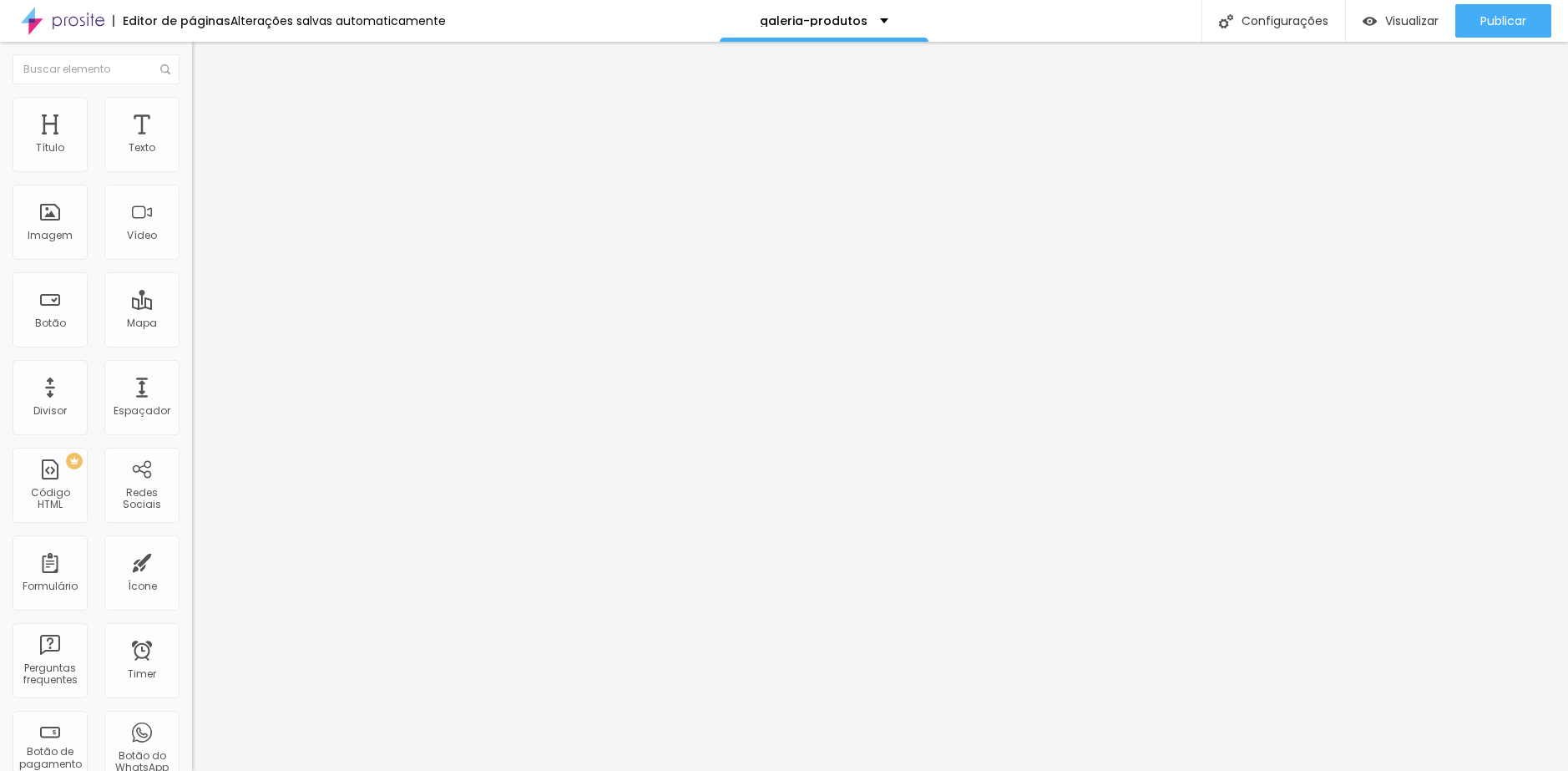
click at [192, 144] on span "Trocar imagem" at bounding box center [238, 136] width 91 height 14
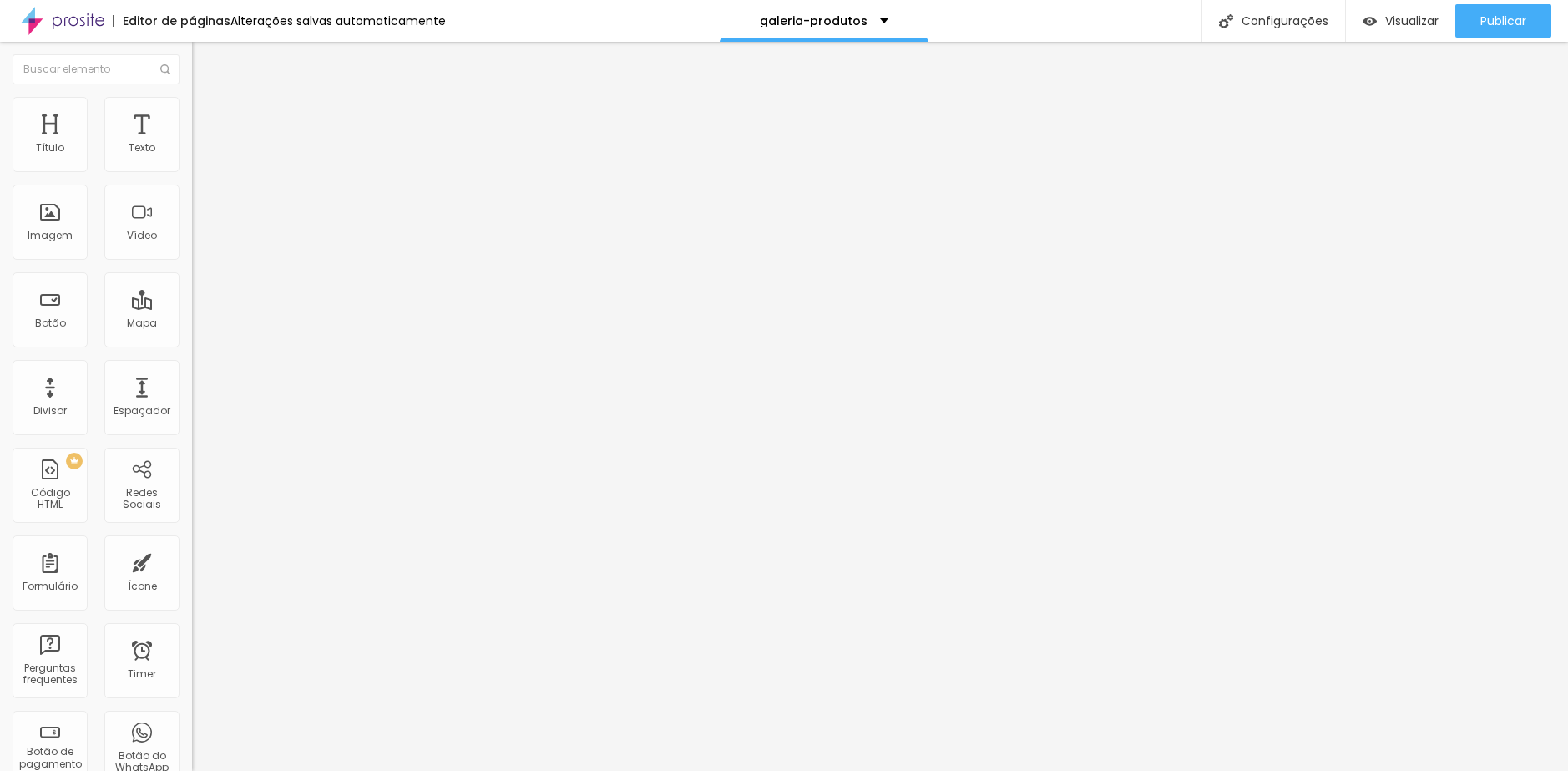
click at [192, 144] on span "Trocar imagem" at bounding box center [238, 136] width 91 height 14
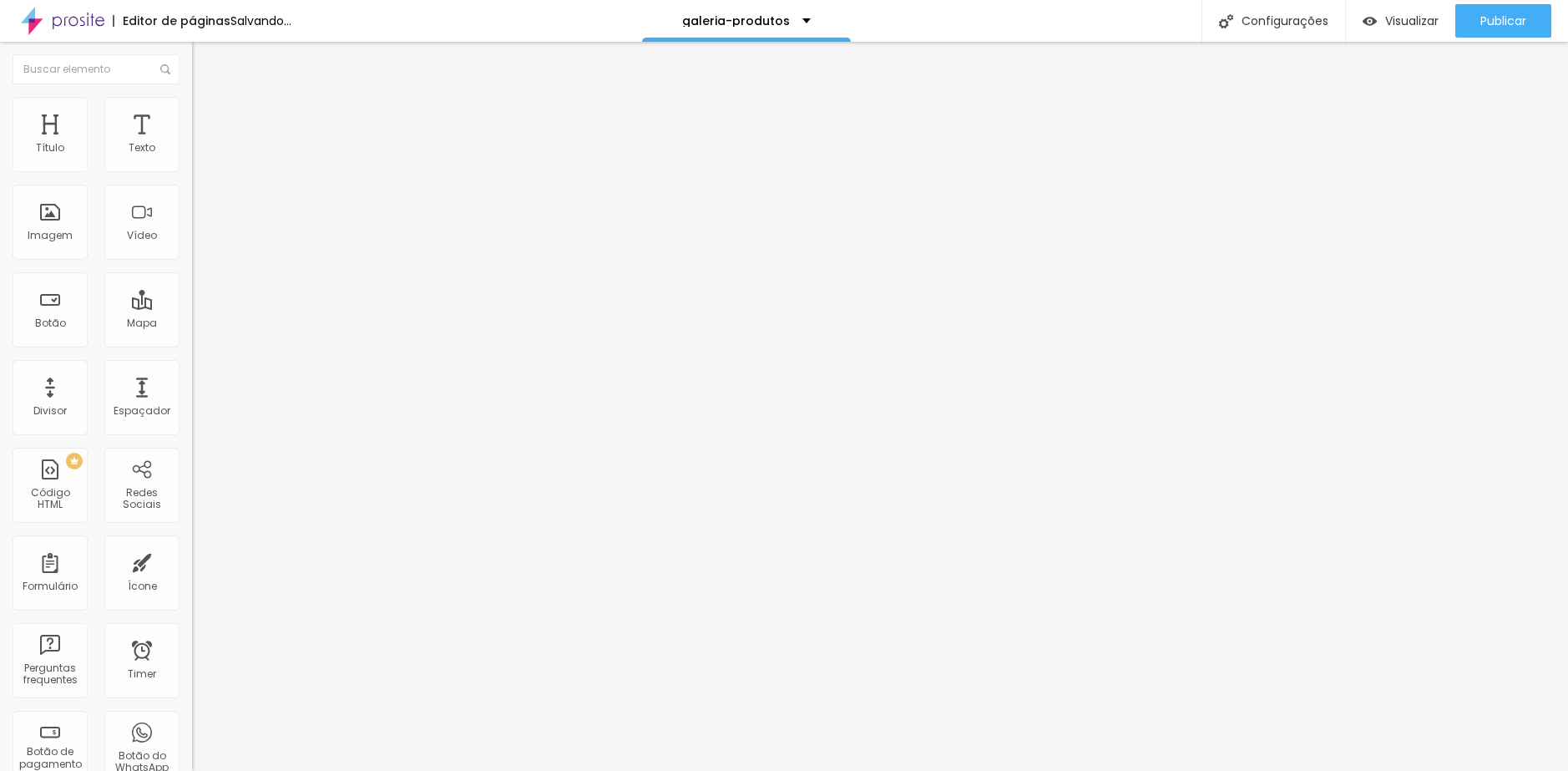
click at [192, 144] on span "Trocar imagem" at bounding box center [238, 136] width 91 height 14
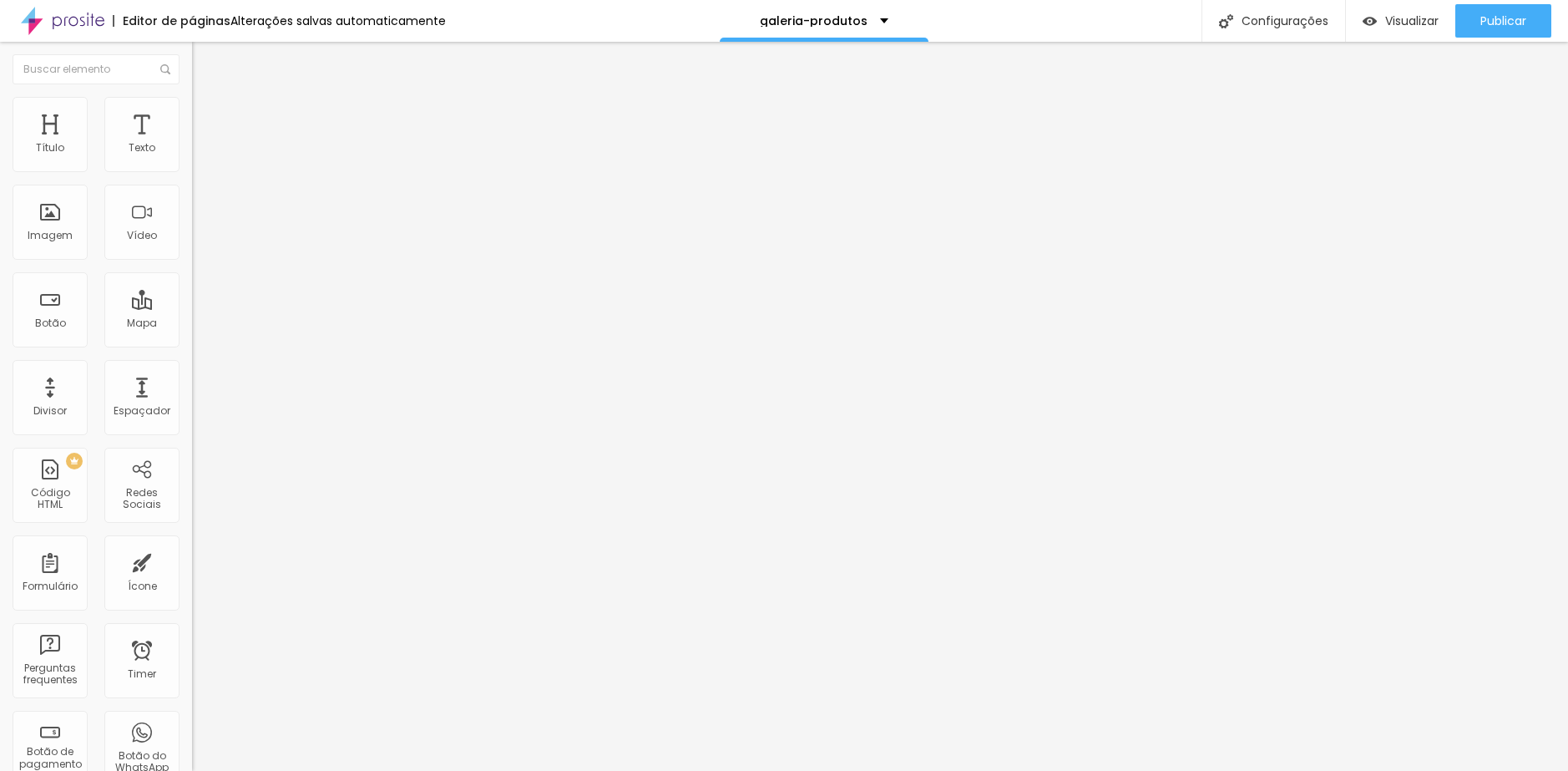
scroll to position [0, 0]
drag, startPoint x: 3, startPoint y: 218, endPoint x: 34, endPoint y: 223, distance: 31.4
click at [34, 223] on div "Imagem" at bounding box center [50, 222] width 75 height 75
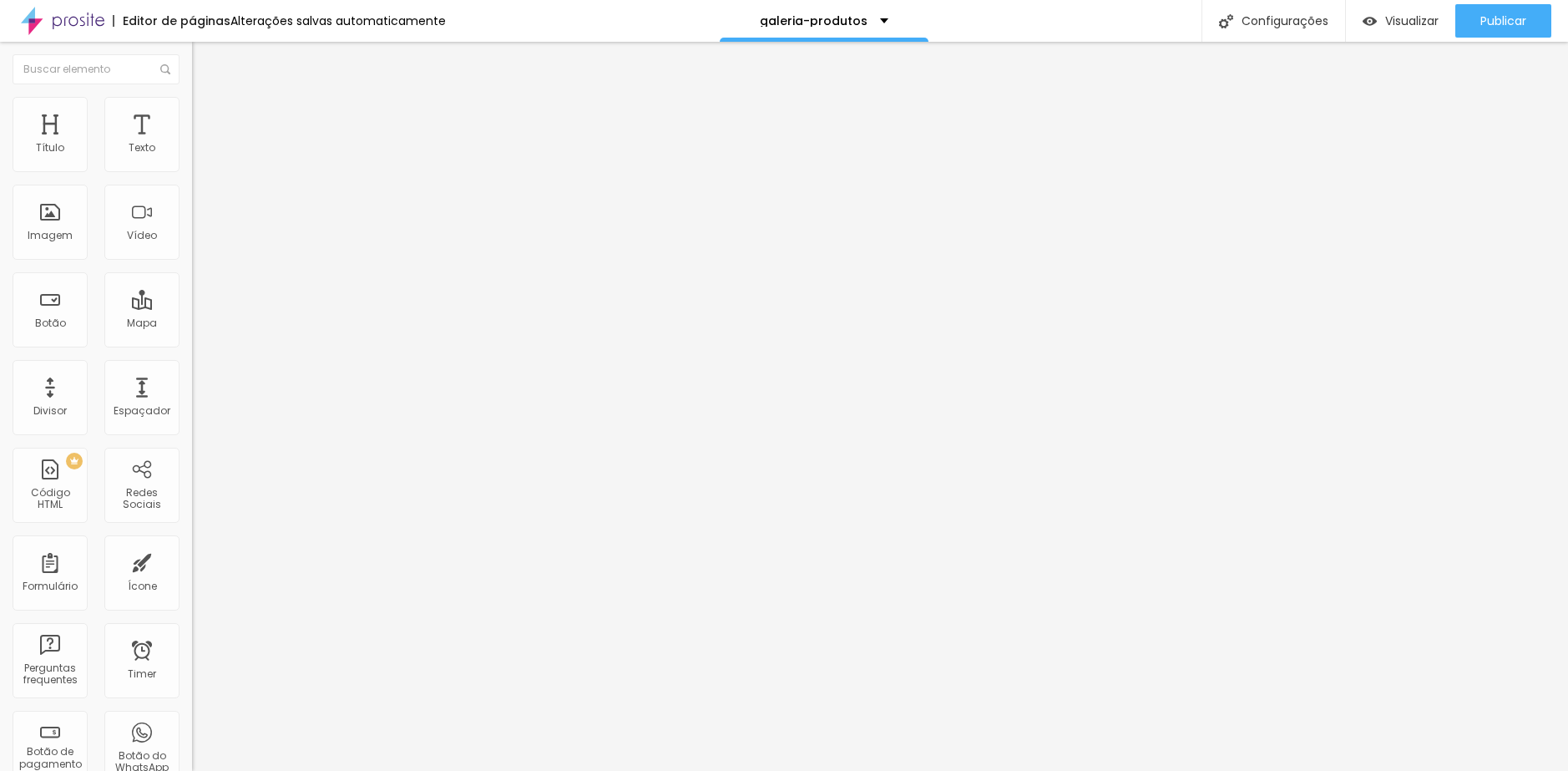
click at [192, 144] on span "Trocar imagem" at bounding box center [238, 136] width 91 height 14
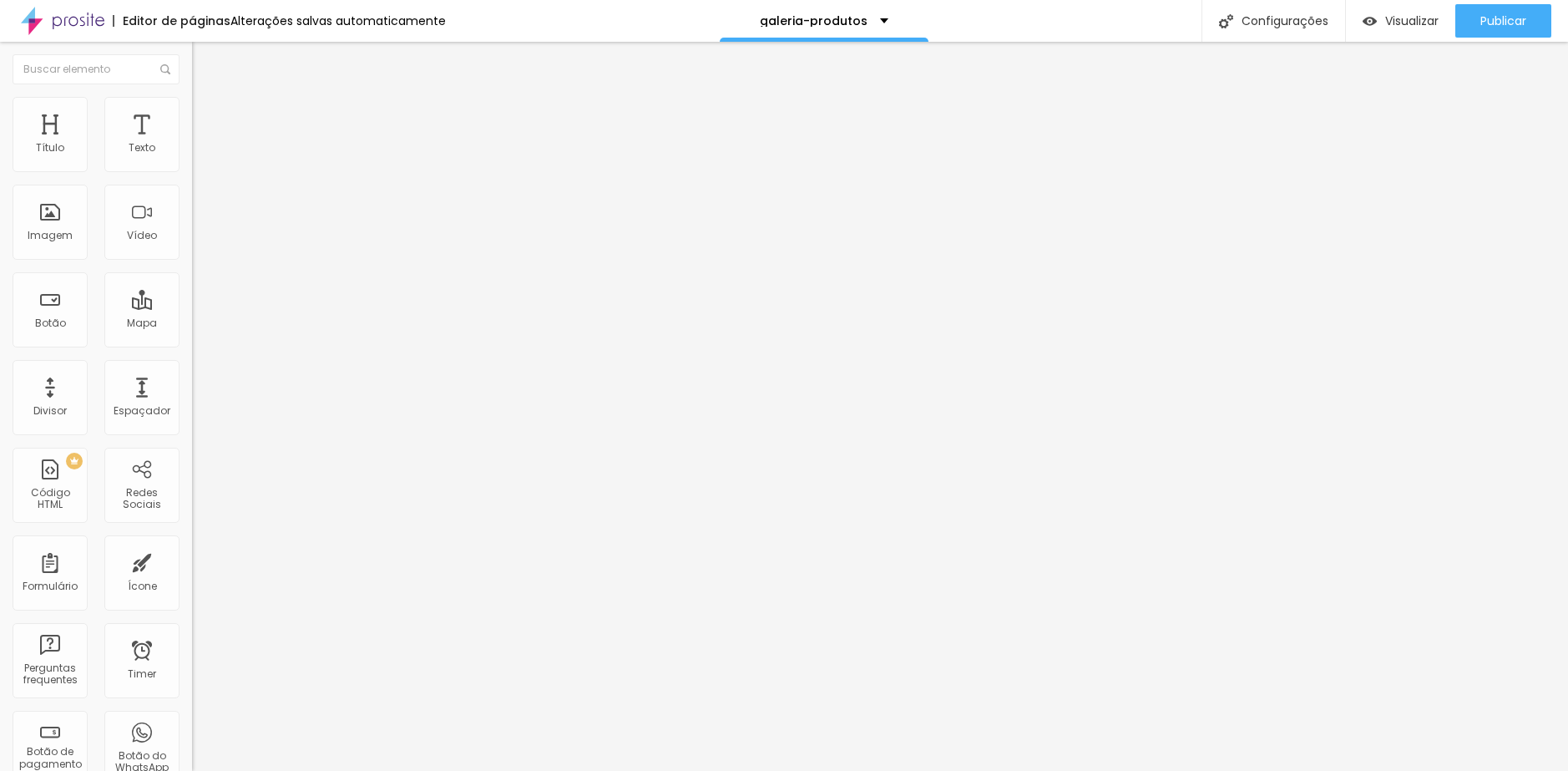
click at [192, 144] on span "Trocar imagem" at bounding box center [238, 136] width 91 height 14
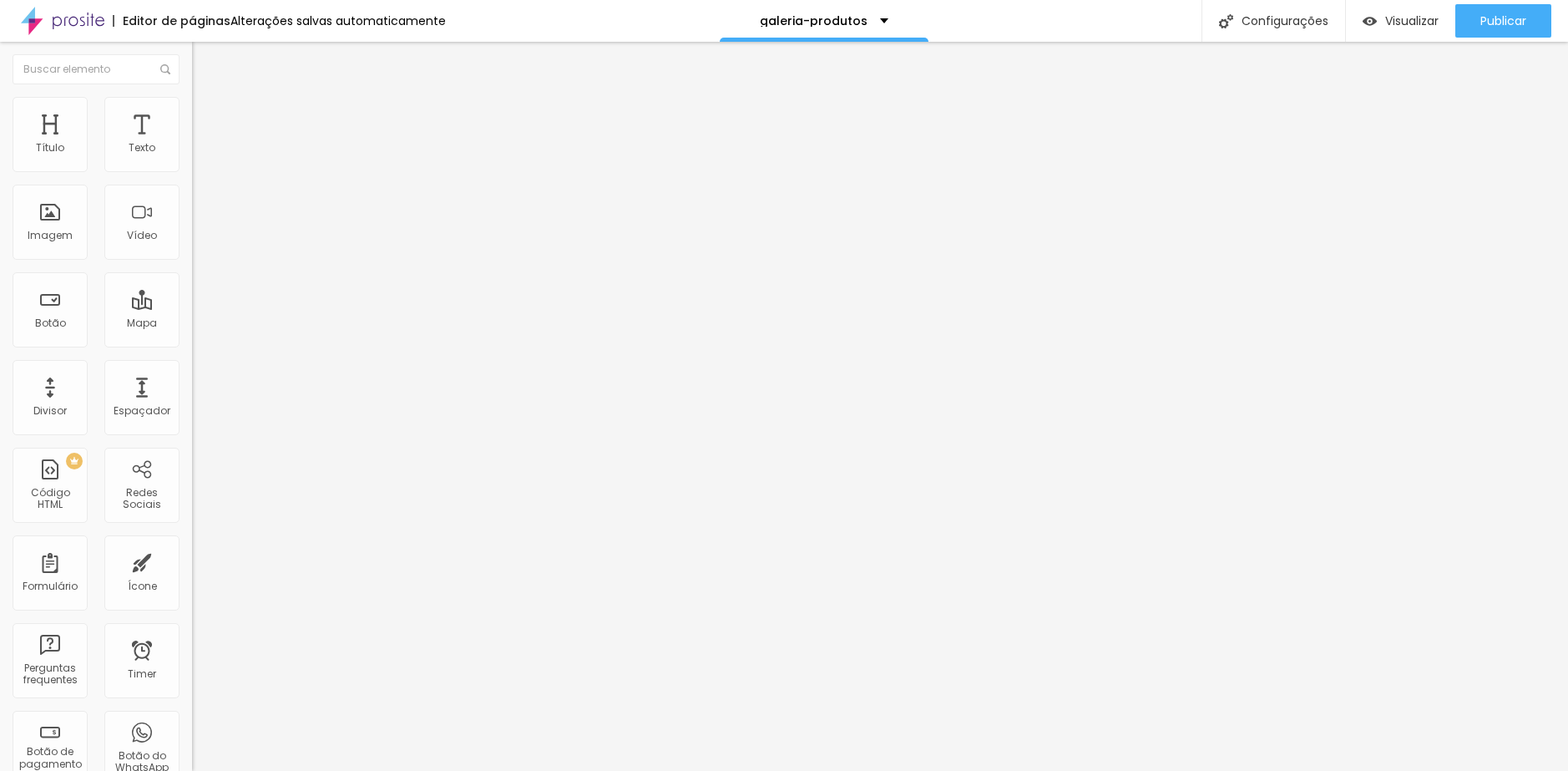
click at [192, 144] on span "Trocar imagem" at bounding box center [238, 136] width 91 height 14
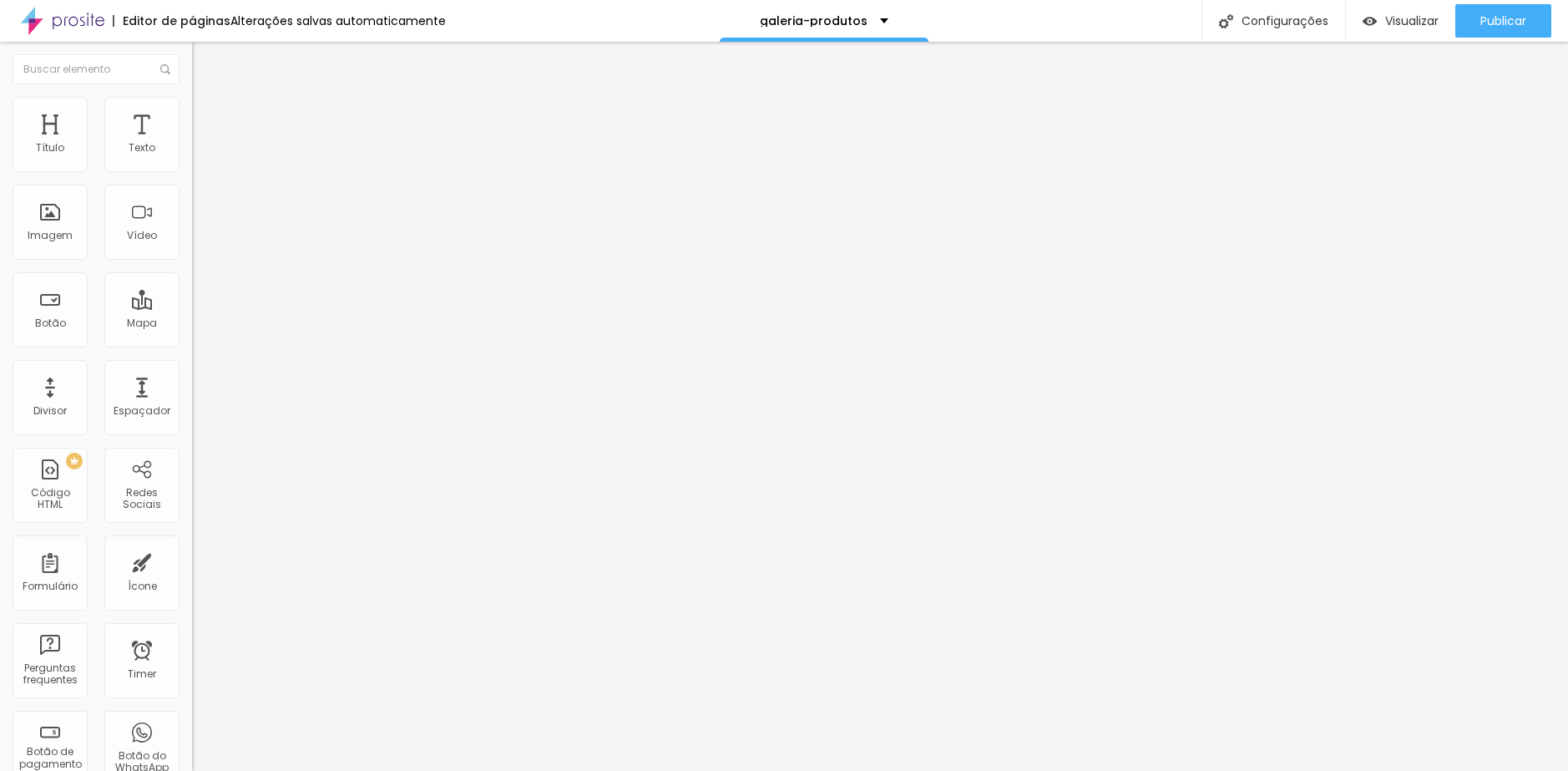
click at [192, 144] on span "Trocar imagem" at bounding box center [238, 136] width 91 height 14
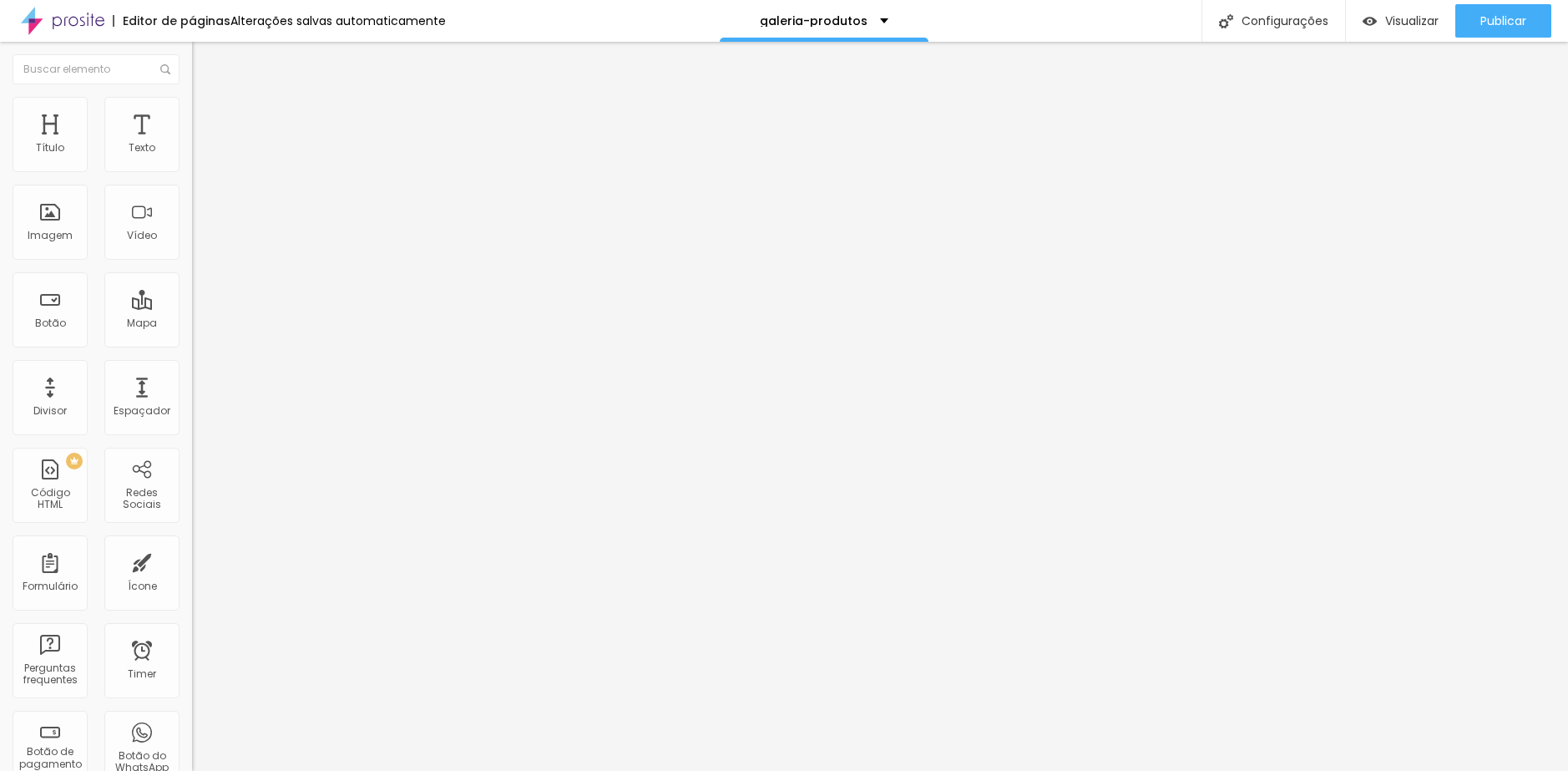
click at [192, 142] on div "Trocar imagem" at bounding box center [288, 136] width 192 height 12
click at [192, 144] on span "Trocar imagem" at bounding box center [238, 136] width 91 height 14
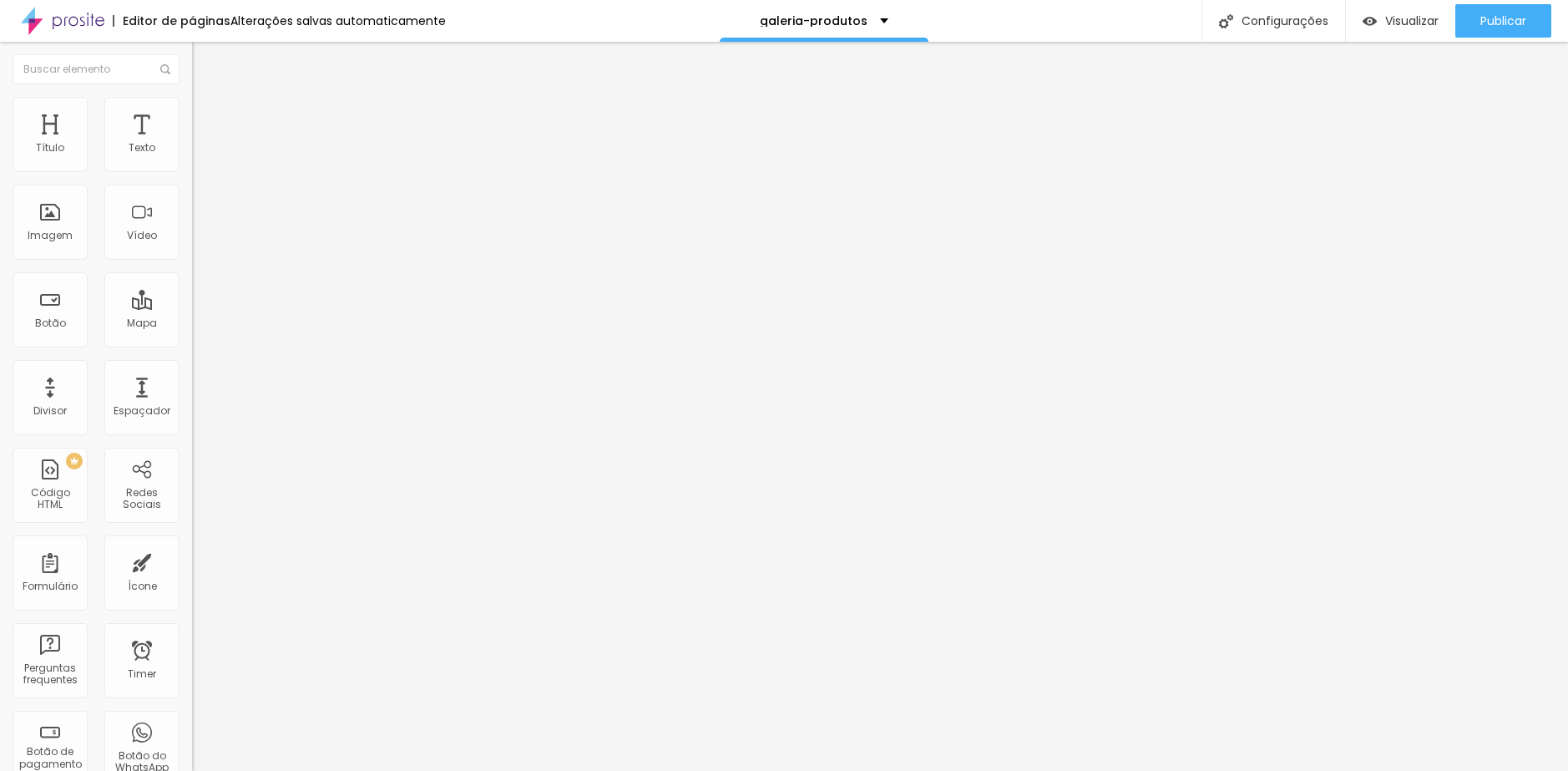
click at [192, 144] on span "Trocar imagem" at bounding box center [238, 136] width 91 height 14
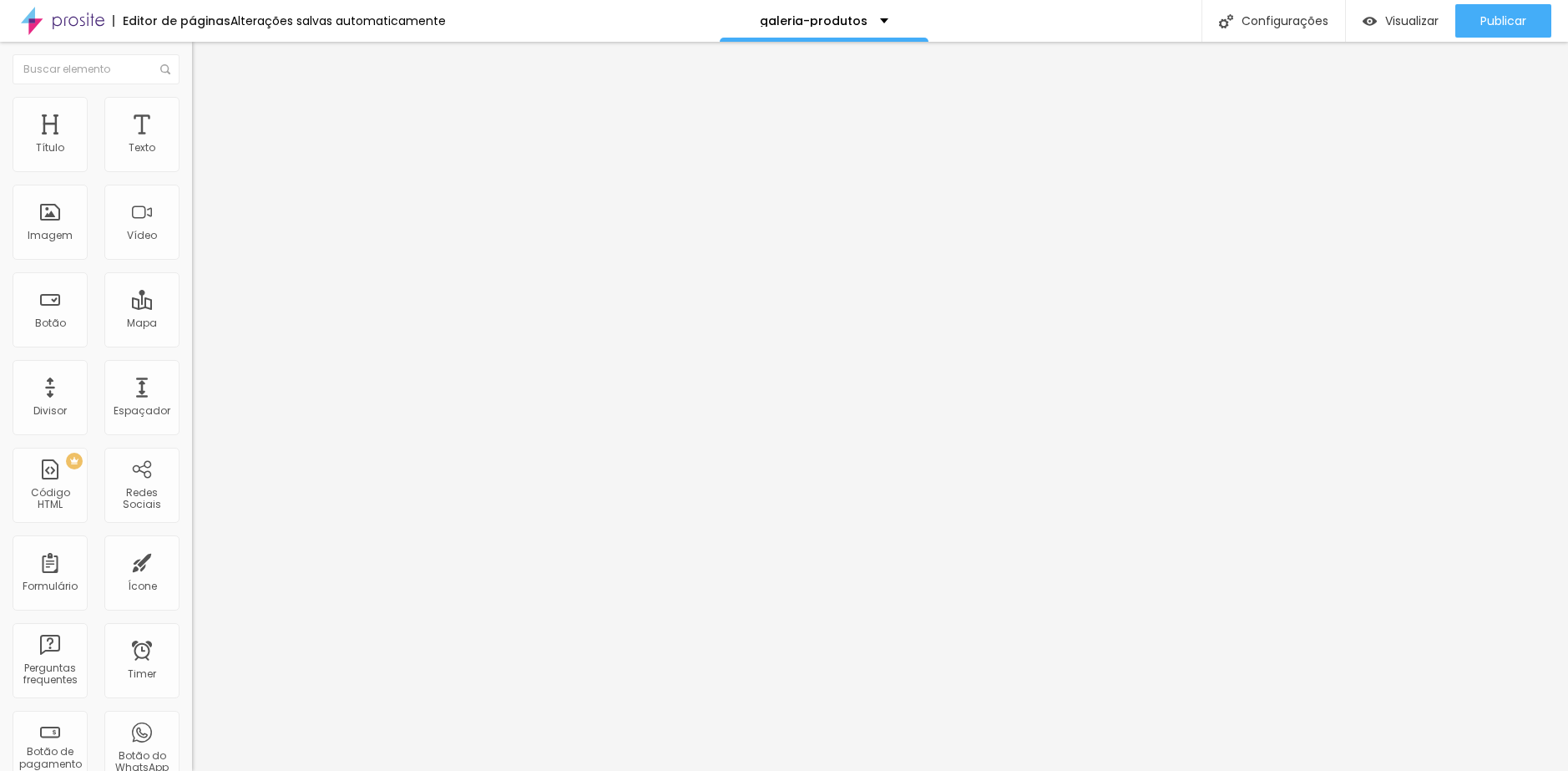
click at [192, 144] on span "Trocar imagem" at bounding box center [238, 136] width 91 height 14
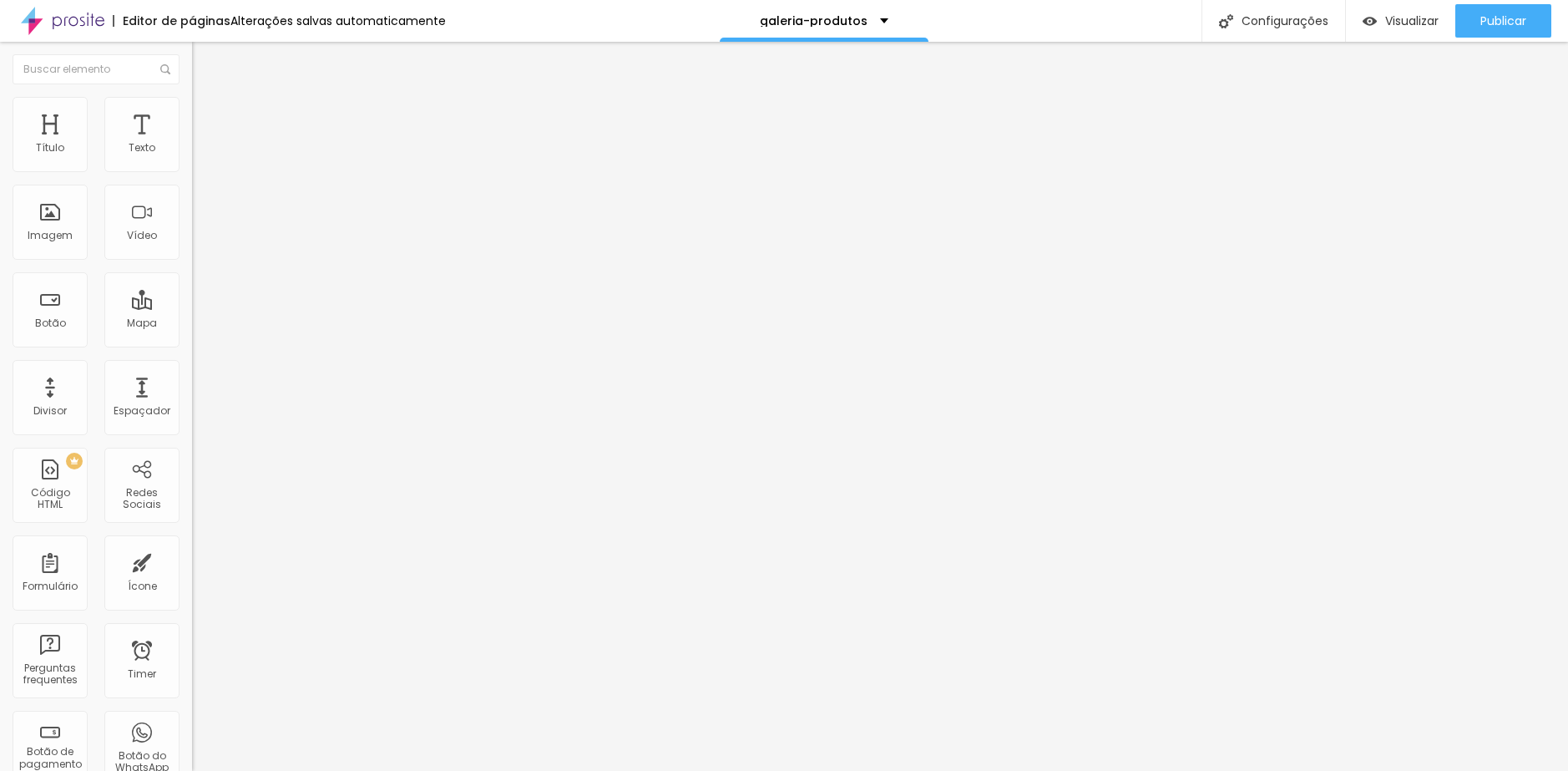
click at [192, 144] on span "Trocar imagem" at bounding box center [238, 136] width 91 height 14
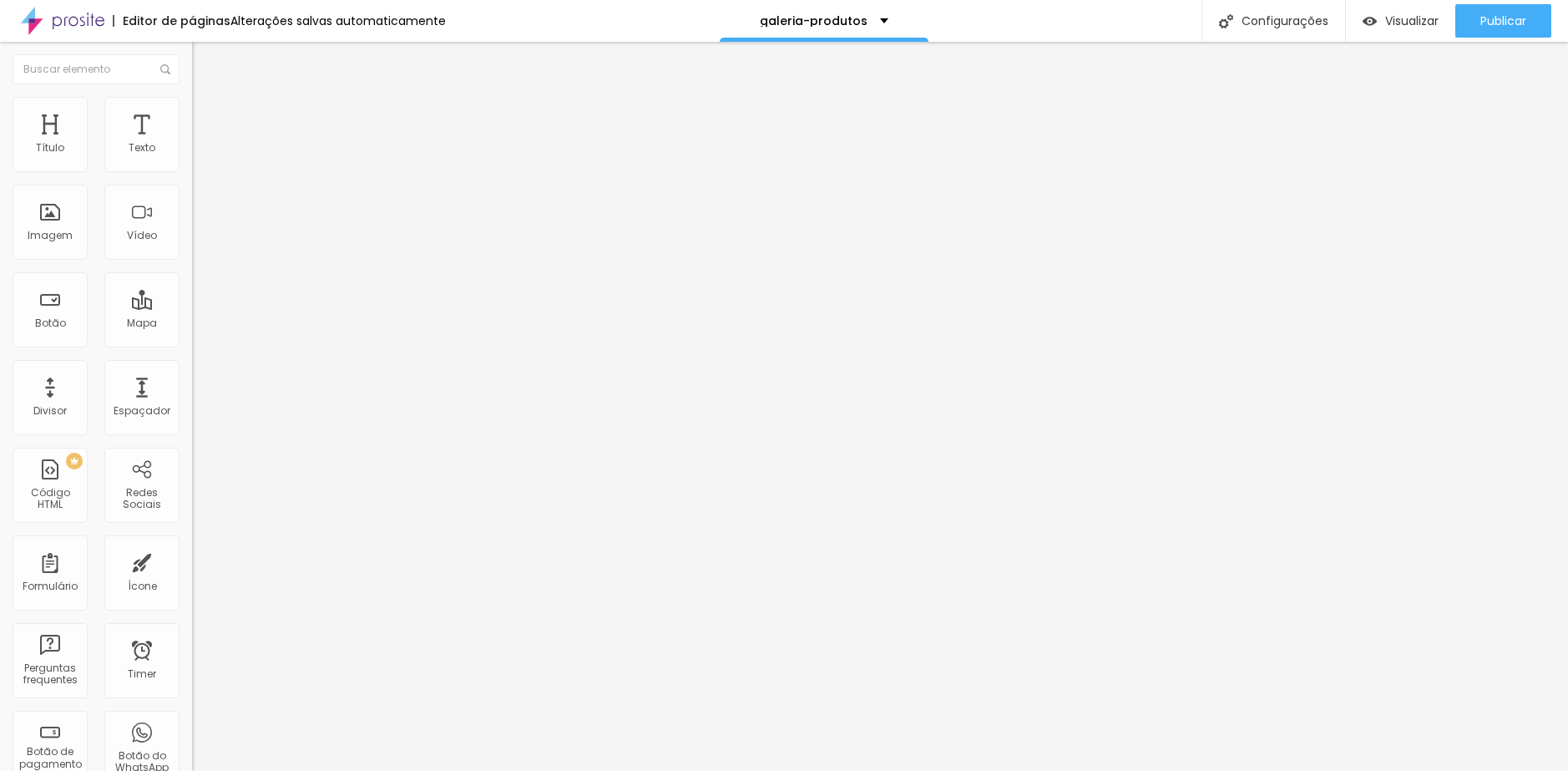
click at [192, 144] on span "Trocar imagem" at bounding box center [238, 136] width 91 height 14
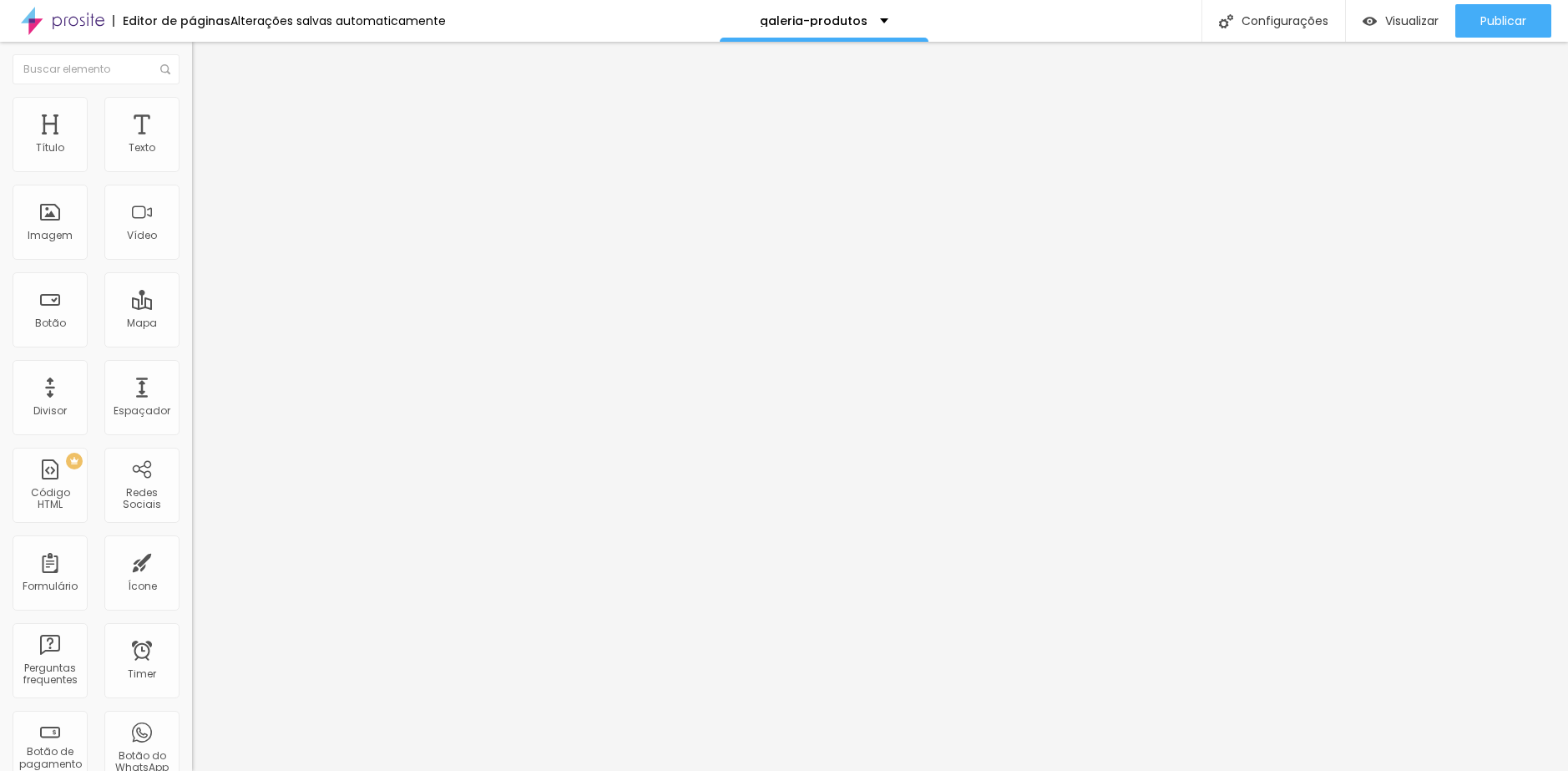
click at [192, 144] on span "Trocar imagem" at bounding box center [238, 136] width 91 height 14
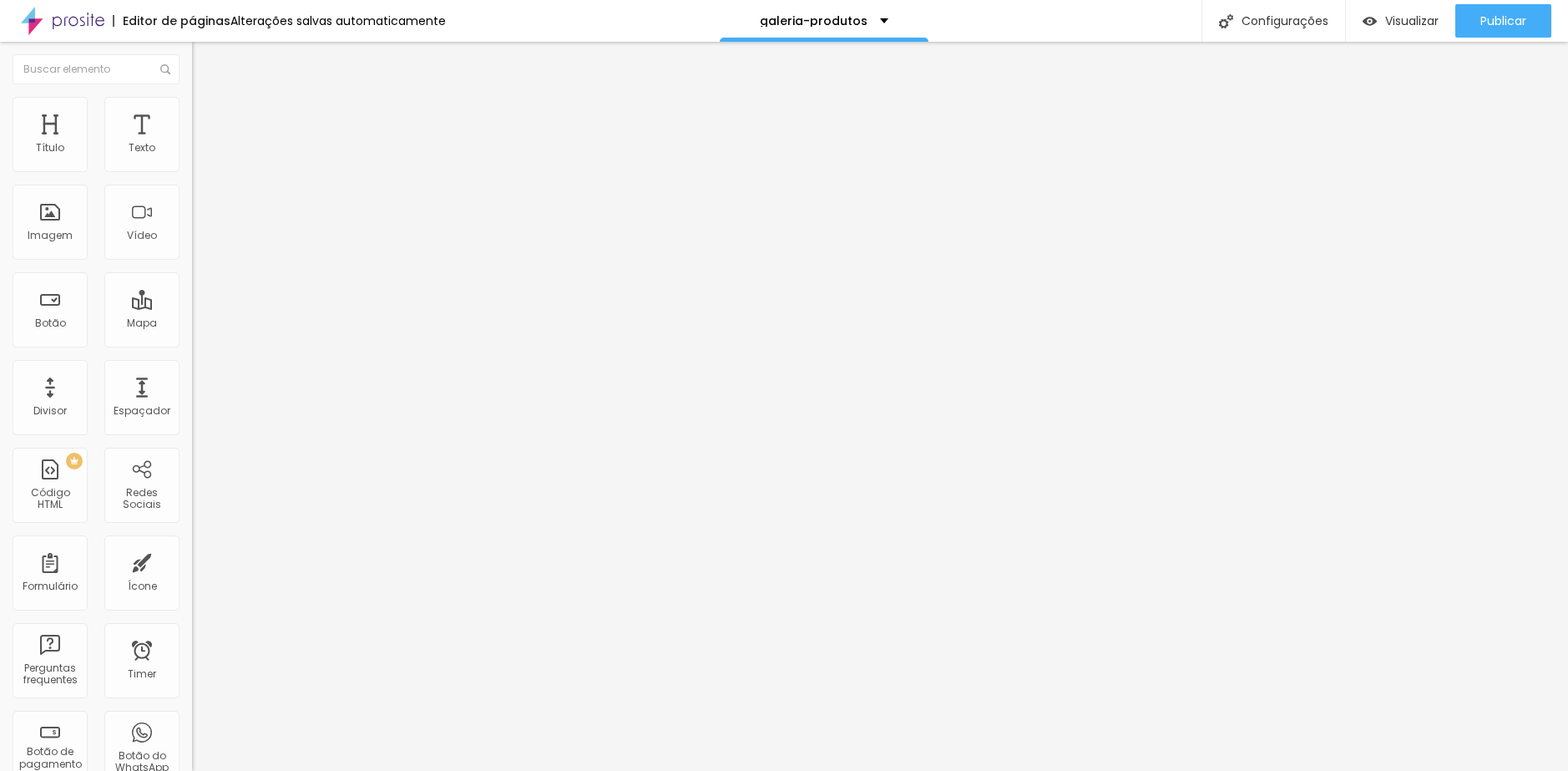
click at [192, 144] on span "Trocar imagem" at bounding box center [238, 136] width 91 height 14
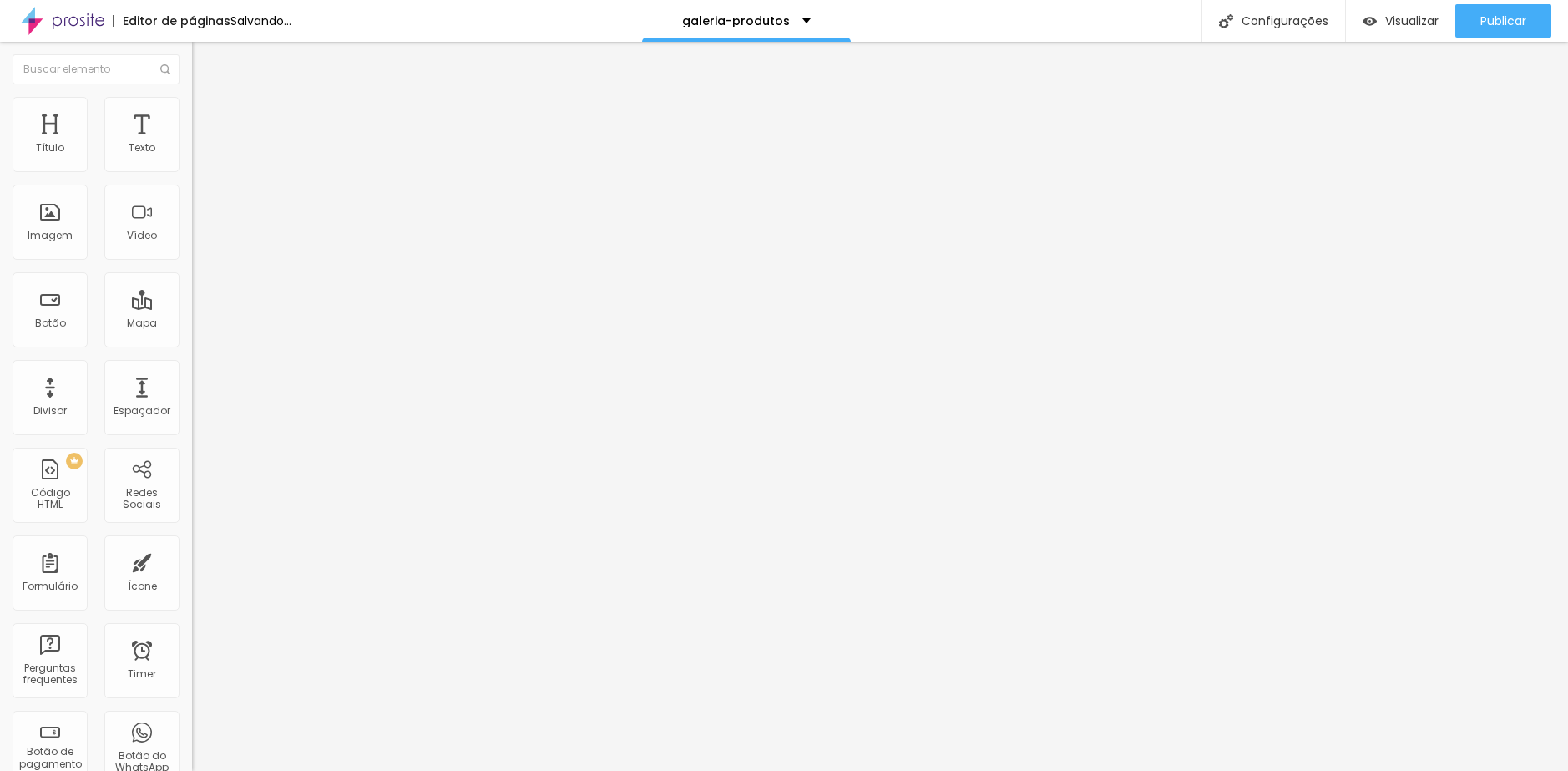
click at [192, 144] on span "Trocar imagem" at bounding box center [238, 136] width 91 height 14
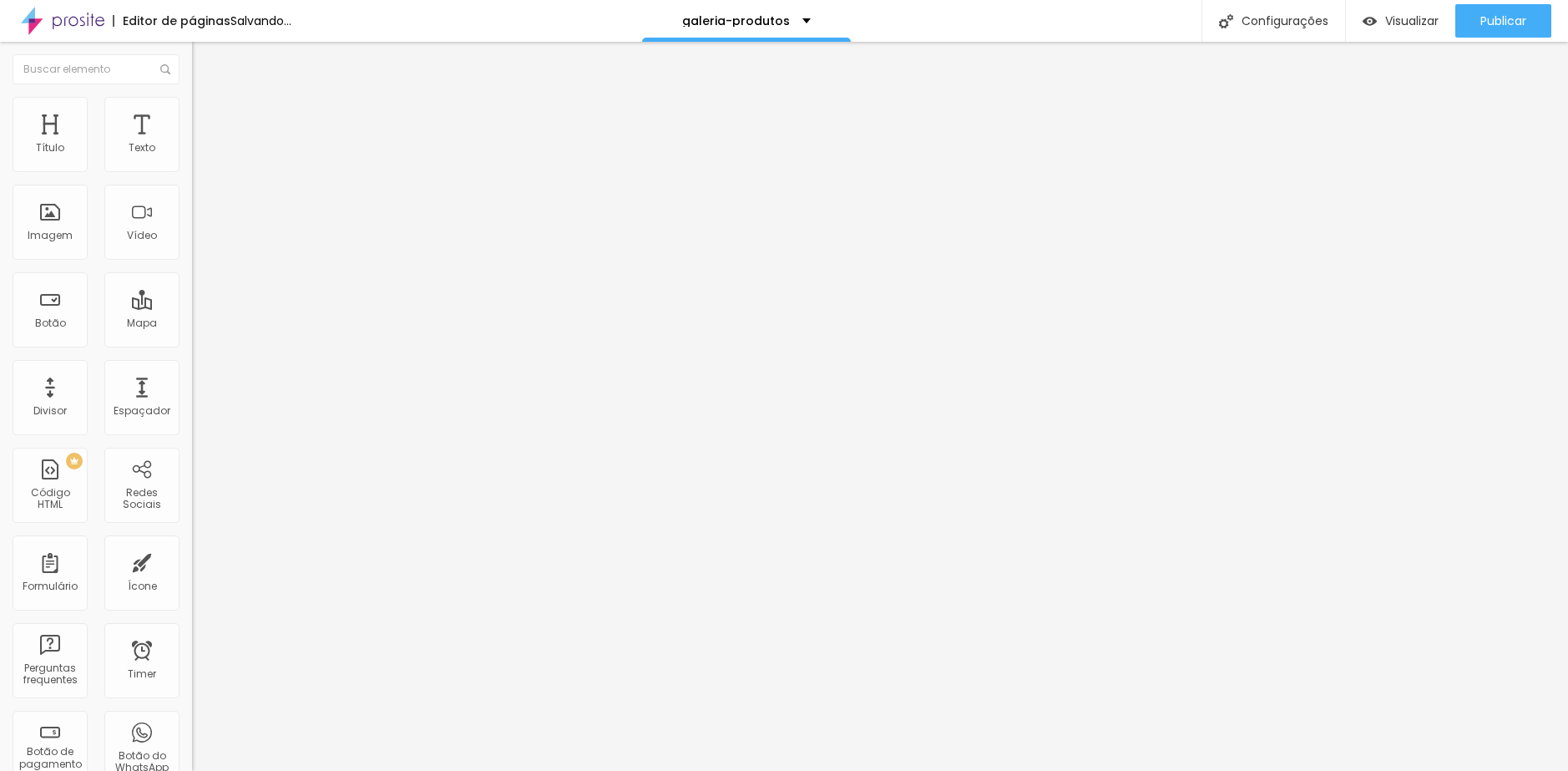
click at [192, 144] on span "Trocar imagem" at bounding box center [238, 136] width 91 height 14
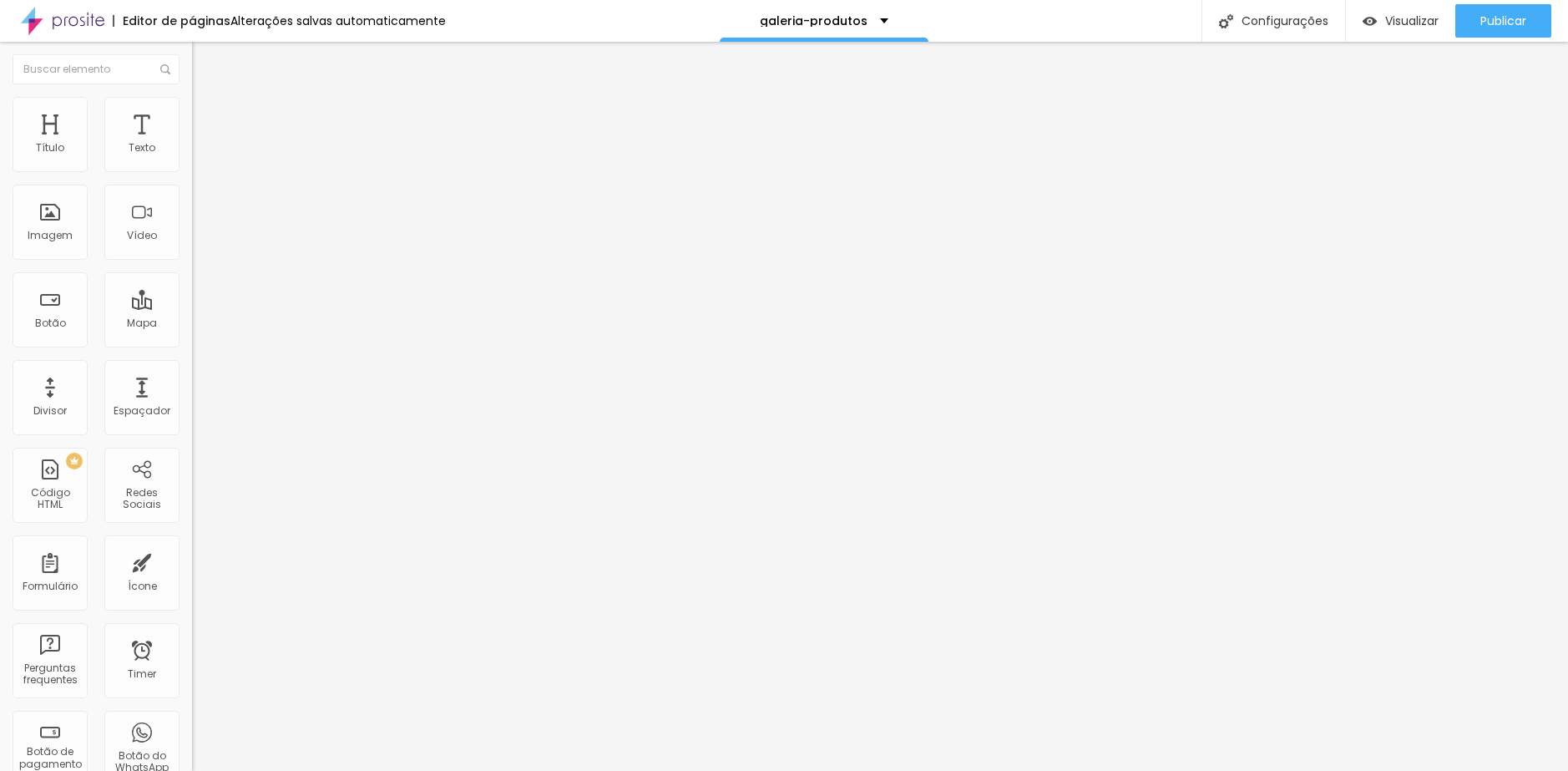
click at [192, 144] on span "Trocar imagem" at bounding box center [238, 136] width 91 height 14
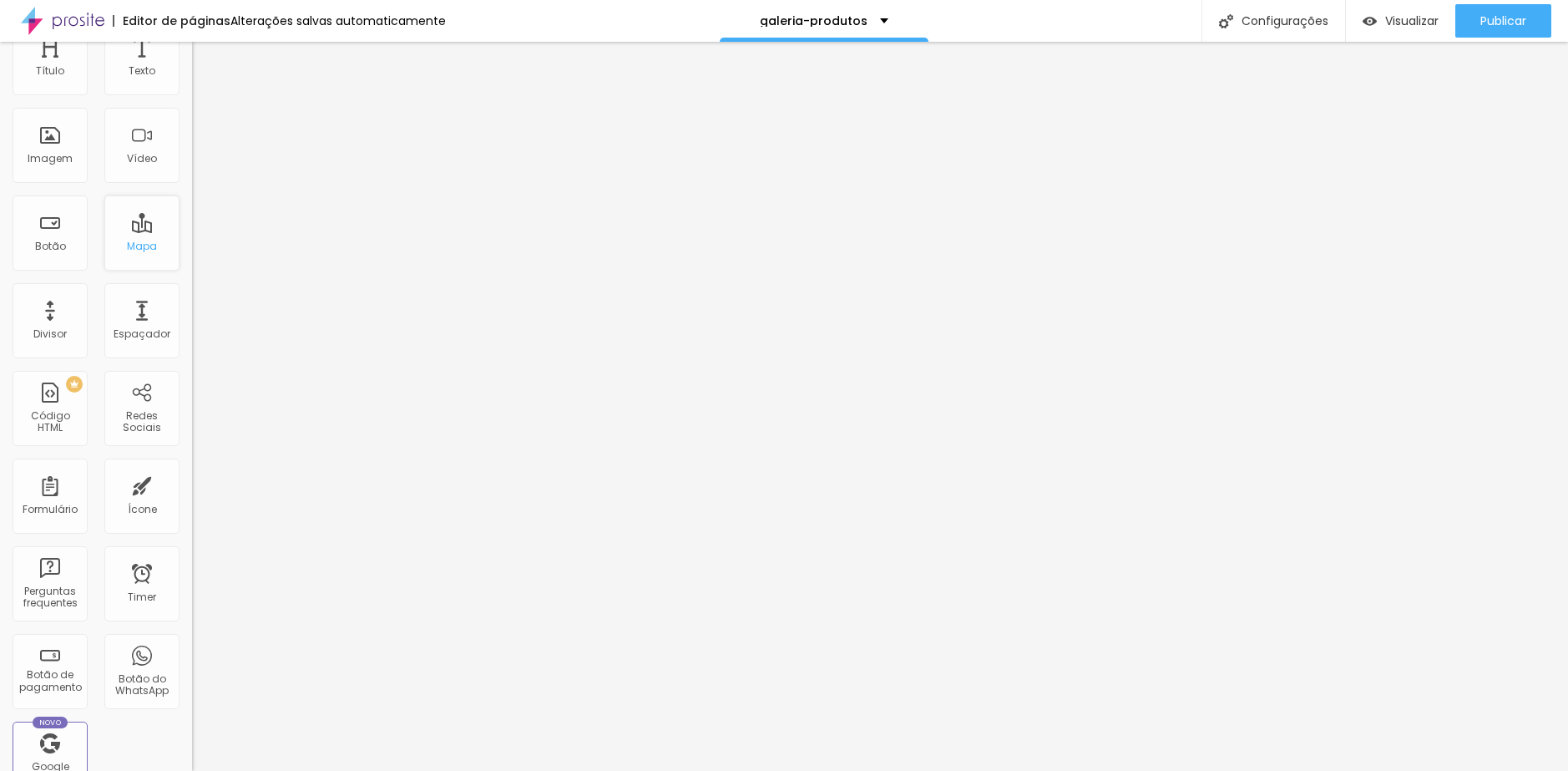
scroll to position [83, 0]
click at [1412, 27] on span "Visualizar" at bounding box center [1411, 21] width 53 height 14
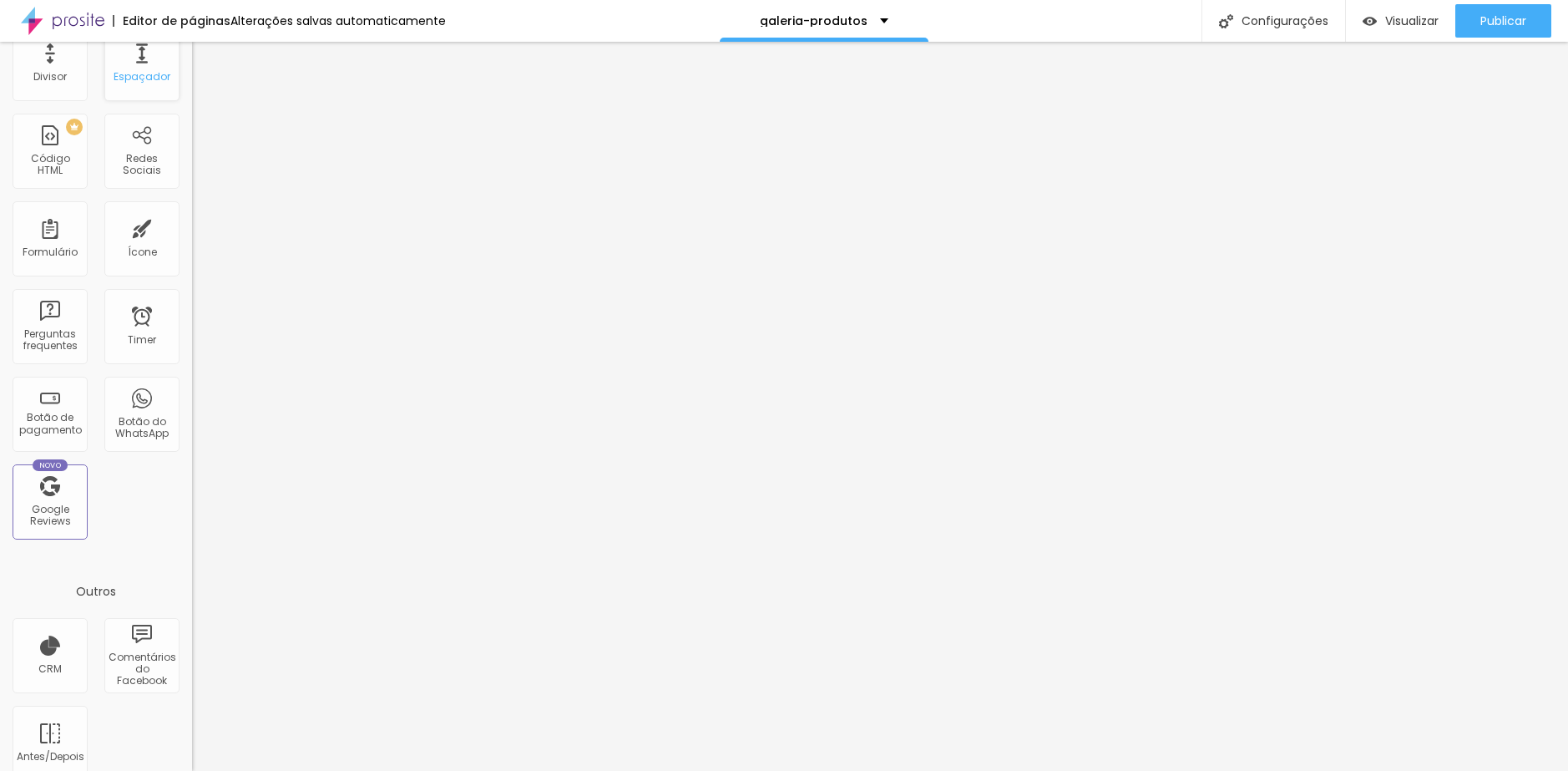
scroll to position [0, 0]
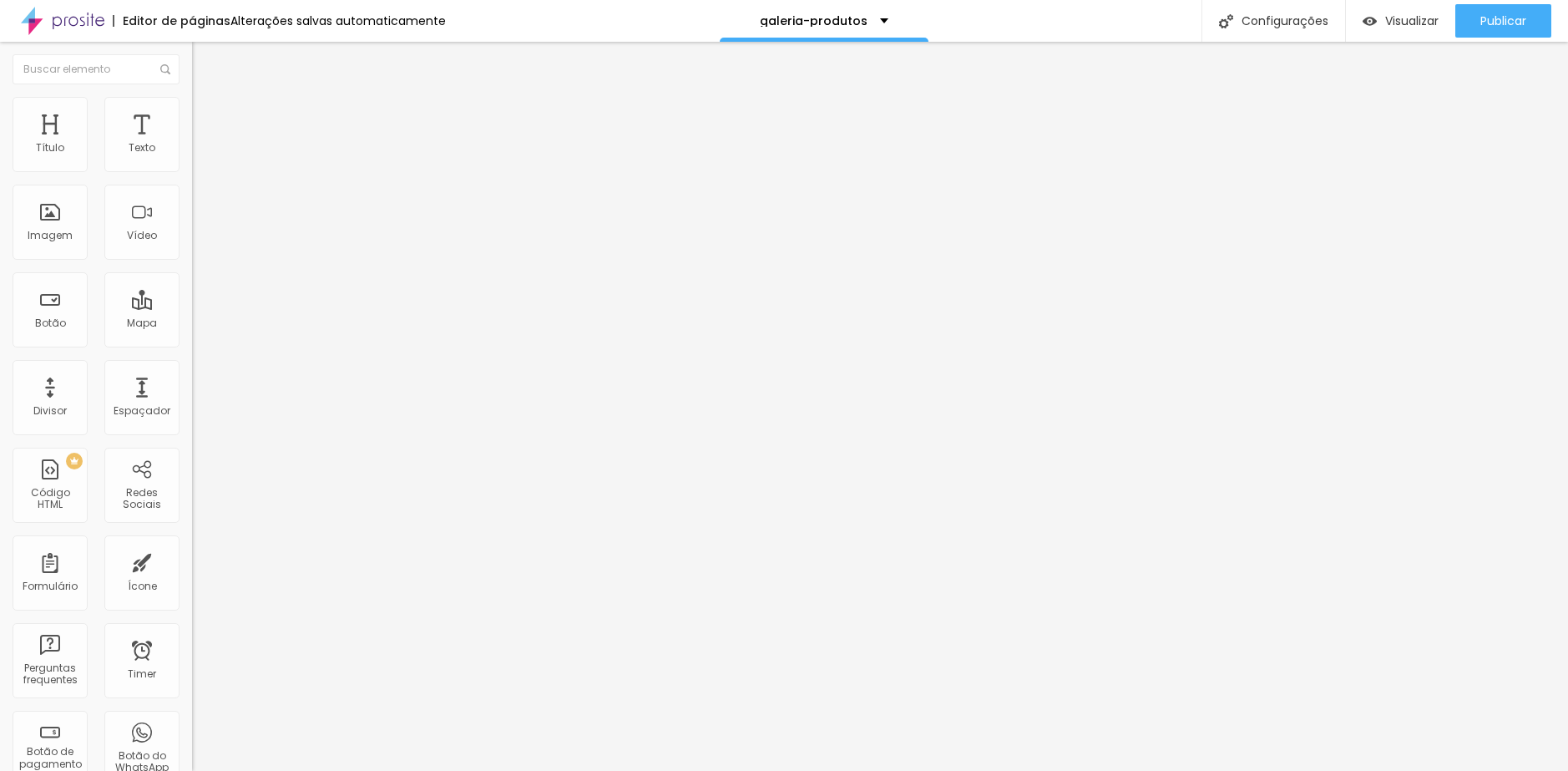
click at [192, 144] on span "Trocar imagem" at bounding box center [238, 136] width 91 height 14
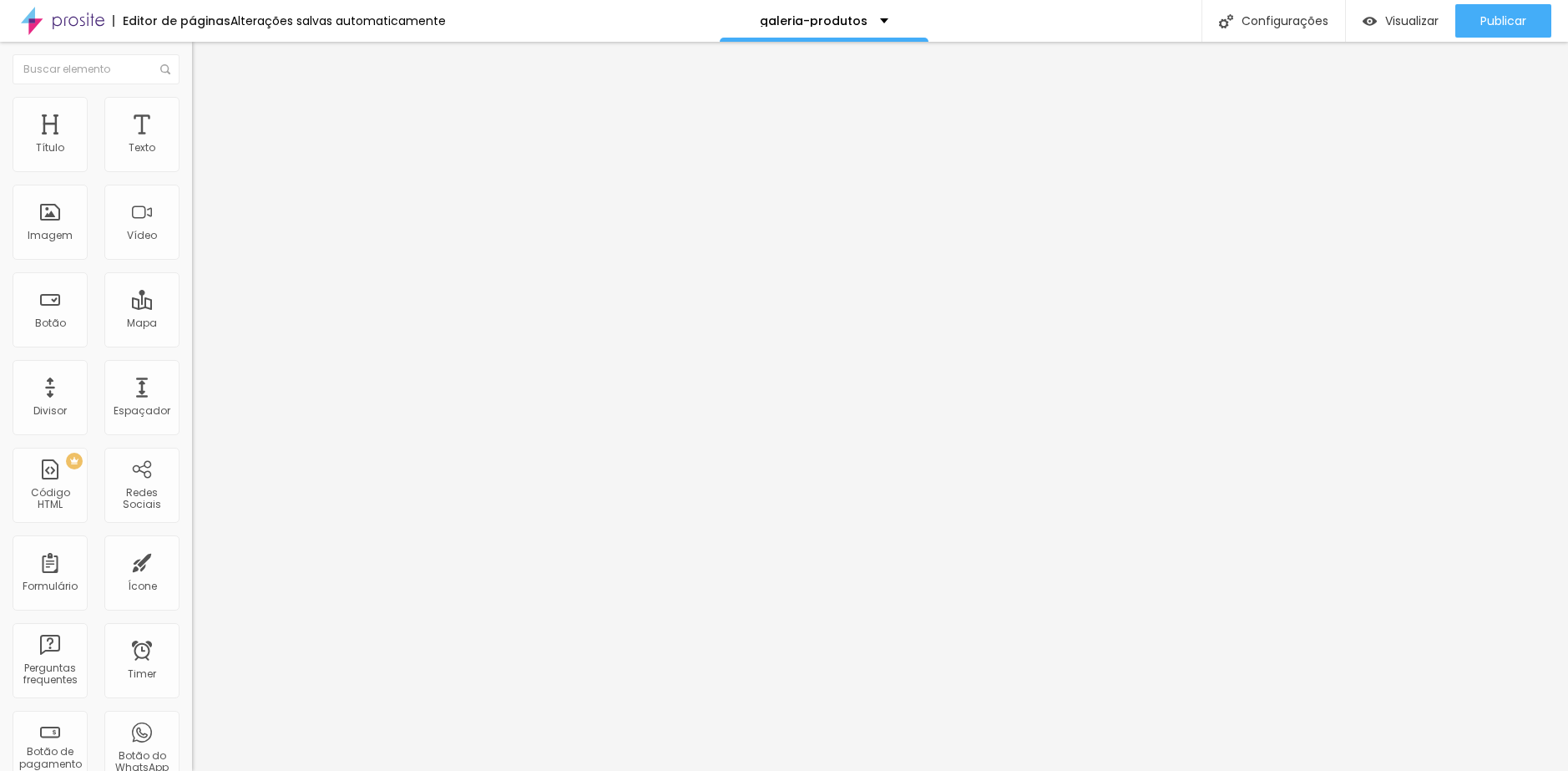
click at [192, 144] on span "Trocar imagem" at bounding box center [238, 136] width 91 height 14
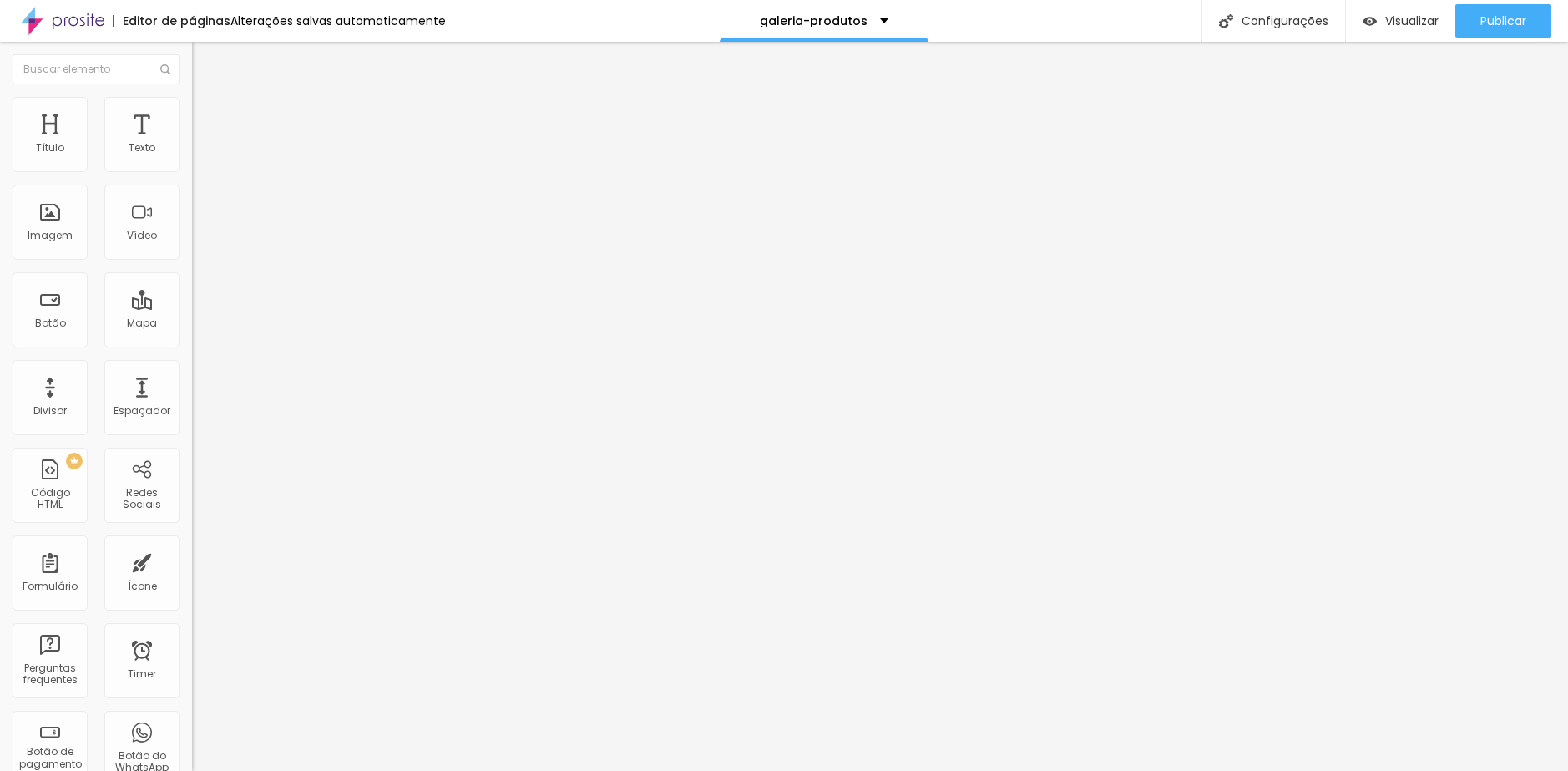
click at [192, 144] on span "Trocar imagem" at bounding box center [238, 136] width 91 height 14
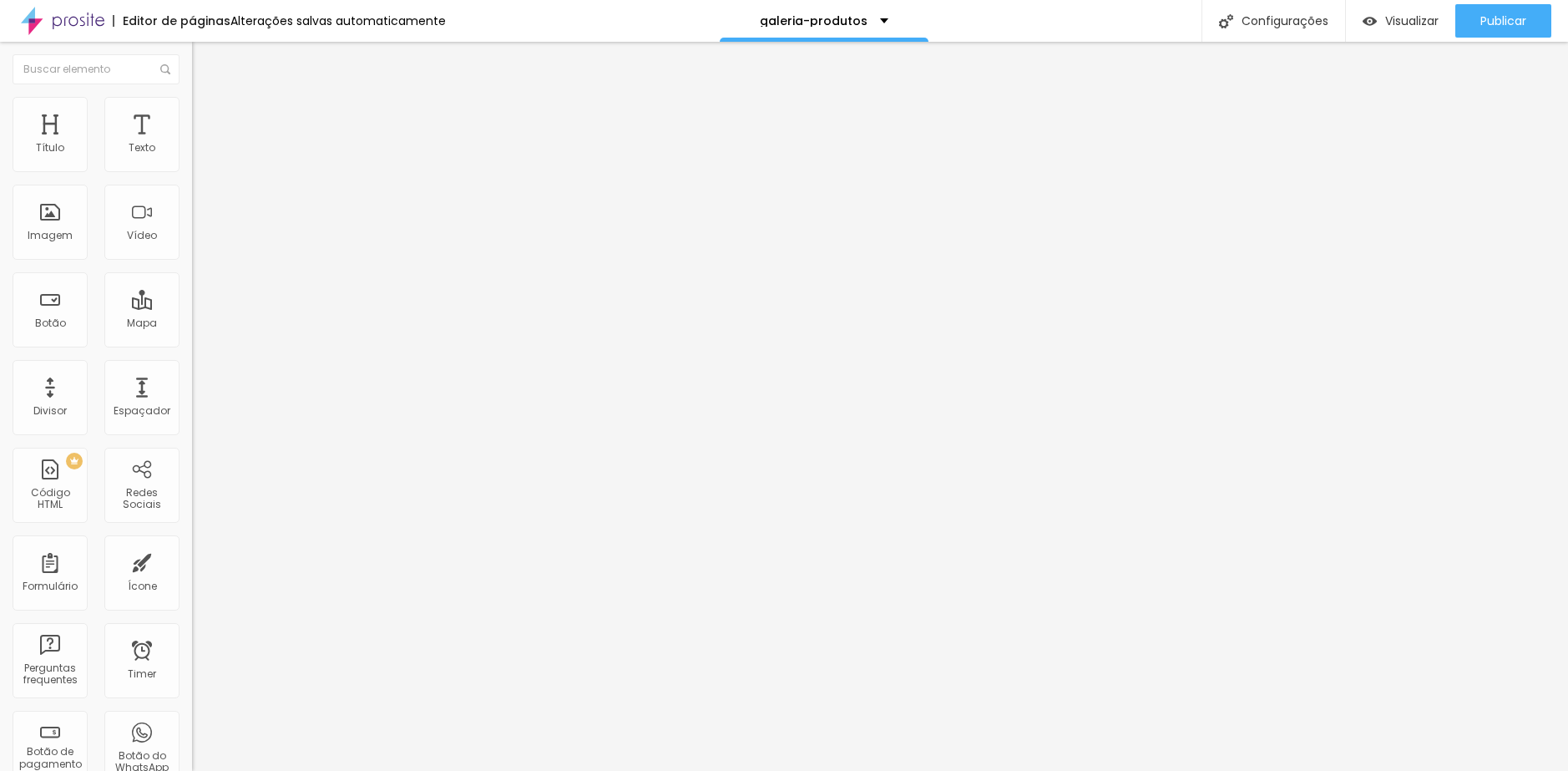
click at [192, 144] on span "Trocar imagem" at bounding box center [238, 136] width 91 height 14
click at [366, 770] on div at bounding box center [784, 781] width 1568 height 0
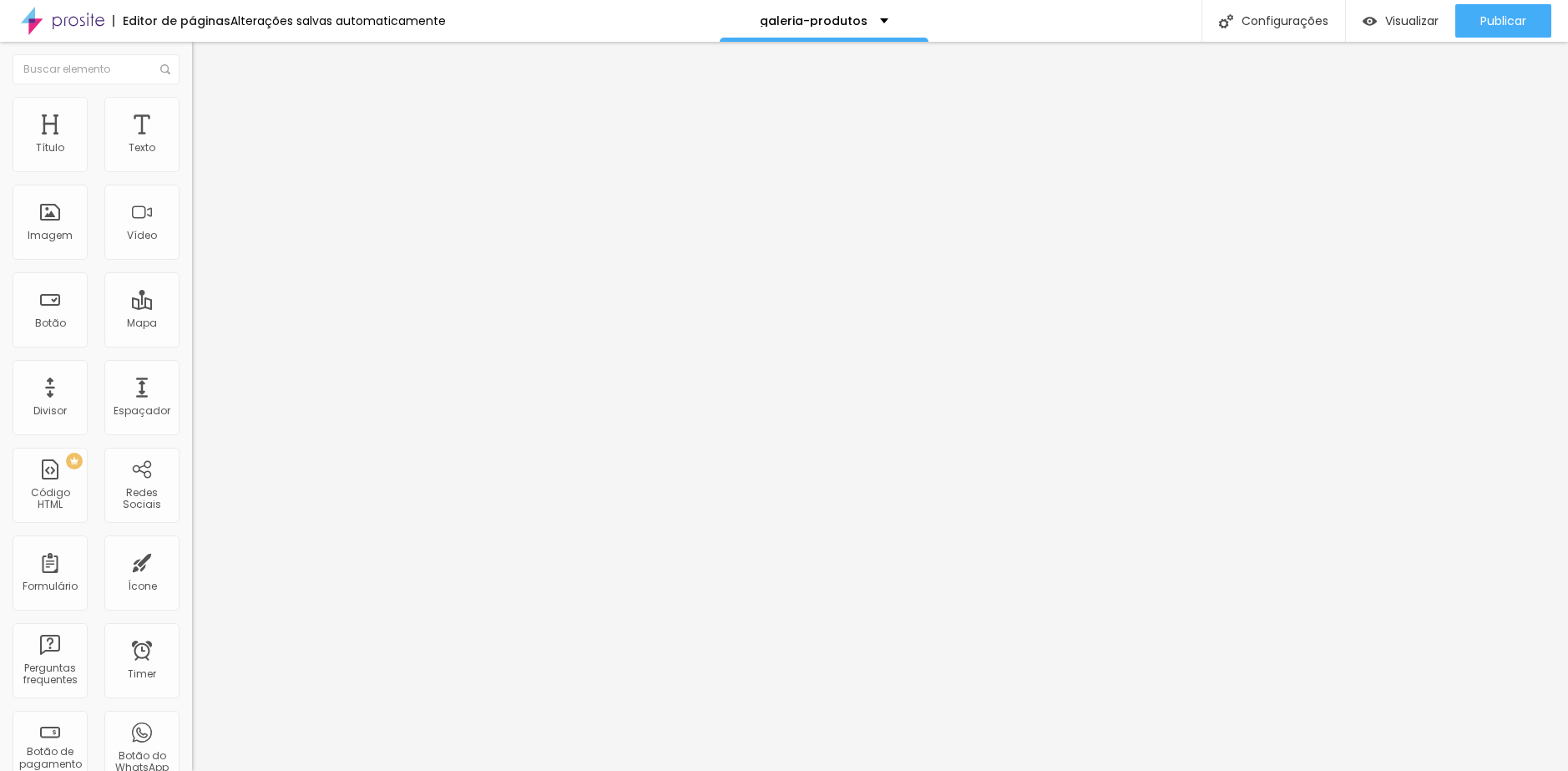
click at [192, 144] on span "Trocar imagem" at bounding box center [238, 136] width 91 height 14
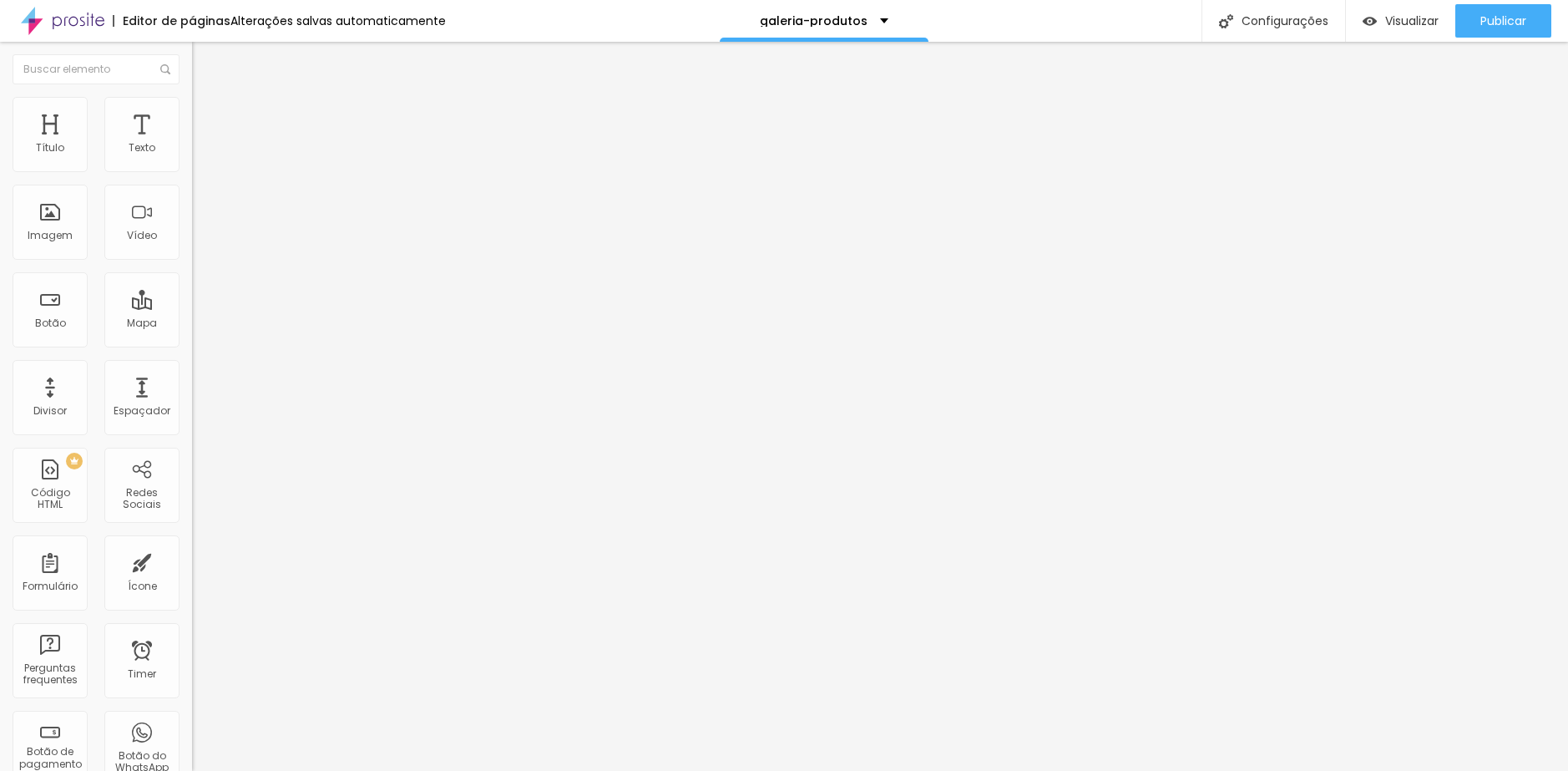
click at [192, 144] on span "Trocar imagem" at bounding box center [238, 136] width 91 height 14
click at [244, 770] on div "Subindo 0/1 arquivos" at bounding box center [784, 776] width 1568 height 10
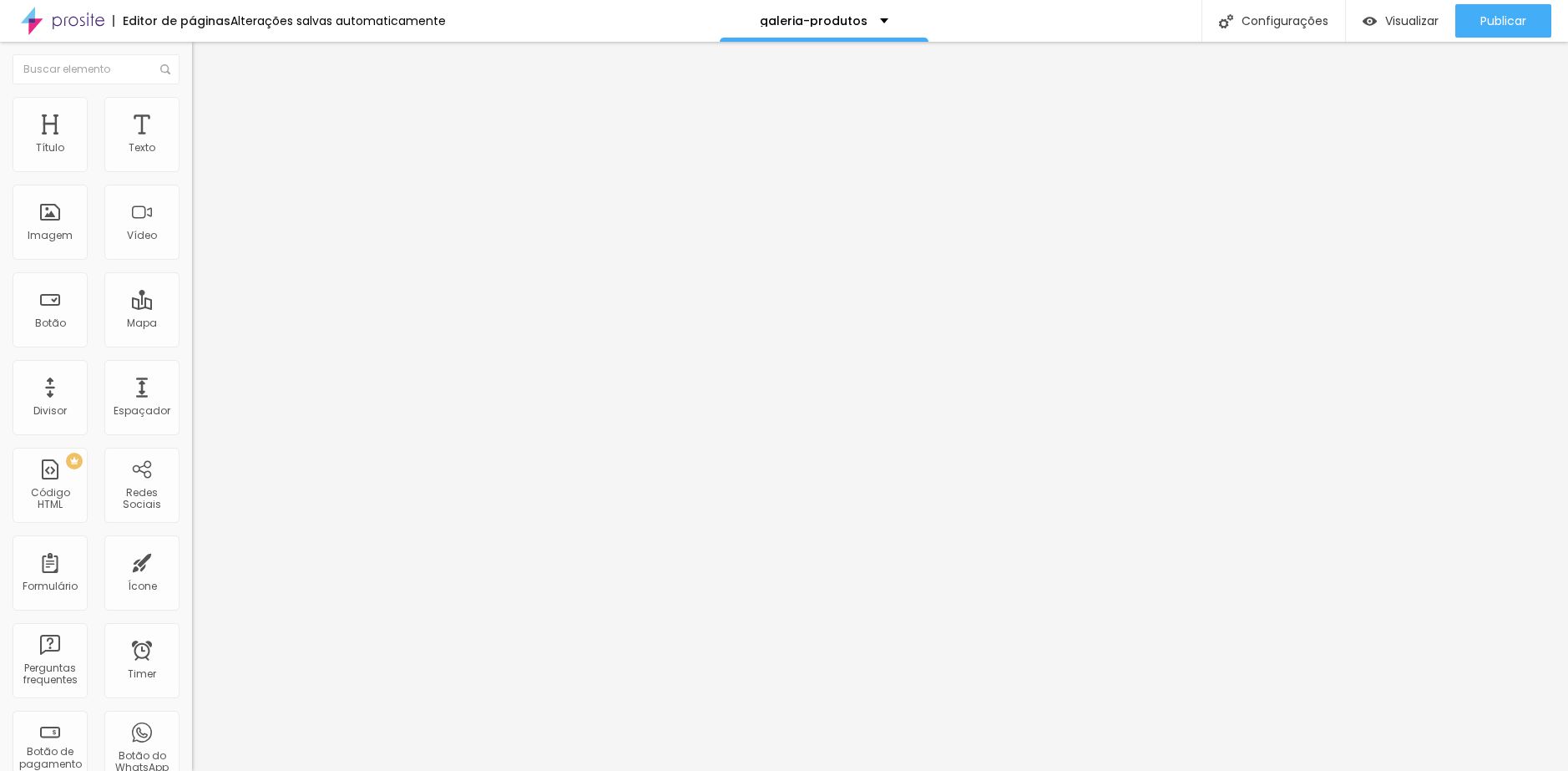
click at [192, 144] on span "Trocar imagem" at bounding box center [238, 136] width 91 height 14
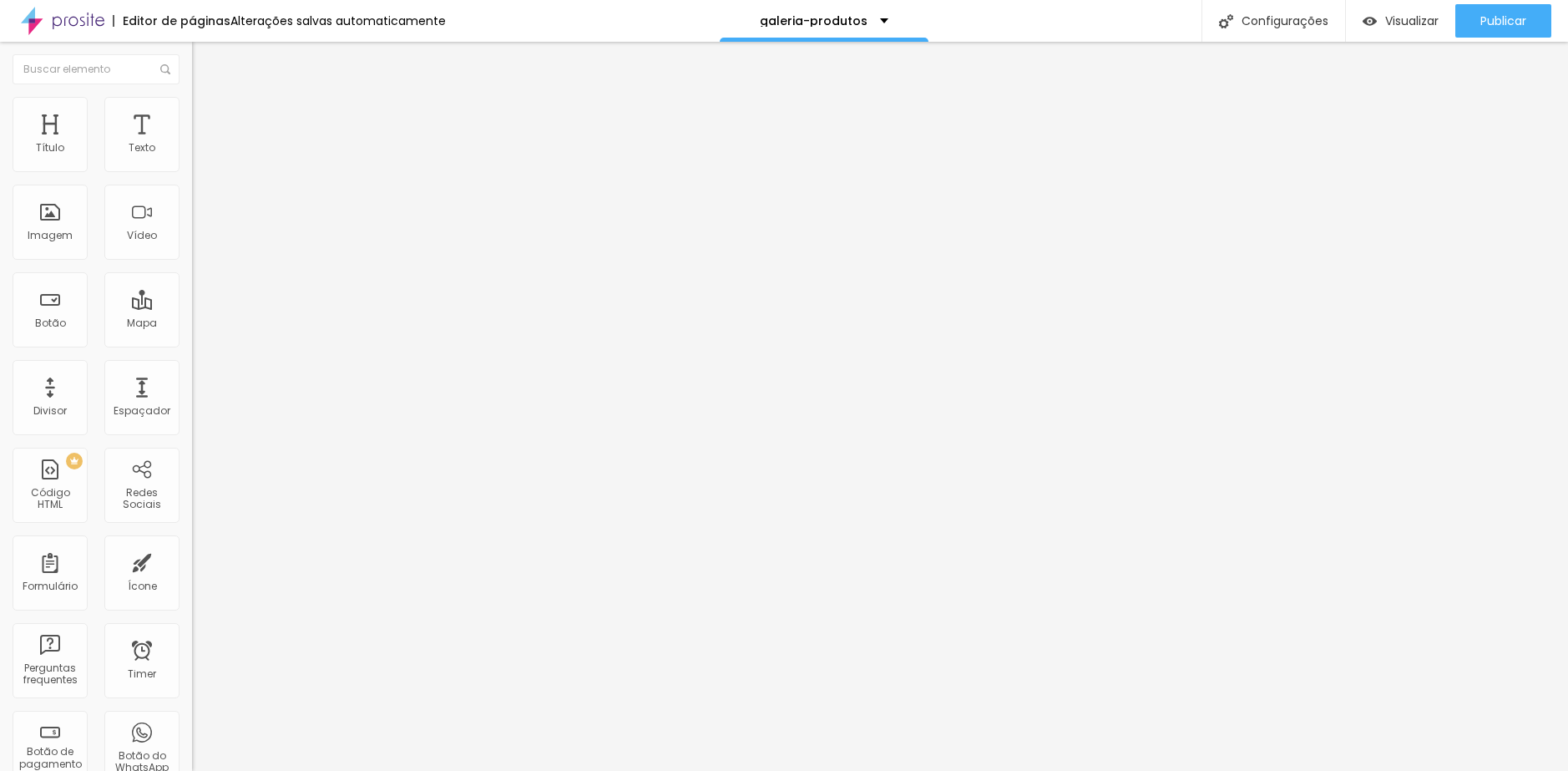
click at [192, 144] on span "Trocar imagem" at bounding box center [238, 136] width 91 height 14
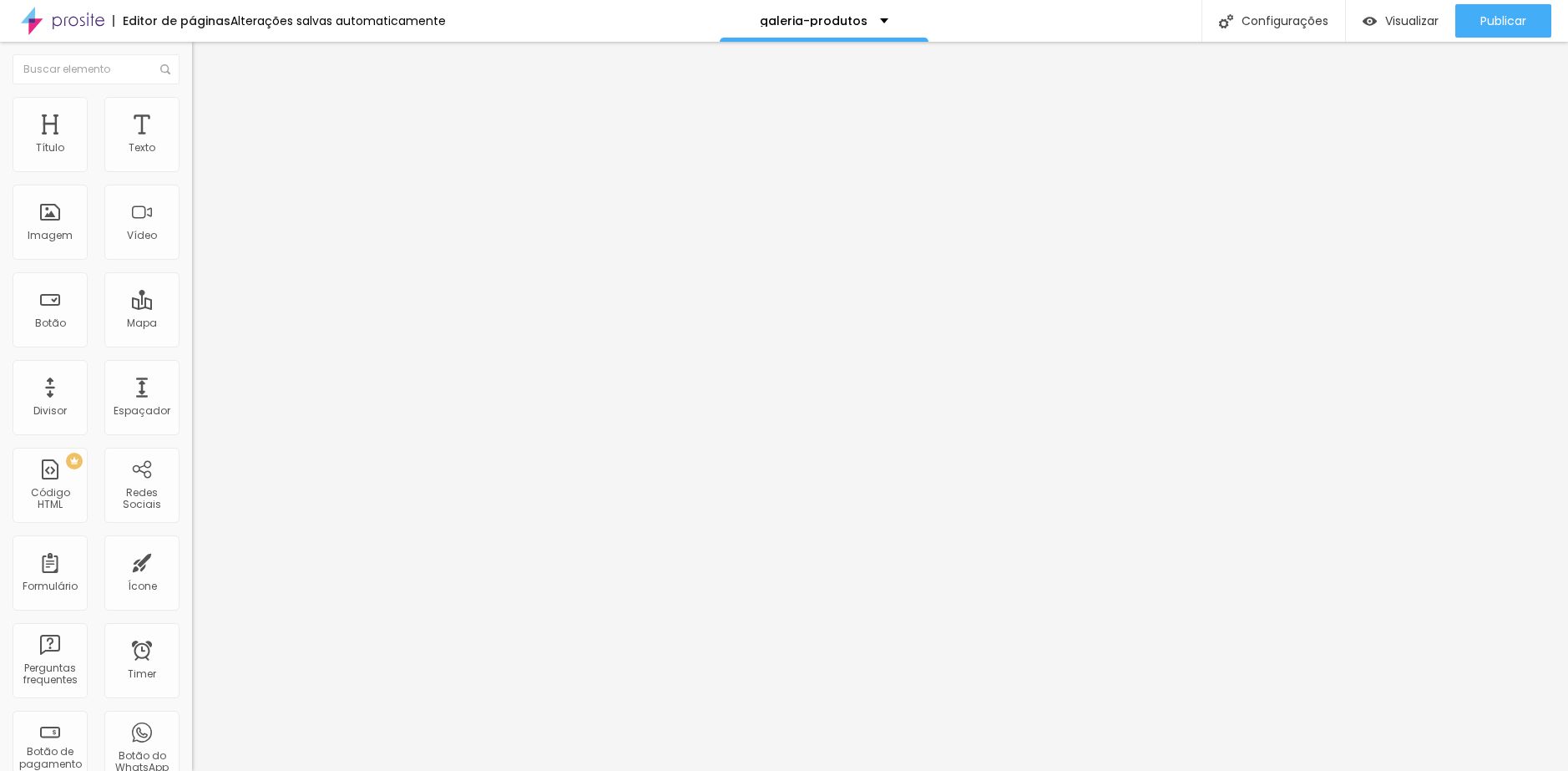
scroll to position [250, 0]
click at [192, 144] on span "Trocar imagem" at bounding box center [238, 136] width 91 height 14
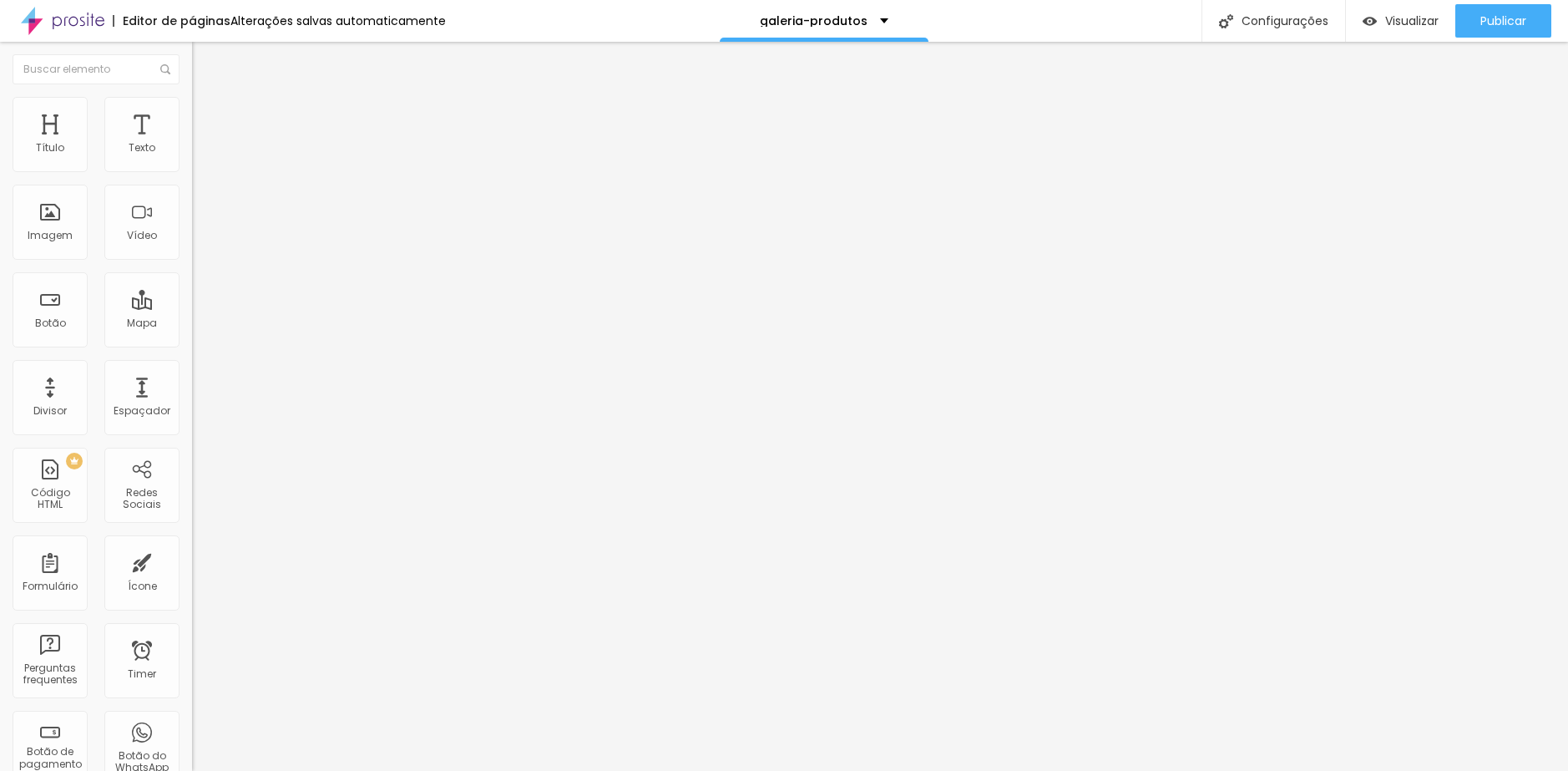
click at [192, 144] on span "Trocar imagem" at bounding box center [238, 136] width 91 height 14
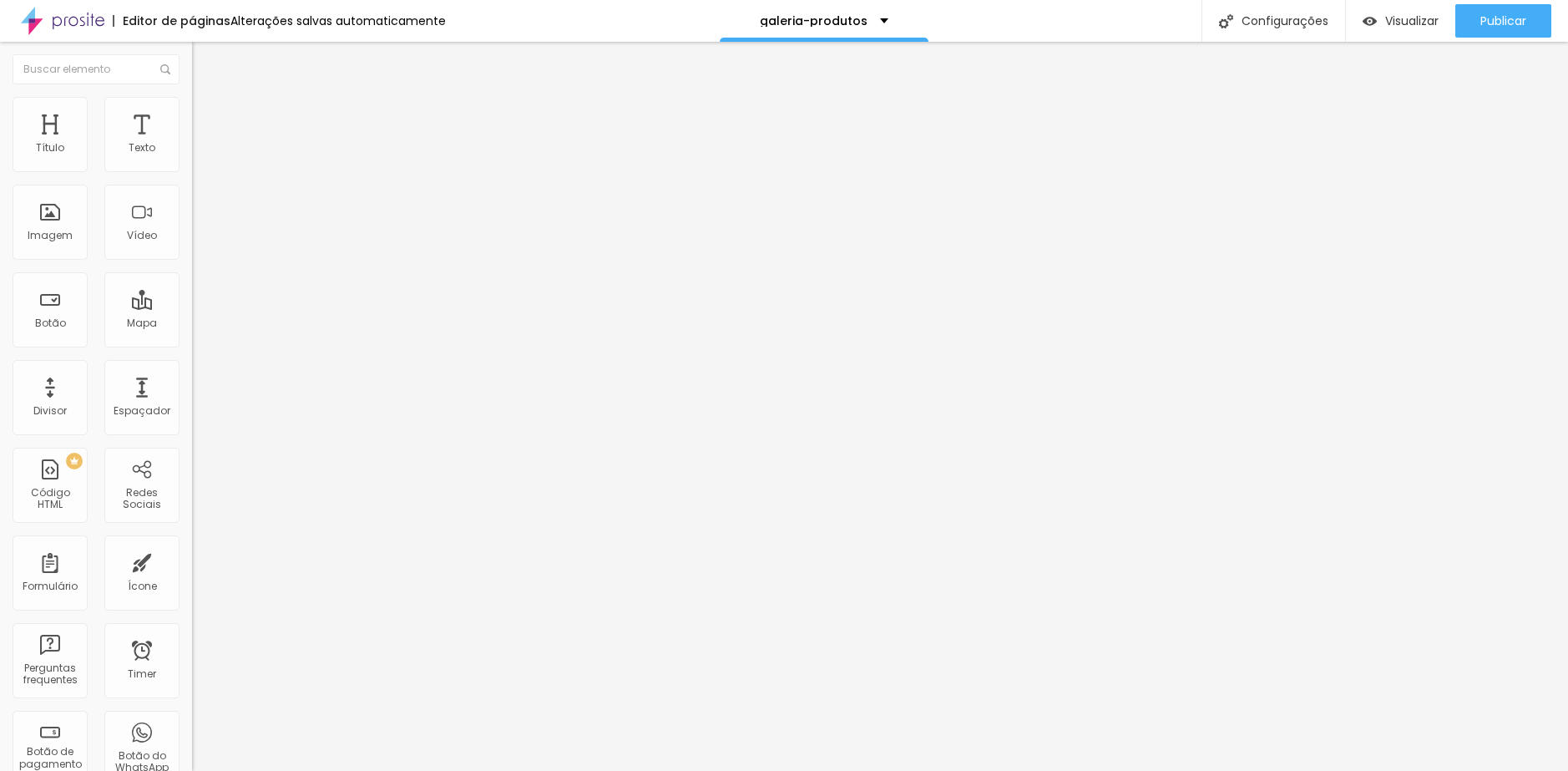
click at [192, 144] on span "Trocar imagem" at bounding box center [238, 136] width 91 height 14
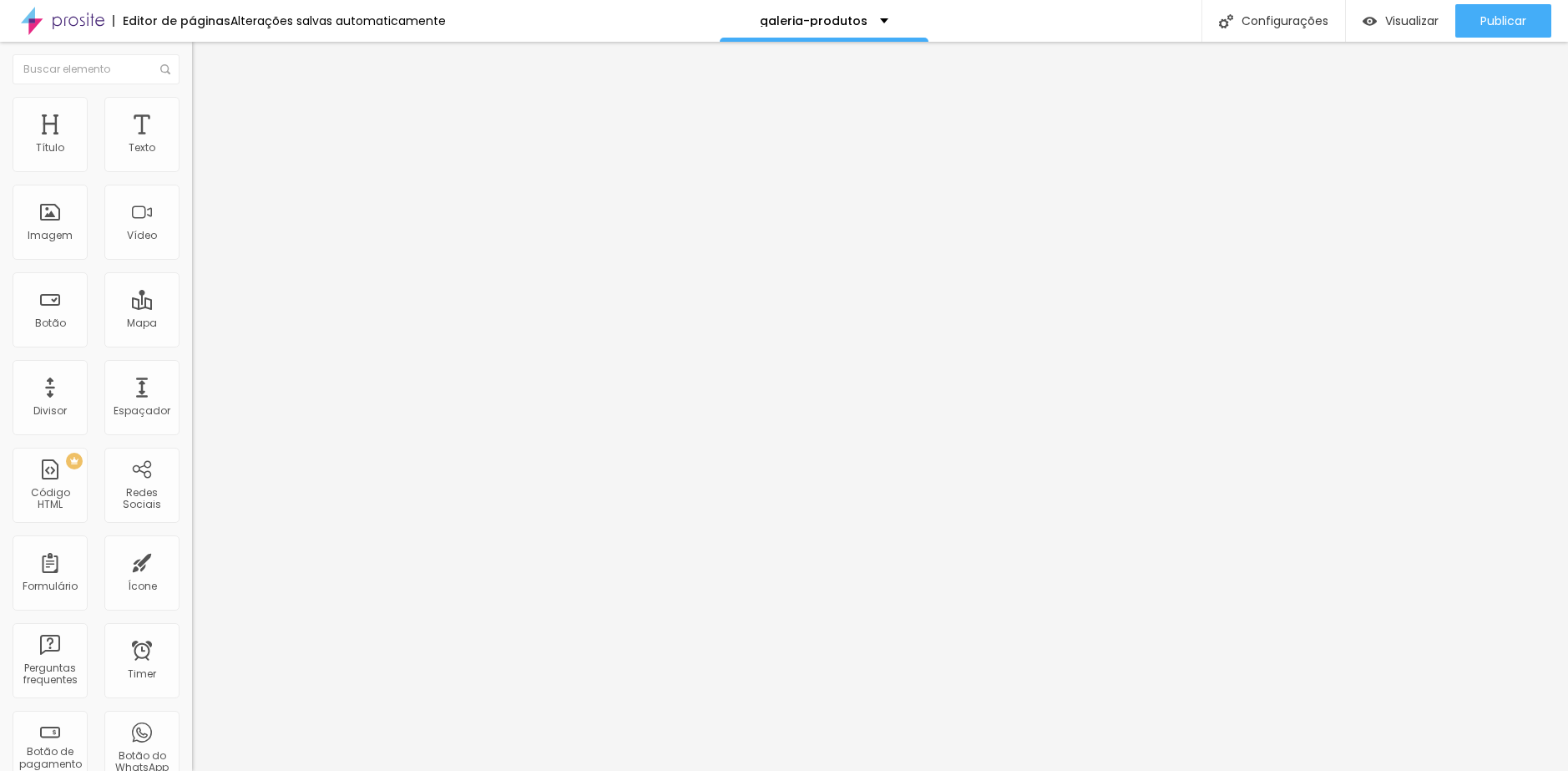
click at [192, 144] on span "Trocar imagem" at bounding box center [238, 136] width 91 height 14
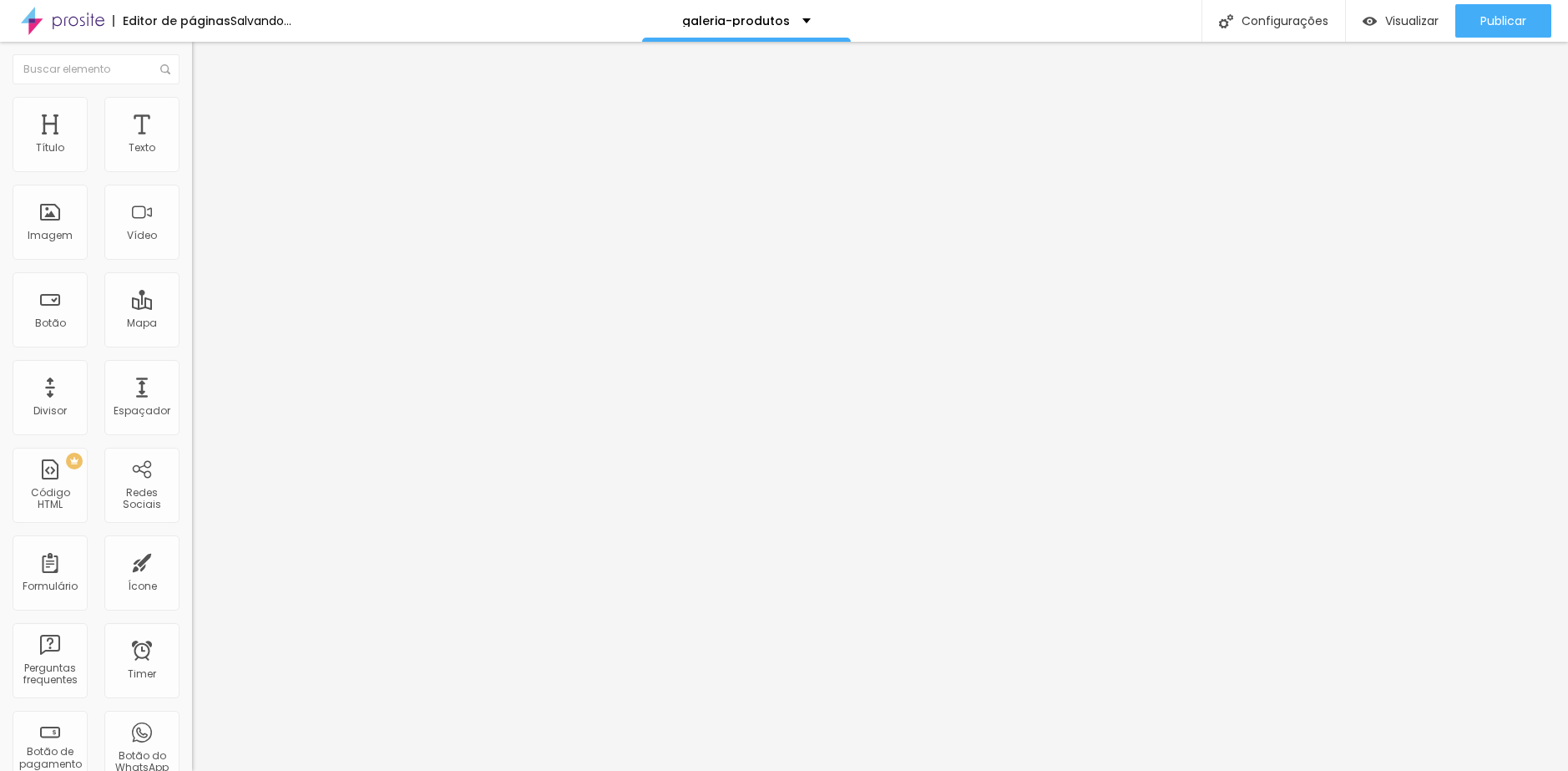
click at [192, 144] on span "Trocar imagem" at bounding box center [238, 136] width 91 height 14
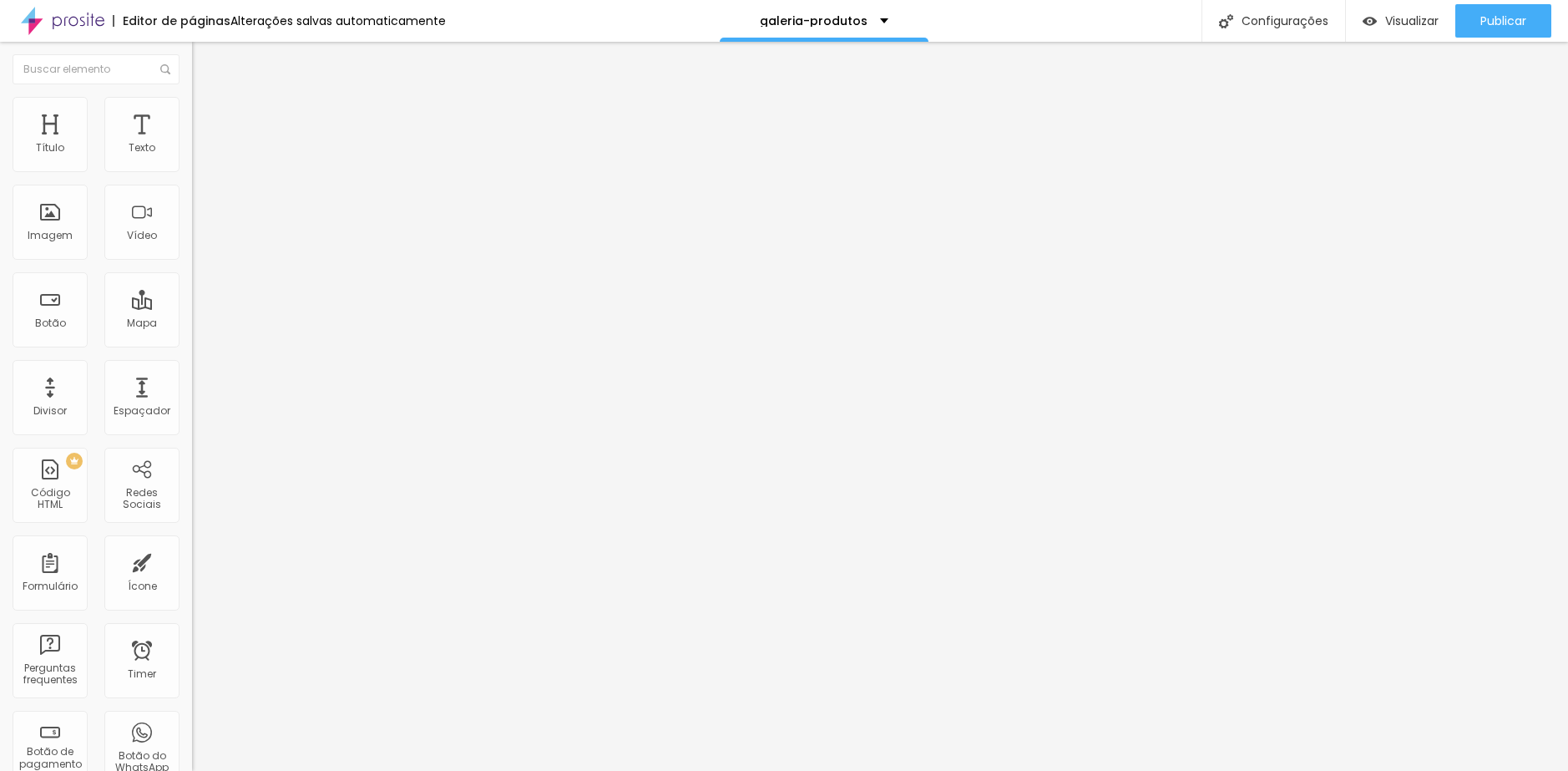
click at [192, 144] on span "Trocar imagem" at bounding box center [238, 136] width 91 height 14
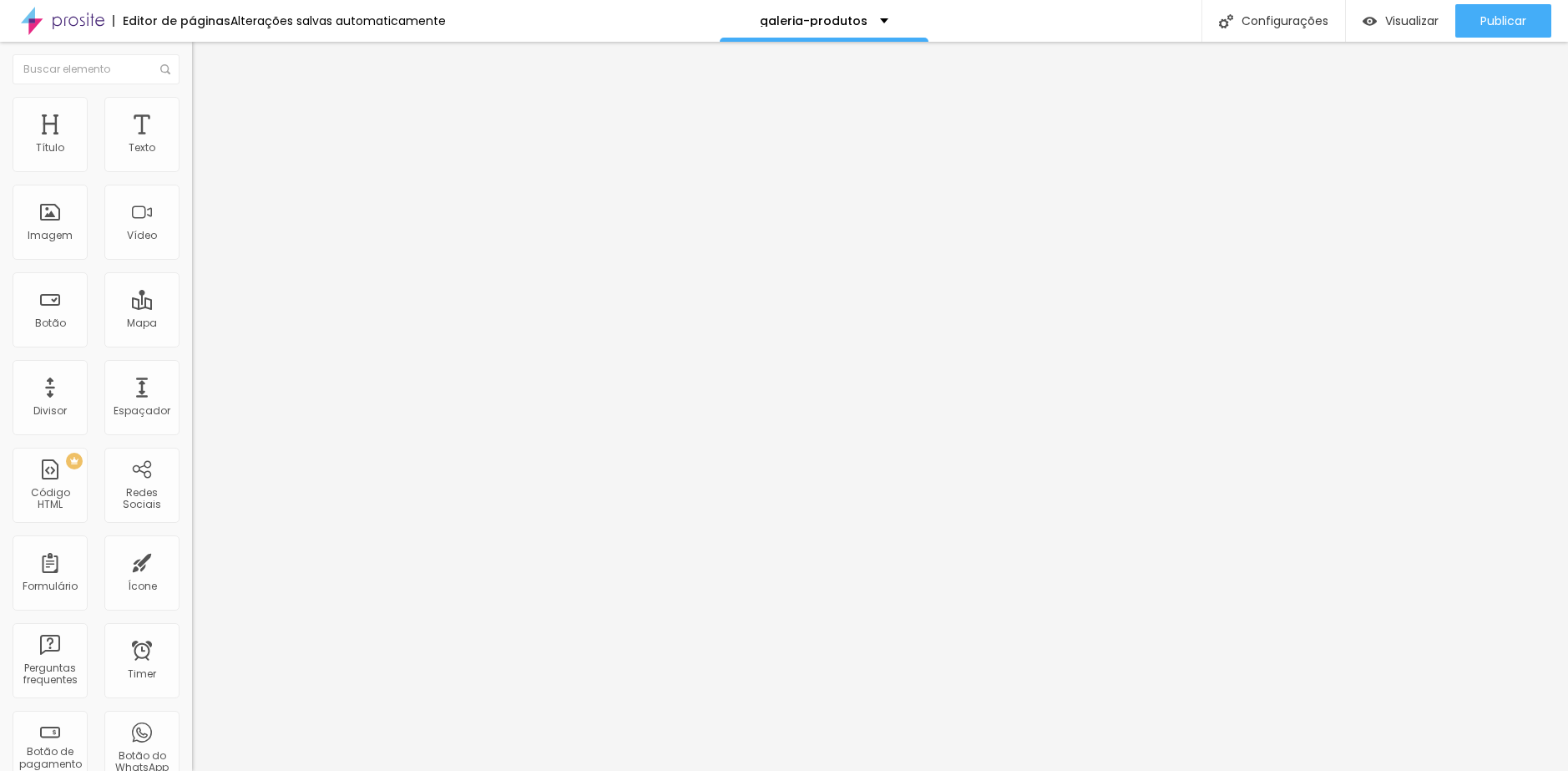
click at [192, 144] on span "Trocar imagem" at bounding box center [238, 136] width 91 height 14
click at [192, 142] on div "Trocar imagem" at bounding box center [288, 136] width 192 height 12
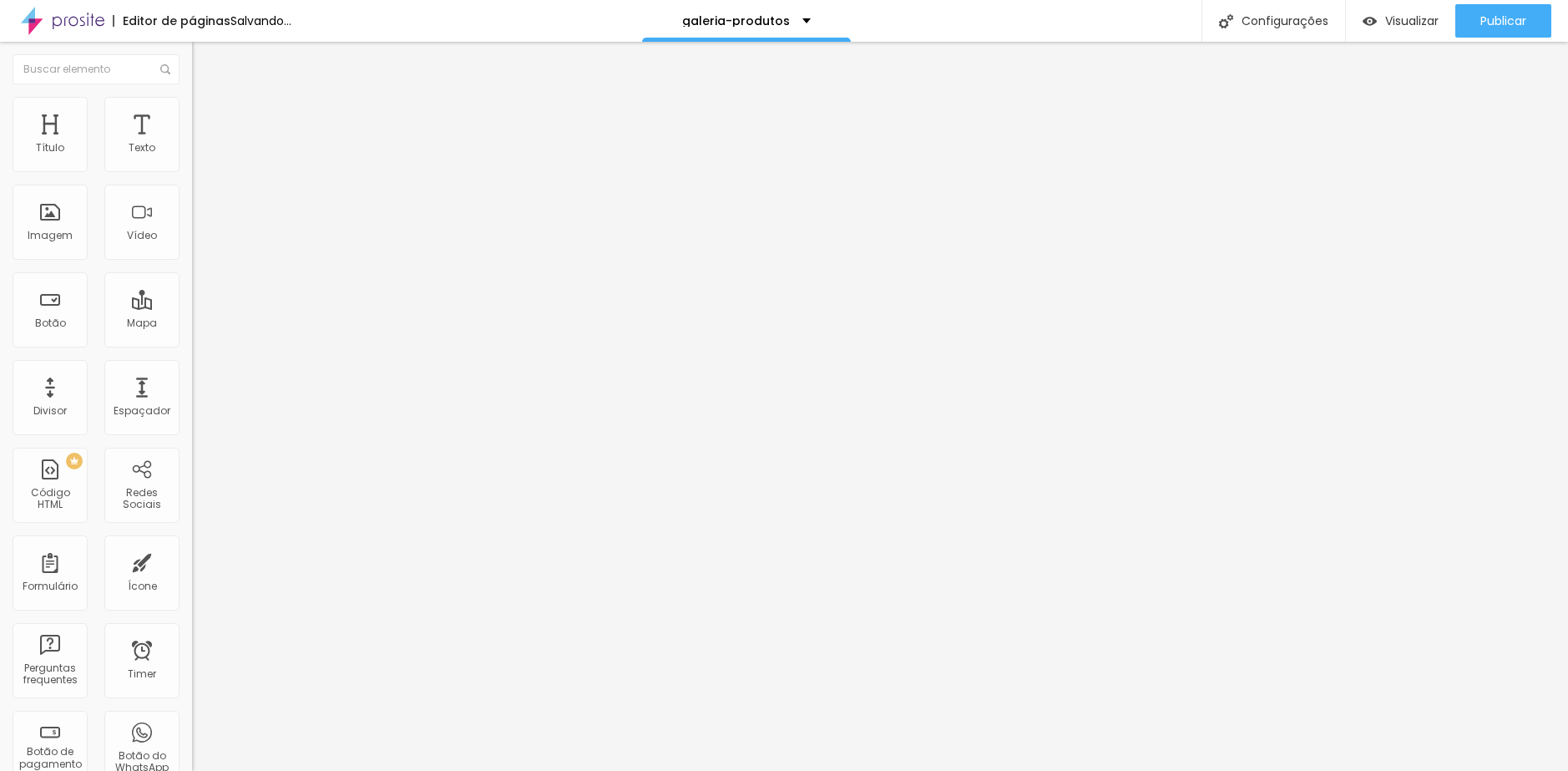
click at [192, 144] on span "Trocar imagem" at bounding box center [238, 136] width 91 height 14
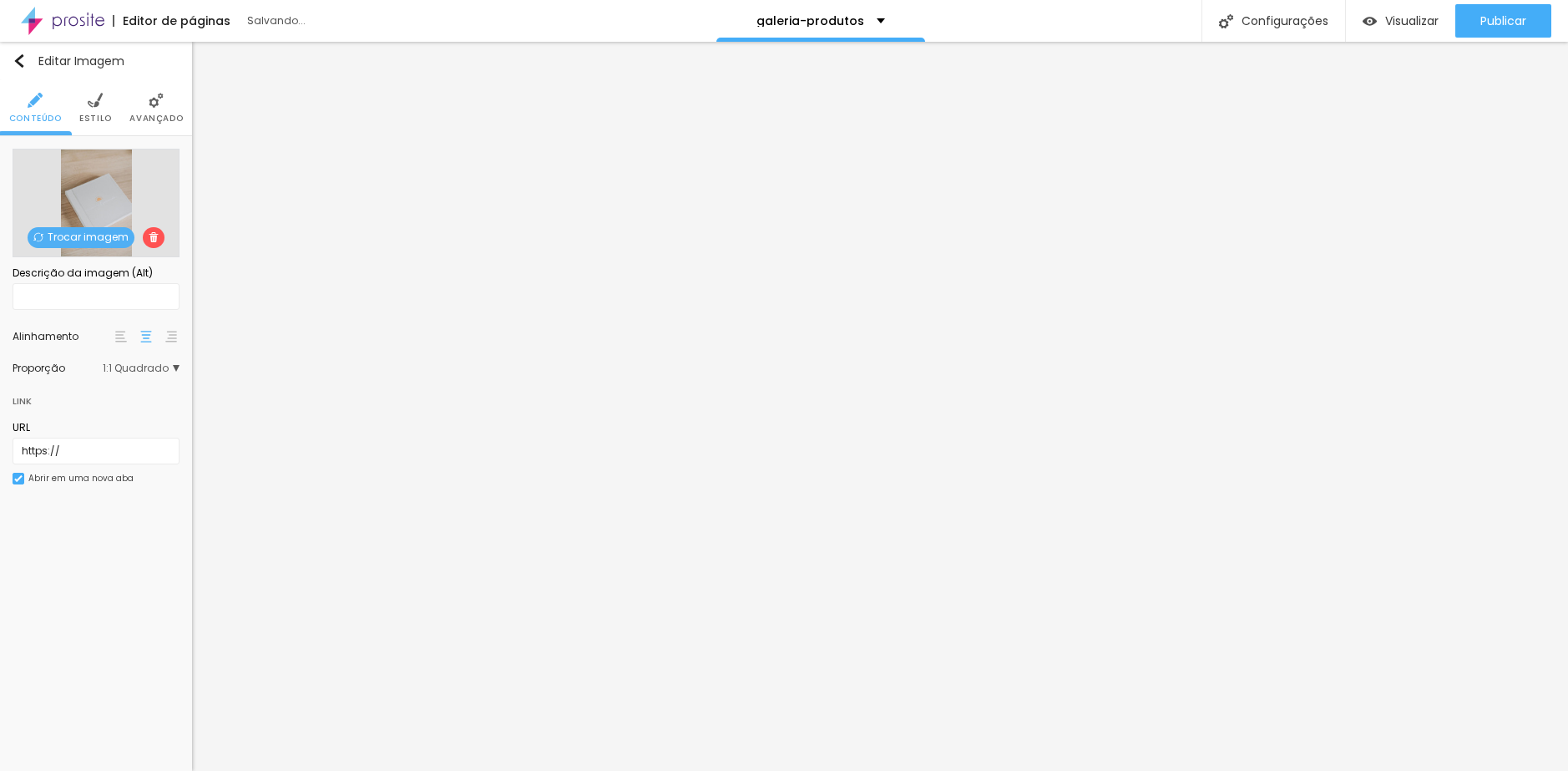
click at [49, 237] on span "Trocar imagem" at bounding box center [81, 238] width 107 height 21
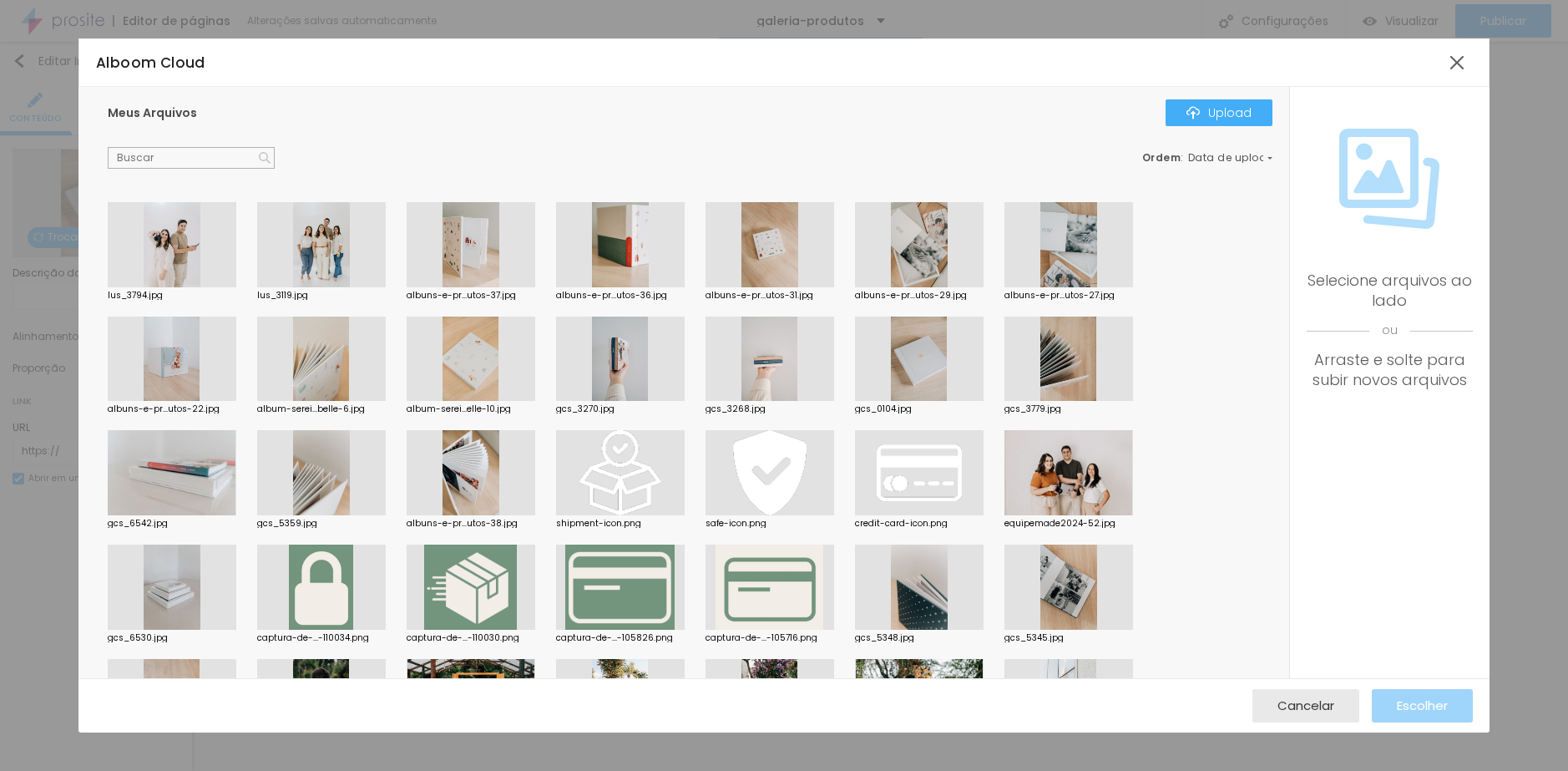
click at [321, 241] on div at bounding box center [321, 244] width 128 height 85
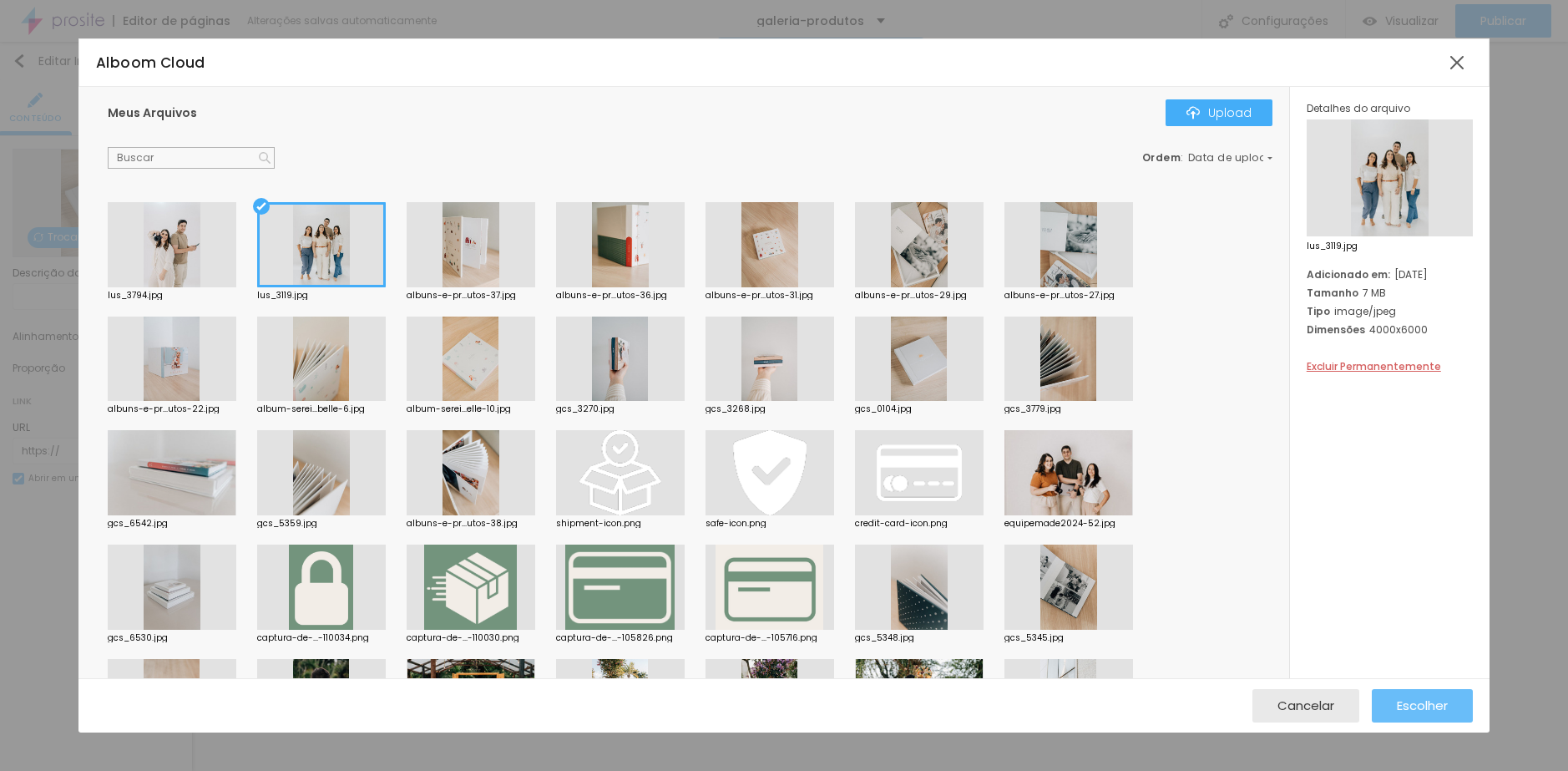
click at [1410, 696] on div "Escolher" at bounding box center [1422, 705] width 51 height 34
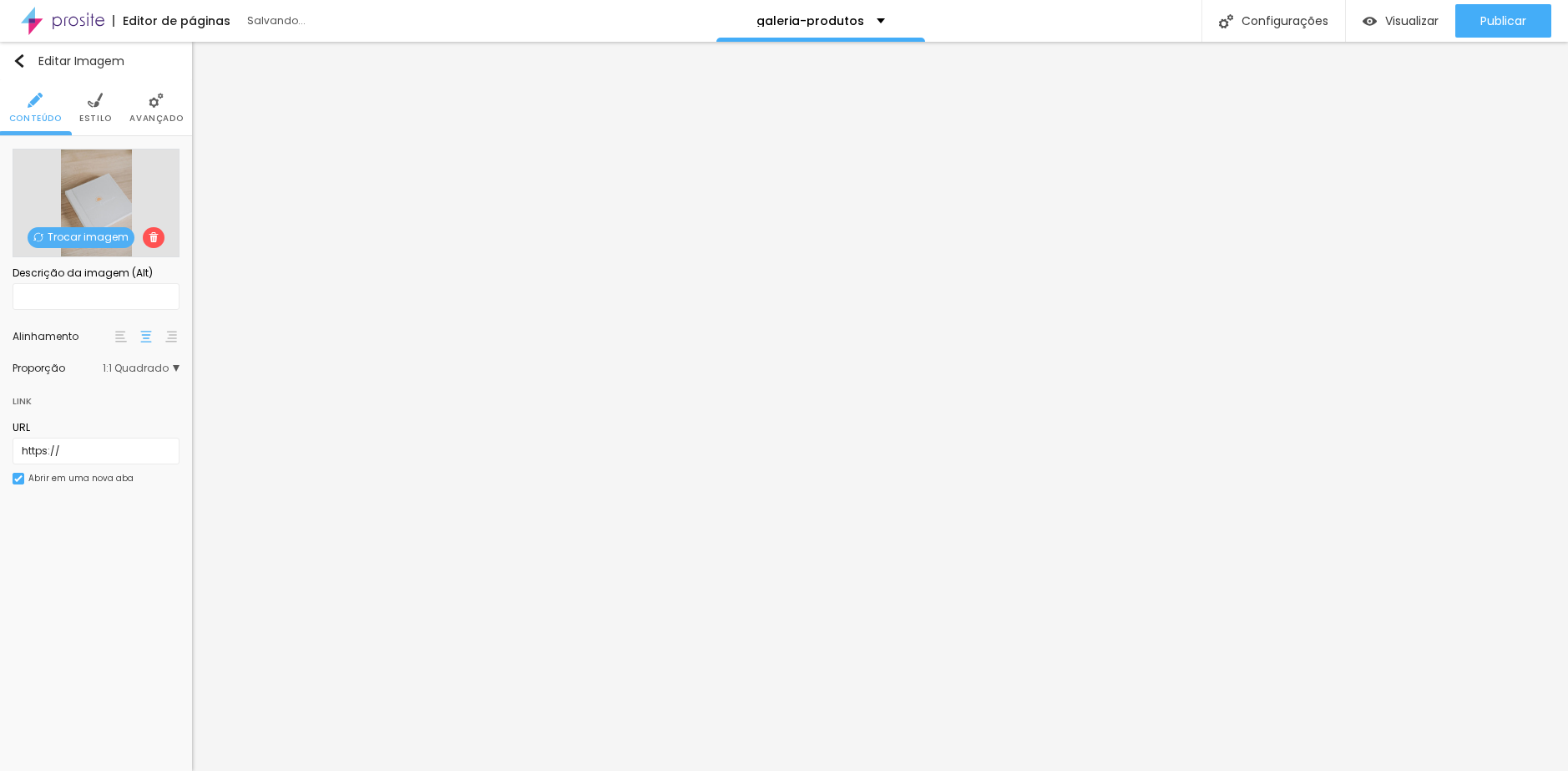
click at [72, 239] on span "Trocar imagem" at bounding box center [81, 238] width 107 height 21
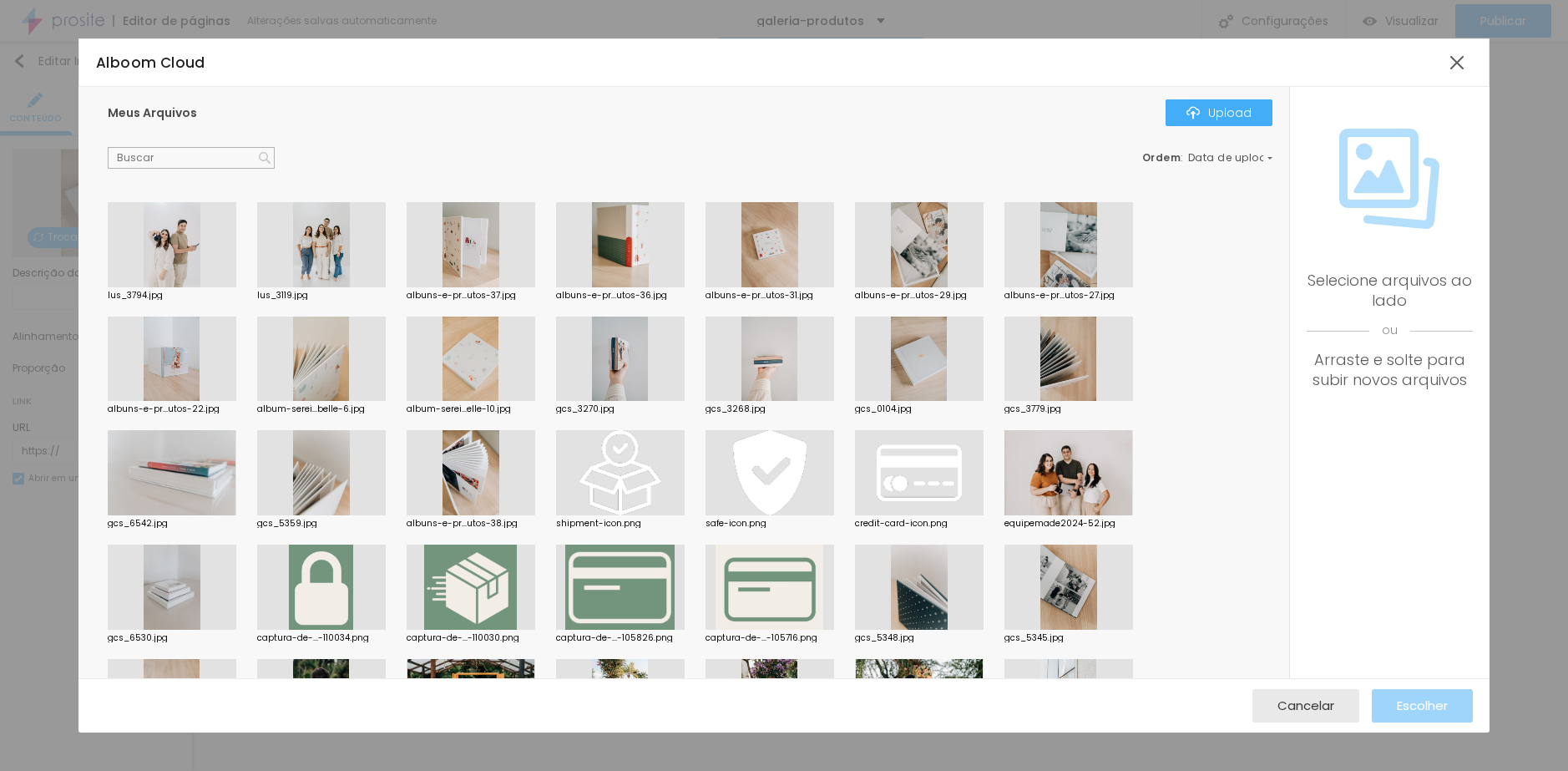
click at [332, 243] on div at bounding box center [321, 244] width 128 height 85
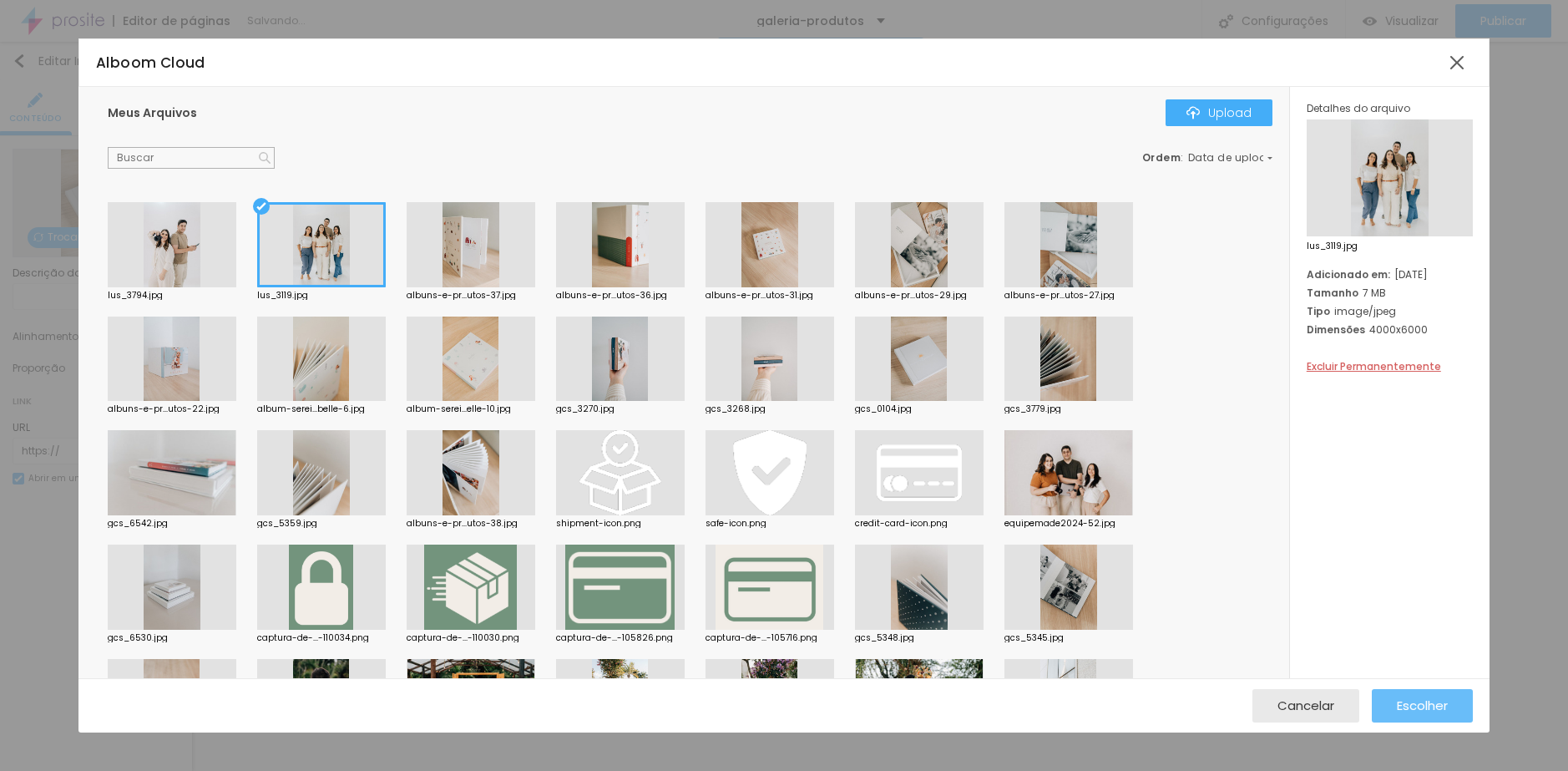
click at [1433, 704] on span "Escolher" at bounding box center [1422, 705] width 51 height 14
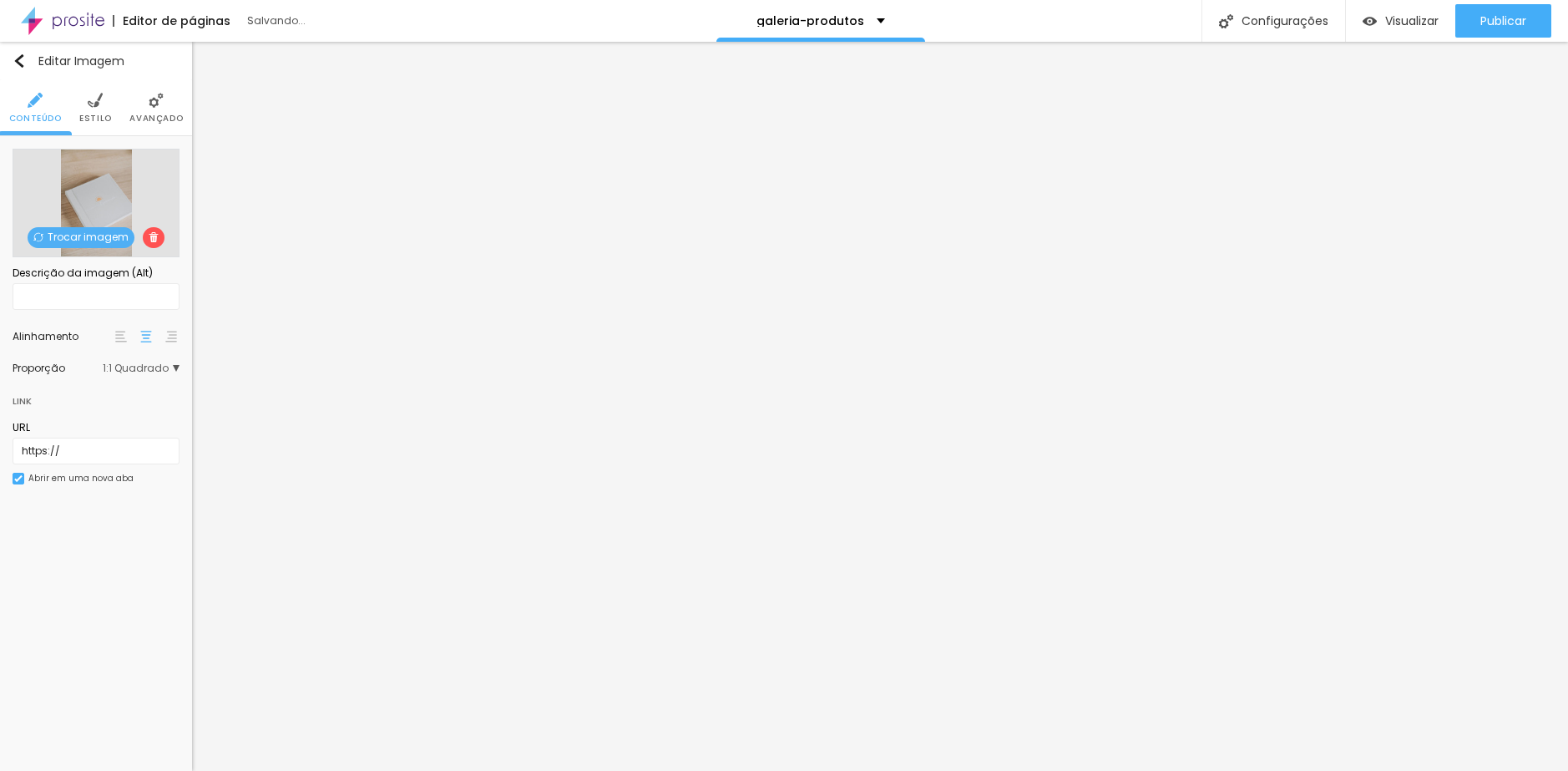
click at [88, 245] on span "Trocar imagem" at bounding box center [81, 238] width 107 height 21
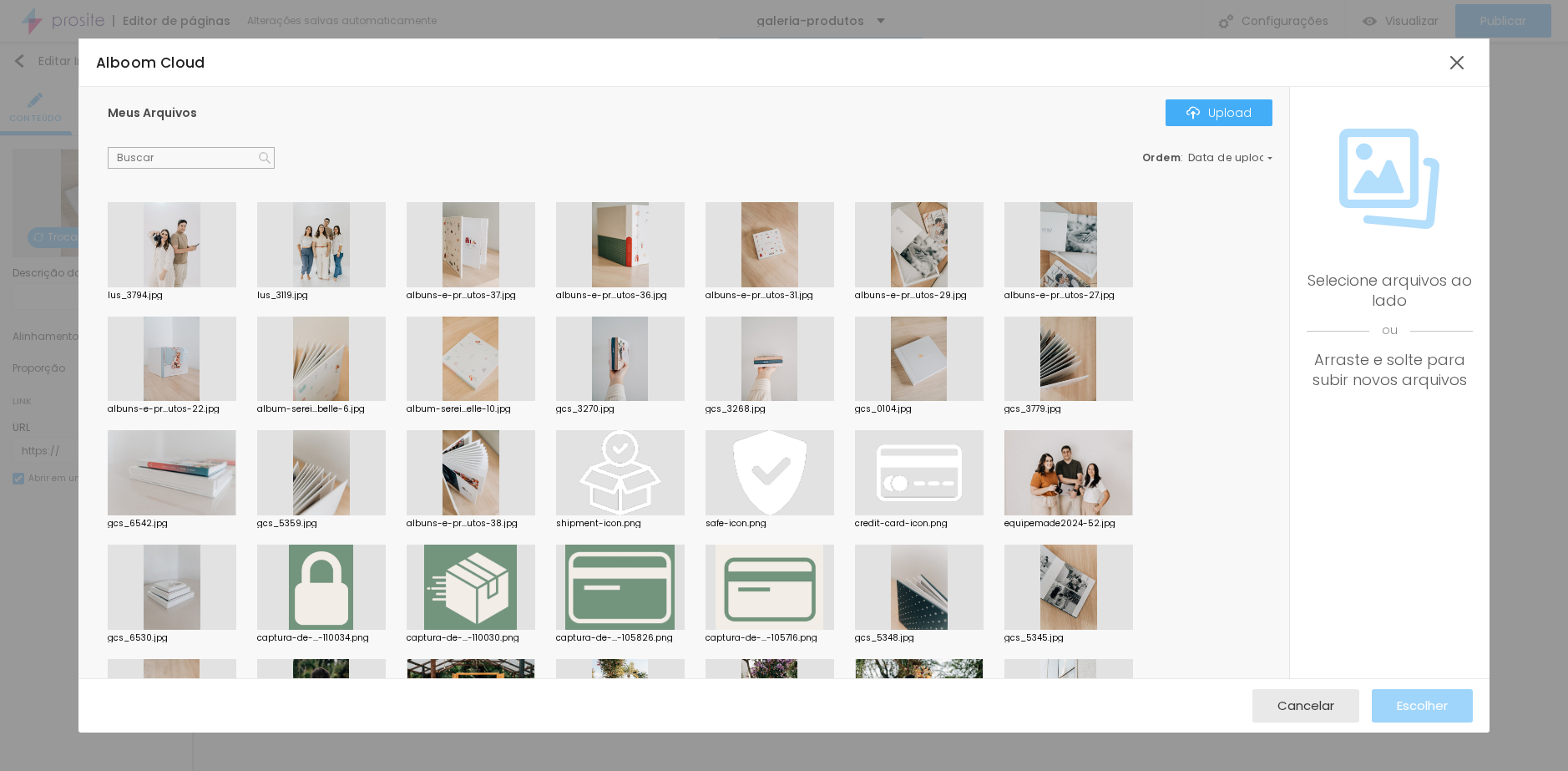
click at [323, 271] on div at bounding box center [321, 244] width 128 height 85
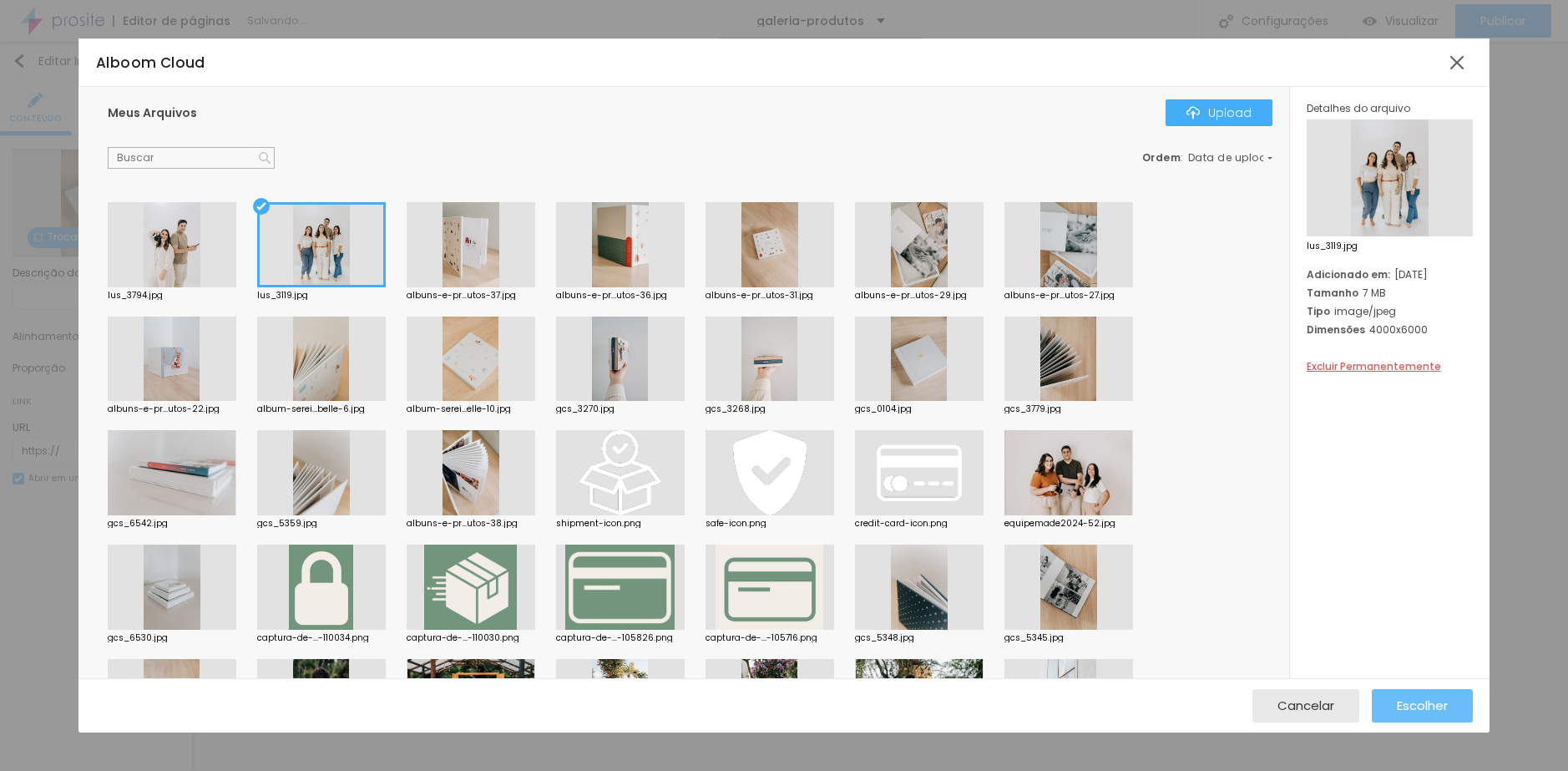
click at [1424, 708] on span "Escolher" at bounding box center [1422, 705] width 51 height 14
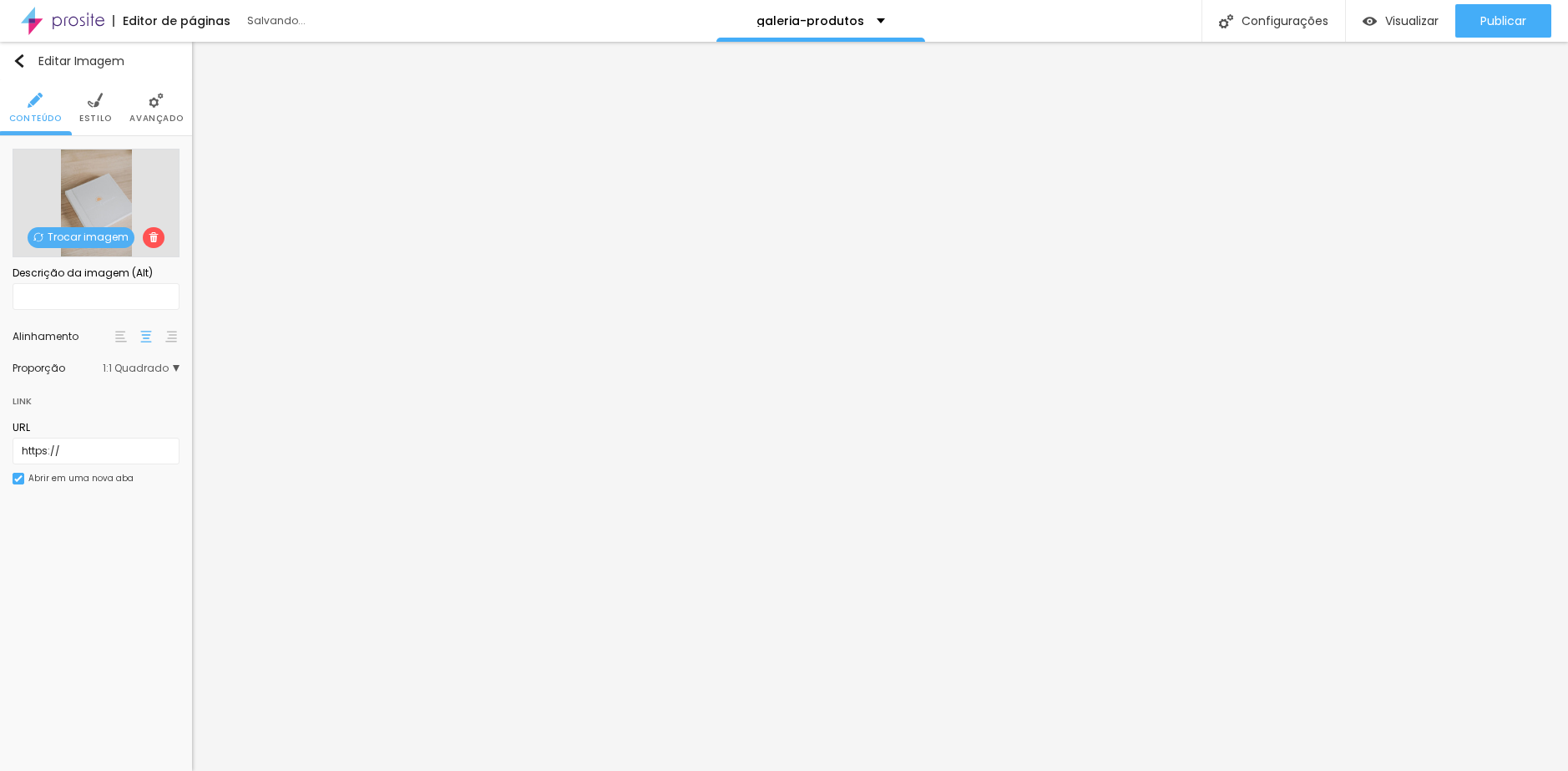
click at [80, 234] on span "Trocar imagem" at bounding box center [81, 238] width 107 height 21
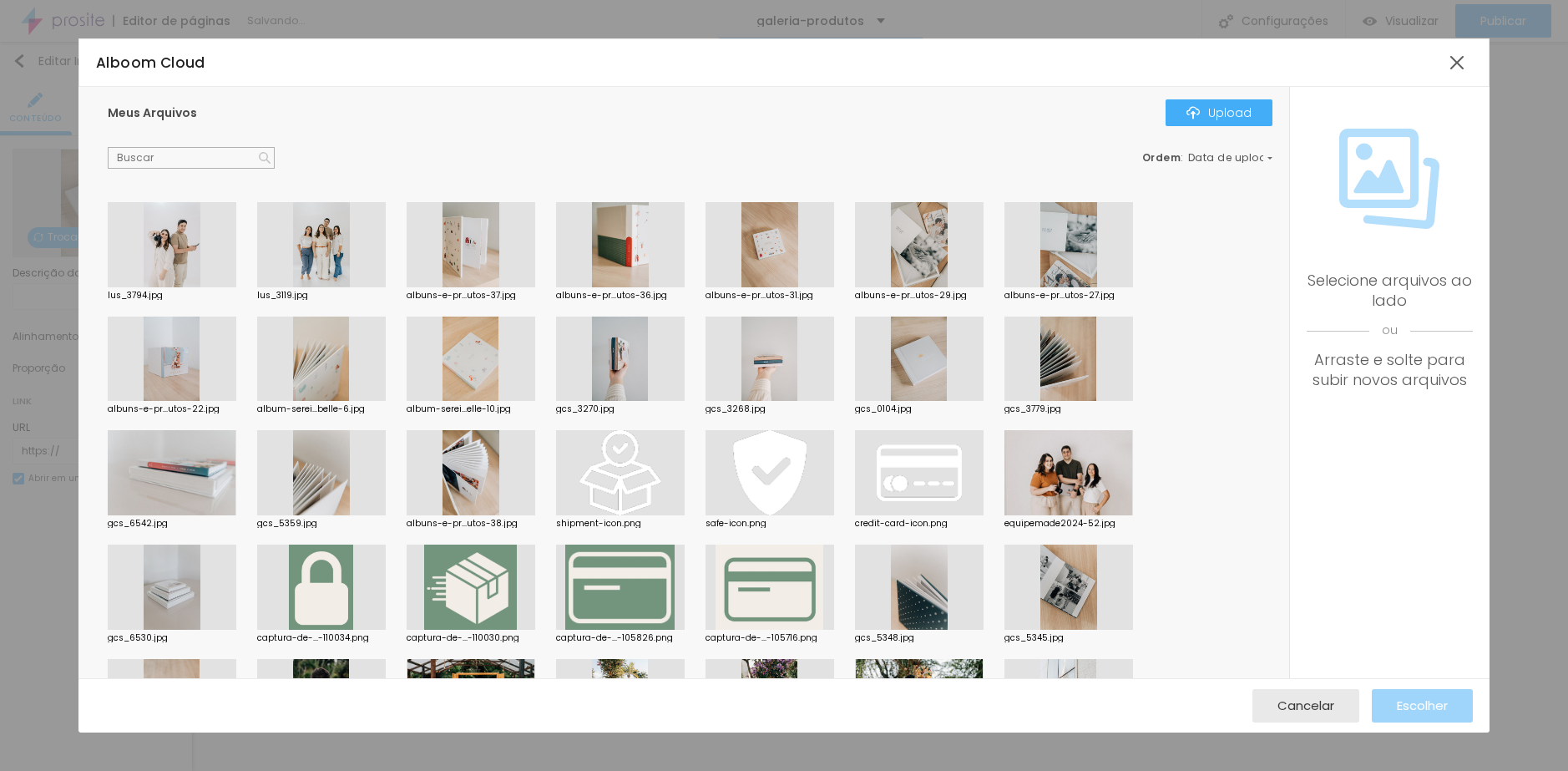
click at [296, 275] on div at bounding box center [321, 244] width 128 height 85
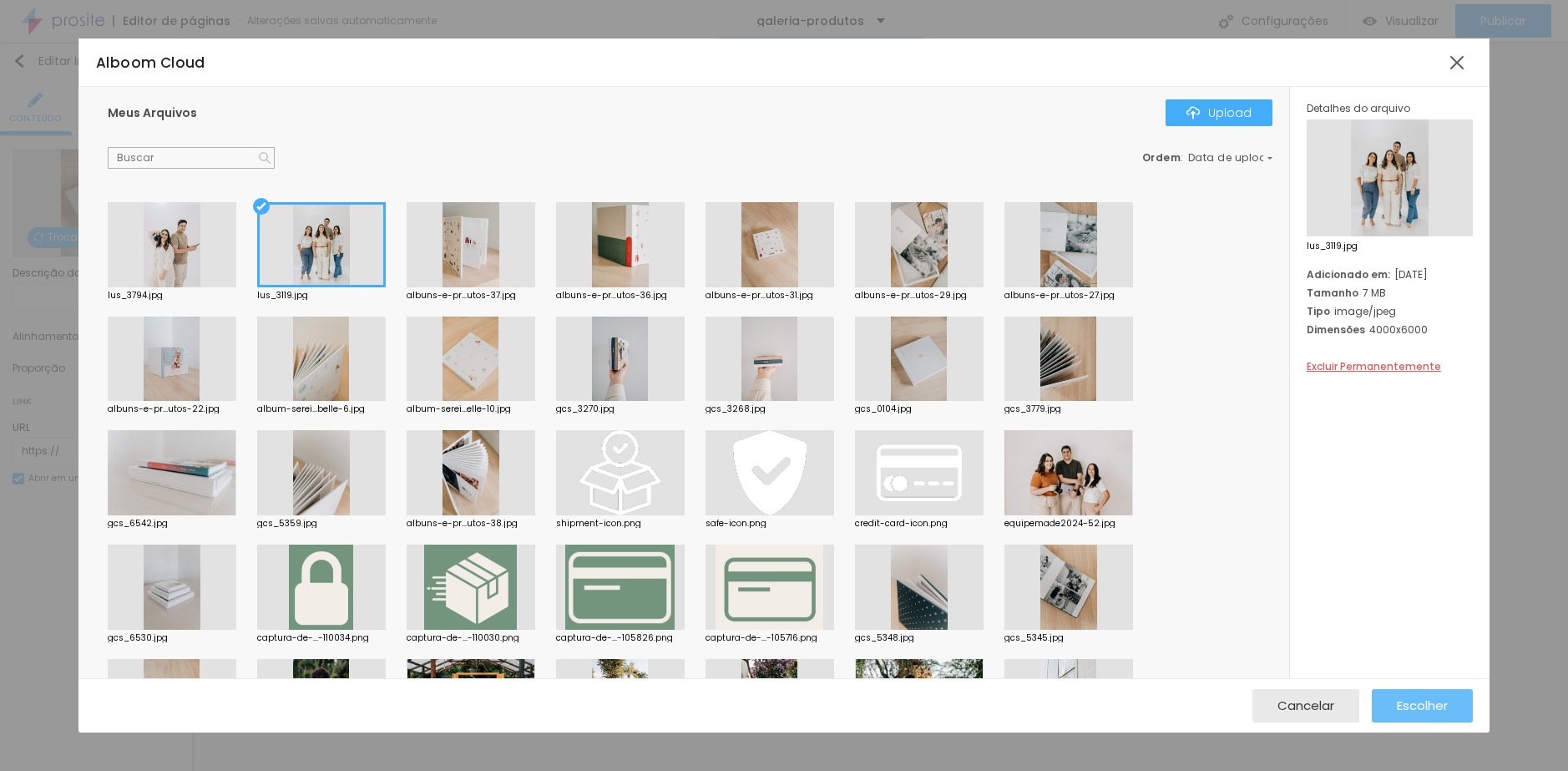
click at [1414, 703] on span "Escolher" at bounding box center [1422, 705] width 51 height 14
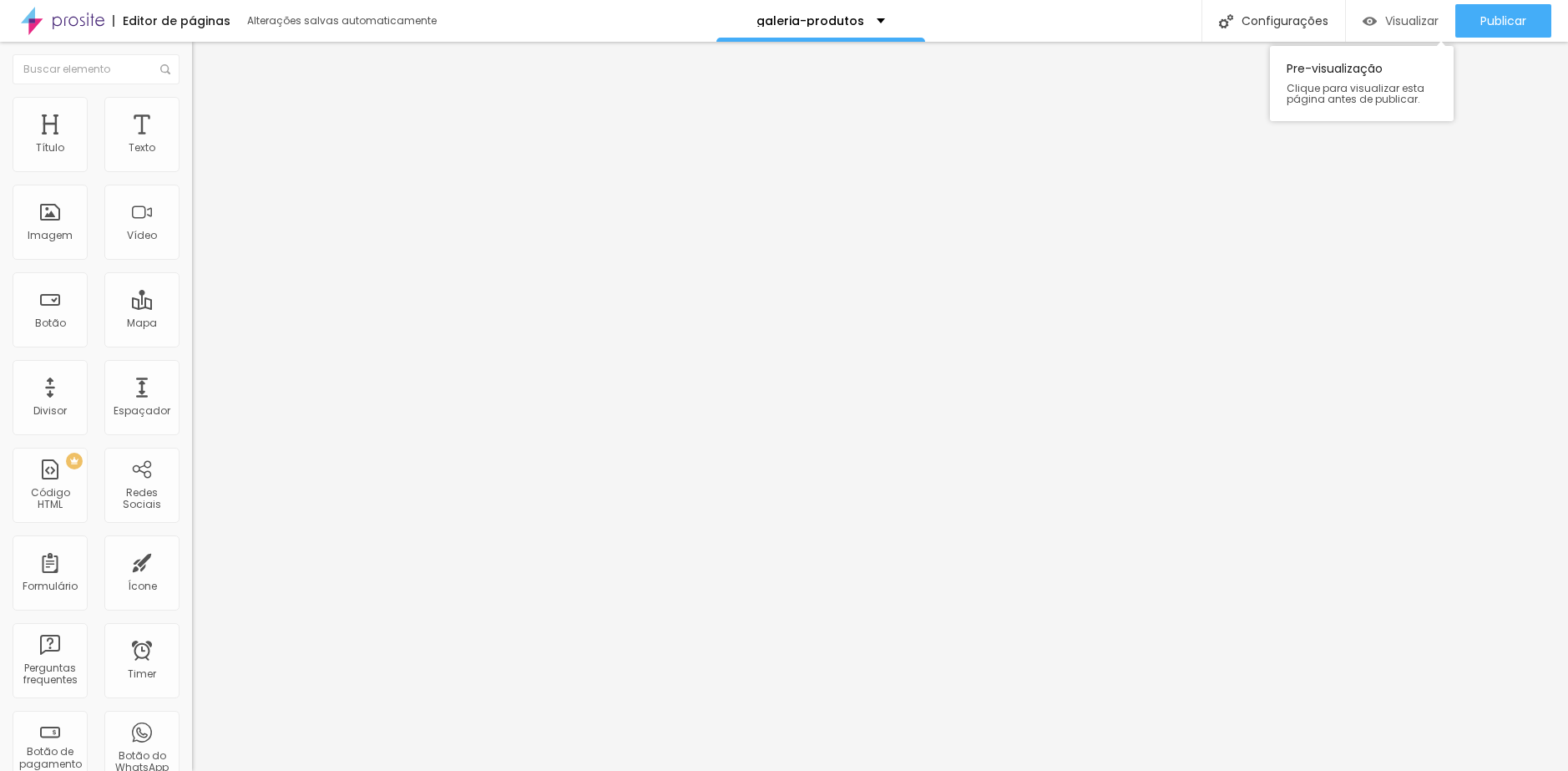
click at [1376, 24] on div "Visualizar" at bounding box center [1401, 21] width 76 height 14
drag, startPoint x: 21, startPoint y: 189, endPoint x: -45, endPoint y: 190, distance: 66.0
click at [0, 190] on html "Editor de páginas Alterações salvas automaticamente produto-template Configuraç…" at bounding box center [784, 386] width 1568 height 771
type input "Ver mais fotos"
click at [192, 259] on span "Normal" at bounding box center [211, 256] width 38 height 14
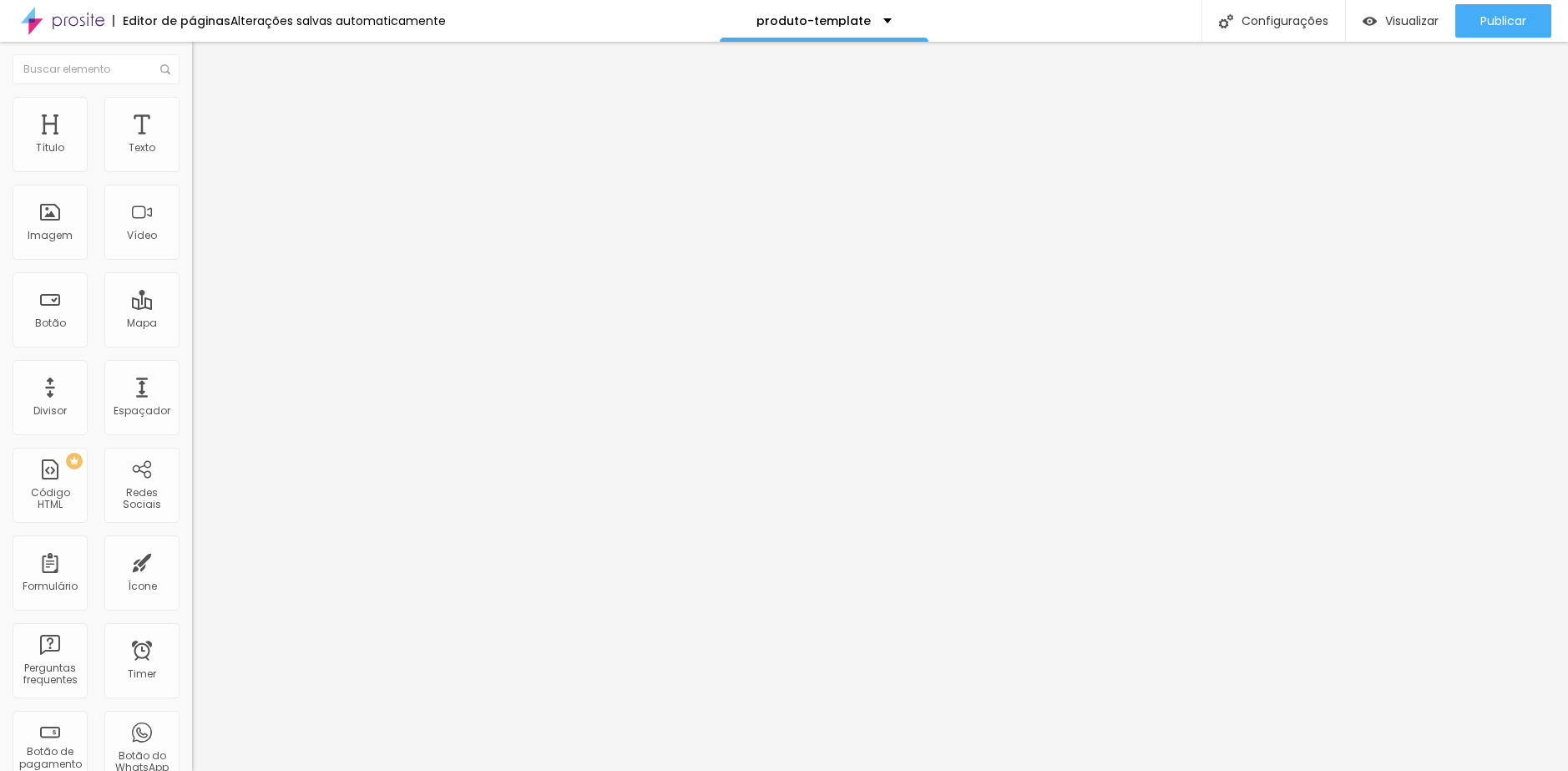
click at [192, 271] on div "Pequeno" at bounding box center [288, 267] width 192 height 10
click at [207, 115] on span "Estilo" at bounding box center [219, 108] width 26 height 14
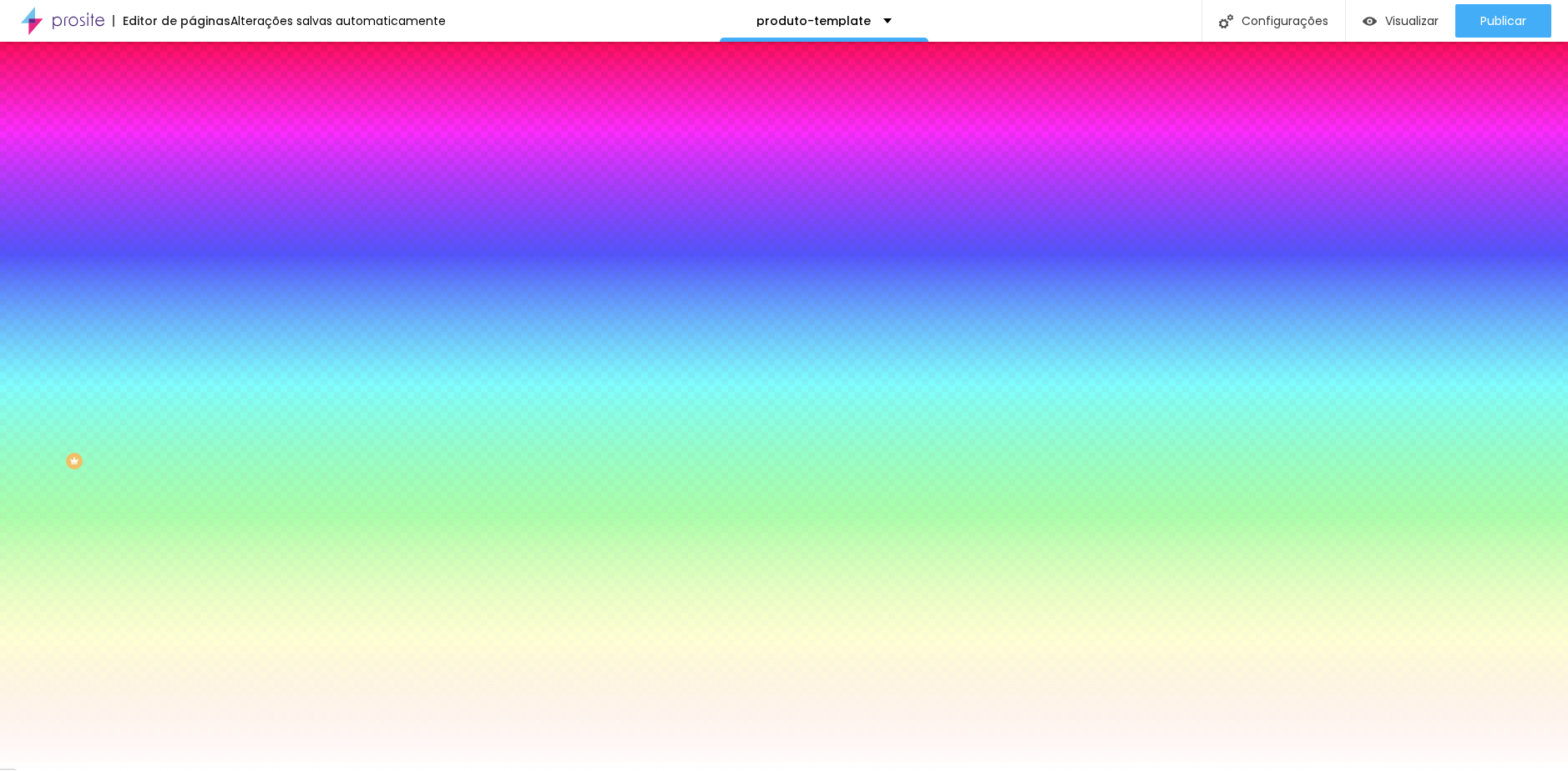
click at [192, 254] on button "button" at bounding box center [204, 260] width 23 height 17
type input "1"
type input "2"
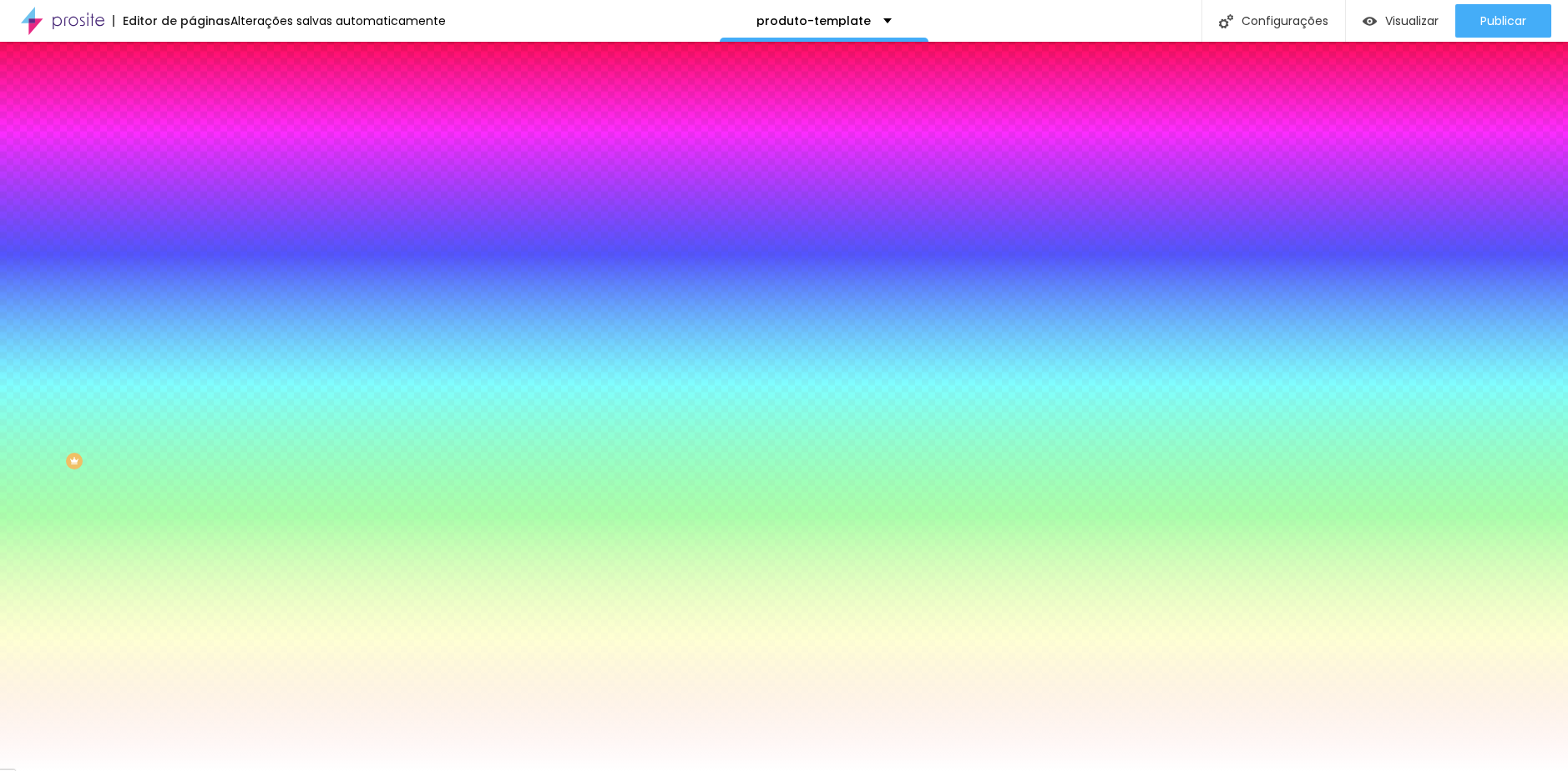
type input "4"
type input "16"
type input "28"
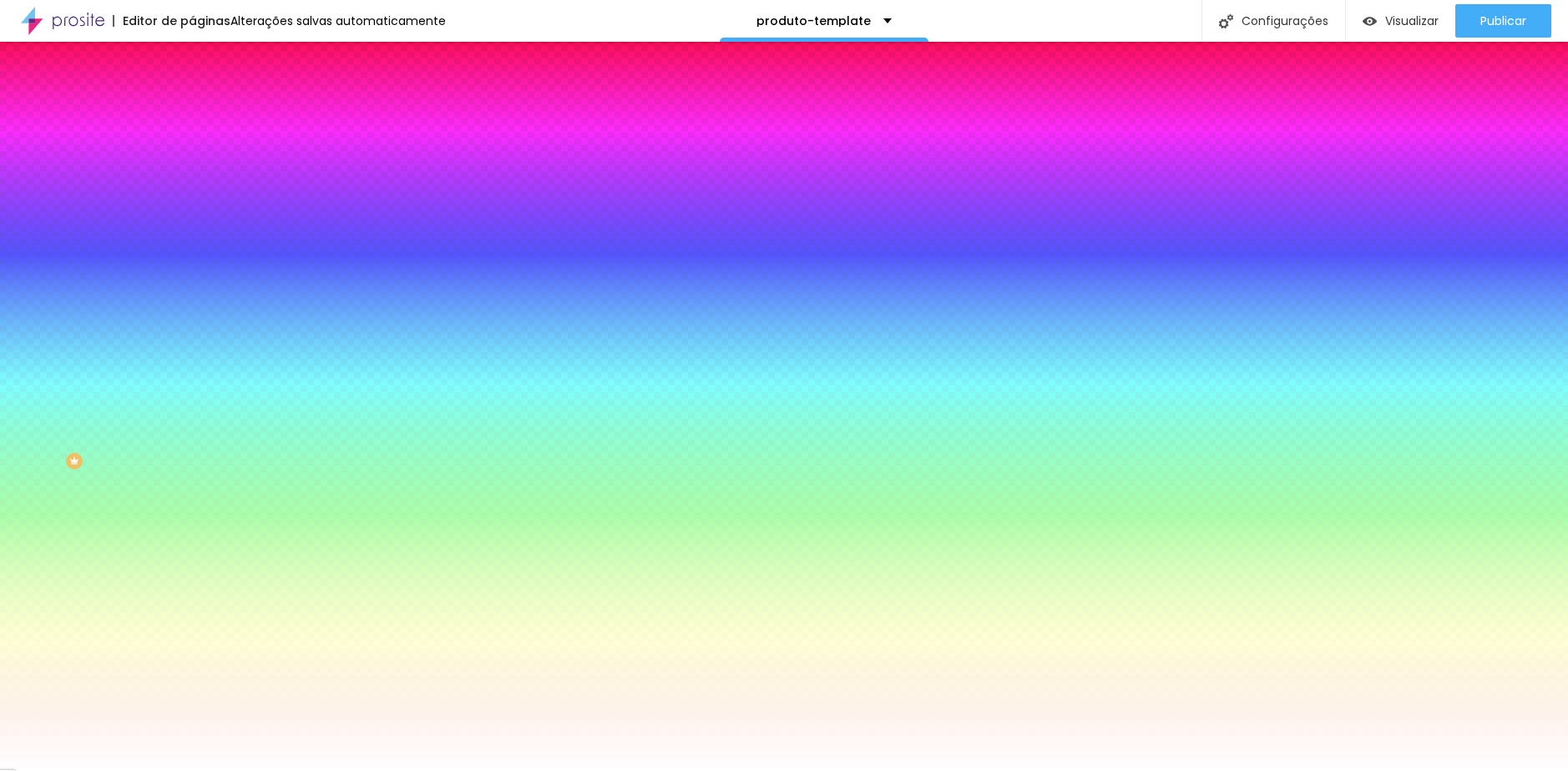
type input "28"
type input "30"
drag, startPoint x: 182, startPoint y: 307, endPoint x: 514, endPoint y: 322, distance: 332.3
type input "30"
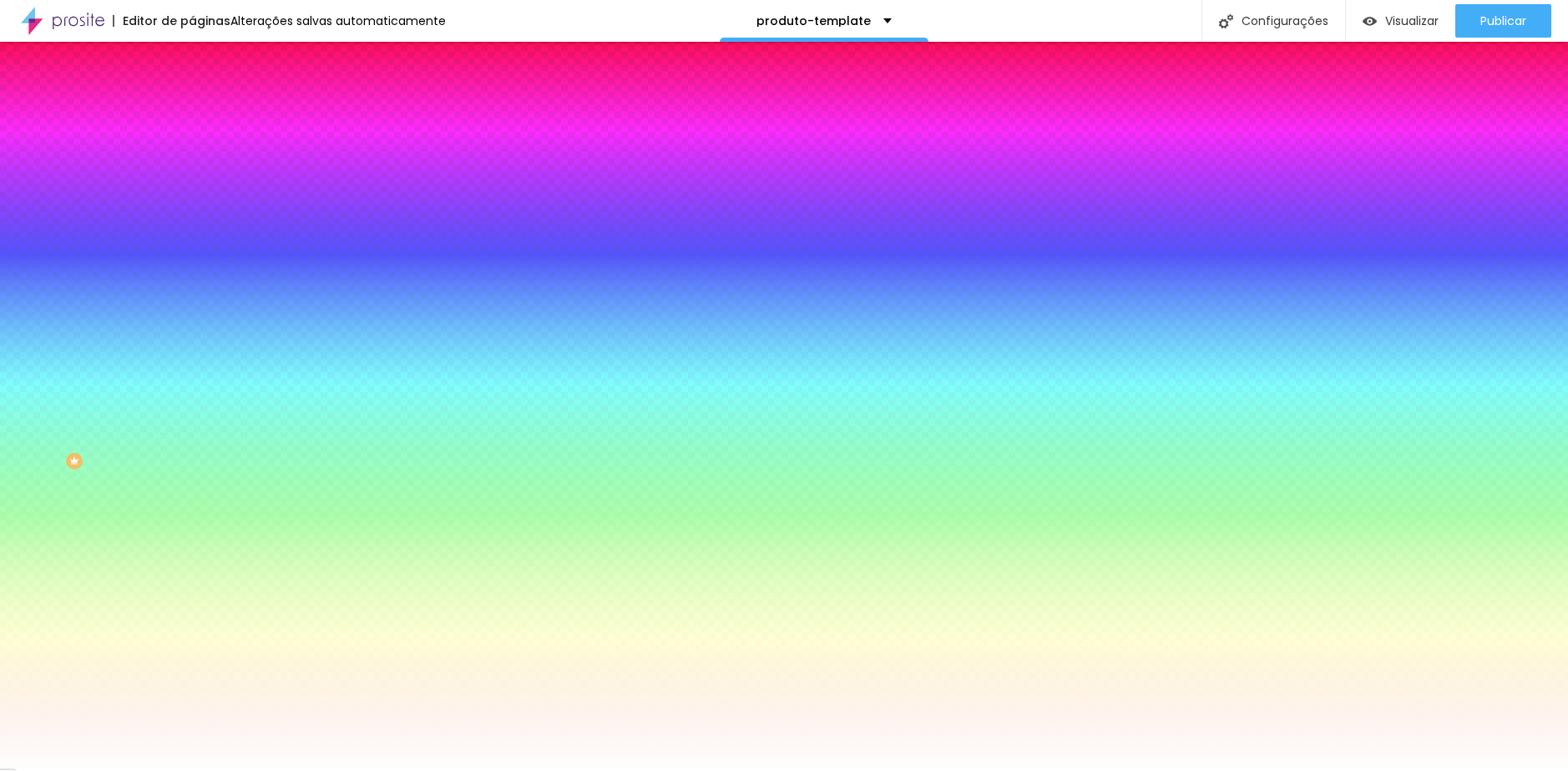
click at [33, 770] on div at bounding box center [784, 771] width 1568 height 0
click at [207, 99] on span "Conteúdo" at bounding box center [233, 91] width 52 height 14
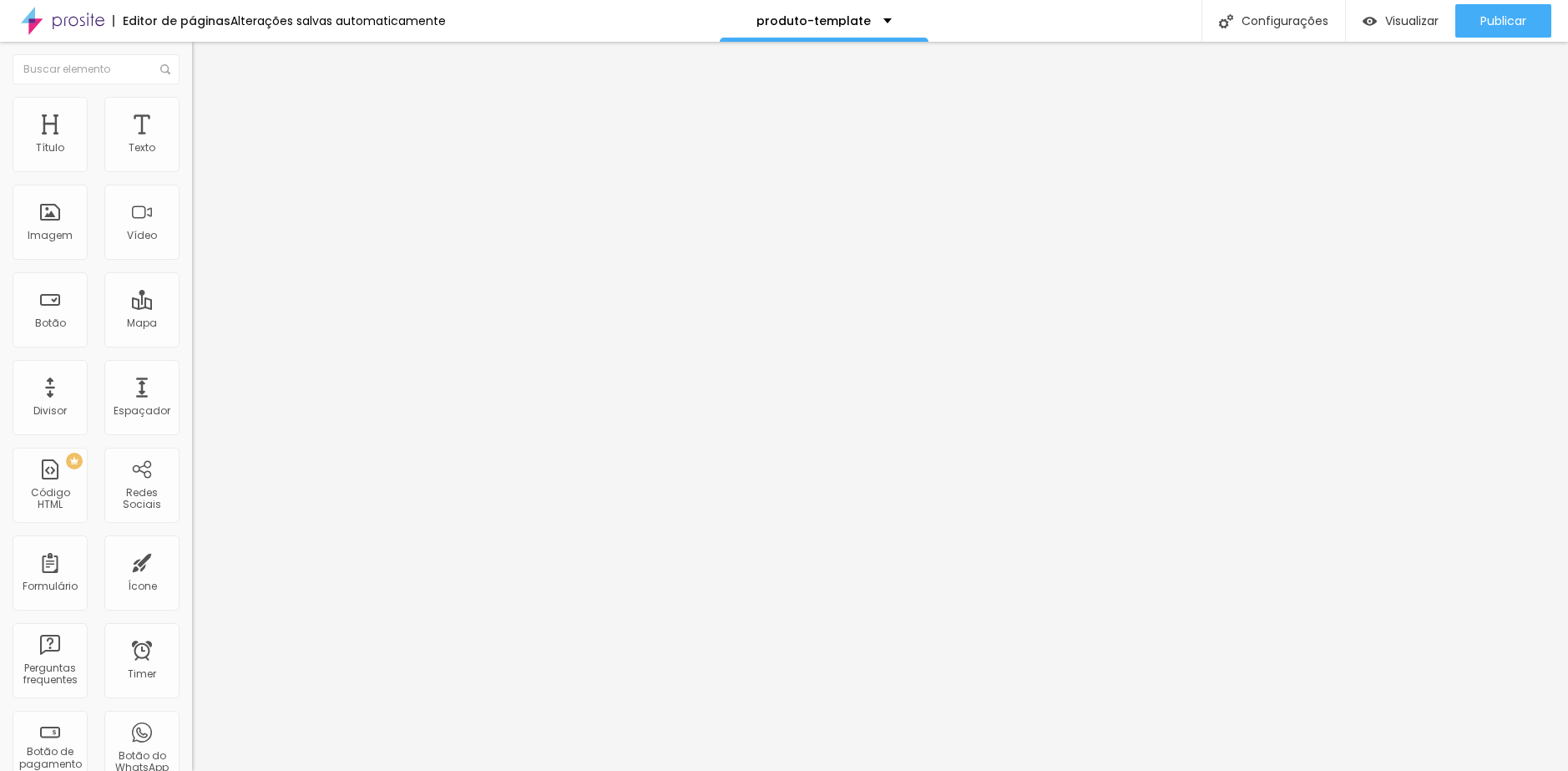
click at [192, 335] on input "https://" at bounding box center [292, 335] width 200 height 16
paste input "www.madefotos.com/galeria-produtos"
type input "https://www.madefotos.com/galeria-produtos"
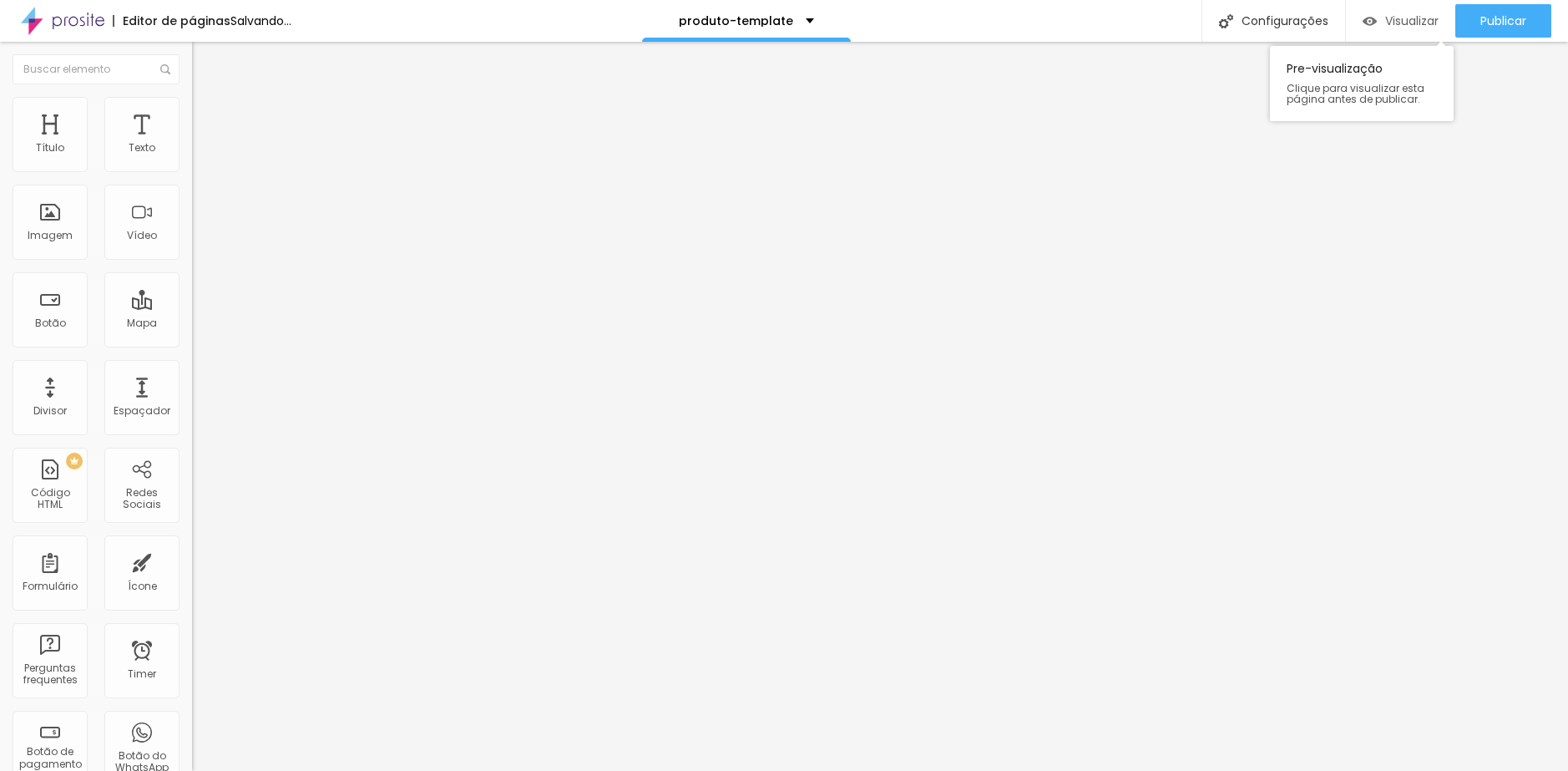
click at [1387, 17] on span "Visualizar" at bounding box center [1411, 21] width 53 height 14
click at [1374, 20] on div "Visualizar" at bounding box center [1401, 21] width 76 height 14
click at [1379, 28] on div "Visualizar" at bounding box center [1401, 20] width 76 height 34
click at [1385, 21] on span "Visualizar" at bounding box center [1411, 21] width 53 height 14
click at [192, 160] on button "button" at bounding box center [204, 152] width 23 height 17
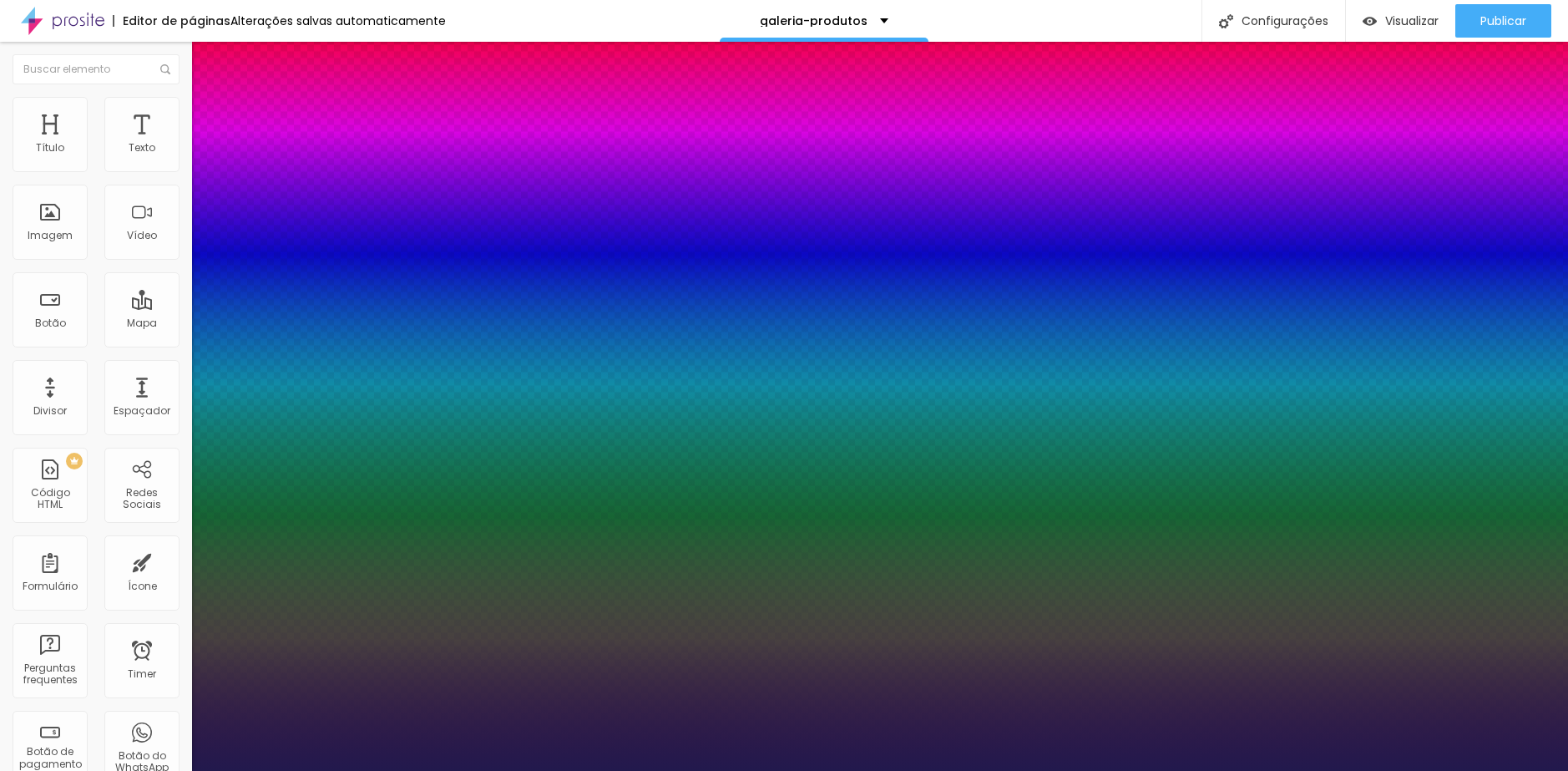
type input "1"
click at [90, 770] on div at bounding box center [784, 771] width 1568 height 0
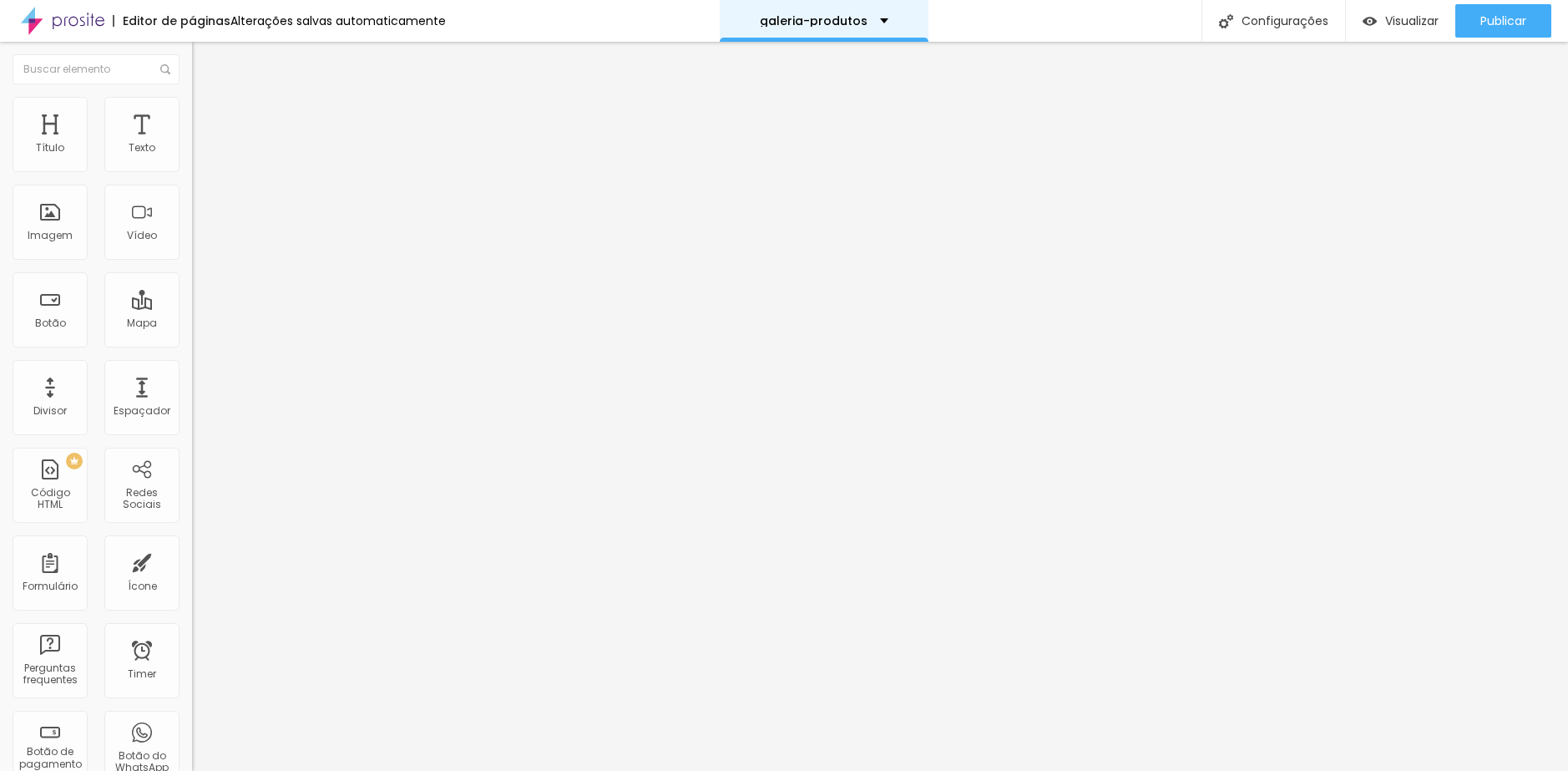
click at [822, 12] on div "galeria-produtos" at bounding box center [824, 20] width 209 height 42
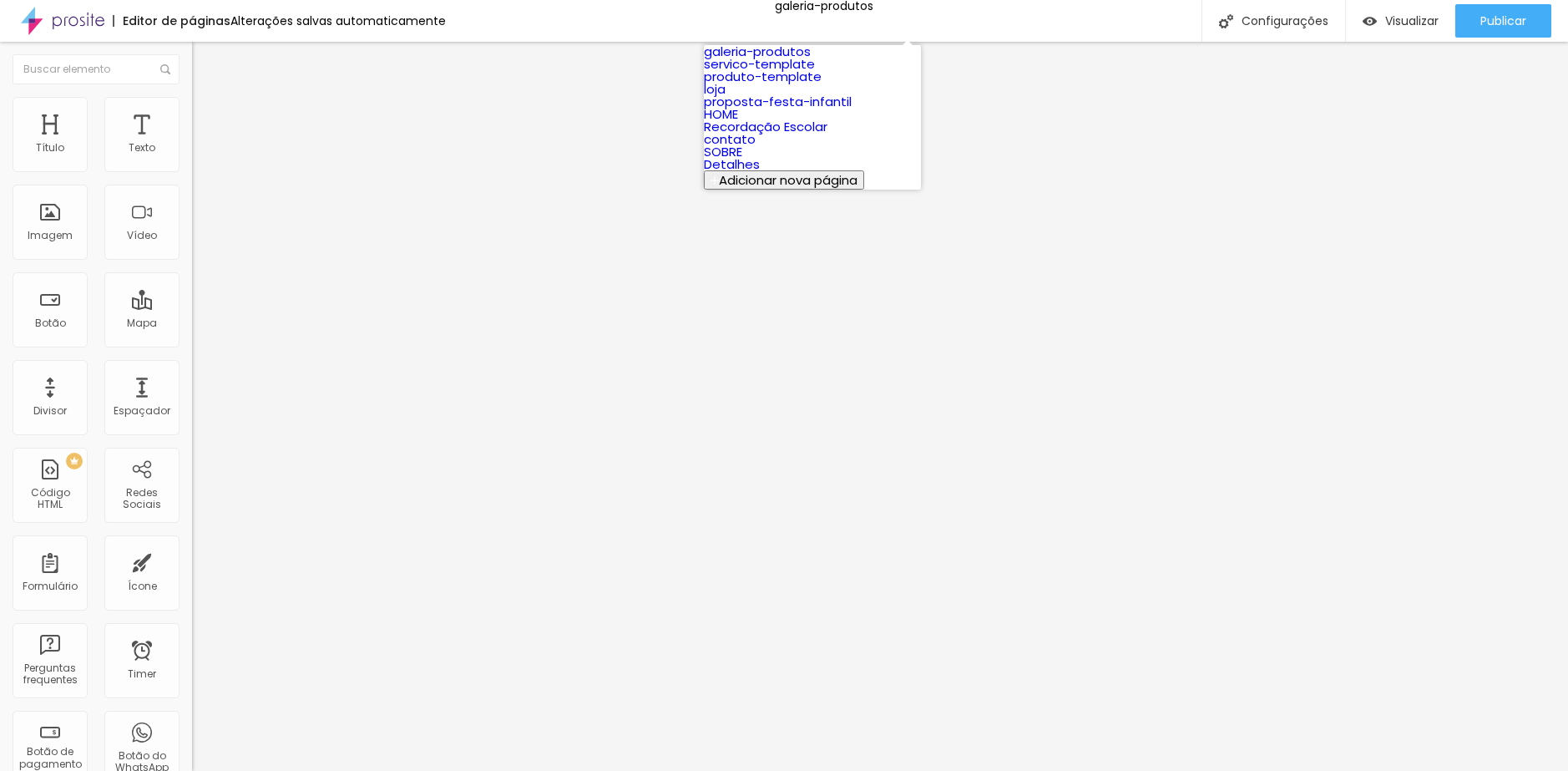
click at [790, 72] on link "servico-template" at bounding box center [759, 64] width 111 height 17
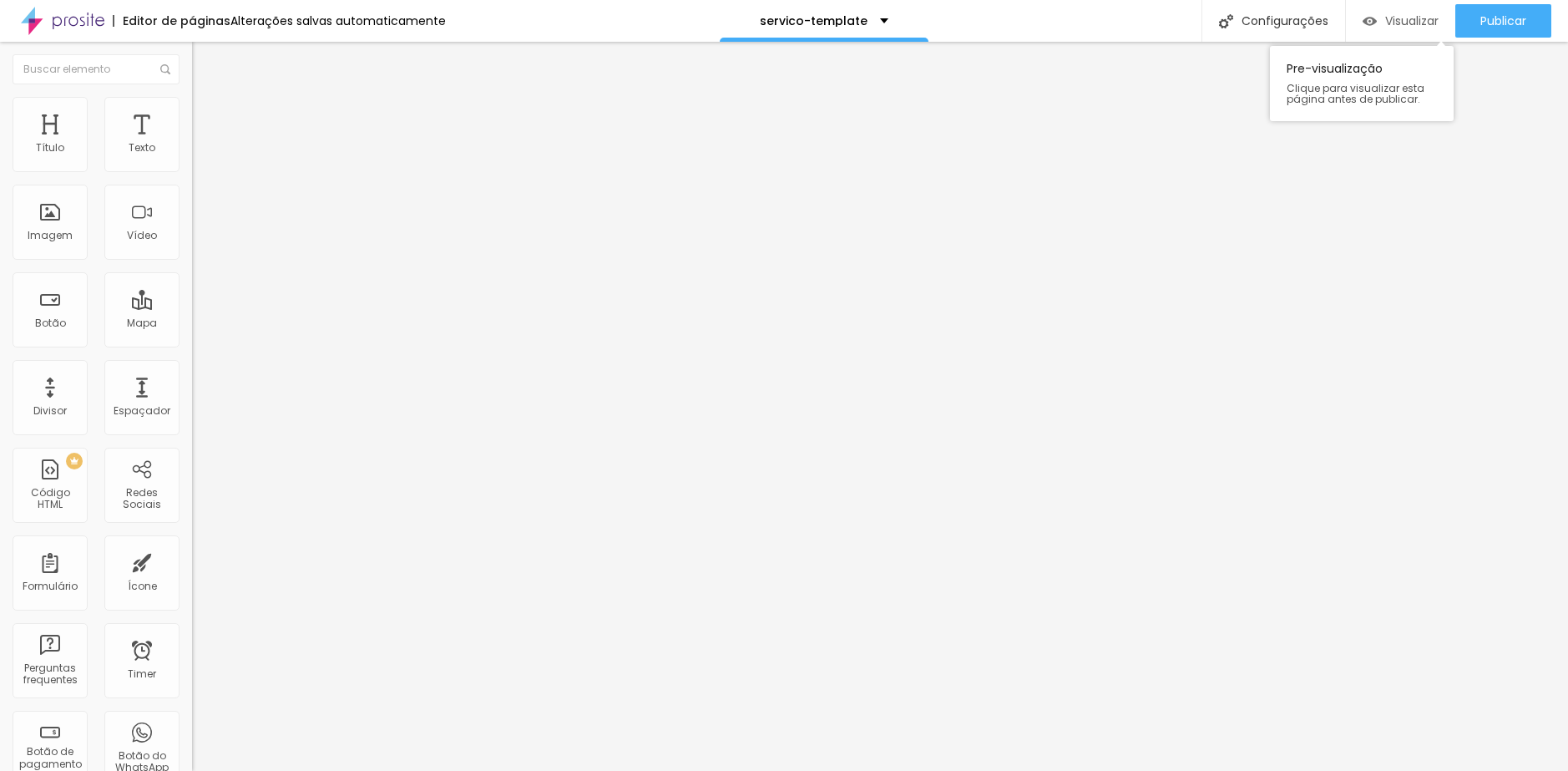
click at [1363, 28] on img "button" at bounding box center [1370, 21] width 14 height 14
click at [192, 70] on button "Editar Seção" at bounding box center [288, 61] width 192 height 39
click at [207, 115] on span "Estilo" at bounding box center [219, 108] width 26 height 14
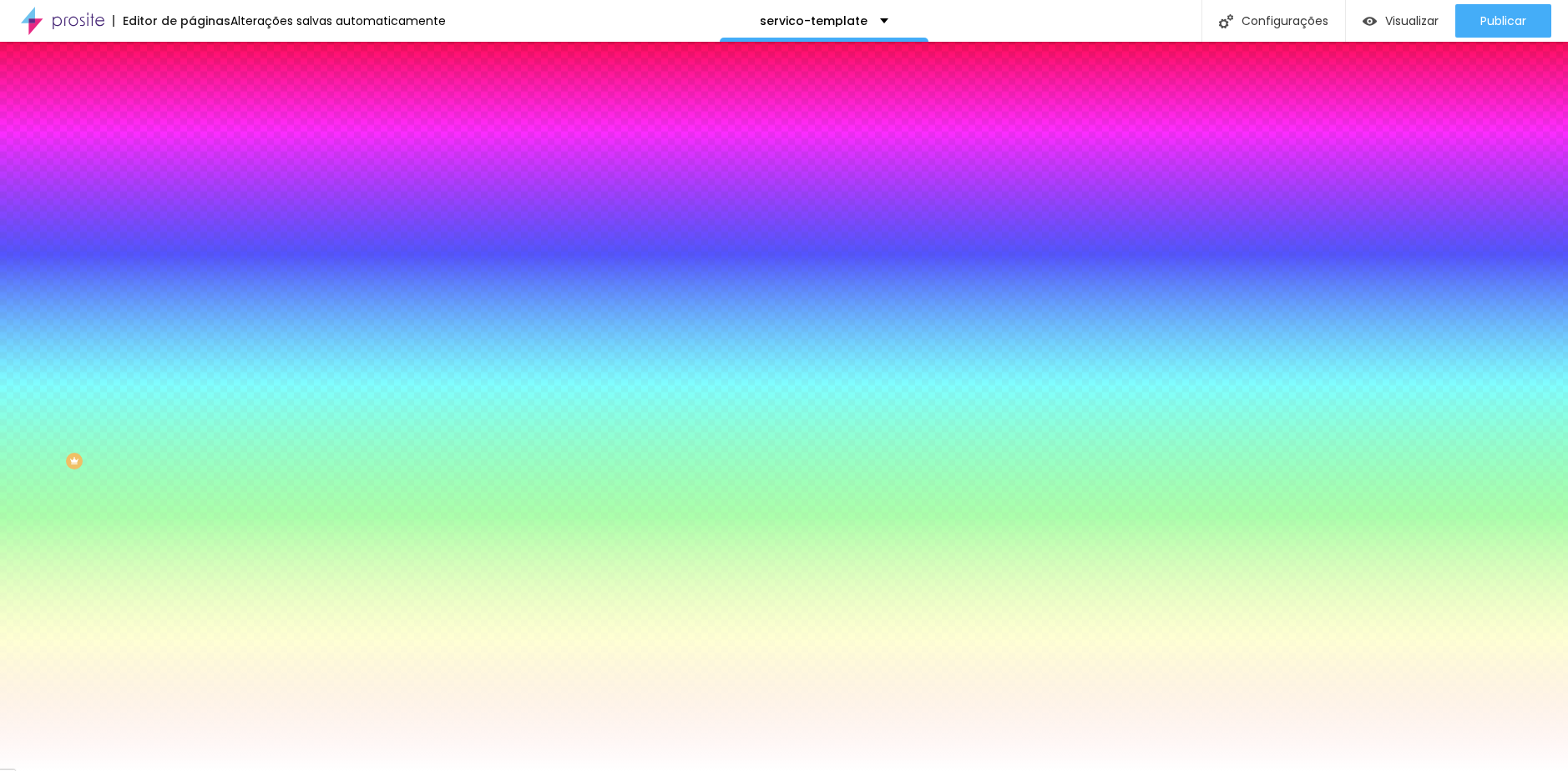
click at [283, 151] on img at bounding box center [288, 145] width 10 height 10
click at [192, 227] on div at bounding box center [288, 227] width 192 height 0
paste input "73947D"
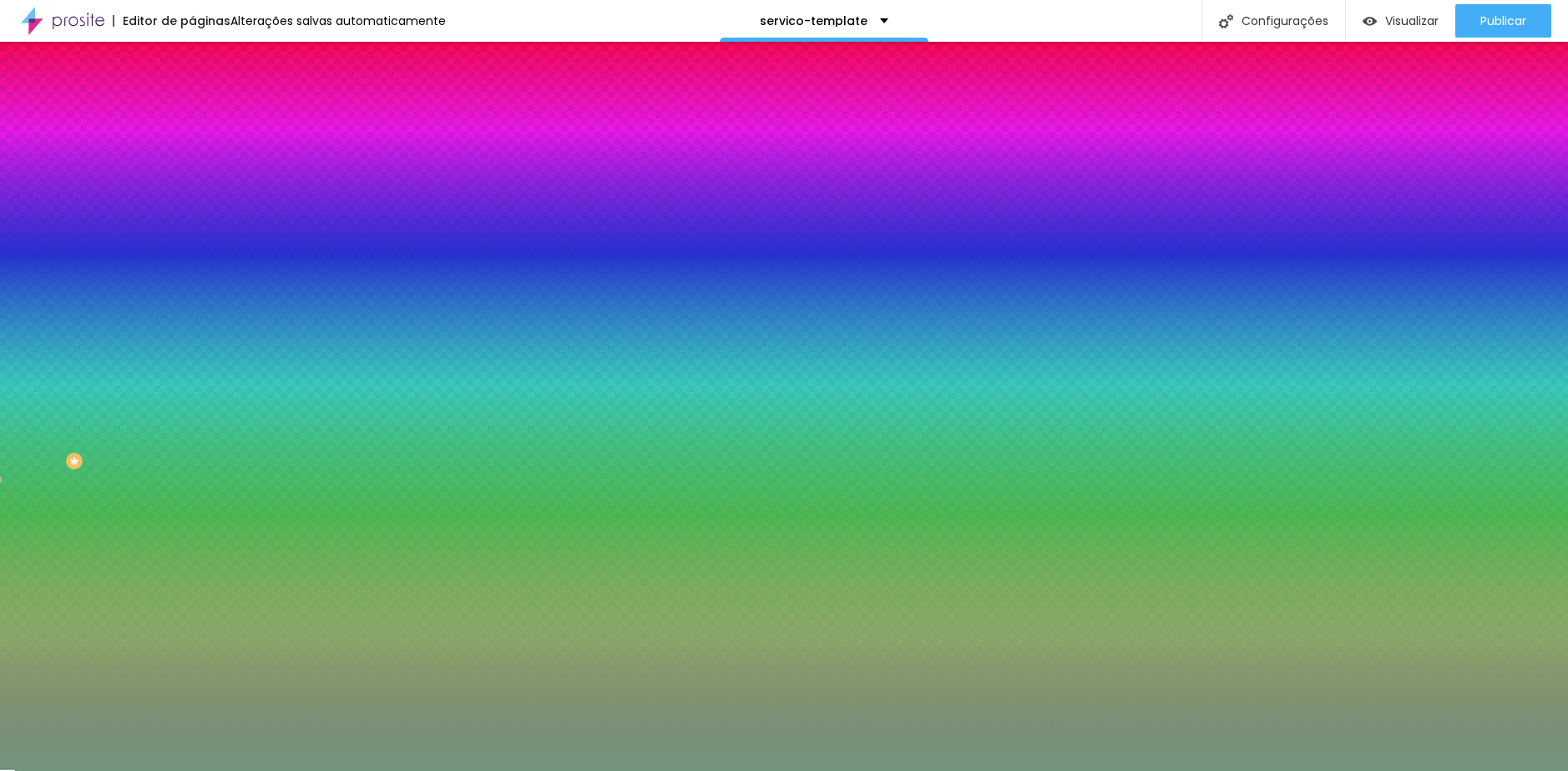
type input "#73947D"
click at [192, 97] on li "Conteúdo" at bounding box center [288, 88] width 192 height 16
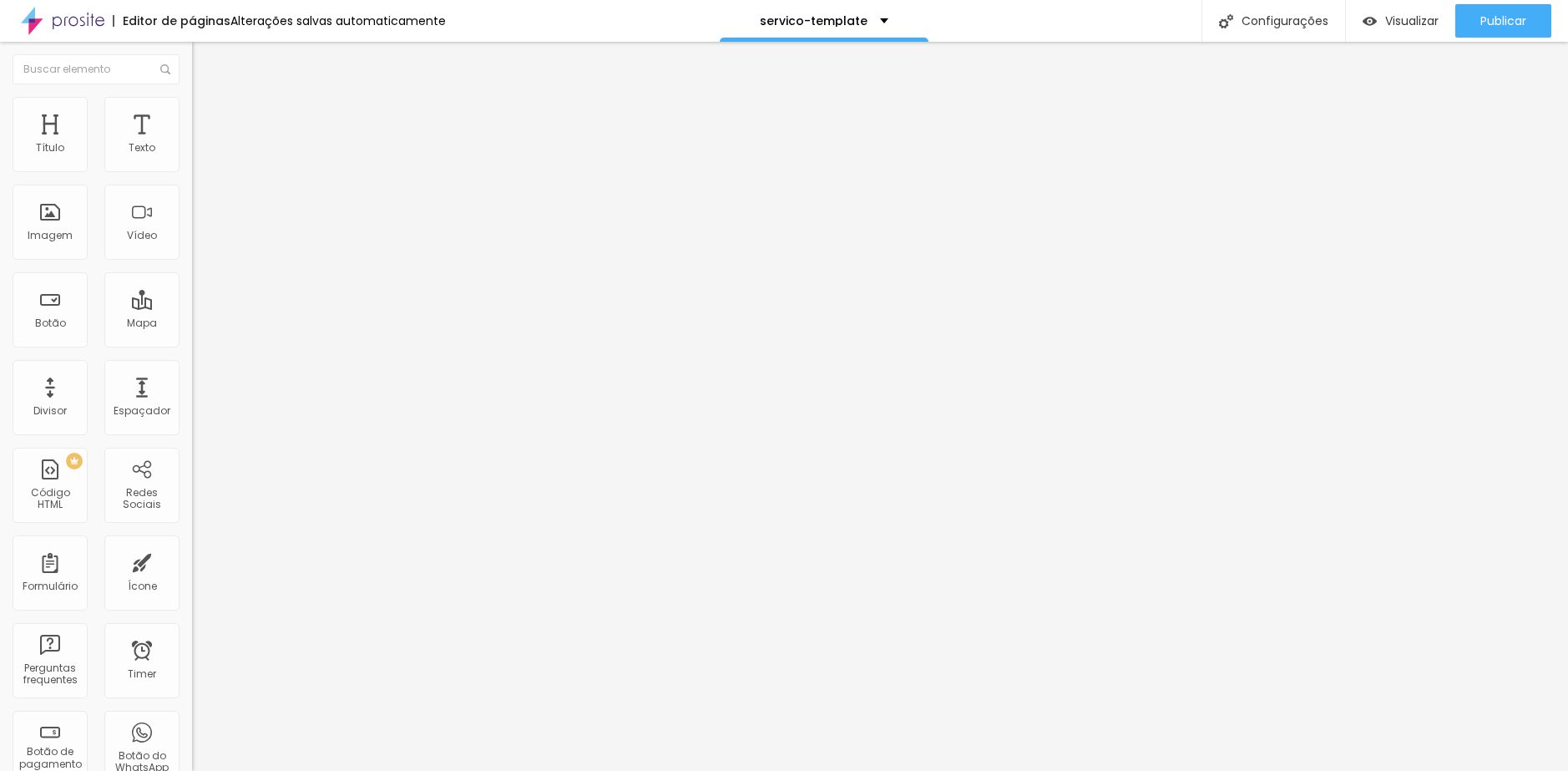
click at [192, 71] on button "Editar Seção" at bounding box center [288, 61] width 192 height 39
click at [205, 58] on img "button" at bounding box center [212, 61] width 14 height 14
click at [192, 104] on ul "Conteúdo Estilo Avançado" at bounding box center [288, 105] width 192 height 50
click at [207, 118] on span "Avançado" at bounding box center [234, 125] width 55 height 14
drag, startPoint x: 129, startPoint y: 199, endPoint x: 173, endPoint y: 202, distance: 44.1
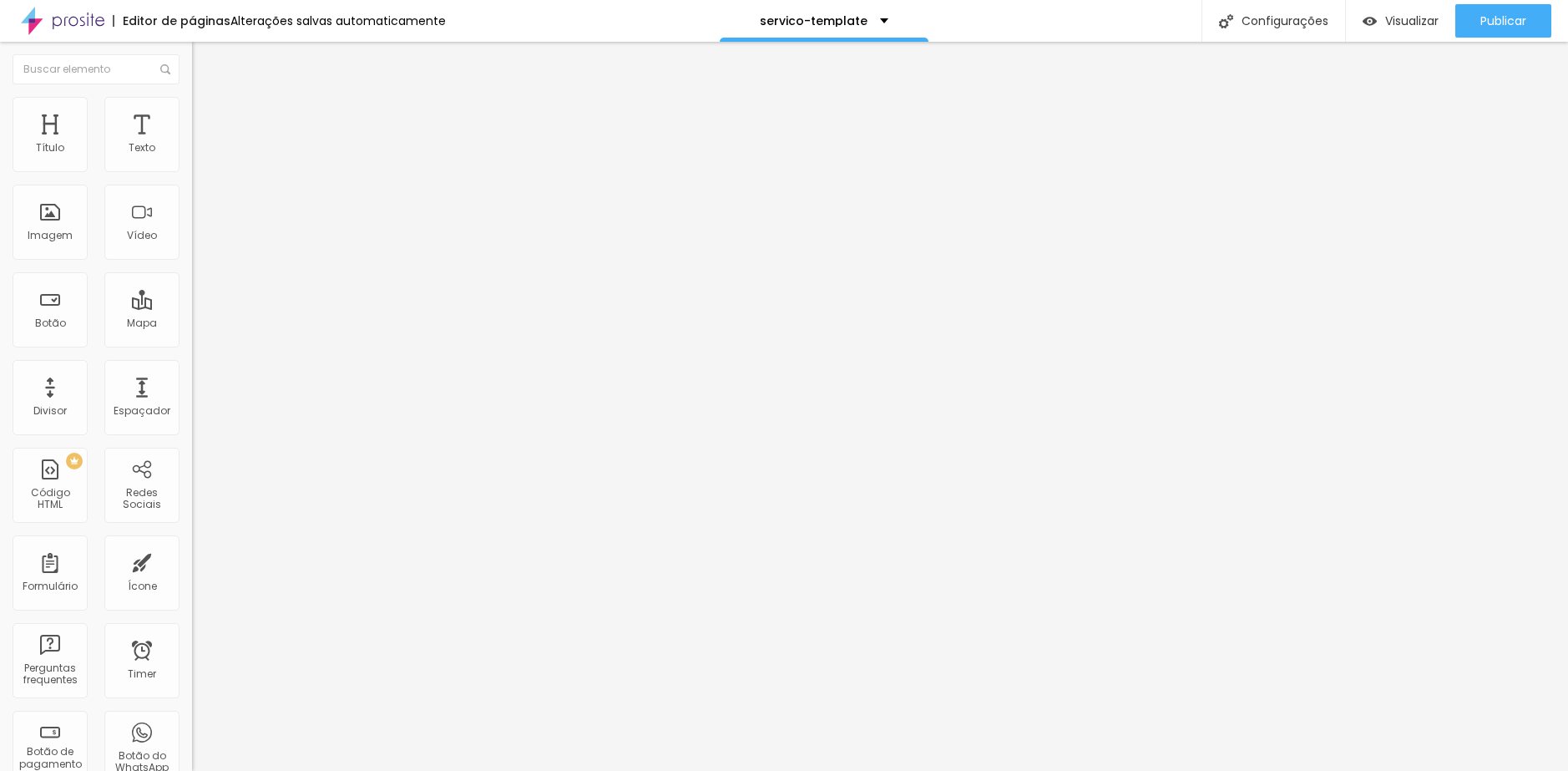
click at [192, 576] on div "300 px" at bounding box center [288, 585] width 192 height 17
type input "3"
type input "30"
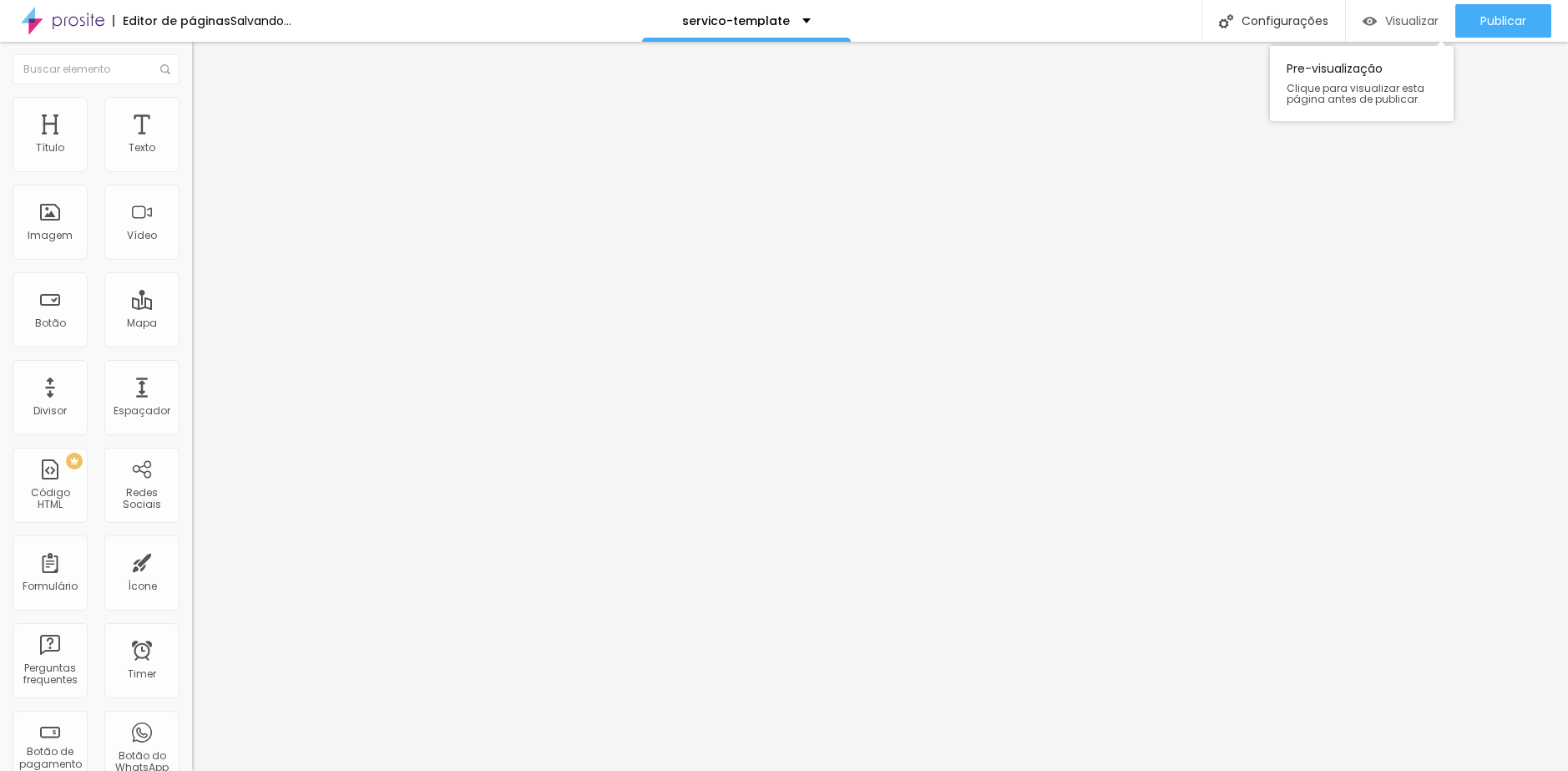
click at [1404, 28] on span "Visualizar" at bounding box center [1411, 21] width 53 height 14
click at [192, 157] on input "text" at bounding box center [292, 148] width 200 height 16
paste input "https://www.youtube.com/watch?v=u31qwQUeGuM"
type input "https://www.youtube.com/watch?v=u31qwQUeGuM"
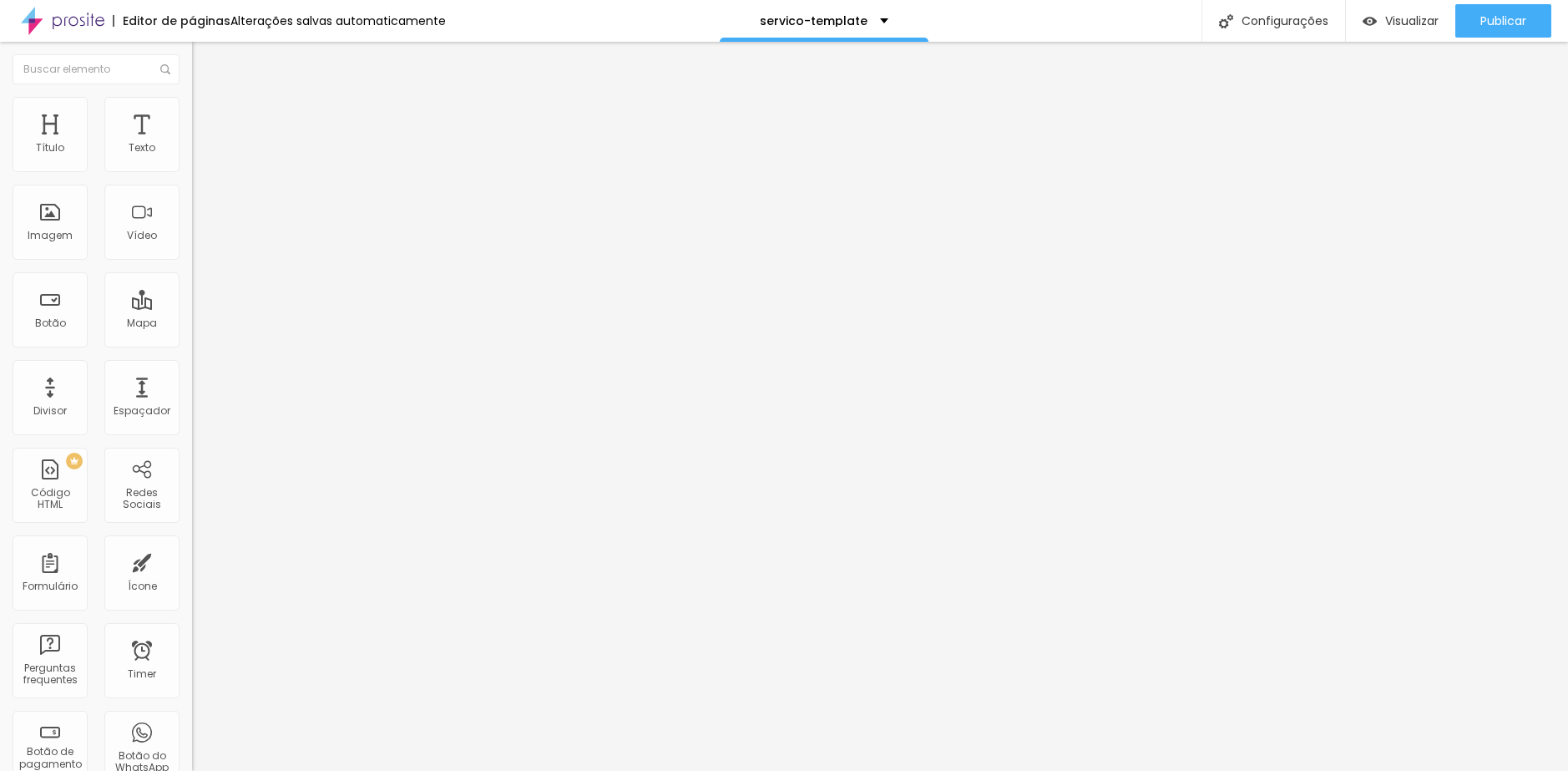
scroll to position [0, 0]
click at [192, 249] on span "4:3 Standard" at bounding box center [226, 243] width 68 height 14
click at [192, 270] on span "Wide" at bounding box center [205, 262] width 26 height 14
click at [1417, 30] on div "Visualizar" at bounding box center [1401, 20] width 76 height 34
click at [192, 152] on span "Encaixotado" at bounding box center [224, 145] width 65 height 14
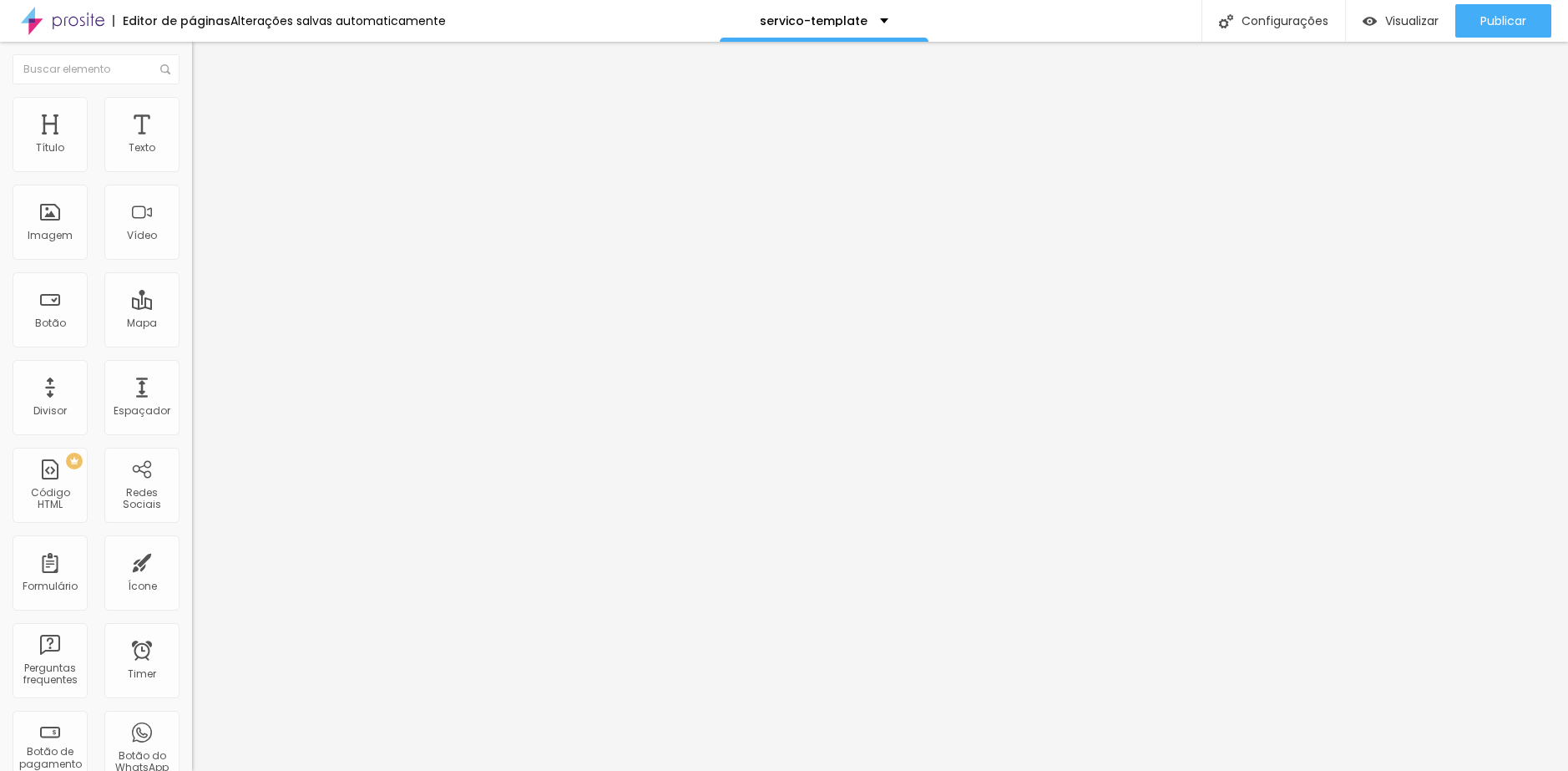
click at [192, 178] on span "Completo" at bounding box center [217, 170] width 51 height 14
click at [192, 152] on span "Completo" at bounding box center [217, 145] width 51 height 14
click at [192, 111] on li "Estilo" at bounding box center [288, 104] width 192 height 16
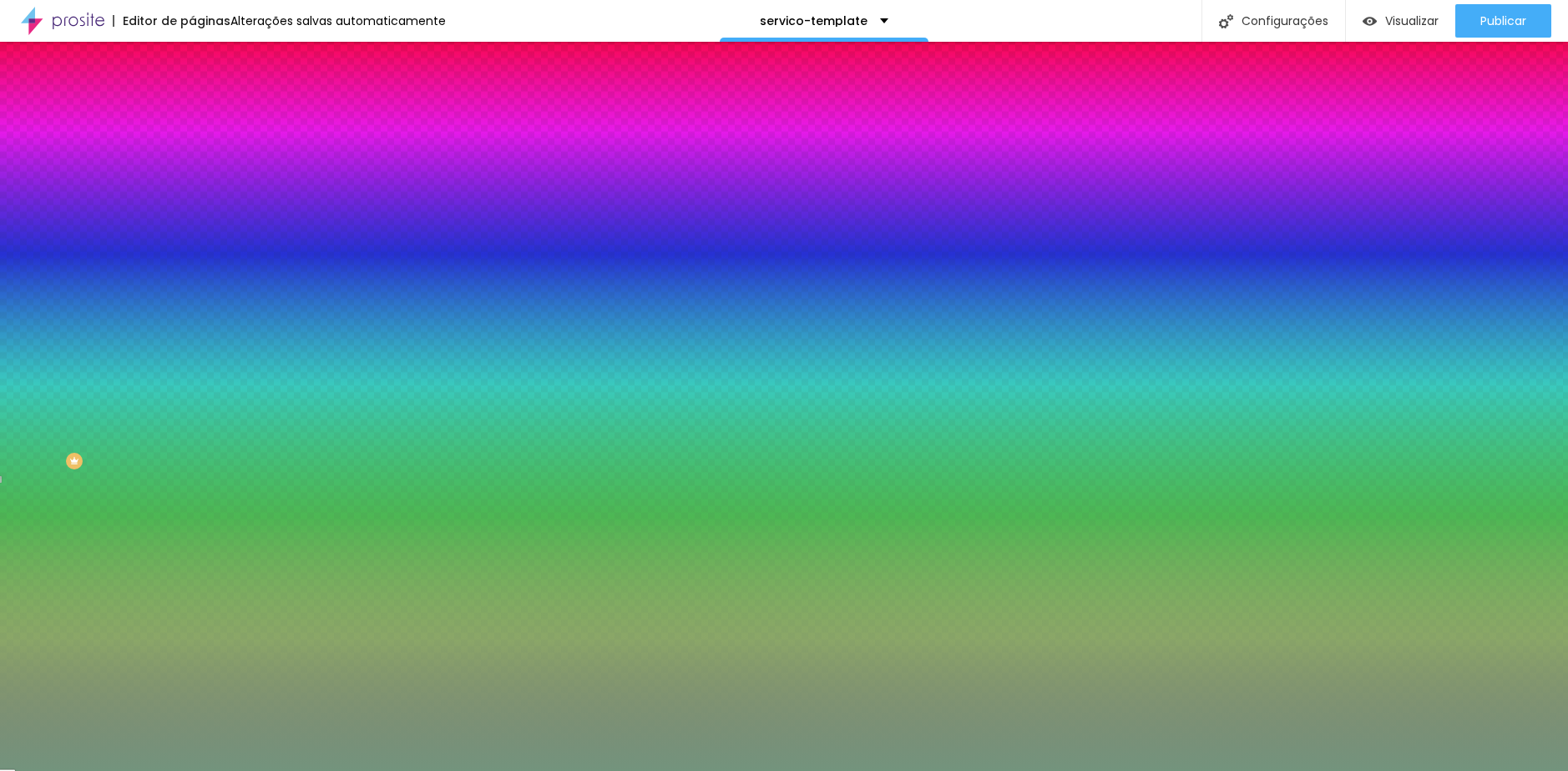
click at [192, 128] on li "Avançado" at bounding box center [288, 122] width 192 height 16
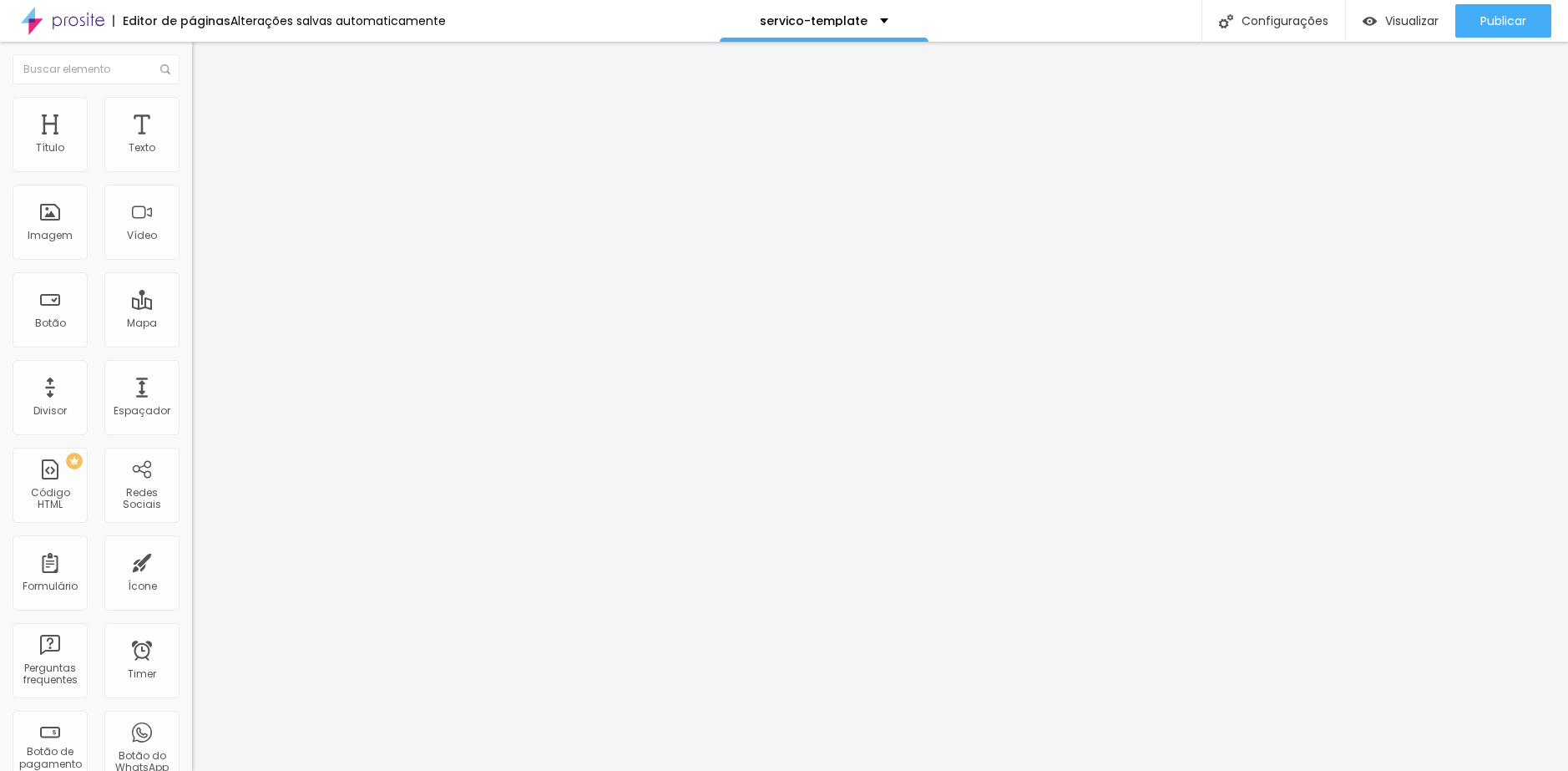
type input "15"
type input "10"
type input "5"
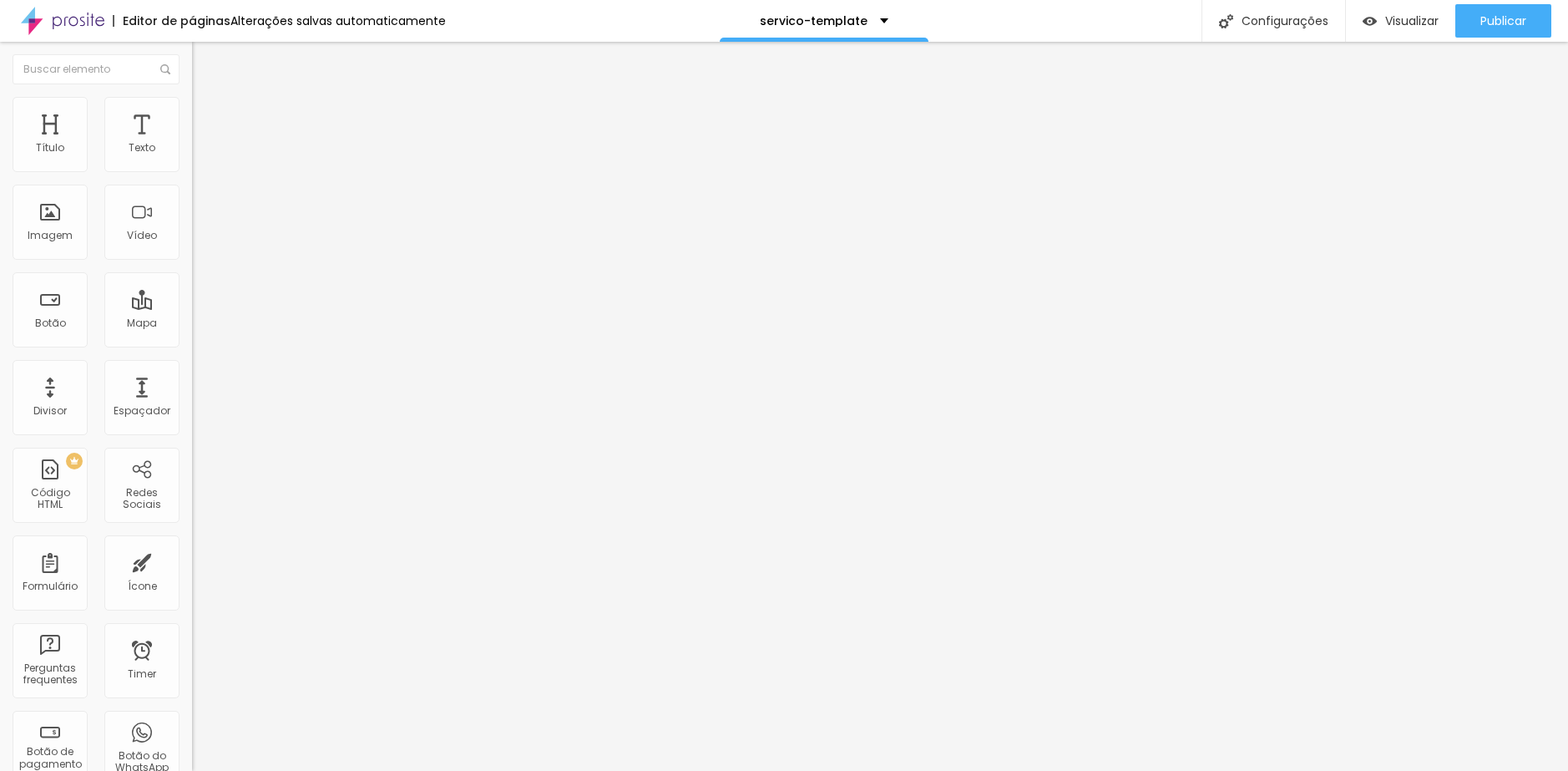
type input "5"
type input "0"
drag, startPoint x: 108, startPoint y: 164, endPoint x: -50, endPoint y: 166, distance: 158.0
type input "0"
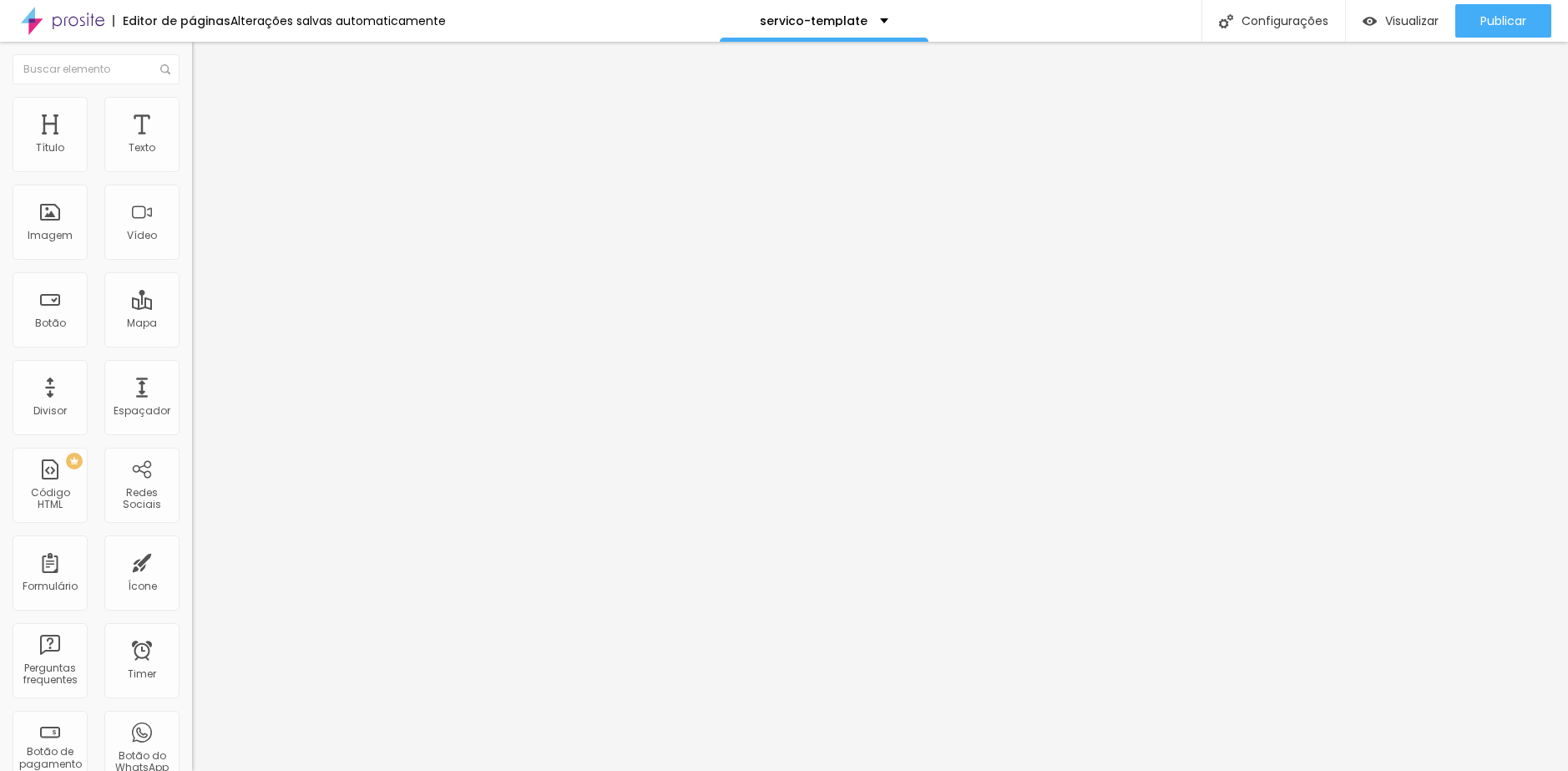
click at [192, 324] on input "range" at bounding box center [245, 330] width 107 height 14
type input "13"
type input "0"
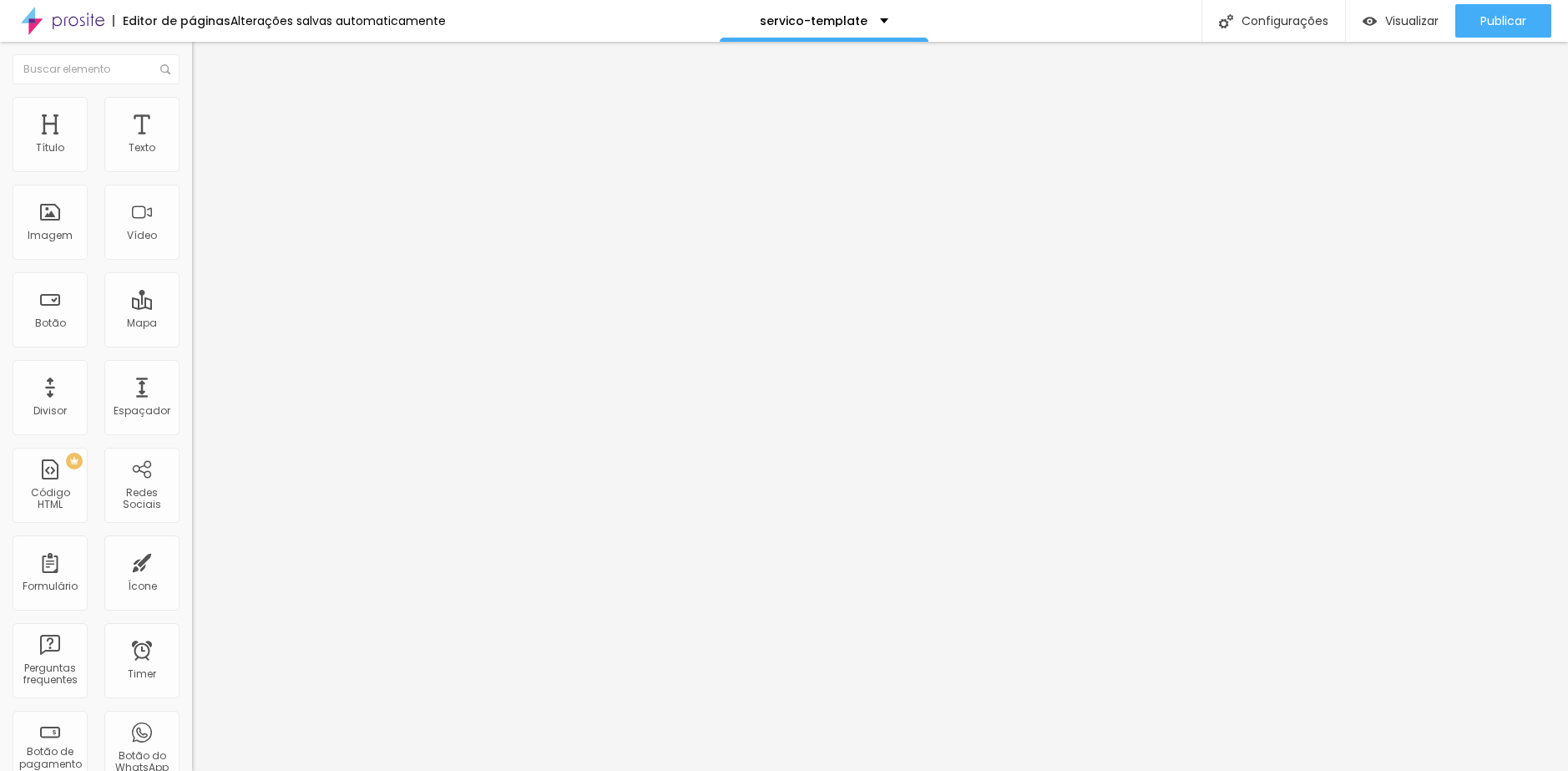
drag, startPoint x: 33, startPoint y: 198, endPoint x: 7, endPoint y: 198, distance: 26.0
type input "0"
click at [192, 560] on input "range" at bounding box center [245, 567] width 107 height 14
click at [192, 127] on ul "Conteúdo Estilo Avançado" at bounding box center [288, 105] width 192 height 50
click at [207, 123] on span "Avançado" at bounding box center [234, 125] width 55 height 14
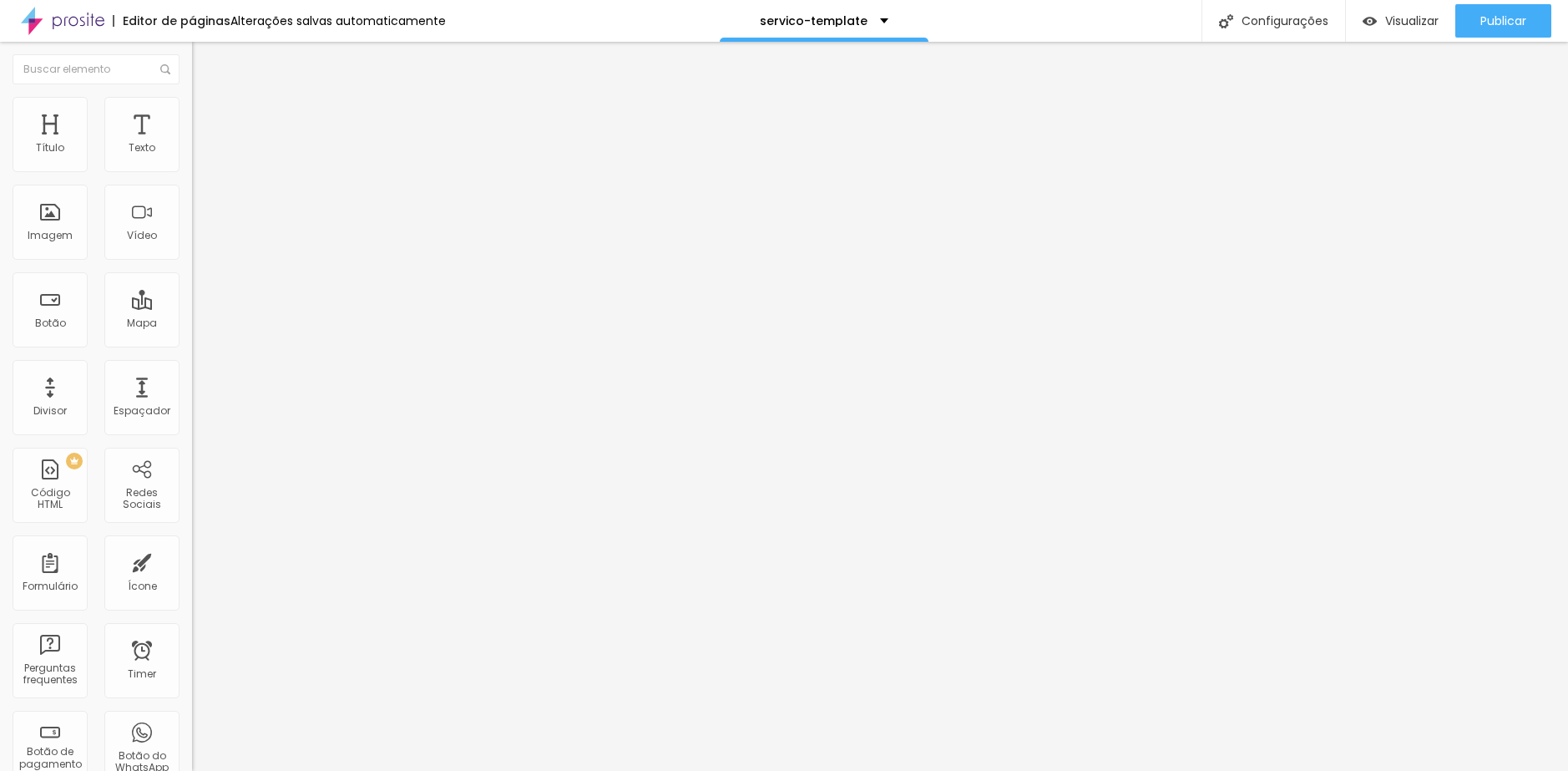
type input "15"
type input "10"
type input "0"
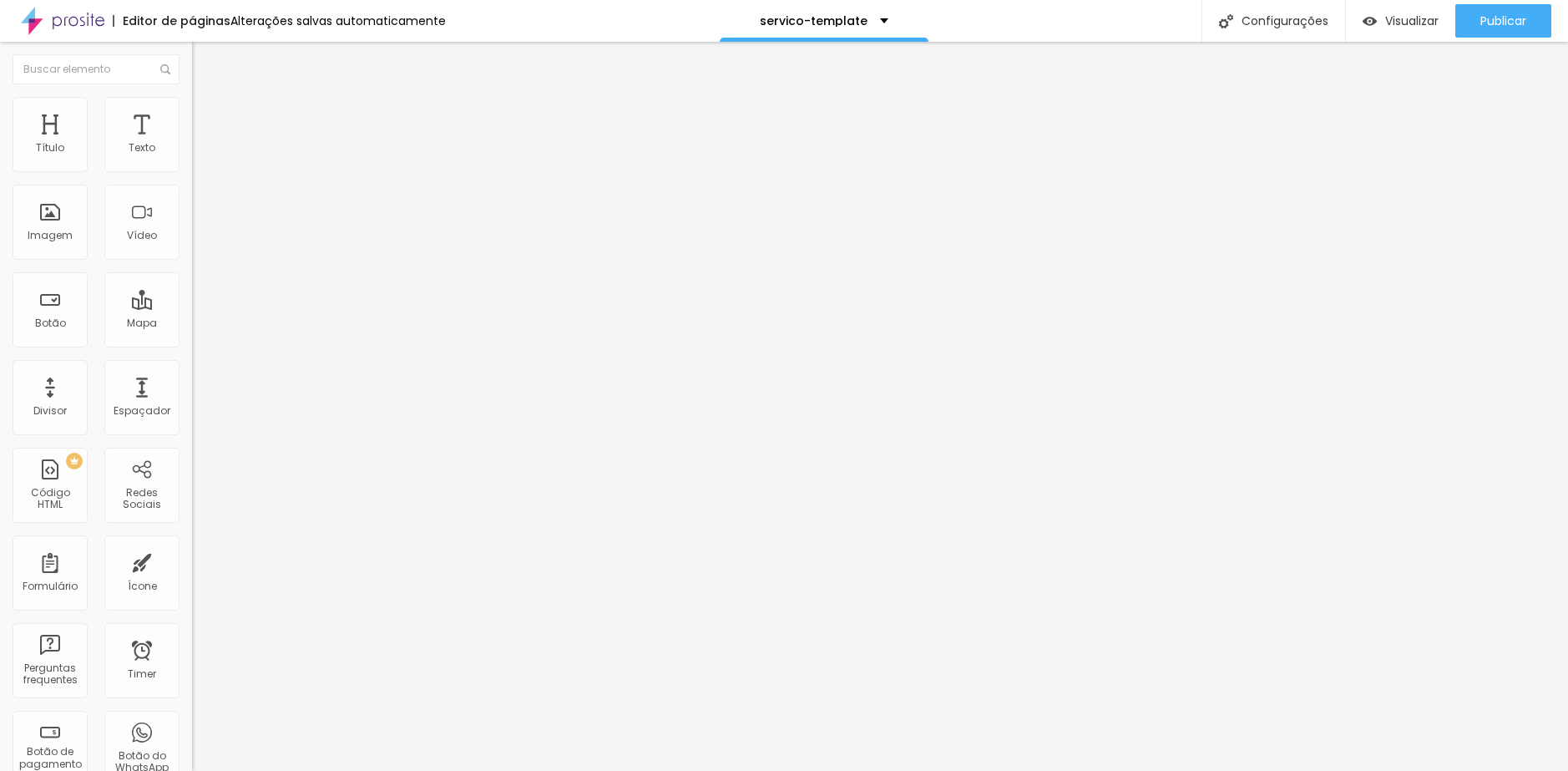
type input "0"
drag, startPoint x: 51, startPoint y: 163, endPoint x: -13, endPoint y: 157, distance: 64.3
type input "0"
click at [192, 324] on input "range" at bounding box center [245, 330] width 107 height 14
click at [192, 127] on li "Avançado" at bounding box center [288, 122] width 192 height 16
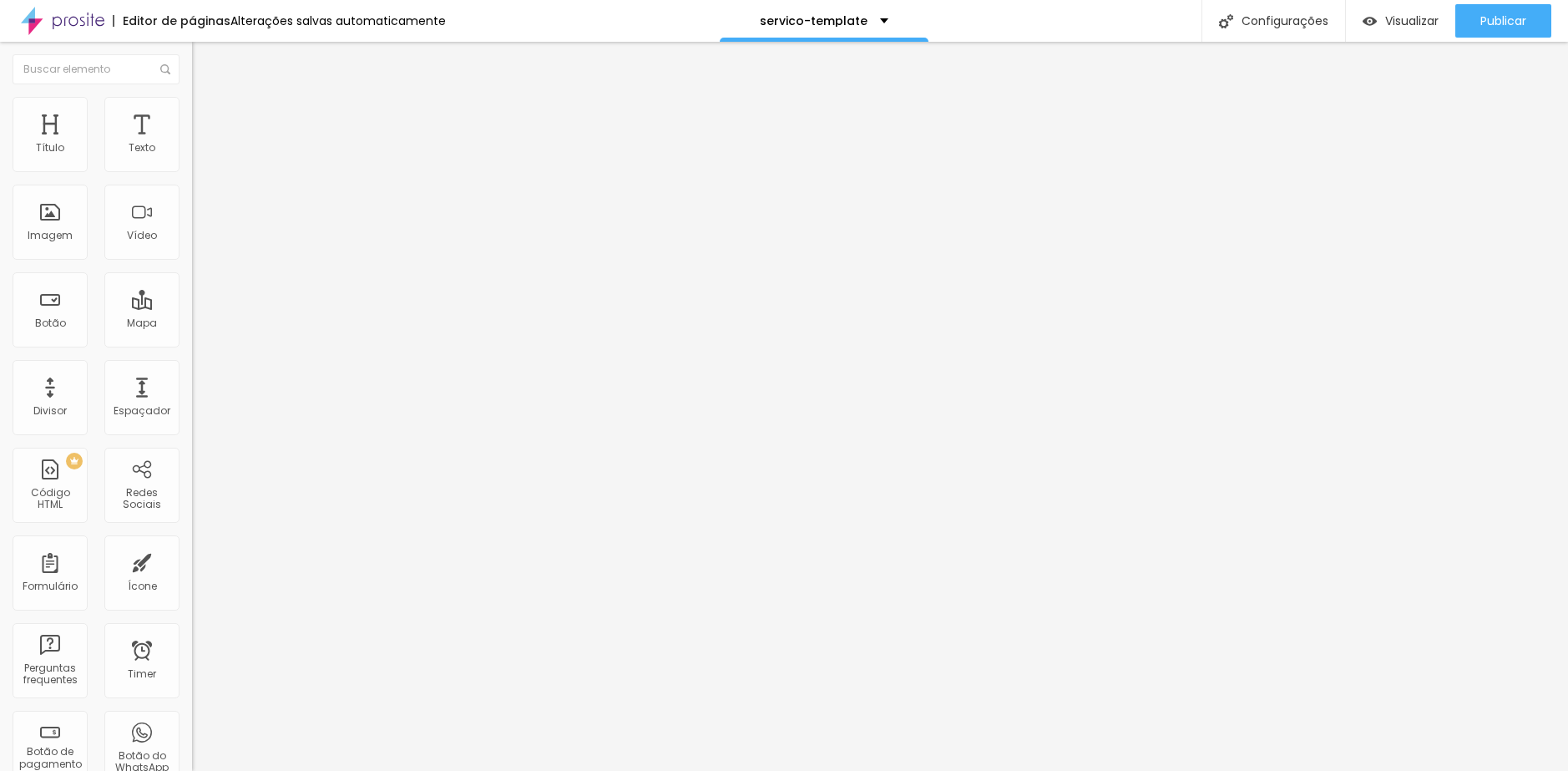
type input "6"
type input "0"
drag, startPoint x: 36, startPoint y: 163, endPoint x: 14, endPoint y: 163, distance: 22.0
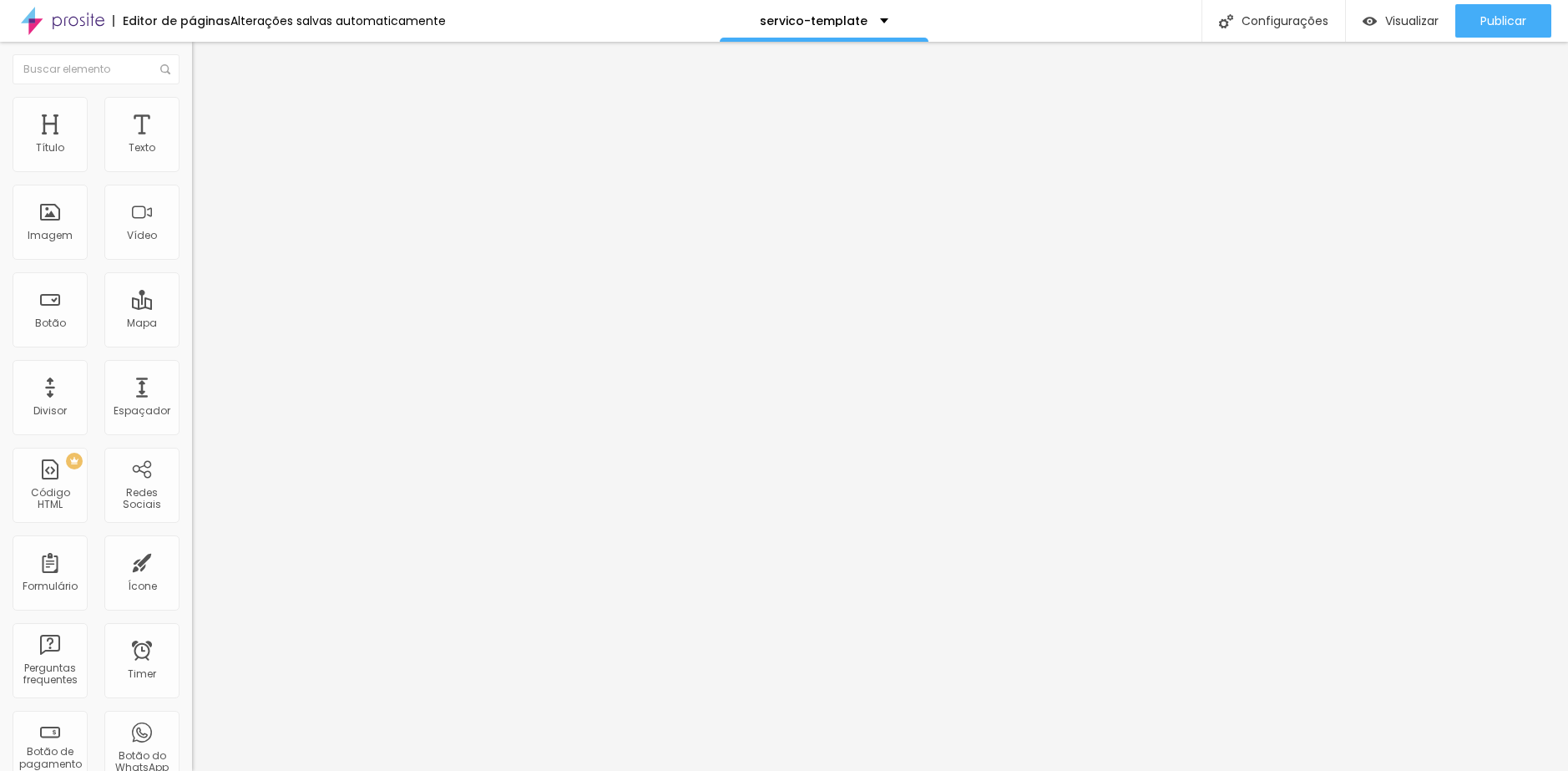
type input "0"
click at [192, 324] on input "range" at bounding box center [245, 330] width 107 height 14
type input "4"
type input "3"
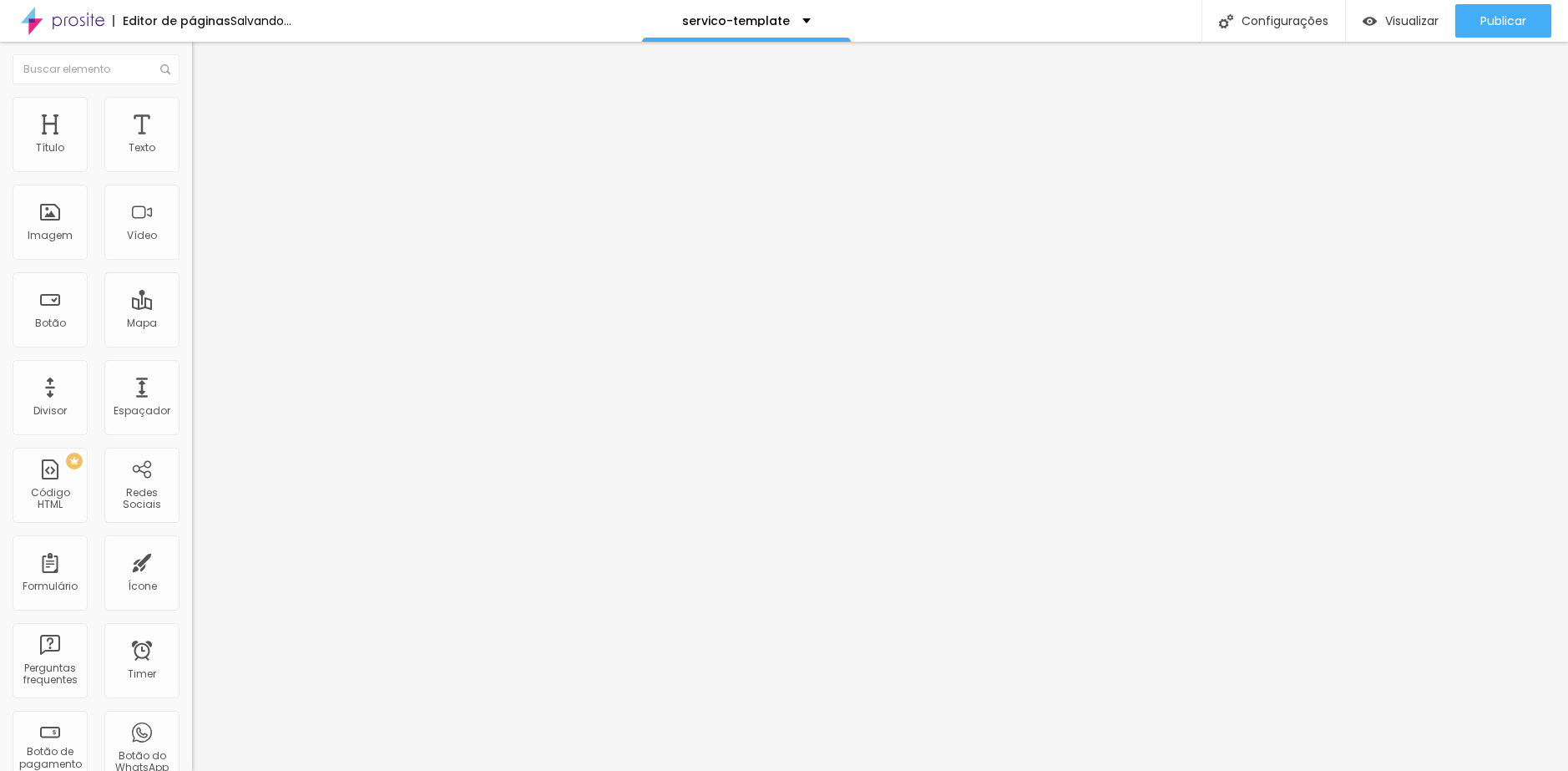
type input "3"
type input "0"
drag, startPoint x: 43, startPoint y: 194, endPoint x: 0, endPoint y: 189, distance: 43.3
type input "0"
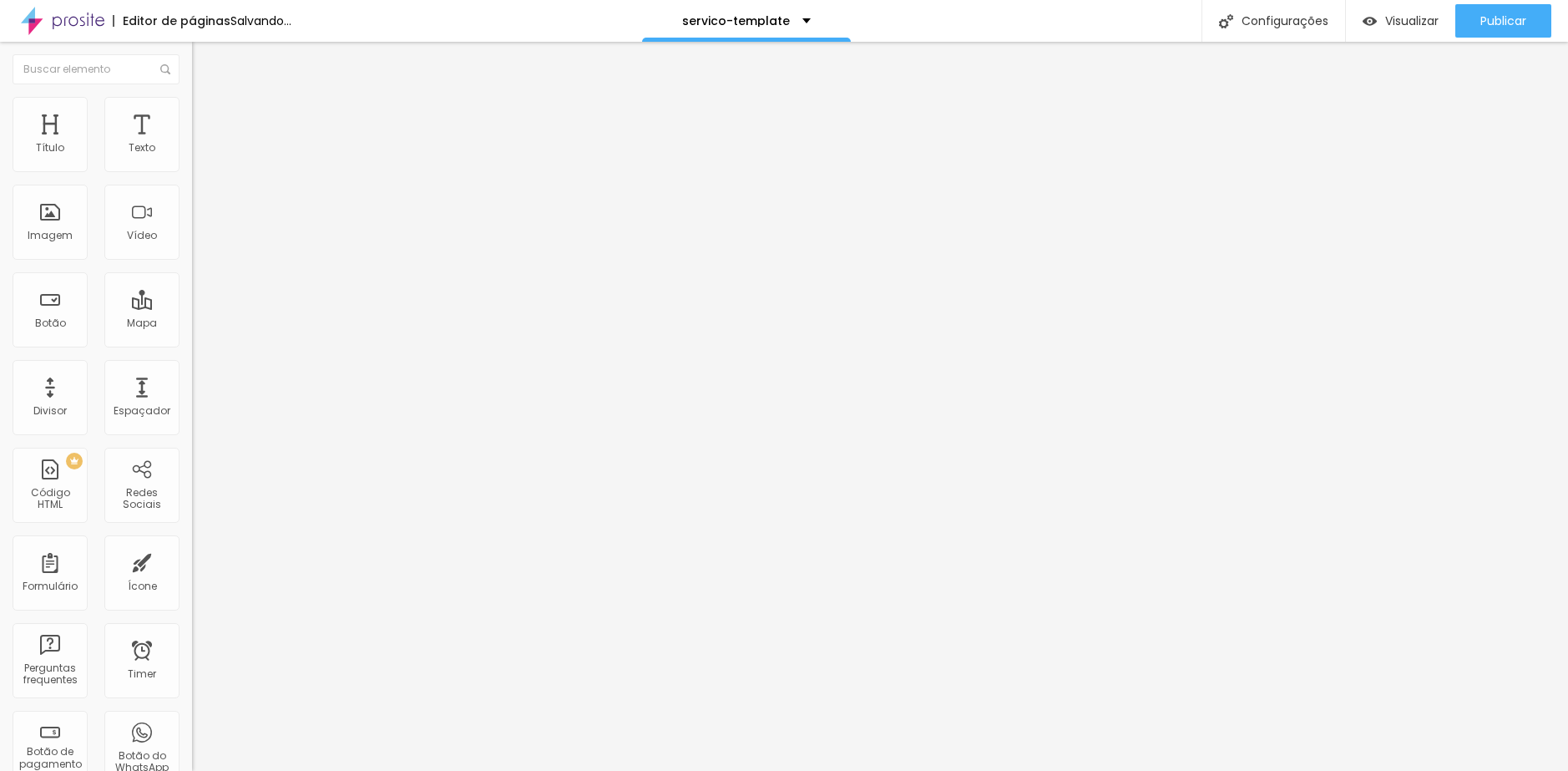
click at [192, 560] on input "range" at bounding box center [245, 567] width 107 height 14
click at [192, 109] on li "Estilo" at bounding box center [288, 104] width 192 height 16
type input "99"
type input "98"
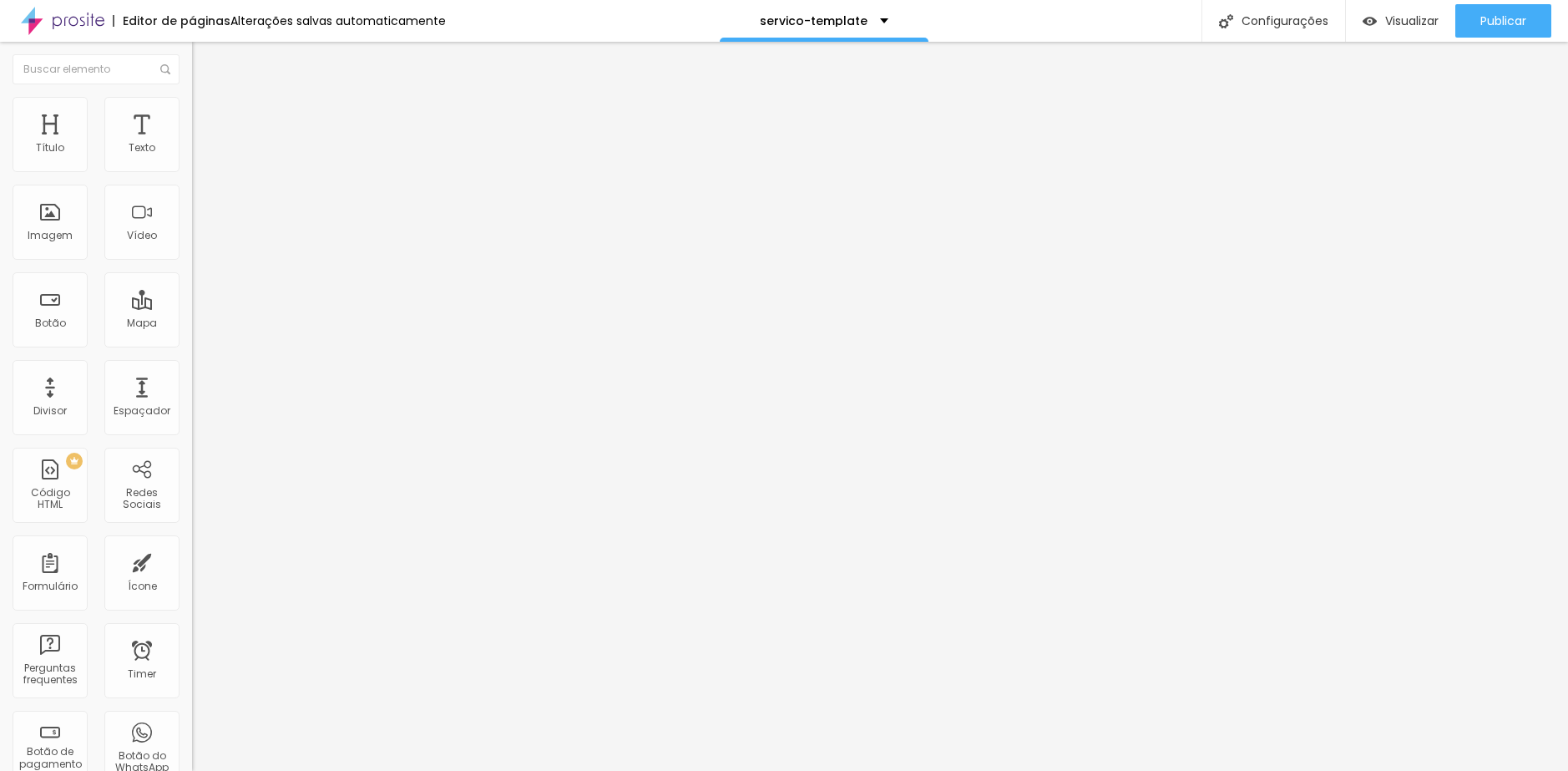
type input "98"
type input "97"
type input "96"
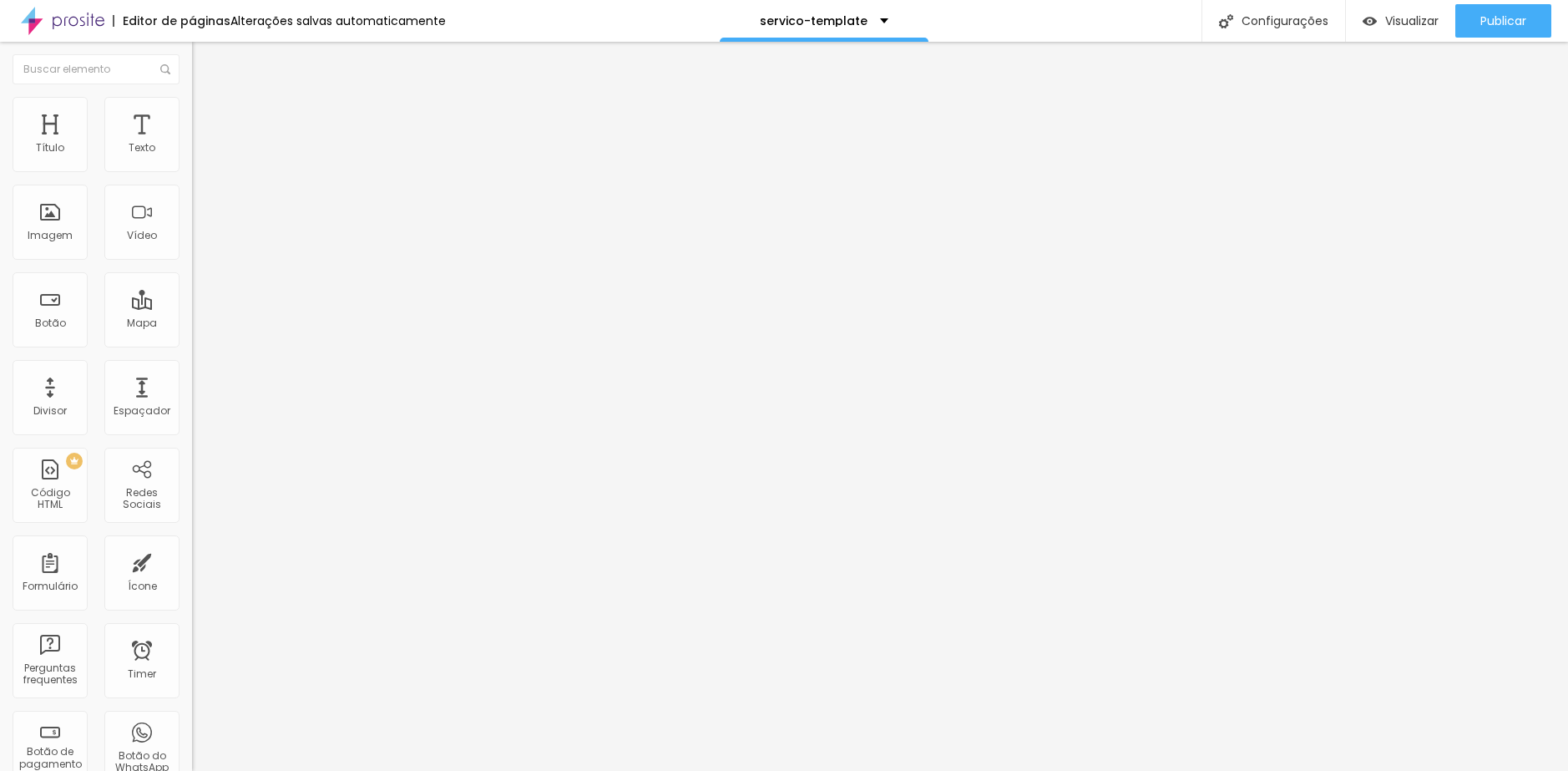
type input "95"
type input "94"
type input "95"
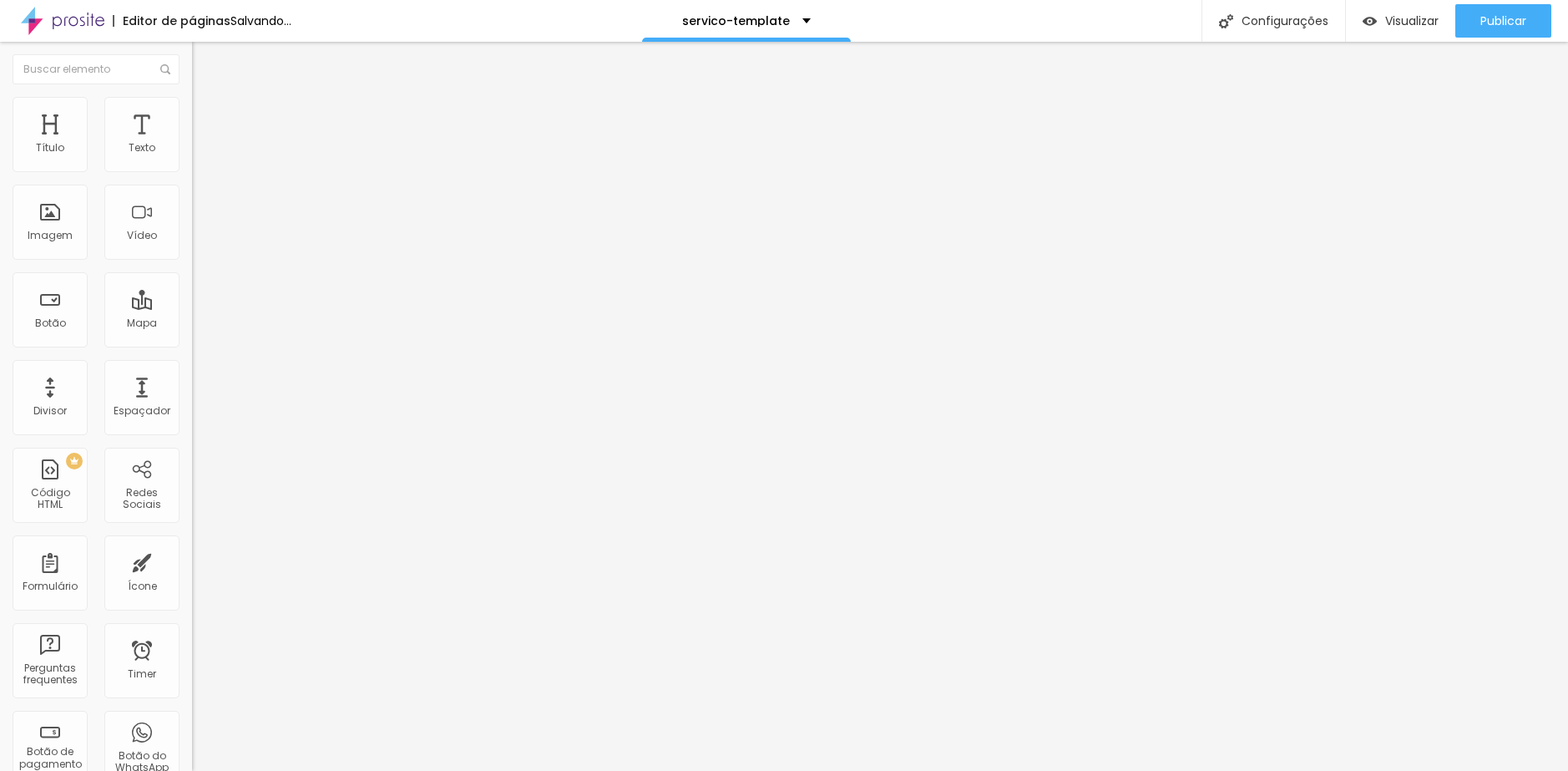
type input "95"
type input "96"
type input "97"
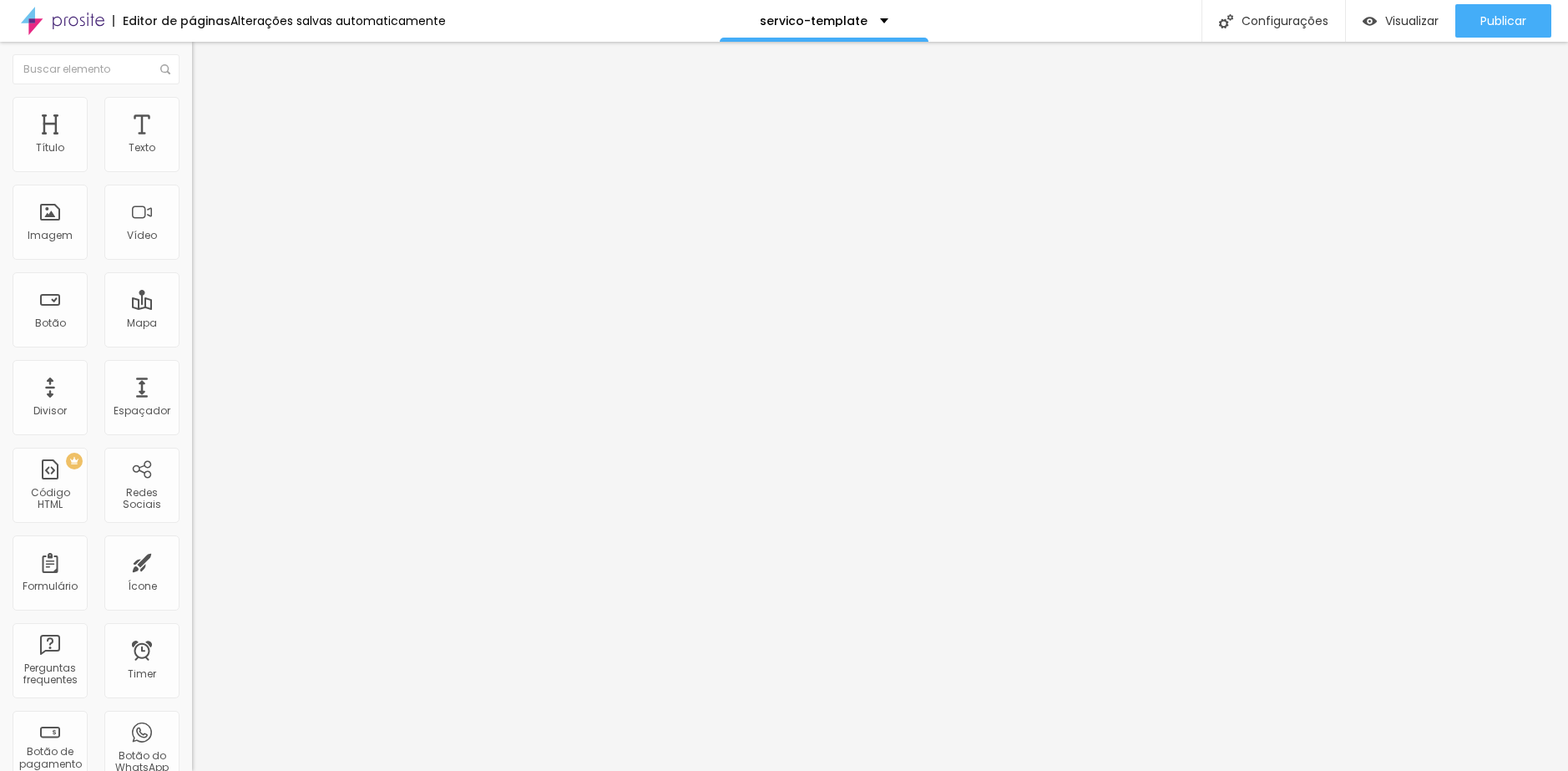
type input "98"
type input "99"
type input "100"
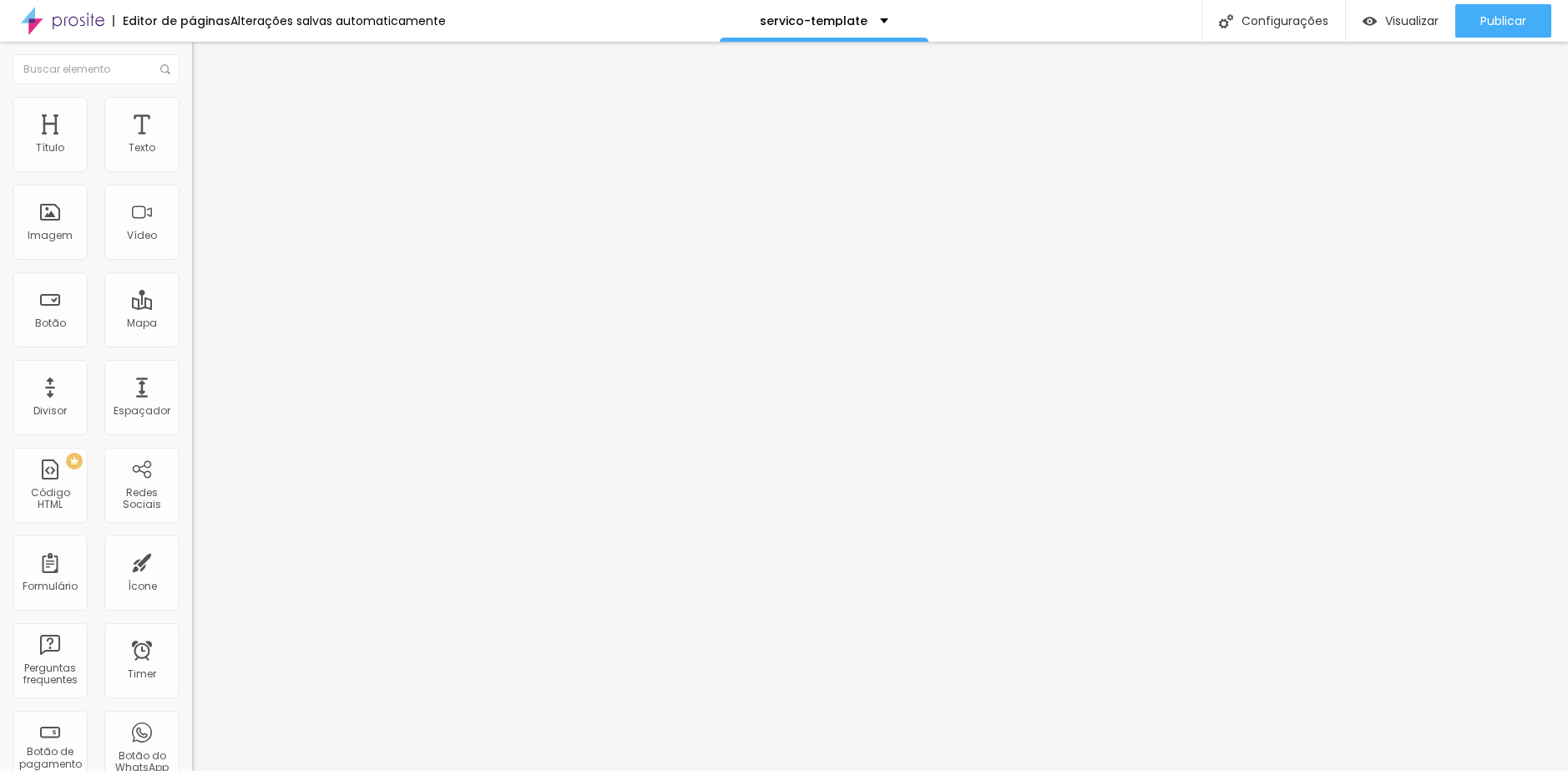
type input "100"
click at [192, 171] on input "range" at bounding box center [245, 164] width 107 height 14
click at [1370, 20] on img "button" at bounding box center [1370, 21] width 14 height 14
click at [192, 129] on li "Avançado" at bounding box center [288, 122] width 192 height 16
type input "6"
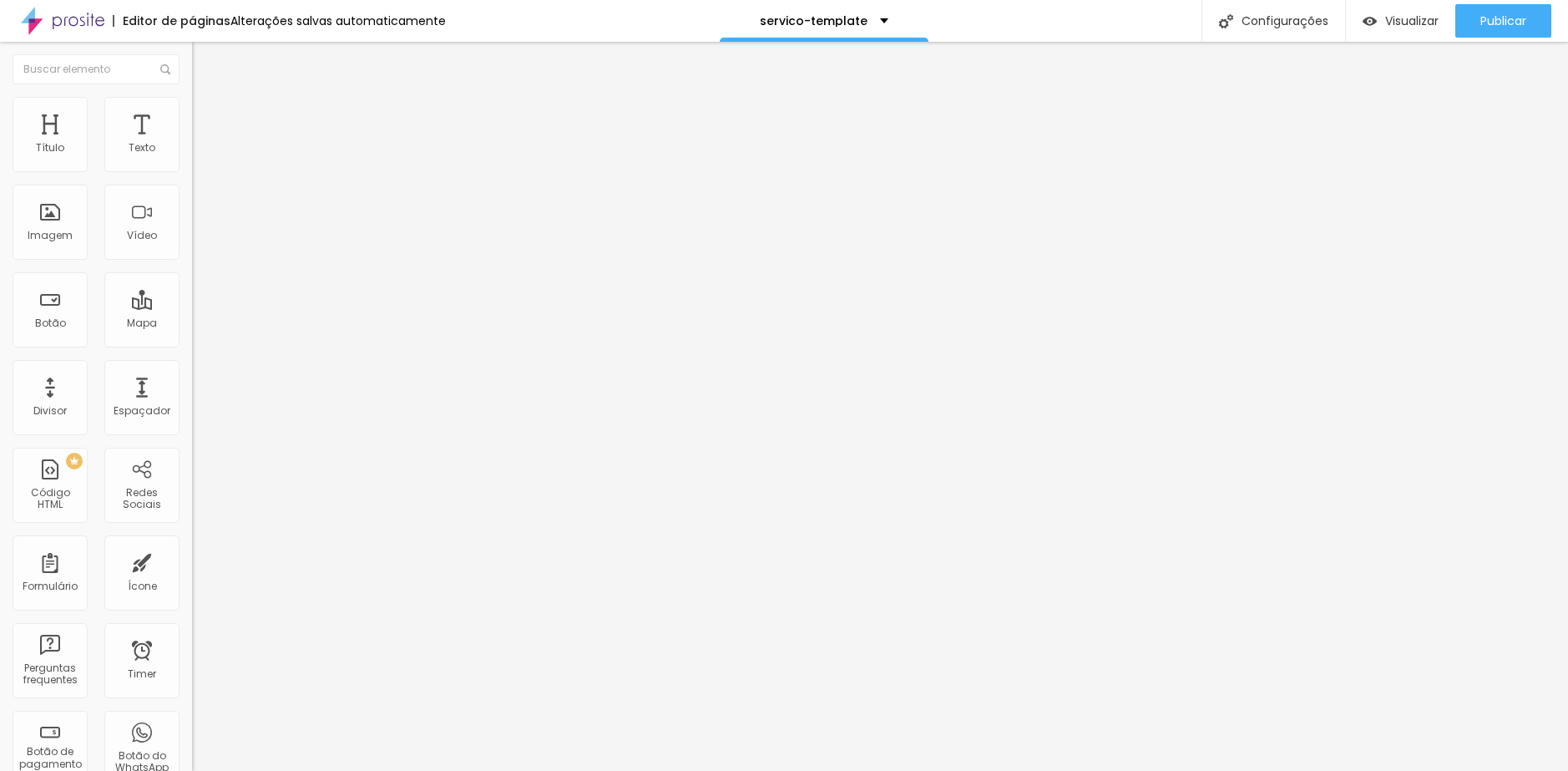
type input "6"
type input "22"
type input "23"
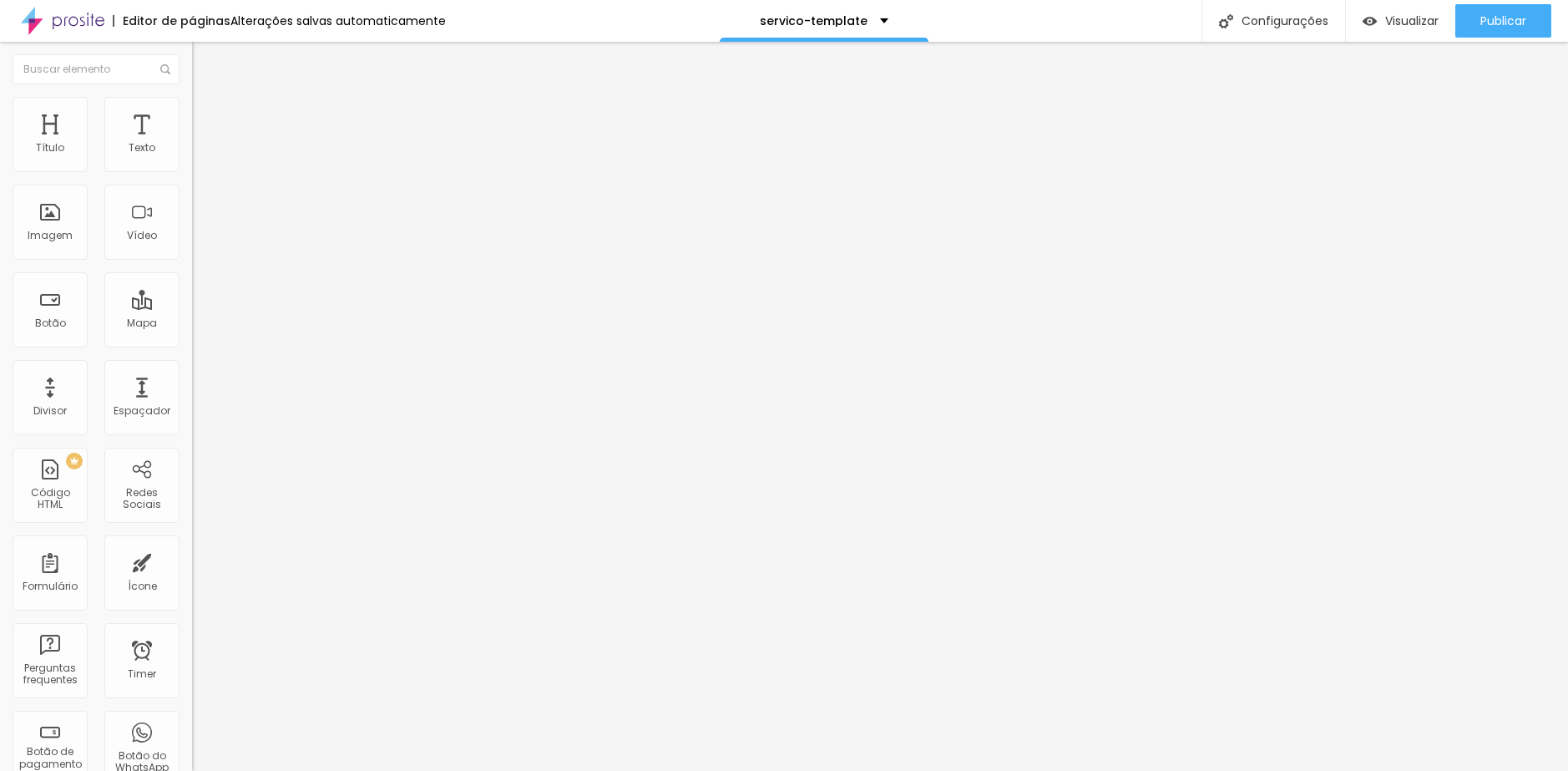
type input "24"
type input "25"
type input "24"
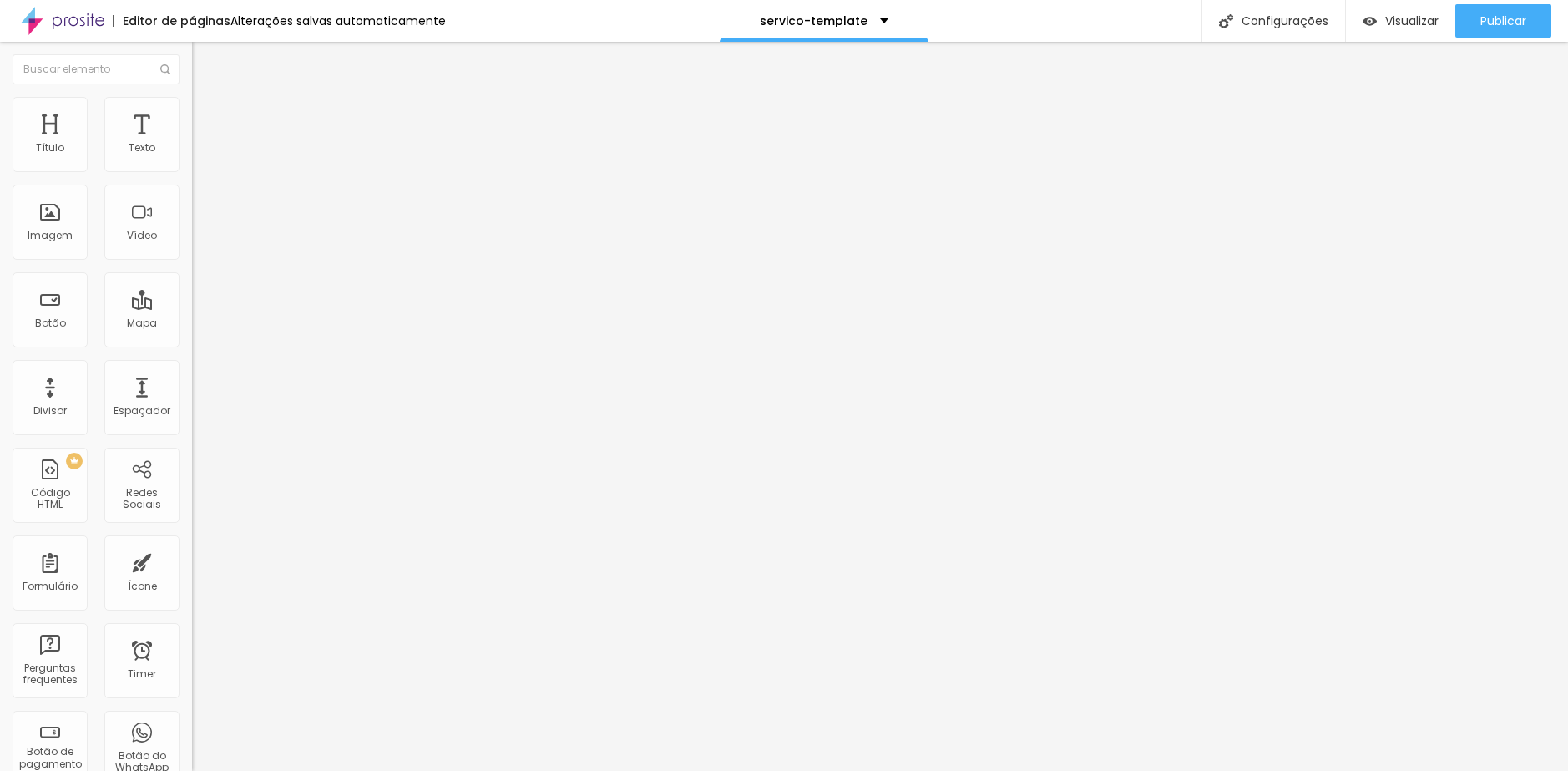
type input "24"
type input "23"
type input "22"
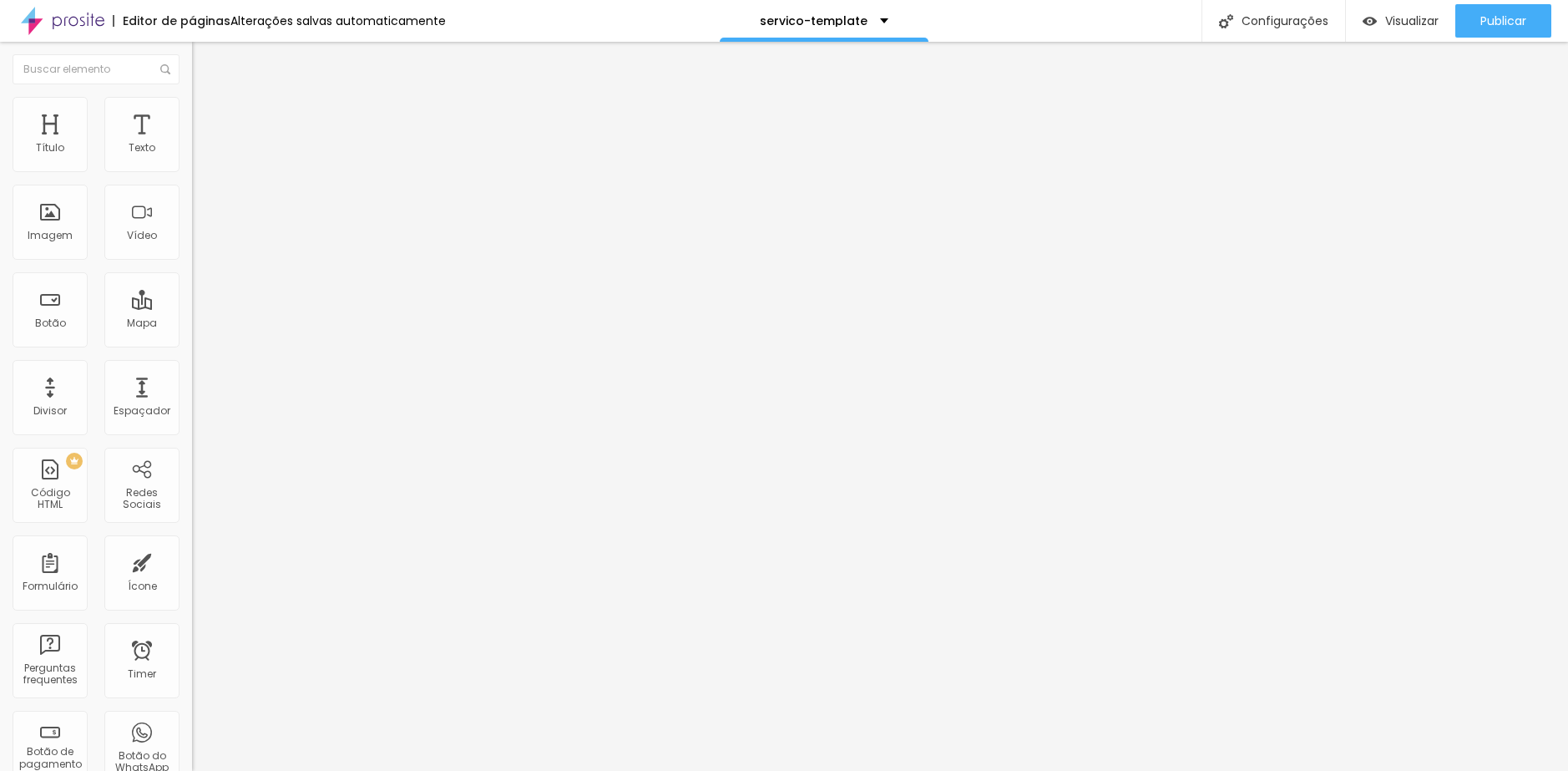
type input "21"
type input "20"
type input "18"
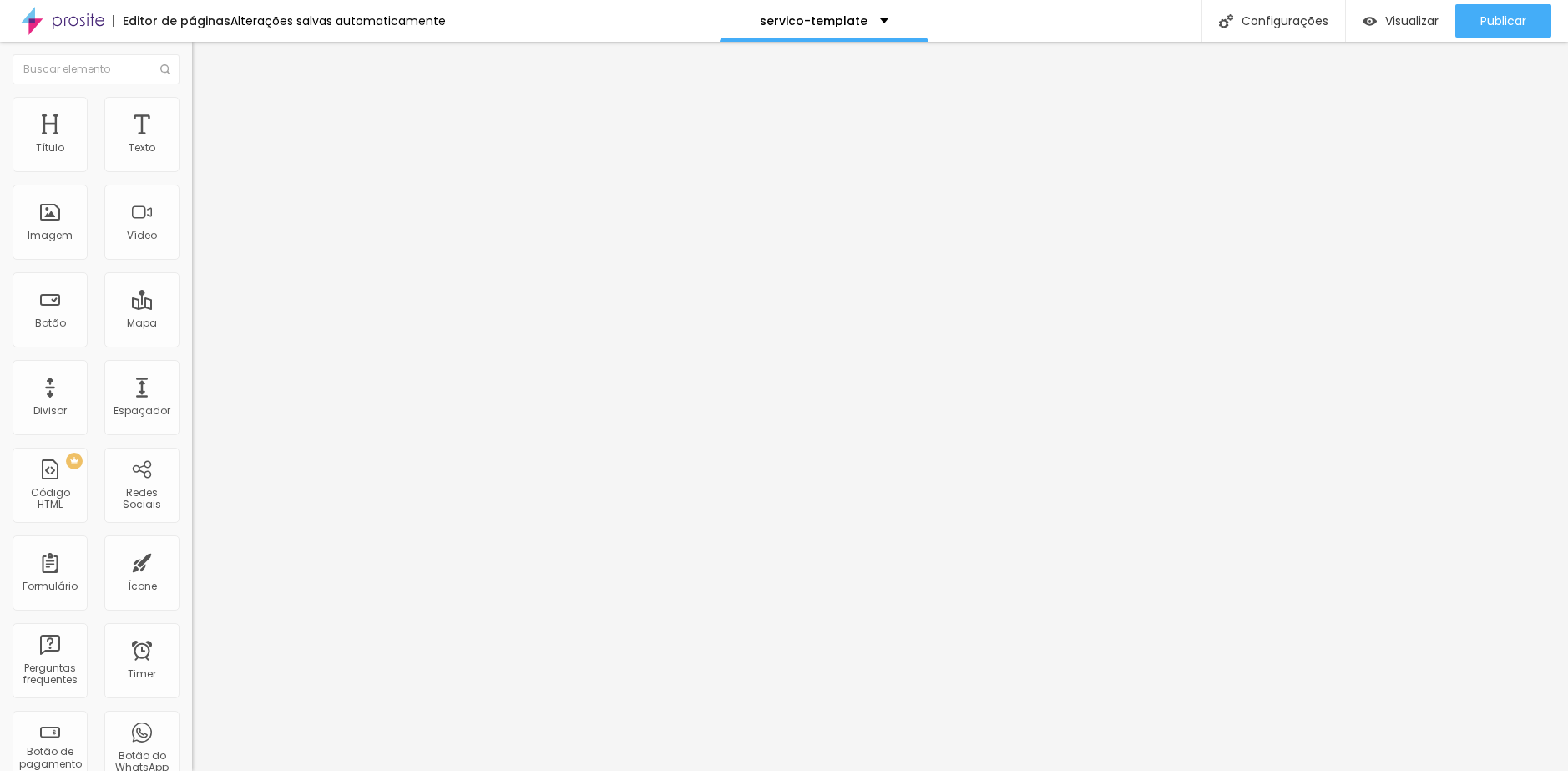
type input "18"
type input "17"
click at [207, 115] on span "Estilo" at bounding box center [219, 108] width 26 height 14
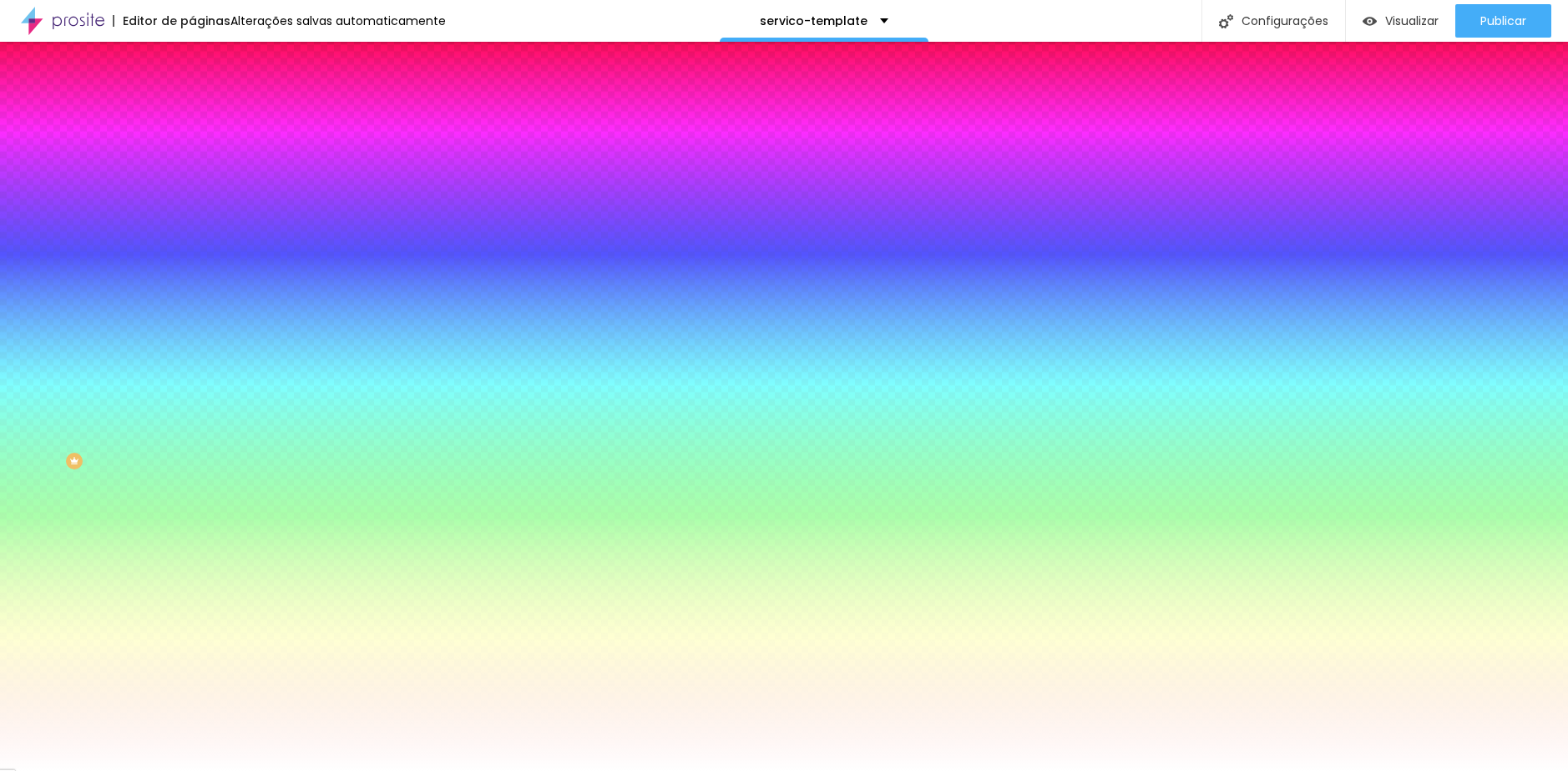
paste input "73947D"
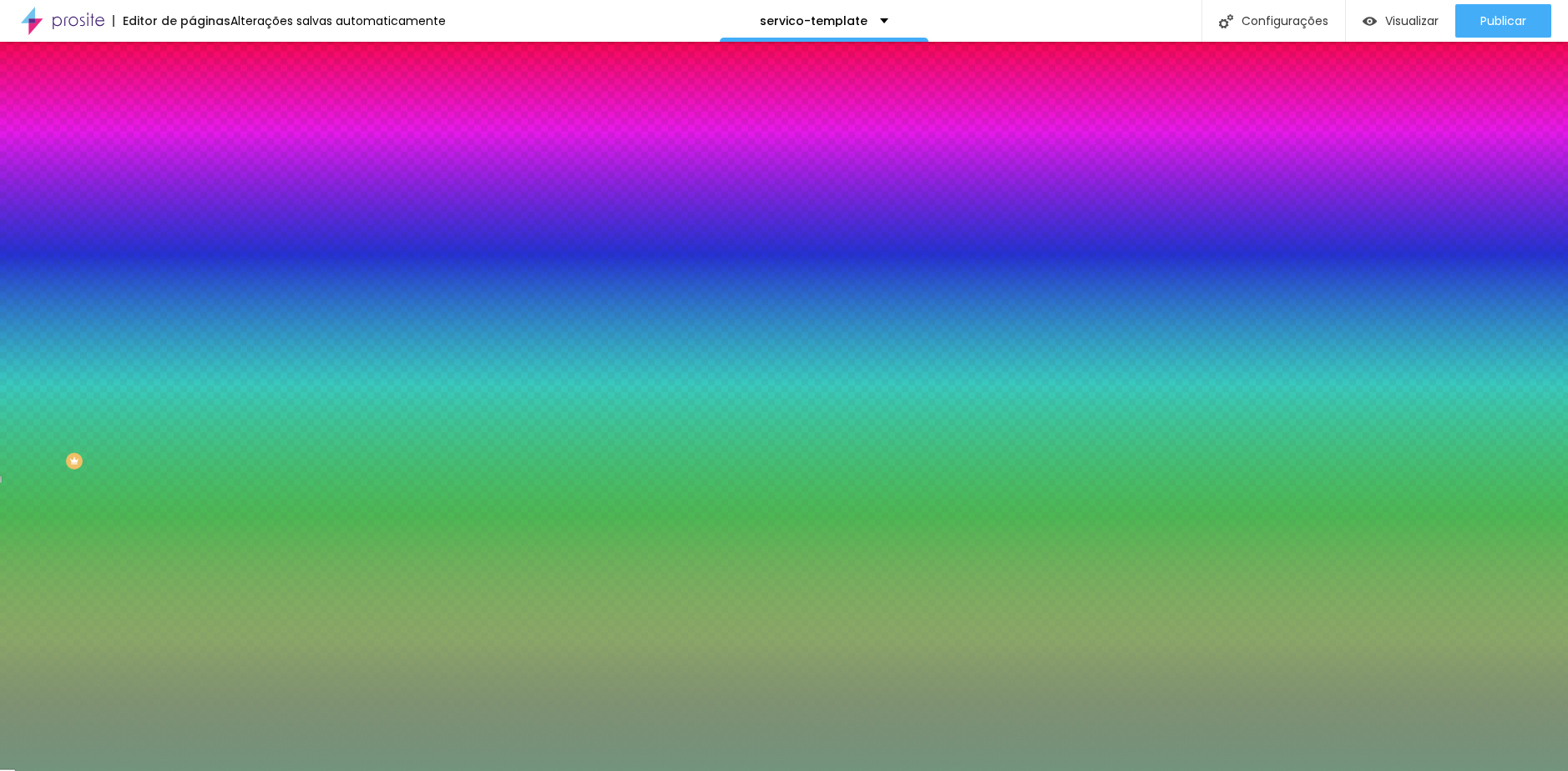
type input "#73947D"
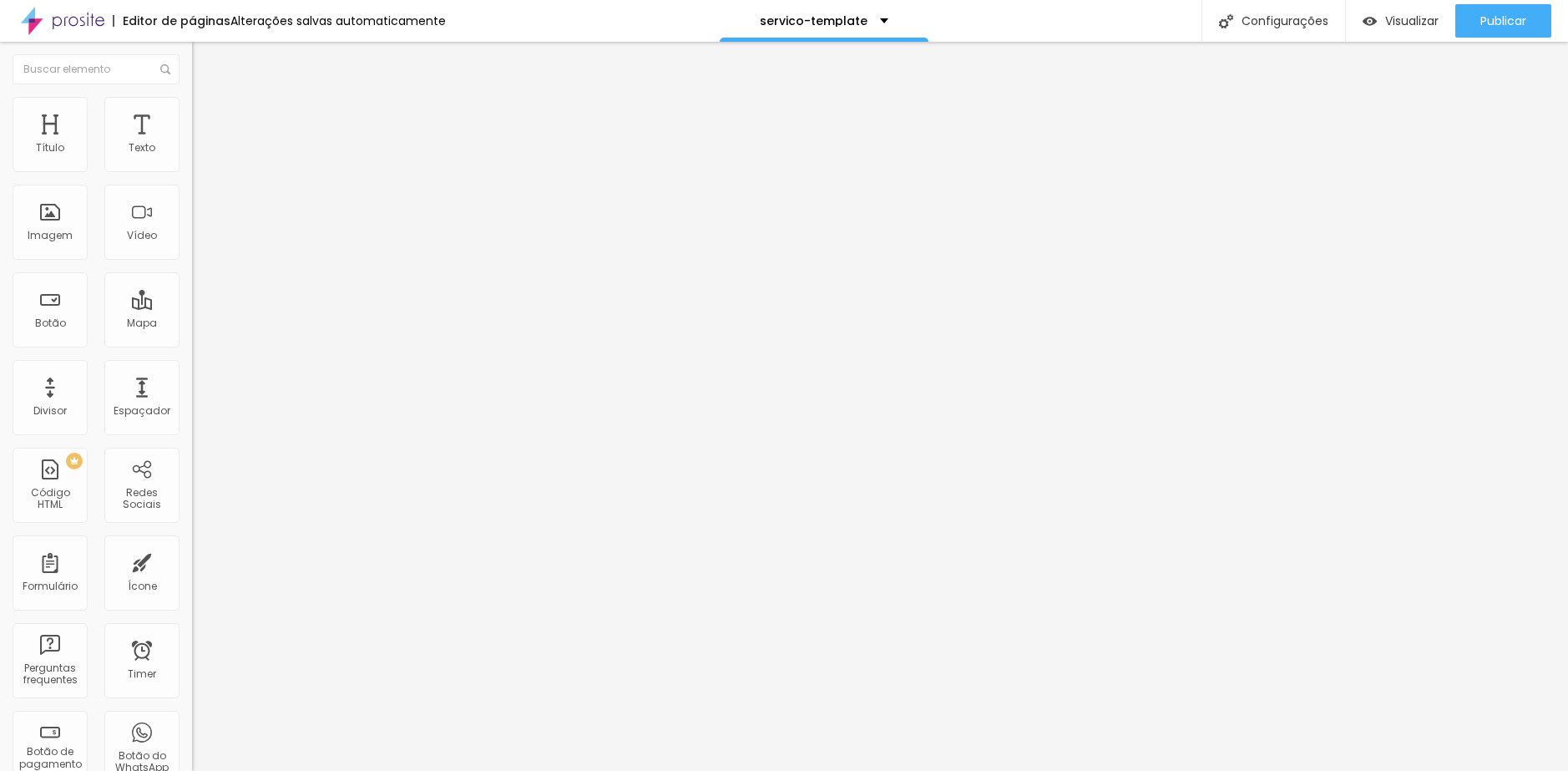
click at [192, 152] on span "Encaixotado" at bounding box center [224, 145] width 65 height 14
click at [192, 108] on li "Estilo" at bounding box center [288, 104] width 192 height 16
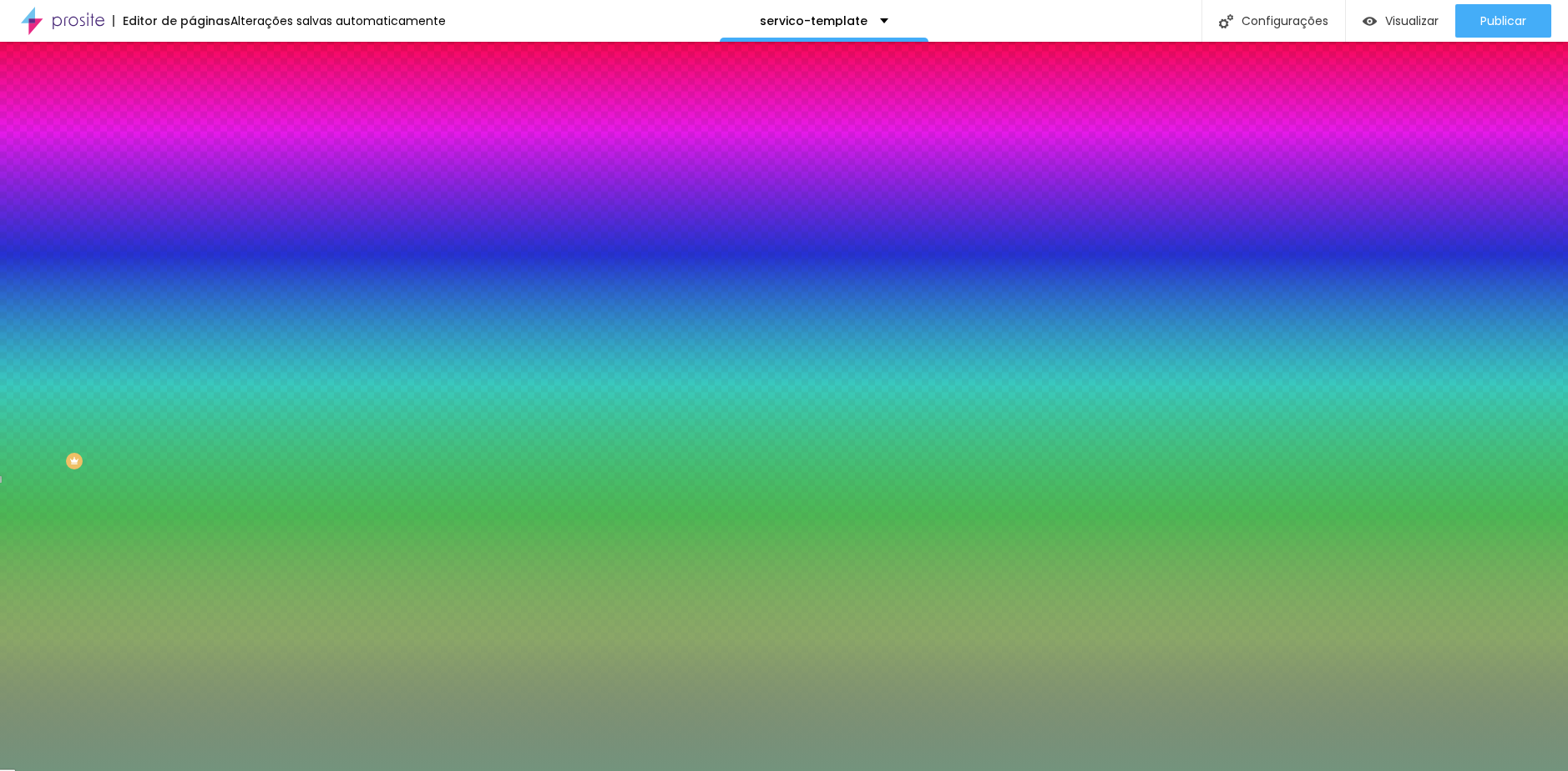
click at [192, 227] on div at bounding box center [288, 227] width 192 height 0
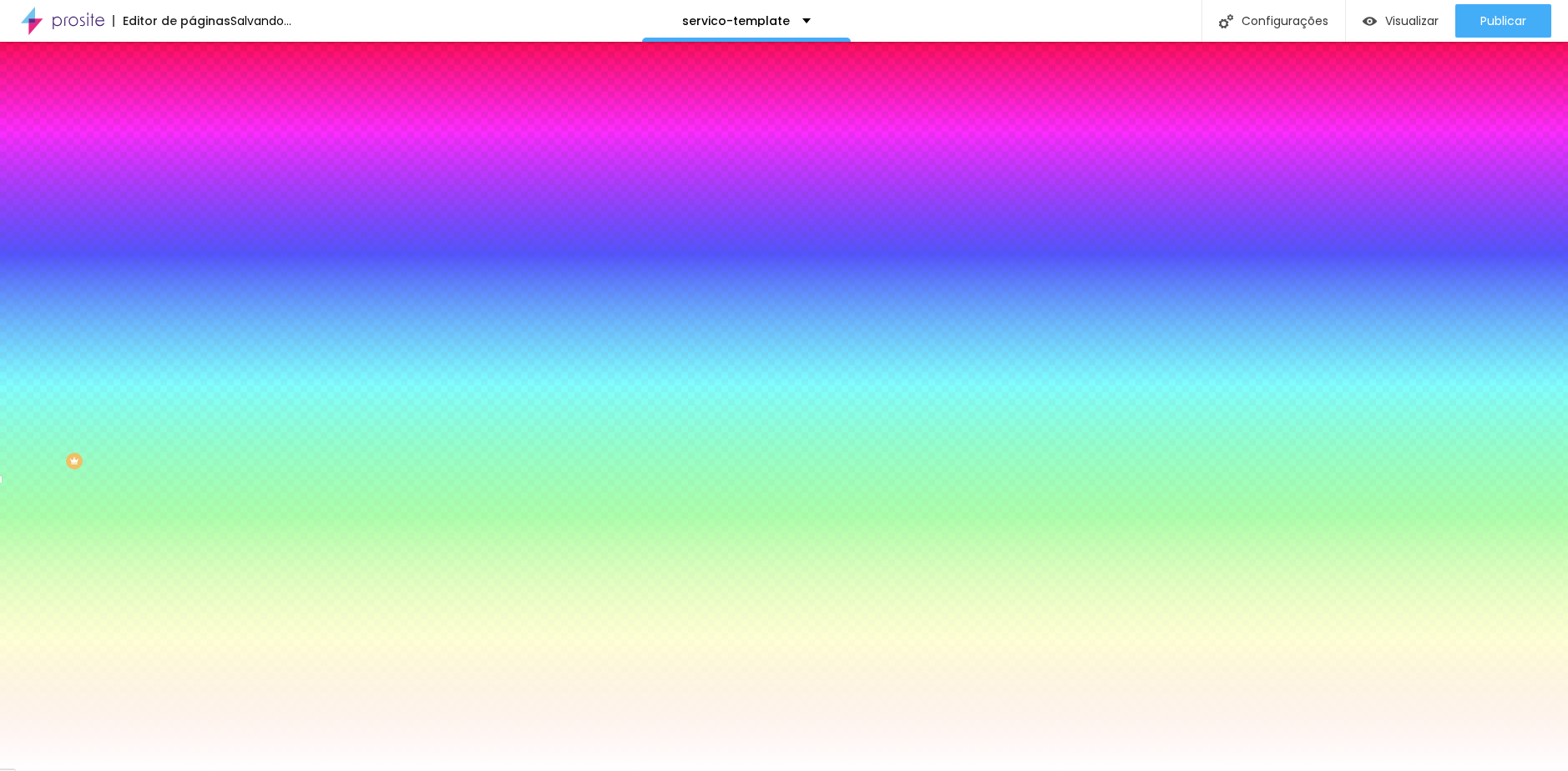
type input "#FFFFFF"
drag, startPoint x: 24, startPoint y: 324, endPoint x: 15, endPoint y: 321, distance: 9.5
click at [192, 243] on div "Cor de fundo Voltar ao padrão #FFFFFF" at bounding box center [288, 221] width 192 height 46
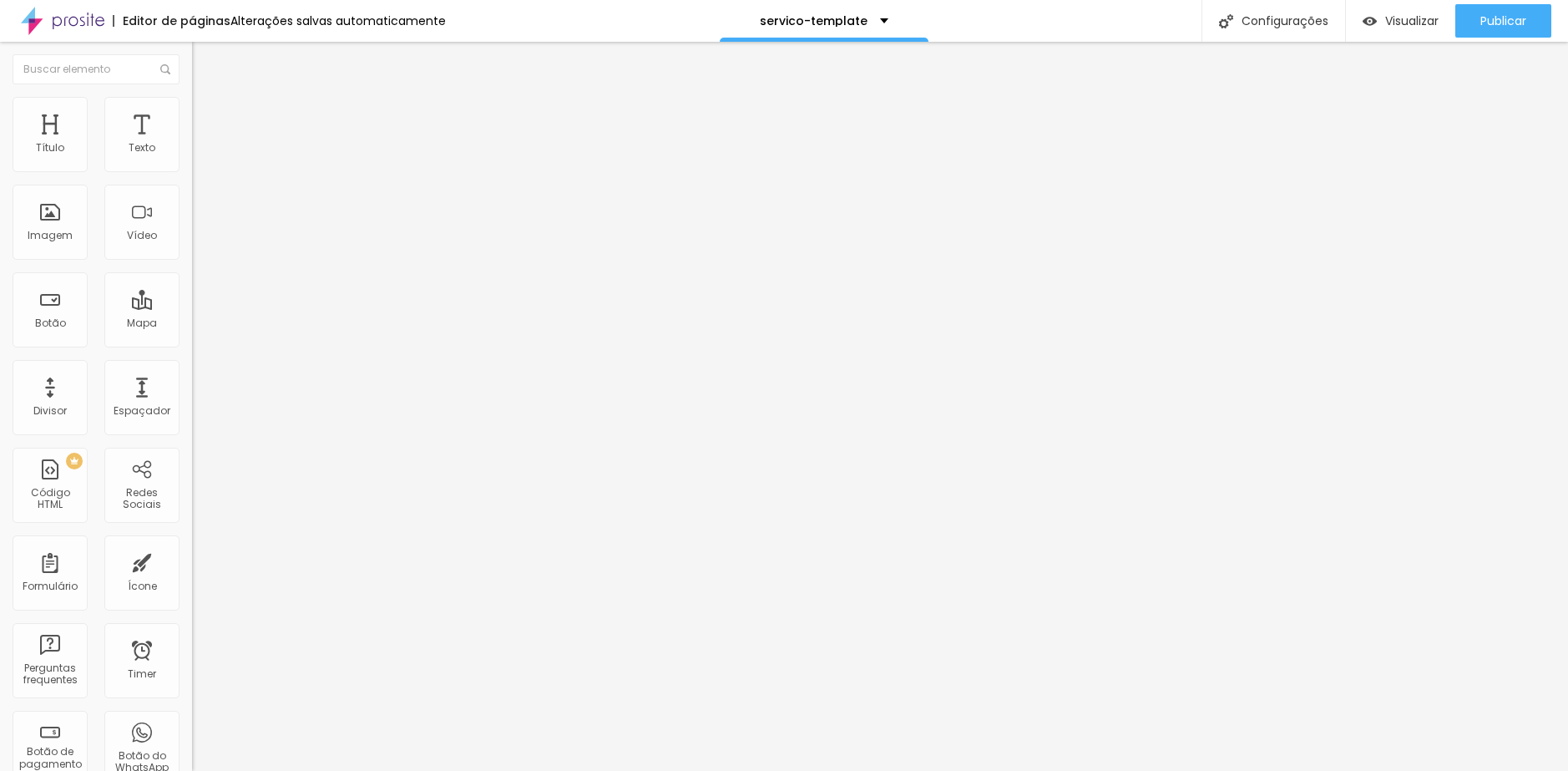
click at [192, 151] on div "Modo Encaixotado Encaixotado Completo" at bounding box center [288, 154] width 192 height 46
click at [207, 115] on span "Estilo" at bounding box center [219, 108] width 26 height 14
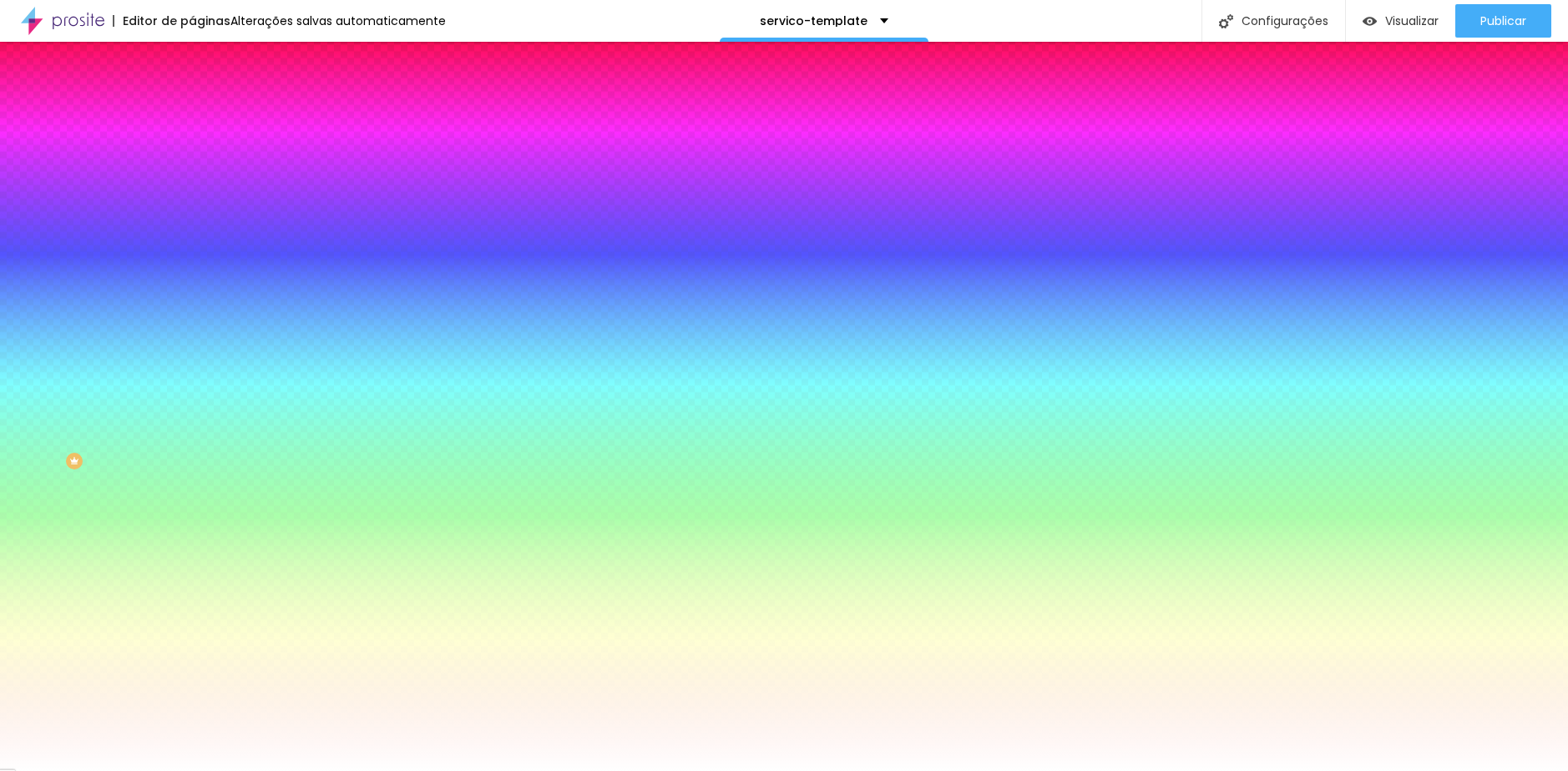
paste input "73947"
type input "#73947"
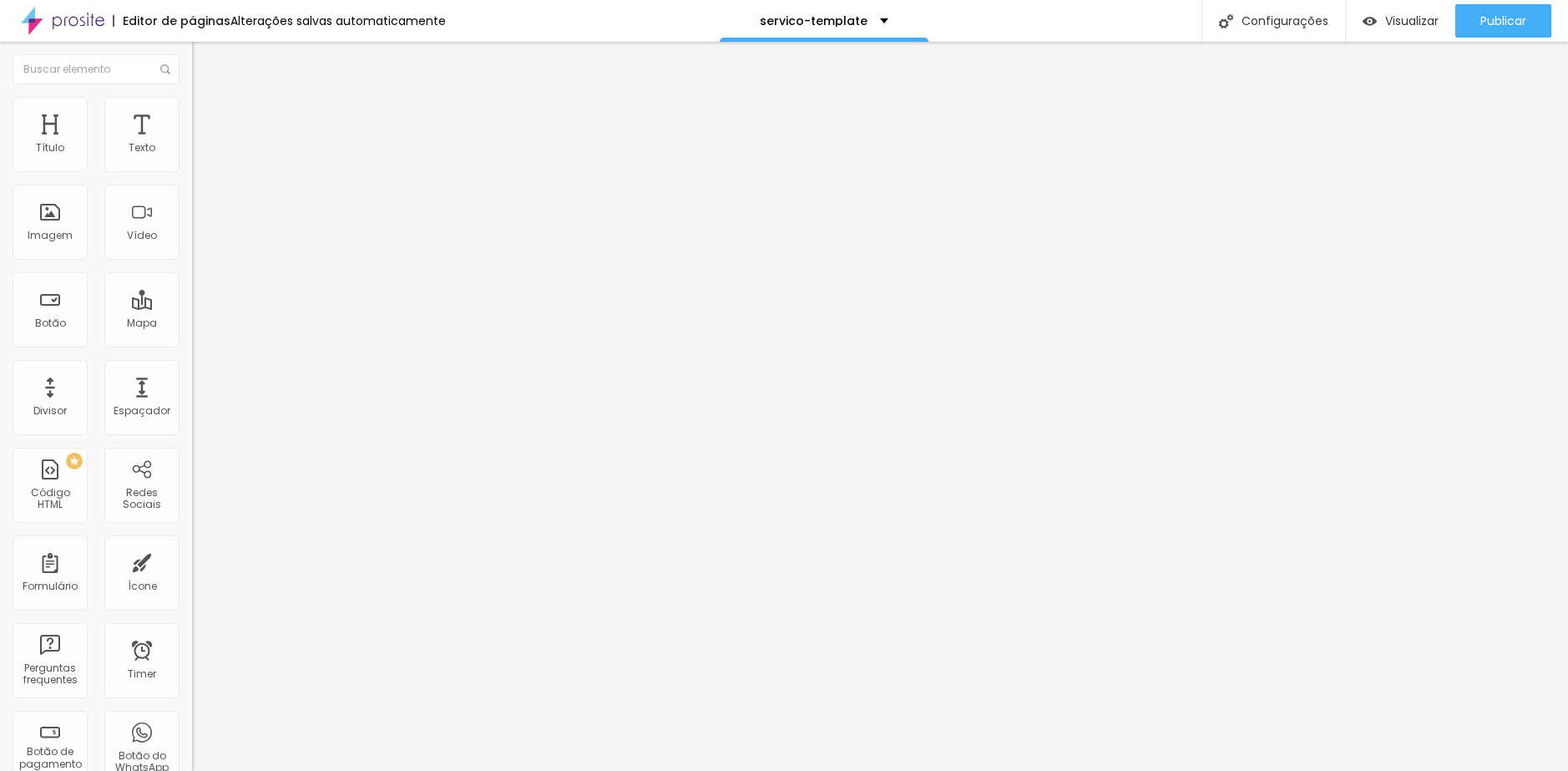
click at [192, 106] on ul "Conteúdo Estilo Avançado" at bounding box center [288, 105] width 192 height 50
click at [207, 113] on span "Estilo" at bounding box center [219, 108] width 26 height 14
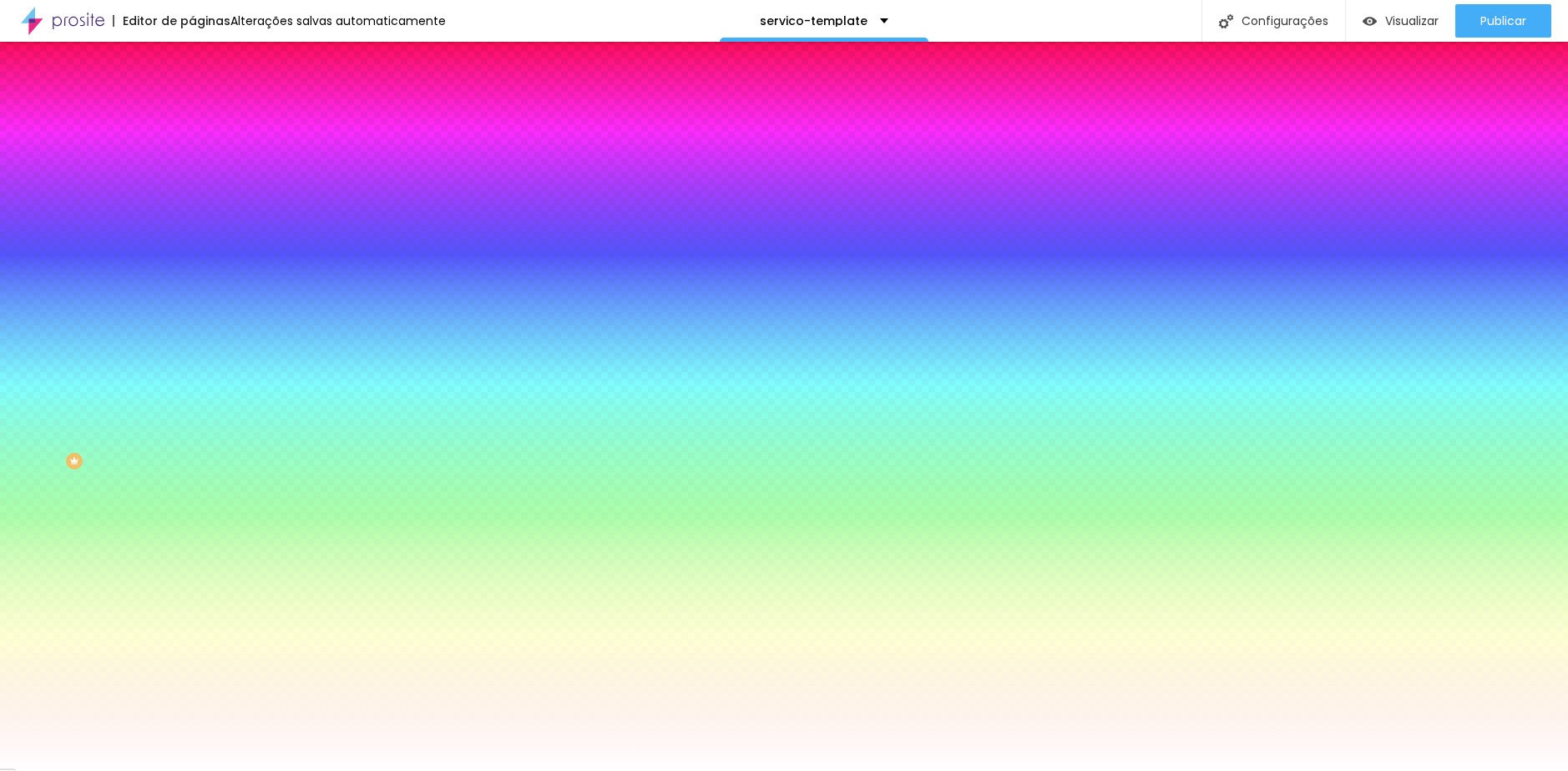
drag, startPoint x: 138, startPoint y: 304, endPoint x: 191, endPoint y: 304, distance: 53.0
click at [192, 304] on div "Imagem de fundo Adicionar imagem Efeito da Imagem Nenhum Nenhum Parallax Cor de…" at bounding box center [288, 239] width 192 height 216
paste input "73947"
type input "#73947"
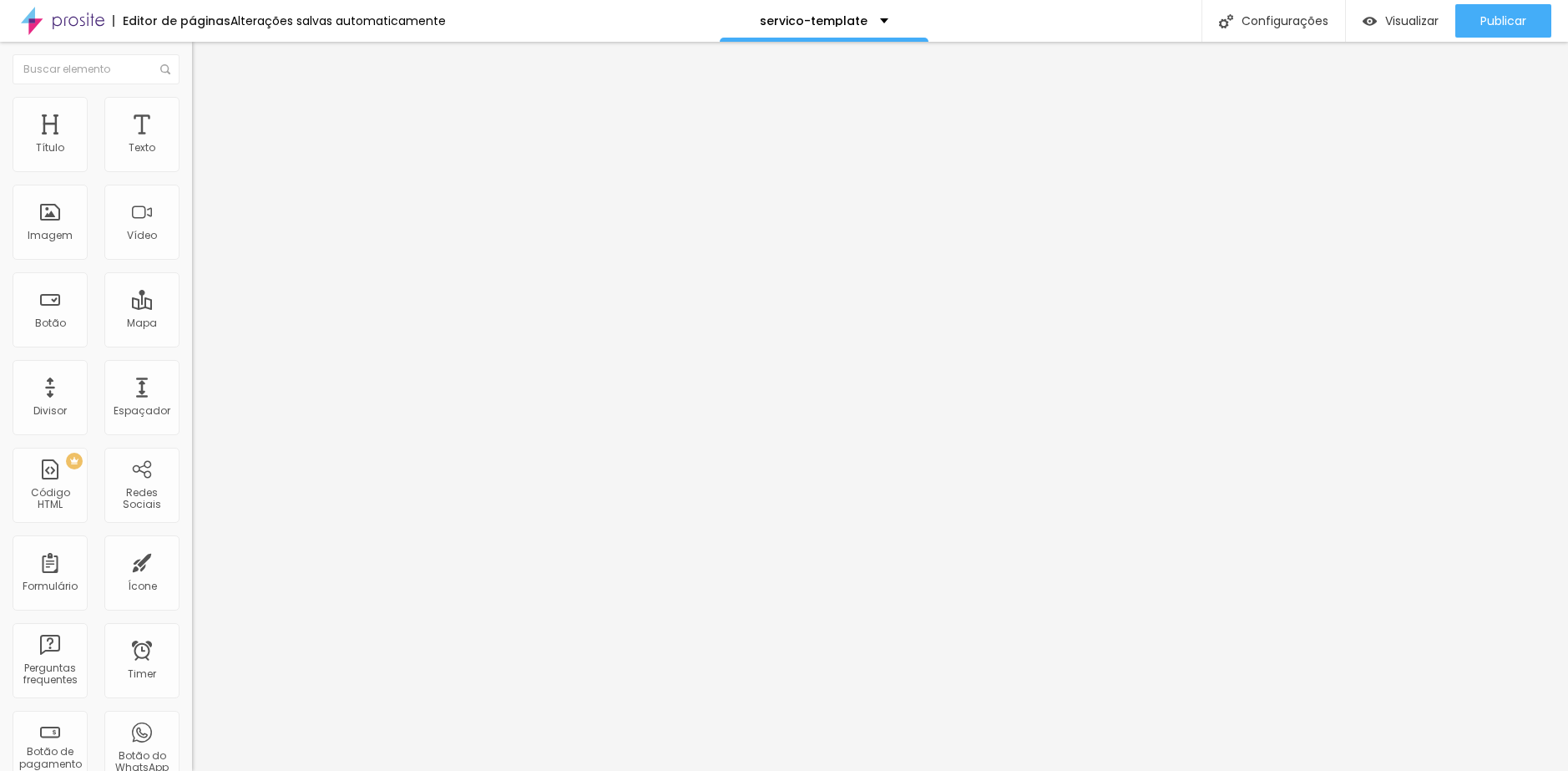
click at [207, 113] on span "Estilo" at bounding box center [219, 108] width 26 height 14
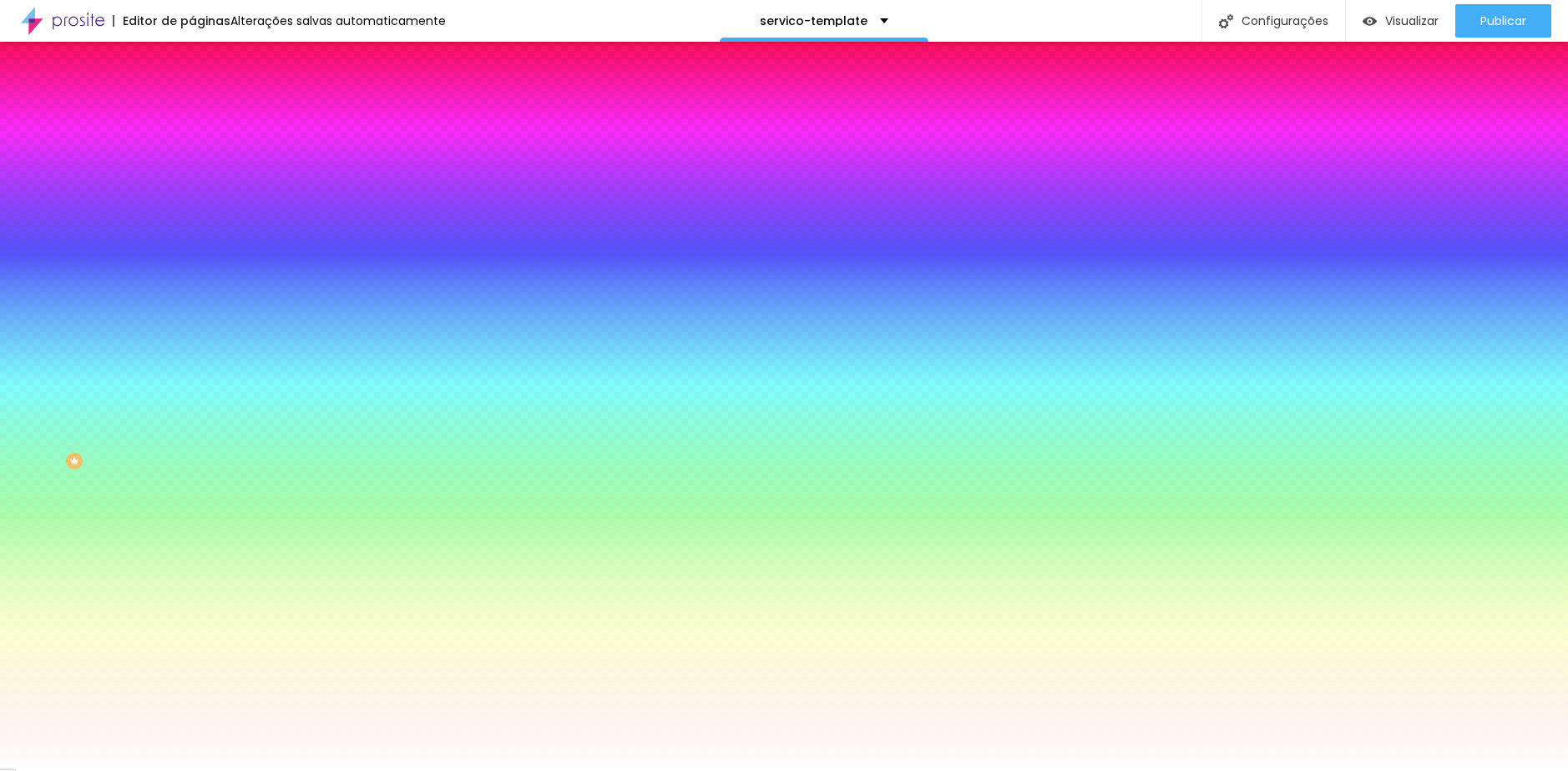
drag, startPoint x: 139, startPoint y: 304, endPoint x: 186, endPoint y: 303, distance: 47.0
click at [192, 303] on div "Imagem de fundo Adicionar imagem Efeito da Imagem Nenhum Nenhum Parallax Cor de…" at bounding box center [288, 239] width 192 height 216
paste input "73947"
type input "#73947"
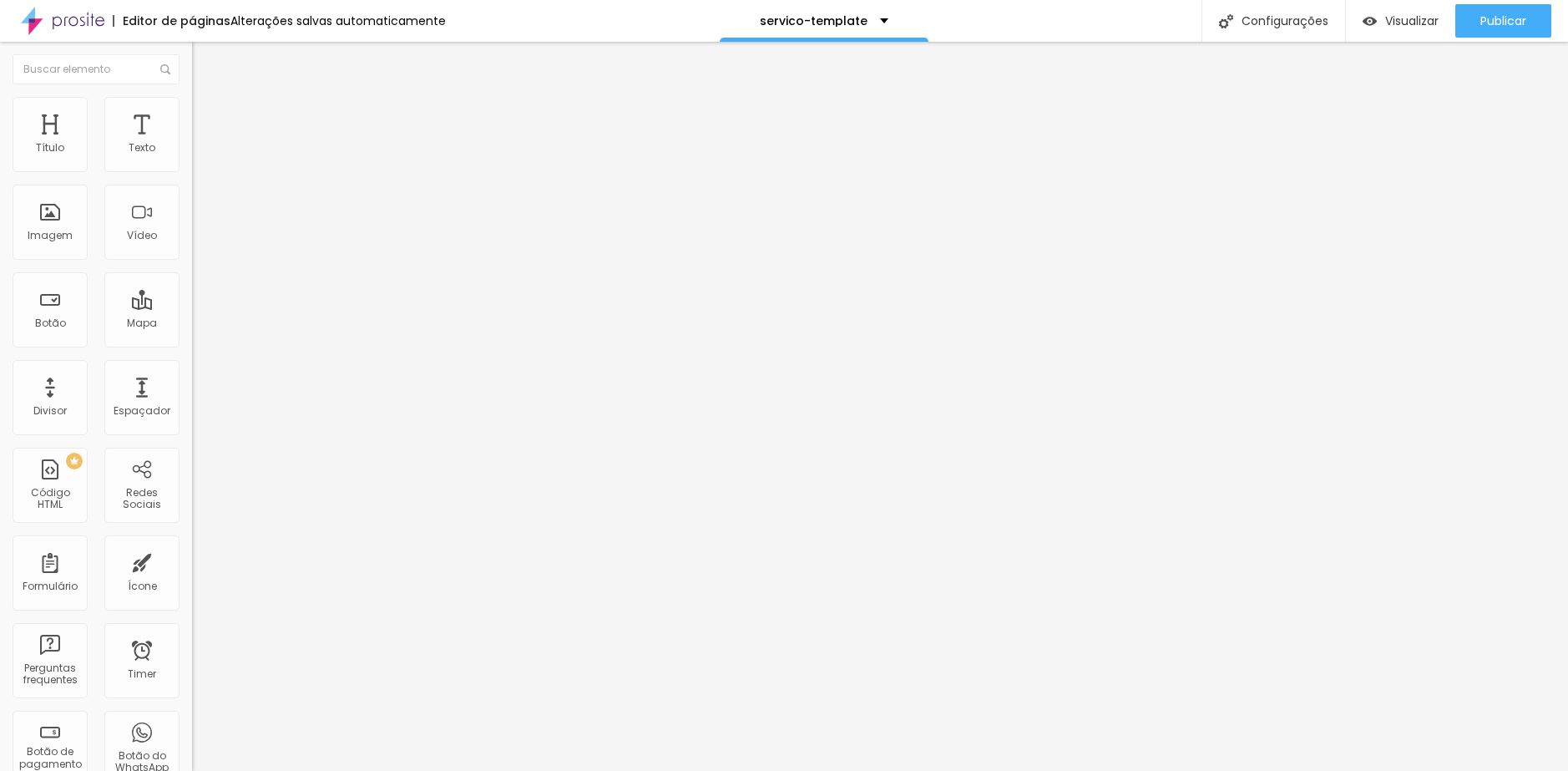
click at [192, 111] on ul "Conteúdo Estilo Avançado" at bounding box center [288, 105] width 192 height 50
click at [207, 118] on span "Avançado" at bounding box center [234, 125] width 55 height 14
type input "15"
type input "0"
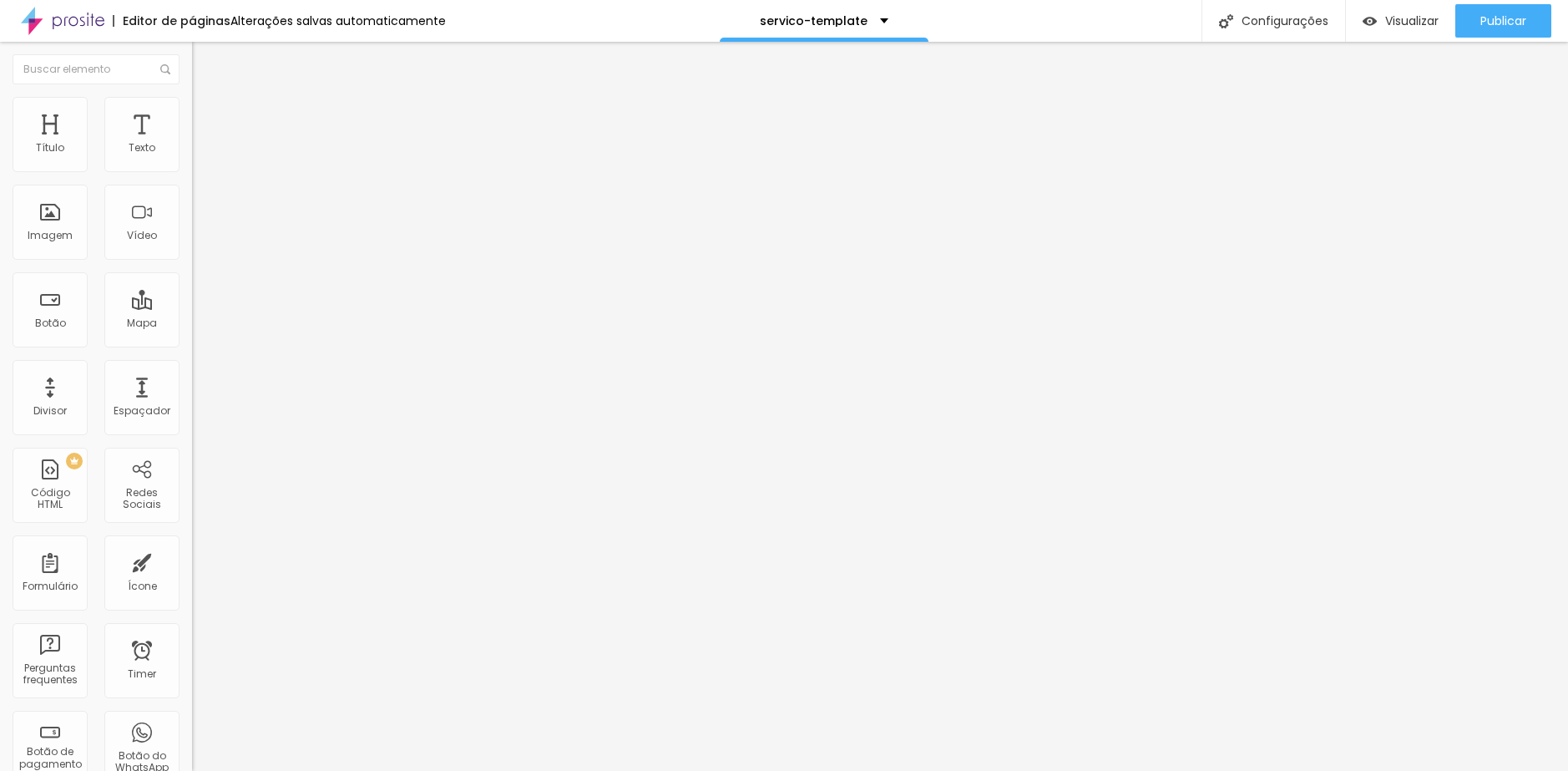
type input "0"
drag, startPoint x: 65, startPoint y: 161, endPoint x: -50, endPoint y: 157, distance: 115.1
type input "0"
click at [192, 324] on input "range" at bounding box center [245, 330] width 107 height 14
click at [192, 114] on img at bounding box center [200, 122] width 15 height 15
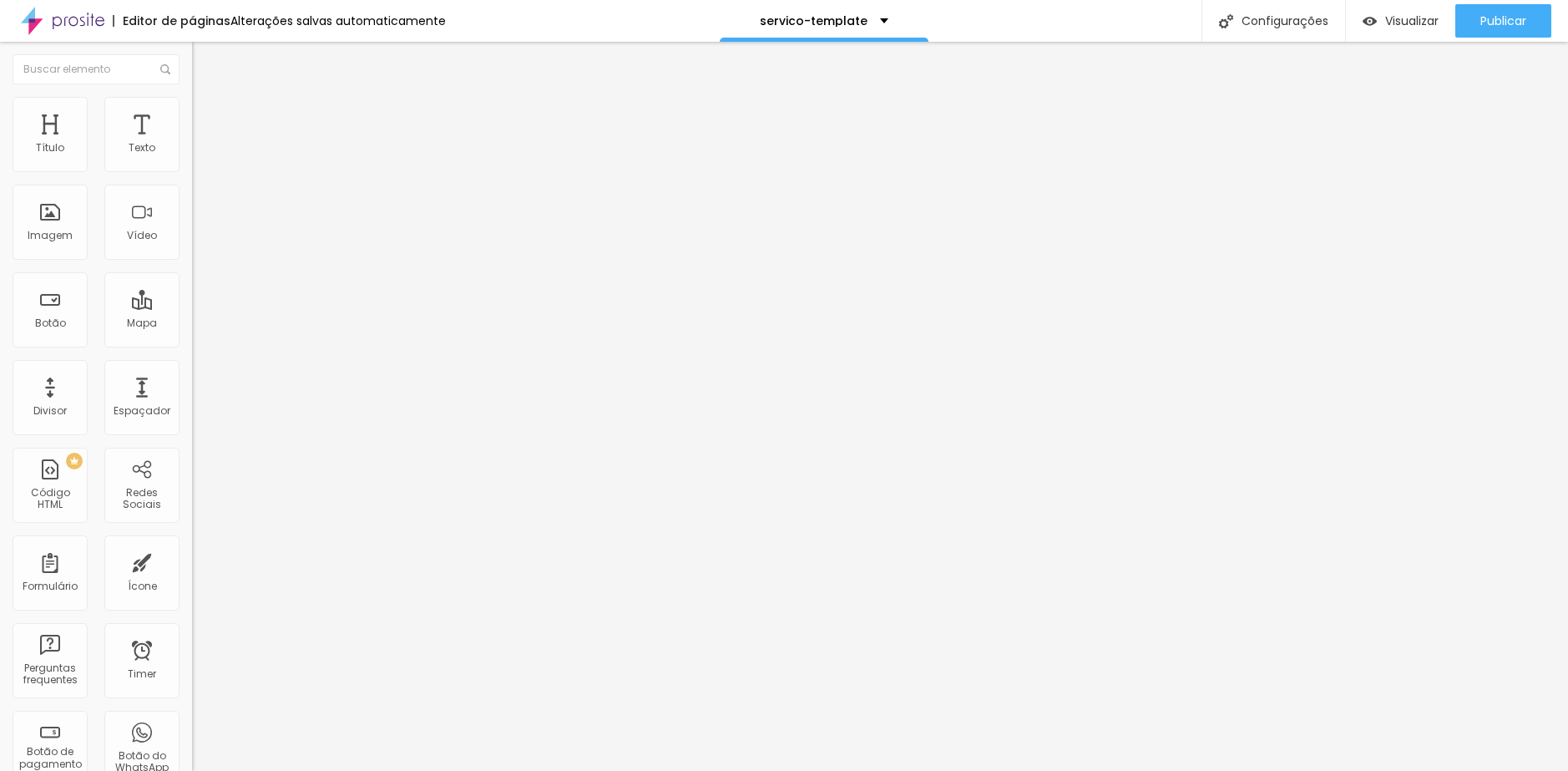
drag, startPoint x: 33, startPoint y: 174, endPoint x: -4, endPoint y: 177, distance: 37.1
click at [0, 177] on html "Editor de páginas Alterações [PERSON_NAME] automaticamente servico-template Con…" at bounding box center [784, 386] width 1568 height 771
type input "15"
type input "0"
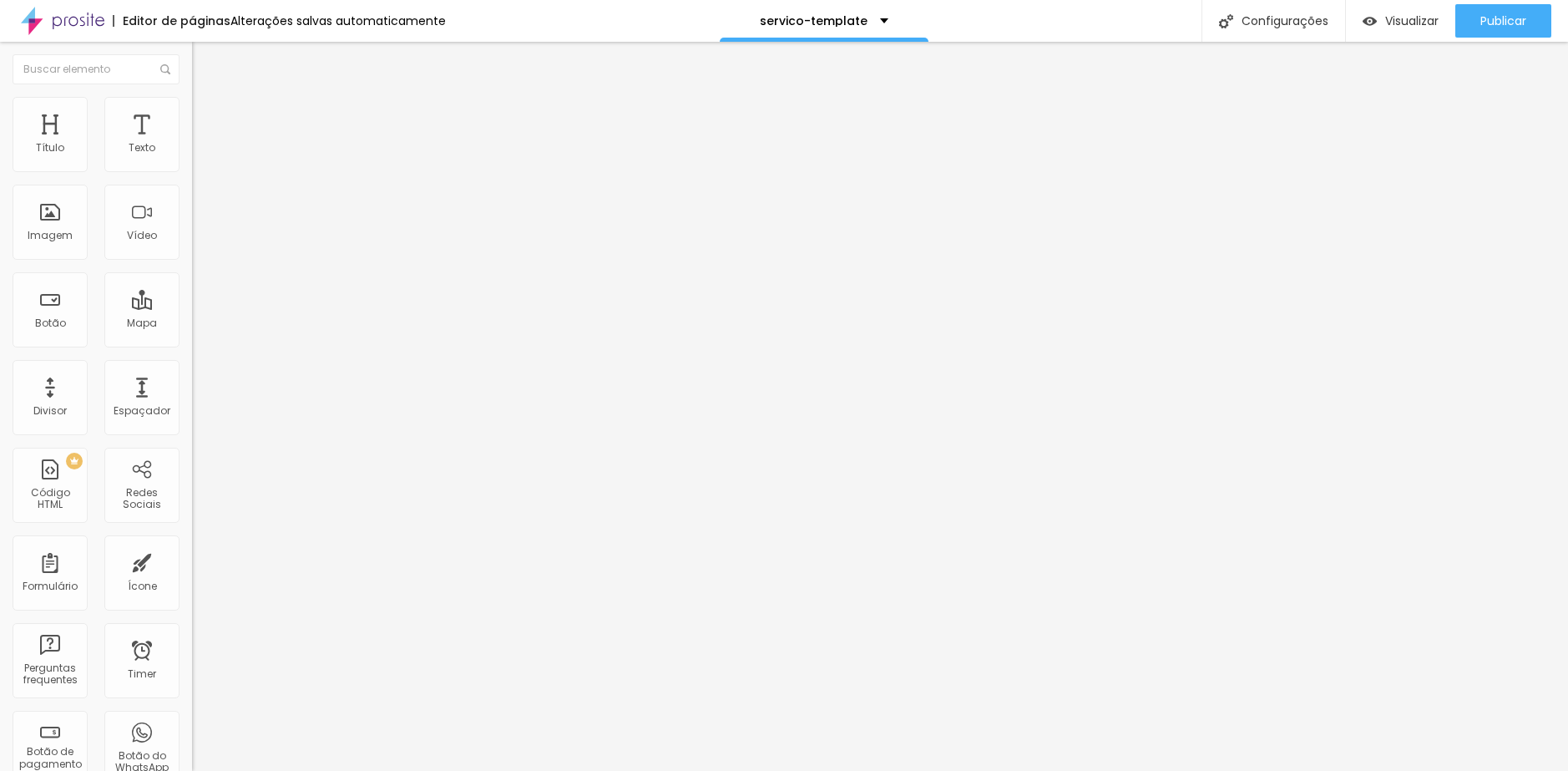
type input "0"
drag, startPoint x: 8, startPoint y: 164, endPoint x: -31, endPoint y: 162, distance: 39.1
type input "0"
click at [192, 324] on input "range" at bounding box center [245, 330] width 107 height 14
type input "28"
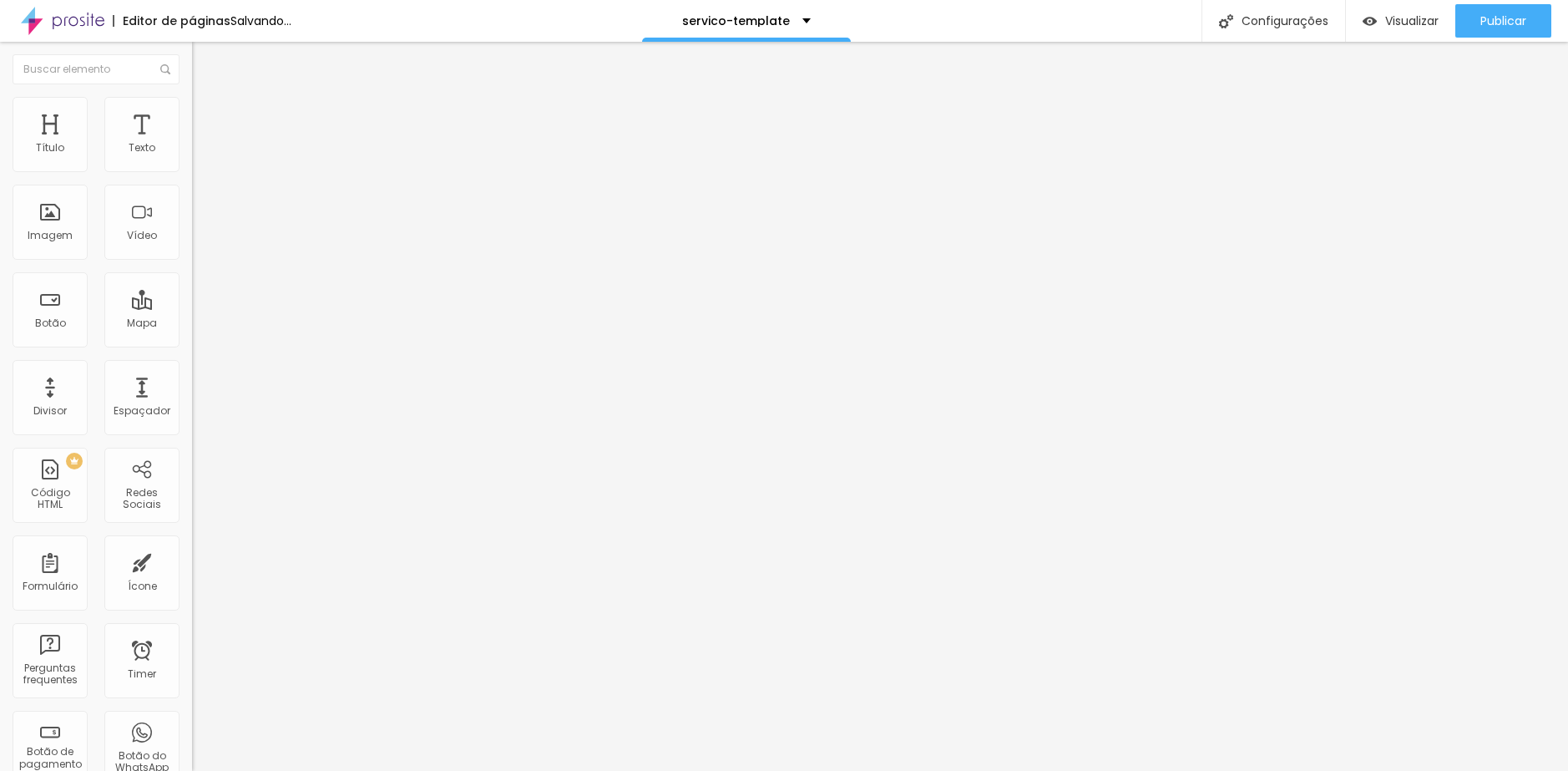
type input "28"
type input "22"
type input "17"
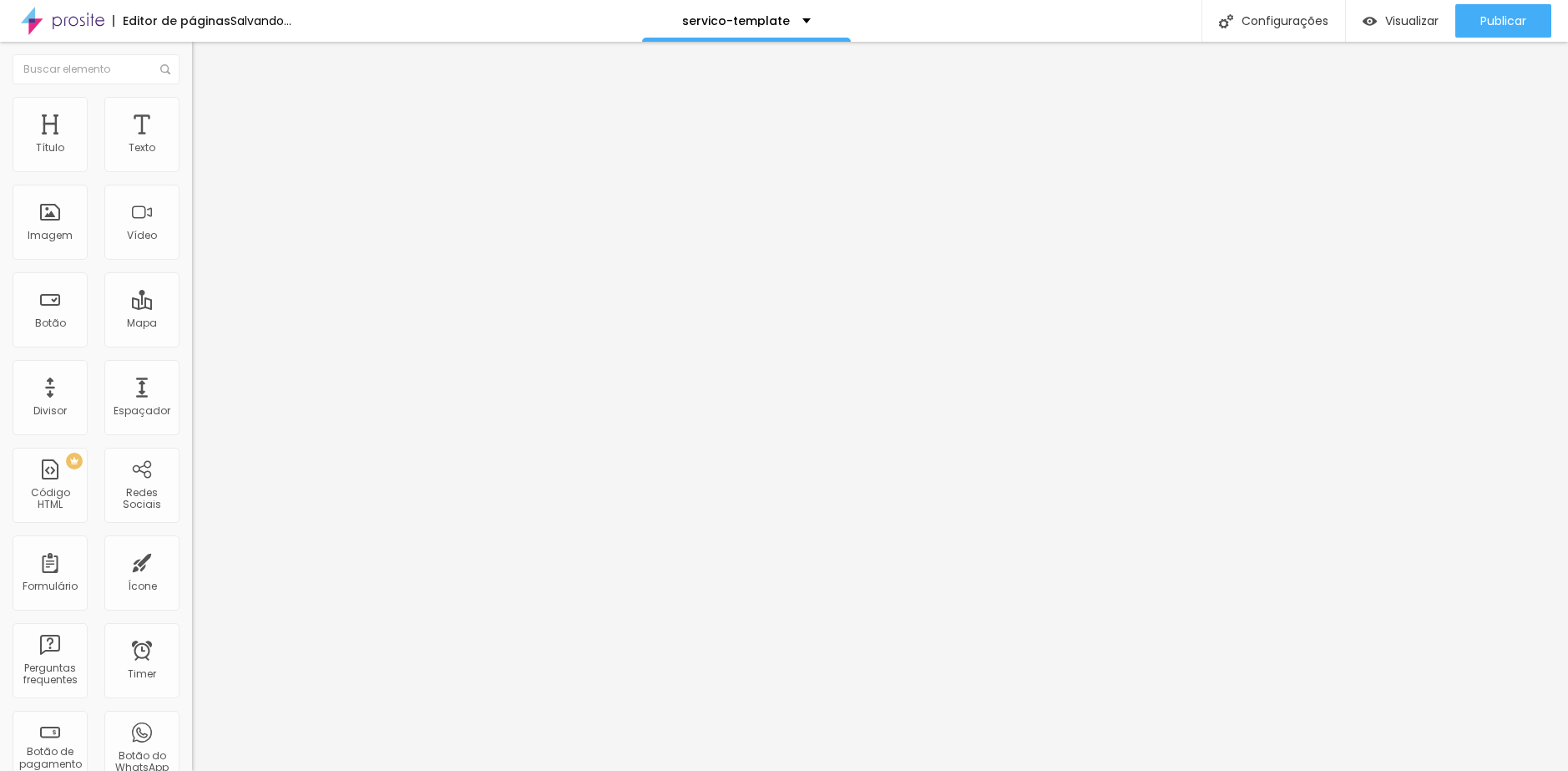
type input "12"
type input "10"
click at [192, 307] on input "range" at bounding box center [245, 314] width 107 height 14
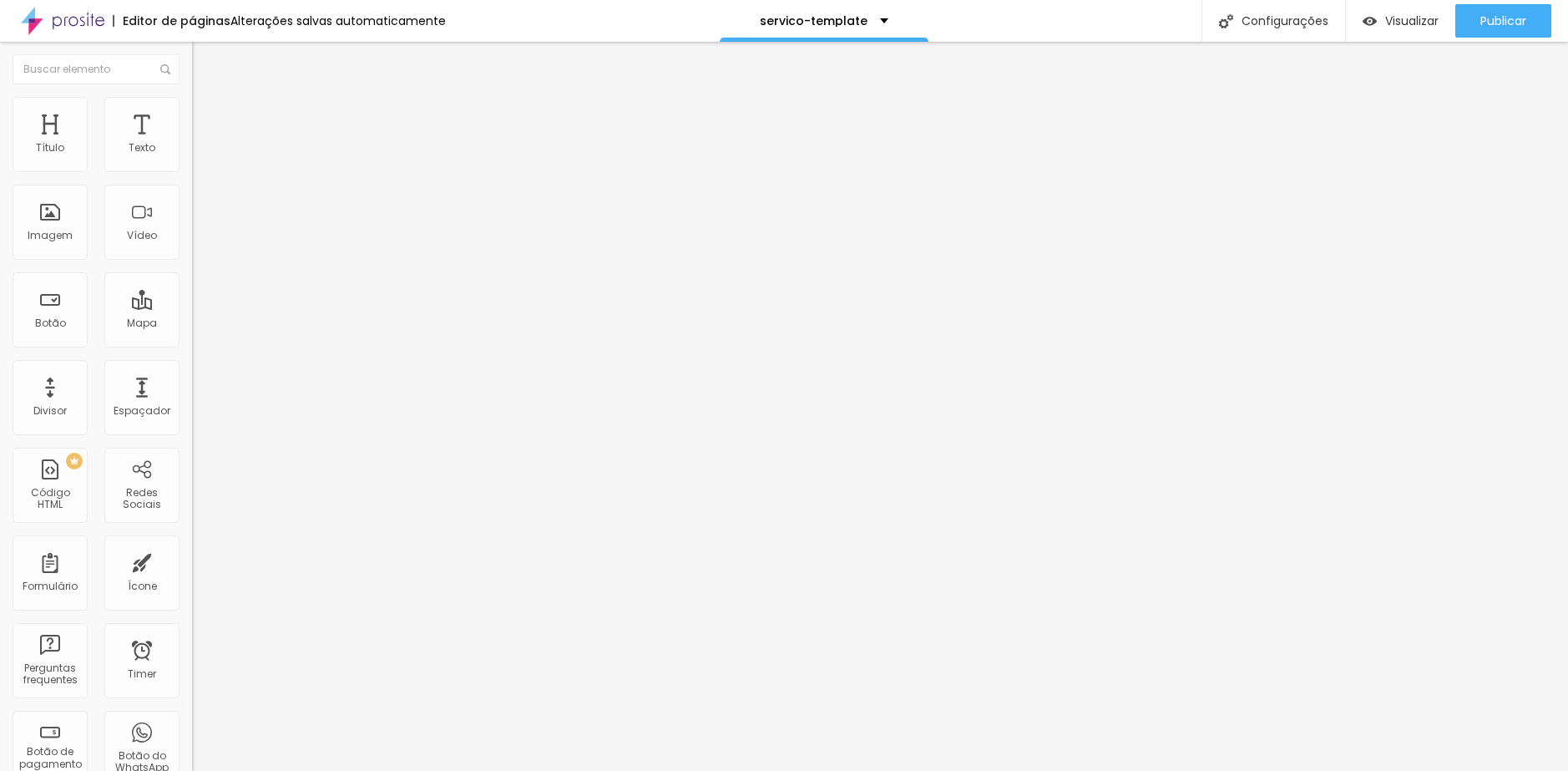
drag, startPoint x: 140, startPoint y: 161, endPoint x: 182, endPoint y: 165, distance: 42.2
click at [192, 164] on div "10 px Tamanho" at bounding box center [288, 232] width 192 height 237
type input "10"
type input "1"
type input "15"
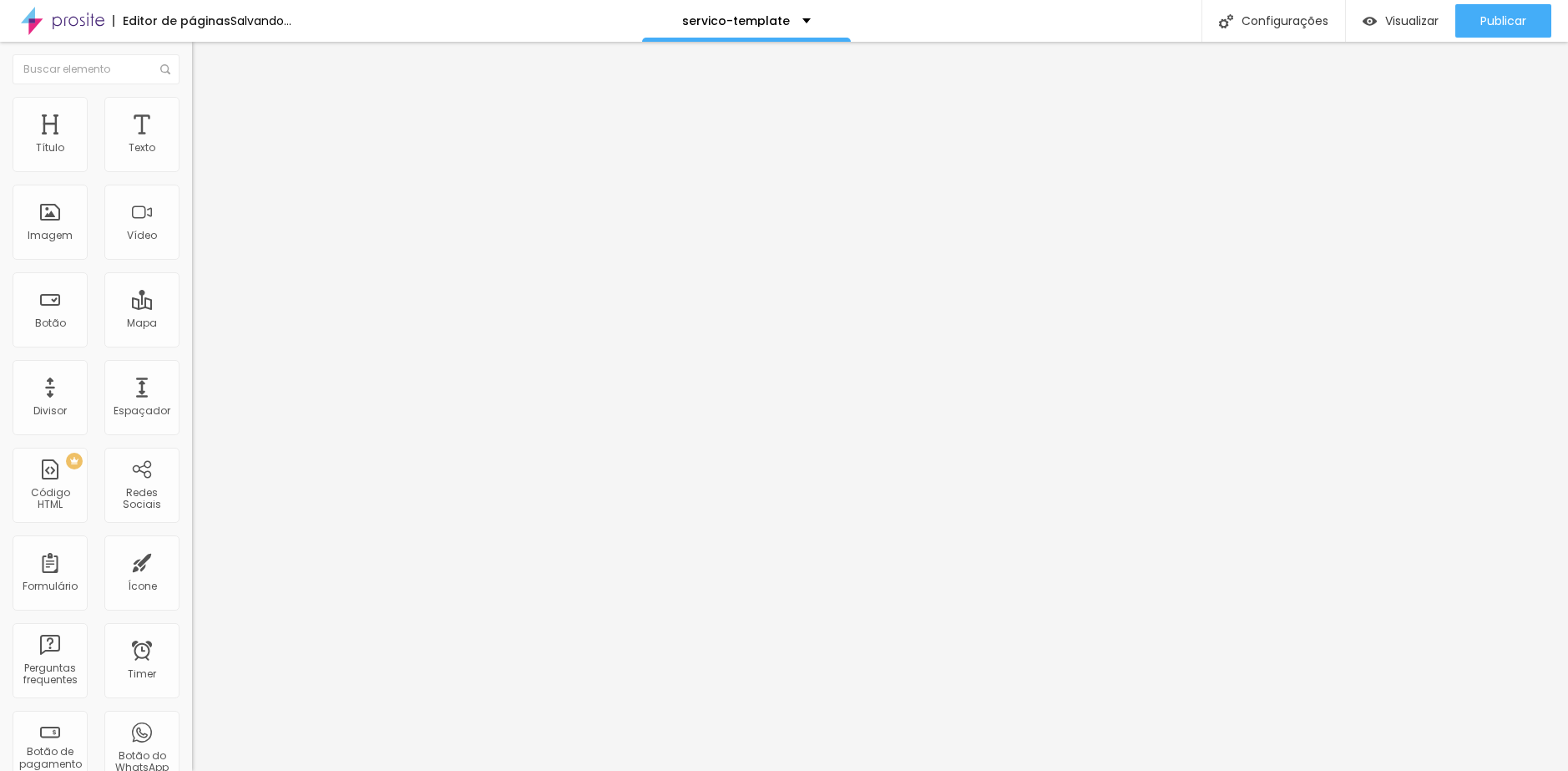
type input "15"
click at [192, 114] on li "Avançado" at bounding box center [288, 122] width 192 height 16
type input "15"
type input "0"
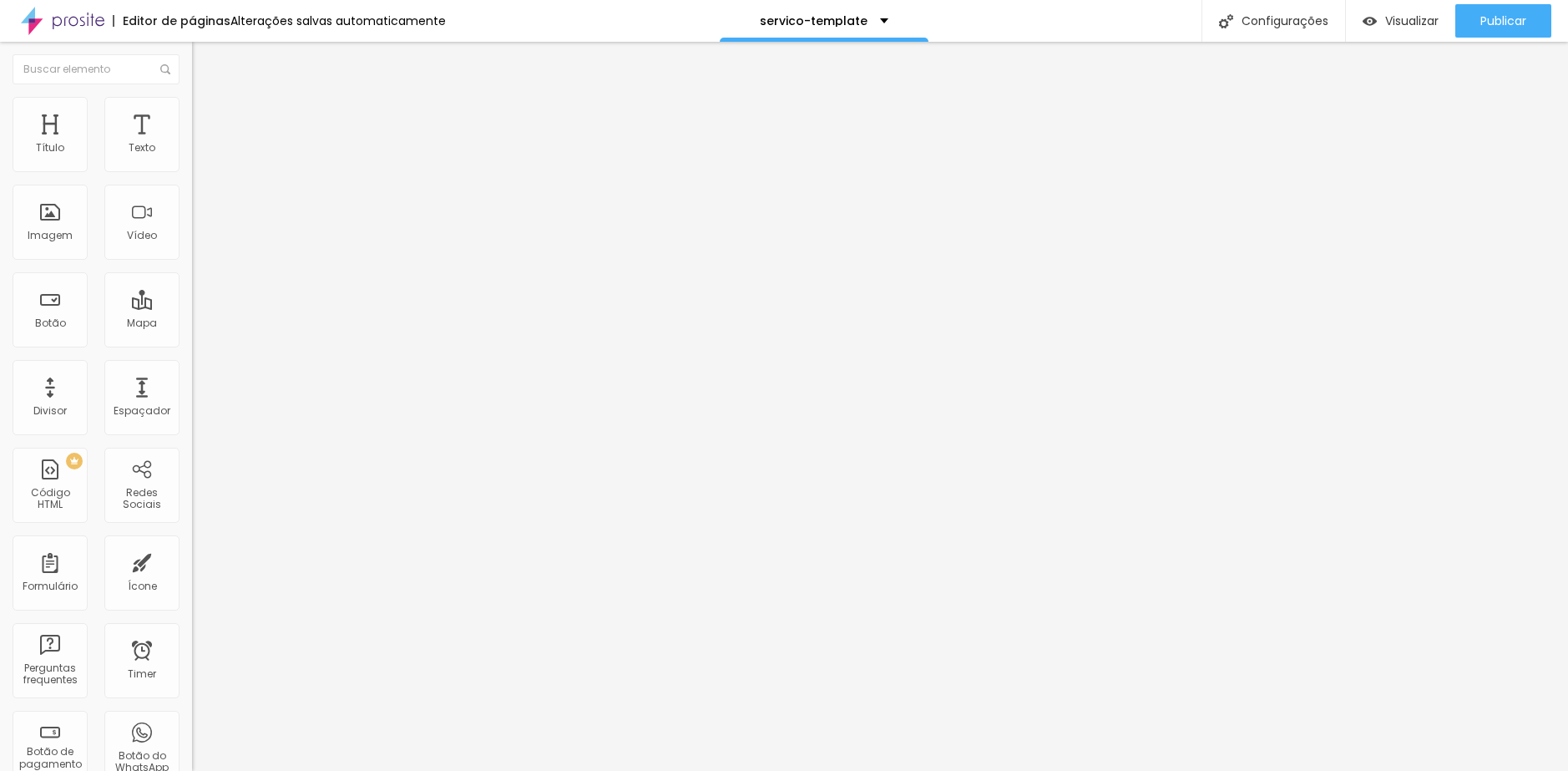
type input "0"
drag, startPoint x: 18, startPoint y: 159, endPoint x: 2, endPoint y: 157, distance: 16.1
type input "0"
click at [192, 324] on input "range" at bounding box center [245, 330] width 107 height 14
click at [192, 144] on span "Adicionar imagem" at bounding box center [245, 136] width 107 height 14
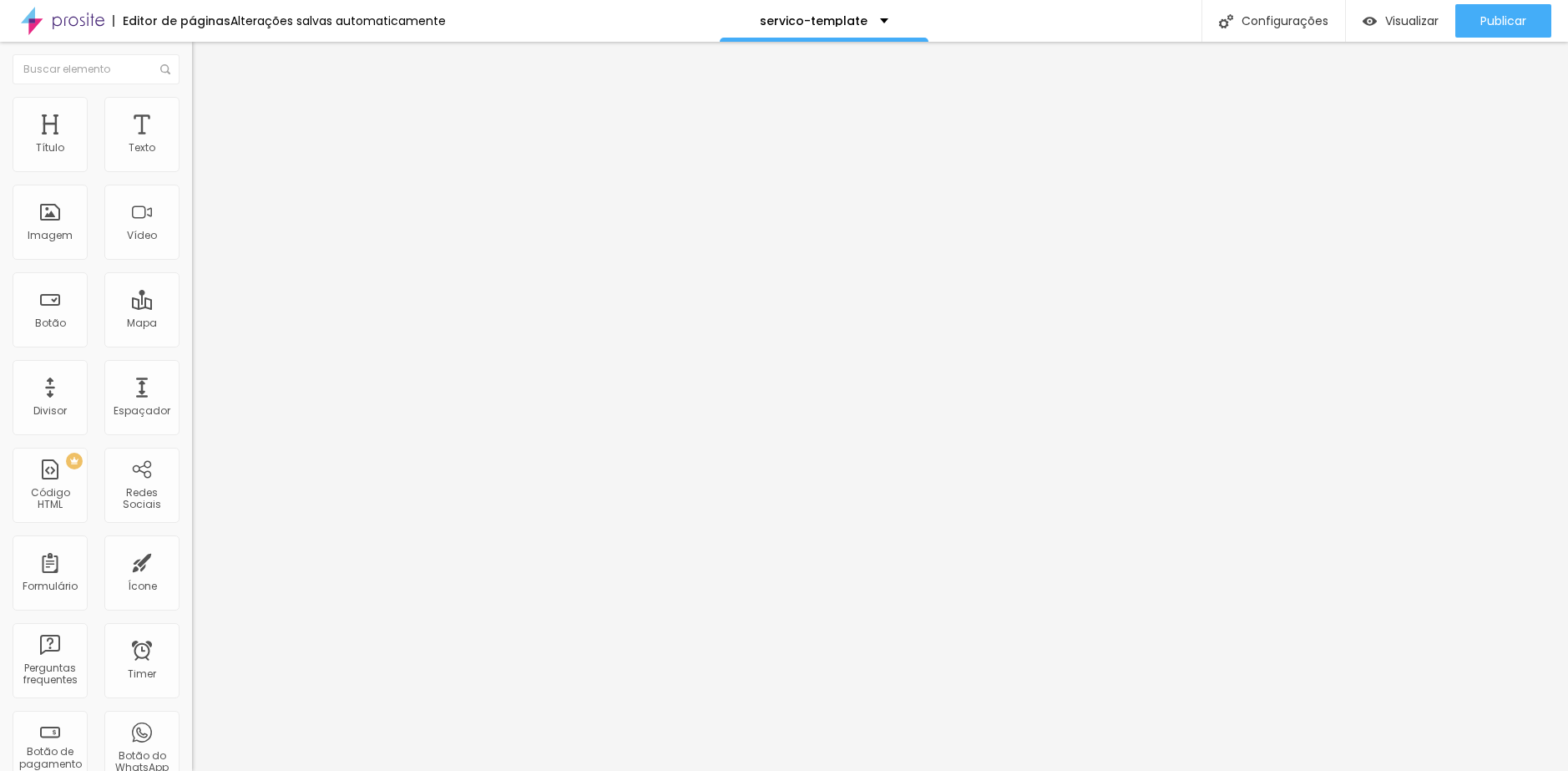
scroll to position [585, 0]
click at [283, 140] on img at bounding box center [288, 135] width 10 height 10
click at [192, 144] on span "Adicionar imagem" at bounding box center [245, 136] width 107 height 14
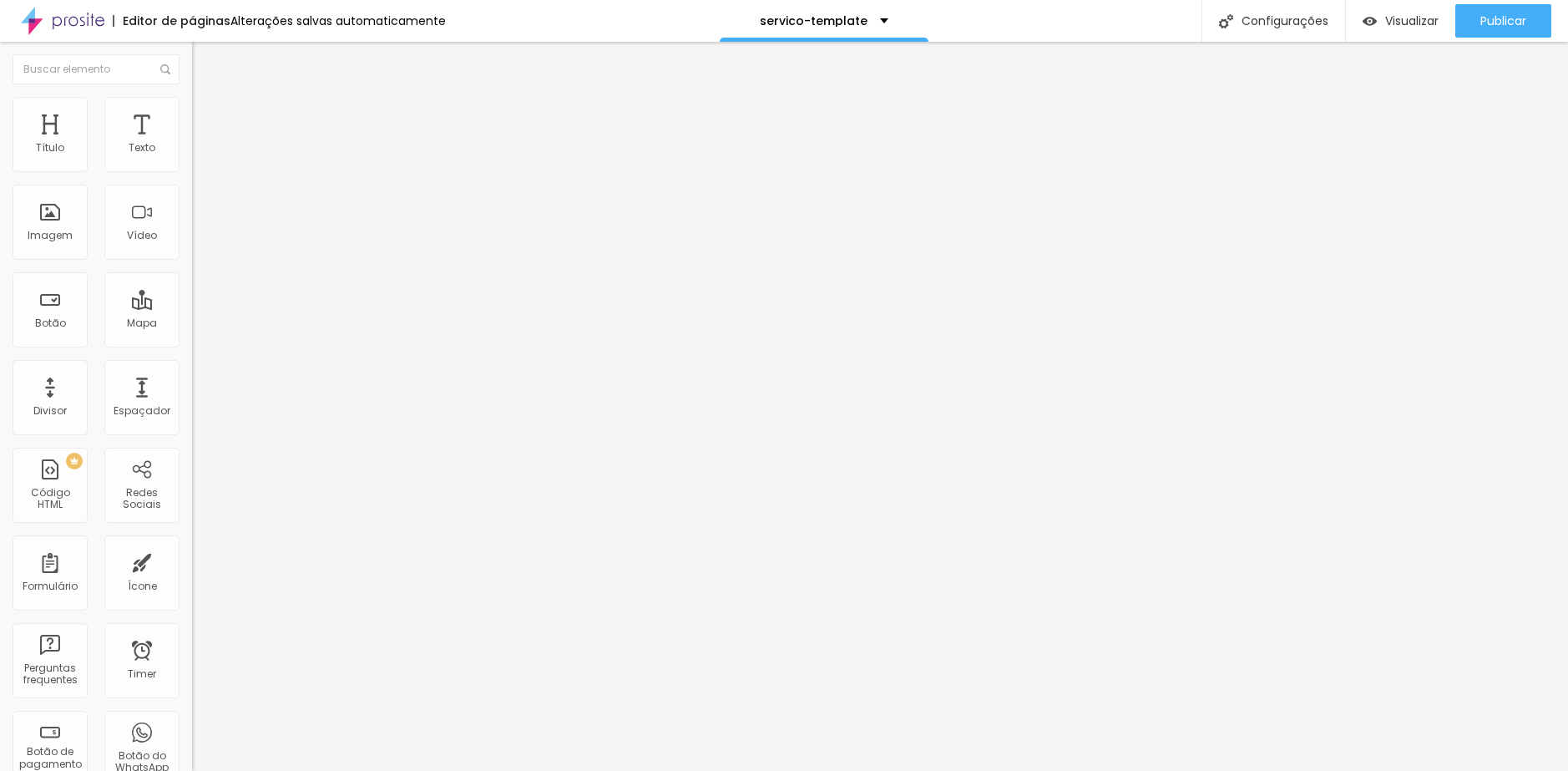
scroll to position [919, 0]
click at [192, 262] on span "Original" at bounding box center [212, 254] width 40 height 14
click at [192, 292] on span "Quadrado" at bounding box center [219, 284] width 54 height 14
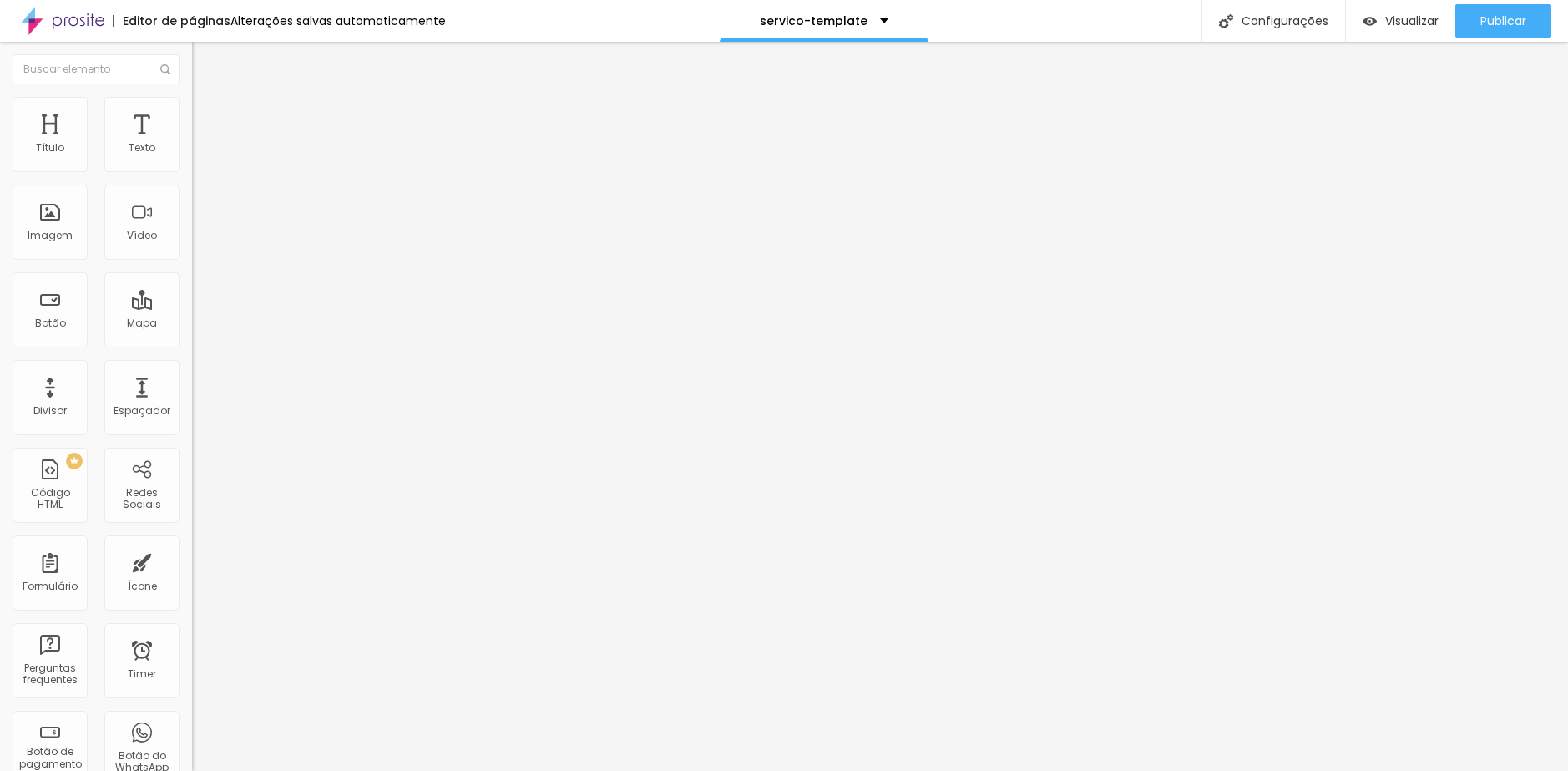
click at [192, 114] on li "Avançado" at bounding box center [288, 122] width 192 height 16
click at [192, 111] on li "Estilo" at bounding box center [288, 104] width 192 height 16
type input "95"
type input "90"
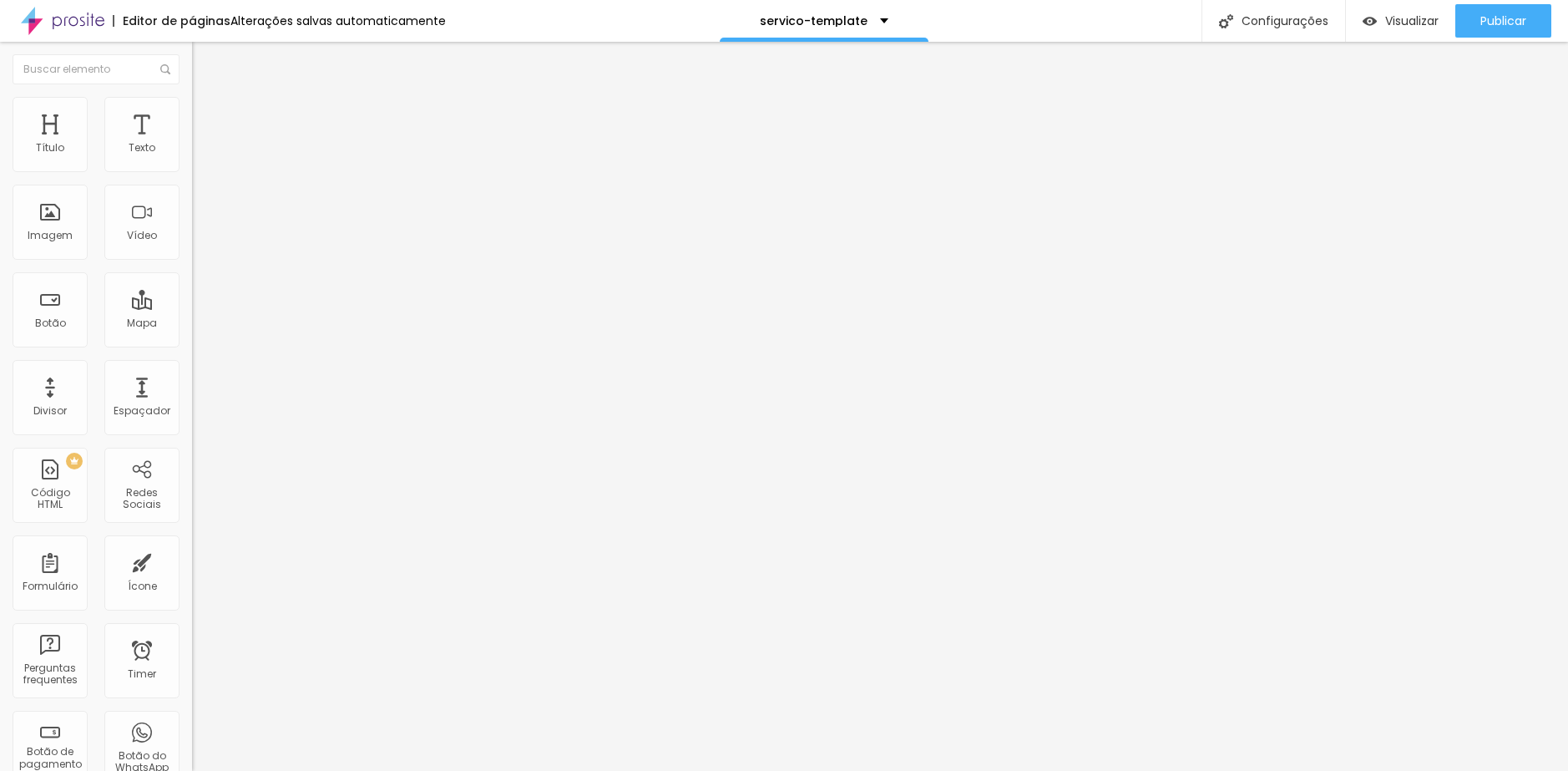
type input "90"
type input "85"
type input "80"
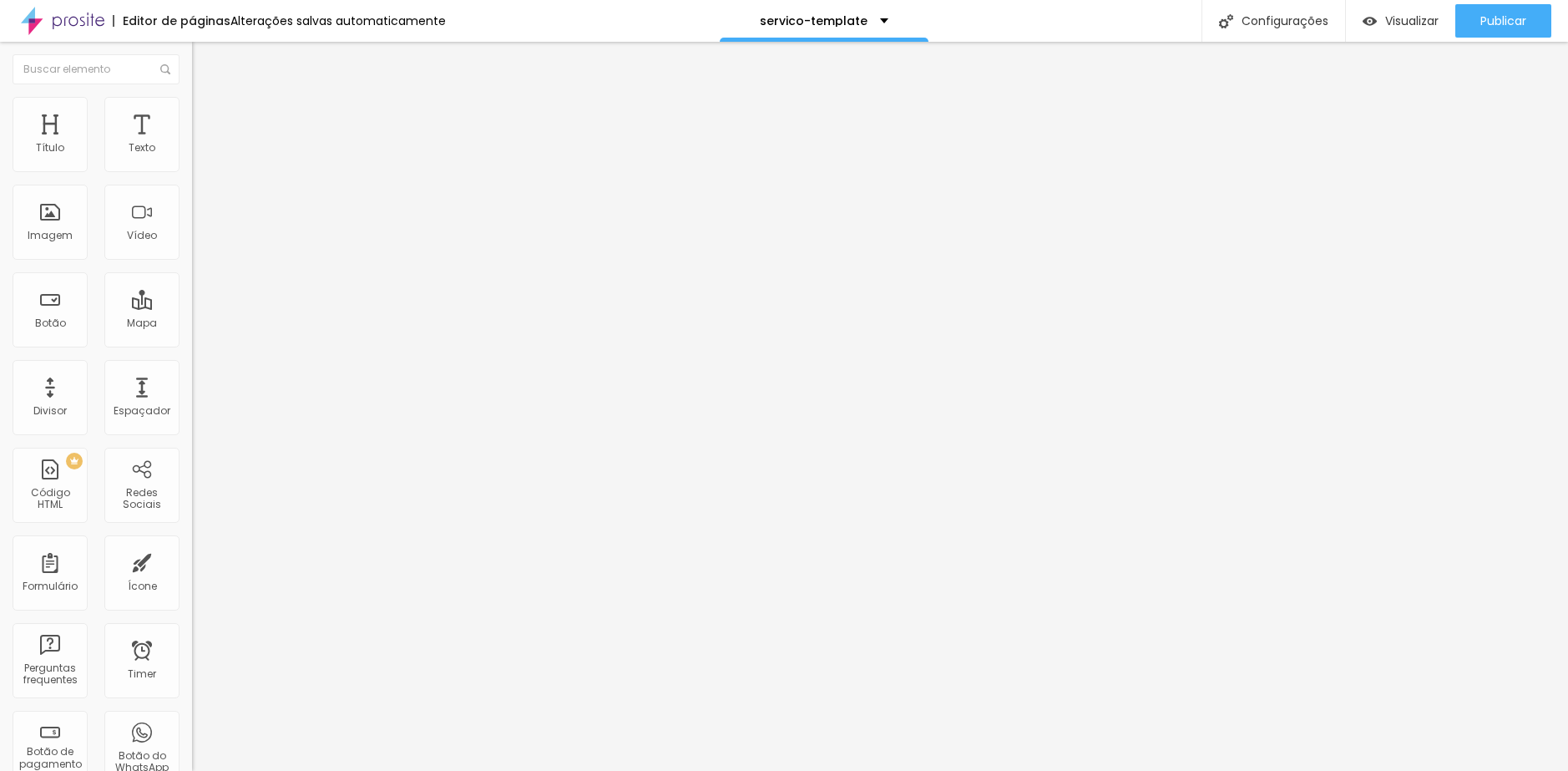
type input "75"
type input "70"
type input "65"
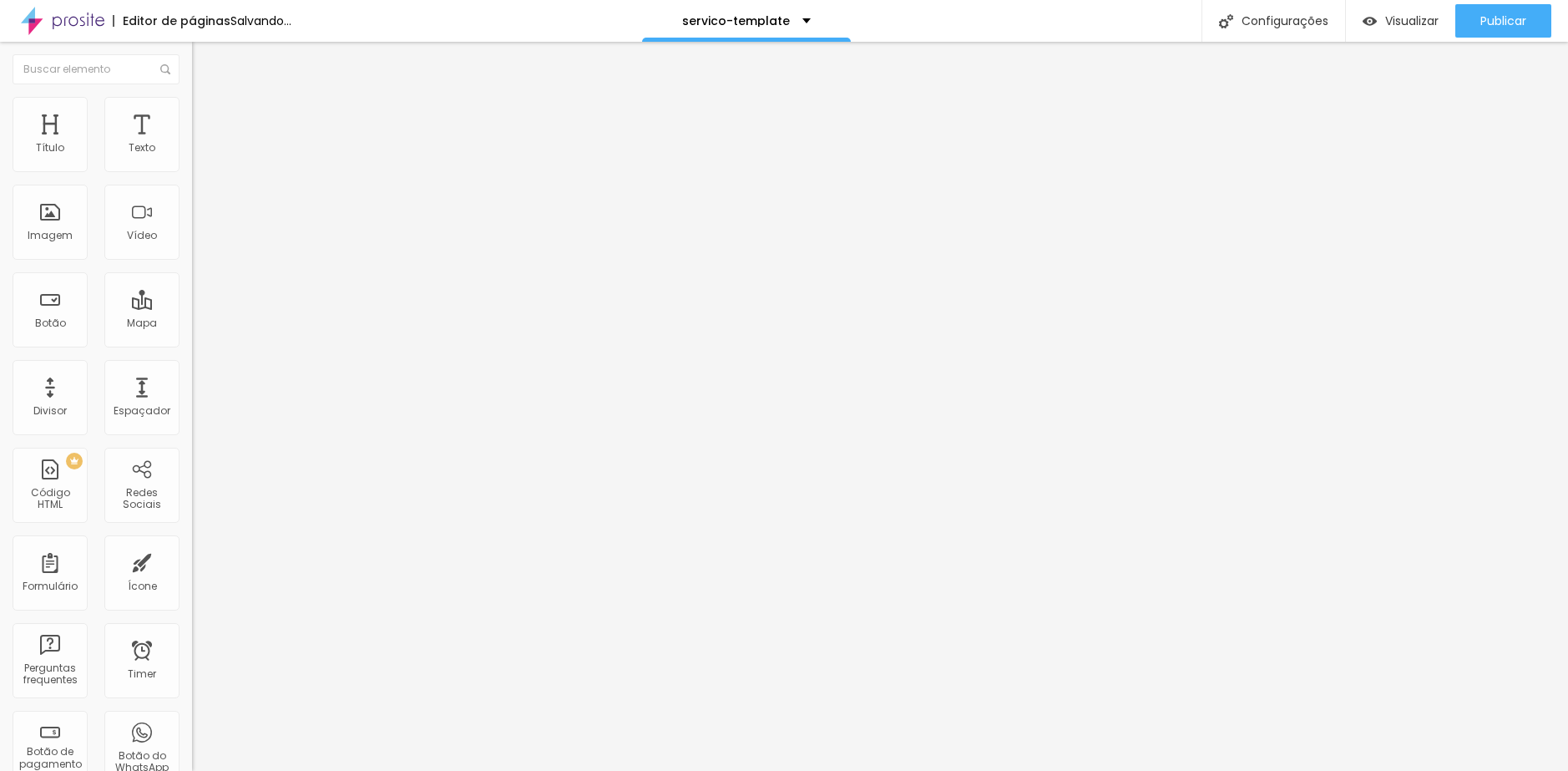
type input "65"
type input "60"
type input "55"
drag, startPoint x: 172, startPoint y: 177, endPoint x: 98, endPoint y: 171, distance: 74.2
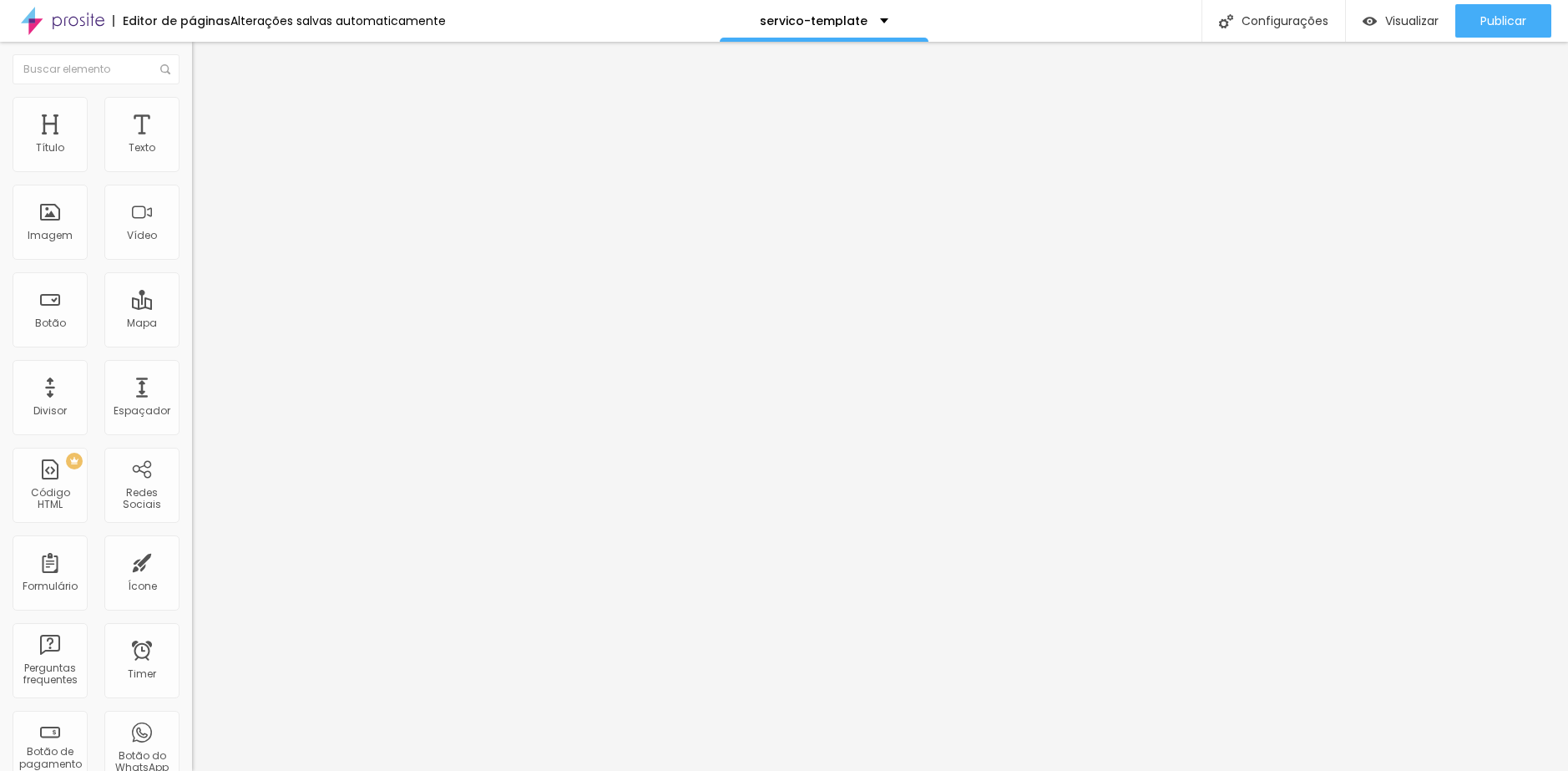
type input "55"
click at [192, 171] on input "range" at bounding box center [245, 164] width 107 height 14
click at [1368, 17] on img "button" at bounding box center [1370, 21] width 14 height 14
click at [192, 114] on li "Avançado" at bounding box center [288, 122] width 192 height 16
type input "2"
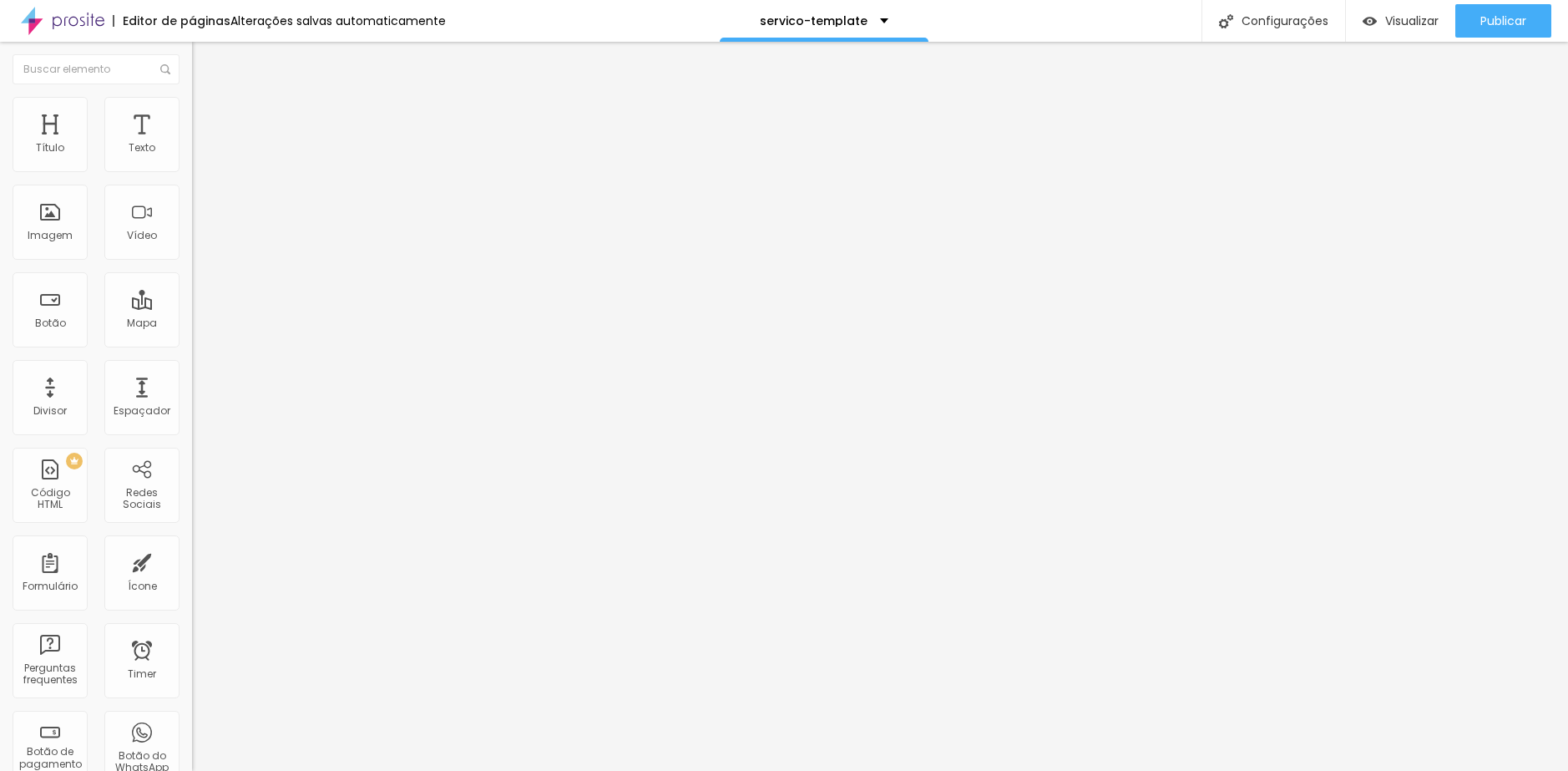
type input "2"
type input "13"
type input "18"
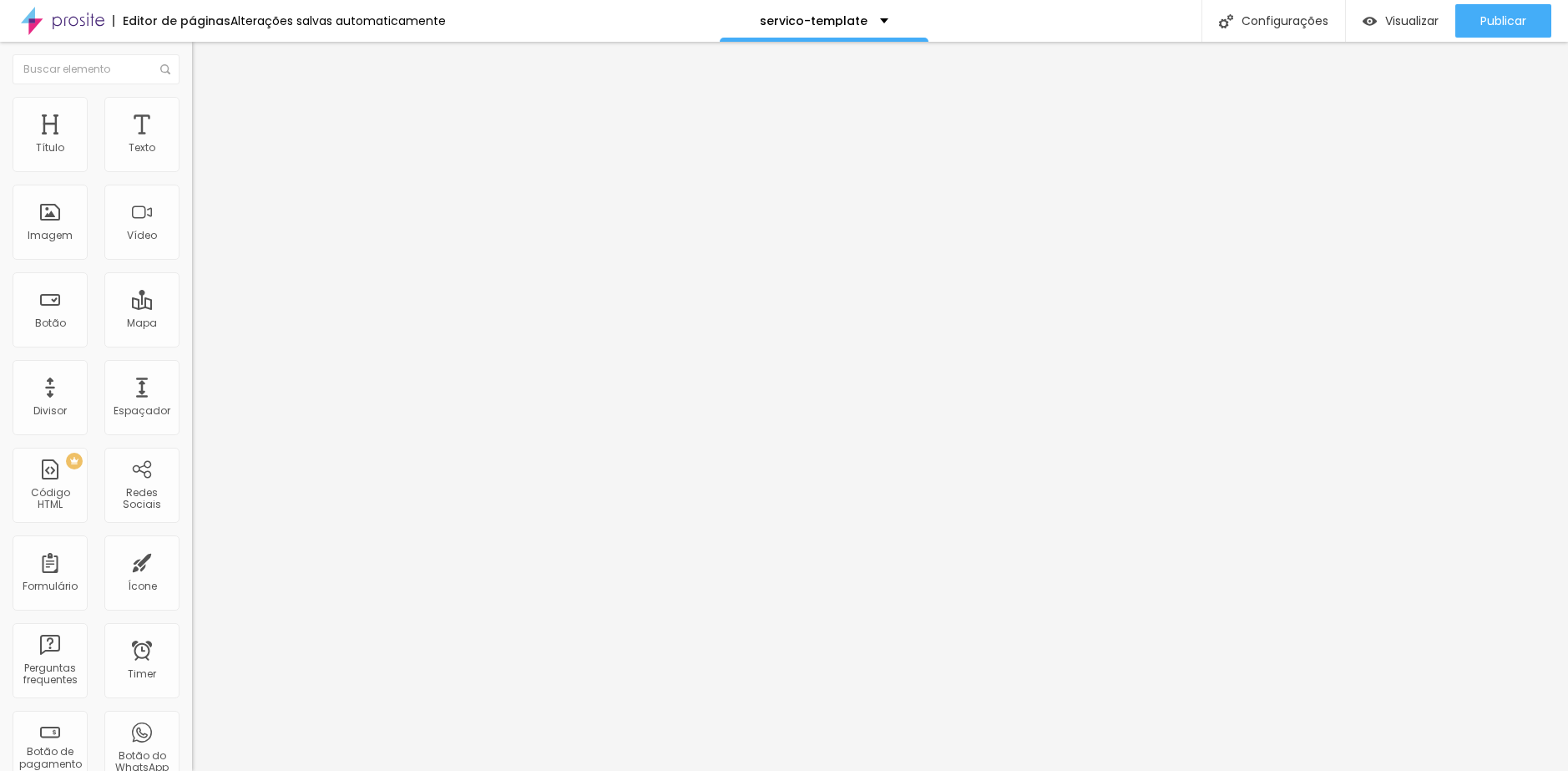
type input "23"
type input "28"
type input "34"
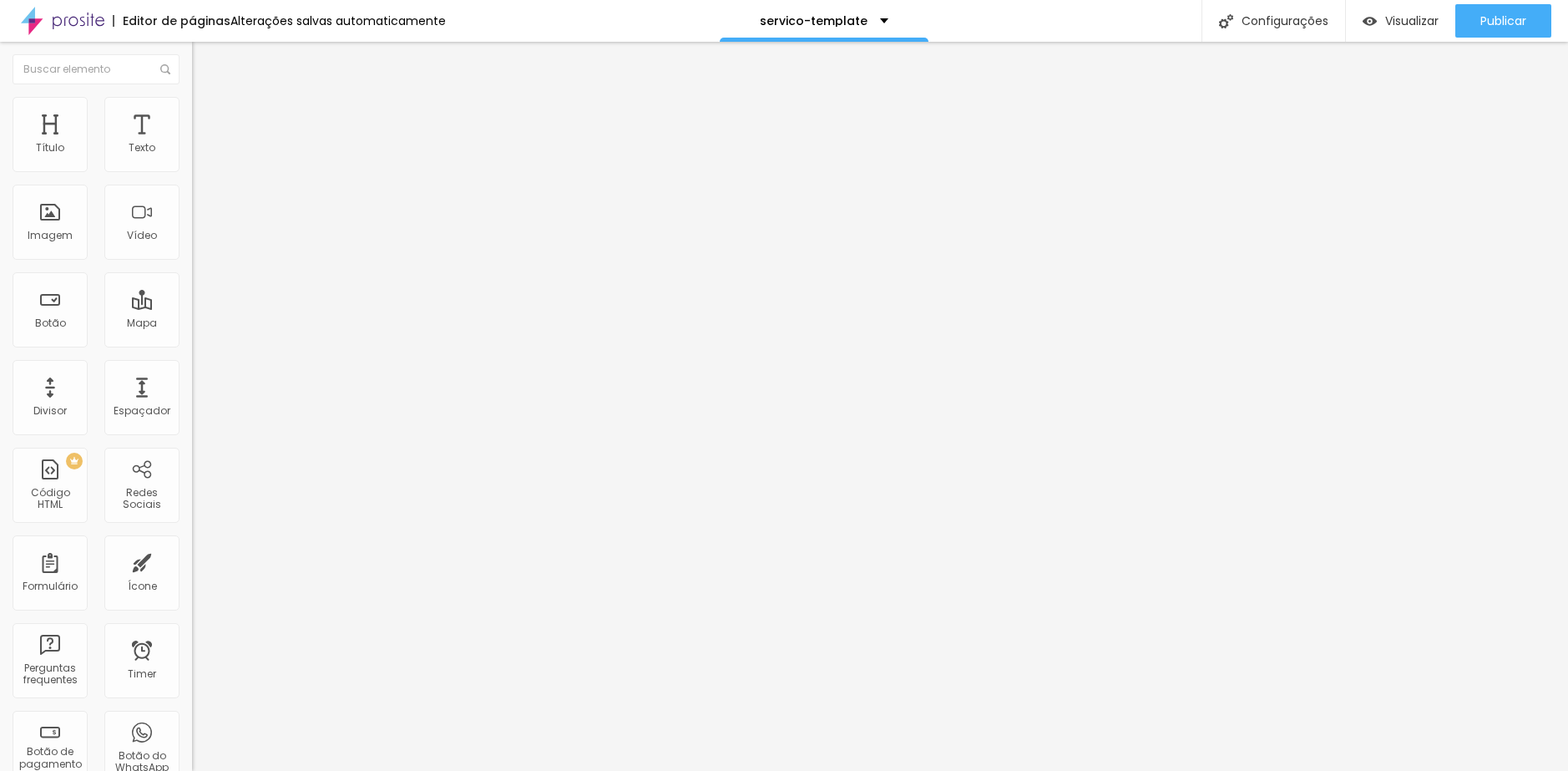
type input "34"
type input "39"
type input "34"
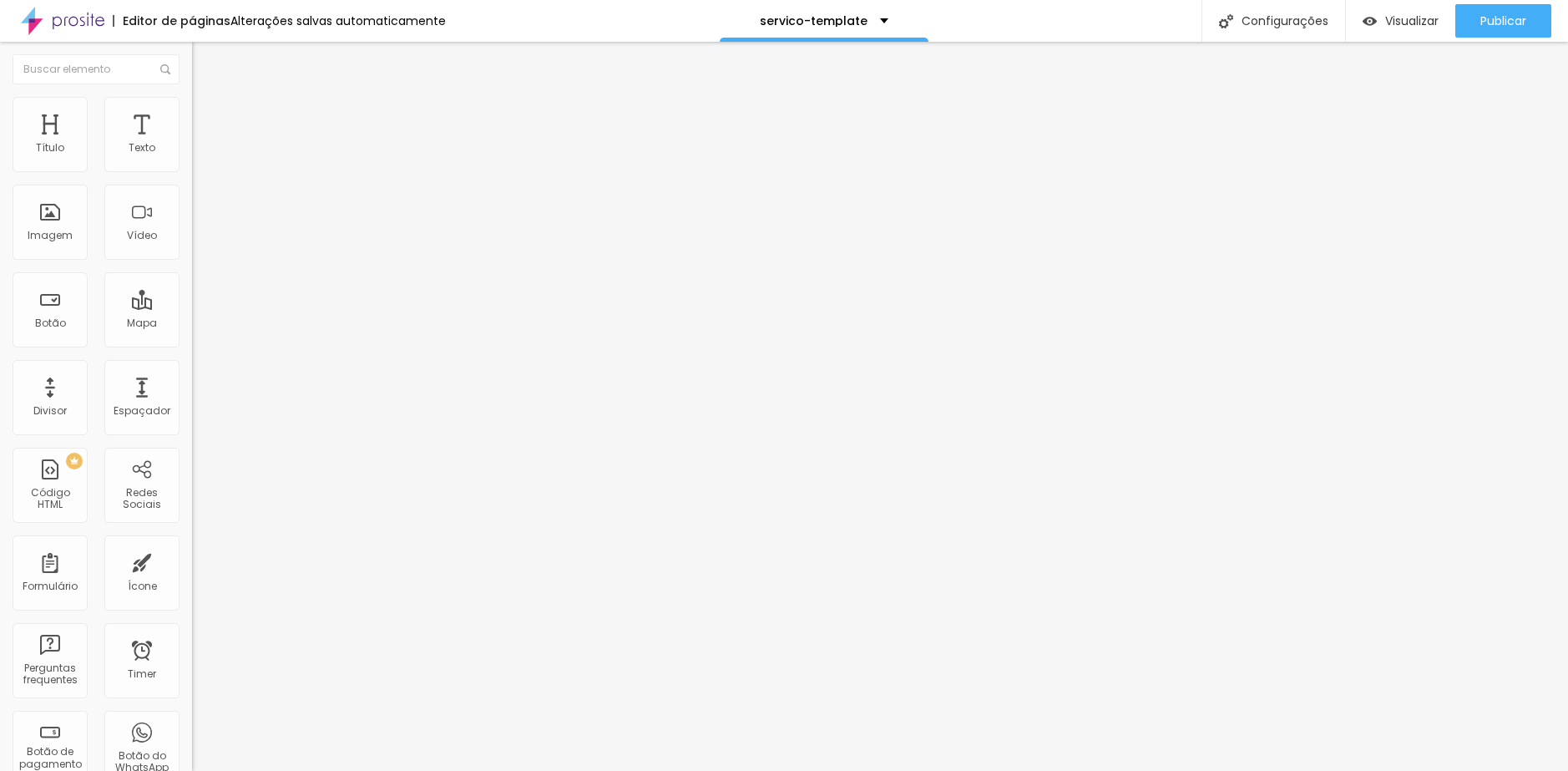
type input "28"
type input "23"
type input "18"
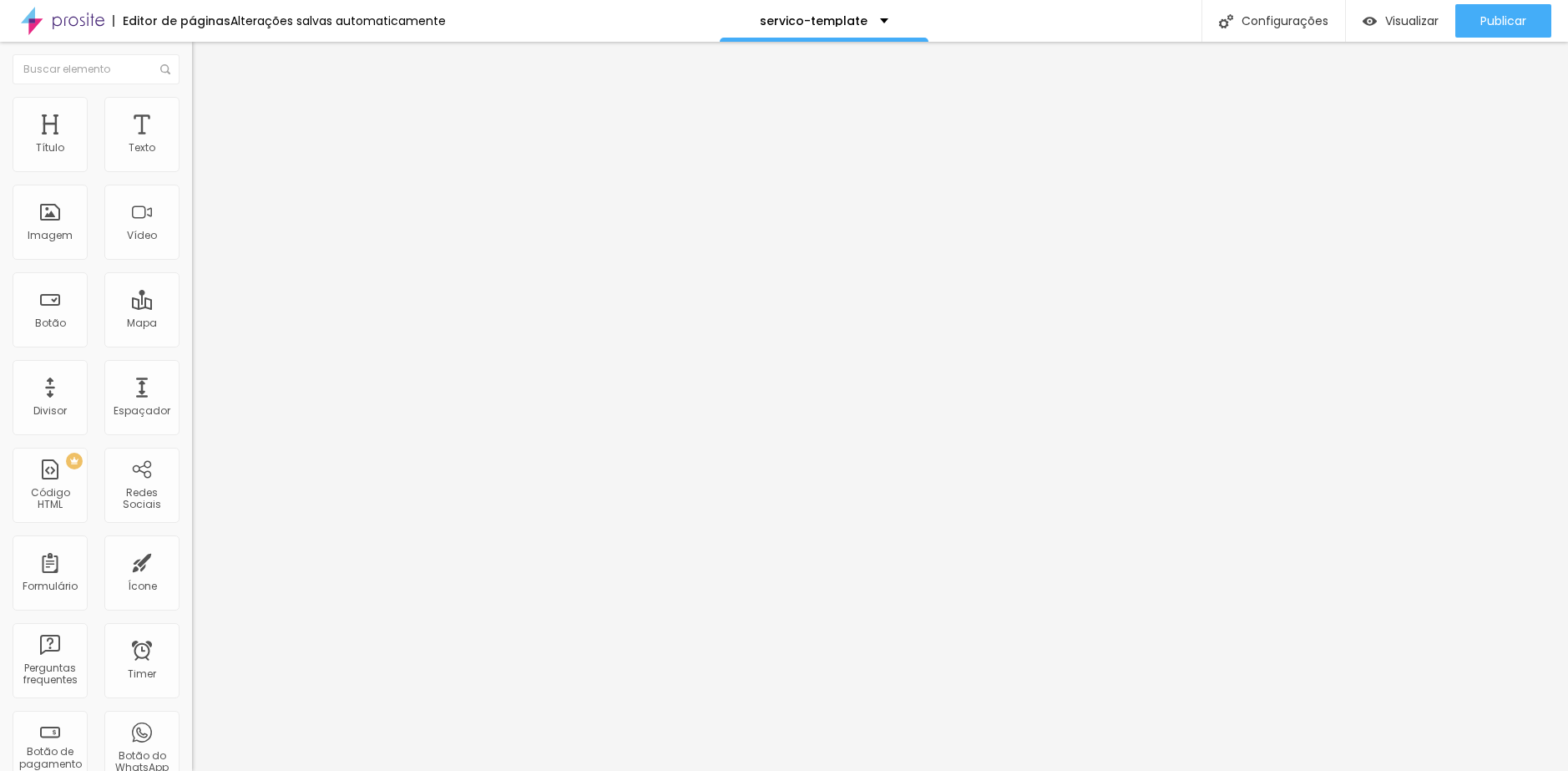
type input "18"
type input "2"
type input "0"
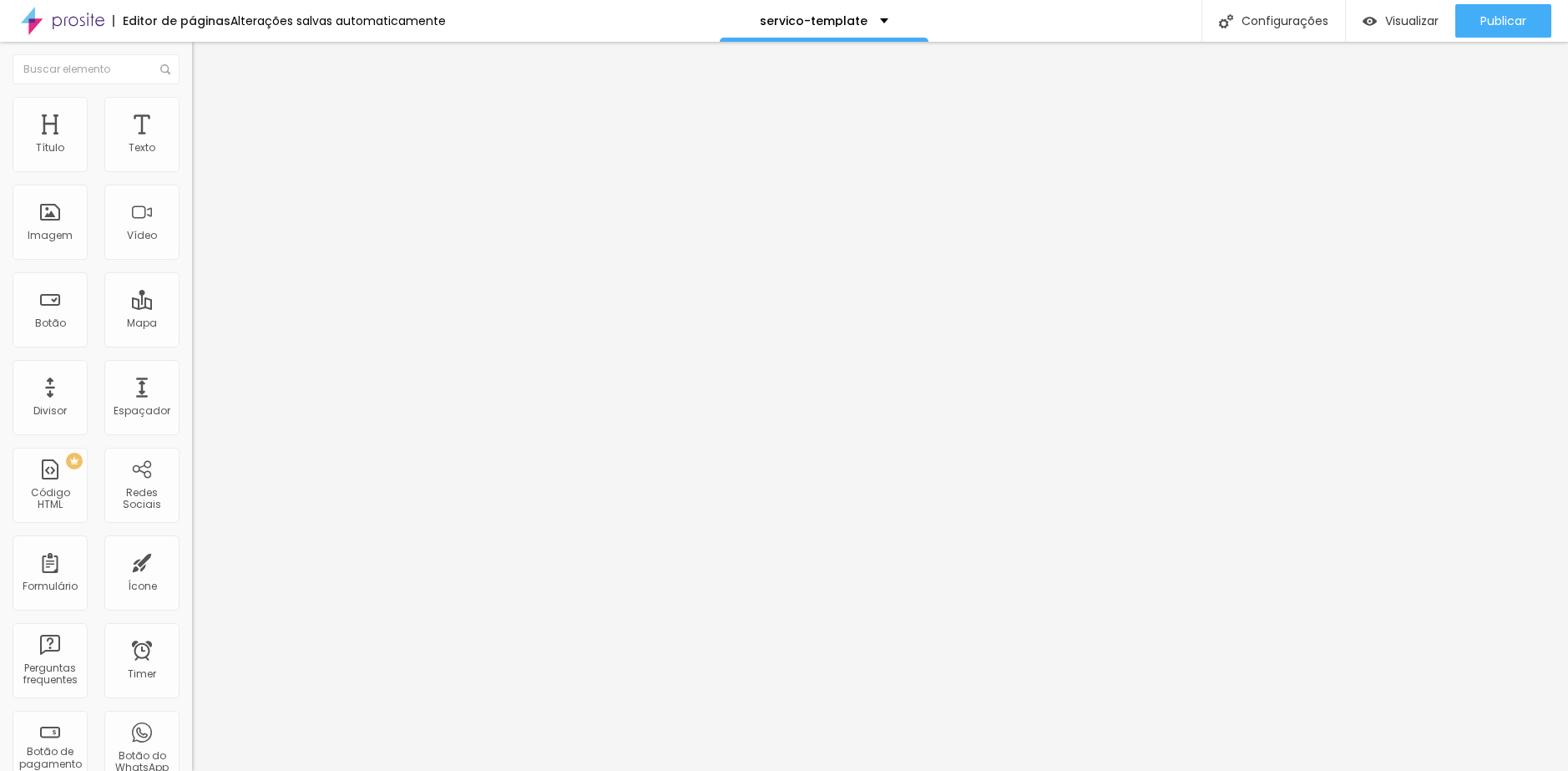
drag, startPoint x: 37, startPoint y: 195, endPoint x: 25, endPoint y: 189, distance: 13.4
click at [192, 560] on input "range" at bounding box center [245, 567] width 107 height 14
click at [207, 115] on span "Avançado" at bounding box center [234, 108] width 55 height 14
type input "19"
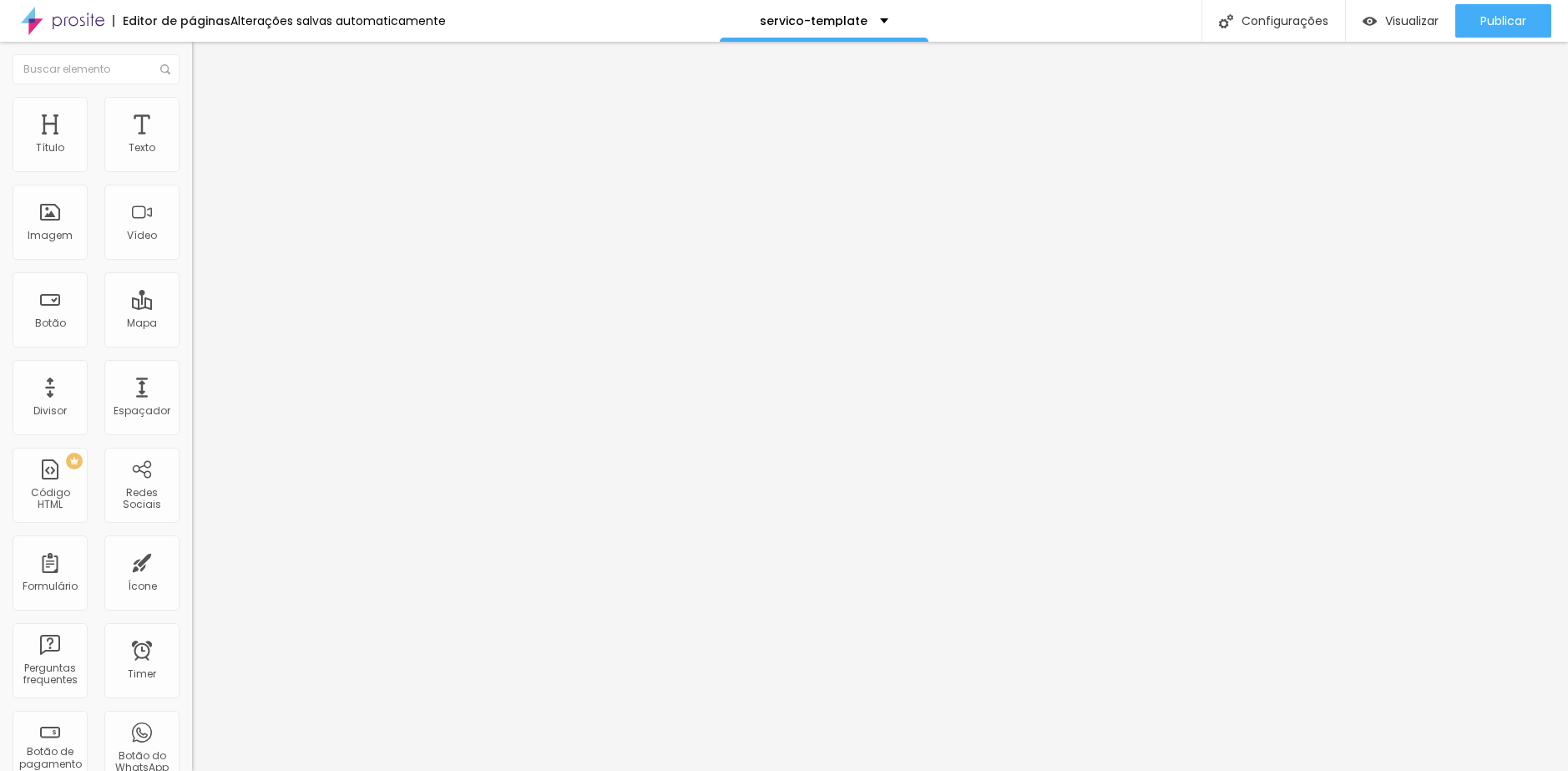
type input "22"
type input "23"
type input "25"
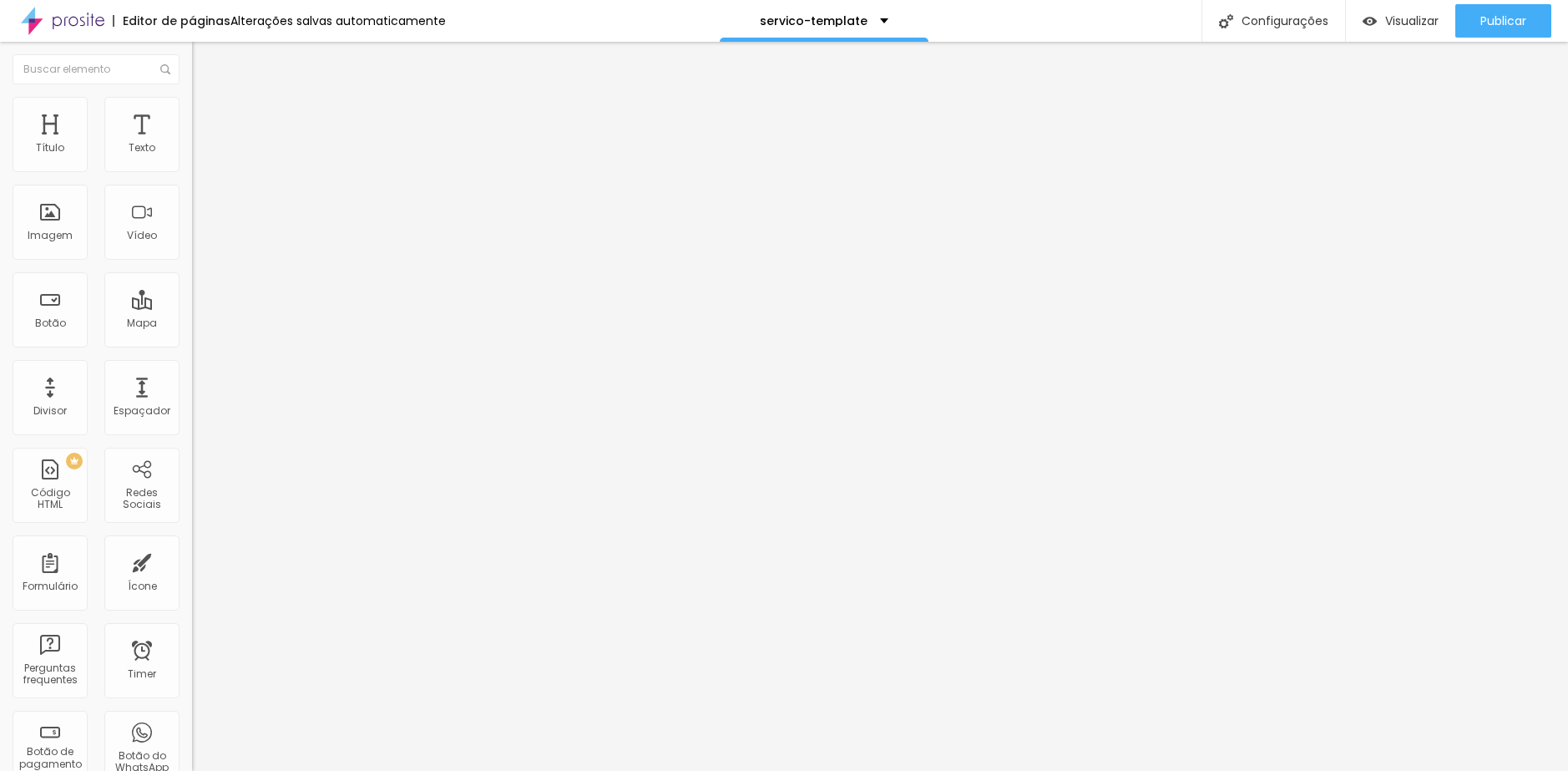
type input "25"
type input "26"
type input "27"
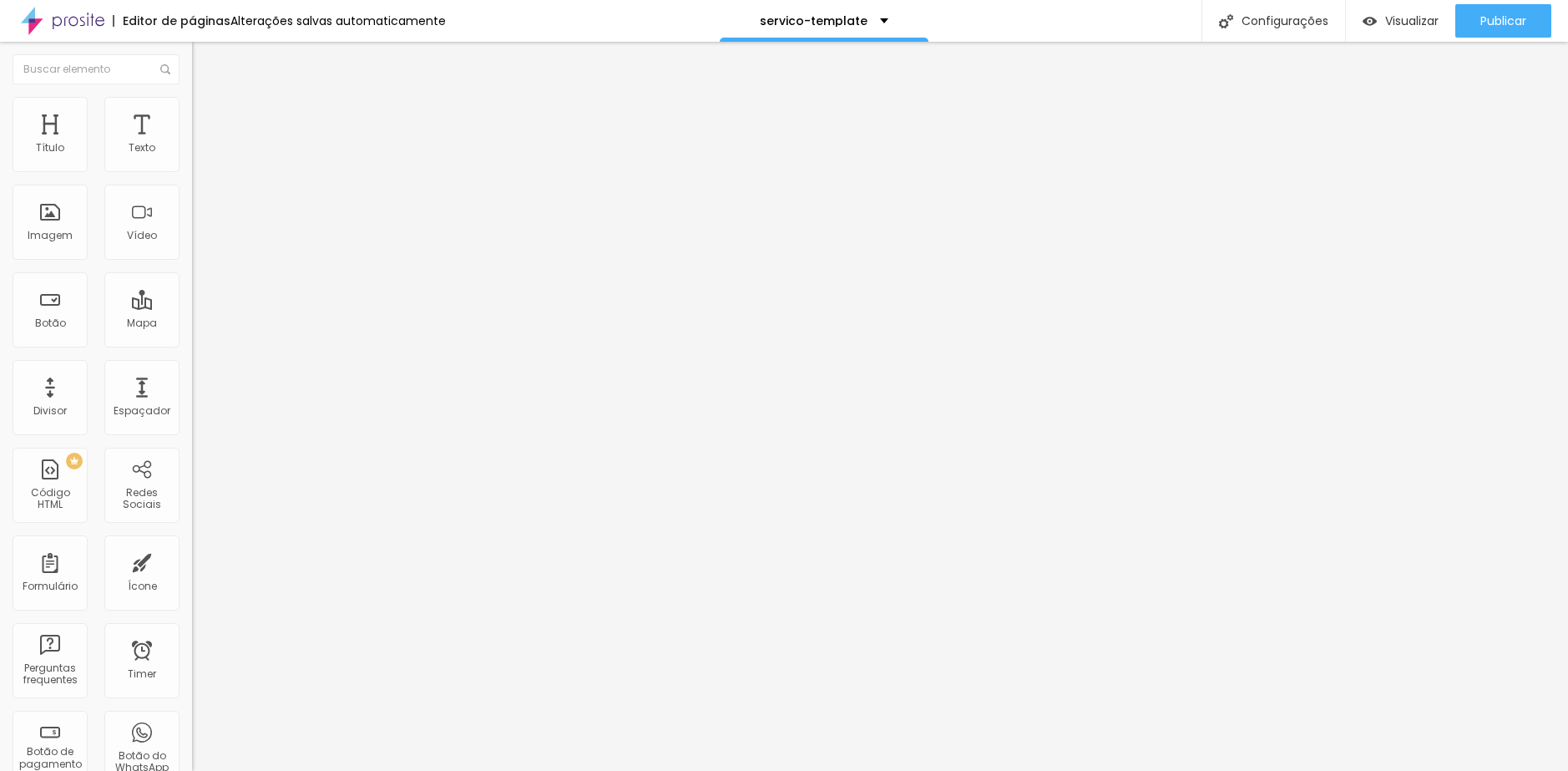
type input "28"
type input "29"
type input "30"
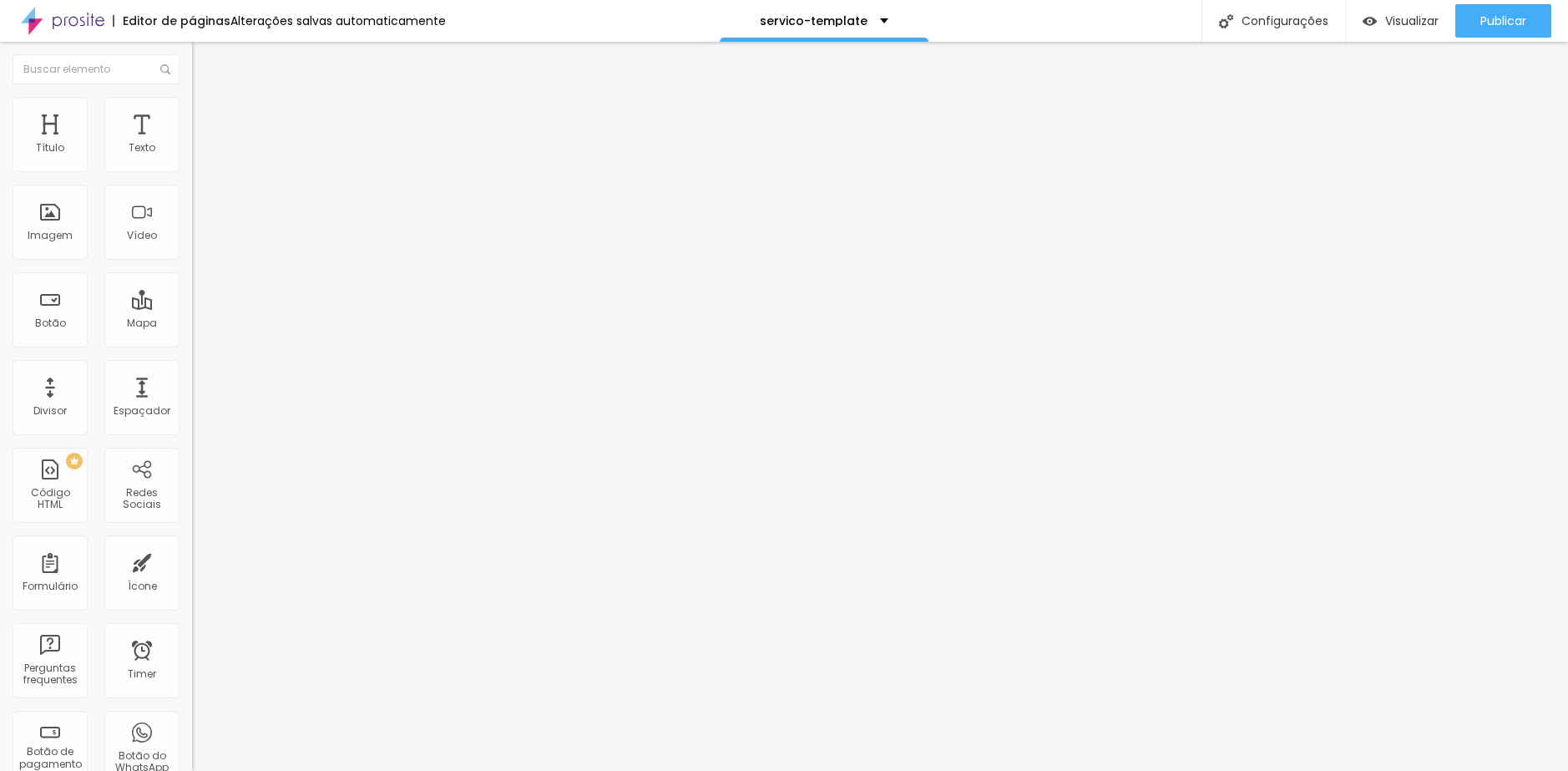
type input "30"
type input "31"
type input "32"
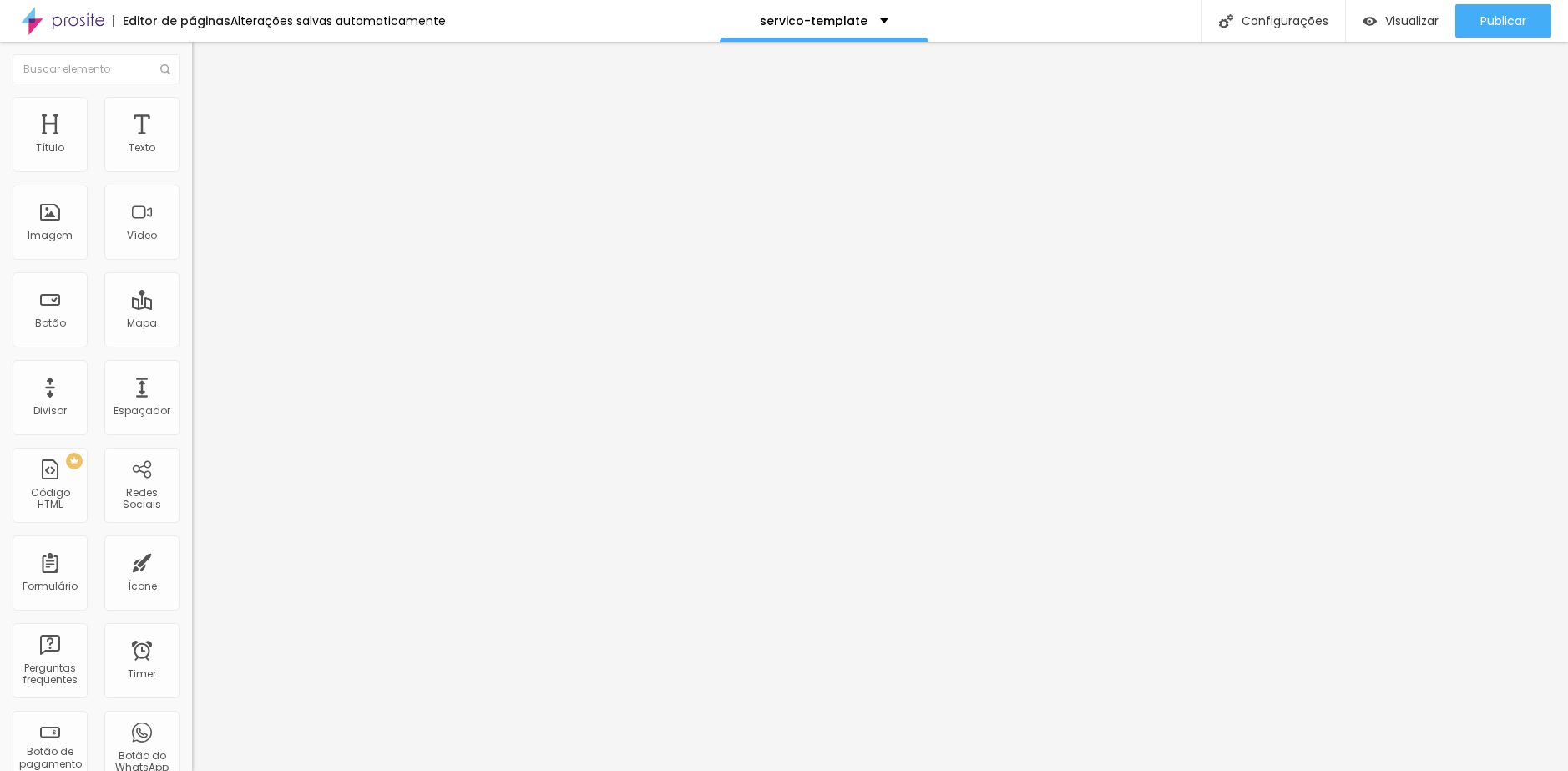
type input "39"
type input "40"
type input "42"
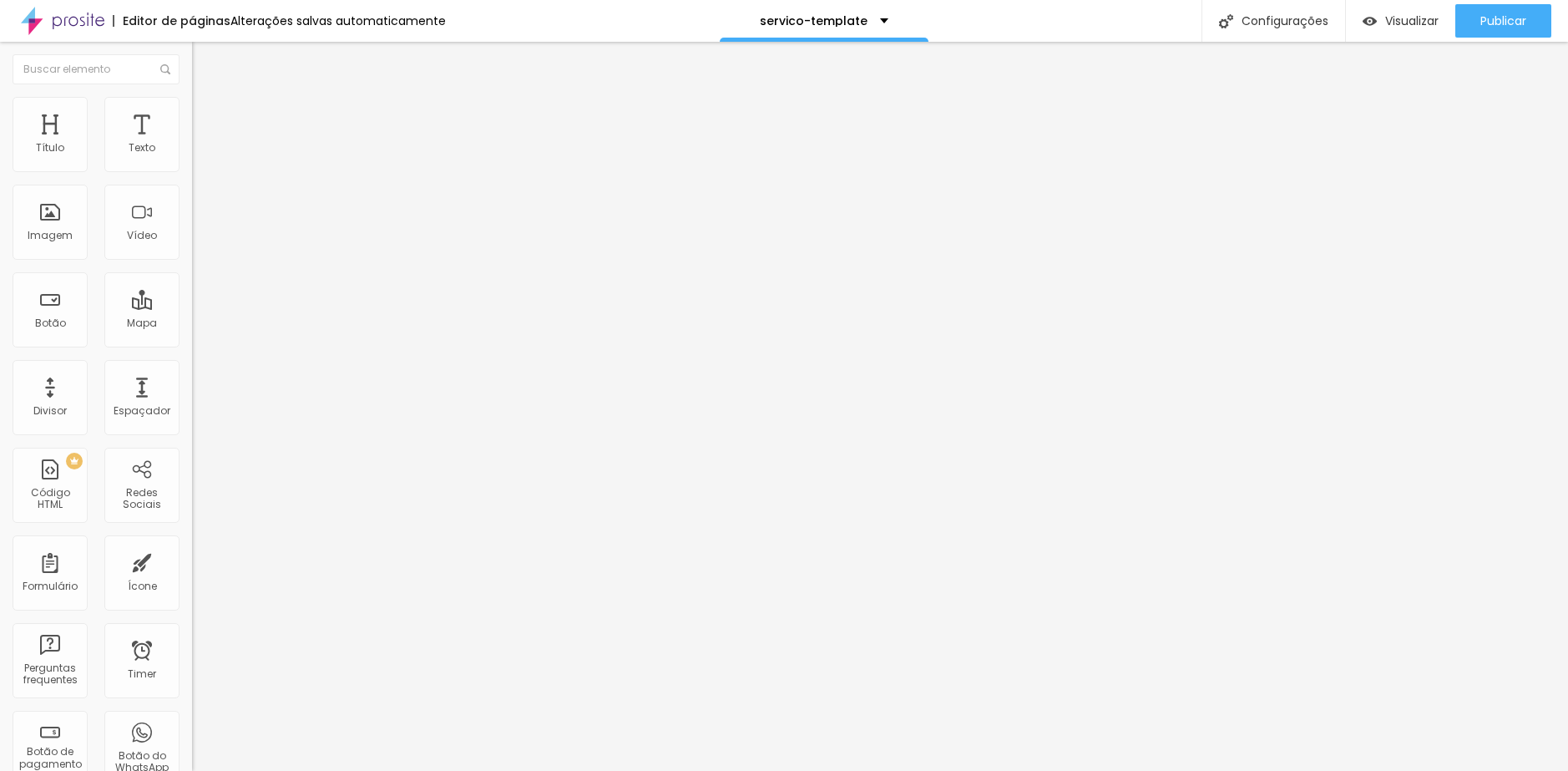
type input "42"
type input "44"
type input "45"
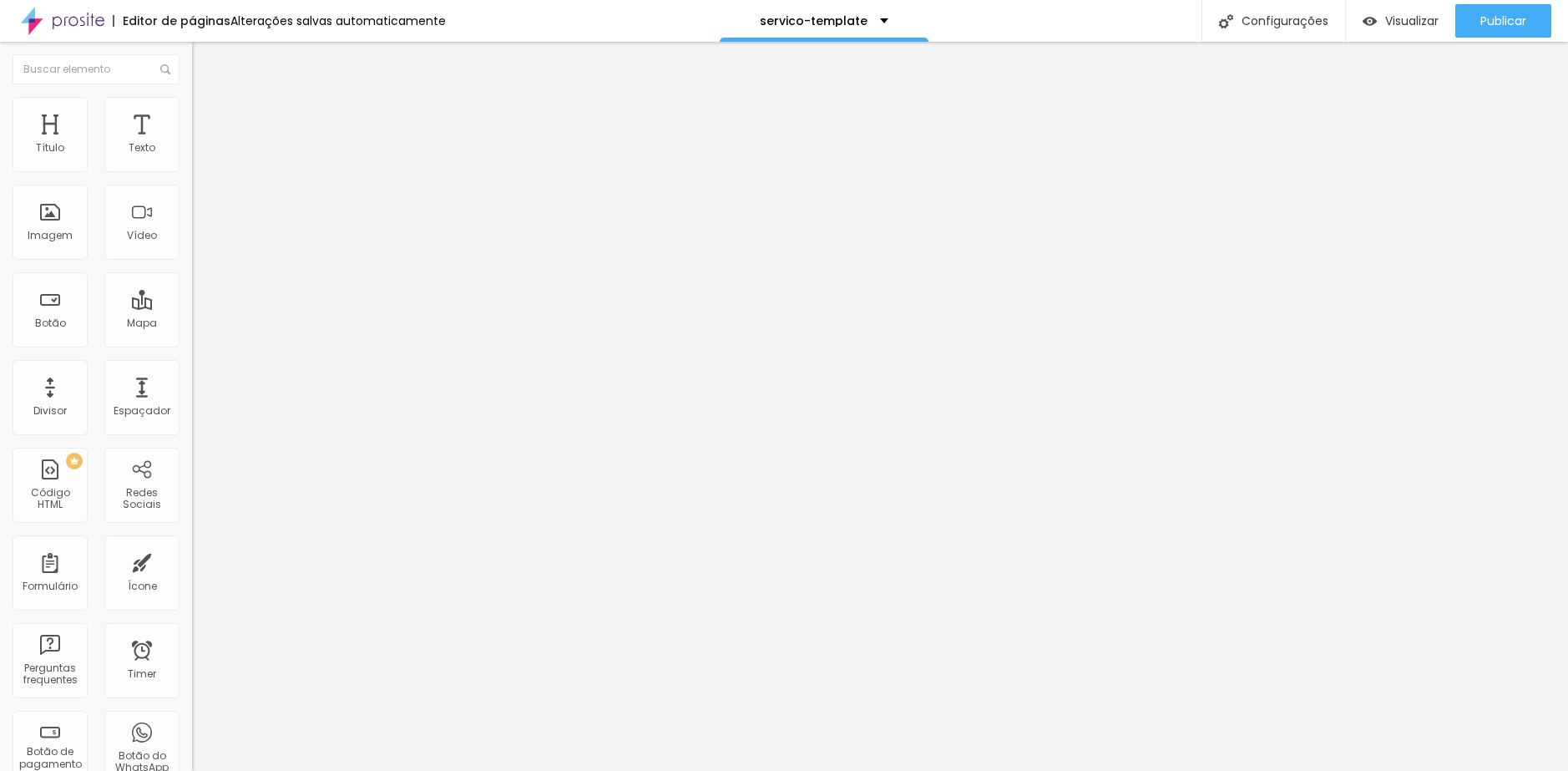
type input "46"
drag, startPoint x: 49, startPoint y: 167, endPoint x: 86, endPoint y: 168, distance: 37.0
type input "46"
click at [192, 307] on input "range" at bounding box center [245, 314] width 107 height 14
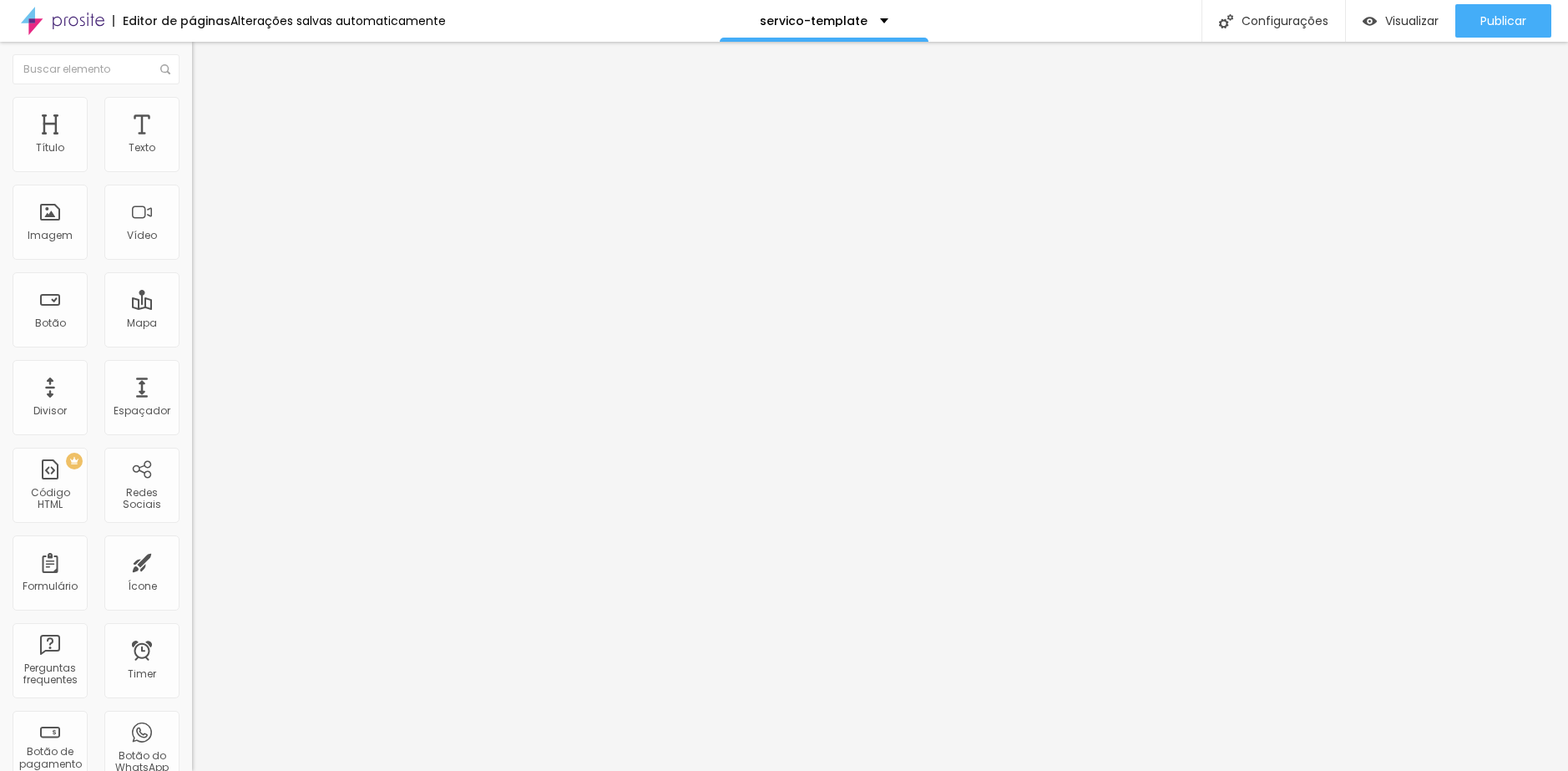
click at [192, 106] on li "Estilo" at bounding box center [288, 104] width 192 height 16
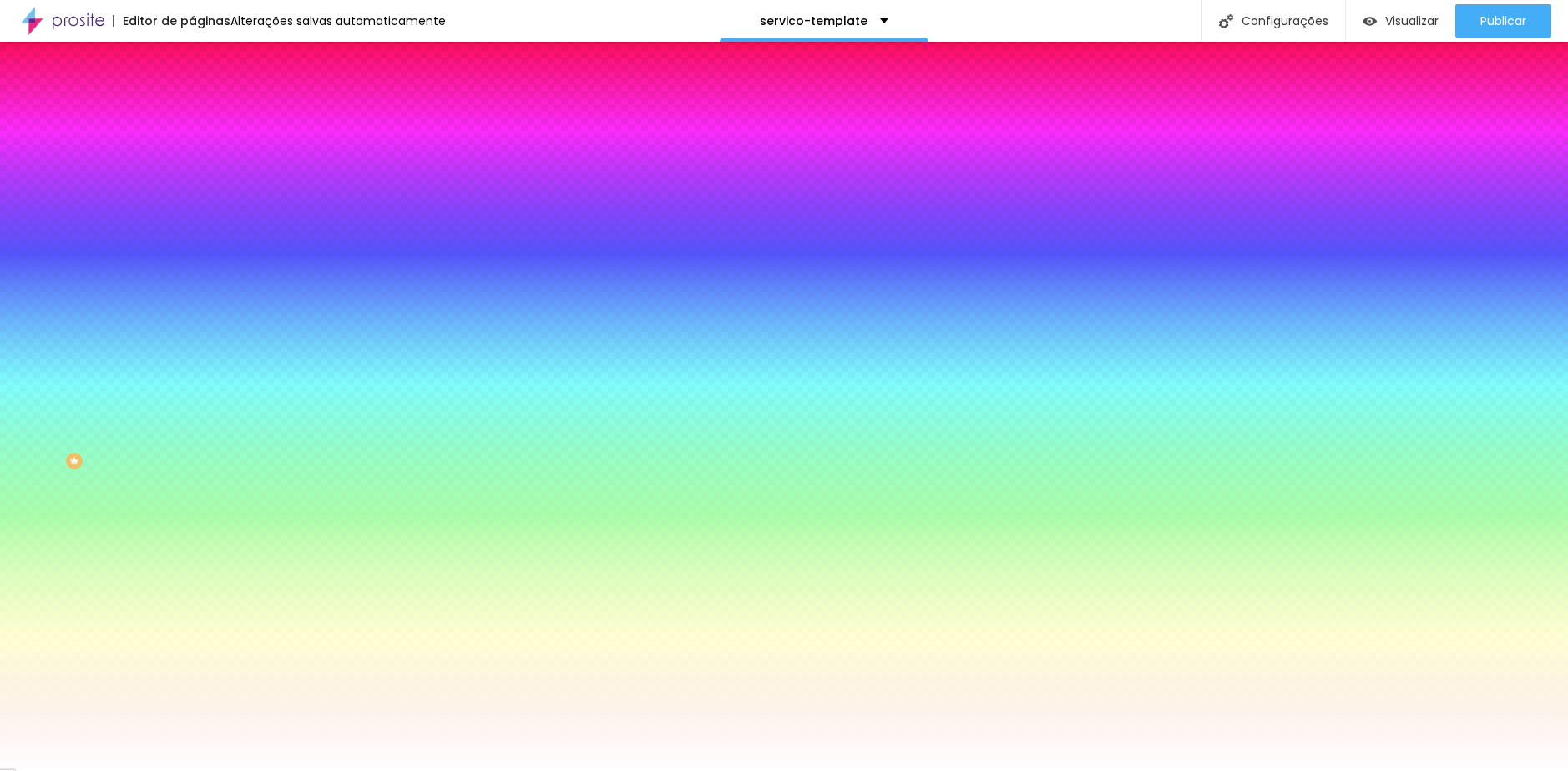
drag, startPoint x: 142, startPoint y: 302, endPoint x: 187, endPoint y: 304, distance: 45.0
click at [192, 304] on div "Imagem de fundo Adicionar imagem Efeito da Imagem Nenhum Nenhum Parallax Cor de…" at bounding box center [288, 239] width 192 height 216
paste input "73947"
click at [192, 227] on div at bounding box center [288, 227] width 192 height 0
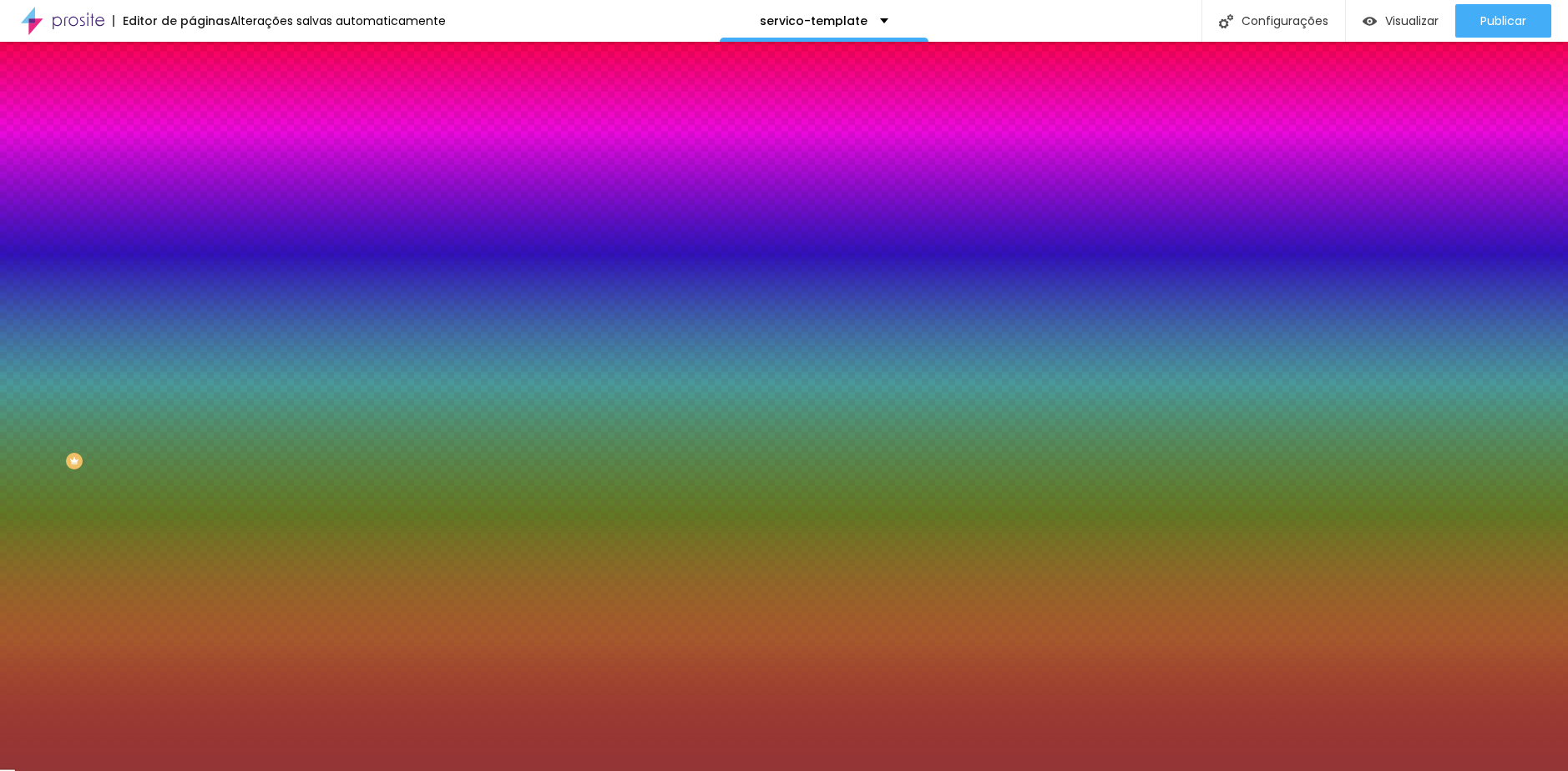
drag, startPoint x: 87, startPoint y: 360, endPoint x: 96, endPoint y: 377, distance: 19.2
click at [96, 377] on div at bounding box center [784, 386] width 1568 height 771
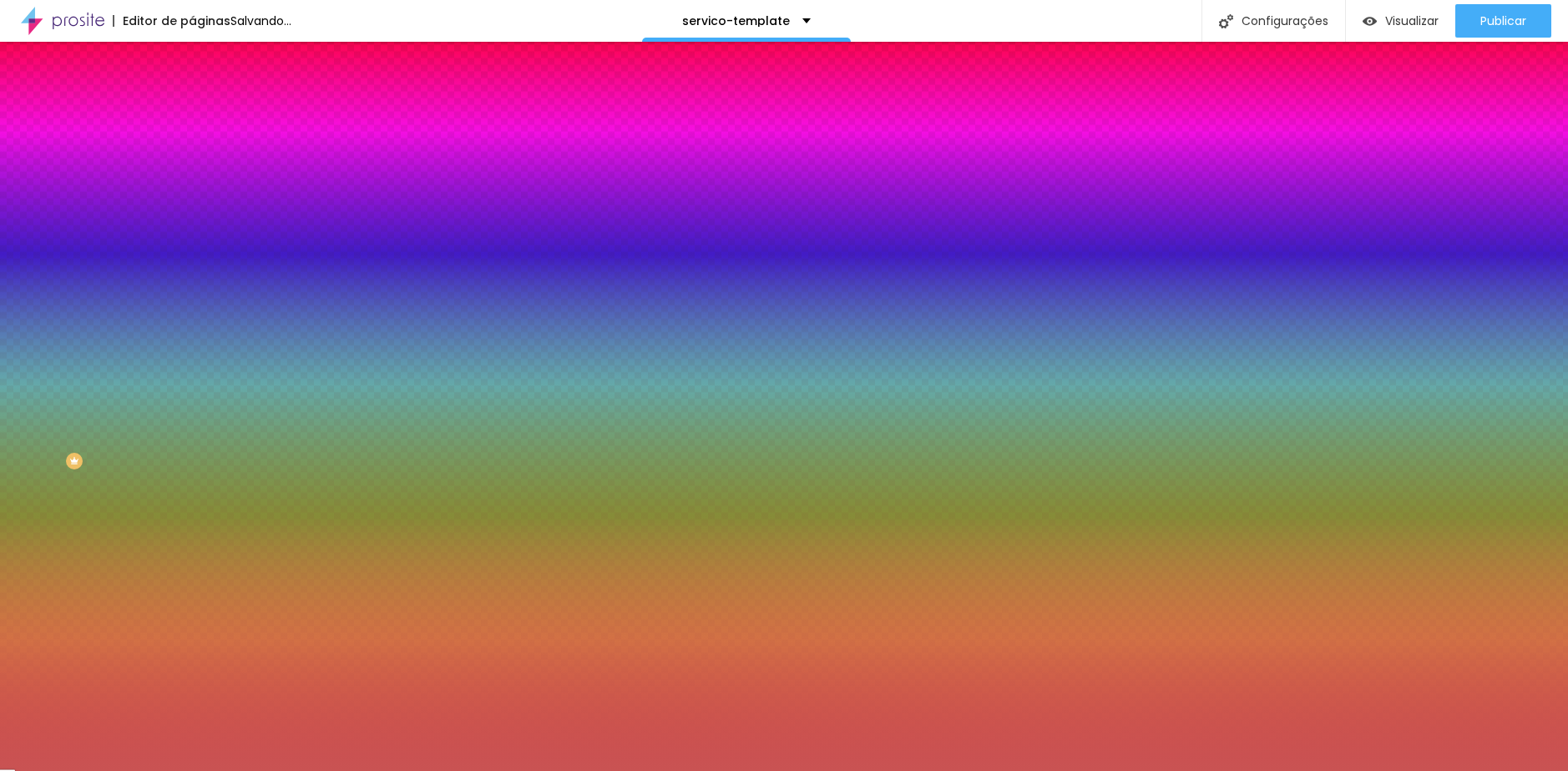
click at [920, 164] on div at bounding box center [921, 162] width 3 height 3
drag, startPoint x: 138, startPoint y: 301, endPoint x: 185, endPoint y: 302, distance: 47.0
click at [192, 302] on div "Imagem de fundo Adicionar imagem Efeito da Imagem Nenhum Nenhum Parallax Cor de…" at bounding box center [288, 239] width 192 height 216
paste input "73947"
click at [192, 227] on div at bounding box center [288, 227] width 192 height 0
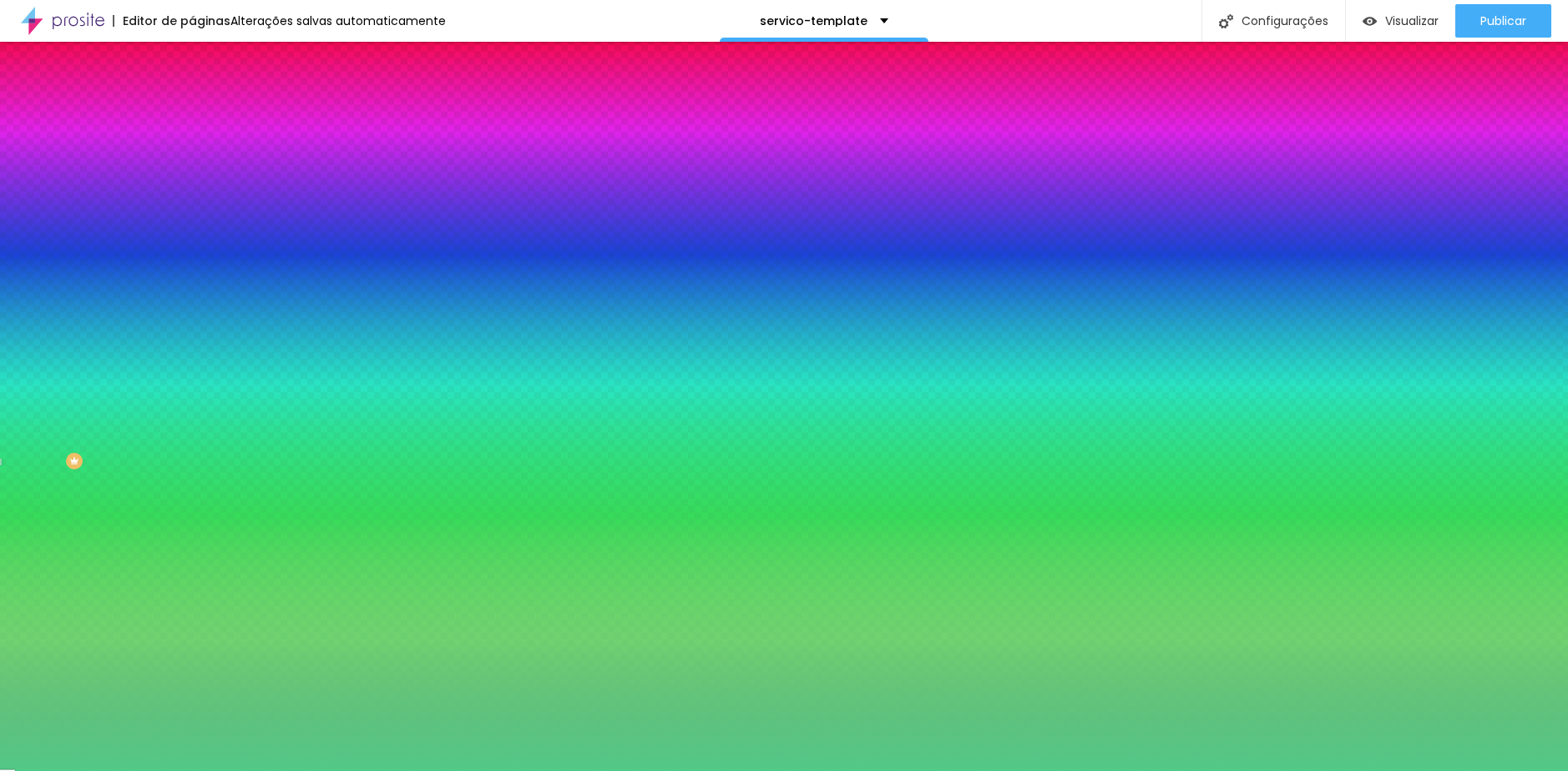
drag, startPoint x: 148, startPoint y: 389, endPoint x: 148, endPoint y: 399, distance: 10.0
click at [148, 399] on div at bounding box center [784, 386] width 1568 height 771
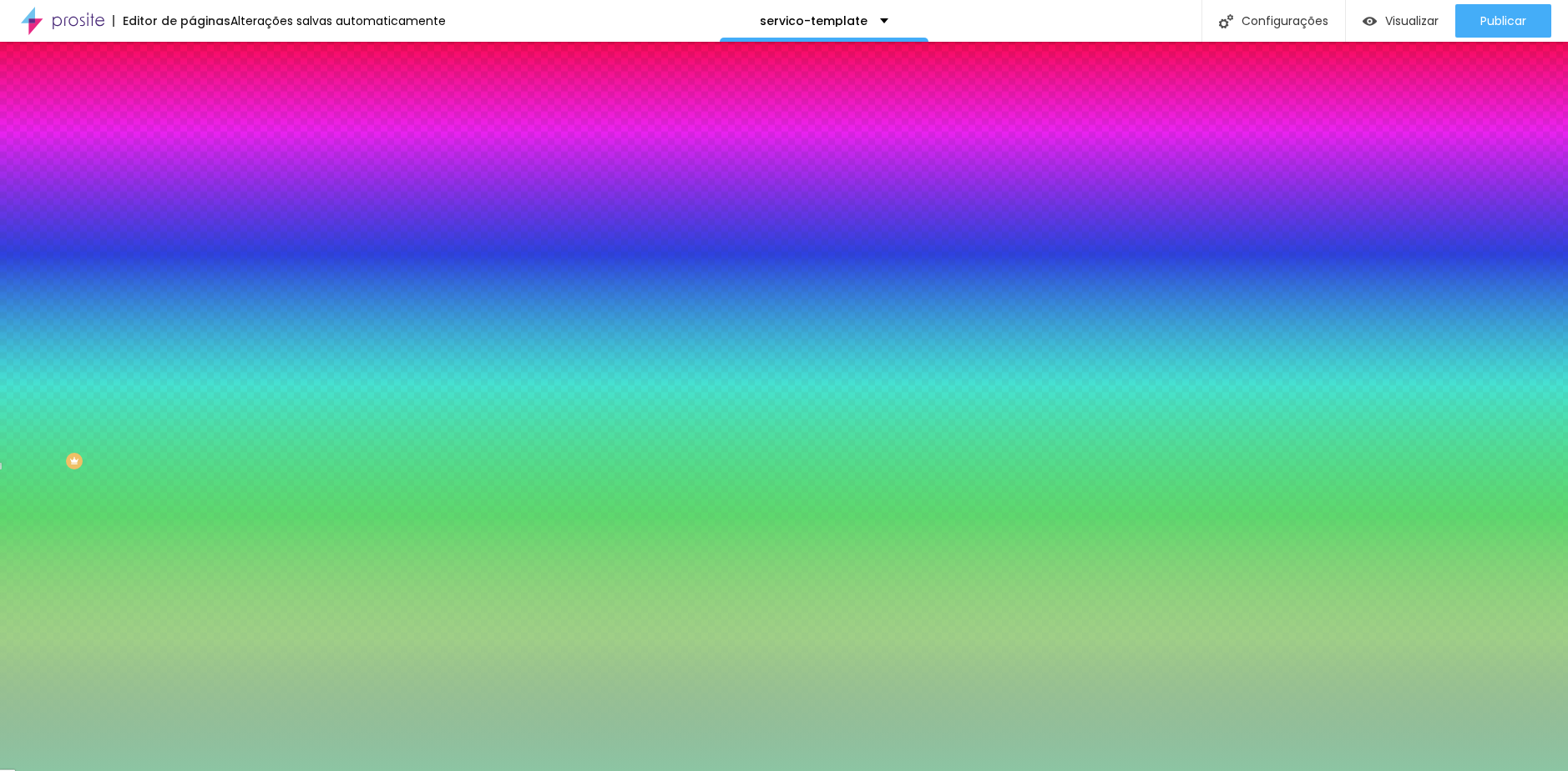
drag, startPoint x: 101, startPoint y: 372, endPoint x: 58, endPoint y: 353, distance: 47.0
click at [58, 353] on div at bounding box center [784, 386] width 1568 height 771
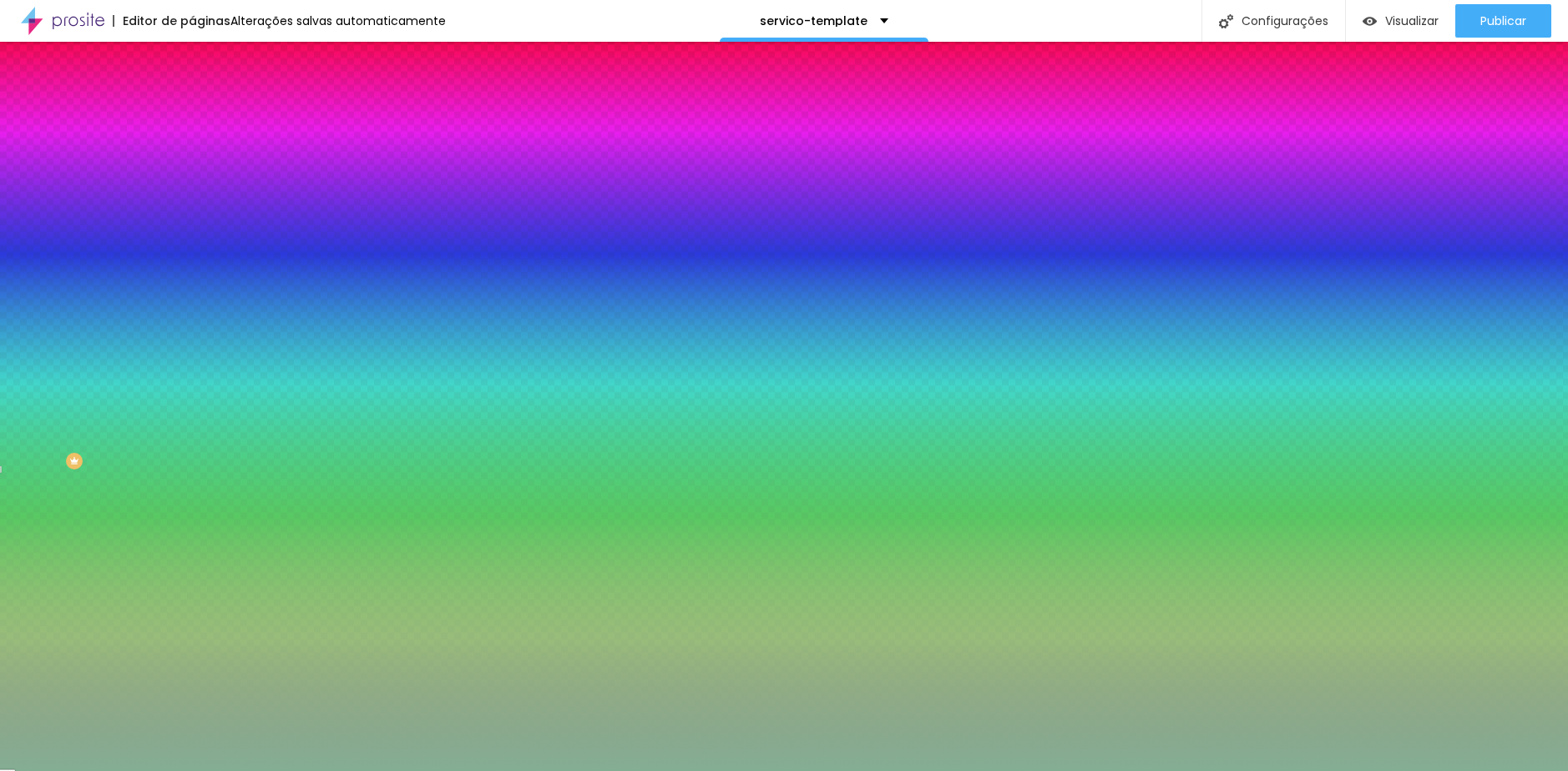
drag, startPoint x: 58, startPoint y: 351, endPoint x: 52, endPoint y: 364, distance: 14.3
click at [377, 246] on div at bounding box center [378, 244] width 3 height 3
click at [374, 268] on div at bounding box center [375, 266] width 3 height 3
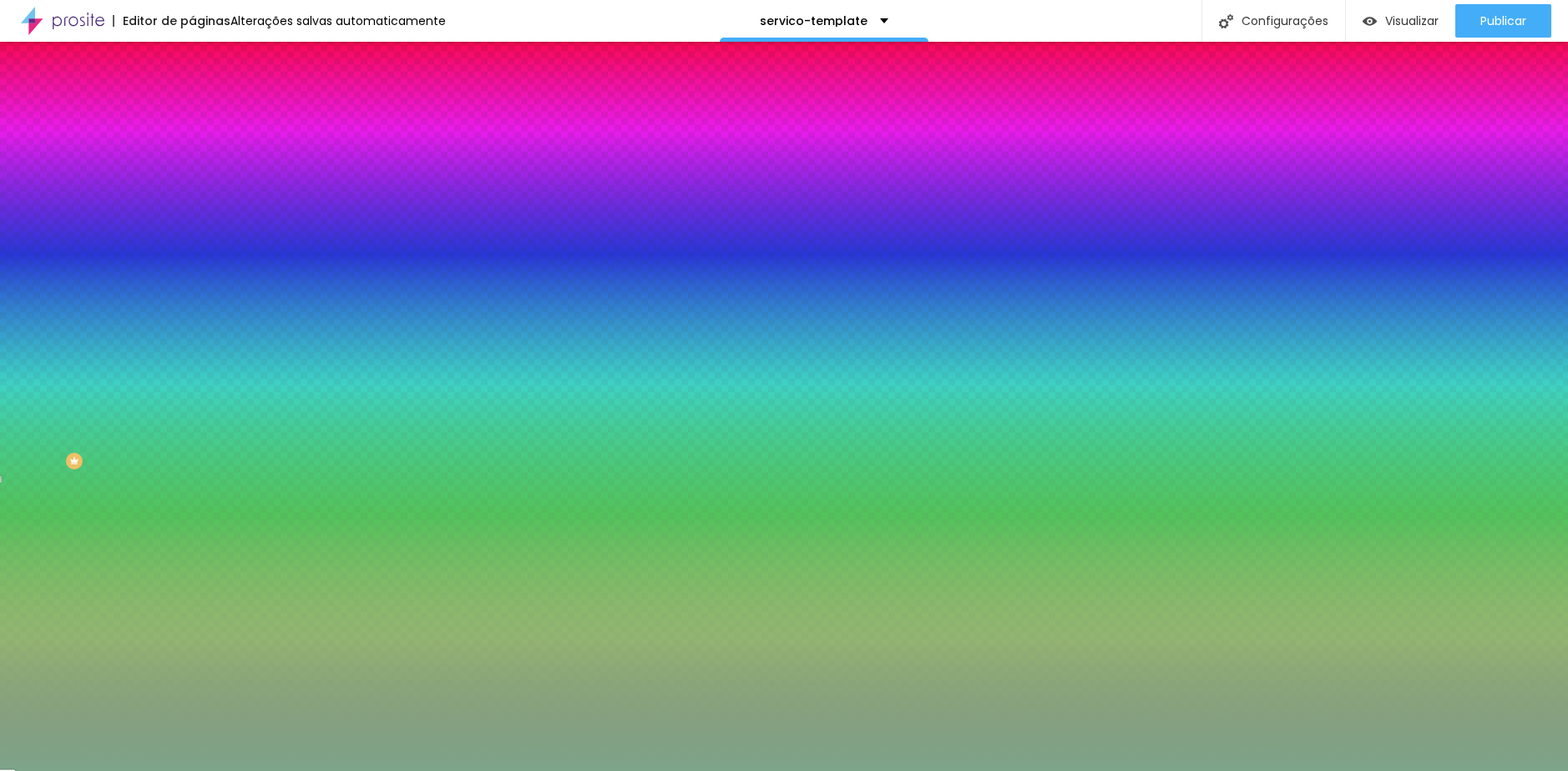
type input "#7AA387"
click at [391, 289] on div at bounding box center [392, 287] width 3 height 3
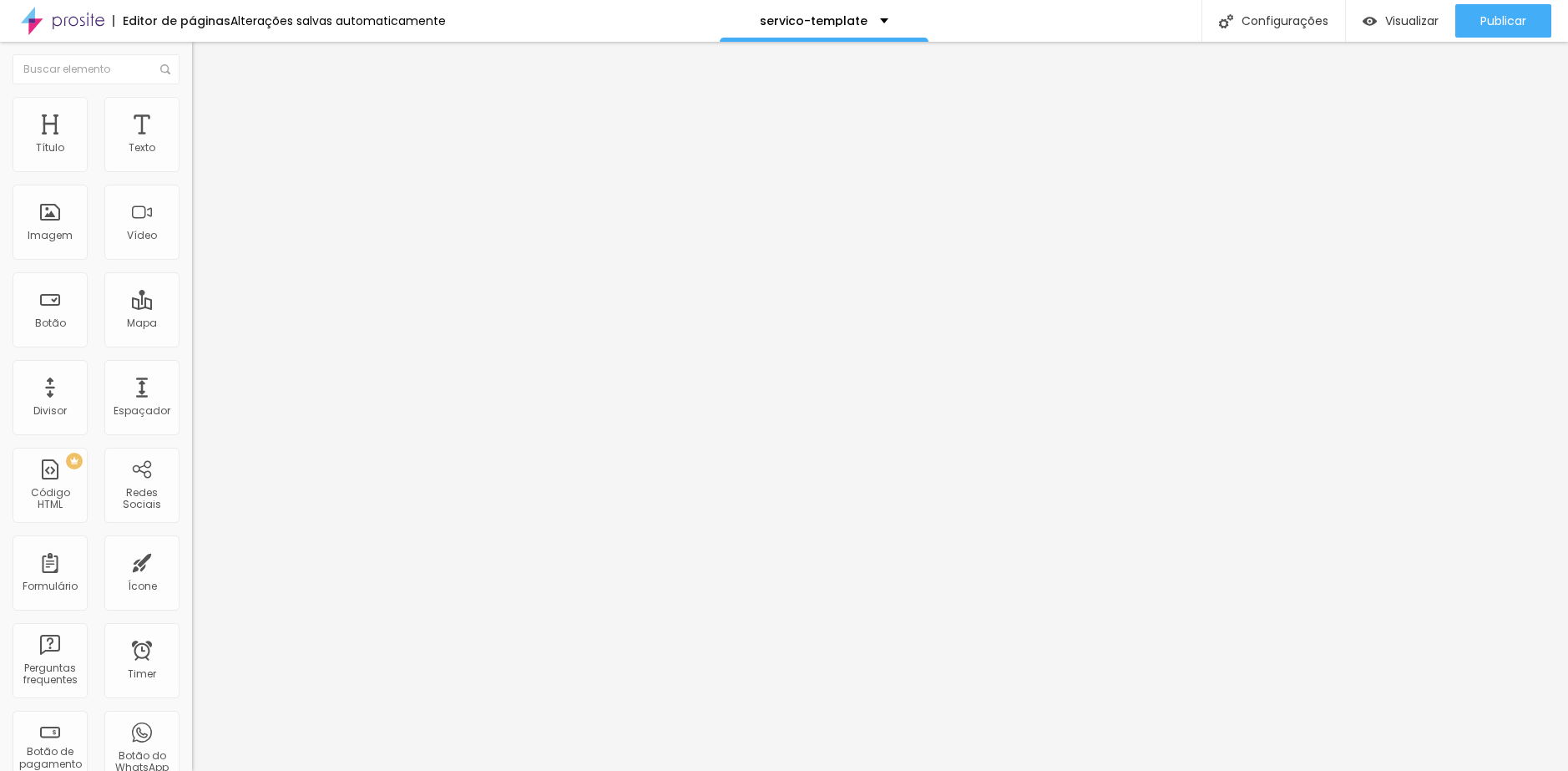
click at [207, 124] on span "Avançado" at bounding box center [234, 125] width 55 height 14
click at [207, 115] on span "Estilo" at bounding box center [219, 108] width 26 height 14
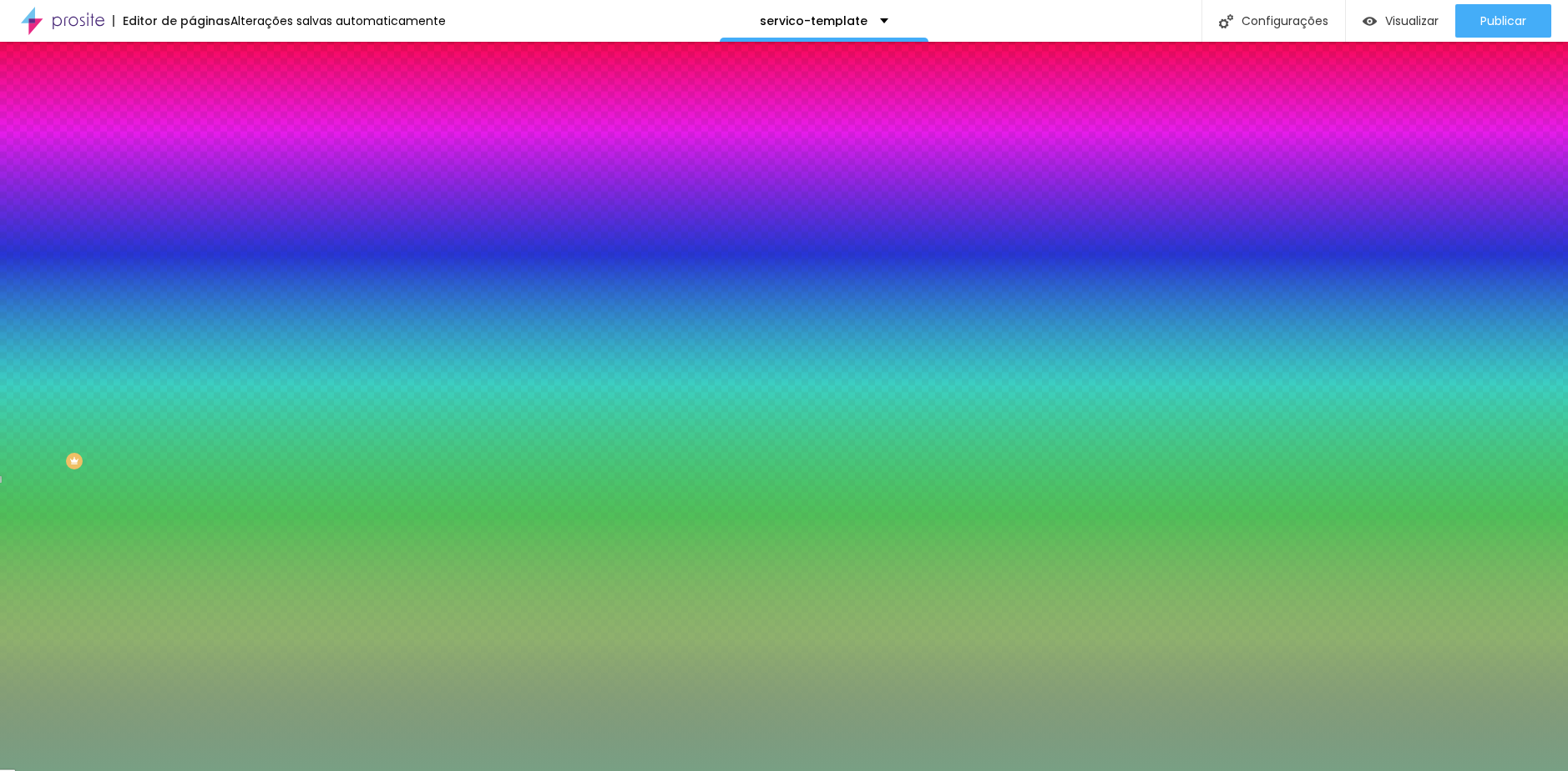
click at [192, 227] on div at bounding box center [288, 227] width 192 height 0
type input "#749780"
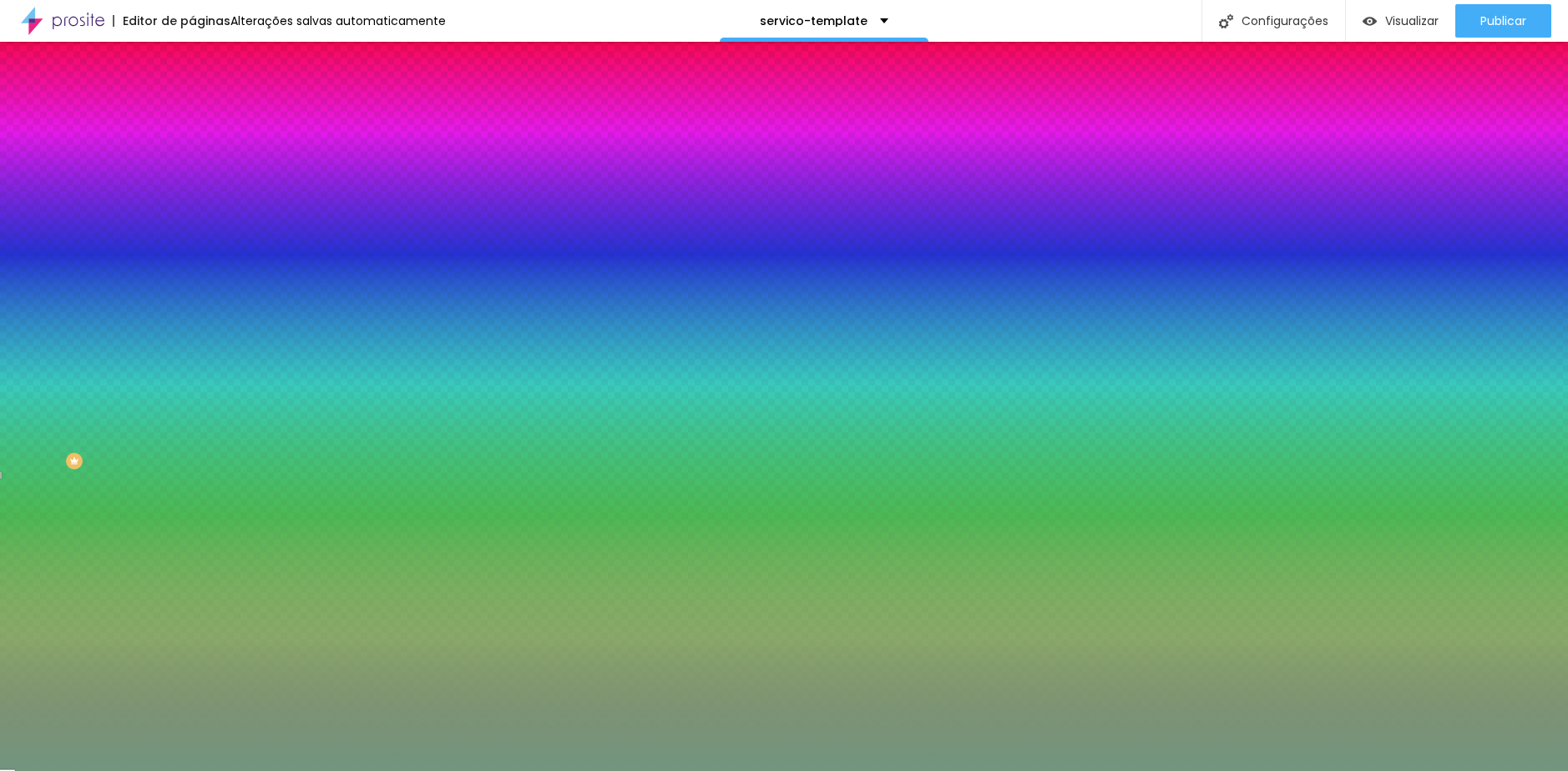
click at [375, 319] on div at bounding box center [376, 317] width 3 height 3
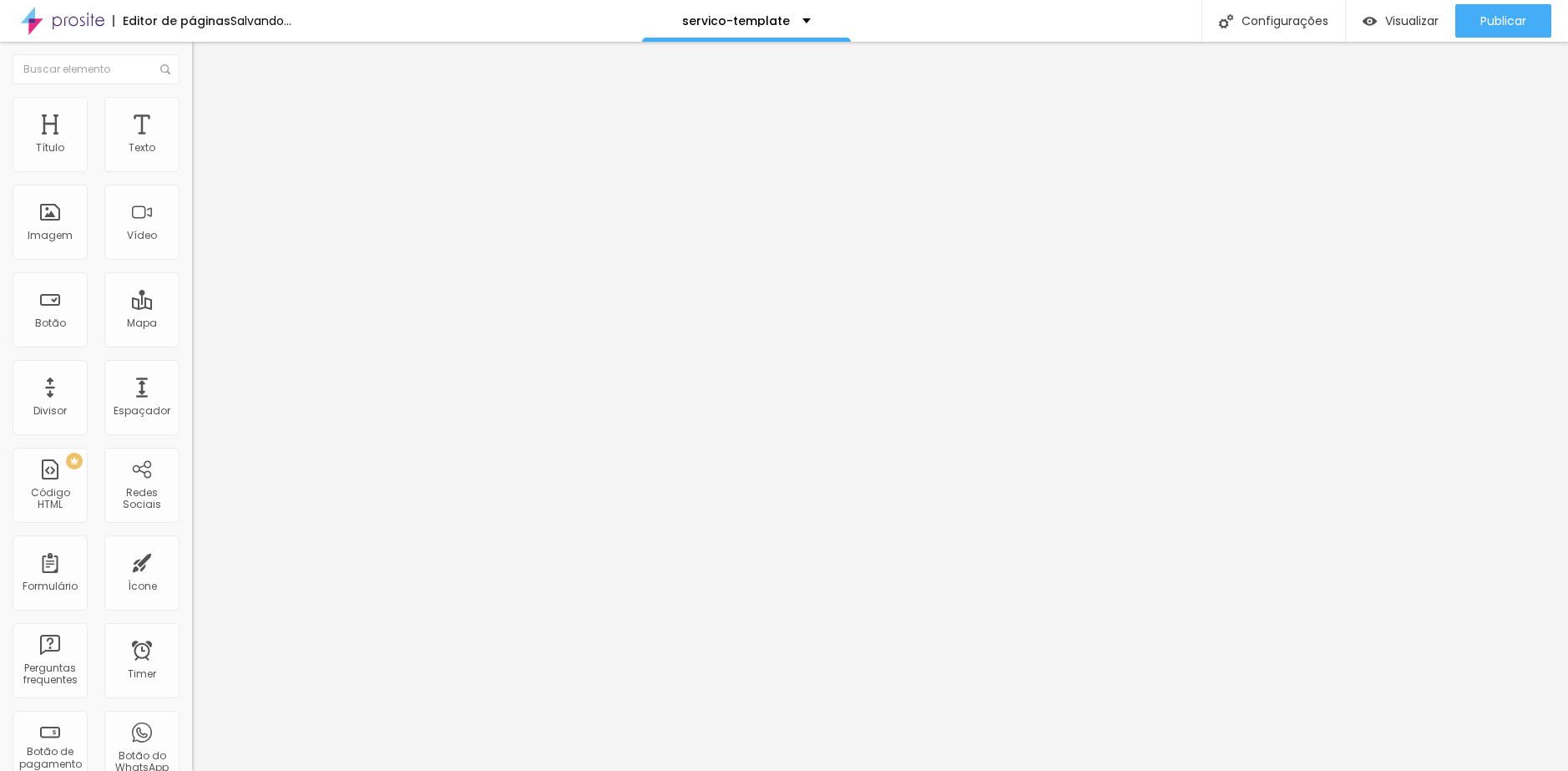
click at [192, 110] on li "Estilo" at bounding box center [288, 104] width 192 height 16
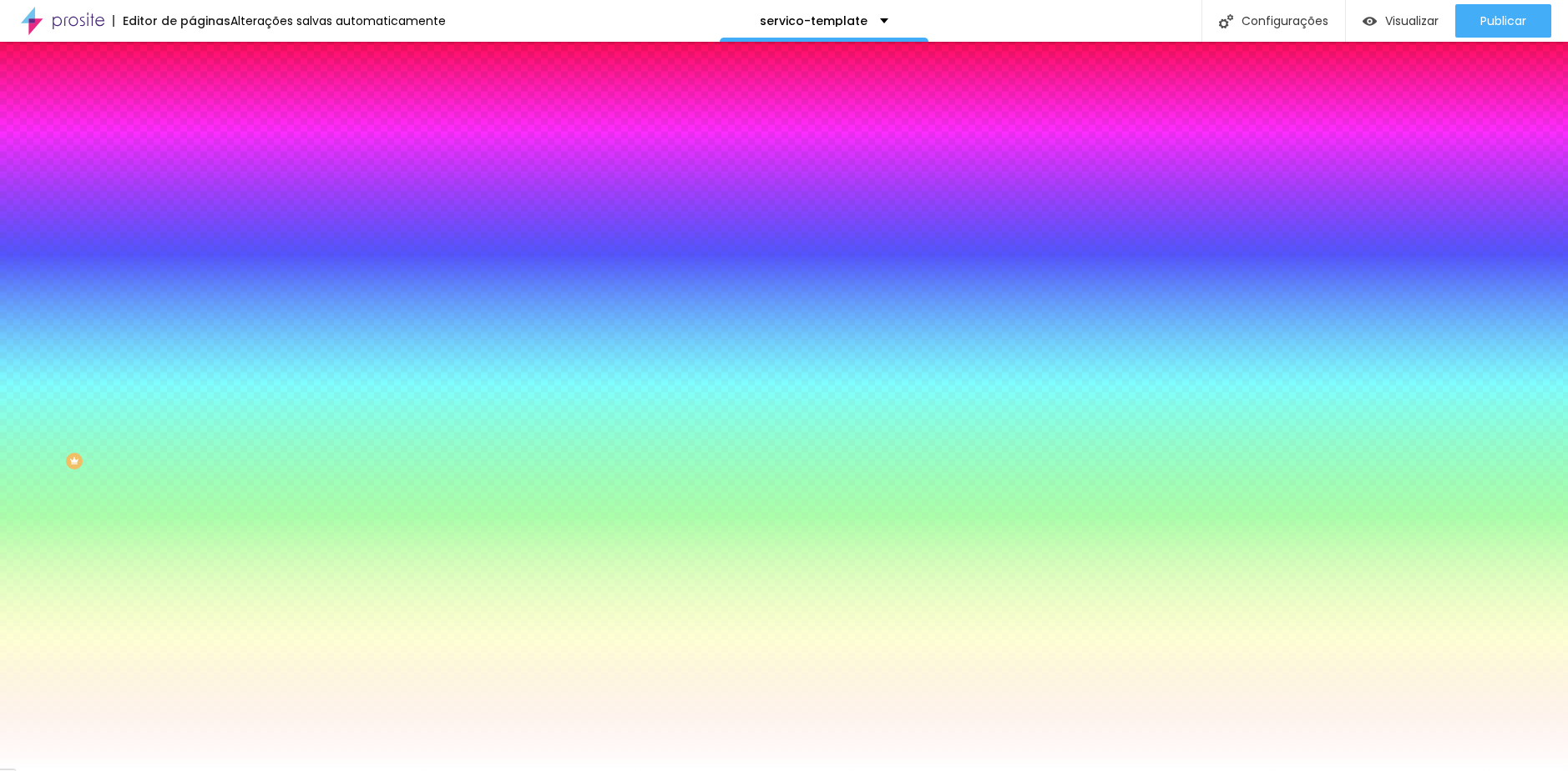
drag, startPoint x: 134, startPoint y: 299, endPoint x: 190, endPoint y: 305, distance: 56.3
click at [192, 305] on div "Imagem de fundo Adicionar imagem Efeito da Imagem Nenhum Nenhum Parallax Cor de…" at bounding box center [288, 239] width 192 height 216
paste input "73947D"
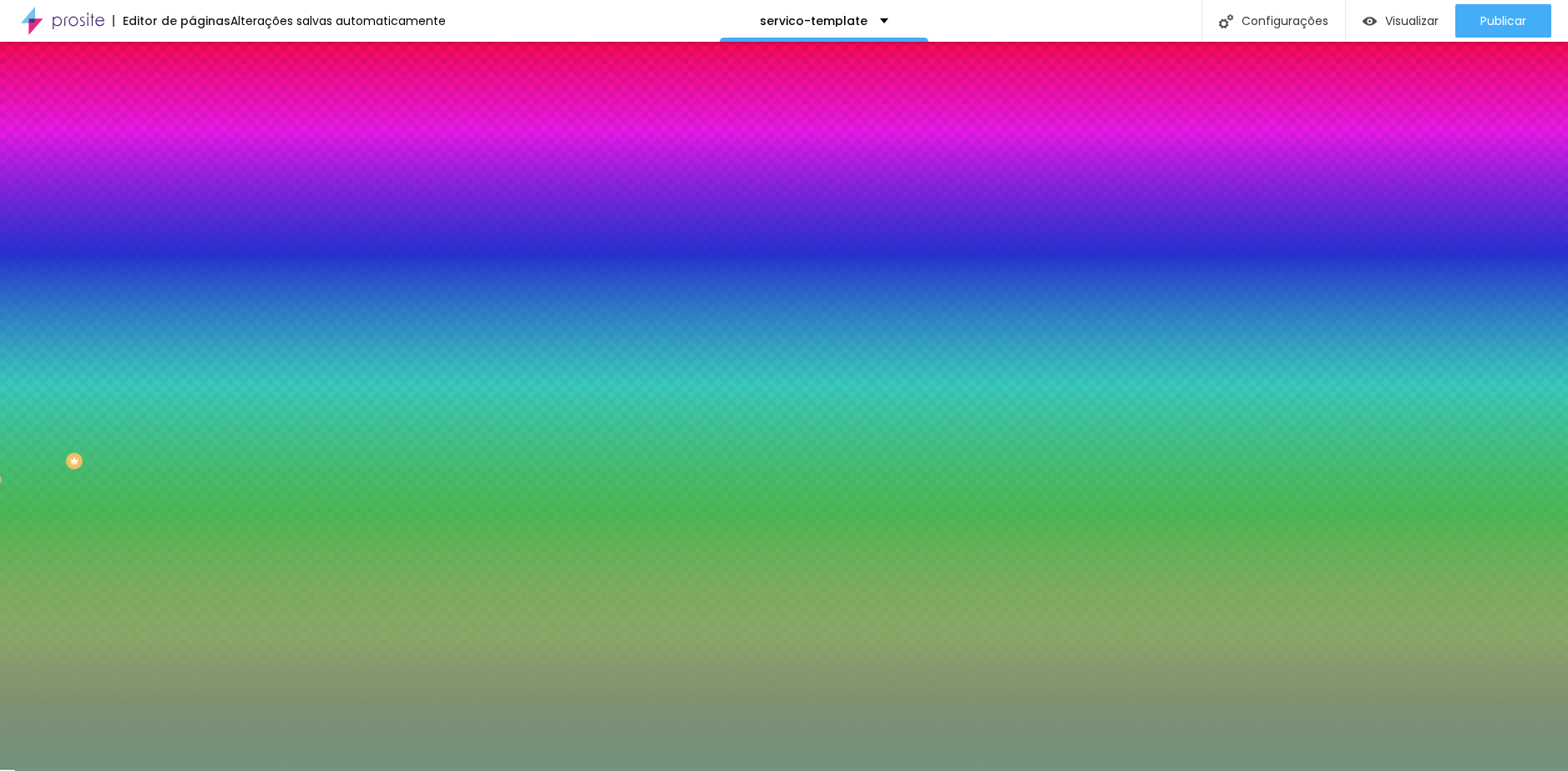
type input "#73947D"
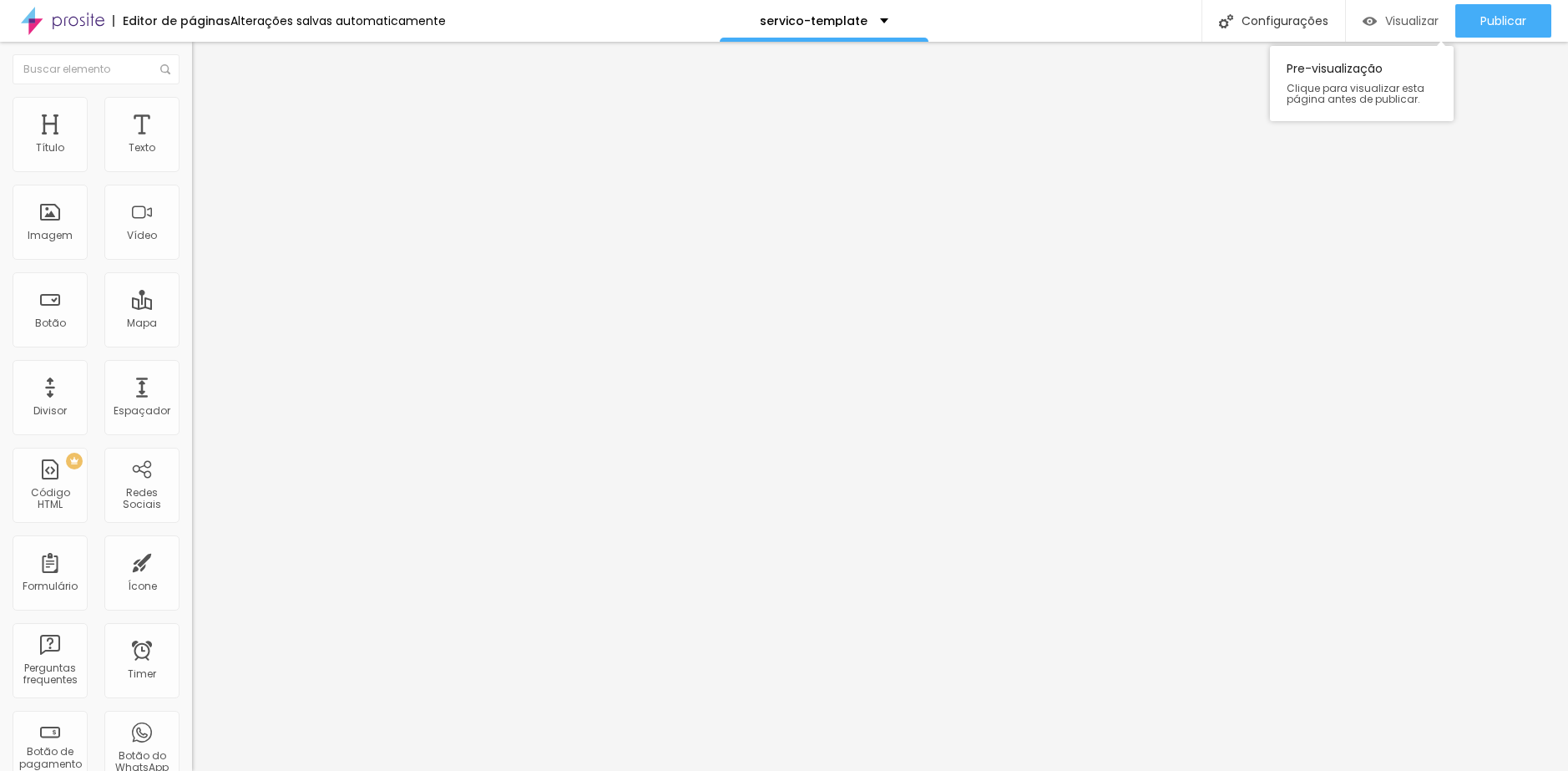
click at [1388, 28] on span "Visualizar" at bounding box center [1411, 21] width 53 height 14
click at [192, 107] on img at bounding box center [200, 104] width 15 height 15
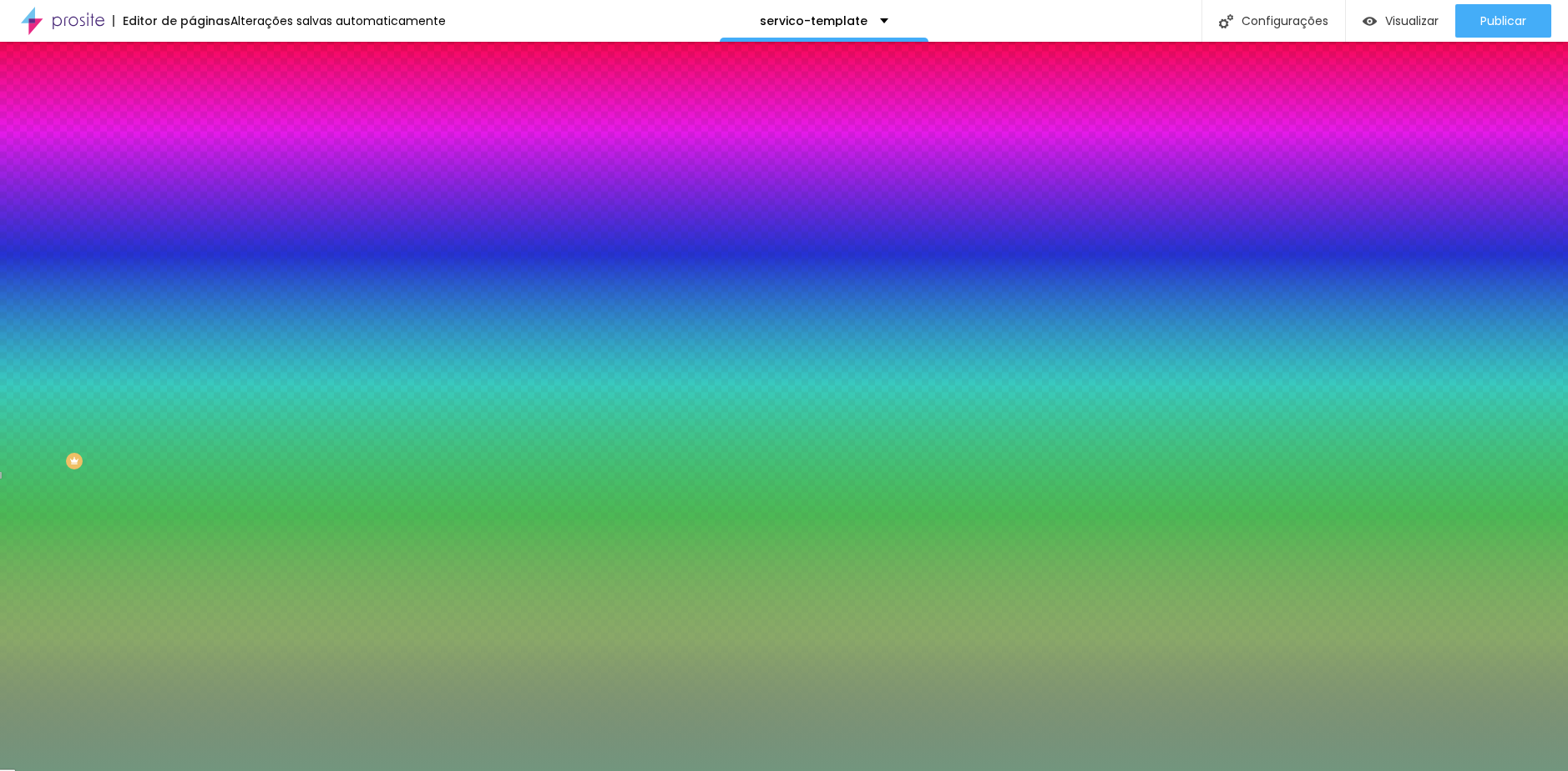
click at [192, 227] on div at bounding box center [288, 227] width 192 height 0
type input "#71927C"
click at [366, 334] on div at bounding box center [367, 331] width 3 height 3
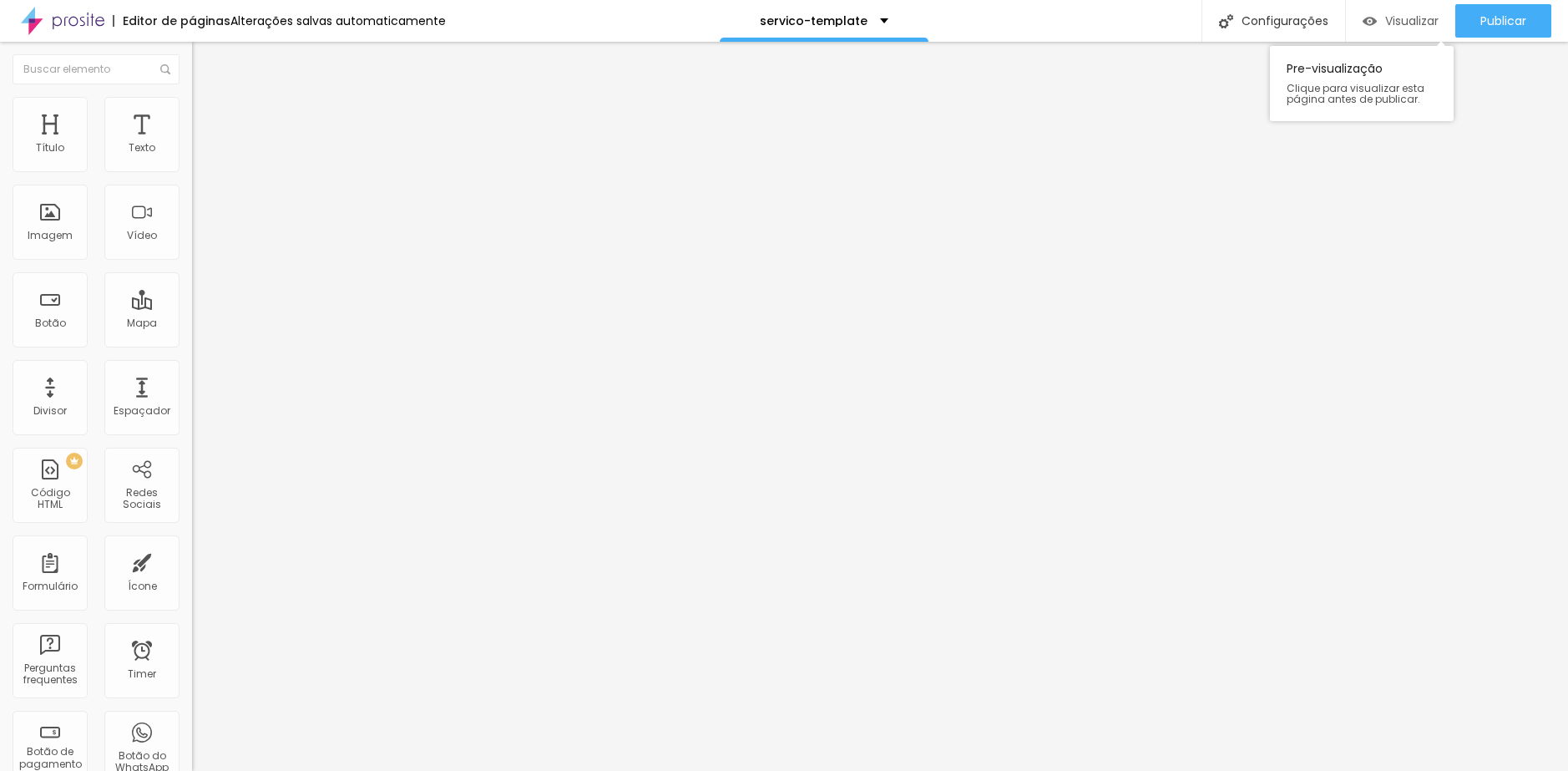
click at [1395, 21] on span "Visualizar" at bounding box center [1411, 21] width 53 height 14
click at [192, 111] on li "Estilo" at bounding box center [288, 104] width 192 height 16
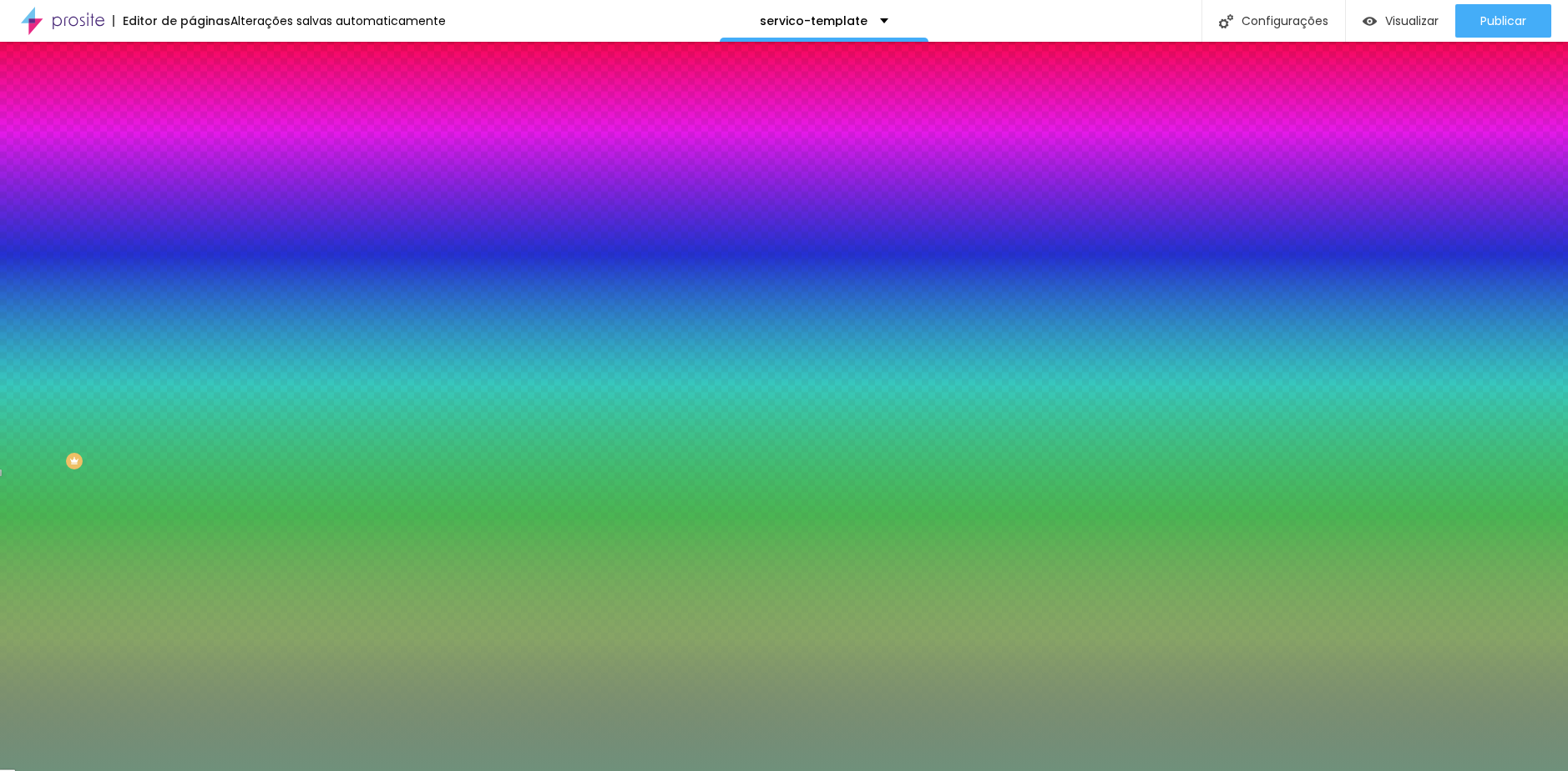
paste input "73947"
drag, startPoint x: 170, startPoint y: 304, endPoint x: 148, endPoint y: 304, distance: 22.0
click at [192, 243] on input "#73947" at bounding box center [292, 235] width 200 height 16
drag, startPoint x: 144, startPoint y: 298, endPoint x: 155, endPoint y: 303, distance: 12.1
click at [192, 243] on input "#73947" at bounding box center [292, 235] width 200 height 16
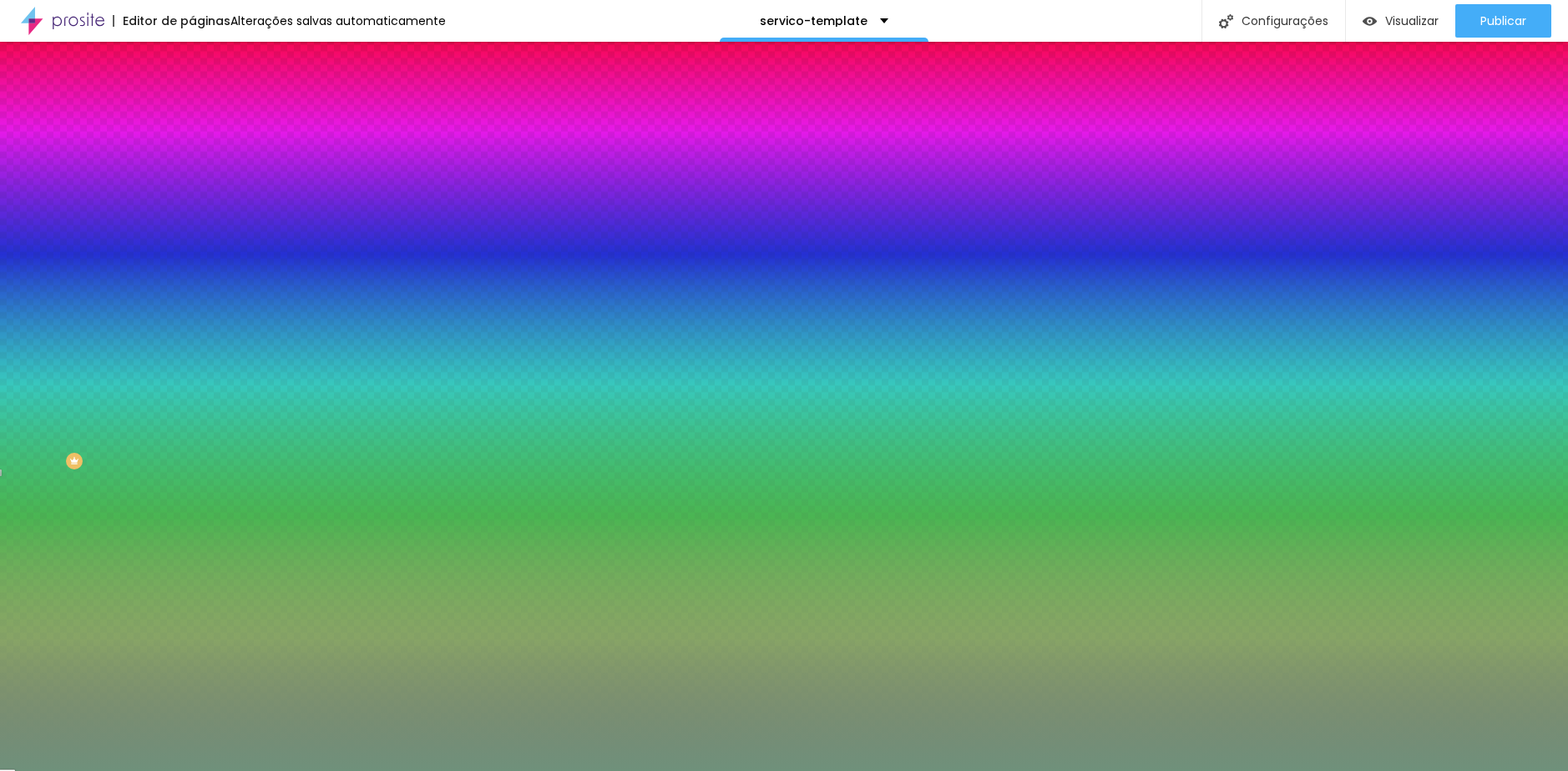
click at [192, 243] on input "#73947" at bounding box center [292, 235] width 200 height 16
type input "#73947D"
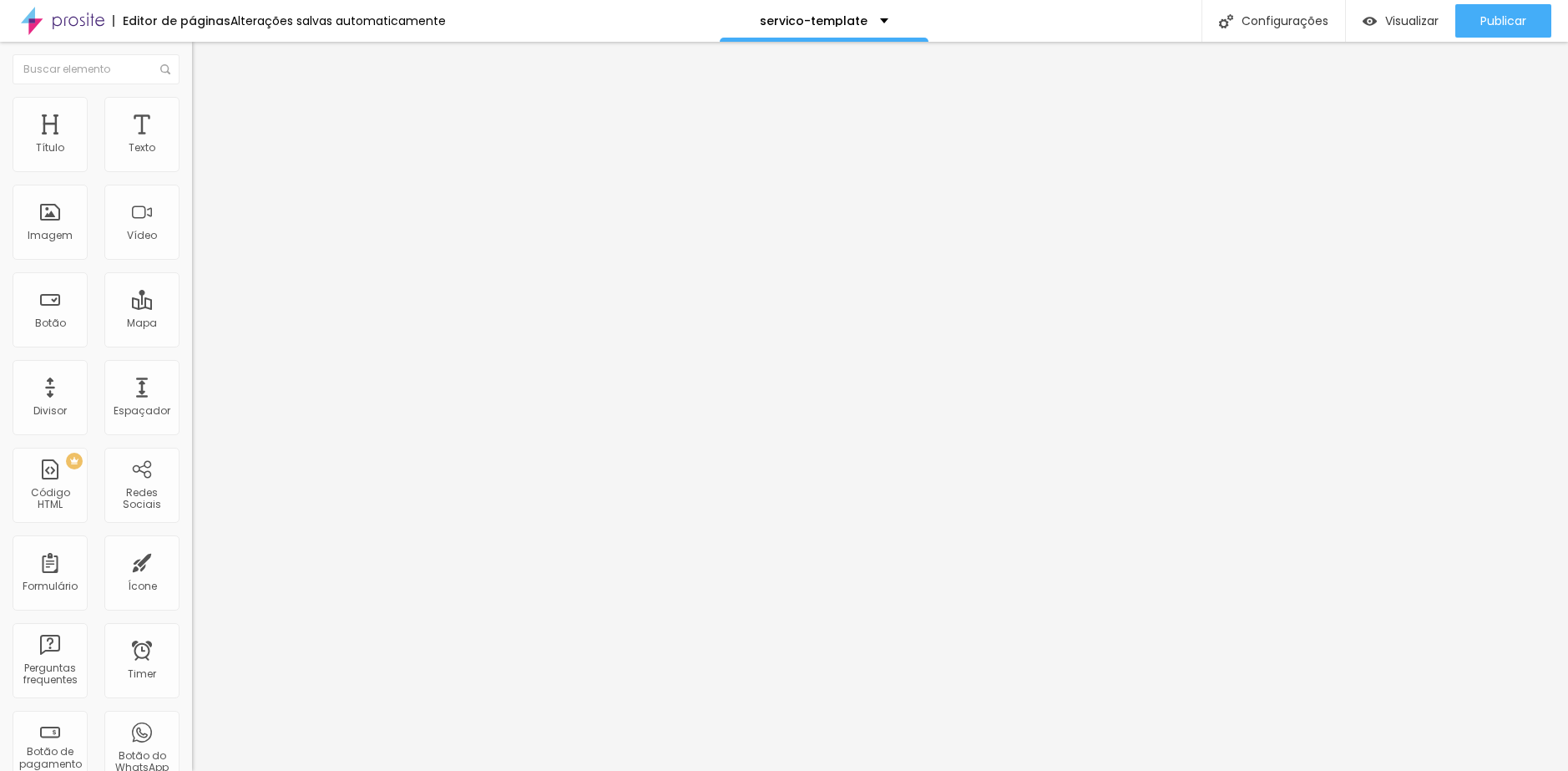
click at [207, 118] on span "Avançado" at bounding box center [234, 125] width 55 height 14
click at [207, 115] on span "Estilo" at bounding box center [219, 108] width 26 height 14
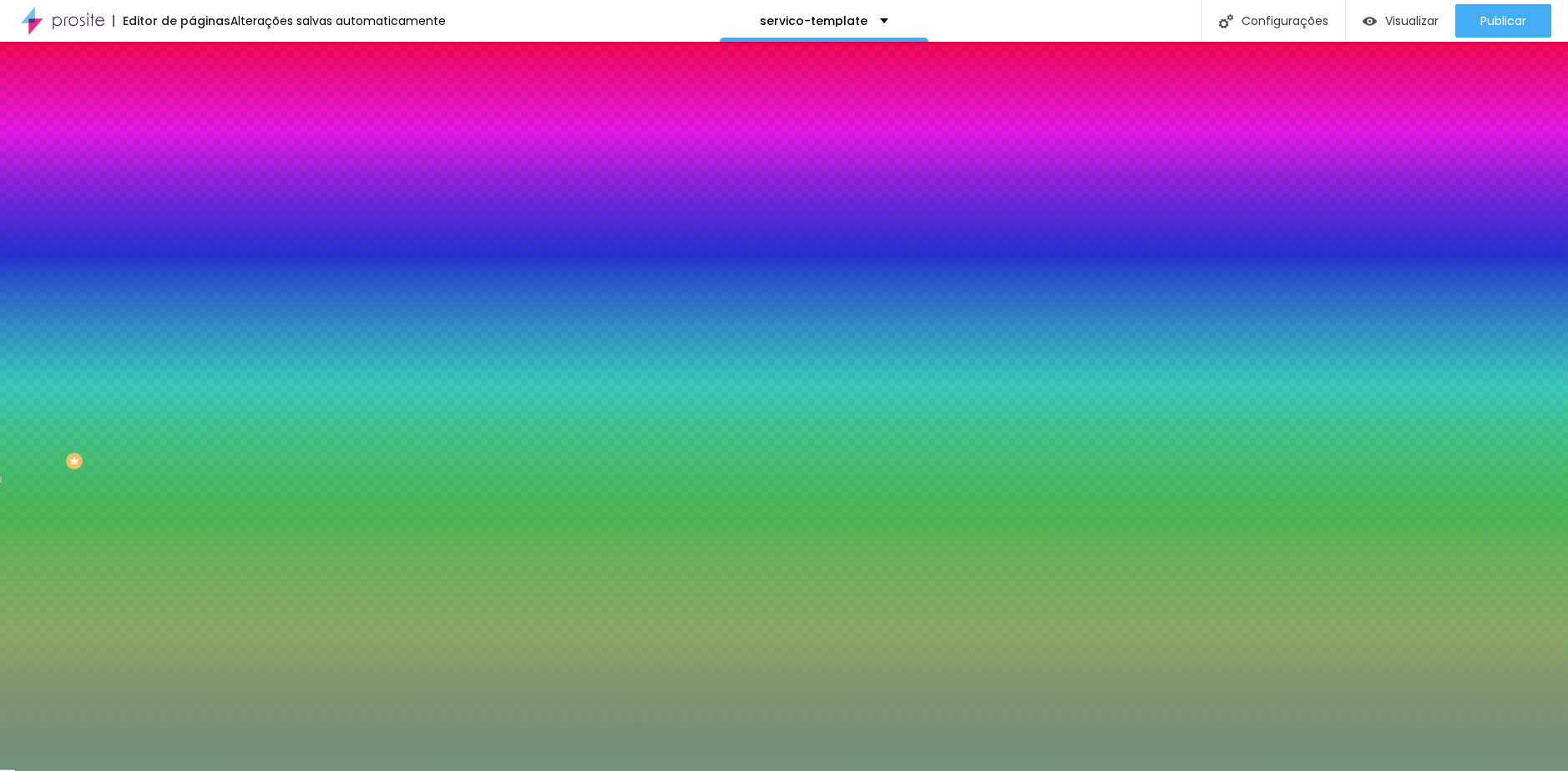
click at [192, 114] on li "Avançado" at bounding box center [288, 122] width 192 height 16
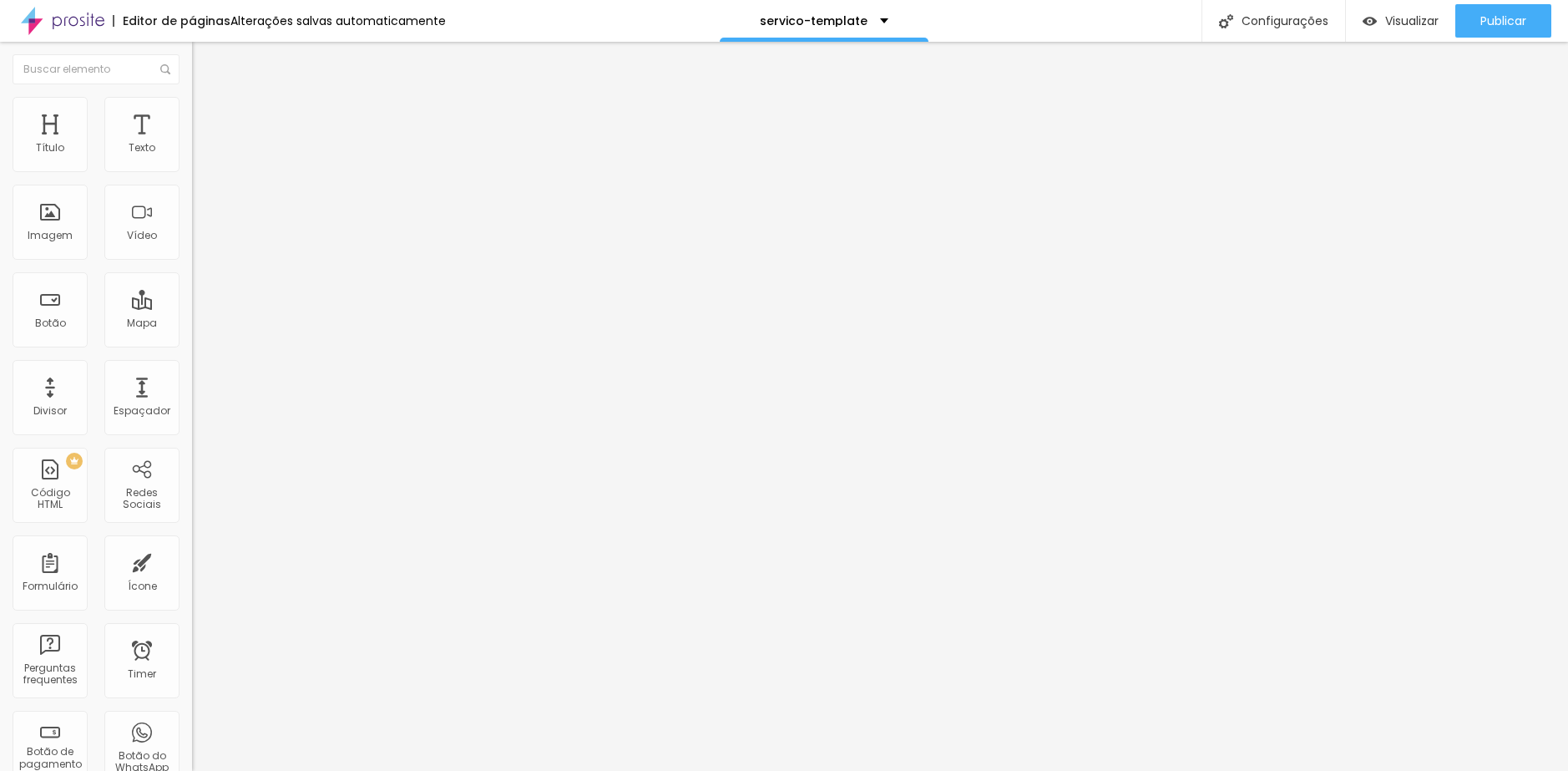
click at [192, 324] on input "range" at bounding box center [245, 330] width 107 height 14
click at [192, 110] on li "Estilo" at bounding box center [288, 104] width 192 height 16
click at [207, 114] on span "Estilo" at bounding box center [219, 108] width 26 height 14
type input "50"
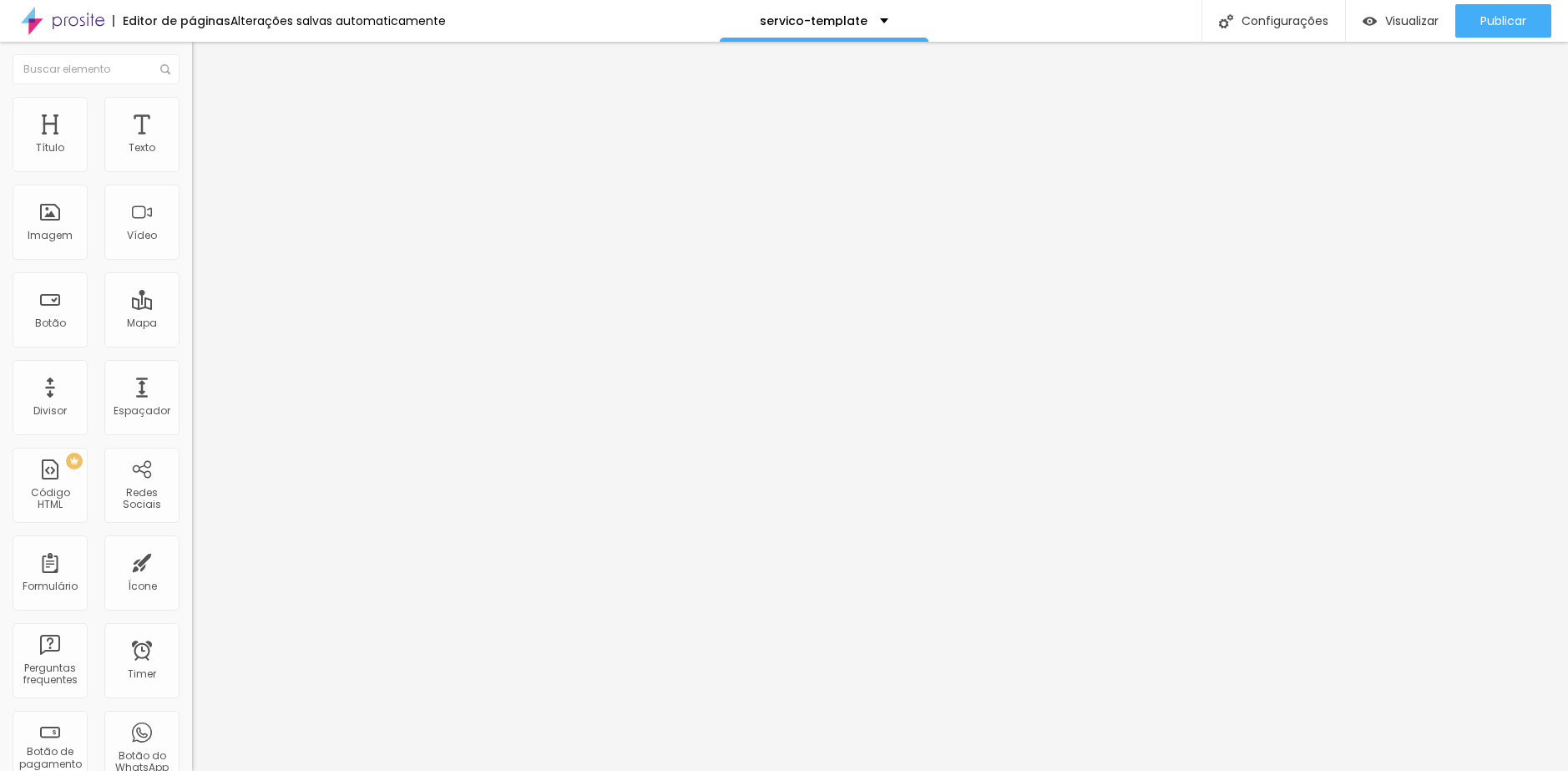
type input "45"
type input "40"
type input "35"
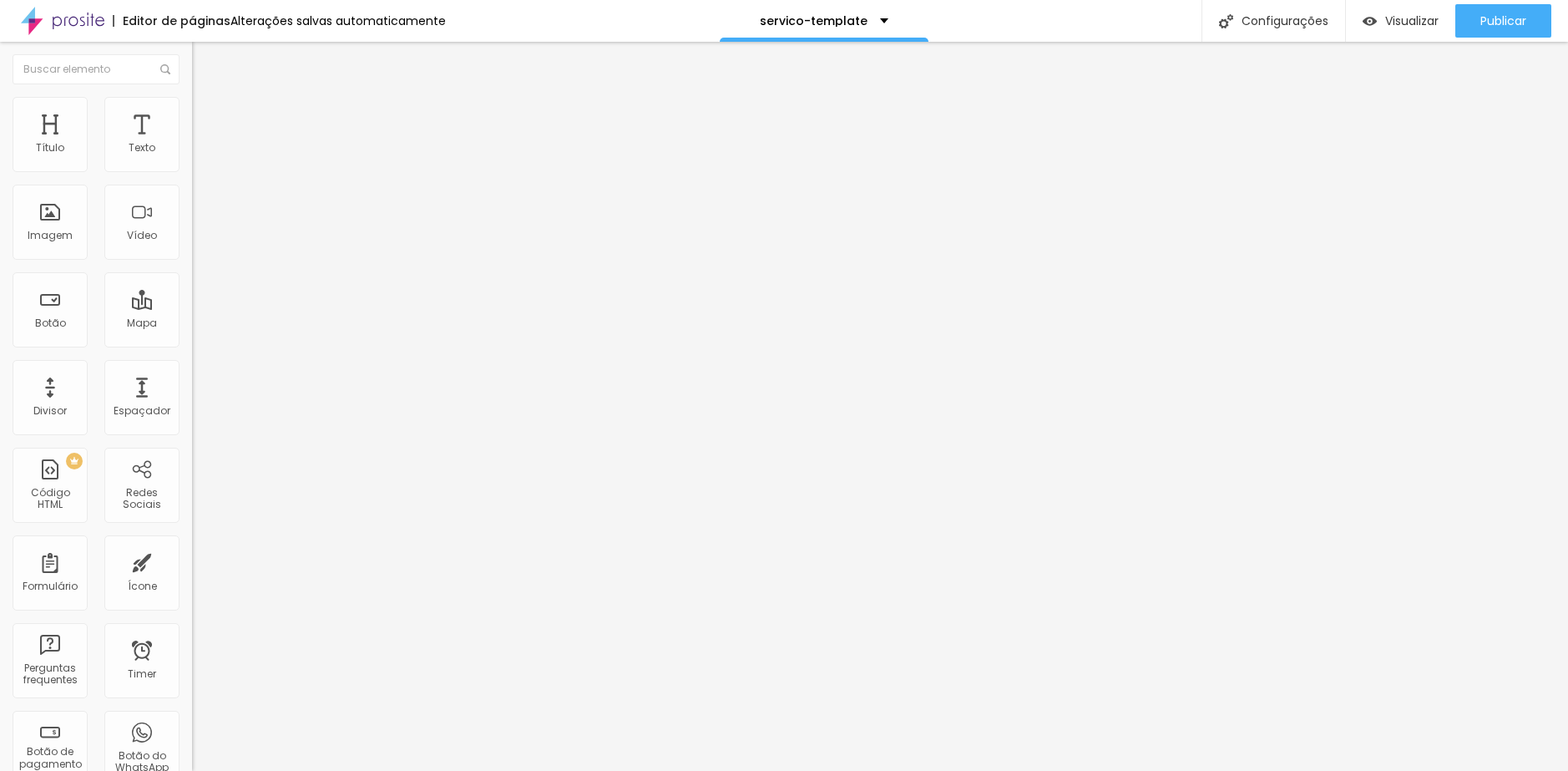
type input "35"
type input "30"
type input "25"
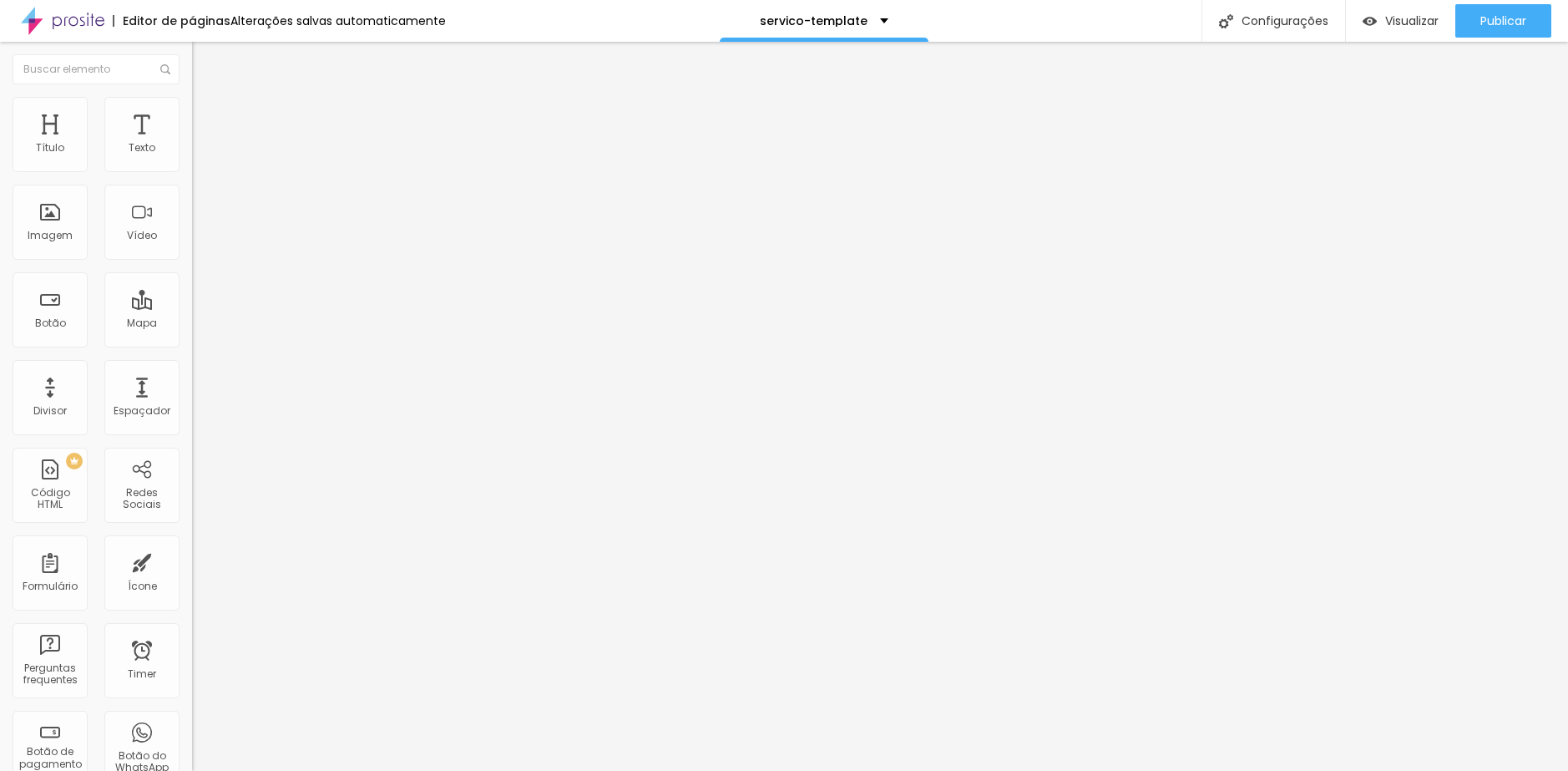
type input "30"
drag, startPoint x: 96, startPoint y: 180, endPoint x: 49, endPoint y: 177, distance: 47.1
type input "30"
click at [192, 171] on input "range" at bounding box center [245, 164] width 107 height 14
type input "17"
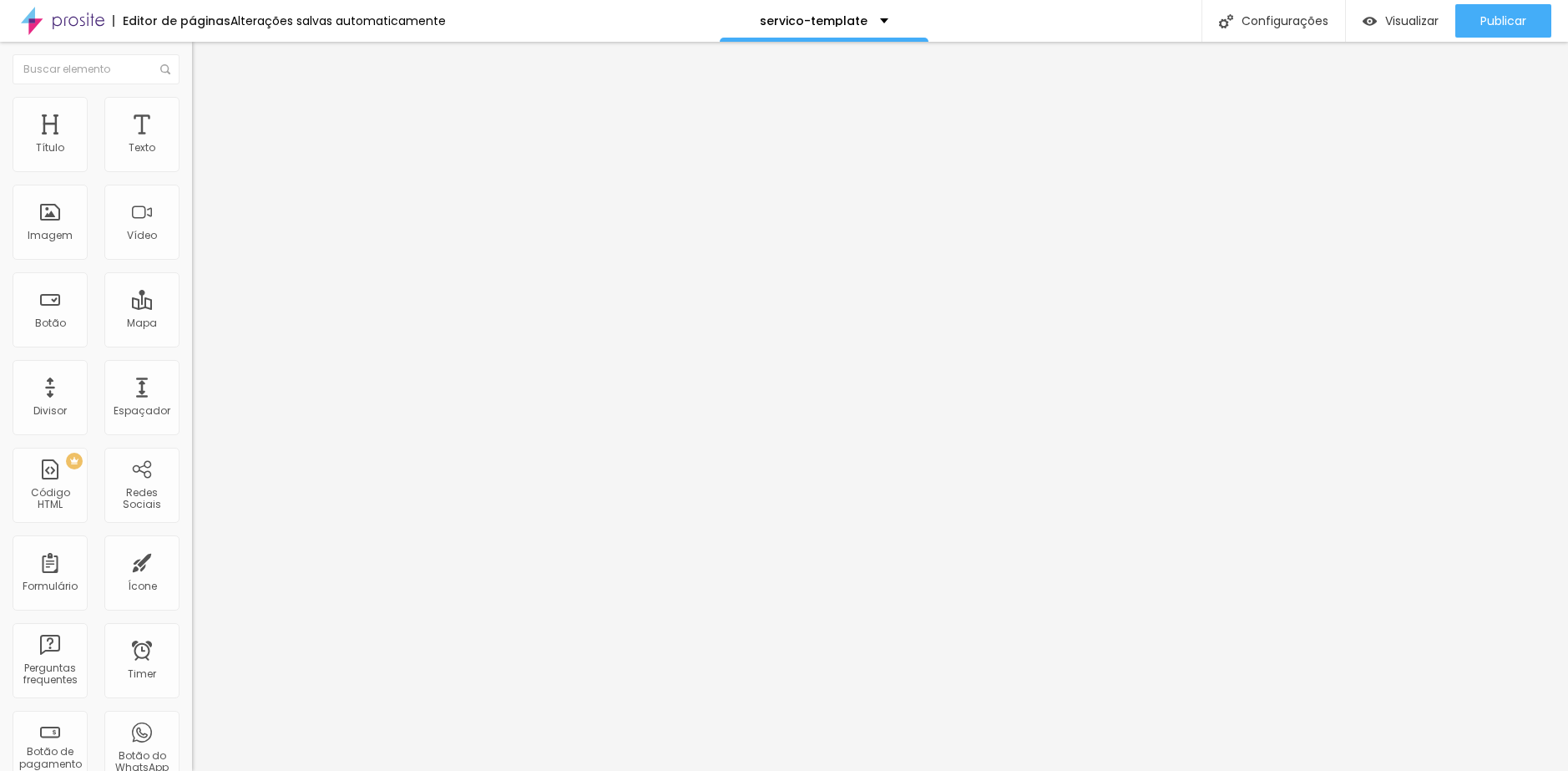
type input "17"
type input "59"
type input "72"
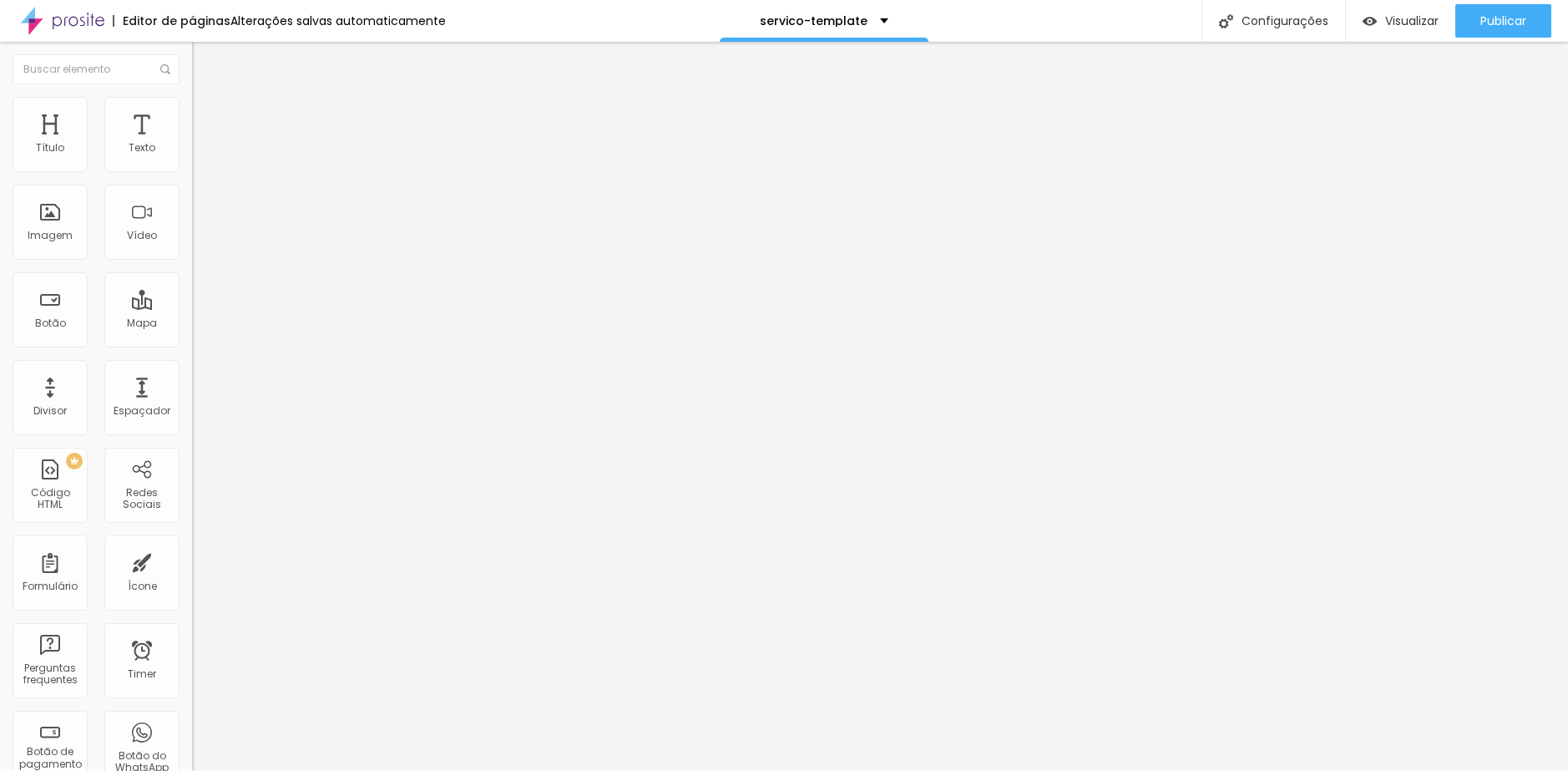
type input "82"
type input "97"
type input "110"
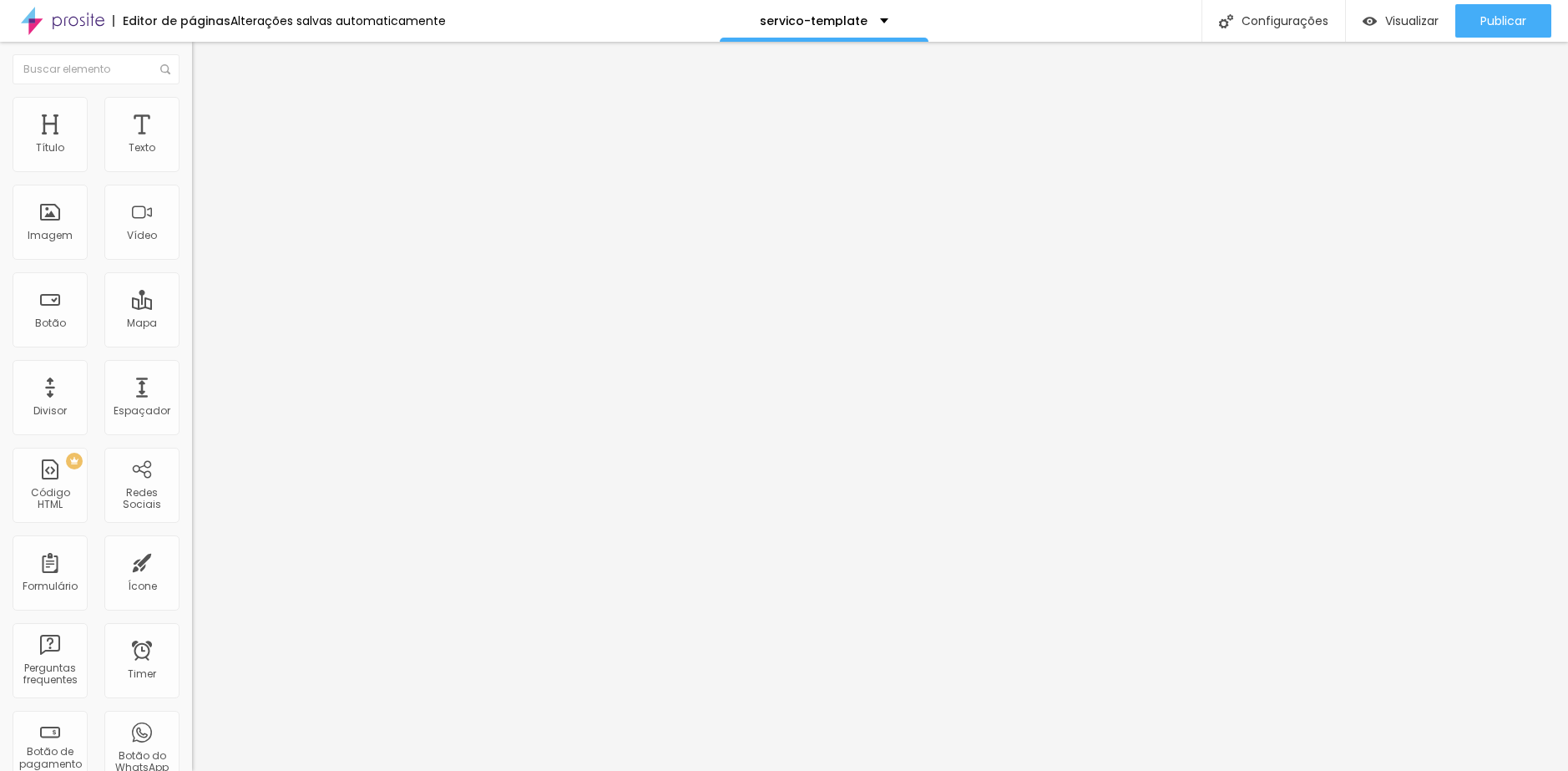
type input "110"
type input "123"
type input "137"
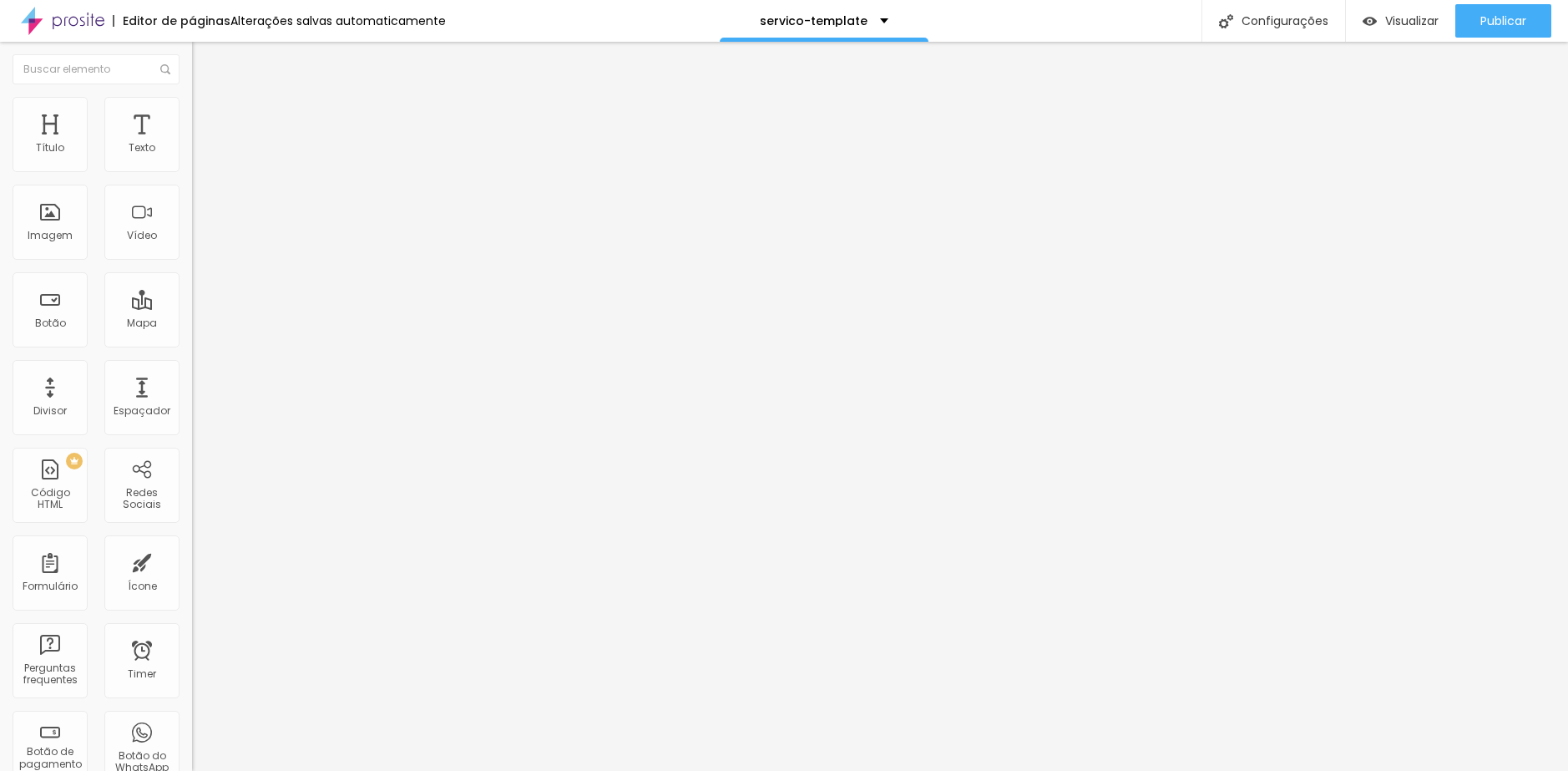
type input "148"
type input "156"
type input "165"
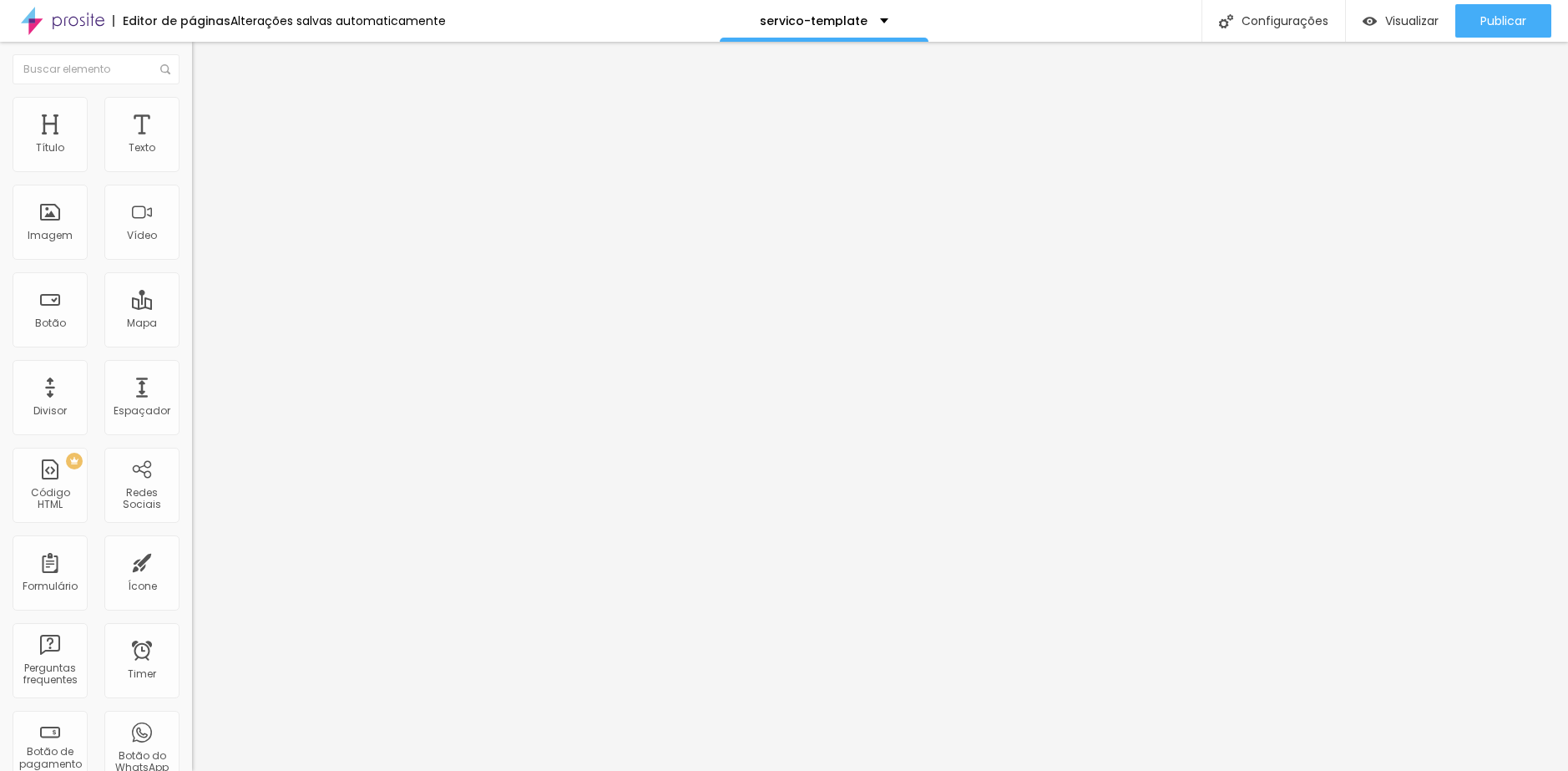
type input "165"
type input "170"
type input "176"
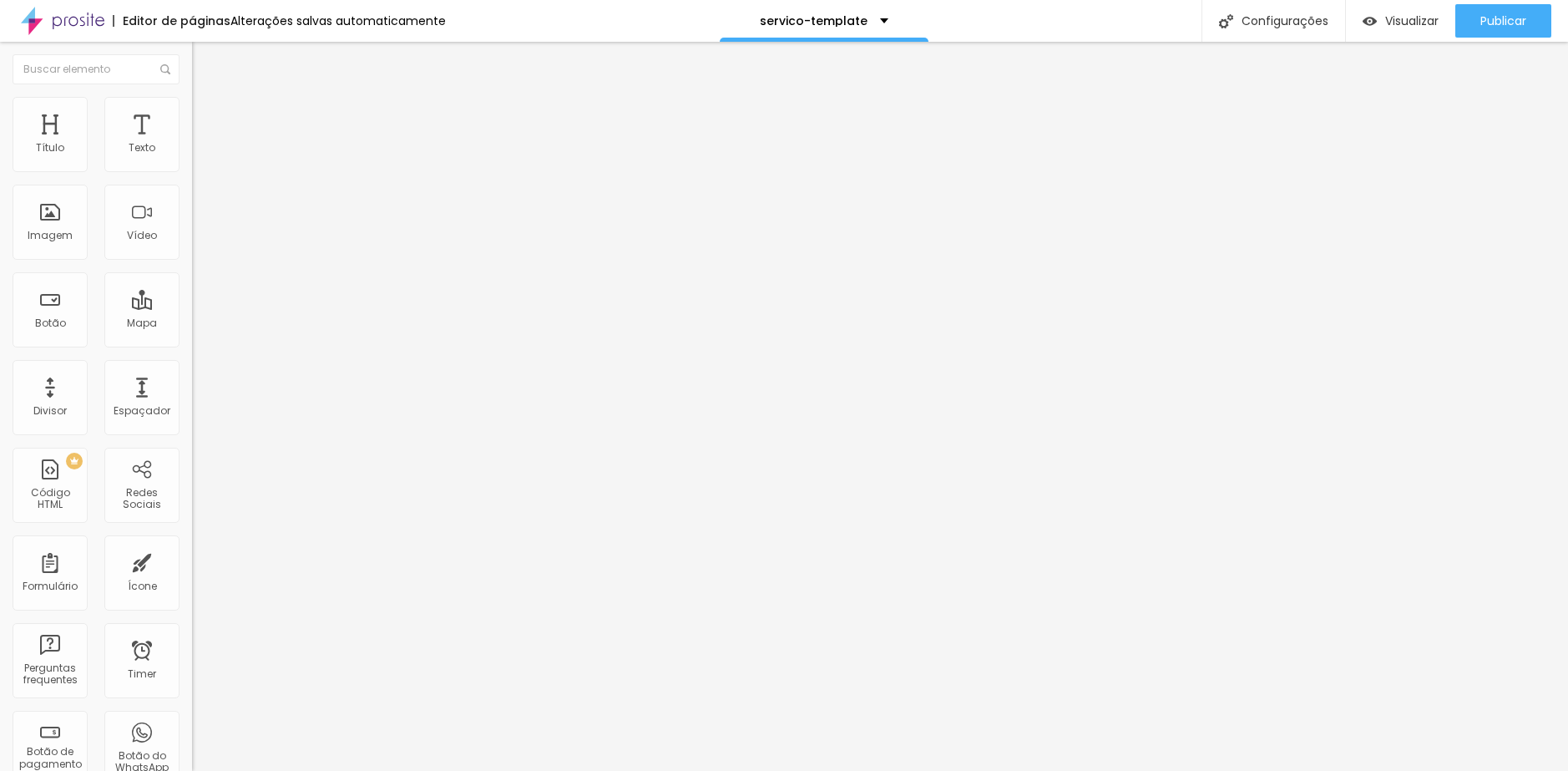
type input "181"
type input "184"
type input "188"
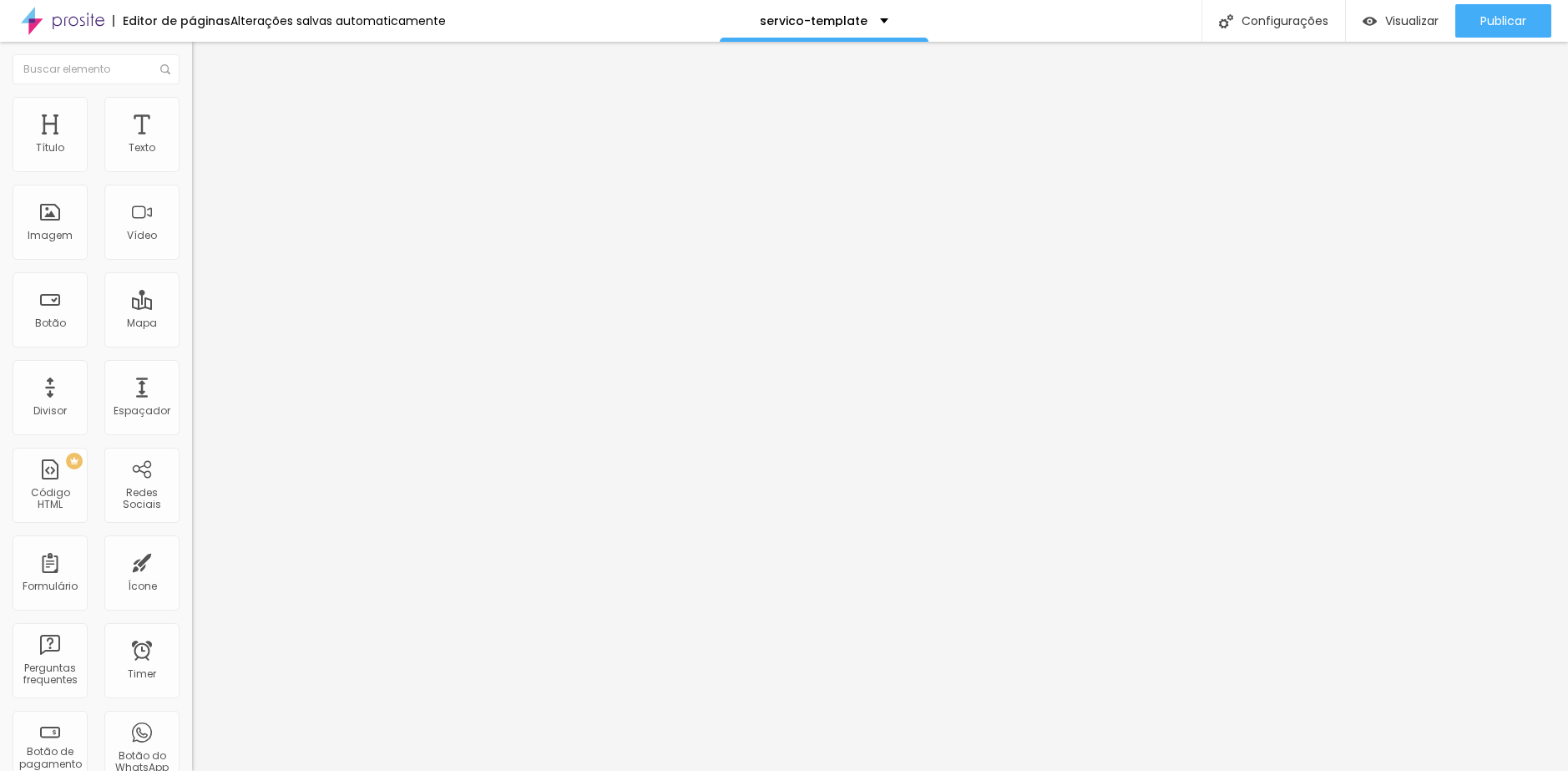
type input "188"
type input "189"
type input "194"
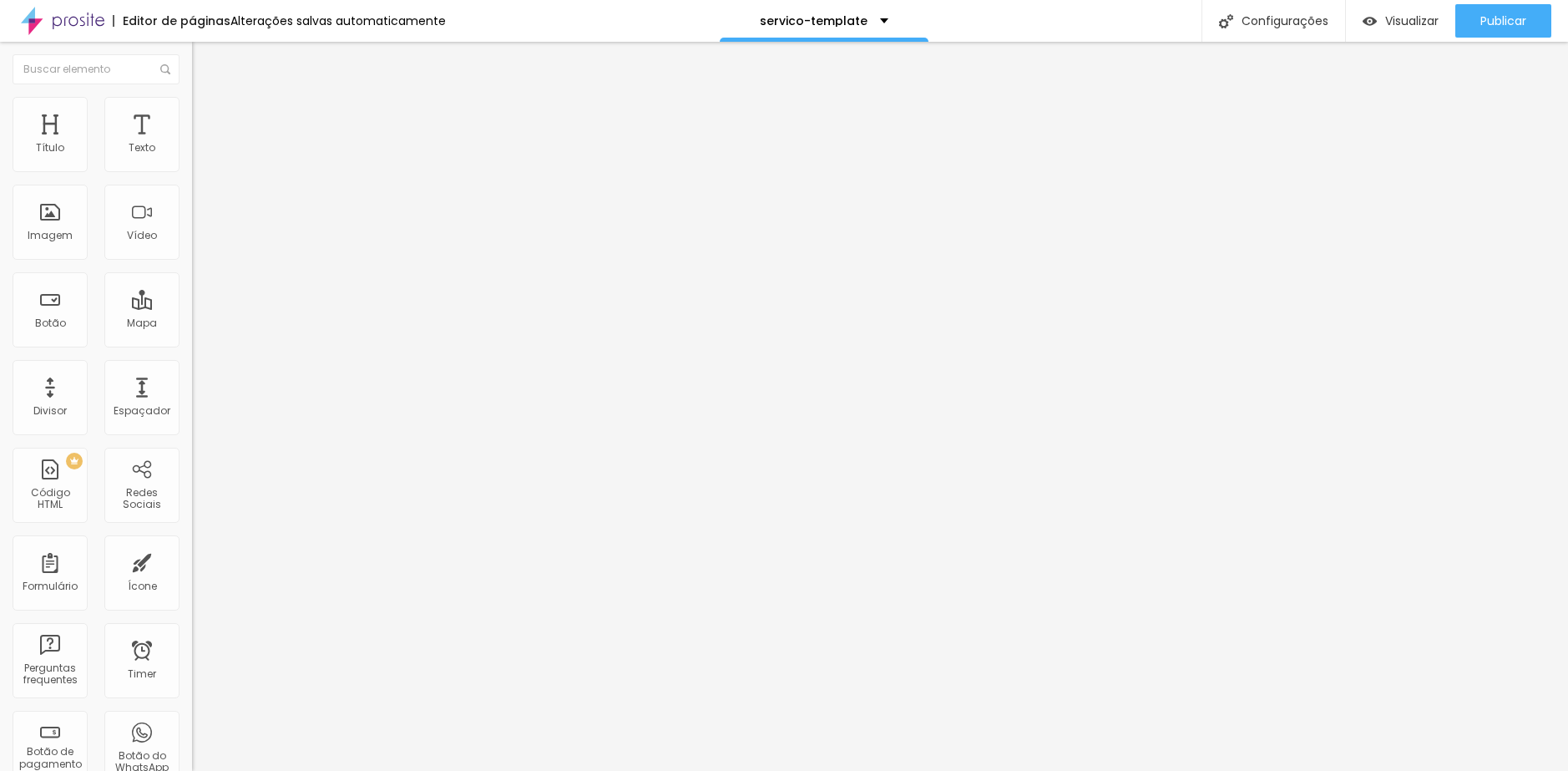
type input "199"
type input "200"
drag, startPoint x: 42, startPoint y: 212, endPoint x: 312, endPoint y: 218, distance: 270.1
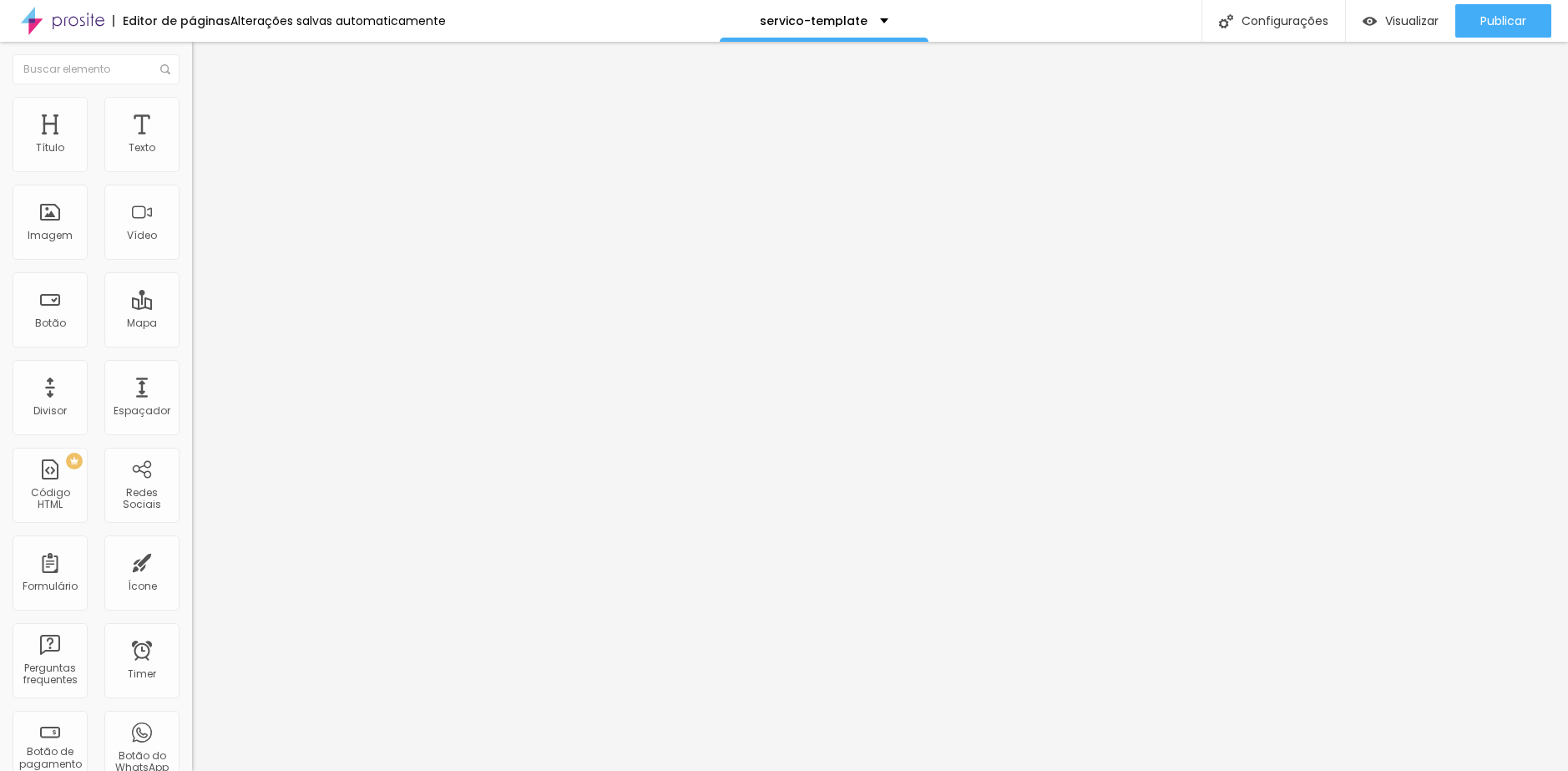
type input "200"
click at [299, 366] on input "range" at bounding box center [245, 373] width 107 height 14
click at [192, 112] on ul "Conteúdo Estilo Avançado" at bounding box center [288, 105] width 192 height 50
click at [207, 114] on span "Estilo" at bounding box center [219, 108] width 26 height 14
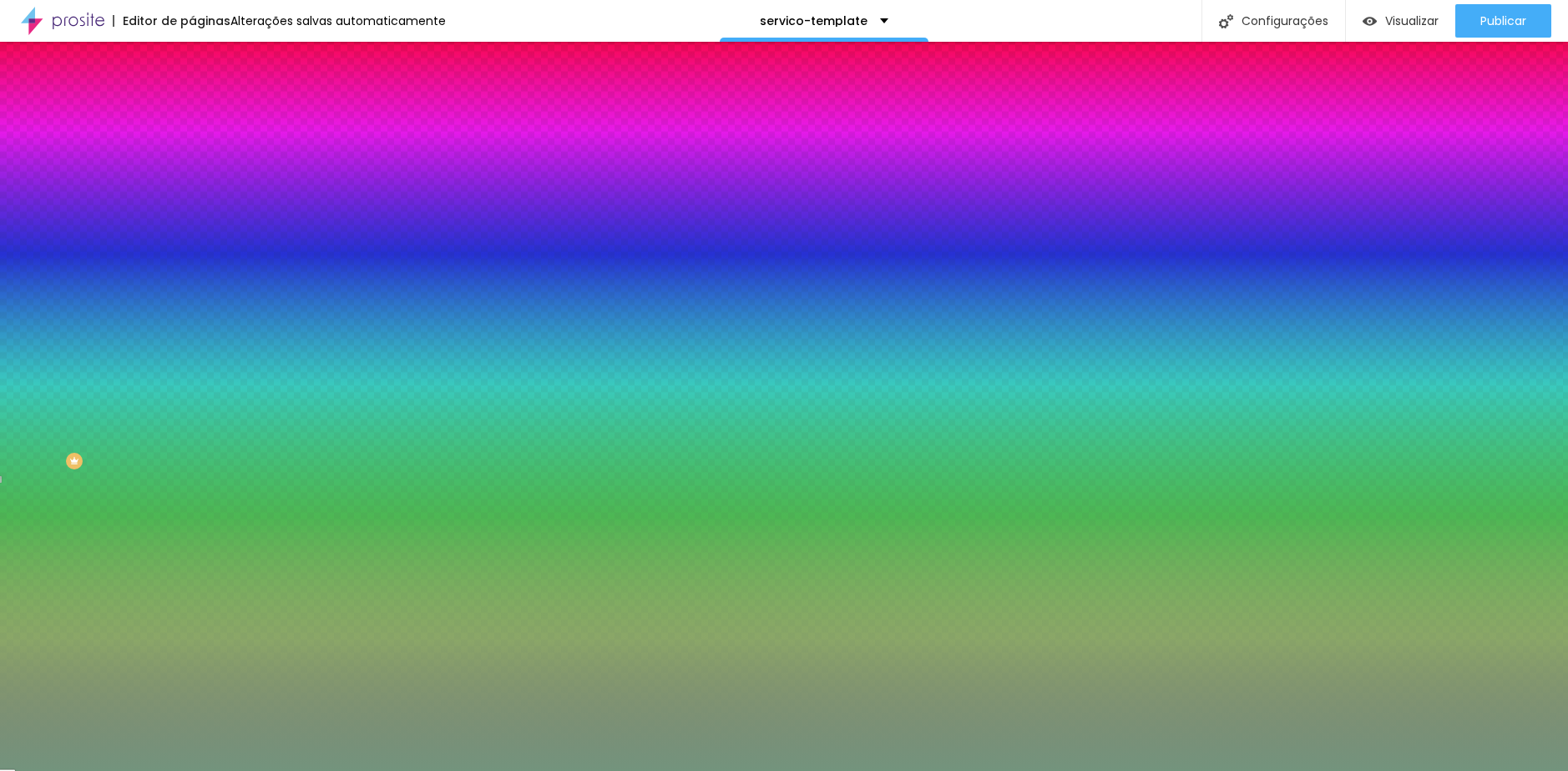
click at [207, 118] on span "Avançado" at bounding box center [234, 125] width 55 height 14
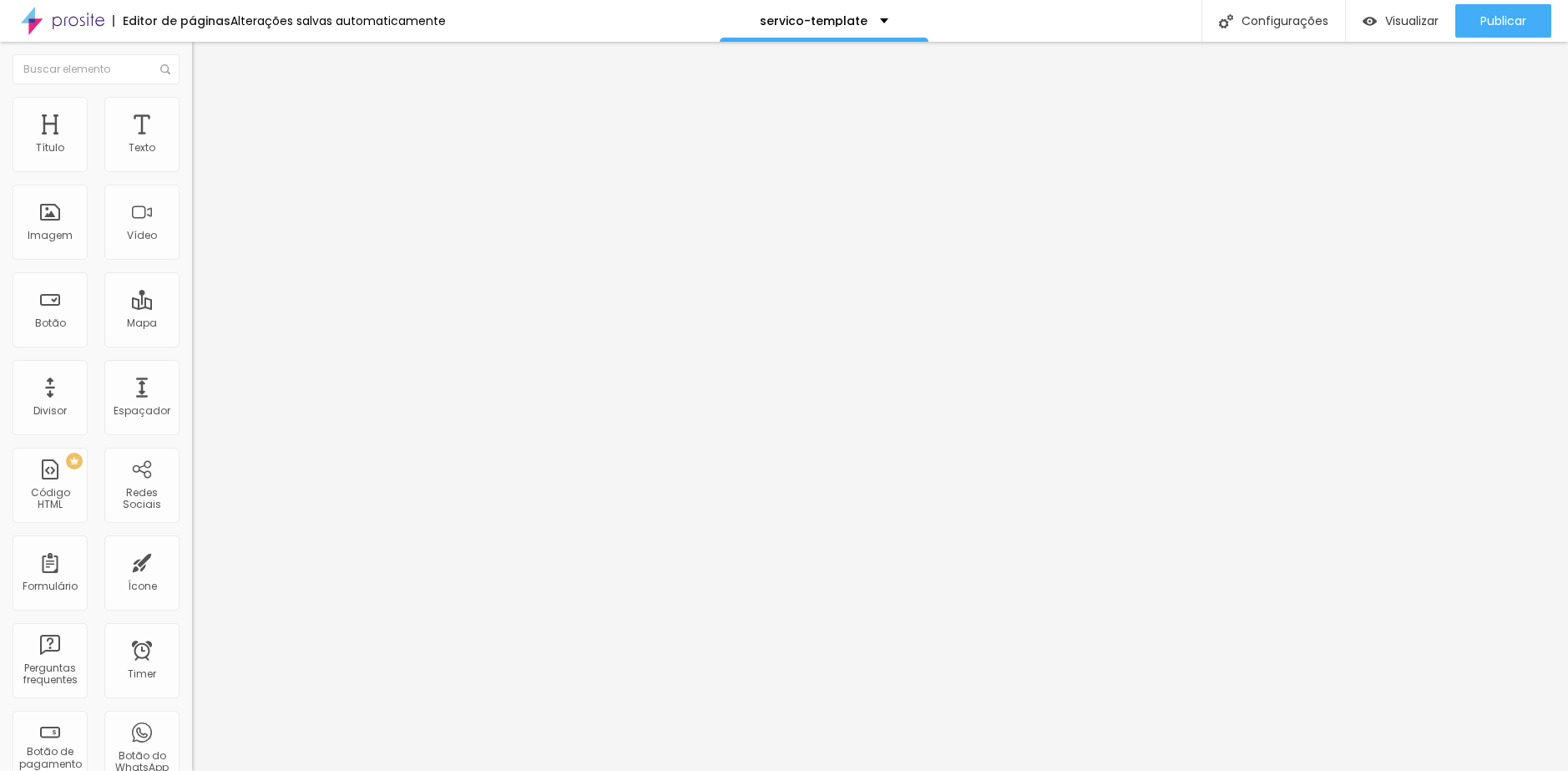
type input "34"
type input "23"
type input "0"
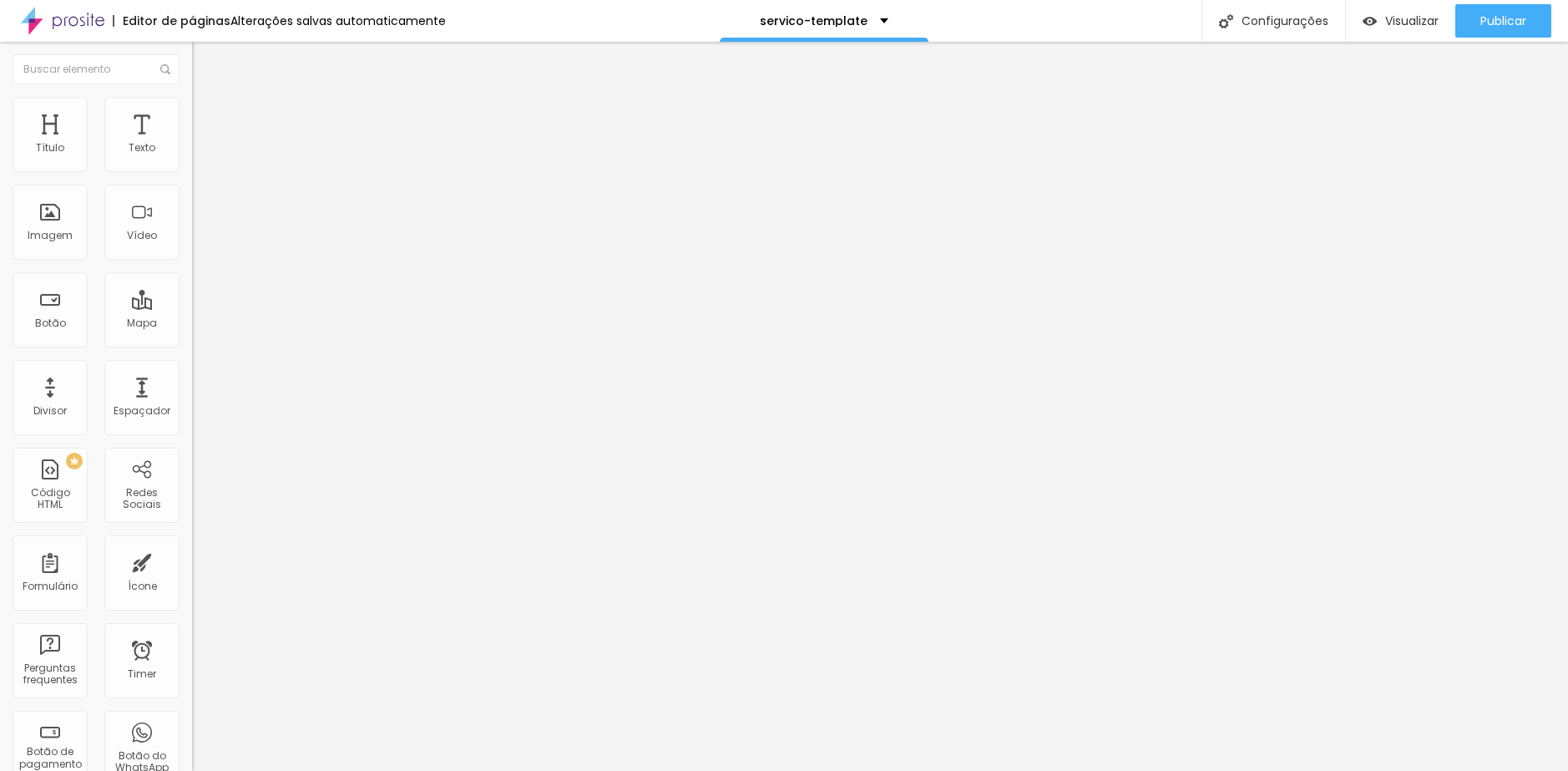
type input "0"
drag, startPoint x: 43, startPoint y: 196, endPoint x: 17, endPoint y: 194, distance: 26.1
type input "0"
click at [192, 560] on input "range" at bounding box center [245, 567] width 107 height 14
click at [192, 114] on li "Avançado" at bounding box center [288, 122] width 192 height 16
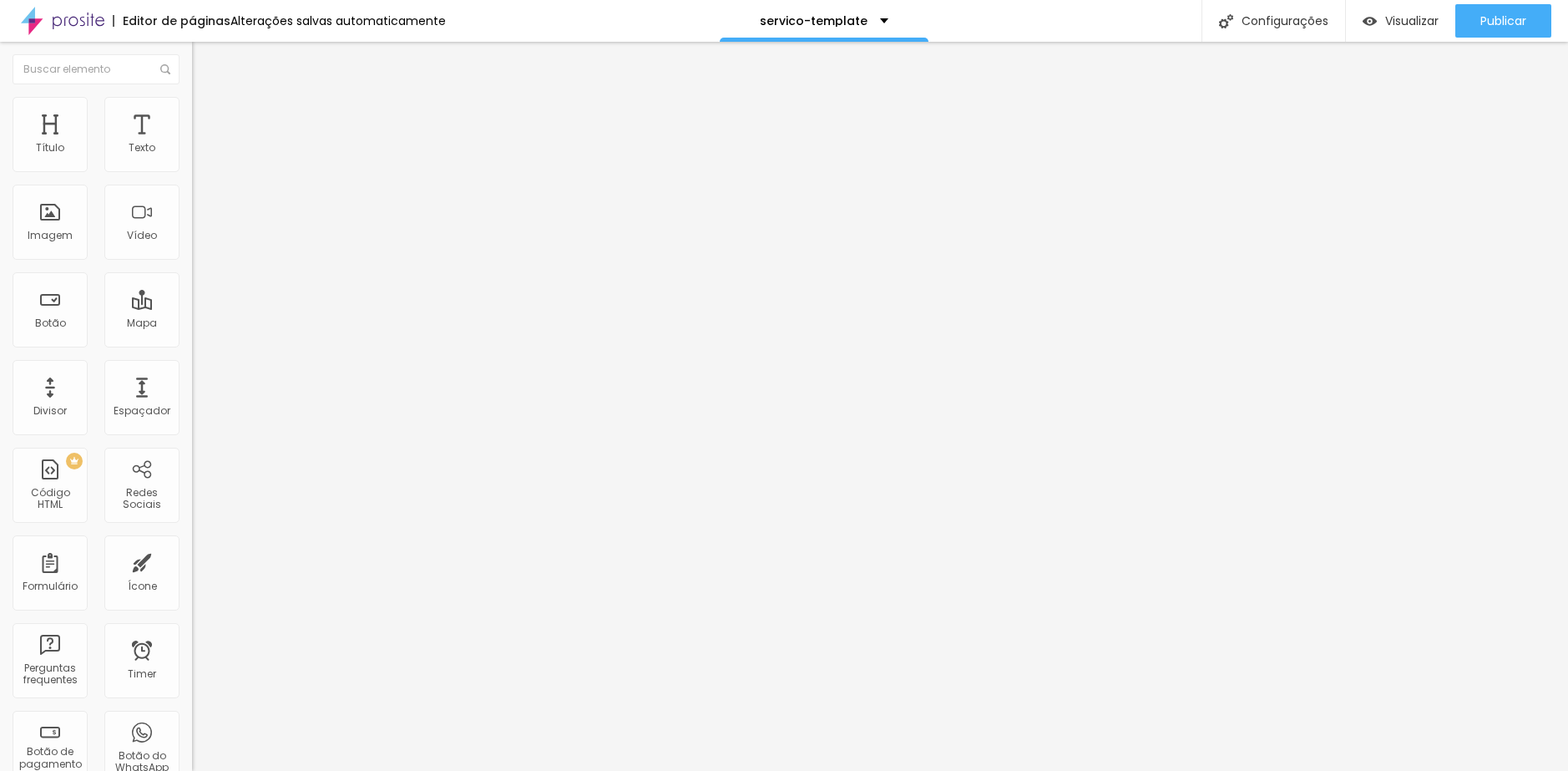
type input "0"
drag, startPoint x: 34, startPoint y: 167, endPoint x: 34, endPoint y: 180, distance: 13.0
type input "0"
click at [192, 324] on input "range" at bounding box center [245, 330] width 107 height 14
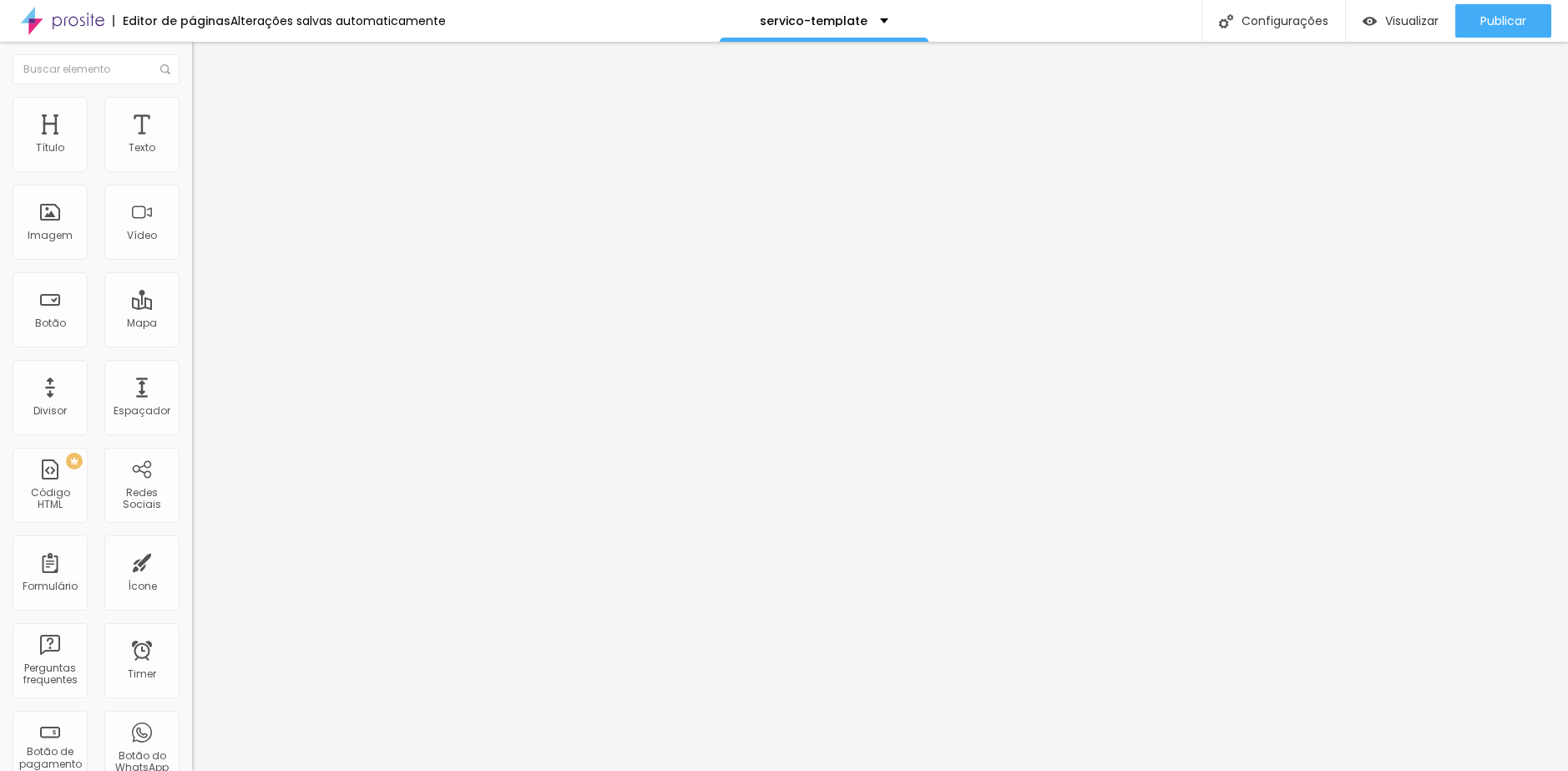
type input "6"
type input "0"
drag, startPoint x: 46, startPoint y: 199, endPoint x: -13, endPoint y: 198, distance: 59.0
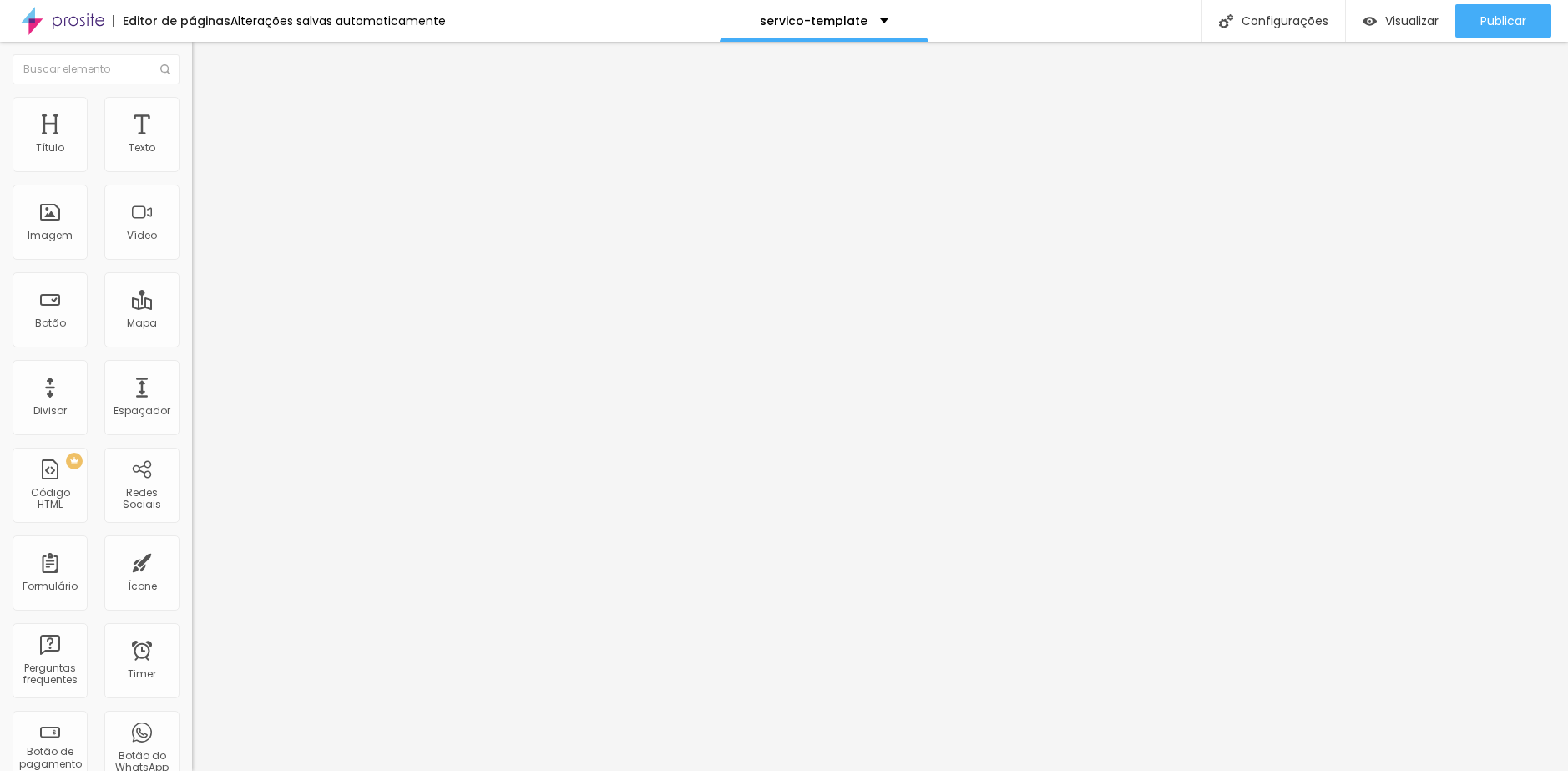
type input "0"
click at [192, 560] on input "range" at bounding box center [245, 567] width 107 height 14
click at [207, 115] on span "Avançado" at bounding box center [234, 108] width 55 height 14
type input "15"
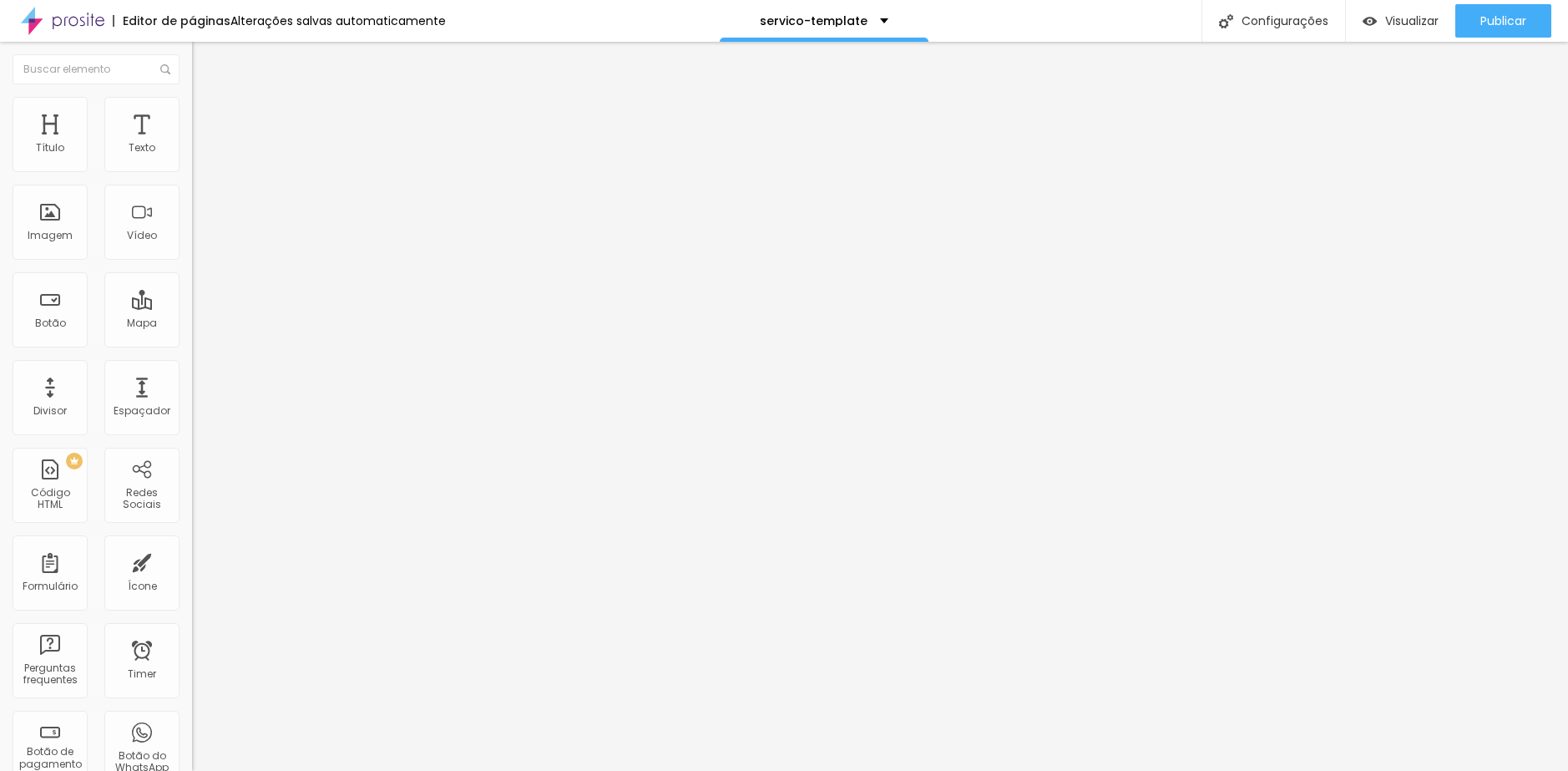
type input "16"
type input "17"
type input "18"
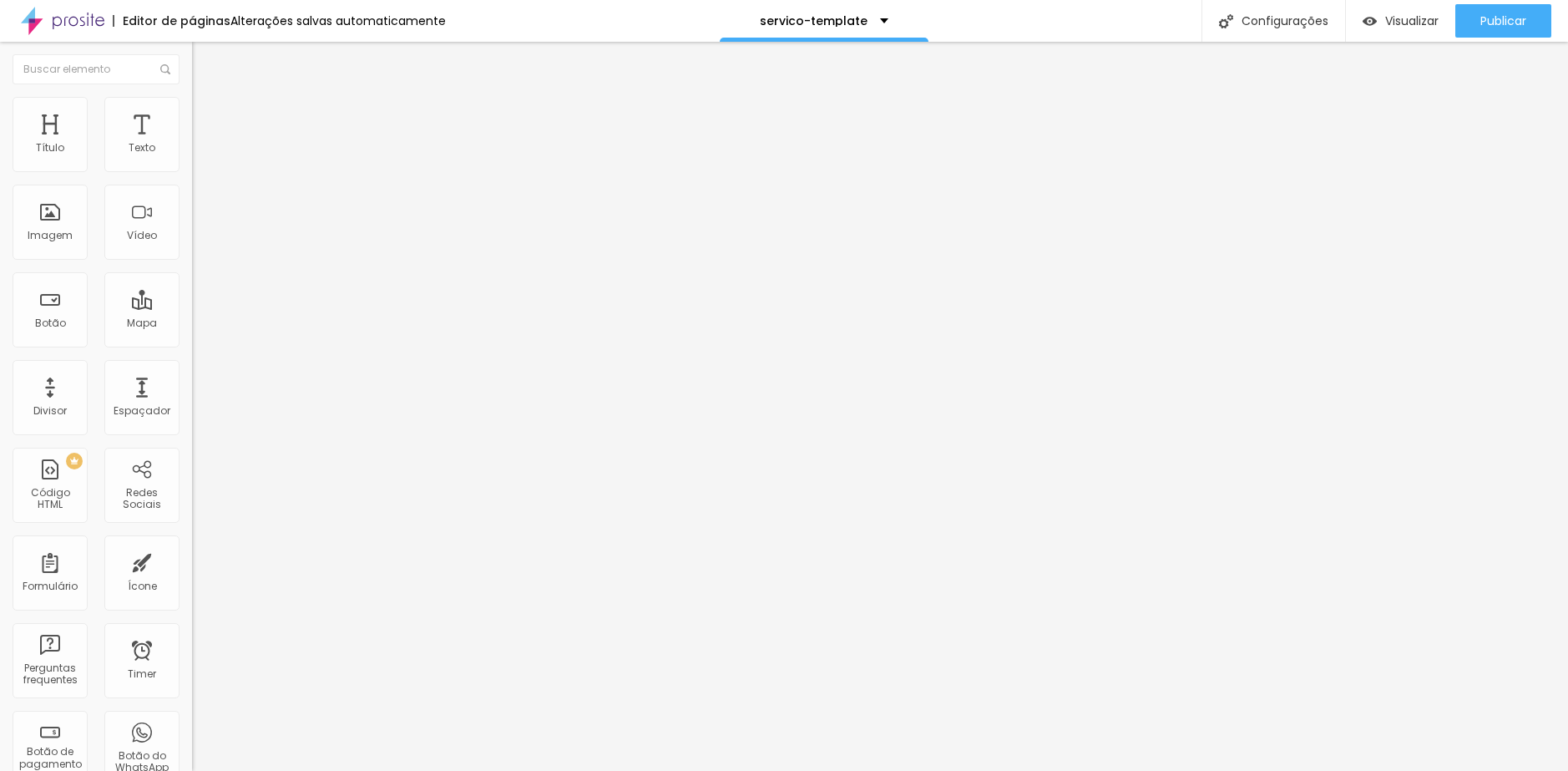
type input "18"
type input "19"
type input "20"
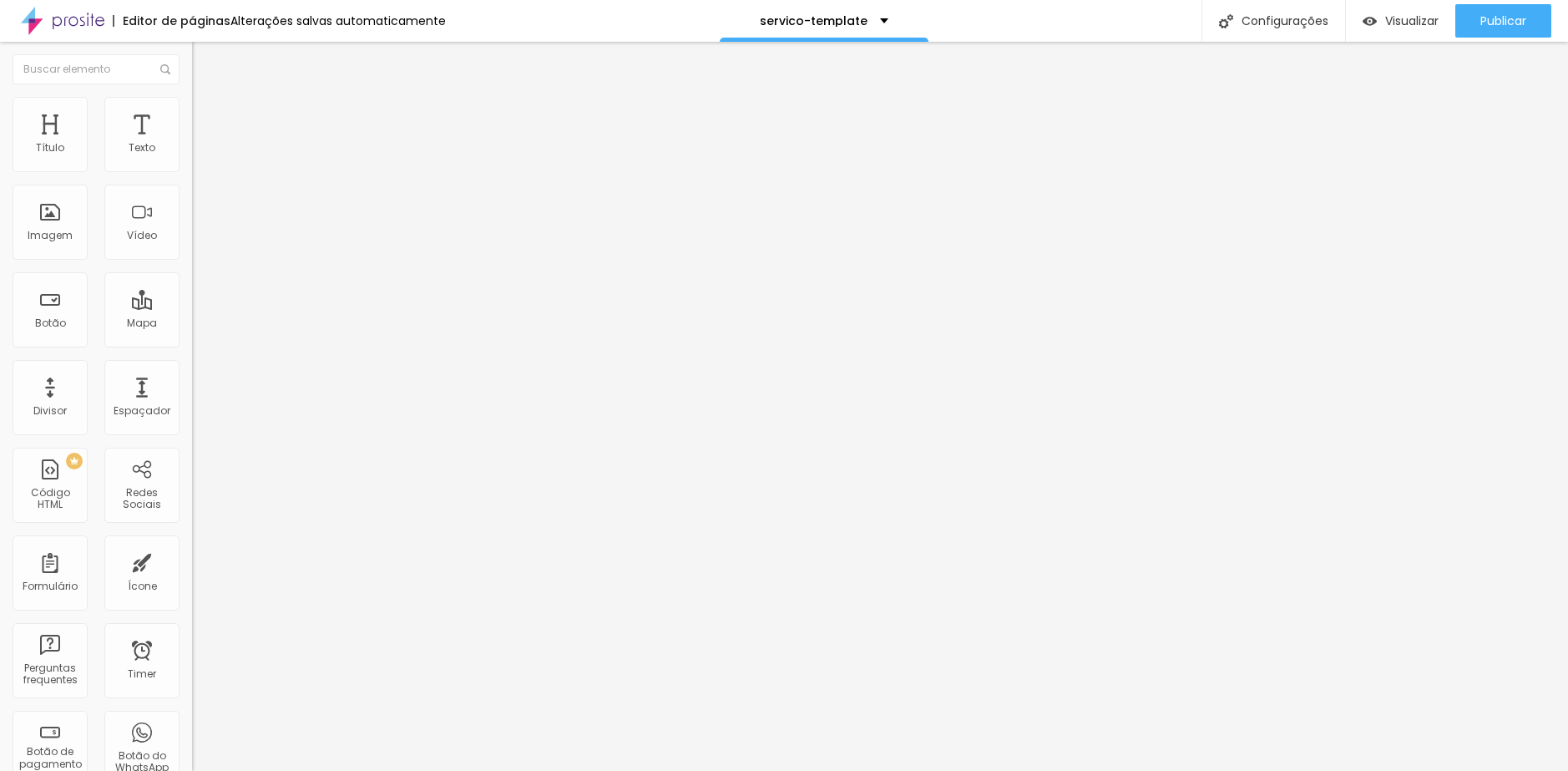
type input "21"
type input "22"
drag, startPoint x: 53, startPoint y: 163, endPoint x: 72, endPoint y: 164, distance: 19.0
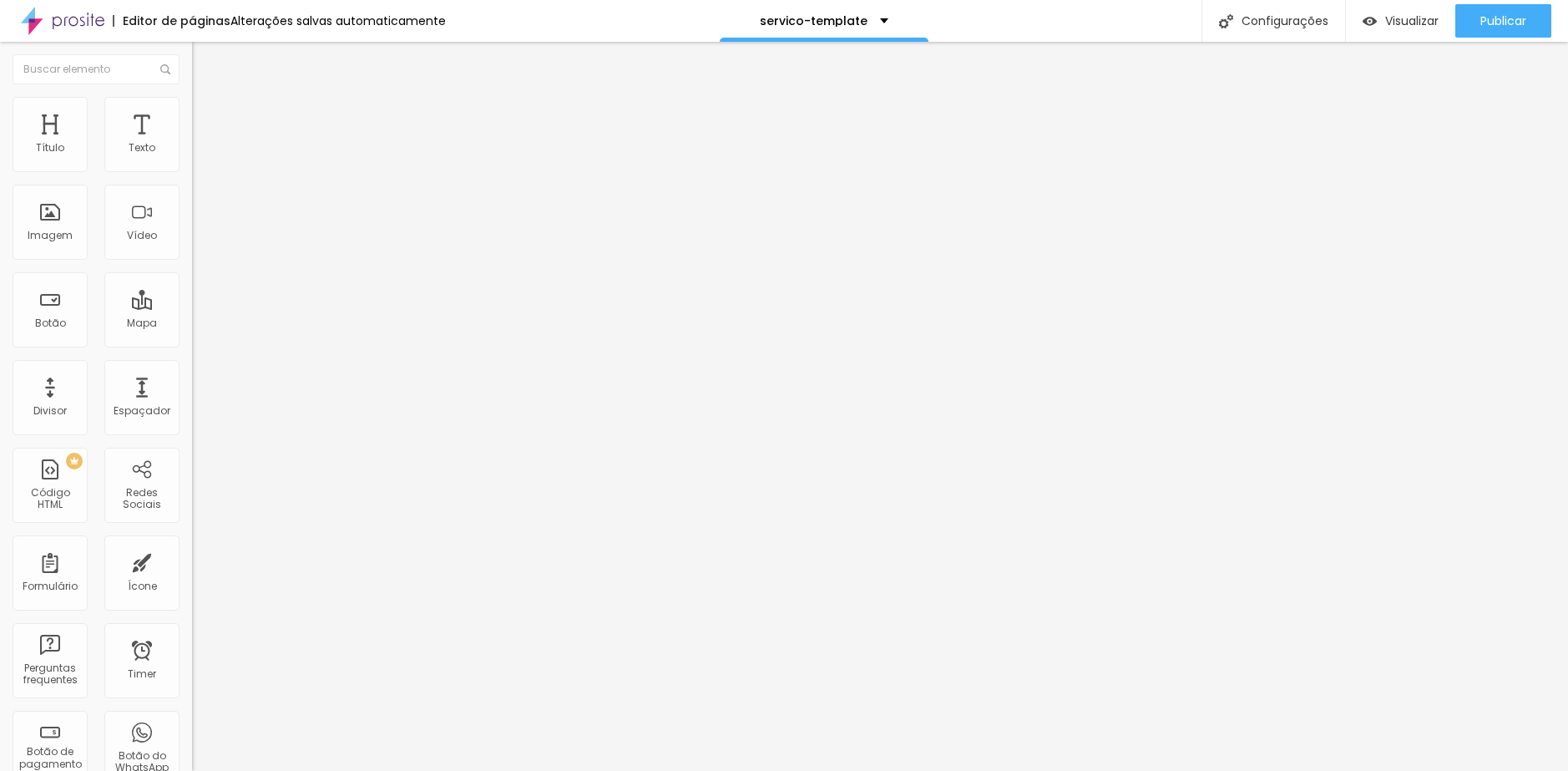
click at [192, 307] on input "range" at bounding box center [245, 314] width 107 height 14
click at [1393, 25] on span "Visualizar" at bounding box center [1411, 21] width 53 height 14
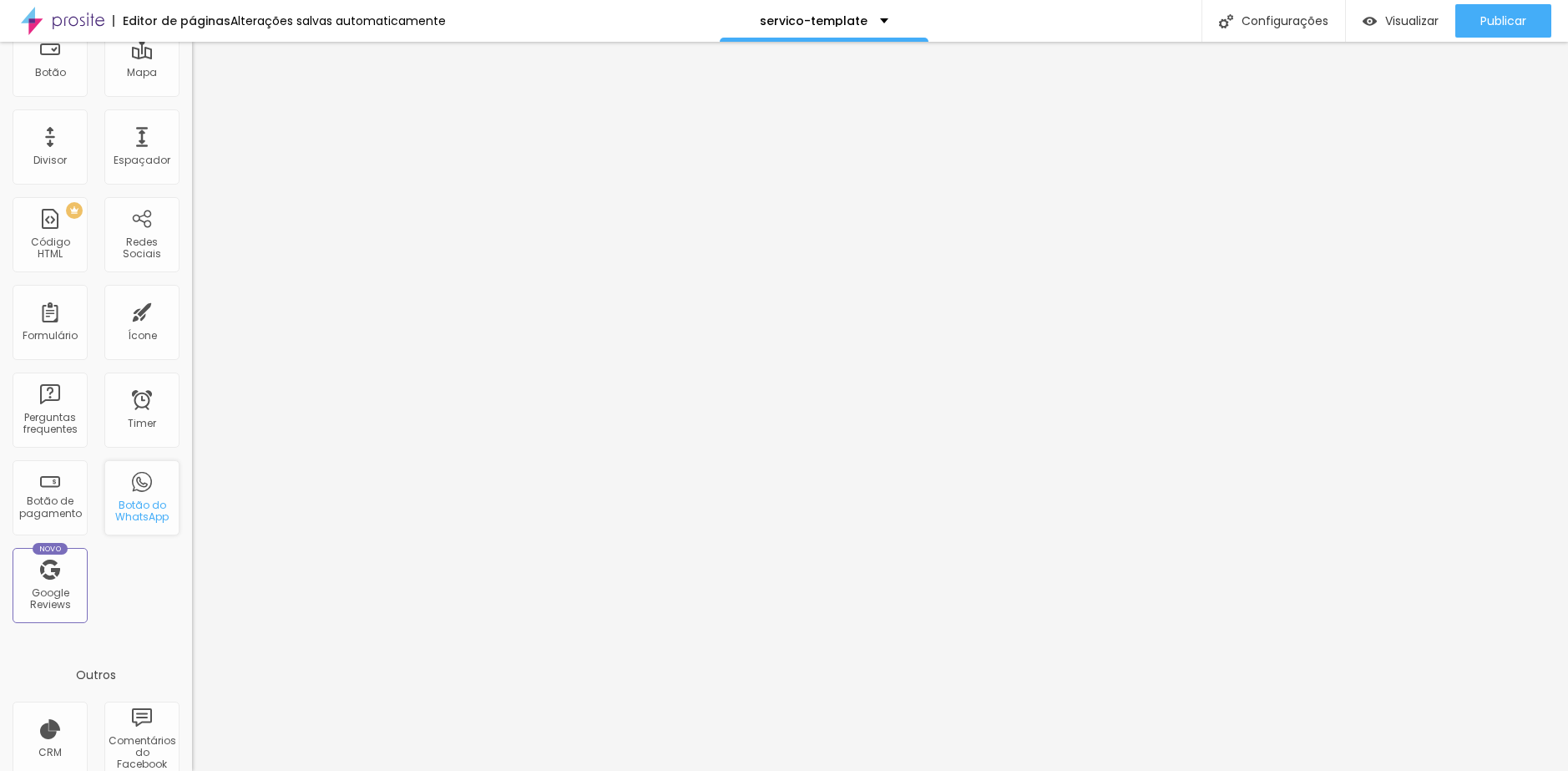
scroll to position [0, 0]
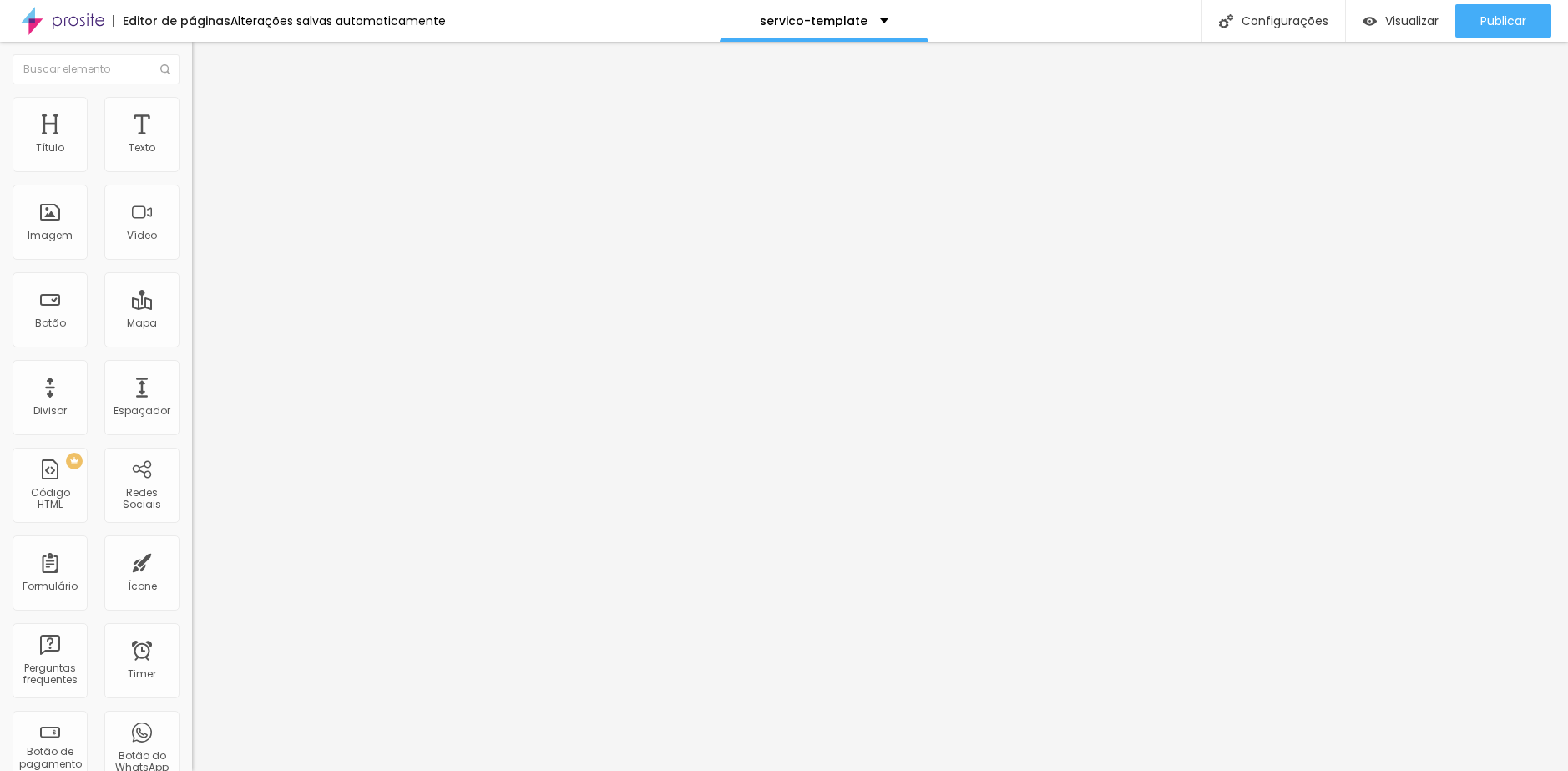
drag, startPoint x: 148, startPoint y: 248, endPoint x: -91, endPoint y: 242, distance: 239.1
click at [0, 242] on html "Editor de páginas Alterações [PERSON_NAME] automaticamente servico-template Con…" at bounding box center [784, 386] width 1568 height 771
click at [192, 115] on ul "Conteúdo Estilo Avançado" at bounding box center [288, 119] width 192 height 50
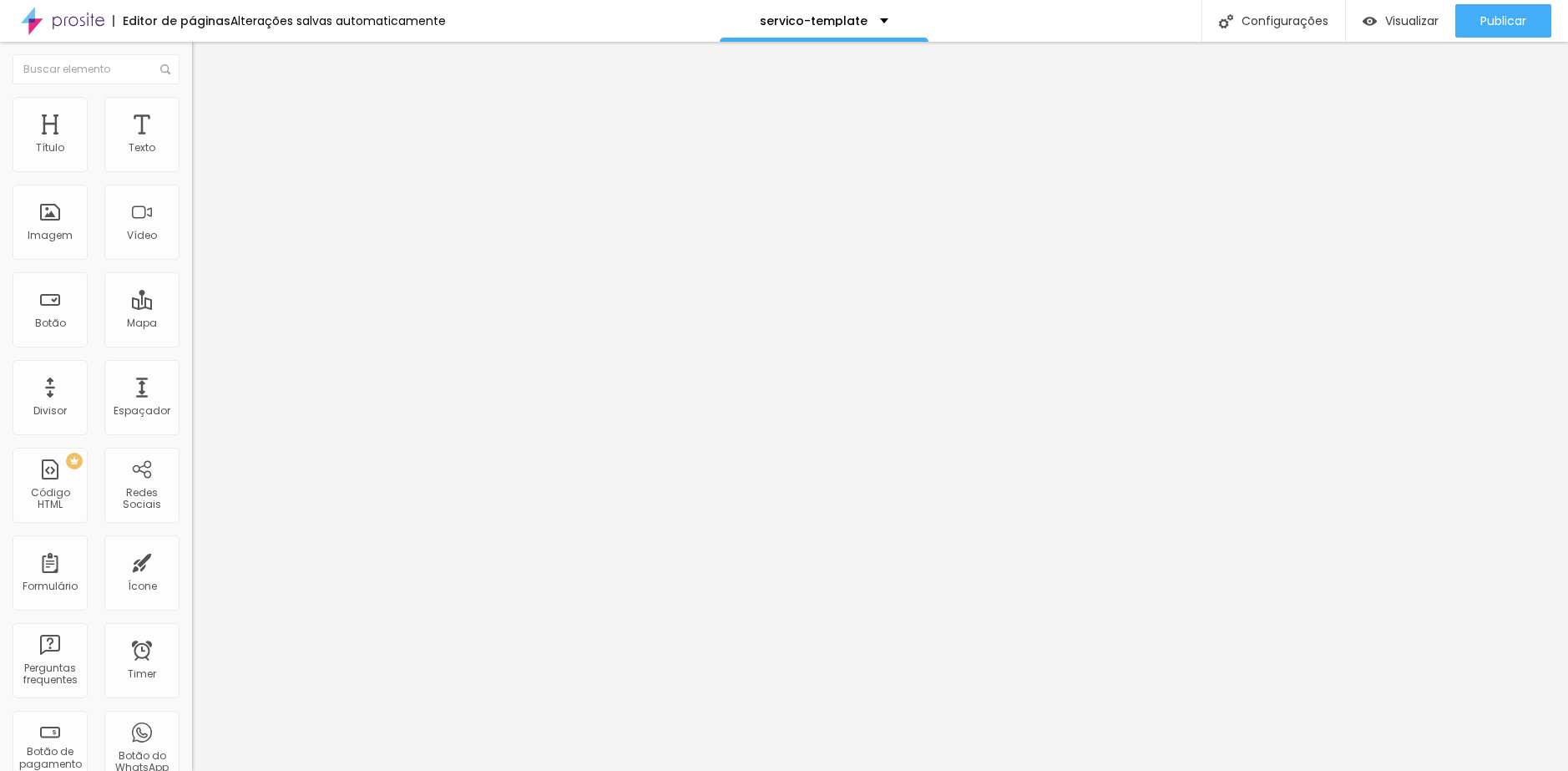
click at [192, 117] on li "Estilo" at bounding box center [288, 118] width 192 height 16
click at [199, 276] on img at bounding box center [204, 281] width 10 height 10
click at [192, 548] on span "Verde claro" at bounding box center [221, 555] width 59 height 14
click at [192, 574] on span "Verde escuro" at bounding box center [225, 581] width 67 height 14
click at [1413, 21] on span "Visualizar" at bounding box center [1411, 21] width 53 height 14
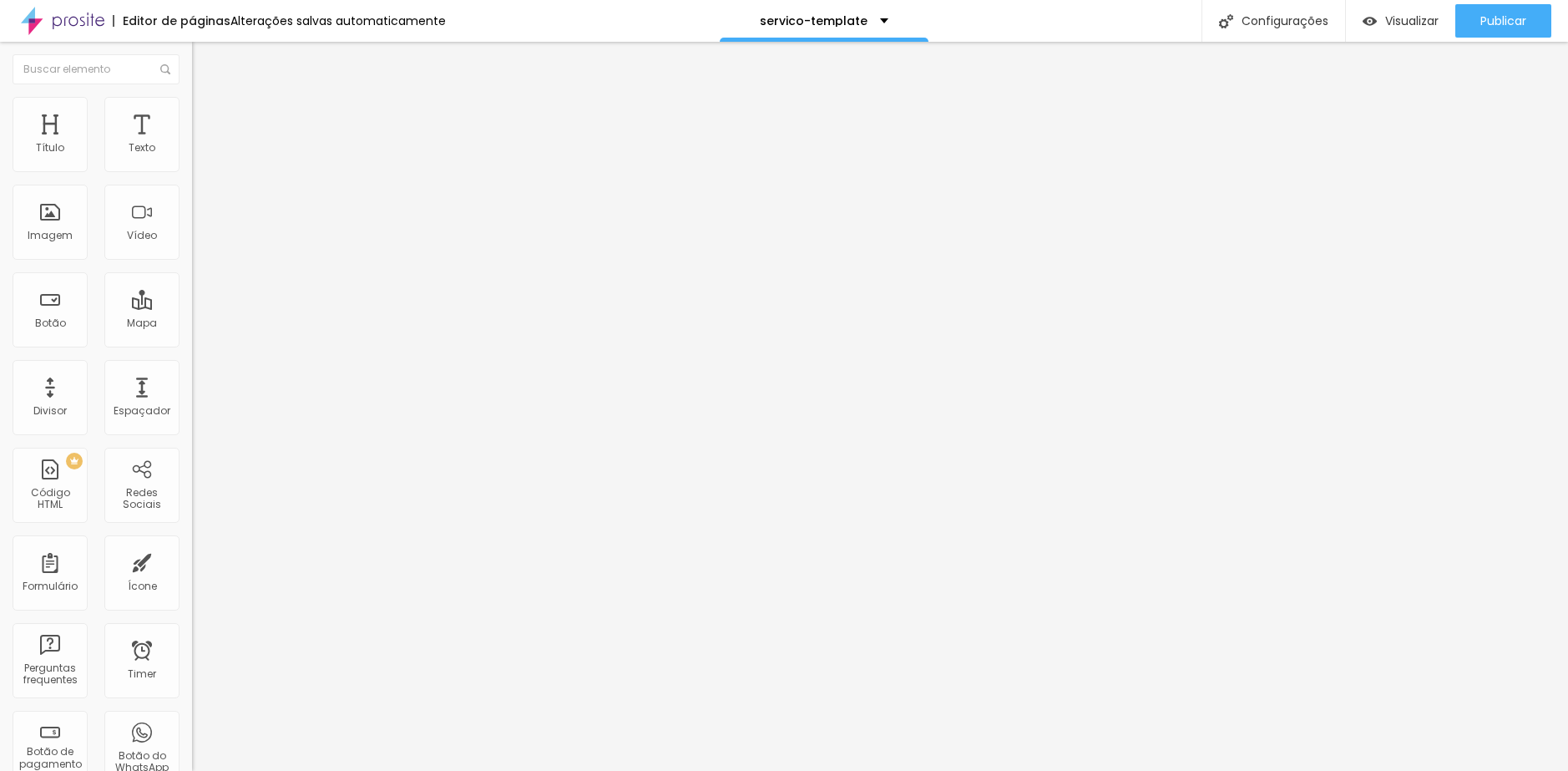
click at [192, 121] on ul "Conteúdo Estilo Avançado" at bounding box center [288, 105] width 192 height 50
click at [207, 115] on span "Estilo" at bounding box center [219, 108] width 26 height 14
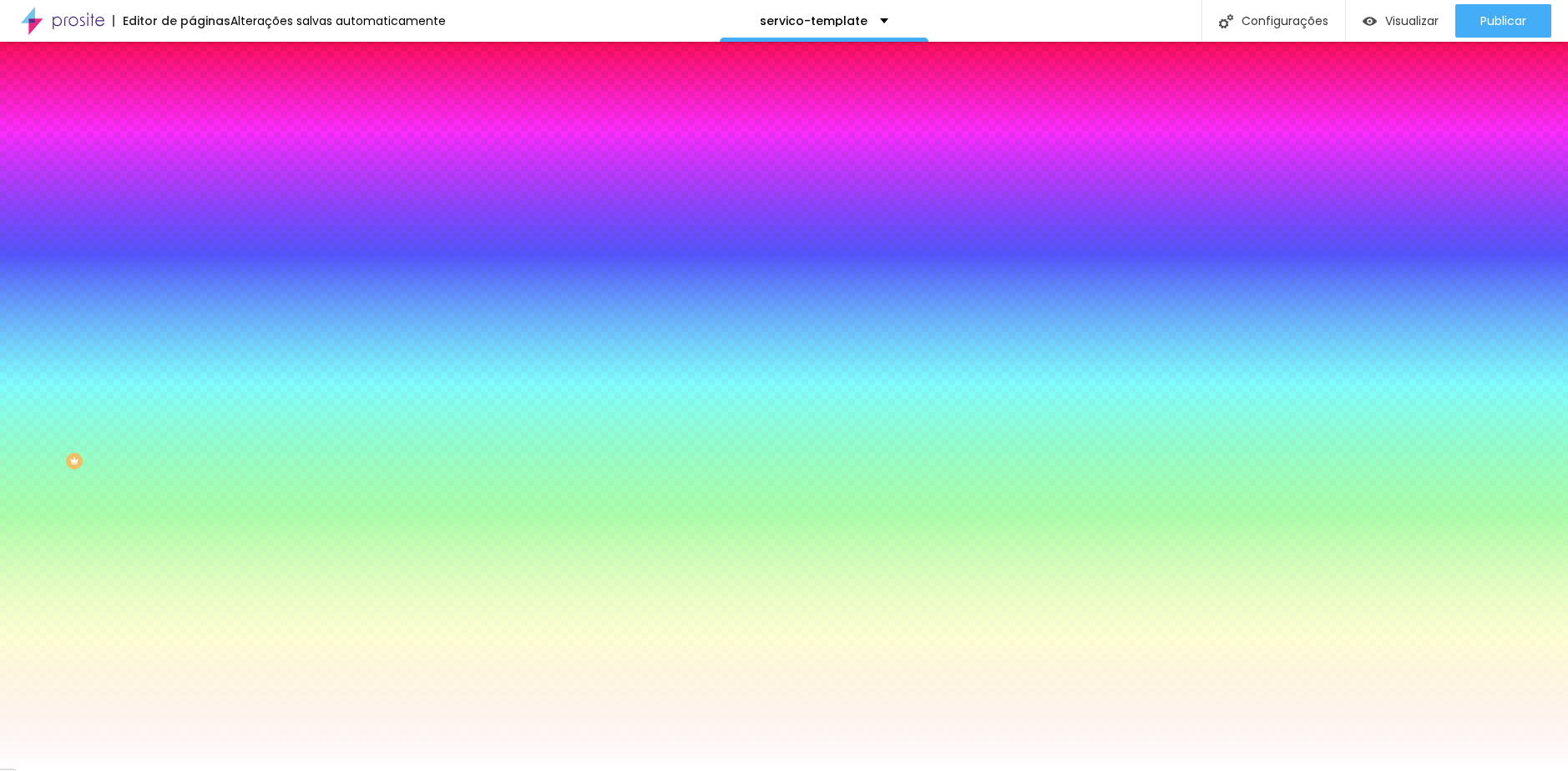
click at [199, 254] on icon "button" at bounding box center [204, 259] width 10 height 10
drag, startPoint x: 196, startPoint y: 309, endPoint x: 421, endPoint y: 329, distance: 225.9
click at [94, 770] on div at bounding box center [784, 771] width 1568 height 0
click at [192, 568] on div "#FFFFFF" at bounding box center [288, 576] width 192 height 16
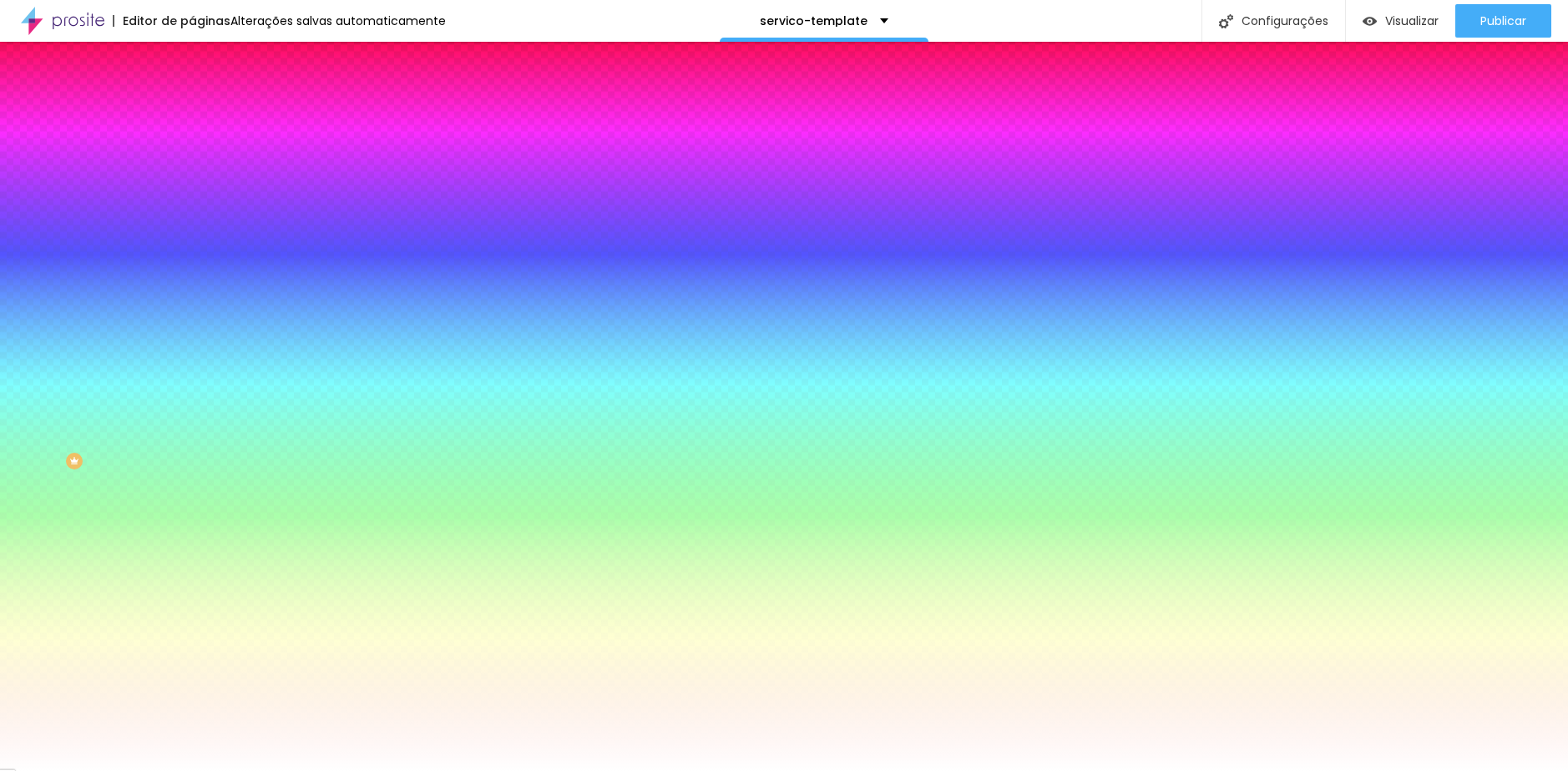
click at [192, 568] on input "#FFFFFF" at bounding box center [292, 576] width 200 height 16
click at [192, 568] on div "#FFFFFF" at bounding box center [288, 576] width 192 height 16
click at [192, 159] on div at bounding box center [288, 159] width 192 height 0
drag, startPoint x: 169, startPoint y: 305, endPoint x: 172, endPoint y: 148, distance: 157.0
click at [192, 148] on div "Cor de fundo Voltar ao padrão #FFFFFF Tipografia Voltar ao padrão Borda Voltar …" at bounding box center [288, 403] width 192 height 546
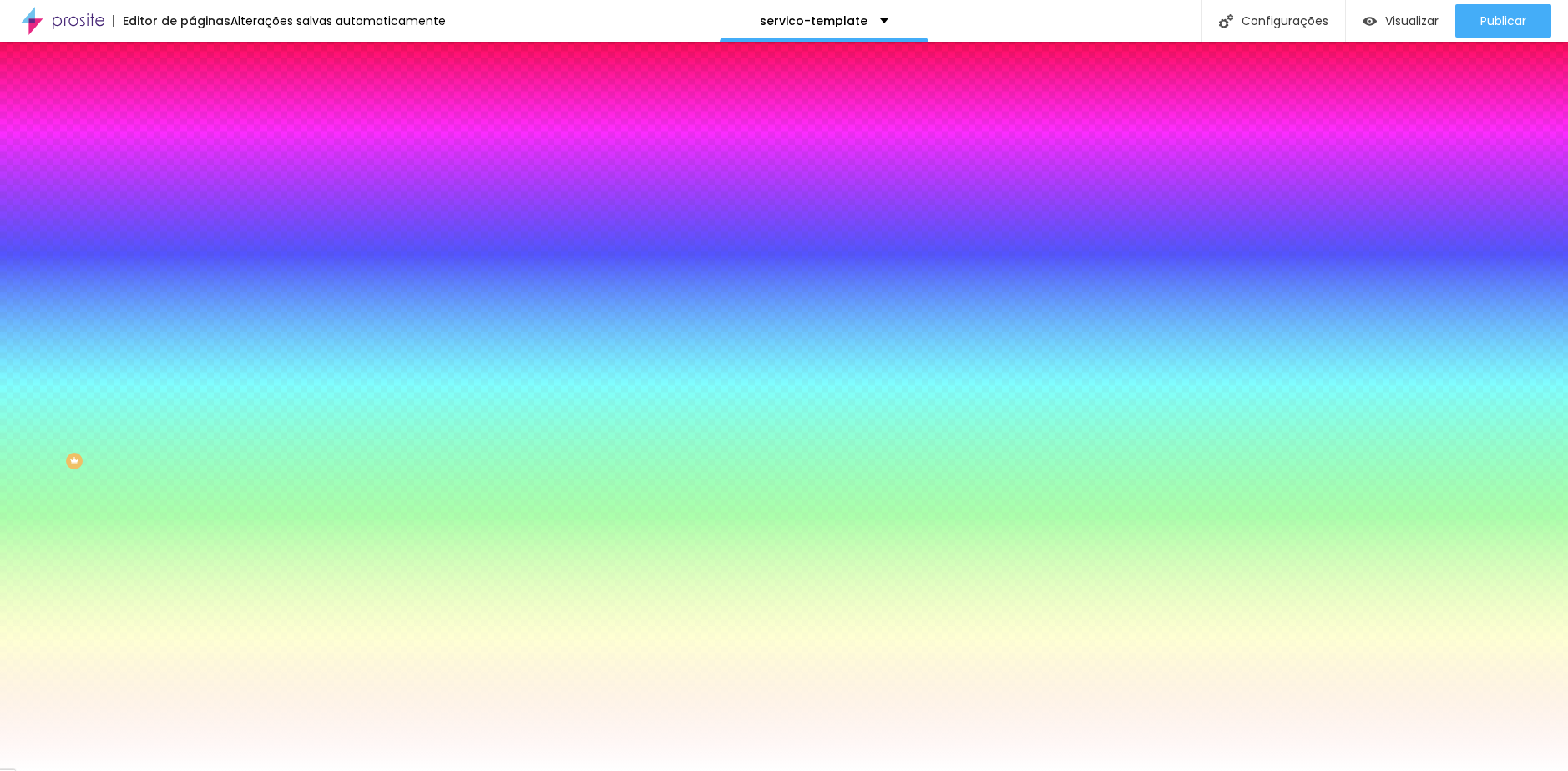
click at [192, 164] on input "#FFFFFF" at bounding box center [292, 167] width 200 height 16
click at [192, 159] on div at bounding box center [288, 159] width 192 height 0
drag, startPoint x: 169, startPoint y: 207, endPoint x: 165, endPoint y: 332, distance: 125.1
click at [192, 332] on div "Cor de fundo Voltar ao padrão #FFFFFF Tipografia Voltar ao padrão Borda Voltar …" at bounding box center [288, 403] width 192 height 546
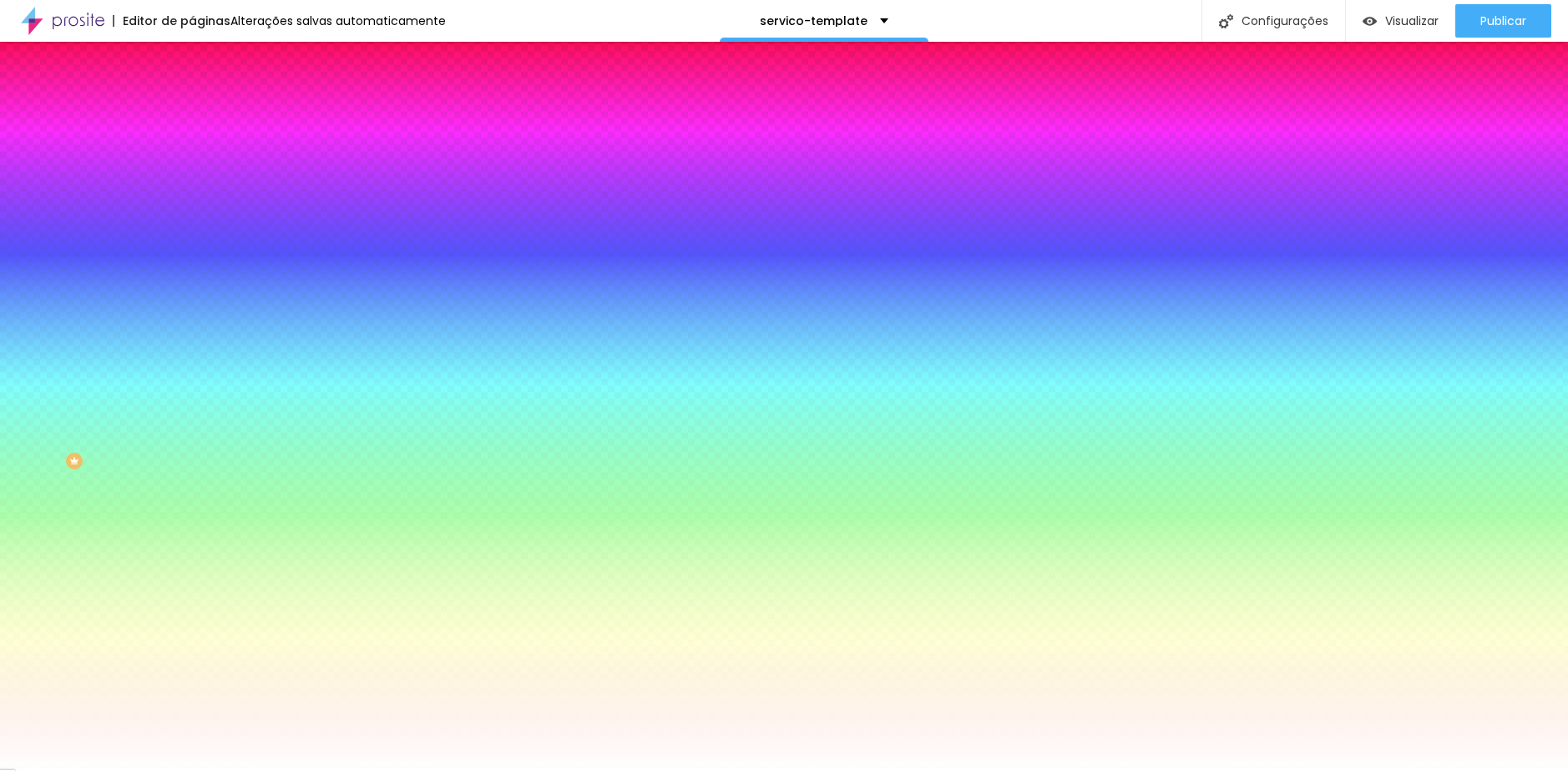
click at [192, 533] on div "Editar Botão Conteúdo Estilo Avançado Cor de fundo Voltar ao padrão #FFFFFF Tip…" at bounding box center [288, 406] width 192 height 729
click at [192, 208] on button "button" at bounding box center [204, 214] width 23 height 17
drag, startPoint x: 346, startPoint y: 393, endPoint x: 434, endPoint y: 397, distance: 88.1
click at [434, 397] on body "Editor de páginas Alterações [PERSON_NAME] automaticamente servico-template Con…" at bounding box center [784, 386] width 1568 height 771
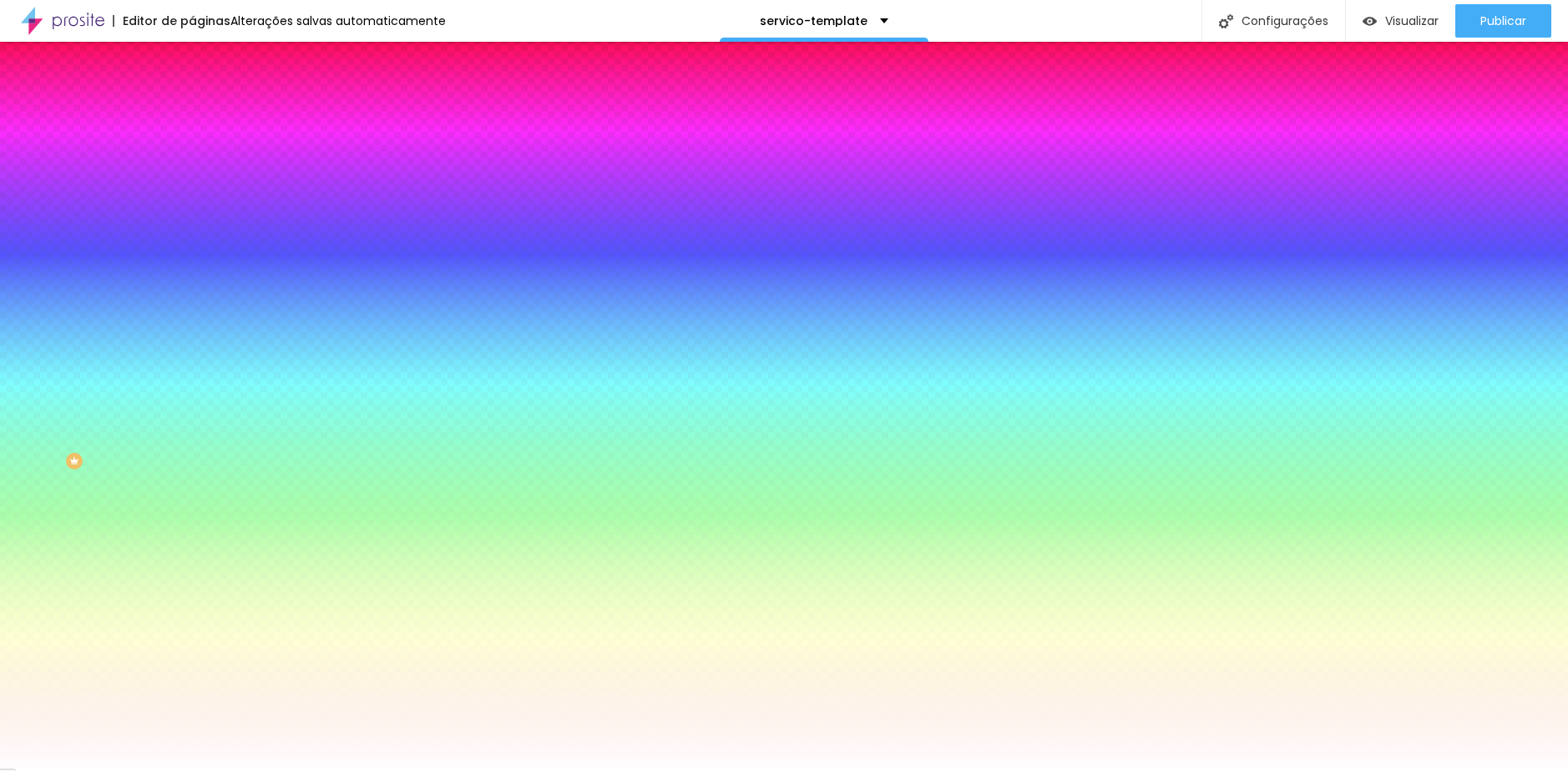
paste input "73947"
click at [97, 770] on div at bounding box center [784, 771] width 1568 height 0
click at [207, 99] on span "Conteúdo" at bounding box center [233, 91] width 52 height 14
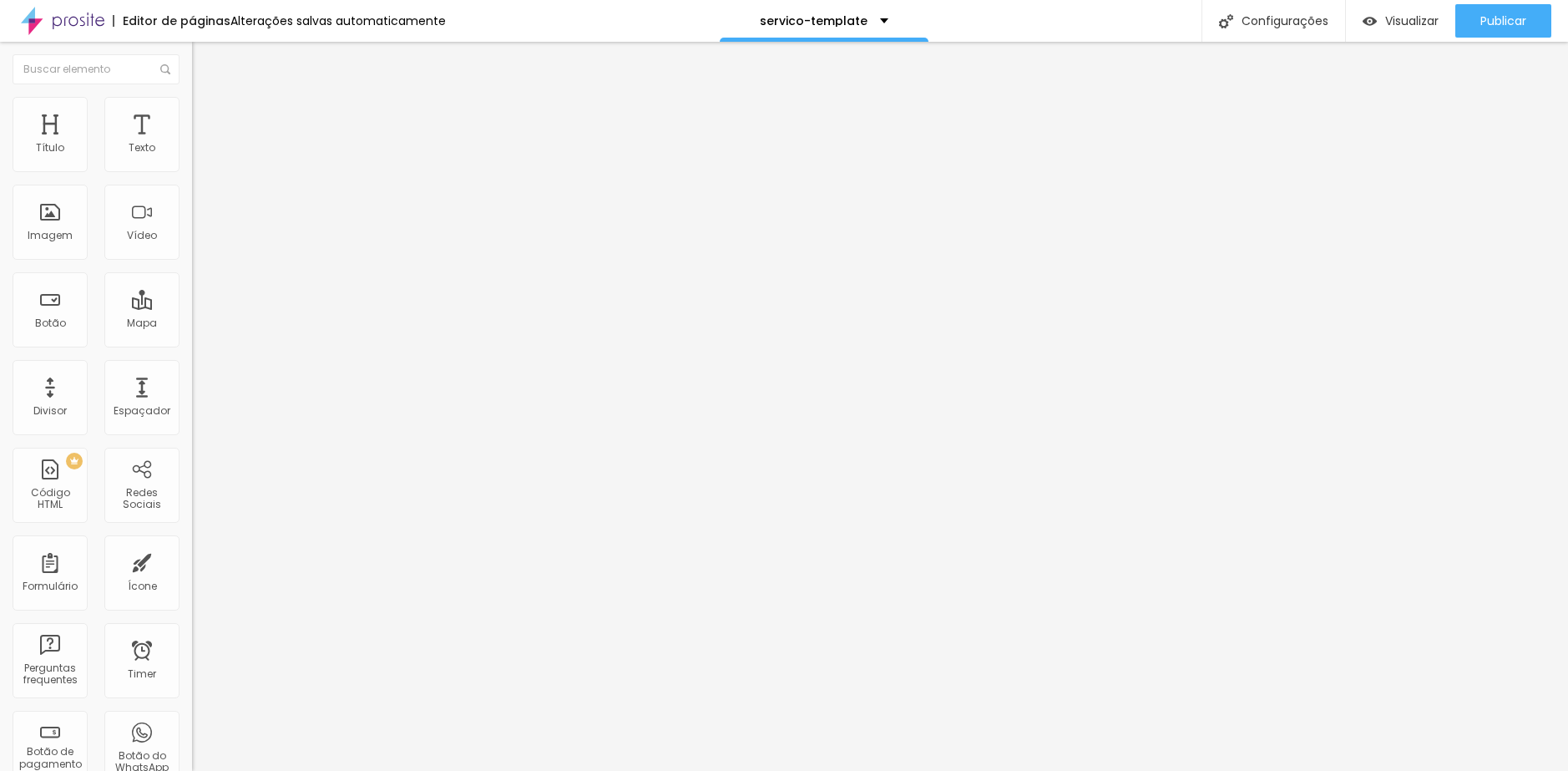
drag, startPoint x: 80, startPoint y: 193, endPoint x: -3, endPoint y: 186, distance: 83.3
click at [0, 186] on html "Editor de páginas Alterações [PERSON_NAME] automaticamente servico-template Con…" at bounding box center [784, 386] width 1568 height 771
click at [192, 157] on input "Clique aqui para ver mais fotos!" at bounding box center [292, 148] width 200 height 16
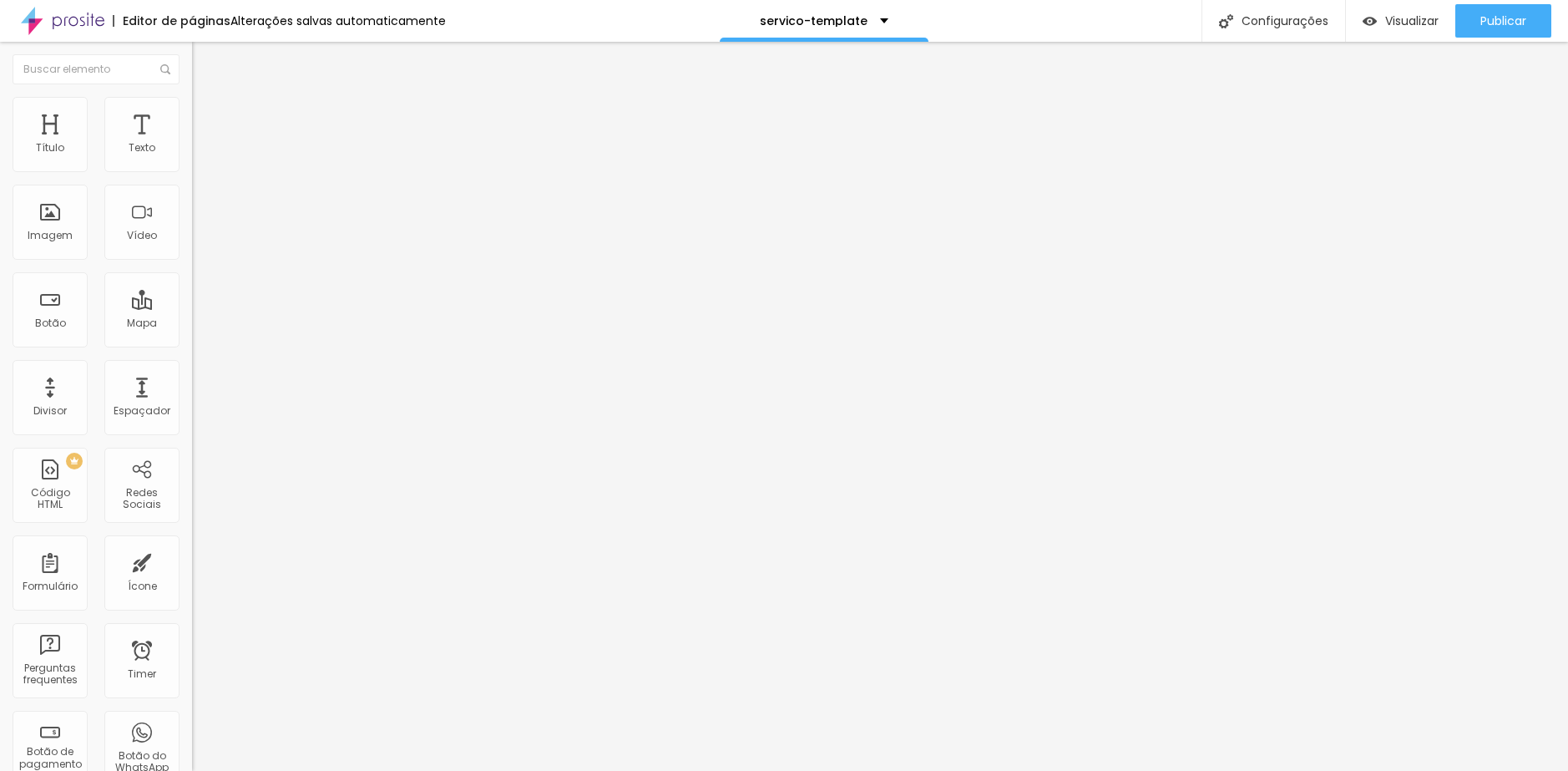
click at [192, 125] on li "Avançado" at bounding box center [288, 122] width 192 height 16
drag, startPoint x: 69, startPoint y: 164, endPoint x: 48, endPoint y: 164, distance: 21.0
click at [192, 324] on input "range" at bounding box center [245, 330] width 107 height 14
click at [192, 116] on ul "Conteúdo Estilo Avançado" at bounding box center [288, 105] width 192 height 50
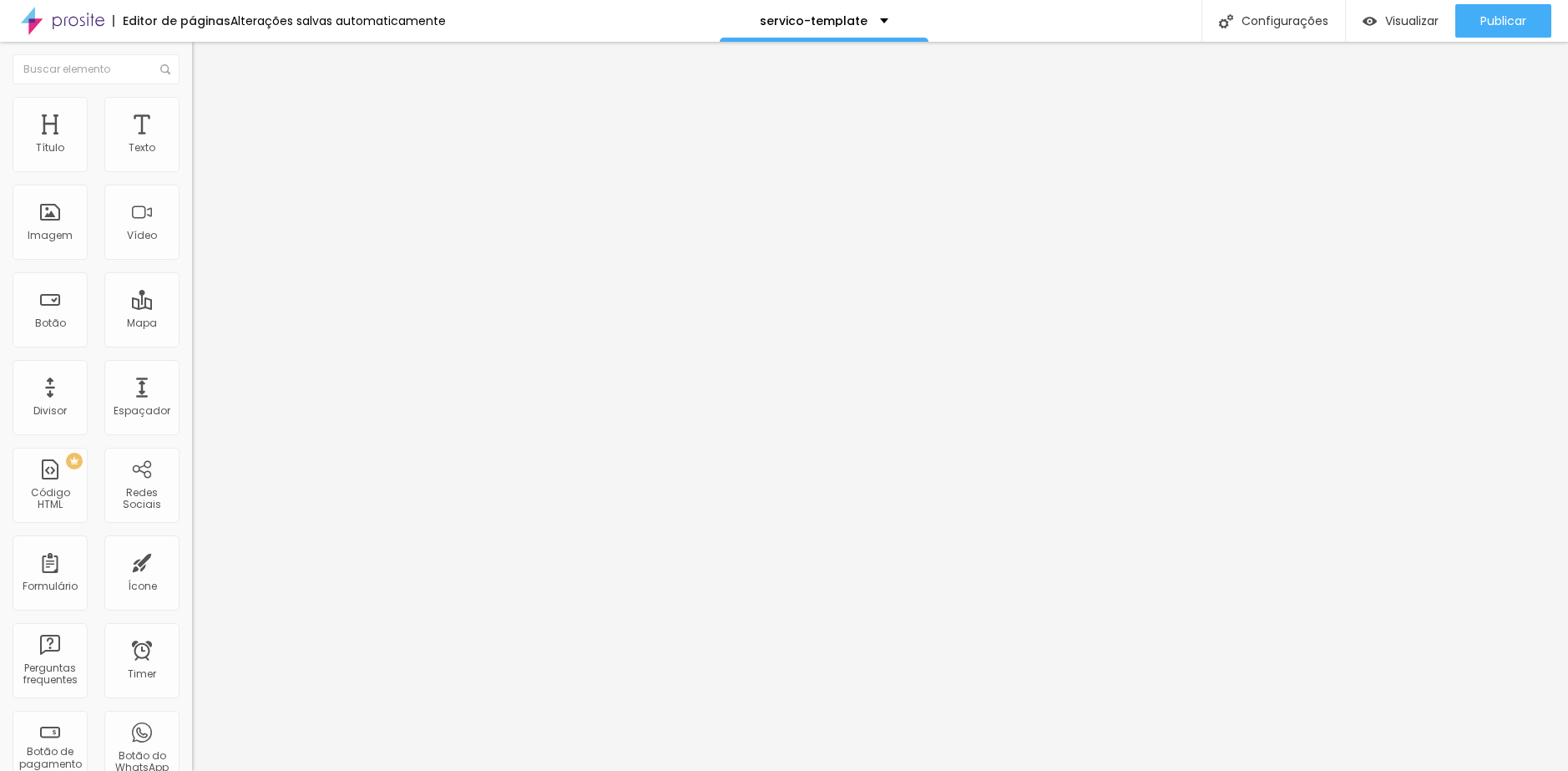
click at [207, 112] on span "Estilo" at bounding box center [219, 108] width 26 height 14
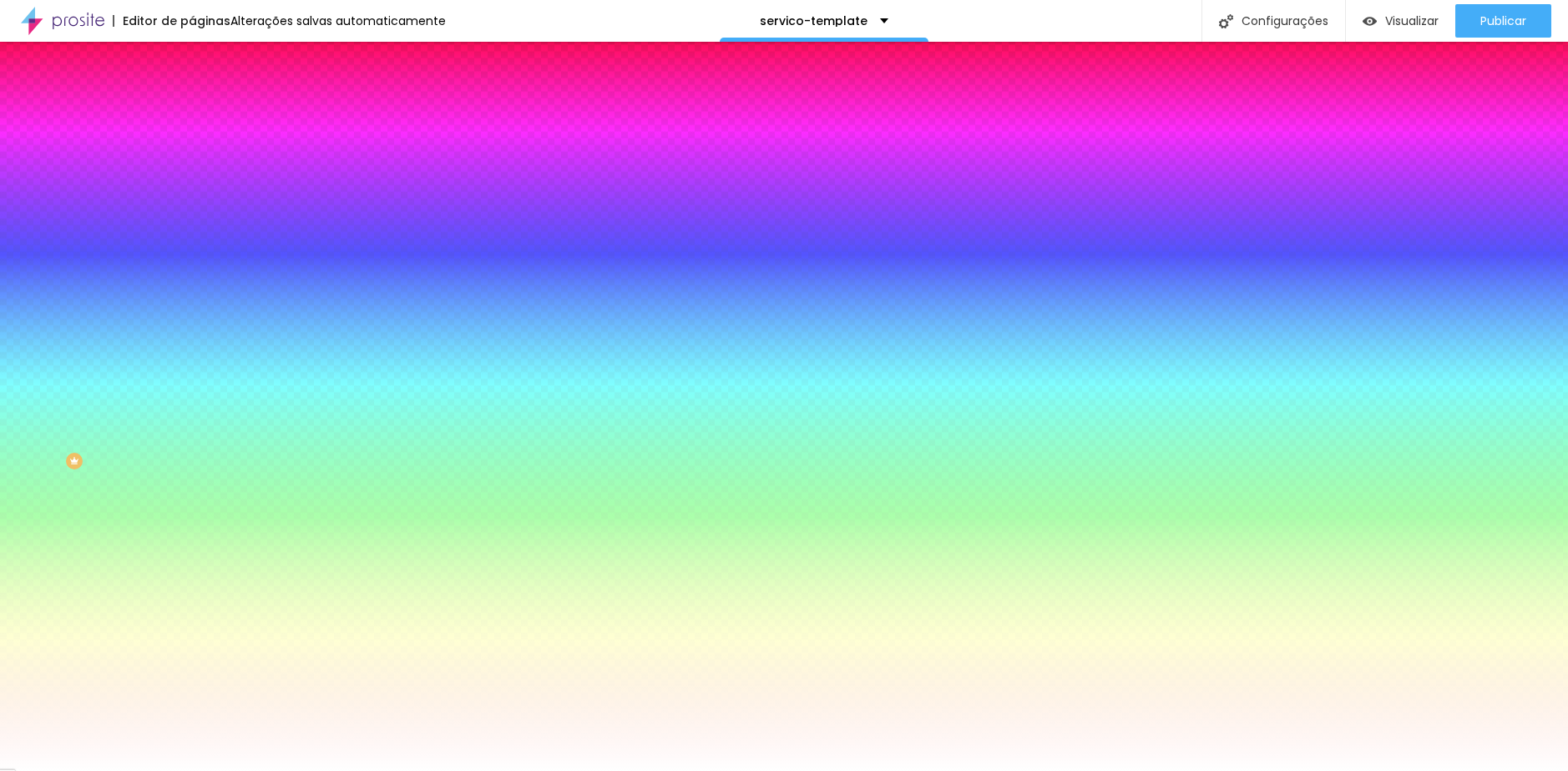
click at [207, 99] on span "Conteúdo" at bounding box center [233, 91] width 52 height 14
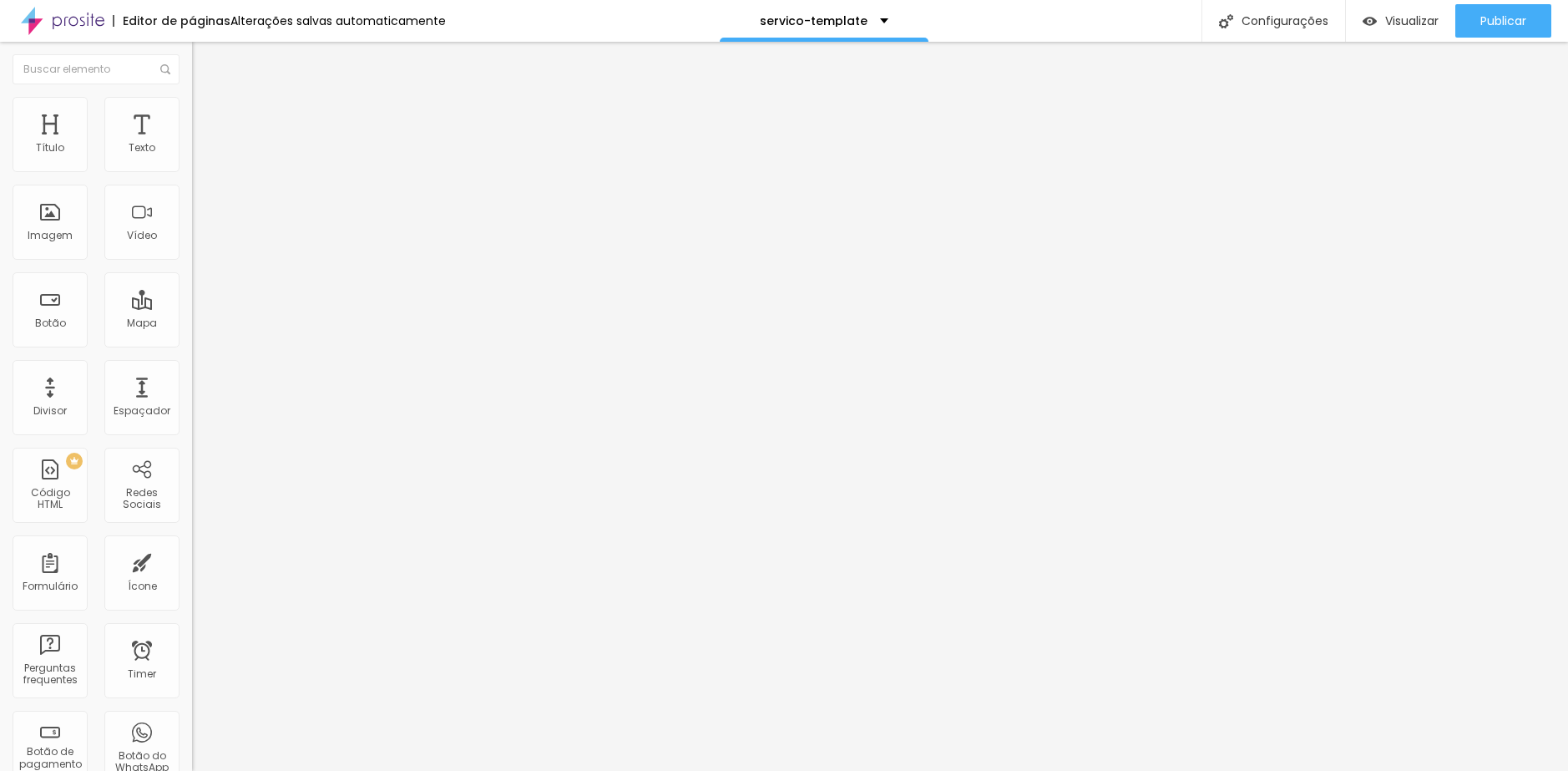
click at [192, 115] on ul "Conteúdo Estilo Avançado" at bounding box center [288, 105] width 192 height 50
click at [207, 118] on span "Avançado" at bounding box center [234, 125] width 55 height 14
drag, startPoint x: 51, startPoint y: 193, endPoint x: 67, endPoint y: 194, distance: 16.0
click at [192, 560] on input "range" at bounding box center [245, 567] width 107 height 14
click at [192, 125] on ul "Conteúdo Estilo Avançado" at bounding box center [288, 105] width 192 height 50
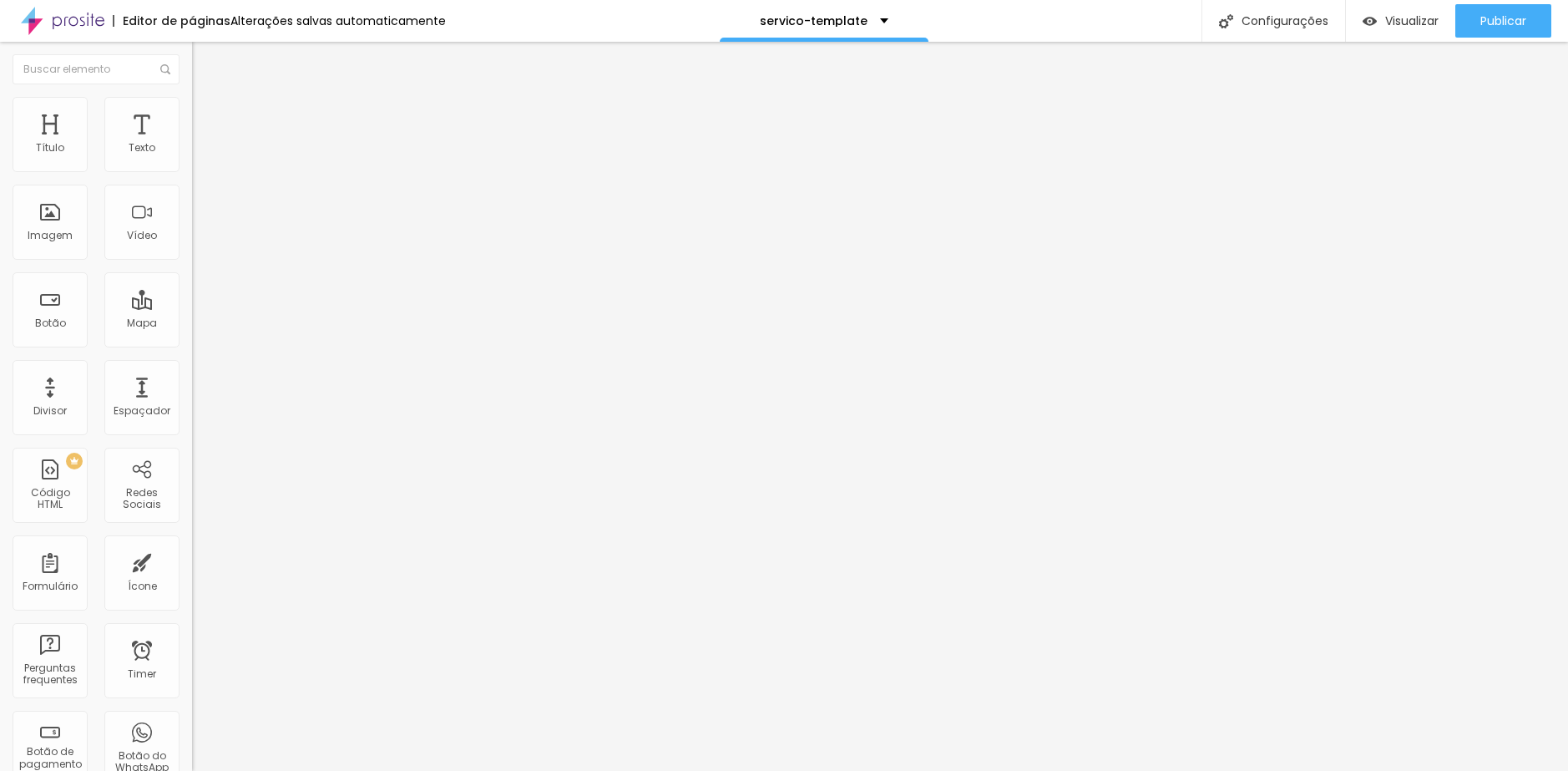
click at [192, 125] on li "Avançado" at bounding box center [288, 122] width 192 height 16
click at [192, 324] on input "range" at bounding box center [245, 330] width 107 height 14
click at [207, 115] on span "Avançado" at bounding box center [234, 108] width 55 height 14
drag, startPoint x: 83, startPoint y: 167, endPoint x: 68, endPoint y: 166, distance: 15.0
click at [192, 307] on input "range" at bounding box center [245, 314] width 107 height 14
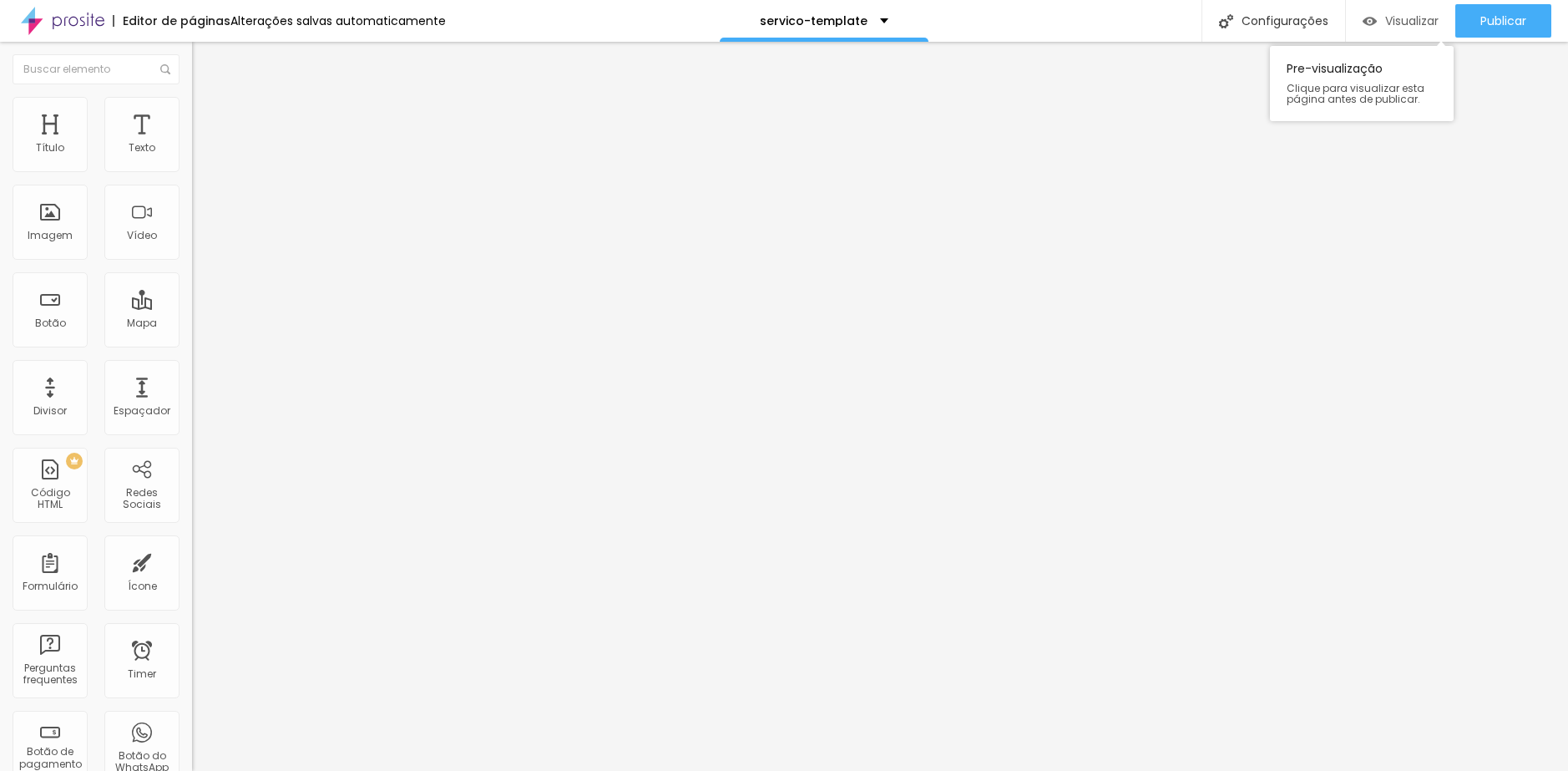
click at [1416, 14] on span "Visualizar" at bounding box center [1411, 21] width 53 height 14
